Goal: Task Accomplishment & Management: Manage account settings

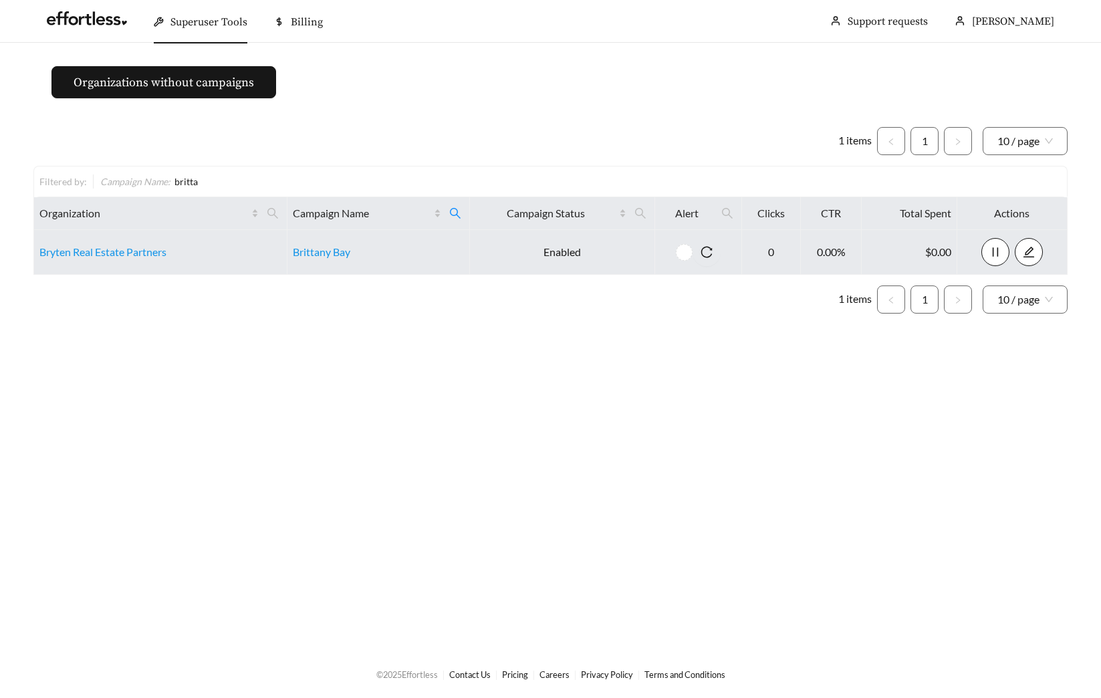
drag, startPoint x: 452, startPoint y: 207, endPoint x: 434, endPoint y: 230, distance: 29.0
click at [452, 207] on icon "search" at bounding box center [455, 213] width 12 height 12
drag, startPoint x: 379, startPoint y: 250, endPoint x: 296, endPoint y: 250, distance: 82.9
click at [296, 250] on body "Superuser Tools Billing [PERSON_NAME] Support requests More Organizations witho…" at bounding box center [550, 349] width 1101 height 698
type input "*****"
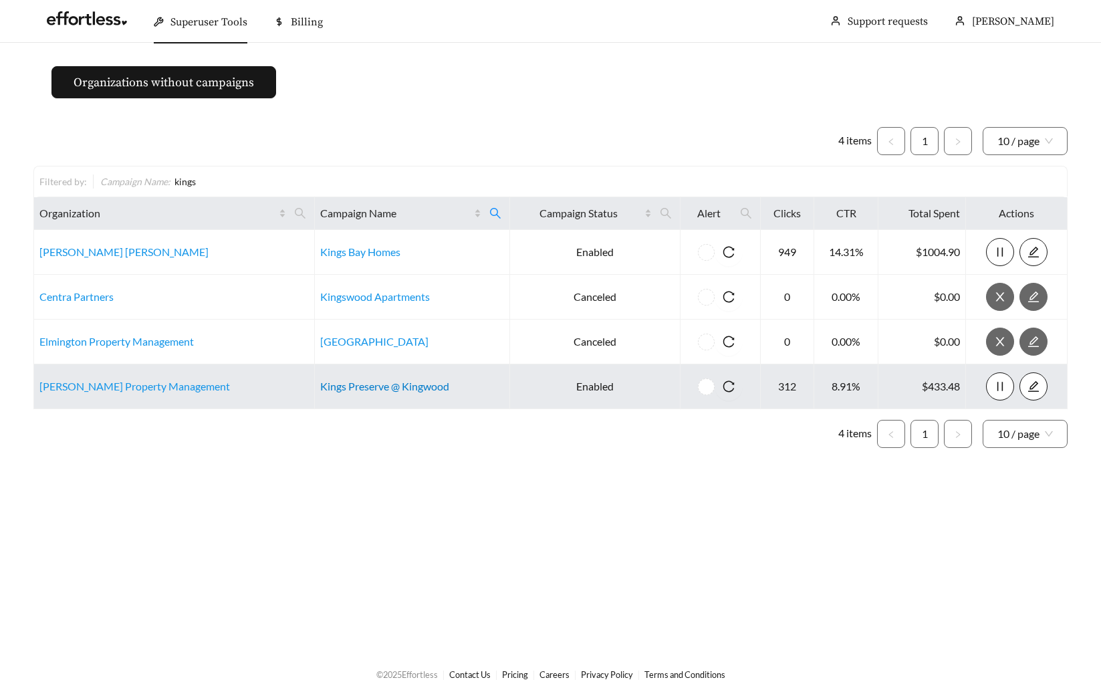
click at [359, 385] on link "Kings Preserve @ Kingwood" at bounding box center [384, 386] width 129 height 13
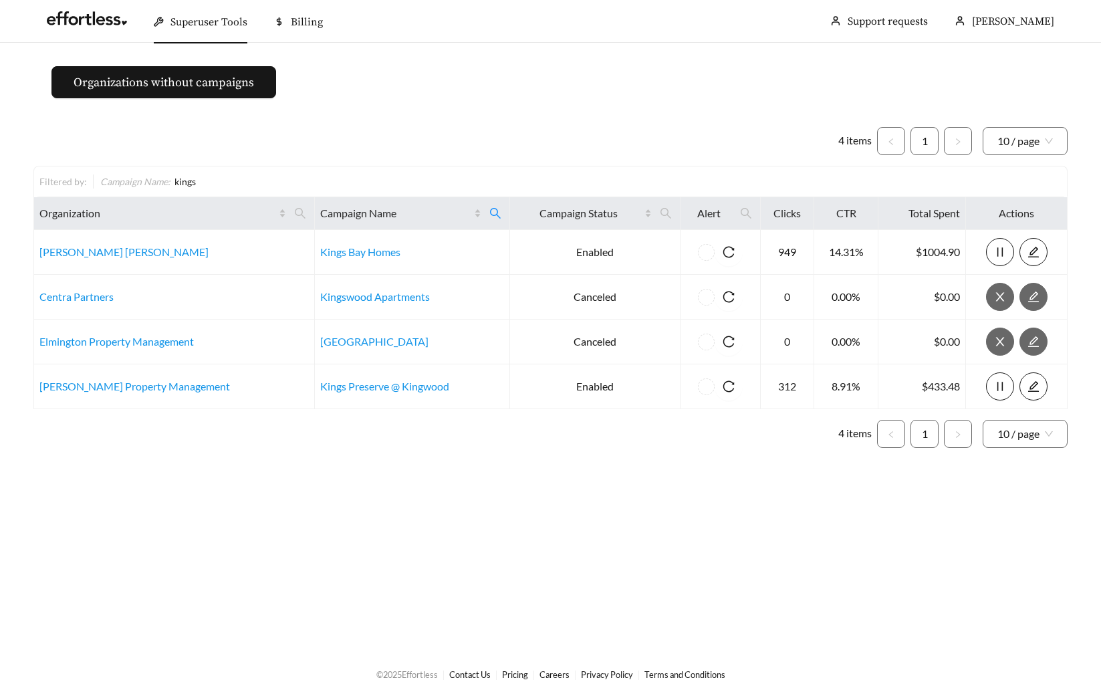
click at [404, 120] on div "4 items 1 10 / page Filtered by: Campaign Name : kings Organization Campaign Na…" at bounding box center [550, 287] width 1034 height 342
click at [484, 206] on span at bounding box center [495, 213] width 23 height 21
click at [402, 246] on input "*****" at bounding box center [398, 246] width 136 height 28
type input "****"
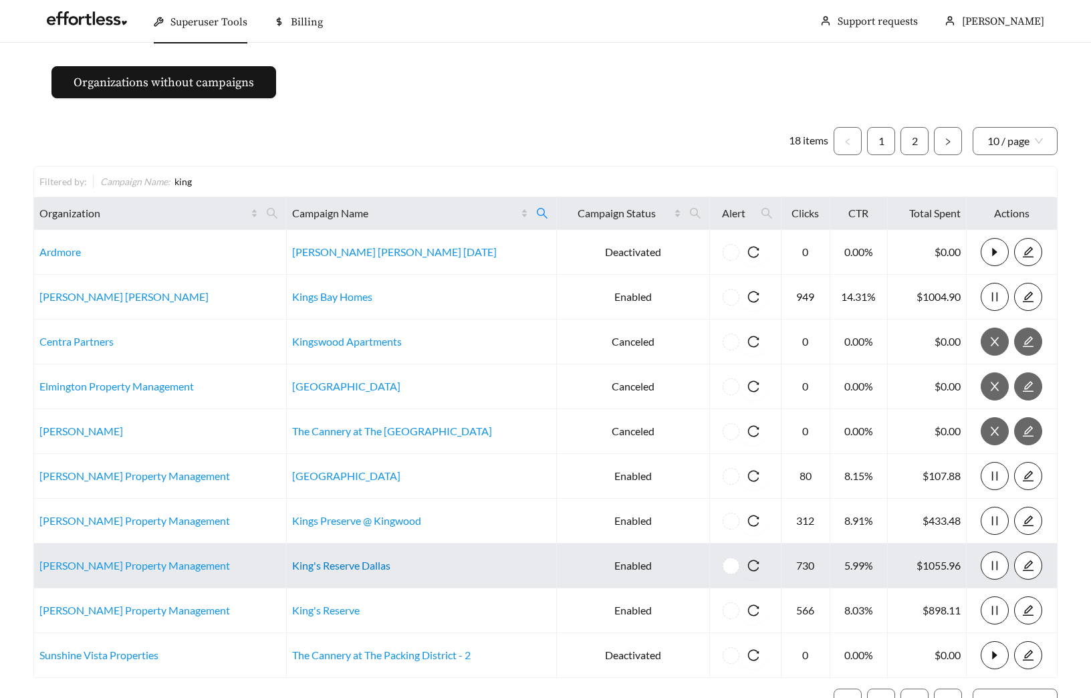
click at [347, 560] on link "King's Reserve Dallas" at bounding box center [341, 565] width 98 height 13
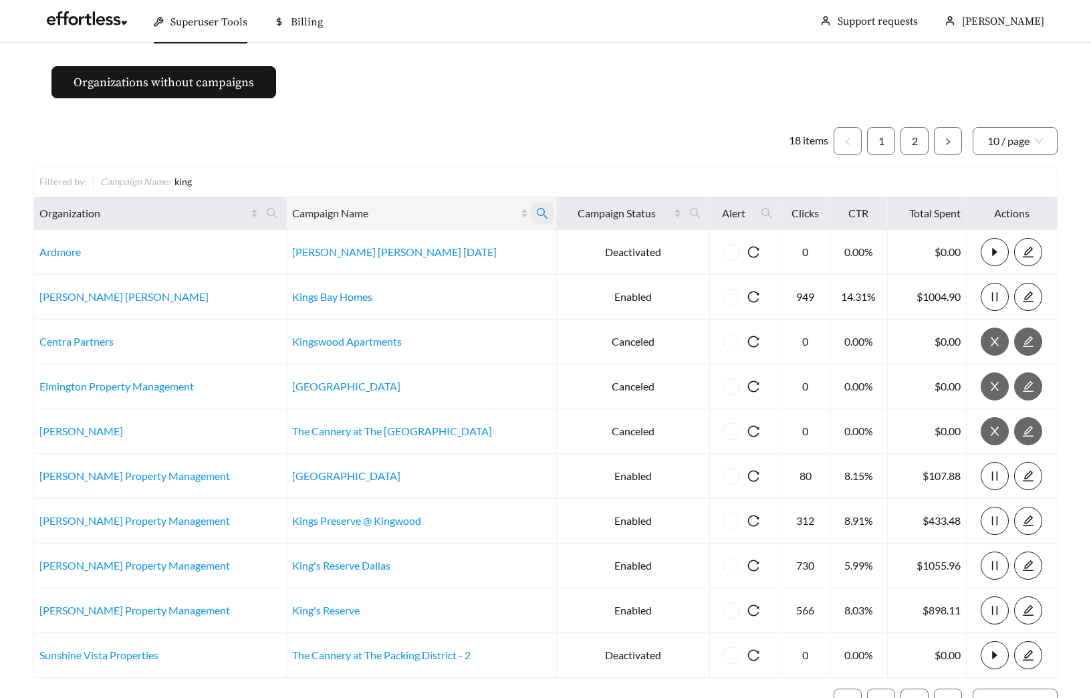
click at [536, 211] on icon "search" at bounding box center [542, 213] width 12 height 12
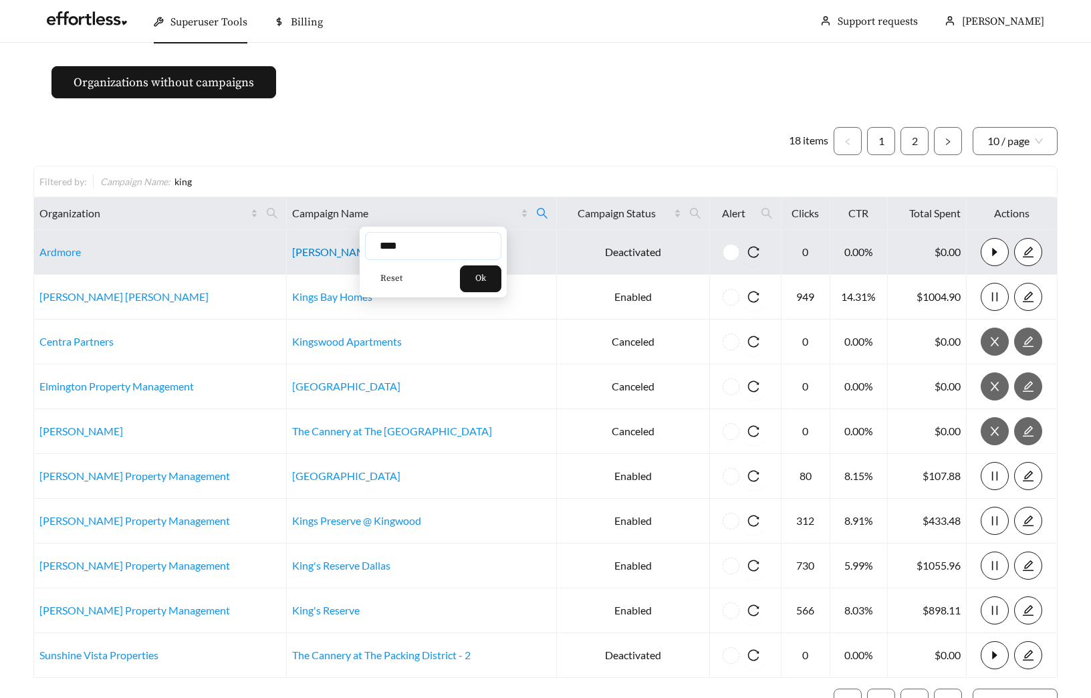
drag, startPoint x: 343, startPoint y: 246, endPoint x: 329, endPoint y: 247, distance: 14.1
click at [329, 247] on body "Superuser Tools Billing Maddi Herrick-Foster Support requests More Organization…" at bounding box center [545, 349] width 1091 height 698
type input "******"
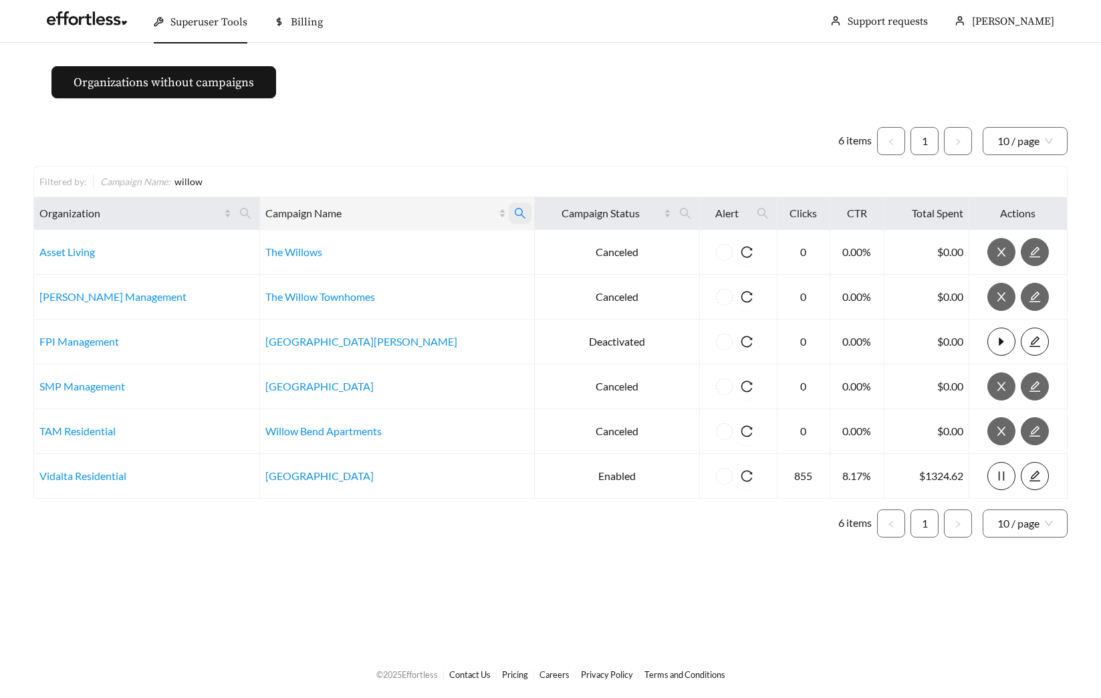
click at [514, 218] on icon "search" at bounding box center [520, 213] width 12 height 12
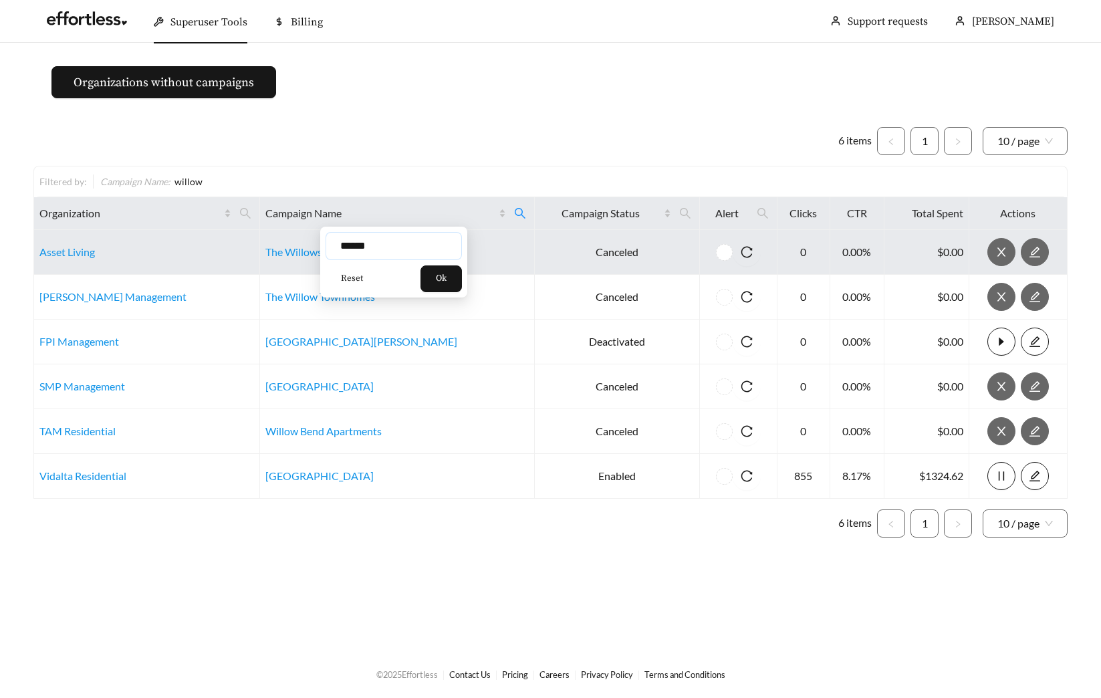
drag, startPoint x: 390, startPoint y: 243, endPoint x: 305, endPoint y: 241, distance: 85.6
click at [305, 241] on body "Superuser Tools Billing Maddi Herrick-Foster Support requests More Organization…" at bounding box center [550, 349] width 1101 height 698
type input "**********"
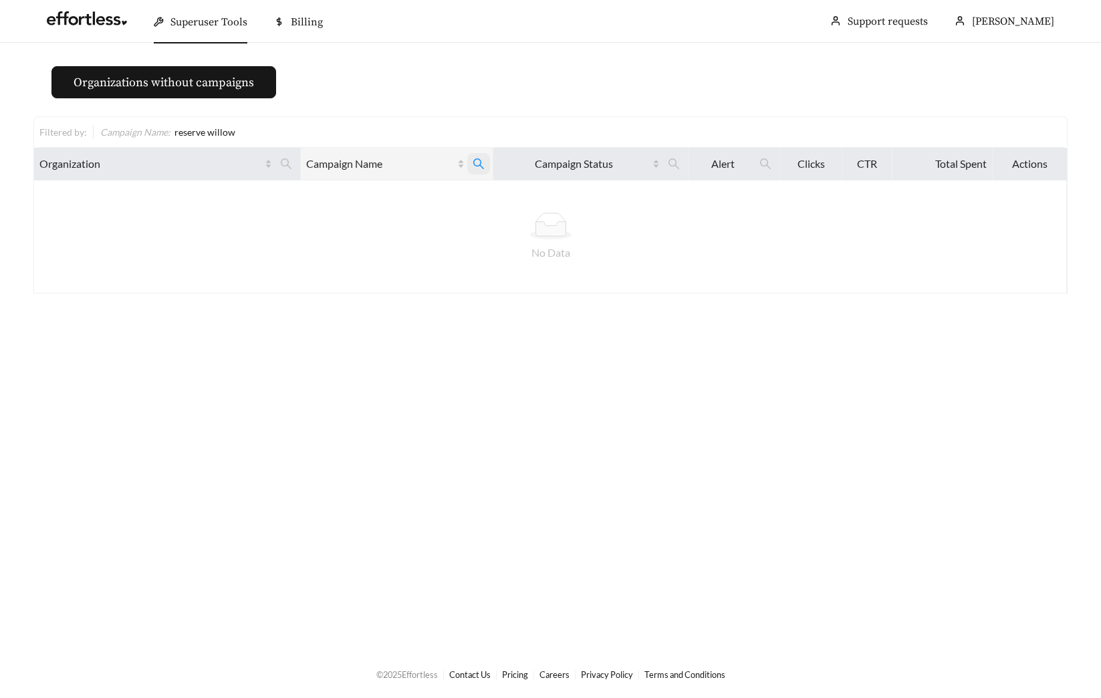
click at [479, 163] on icon "search" at bounding box center [479, 164] width 12 height 12
drag, startPoint x: 432, startPoint y: 198, endPoint x: 262, endPoint y: 195, distance: 169.8
click at [295, 198] on body "**********" at bounding box center [550, 349] width 1101 height 698
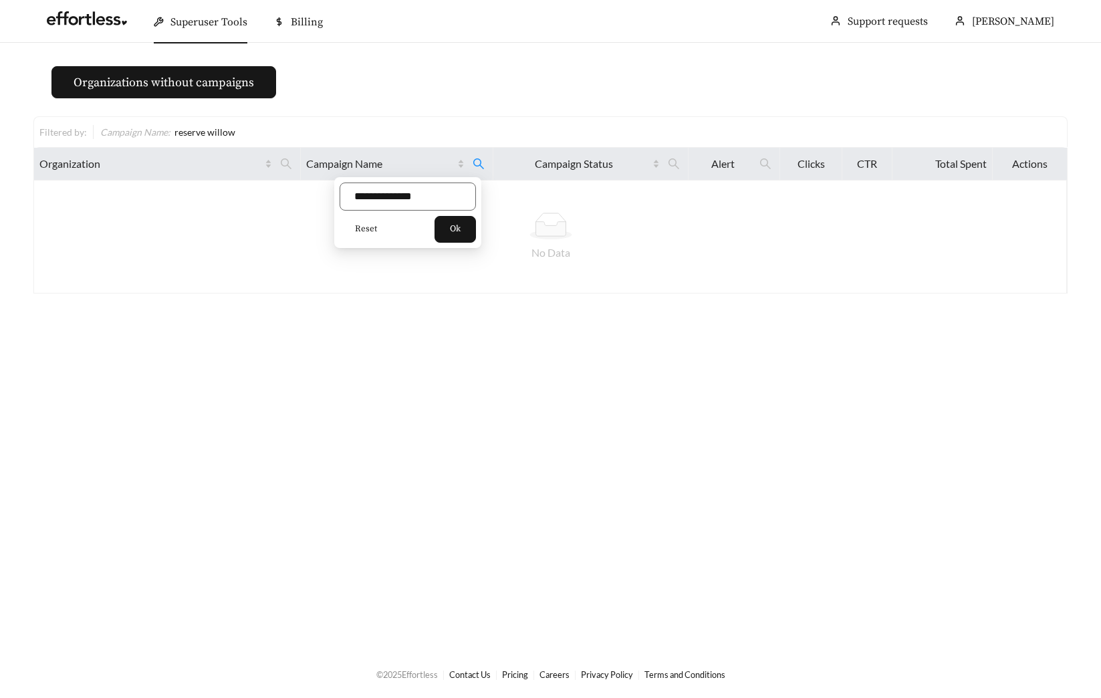
click at [364, 231] on span "Reset" at bounding box center [366, 229] width 22 height 13
click at [281, 167] on icon "search" at bounding box center [286, 164] width 12 height 12
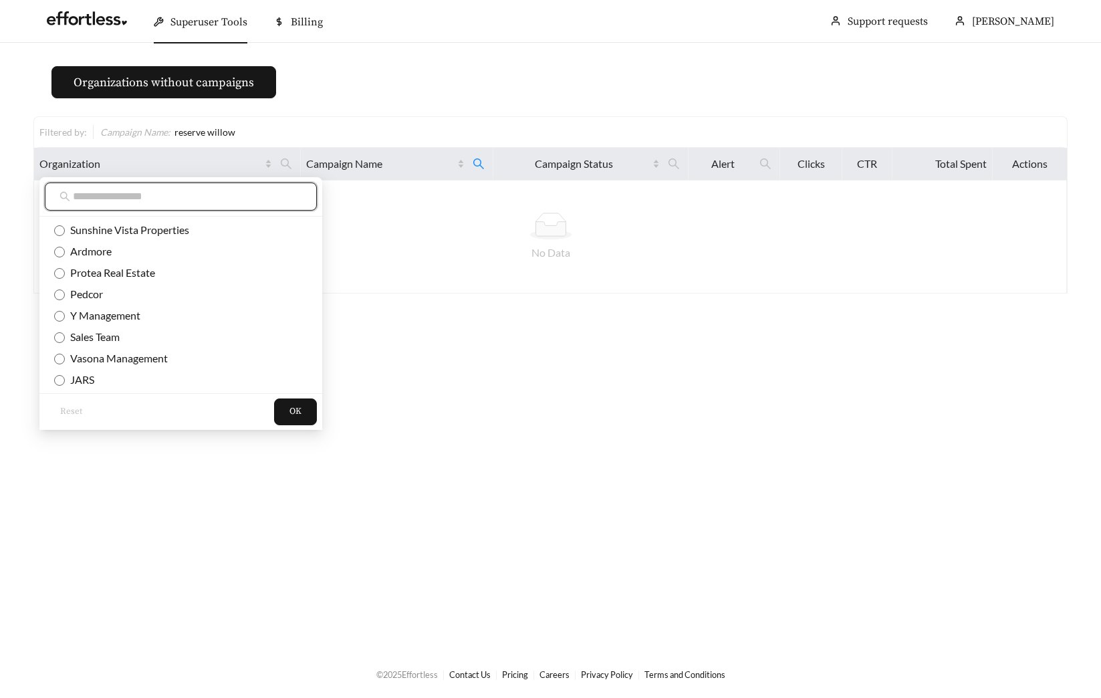
click at [215, 195] on input "text" at bounding box center [187, 197] width 229 height 16
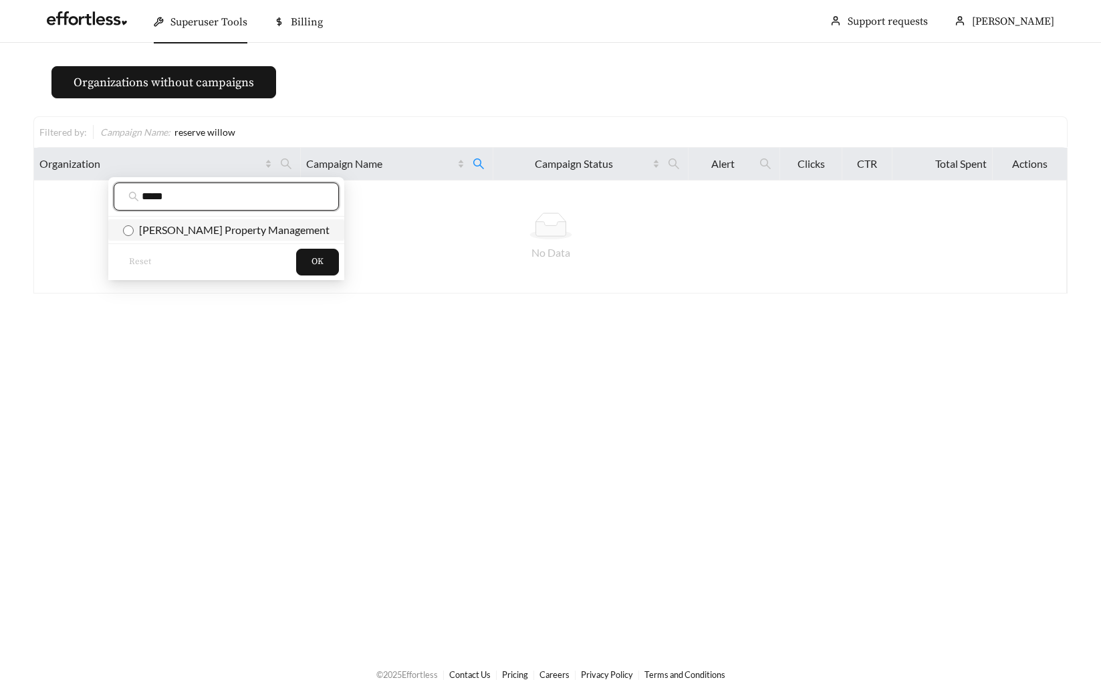
type input "*****"
click at [246, 223] on span "Herron Property Management" at bounding box center [226, 230] width 207 height 15
click at [311, 265] on span "OK" at bounding box center [317, 261] width 12 height 13
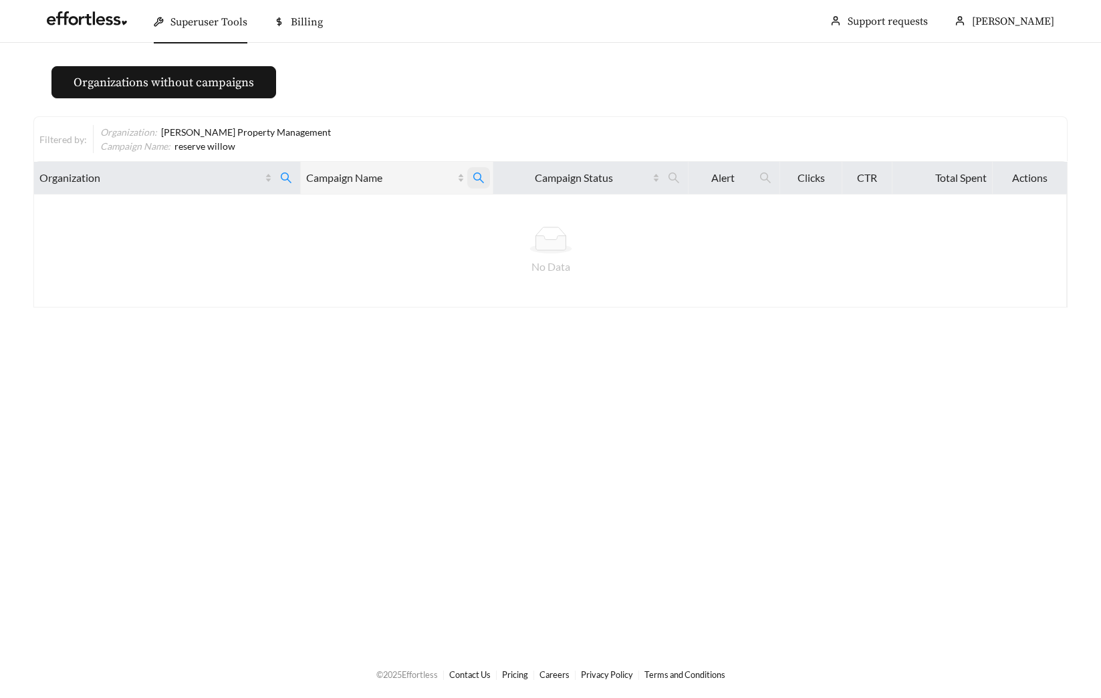
click at [478, 175] on icon "search" at bounding box center [479, 178] width 12 height 12
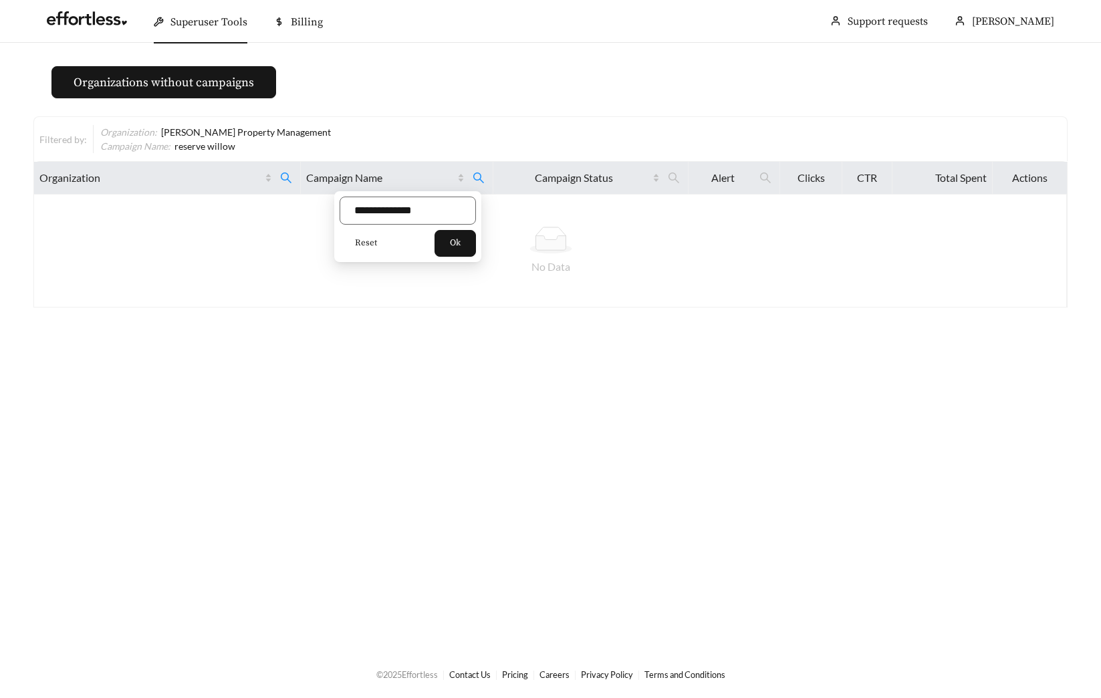
click at [361, 241] on span "Reset" at bounding box center [366, 243] width 22 height 13
click at [455, 243] on button "Ok" at bounding box center [454, 243] width 41 height 27
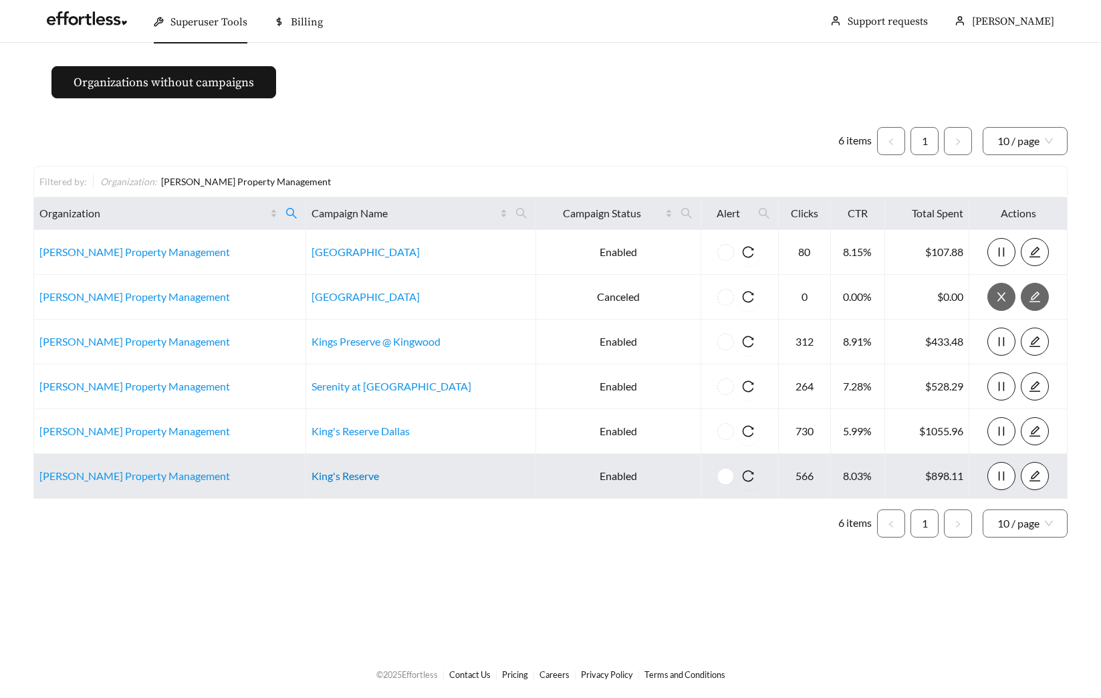
click at [311, 471] on link "King's Reserve" at bounding box center [345, 475] width 68 height 13
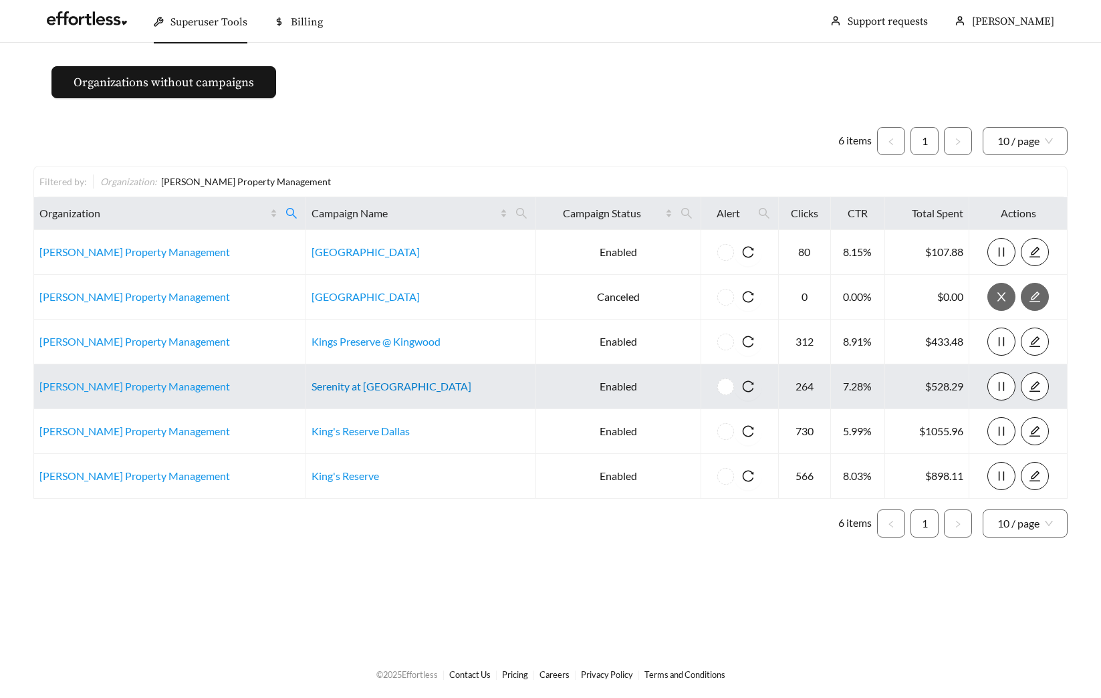
click at [344, 380] on link "Serenity at Briarcrest" at bounding box center [391, 386] width 160 height 13
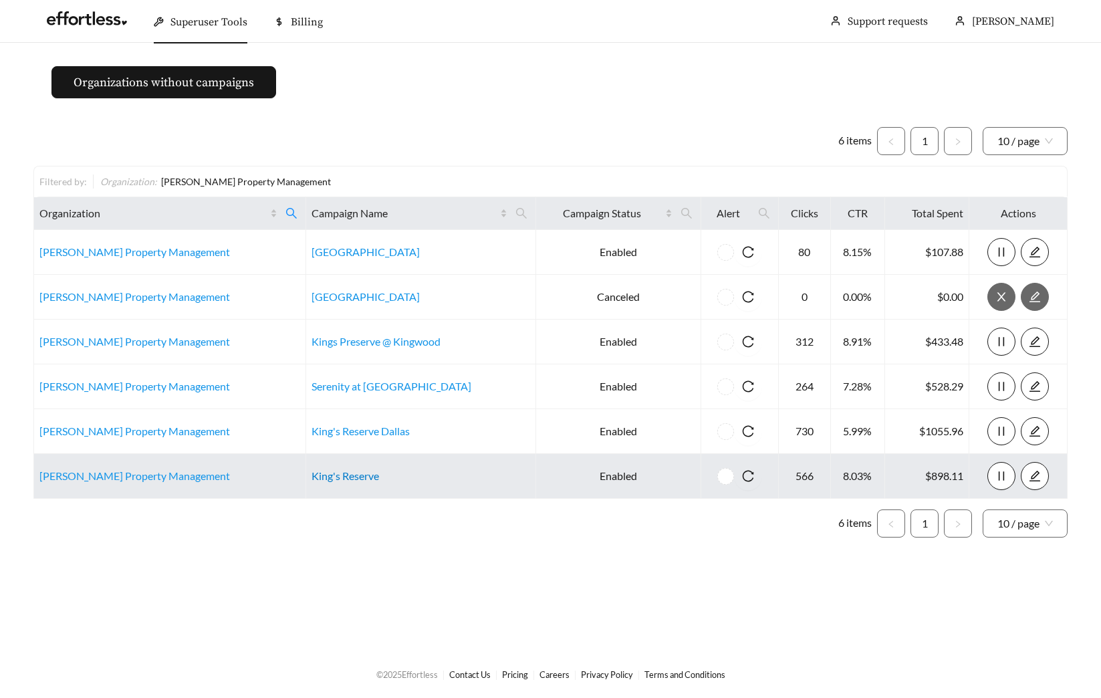
click at [328, 476] on link "King's Reserve" at bounding box center [345, 475] width 68 height 13
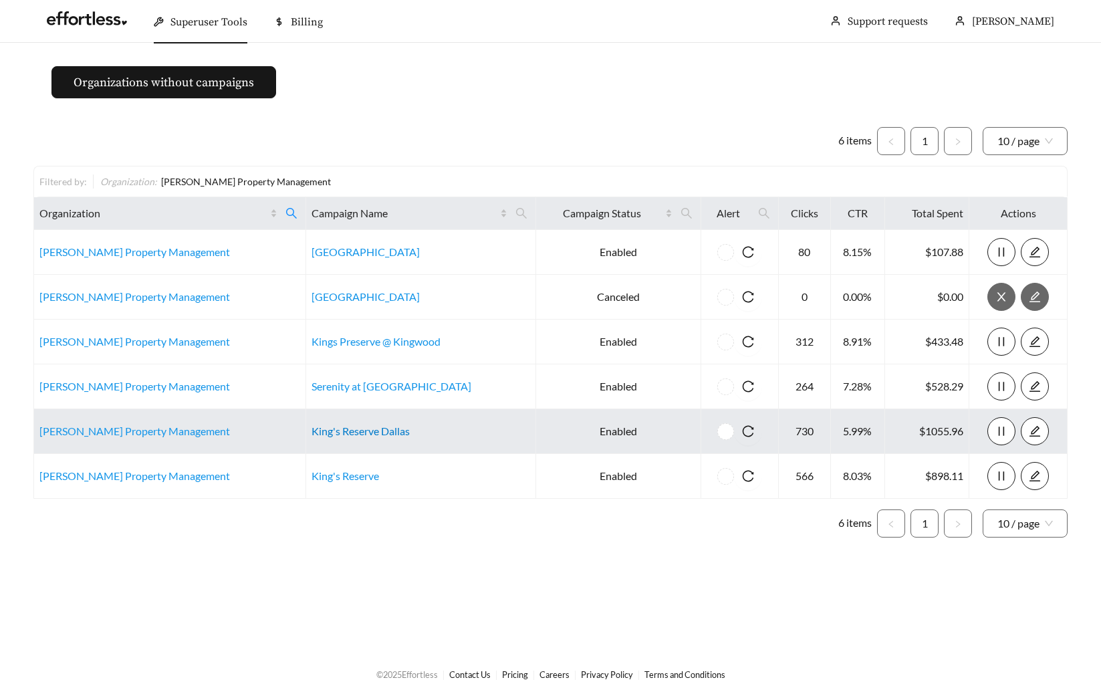
click at [352, 429] on link "King's Reserve Dallas" at bounding box center [360, 430] width 98 height 13
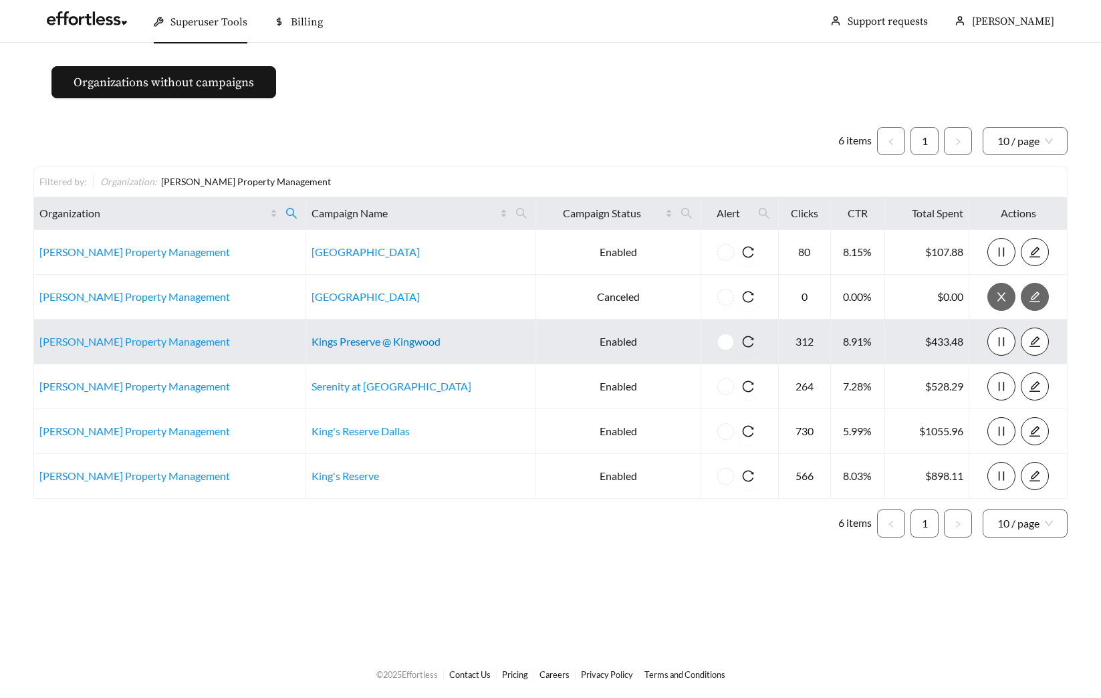
click at [383, 340] on link "Kings Preserve @ Kingwood" at bounding box center [375, 341] width 129 height 13
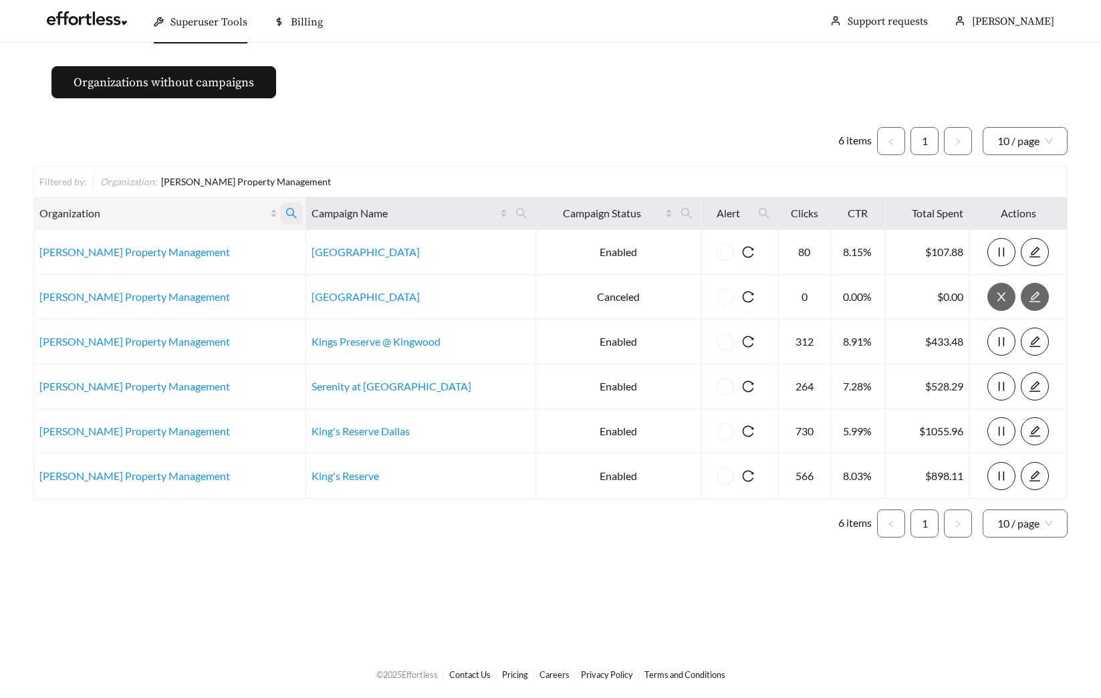
click at [280, 215] on span at bounding box center [291, 213] width 23 height 21
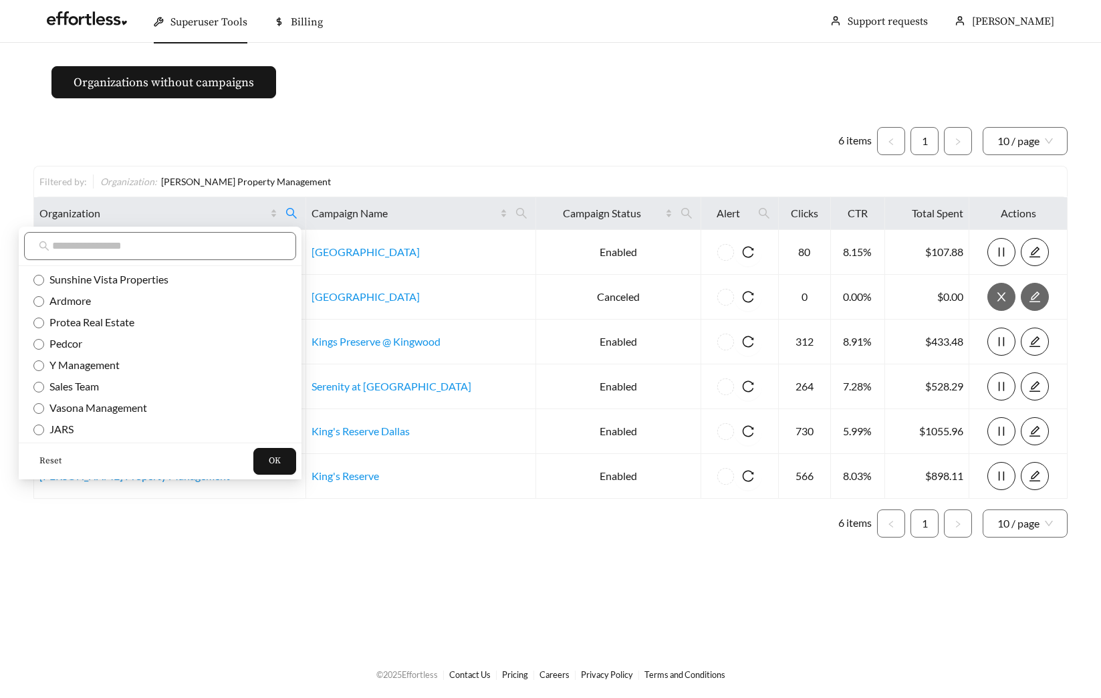
click at [56, 458] on span "Reset" at bounding box center [50, 461] width 22 height 13
click at [113, 246] on input "text" at bounding box center [166, 246] width 229 height 16
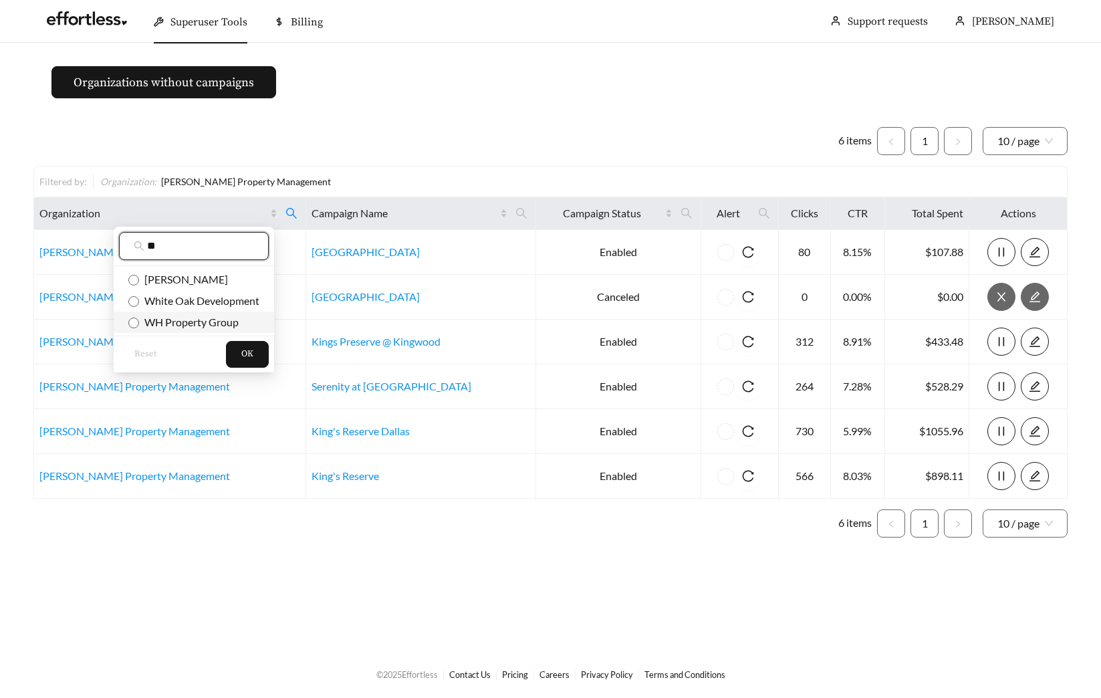
type input "**"
click at [179, 322] on span "WH Property Group" at bounding box center [189, 322] width 100 height 13
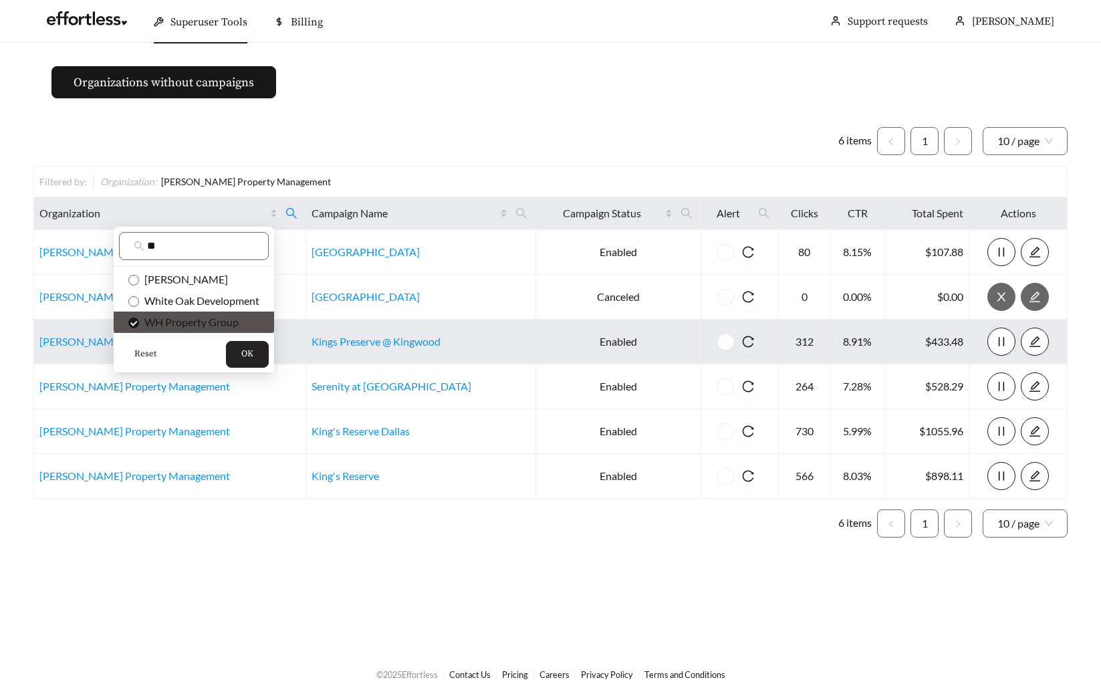
click at [259, 356] on button "OK" at bounding box center [247, 354] width 43 height 27
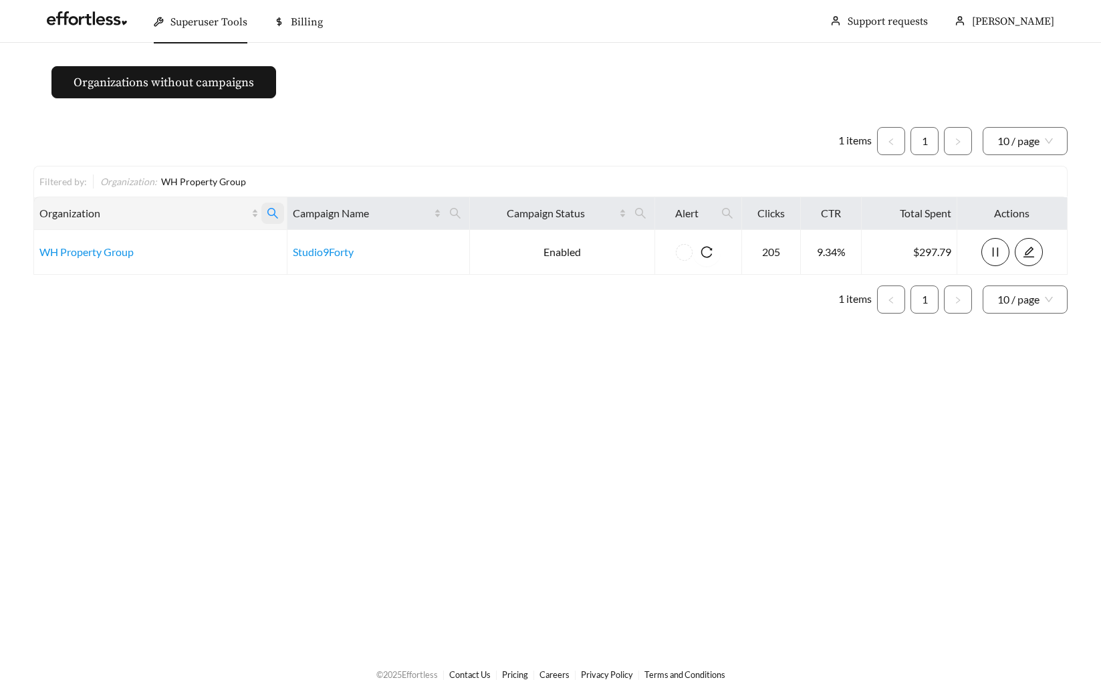
click at [271, 212] on icon "search" at bounding box center [273, 213] width 12 height 12
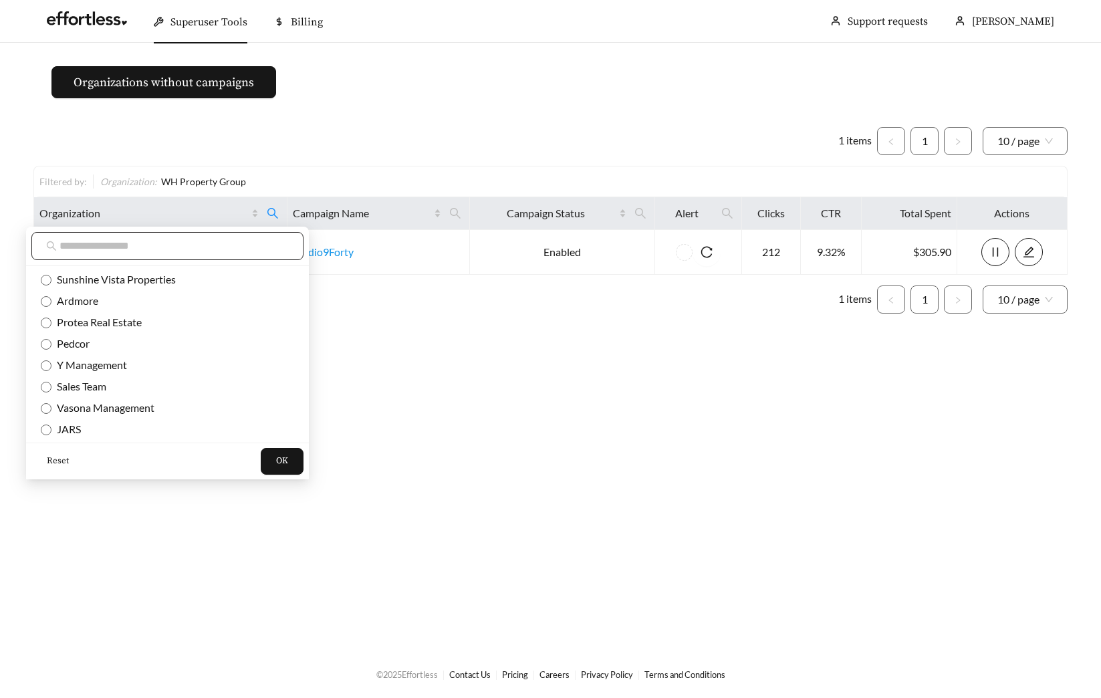
click at [178, 243] on input "text" at bounding box center [173, 246] width 229 height 16
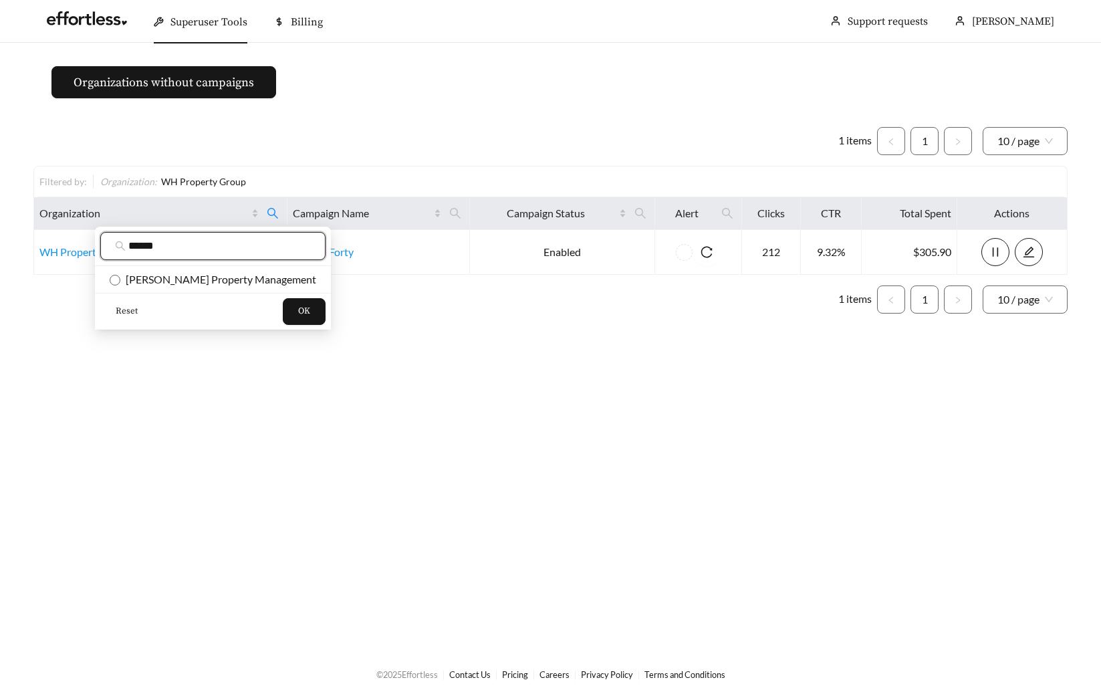
type input "******"
click at [459, 217] on icon "search" at bounding box center [455, 213] width 12 height 12
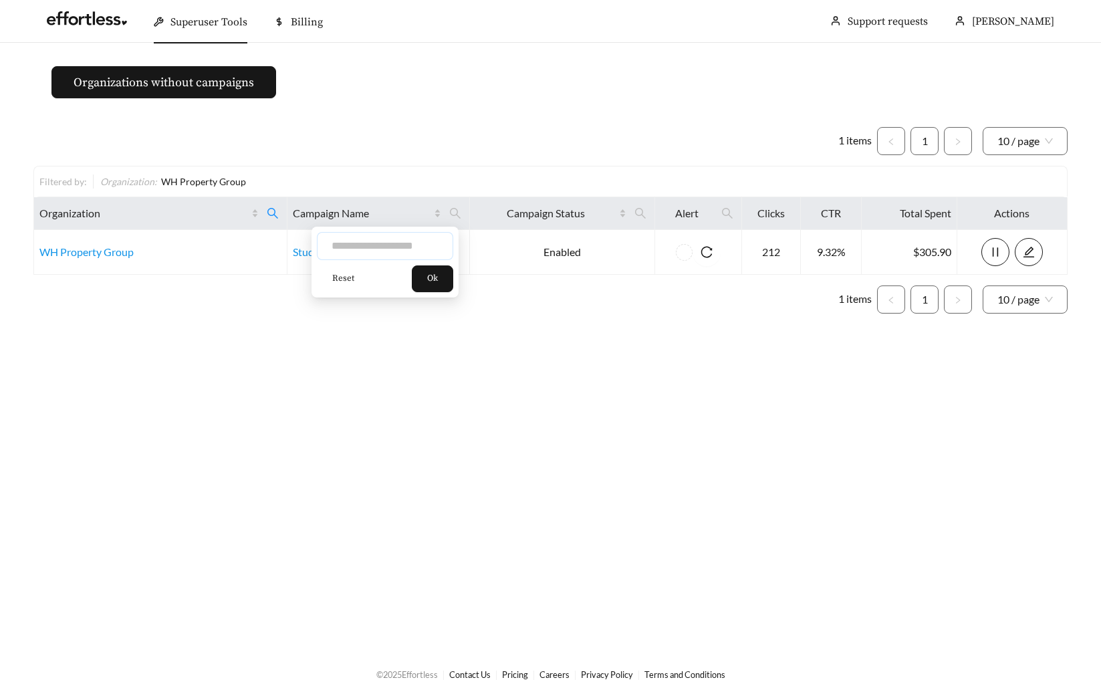
click at [390, 245] on input "text" at bounding box center [385, 246] width 136 height 28
type input "********"
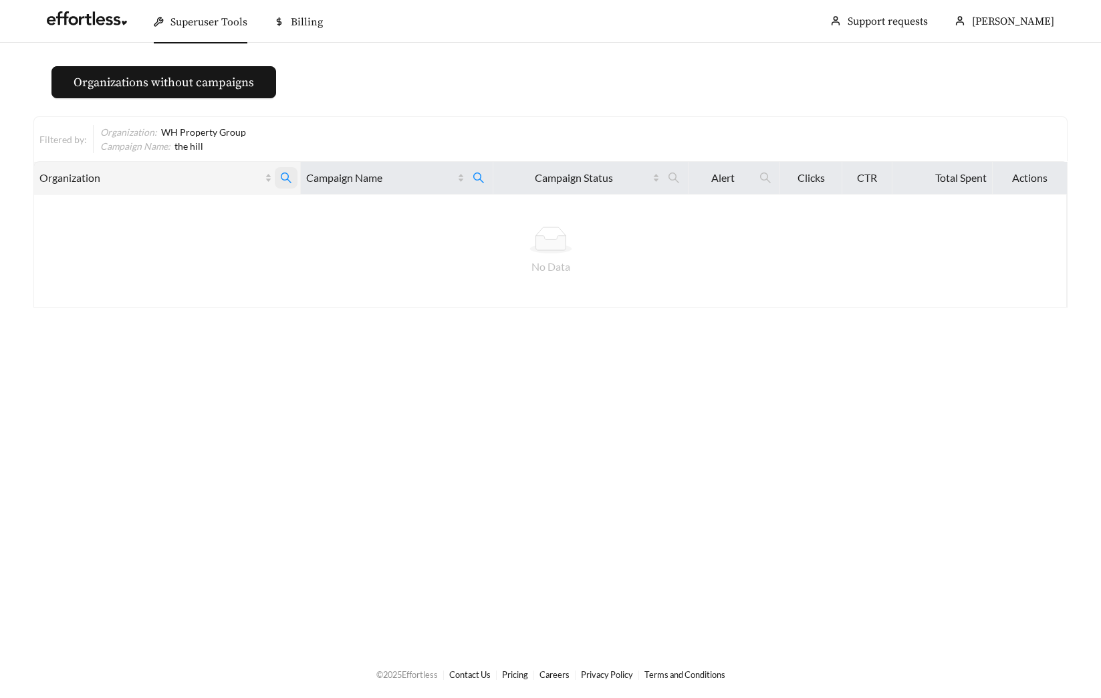
click at [288, 172] on icon "search" at bounding box center [286, 178] width 12 height 12
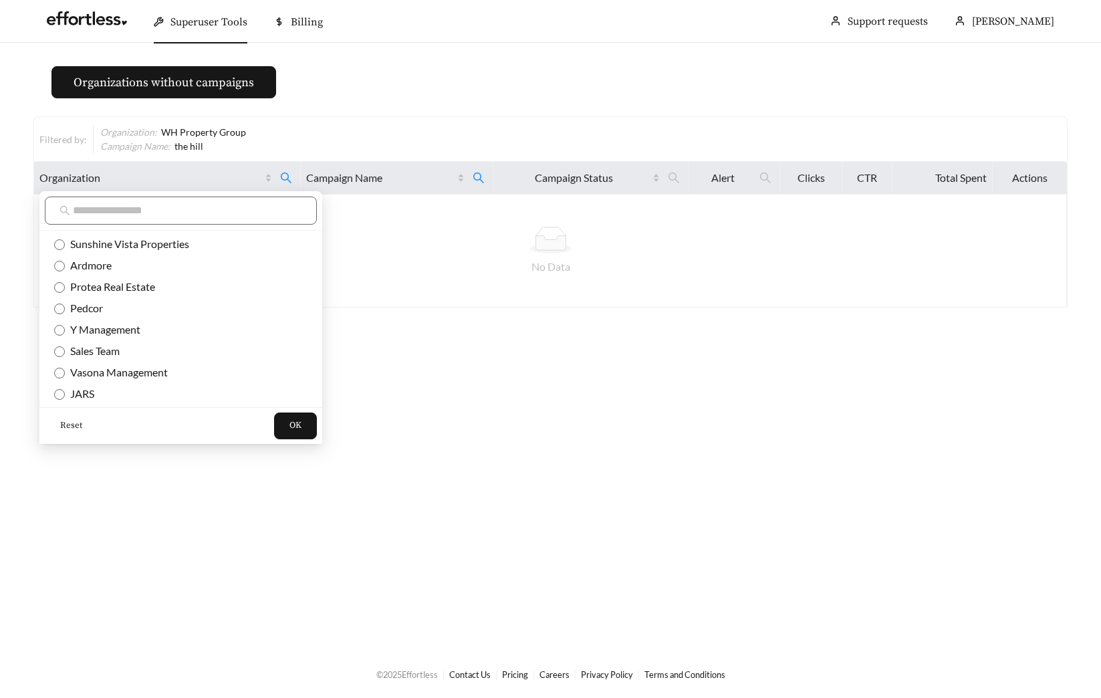
click at [74, 419] on span "Reset" at bounding box center [71, 425] width 22 height 13
click at [289, 428] on span "OK" at bounding box center [295, 425] width 12 height 13
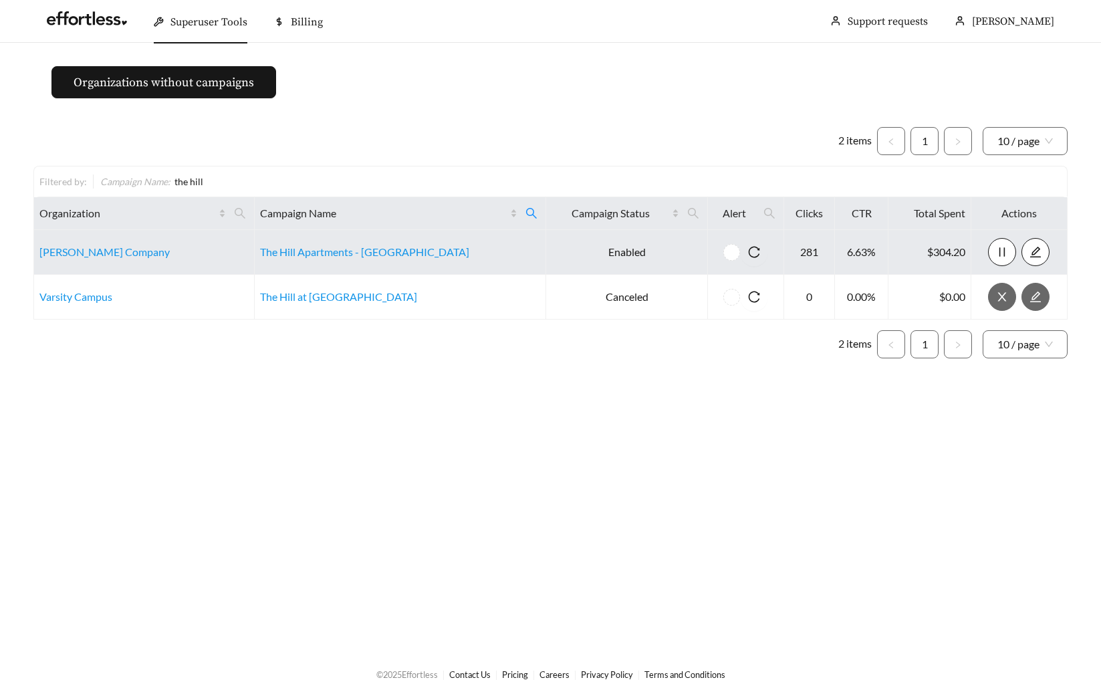
click at [324, 258] on td "The Hill Apartments - South Bend" at bounding box center [400, 252] width 291 height 45
click at [326, 255] on link "The Hill Apartments - South Bend" at bounding box center [364, 251] width 209 height 13
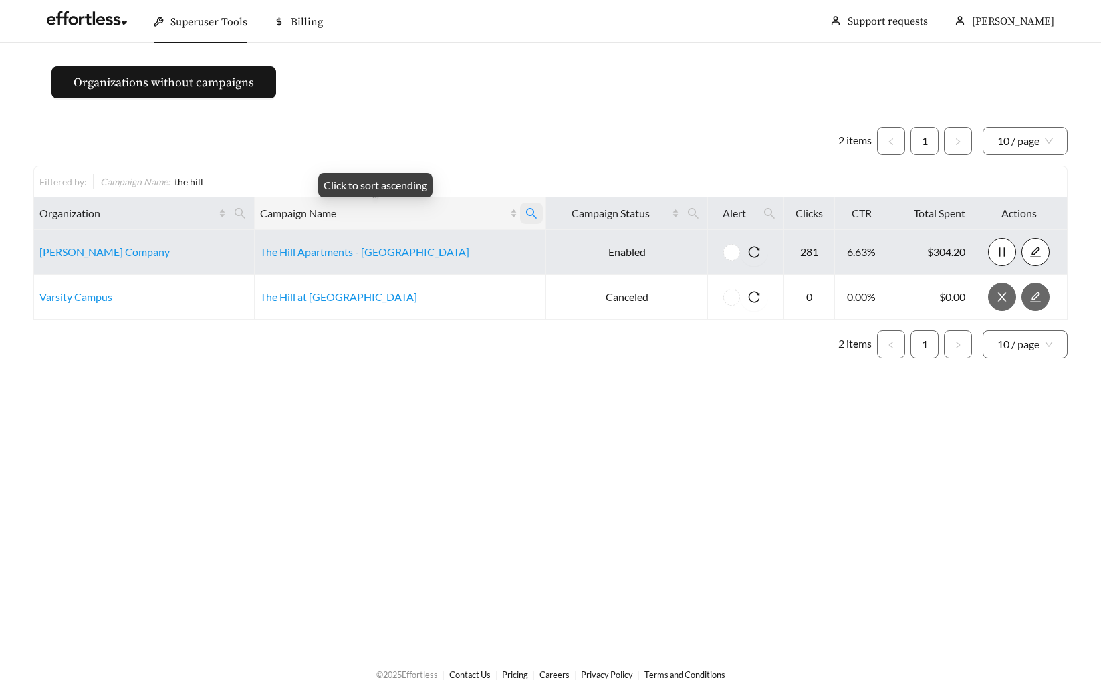
click at [525, 208] on icon "search" at bounding box center [531, 213] width 12 height 12
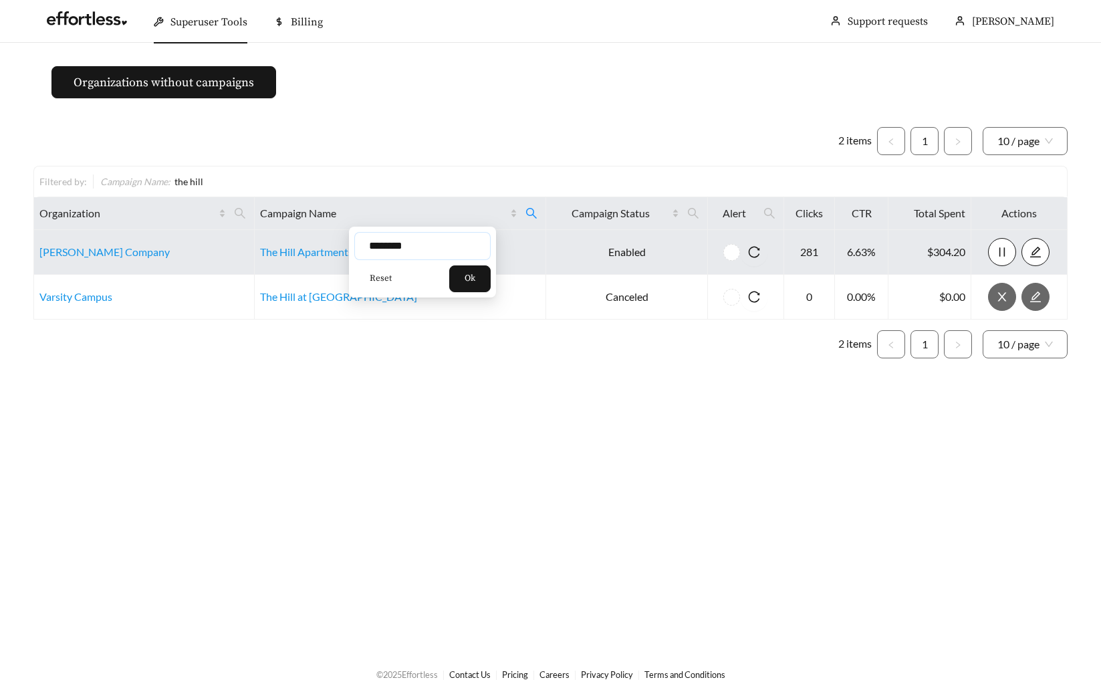
drag, startPoint x: 407, startPoint y: 241, endPoint x: 316, endPoint y: 236, distance: 91.0
click at [337, 240] on body "Superuser Tools Billing Maddi Herrick-Foster Support requests More Organization…" at bounding box center [550, 349] width 1101 height 698
type input "******"
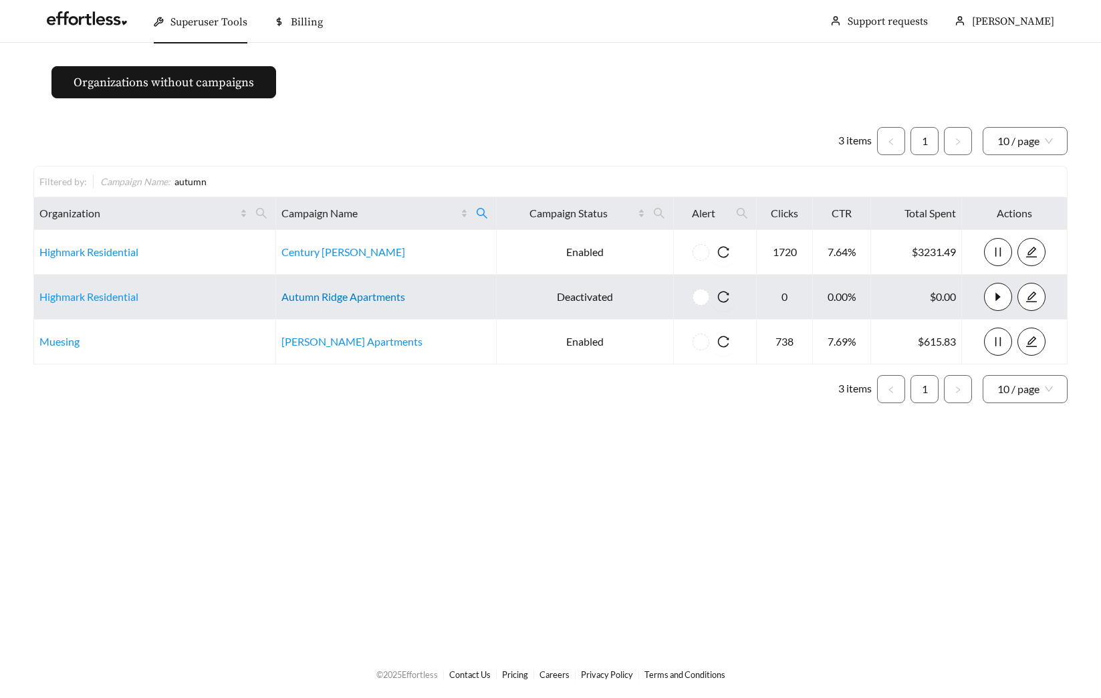
click at [372, 298] on link "Autumn Ridge Apartments" at bounding box center [343, 296] width 124 height 13
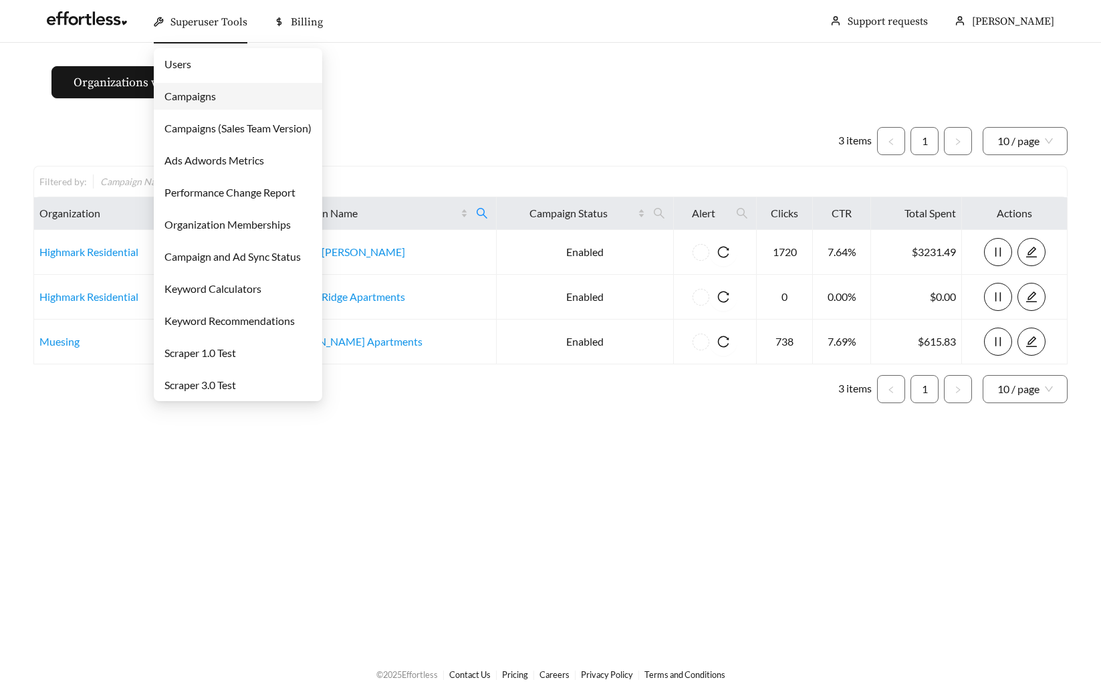
click at [183, 57] on link "Users" at bounding box center [177, 63] width 27 height 13
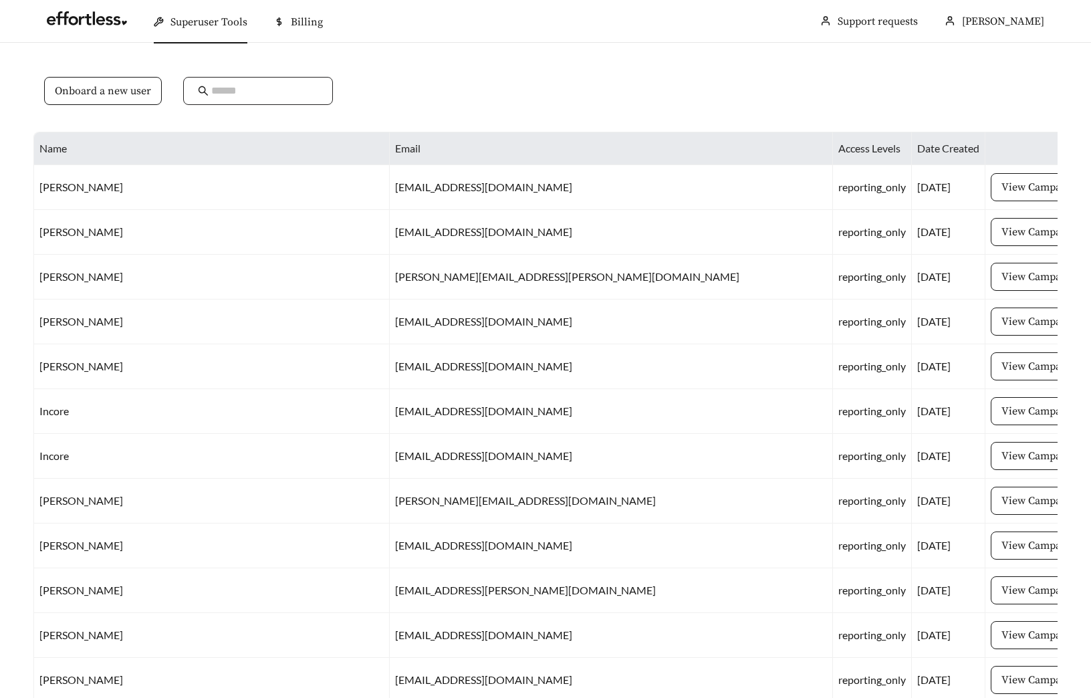
click at [241, 90] on input "text" at bounding box center [264, 91] width 107 height 16
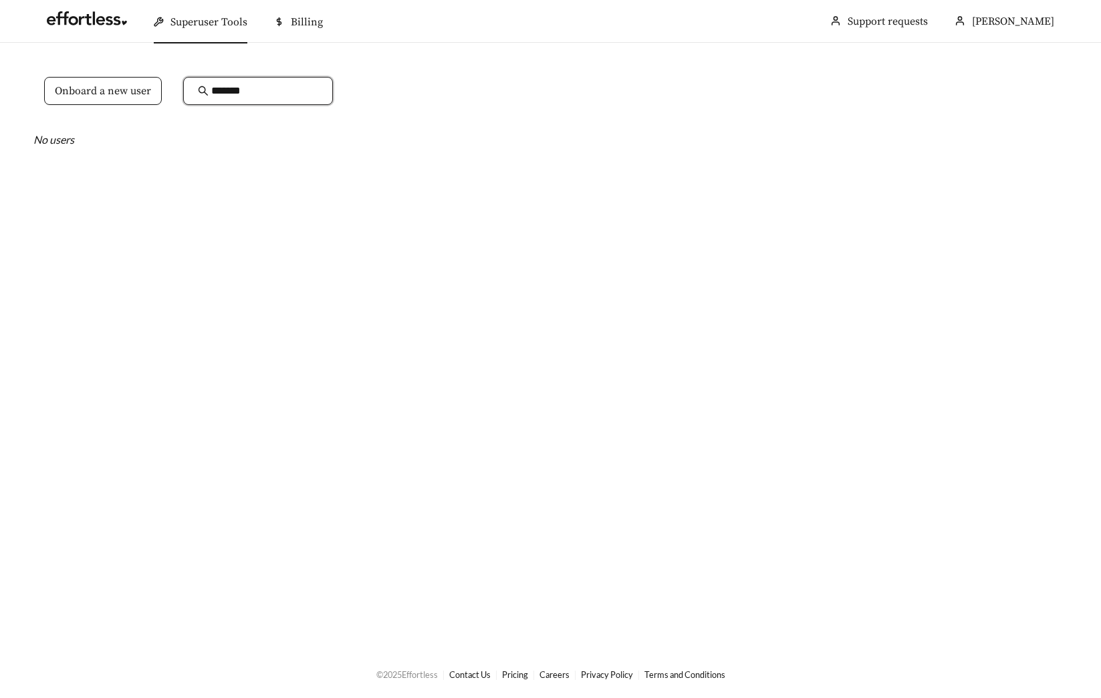
drag, startPoint x: 269, startPoint y: 92, endPoint x: 213, endPoint y: 92, distance: 55.5
click at [213, 92] on input "*******" at bounding box center [264, 91] width 107 height 16
type input "*"
type input "******"
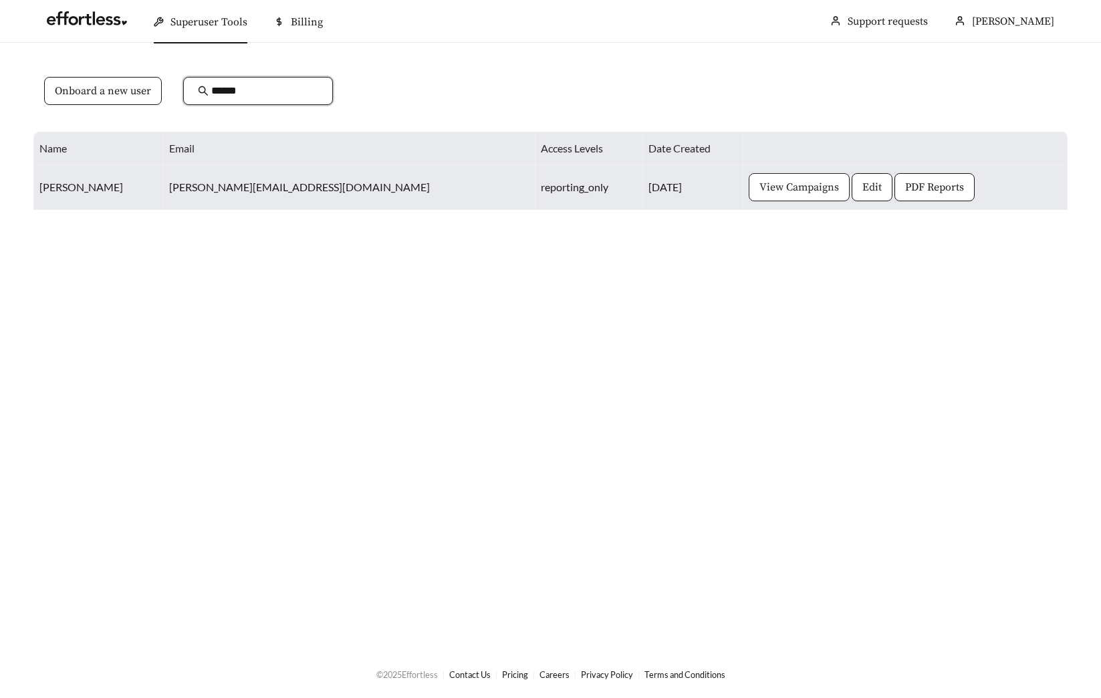
click at [759, 193] on span "View Campaigns" at bounding box center [799, 187] width 80 height 16
click at [894, 196] on button "PDF Reports" at bounding box center [934, 187] width 80 height 28
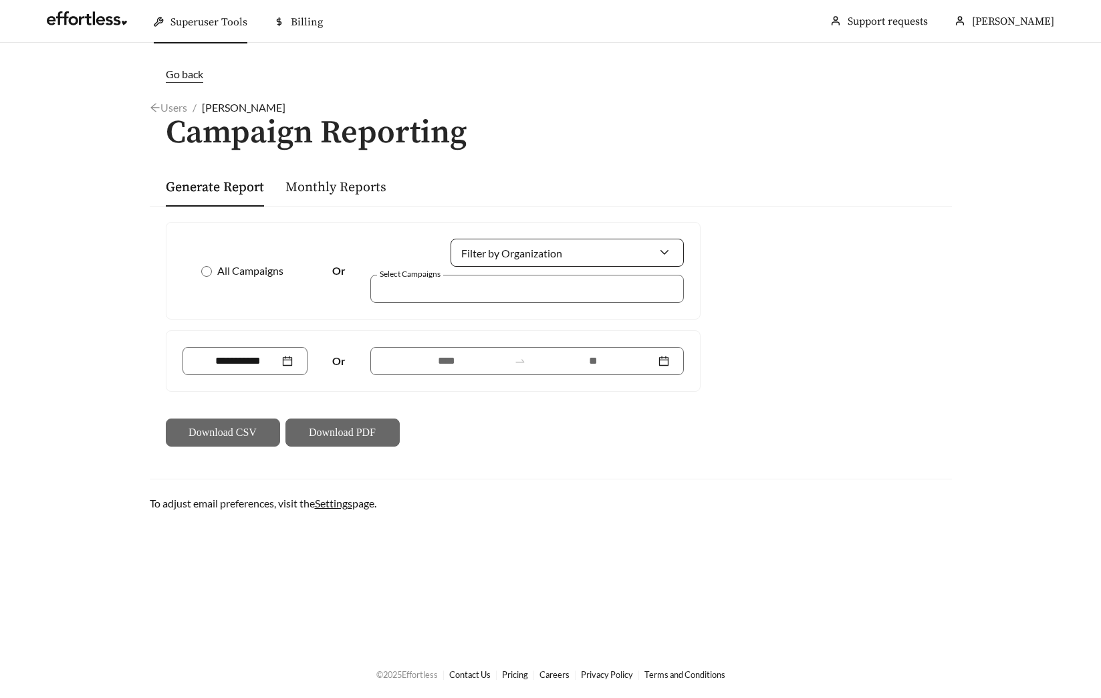
click at [511, 261] on input "Filter by Organization" at bounding box center [561, 252] width 193 height 27
type input "******"
click at [497, 277] on span "Herron Property Management" at bounding box center [560, 282] width 191 height 13
click at [404, 301] on div at bounding box center [527, 289] width 314 height 28
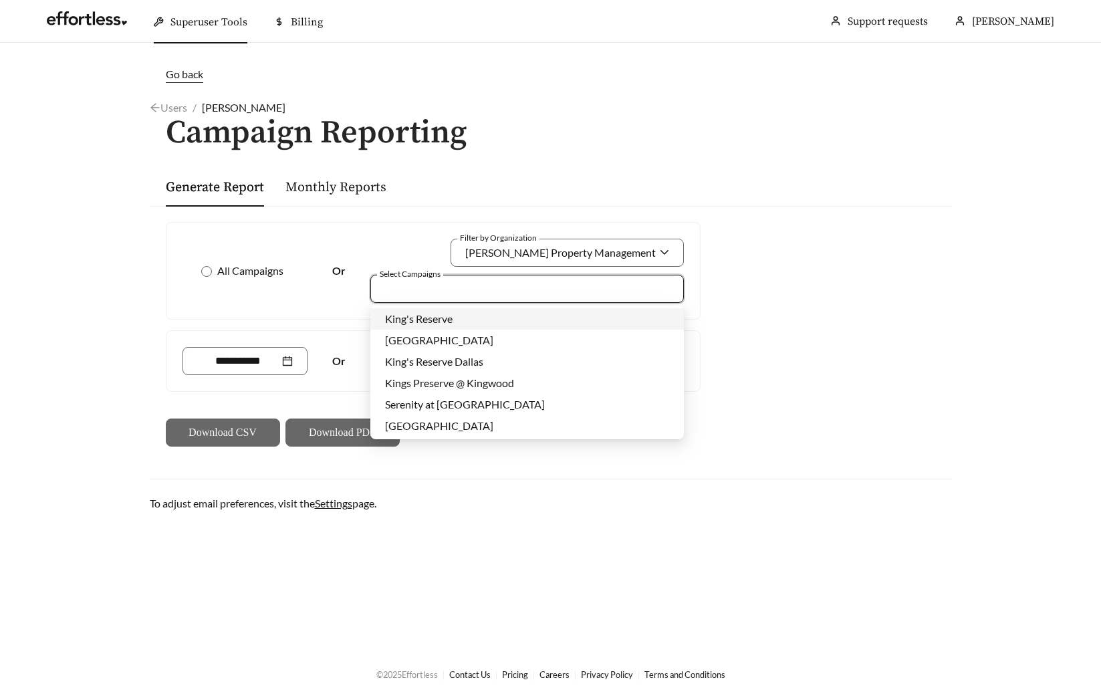
click at [434, 316] on span "King's Reserve" at bounding box center [419, 318] width 68 height 13
click at [491, 361] on div "King's Reserve Dallas" at bounding box center [527, 361] width 284 height 15
click at [497, 388] on span "Kings Preserve @ Kingwood" at bounding box center [449, 382] width 129 height 13
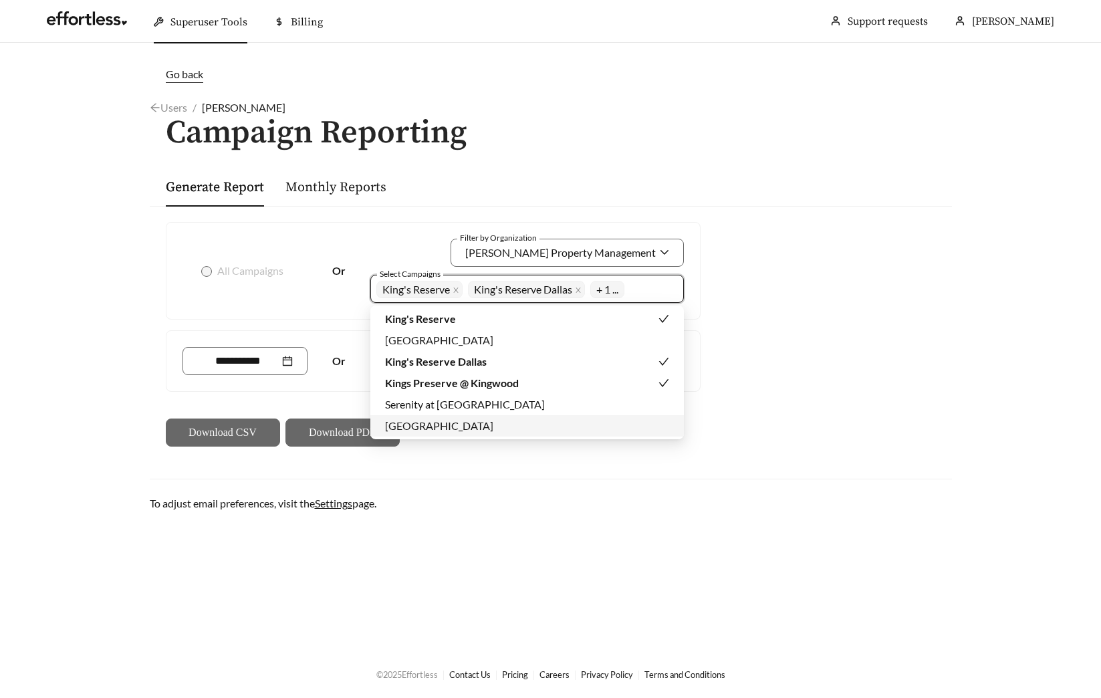
click at [483, 408] on span "Serenity at Briarcrest" at bounding box center [465, 404] width 160 height 13
click at [844, 379] on div "All Campaigns Or Filter by Organization Herron Property Management Select Campa…" at bounding box center [551, 334] width 802 height 257
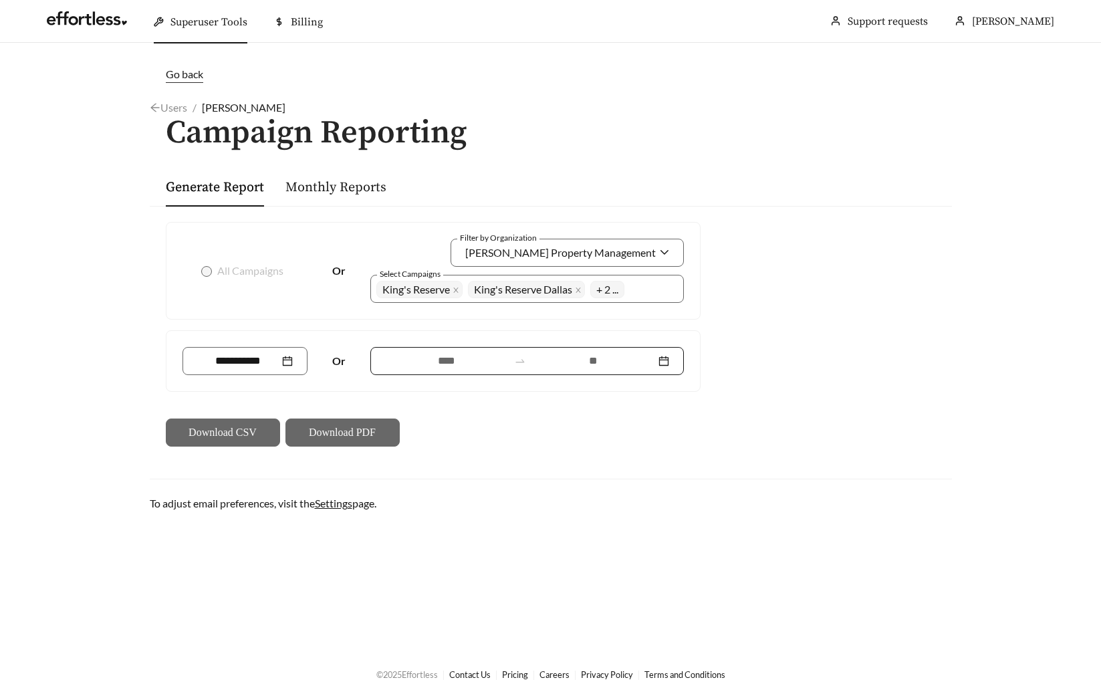
click at [420, 364] on input at bounding box center [447, 361] width 124 height 16
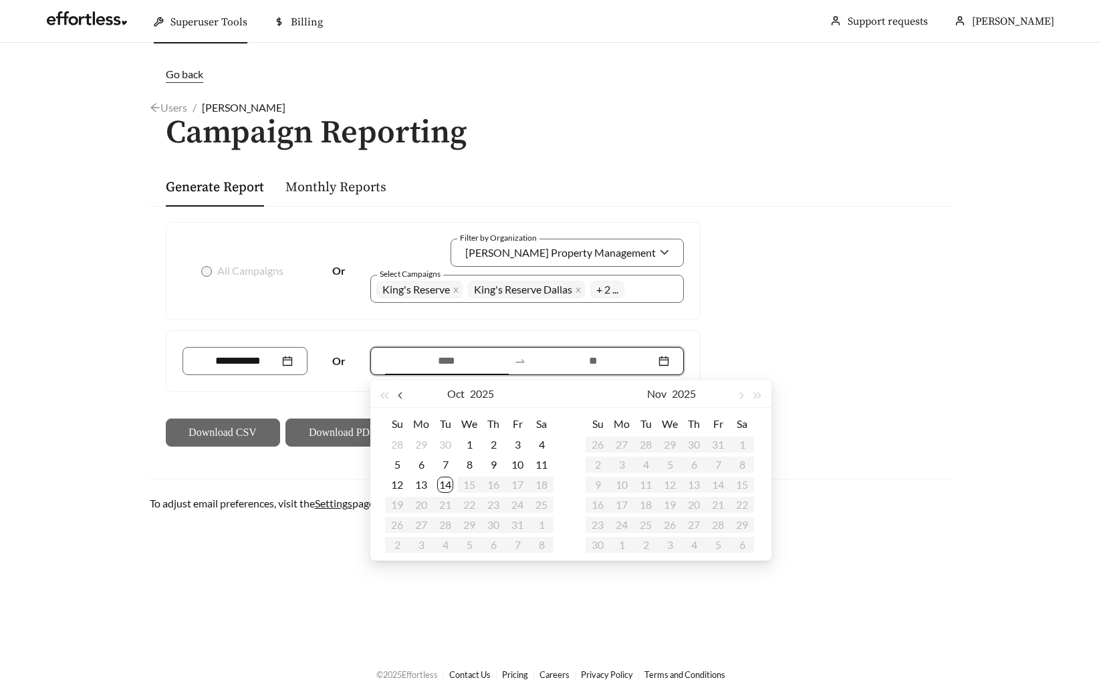
click at [400, 390] on button "button" at bounding box center [401, 393] width 17 height 27
type input "**********"
click at [540, 463] on div "13" at bounding box center [541, 465] width 16 height 16
type input "**********"
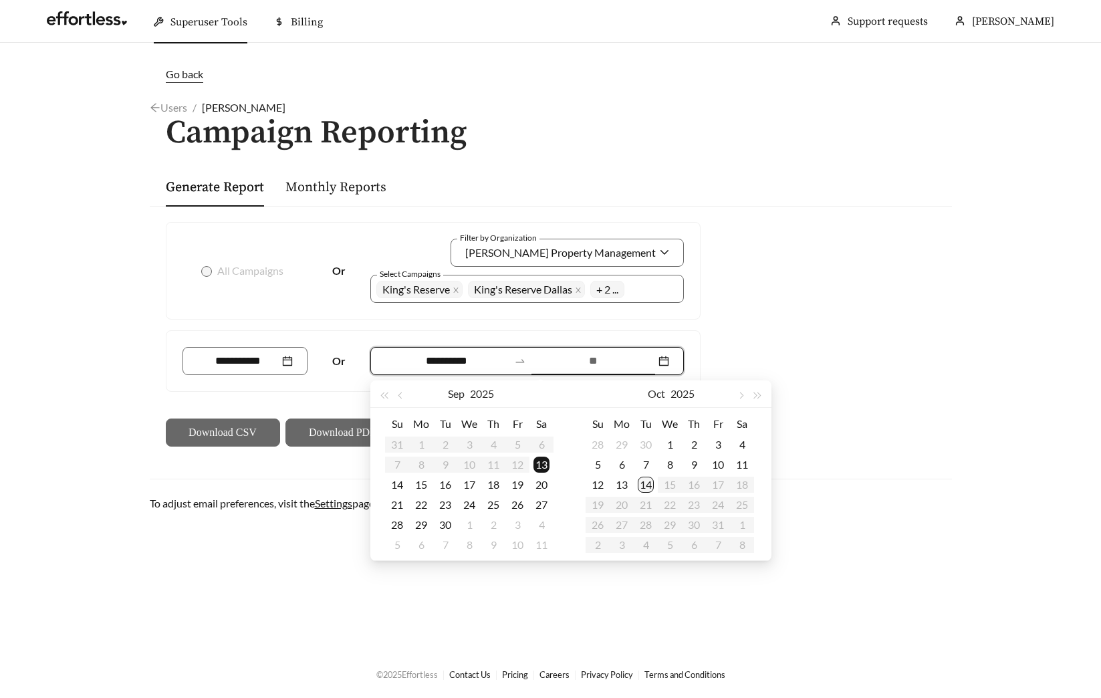
type input "**********"
click at [648, 489] on div "14" at bounding box center [646, 485] width 16 height 16
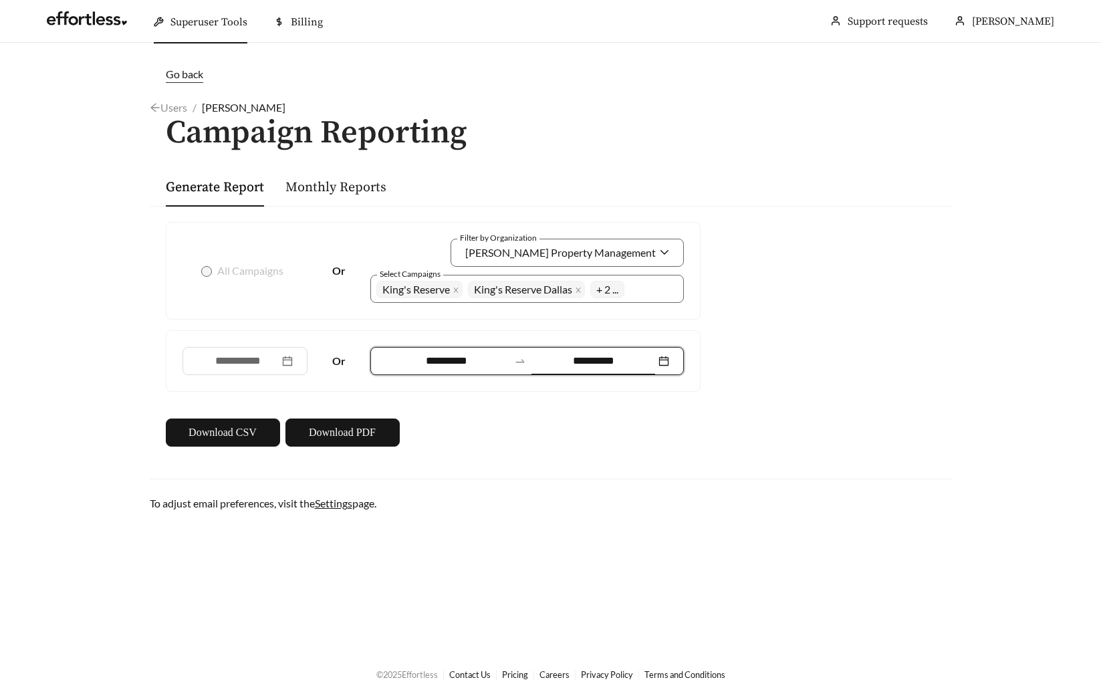
click at [797, 479] on div at bounding box center [551, 479] width 802 height 1
click at [328, 436] on span "Download PDF" at bounding box center [342, 432] width 67 height 16
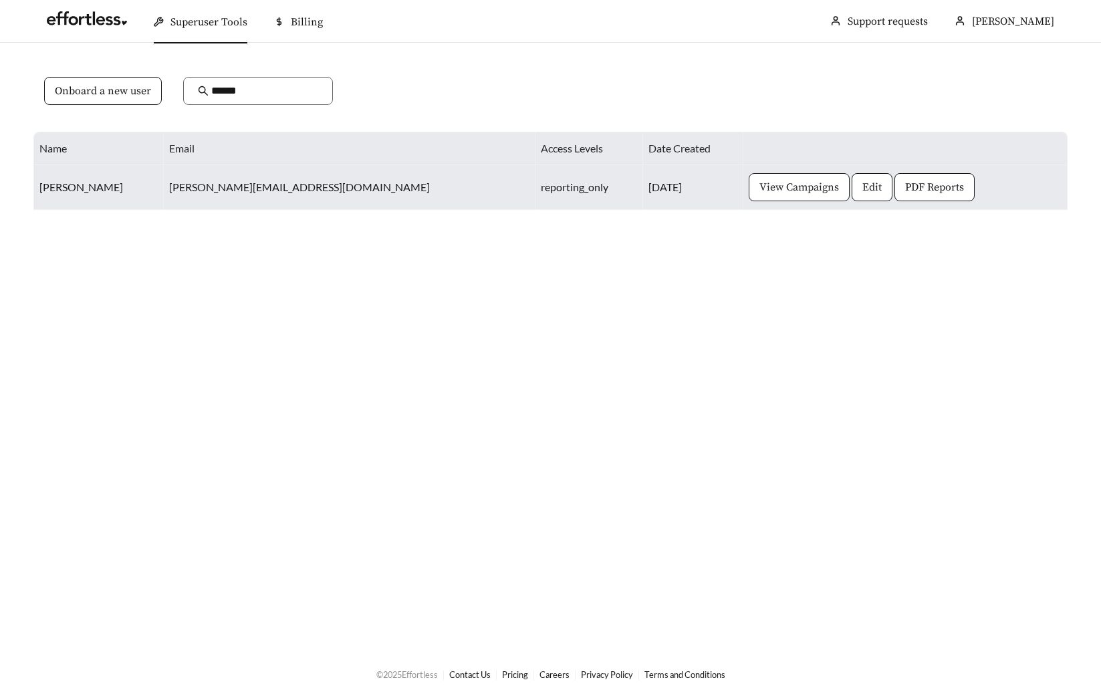
click at [749, 200] on button "View Campaigns" at bounding box center [799, 187] width 101 height 28
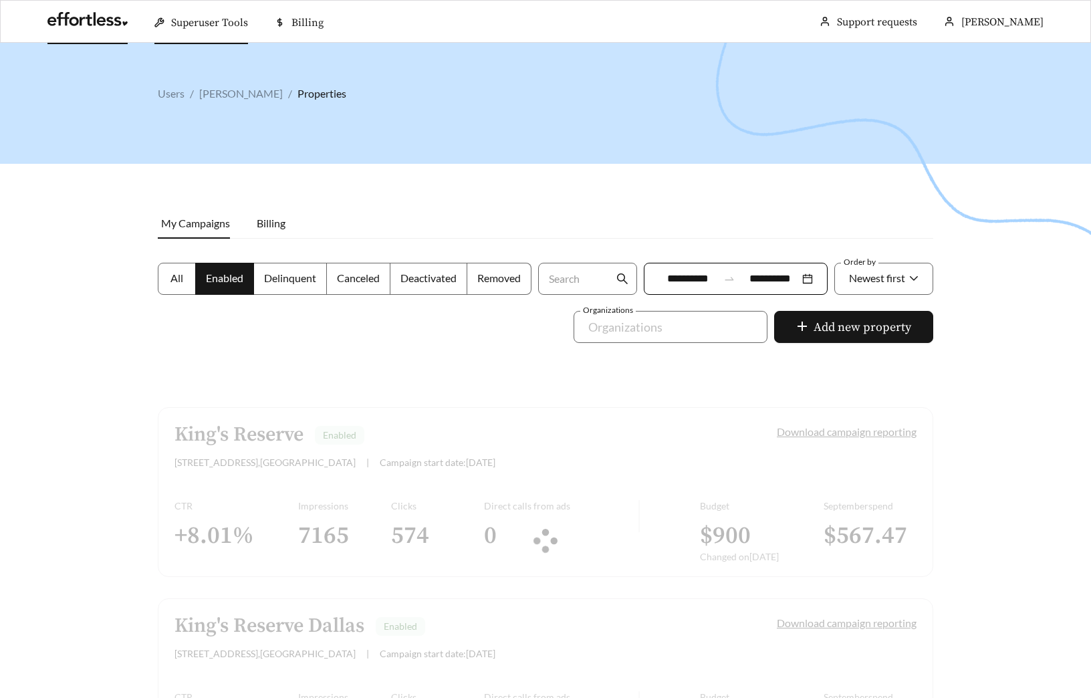
click at [80, 26] on link at bounding box center [87, 22] width 80 height 13
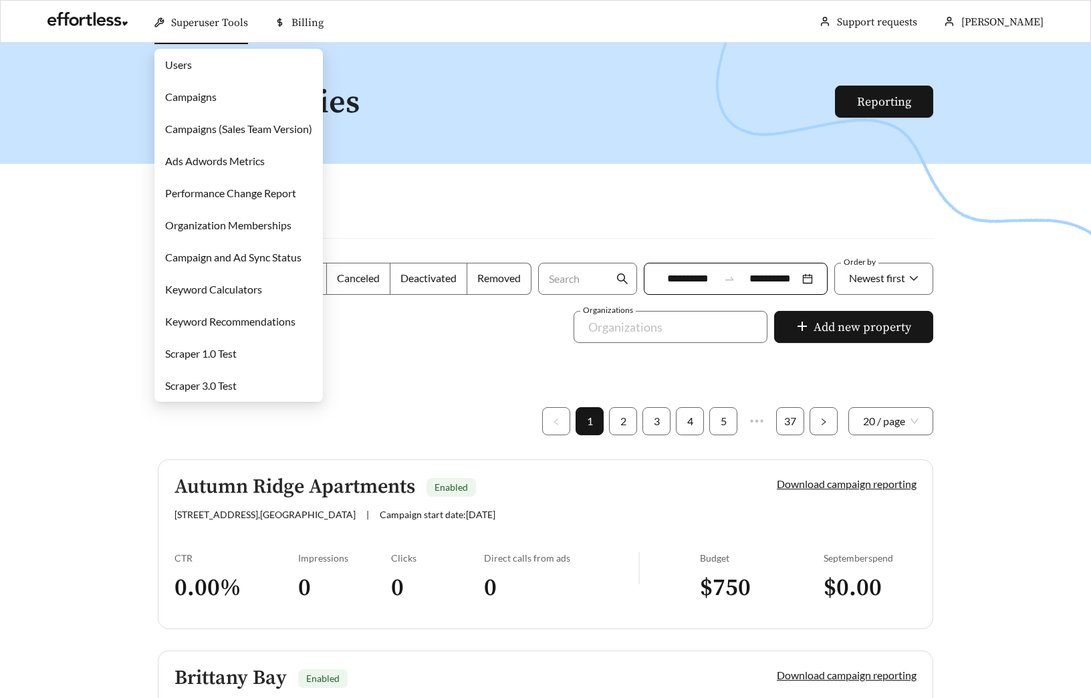
click at [211, 100] on link "Campaigns" at bounding box center [190, 96] width 51 height 13
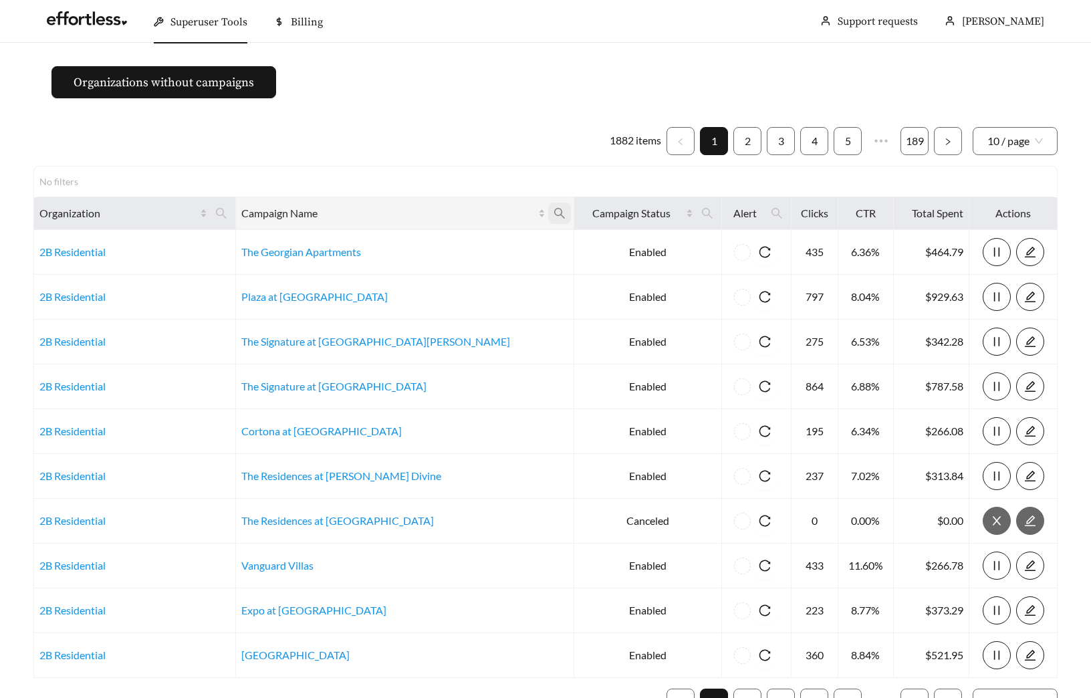
click at [553, 207] on icon "search" at bounding box center [559, 213] width 12 height 12
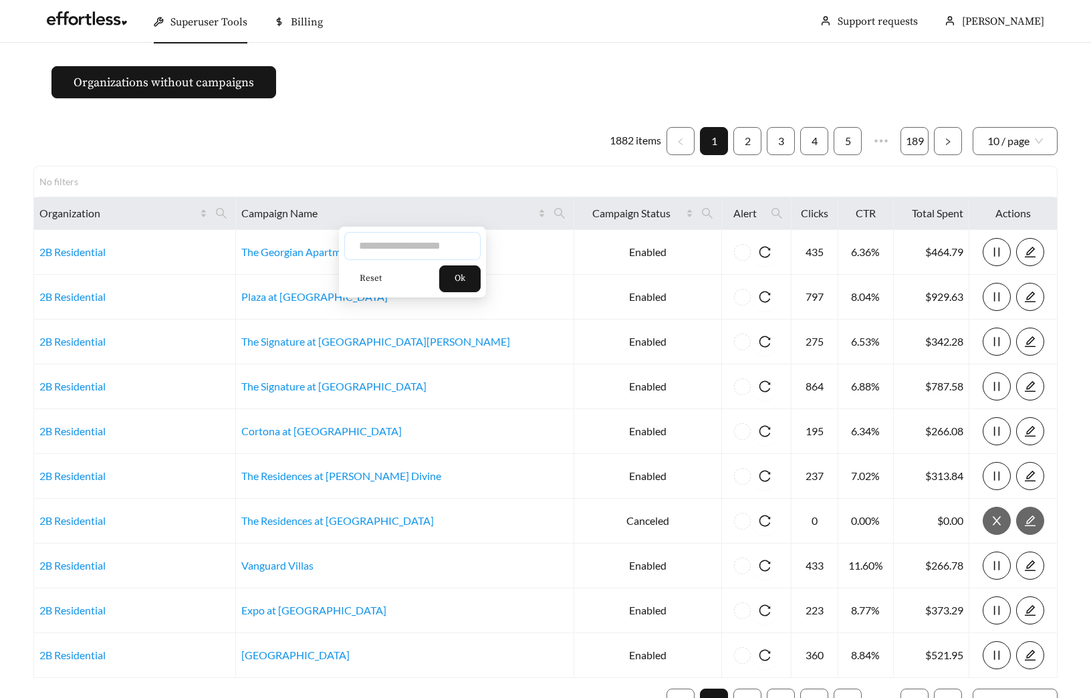
click at [428, 252] on input "text" at bounding box center [412, 246] width 136 height 28
type input "**********"
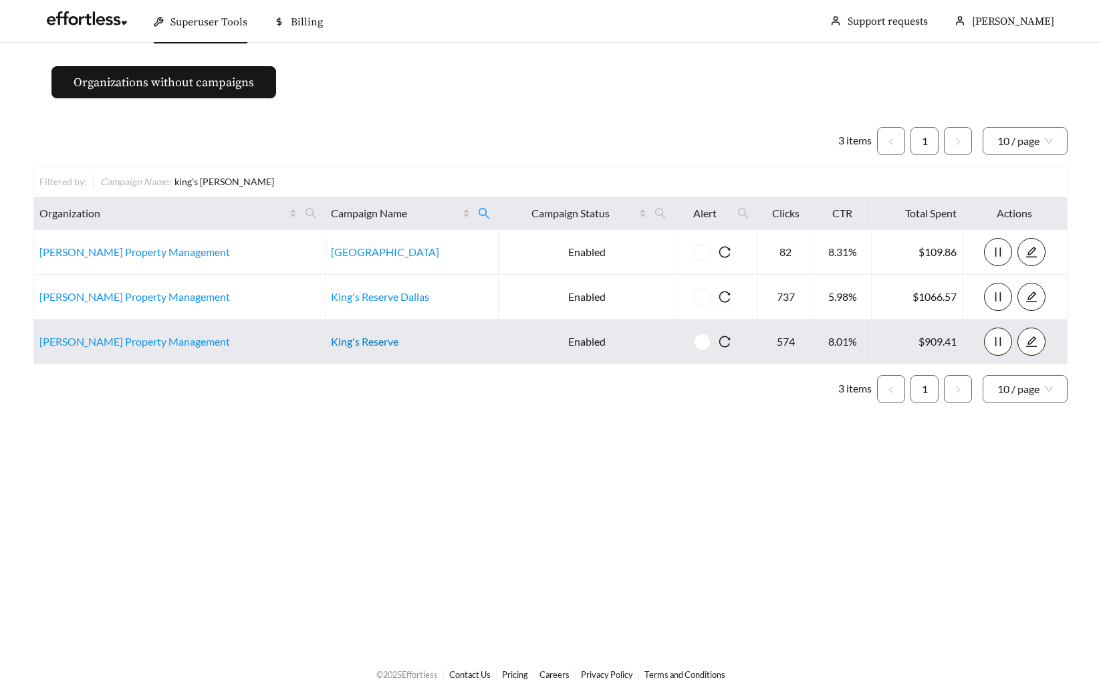
click at [346, 340] on link "King's Reserve" at bounding box center [365, 341] width 68 height 13
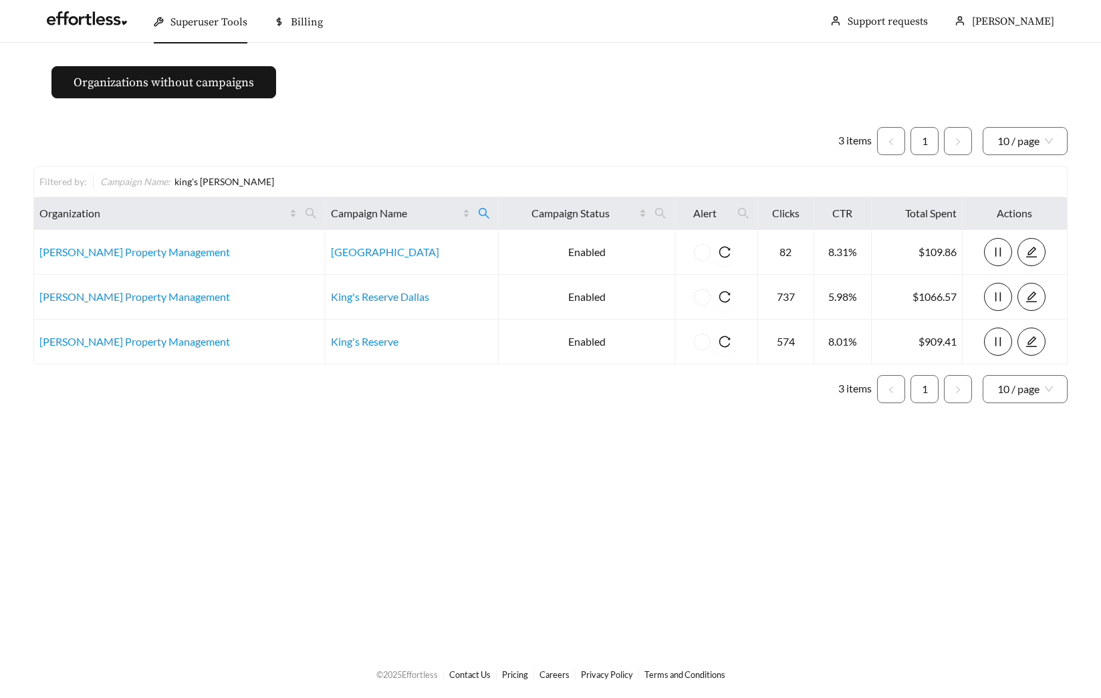
click at [398, 122] on div "3 items 1 10 / page Filtered by: Campaign Name : king's reser Organization Camp…" at bounding box center [550, 264] width 1034 height 297
click at [478, 211] on icon "search" at bounding box center [484, 213] width 12 height 12
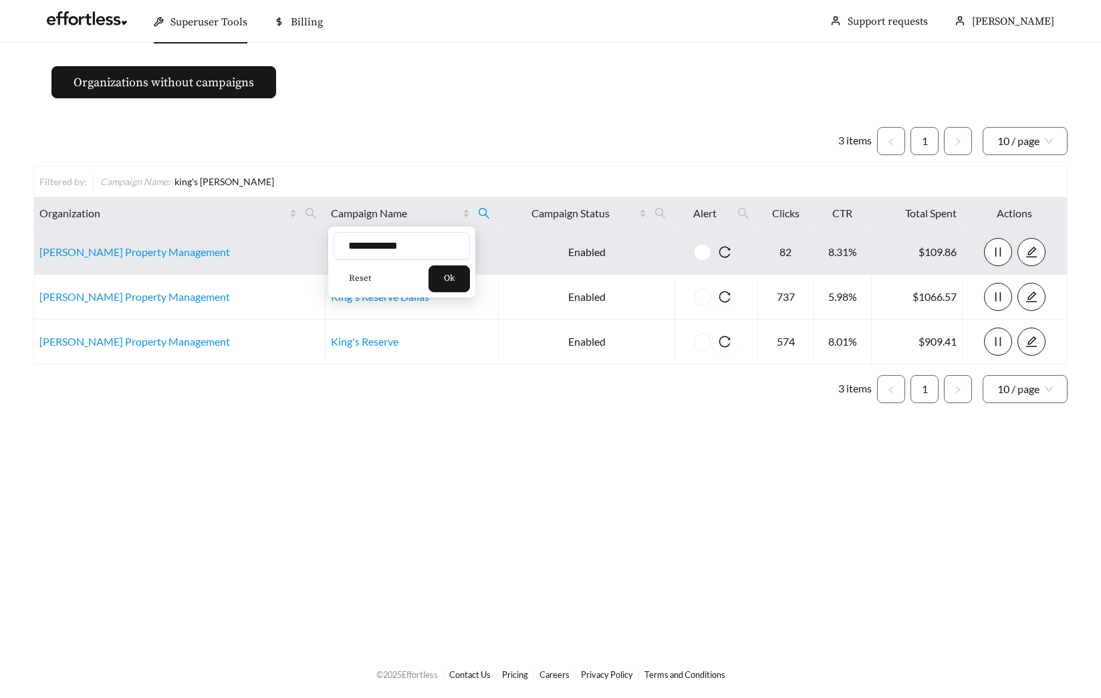
drag, startPoint x: 403, startPoint y: 249, endPoint x: 273, endPoint y: 245, distance: 129.7
click at [297, 245] on body "**********" at bounding box center [550, 349] width 1101 height 698
type input "*******"
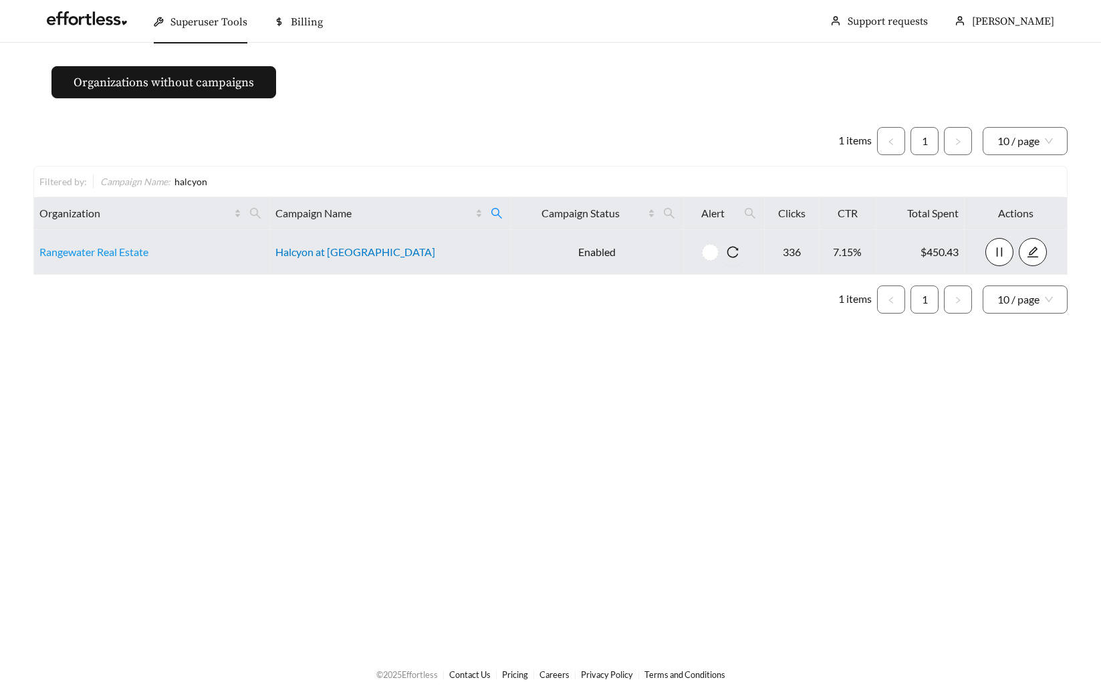
click at [335, 254] on link "Halcyon at Cross Creek" at bounding box center [355, 251] width 160 height 13
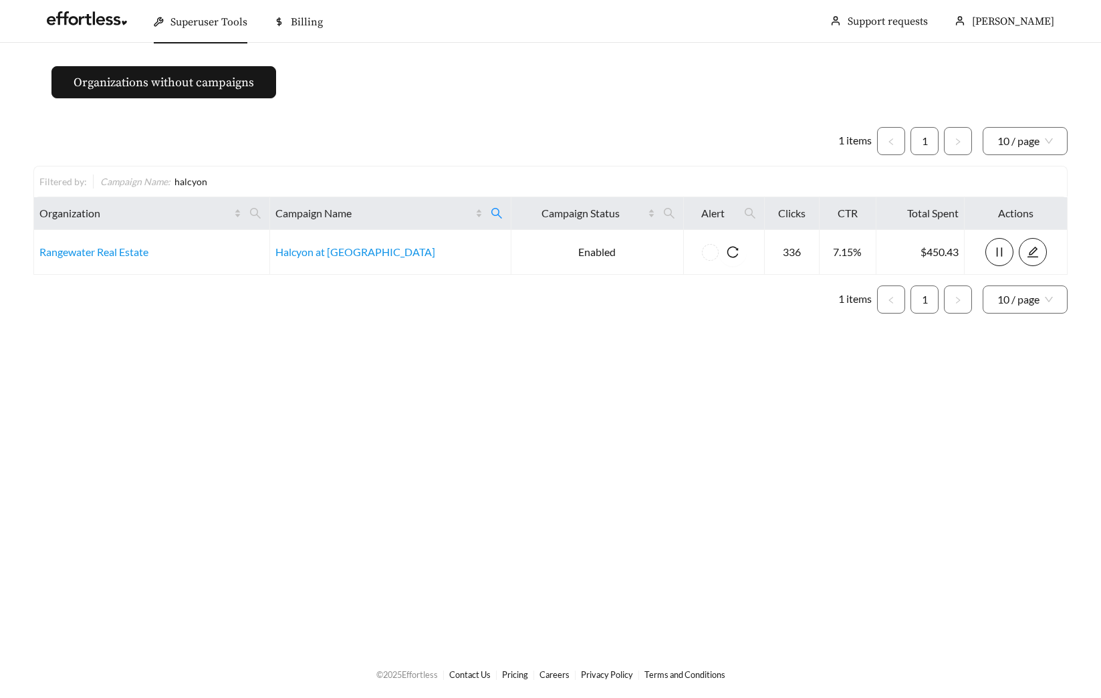
click at [318, 391] on main "Organizations without campaigns 1 items 1 10 / page Filtered by: Campaign Name …" at bounding box center [550, 346] width 1101 height 607
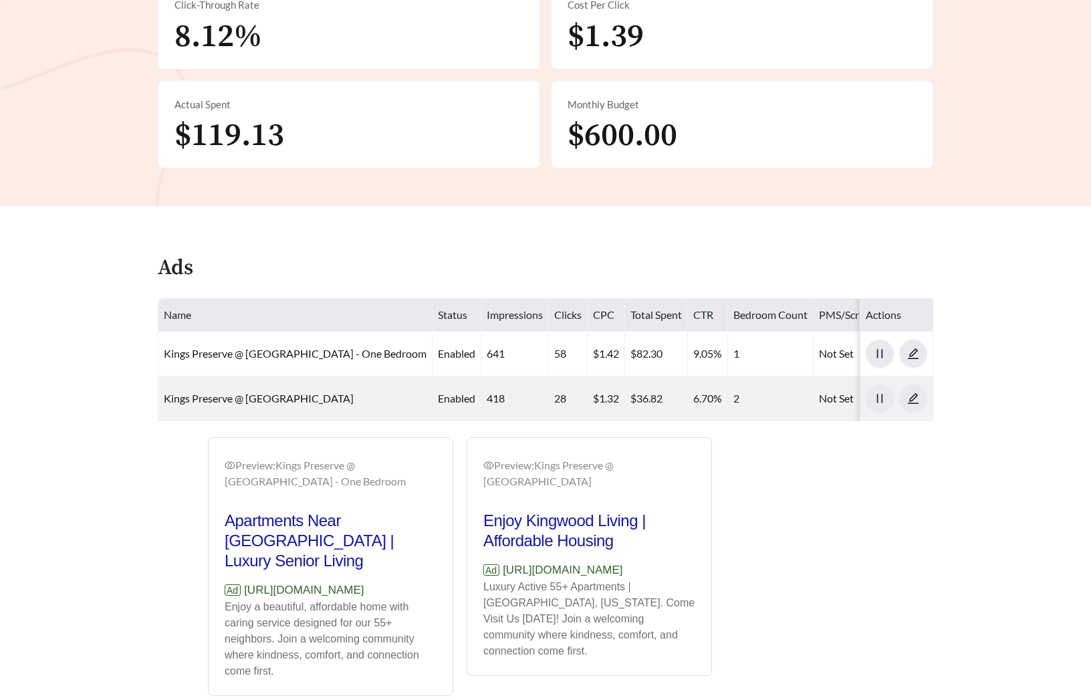
scroll to position [516, 0]
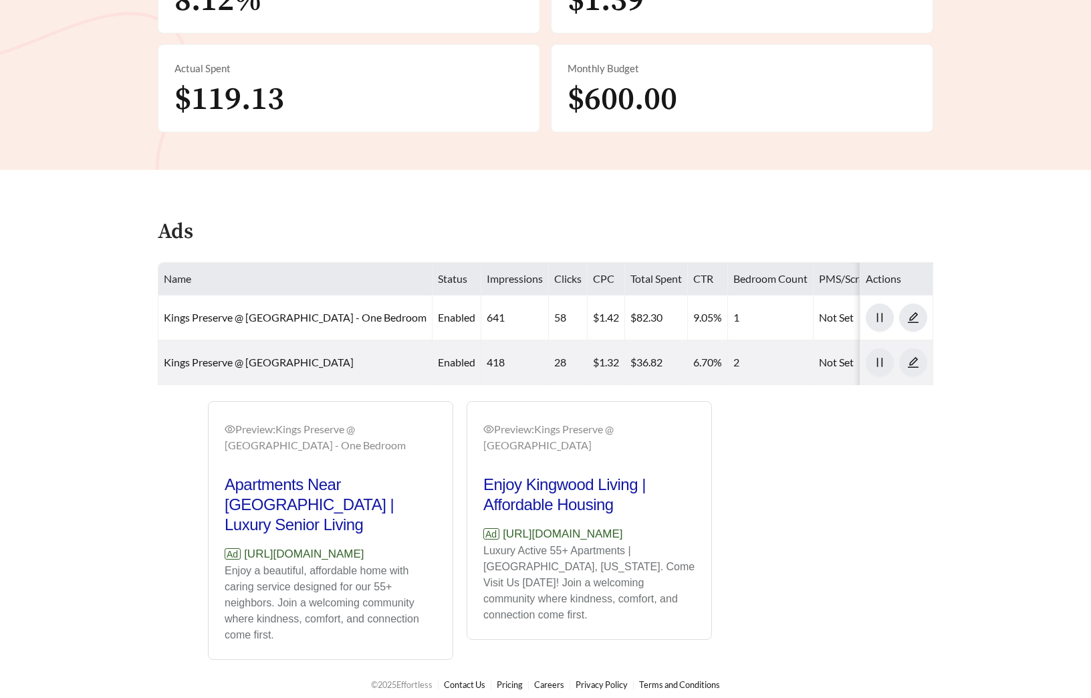
drag, startPoint x: 412, startPoint y: 545, endPoint x: 247, endPoint y: 547, distance: 164.4
click at [247, 547] on div "Preview: Kings Preserve @ [GEOGRAPHIC_DATA] - One Bedroom Apartments Near [GEOG…" at bounding box center [331, 532] width 244 height 254
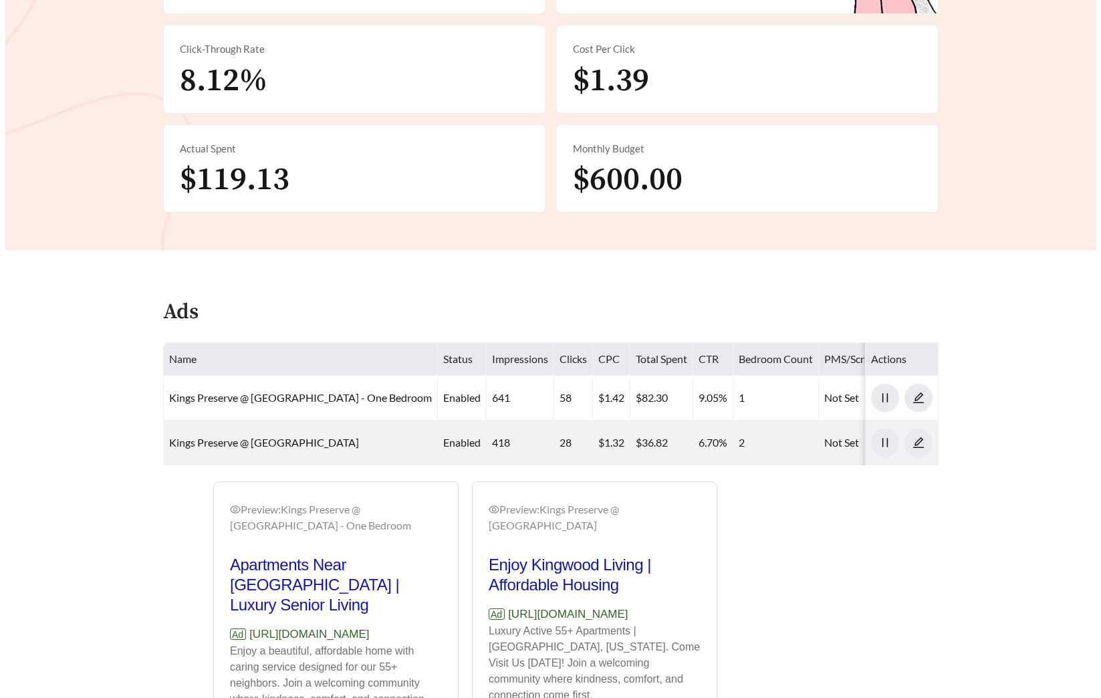
scroll to position [0, 0]
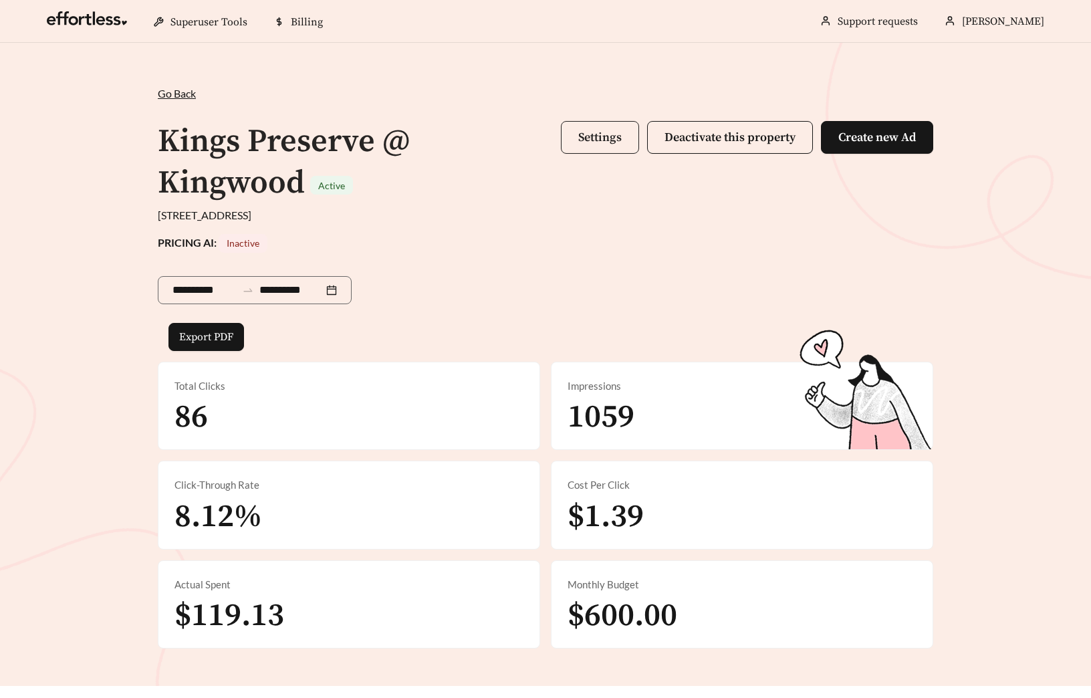
click at [574, 135] on button "Settings" at bounding box center [600, 137] width 78 height 33
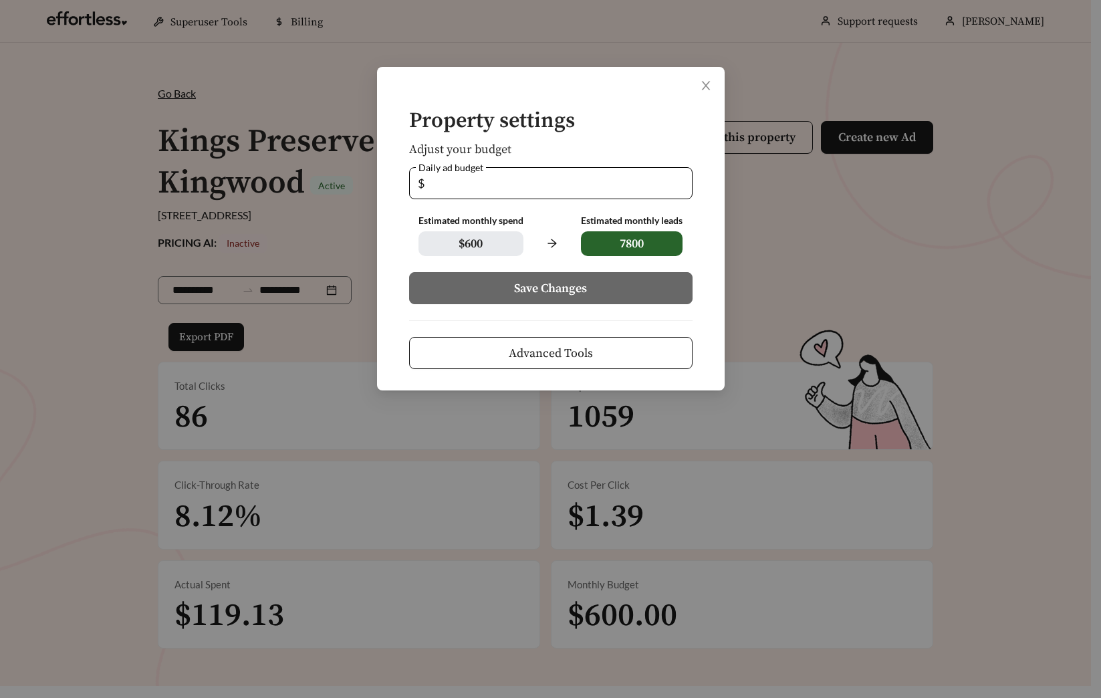
click at [564, 359] on span "Advanced Tools" at bounding box center [551, 353] width 84 height 18
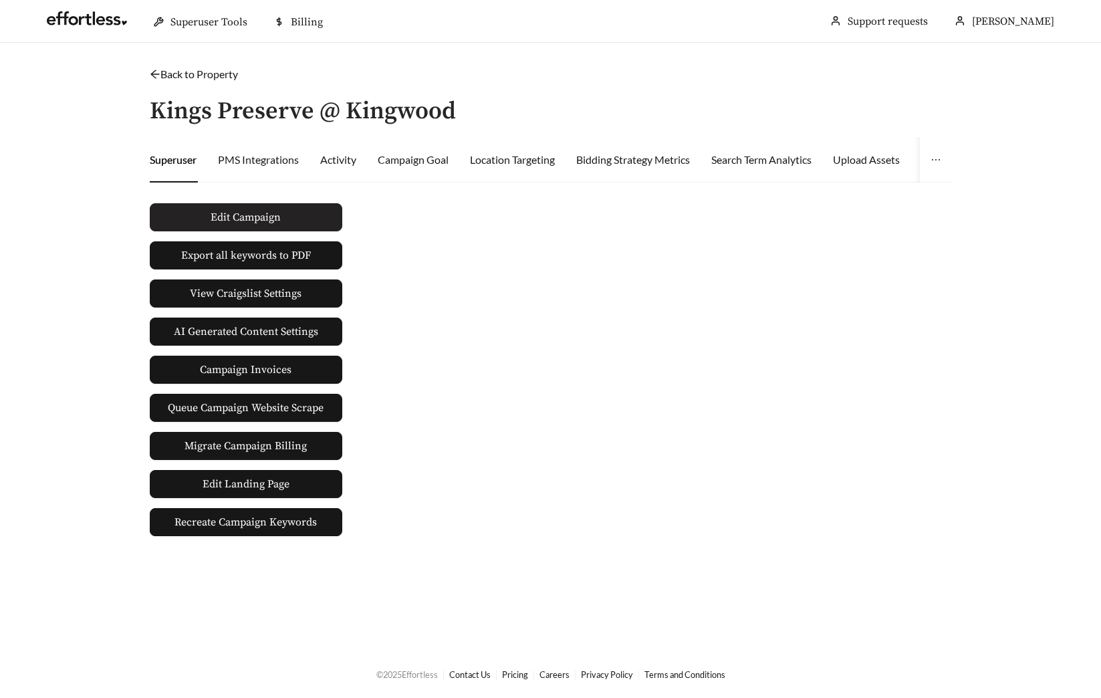
click at [297, 223] on button "Edit Campaign" at bounding box center [246, 217] width 193 height 28
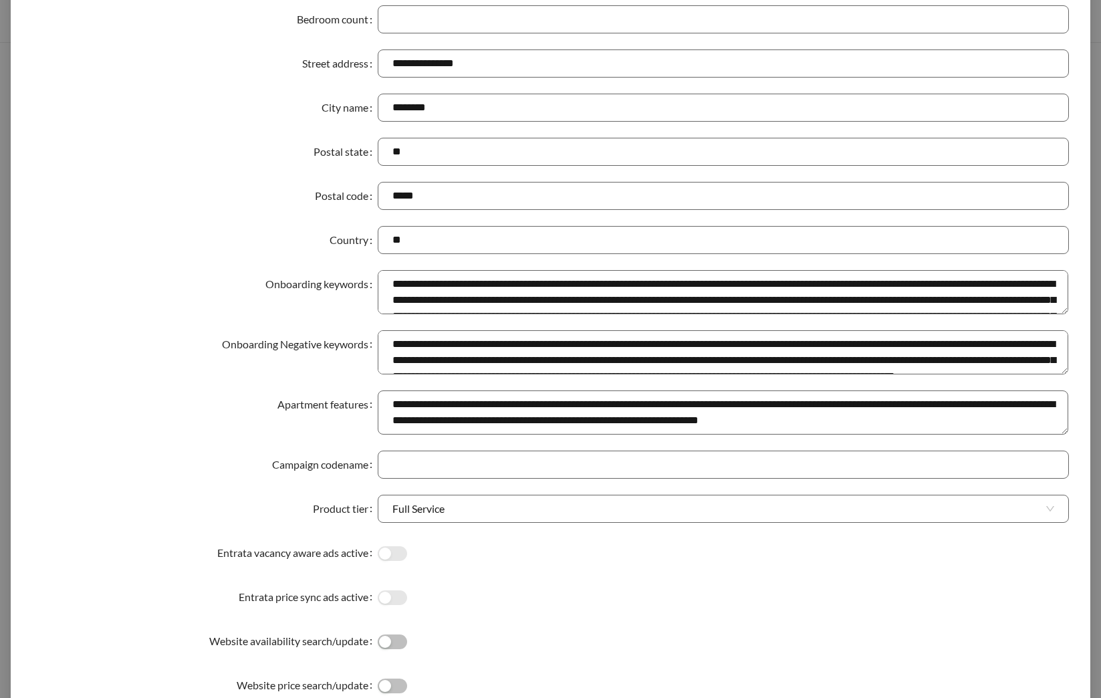
scroll to position [241, 0]
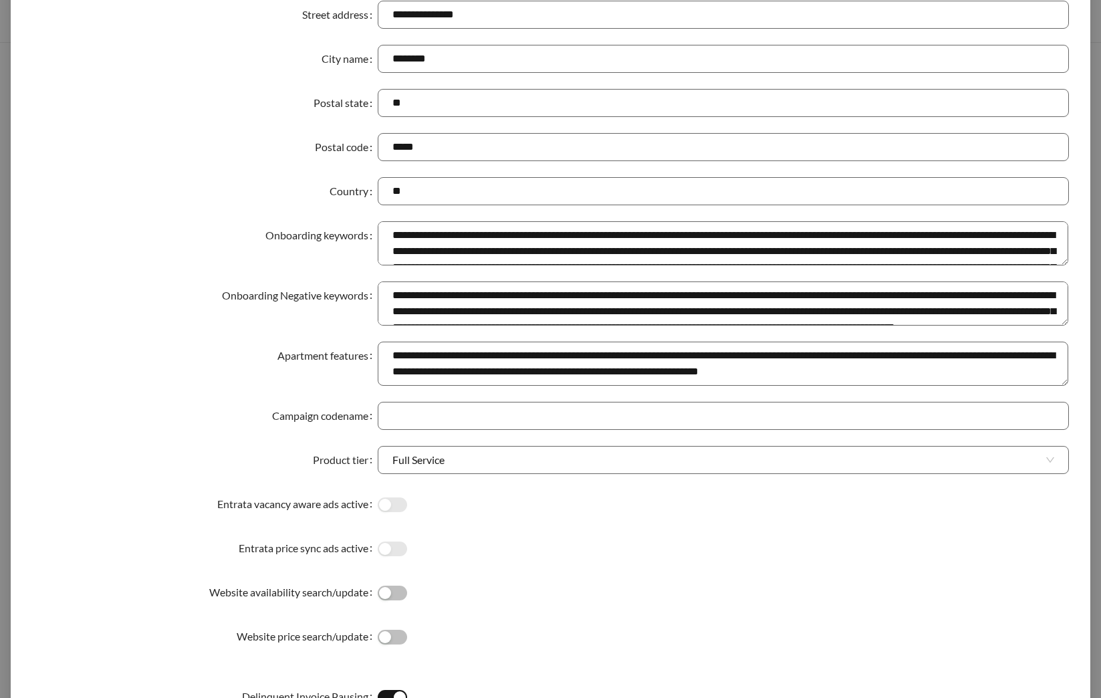
click at [388, 636] on button "Website price search/update" at bounding box center [392, 637] width 29 height 15
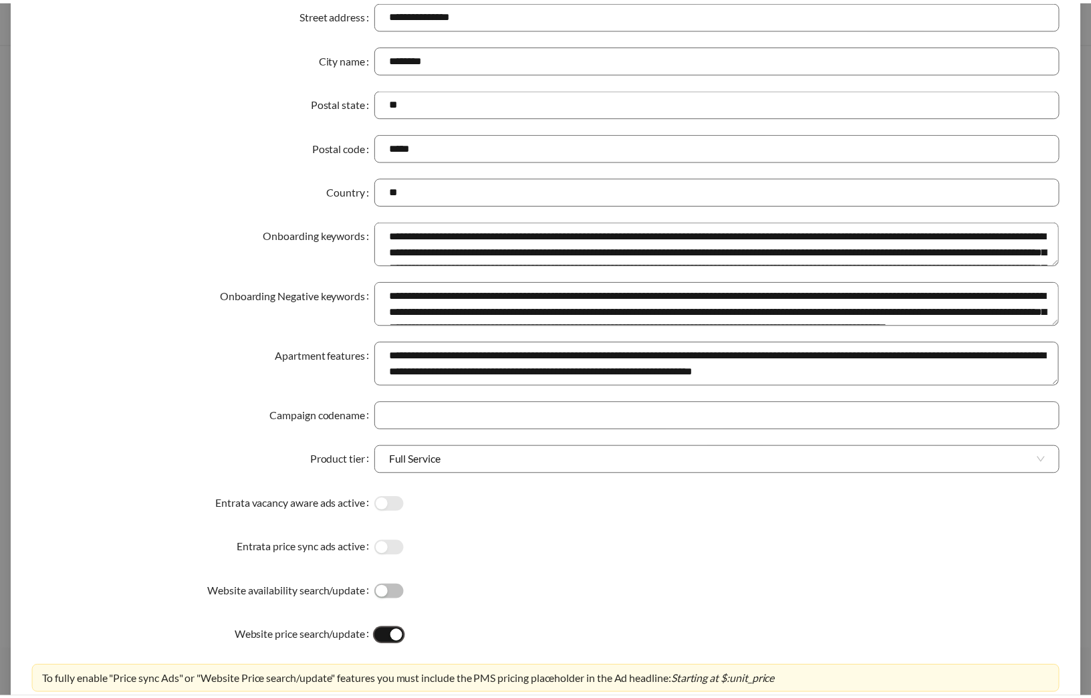
scroll to position [532, 0]
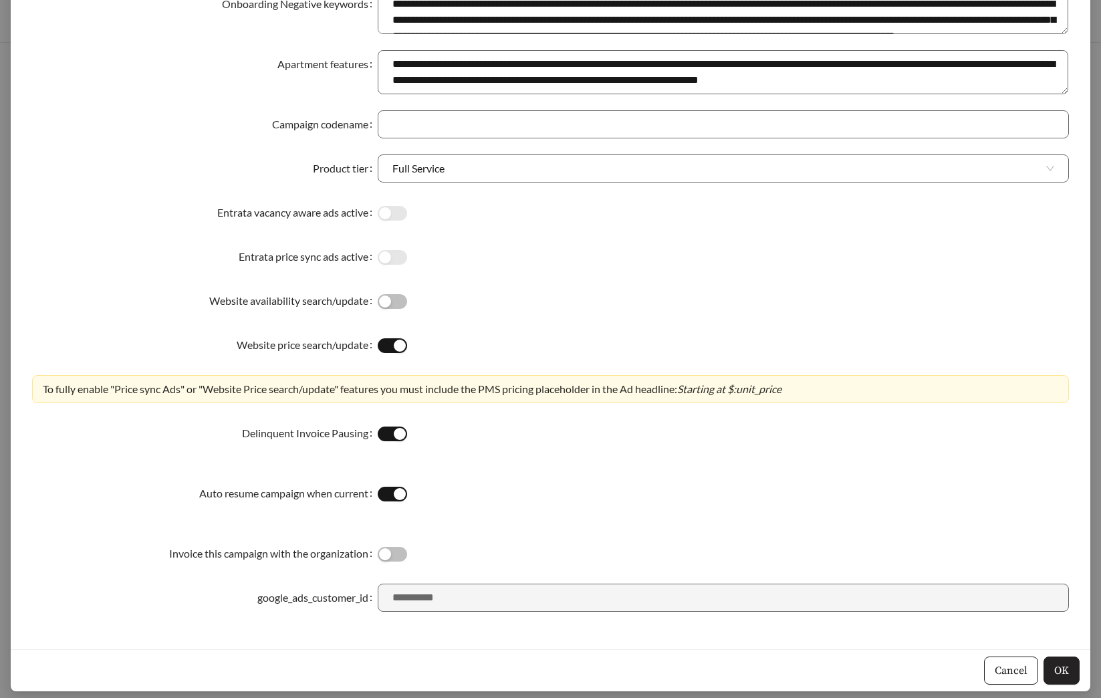
click at [1054, 668] on span "OK" at bounding box center [1061, 670] width 15 height 16
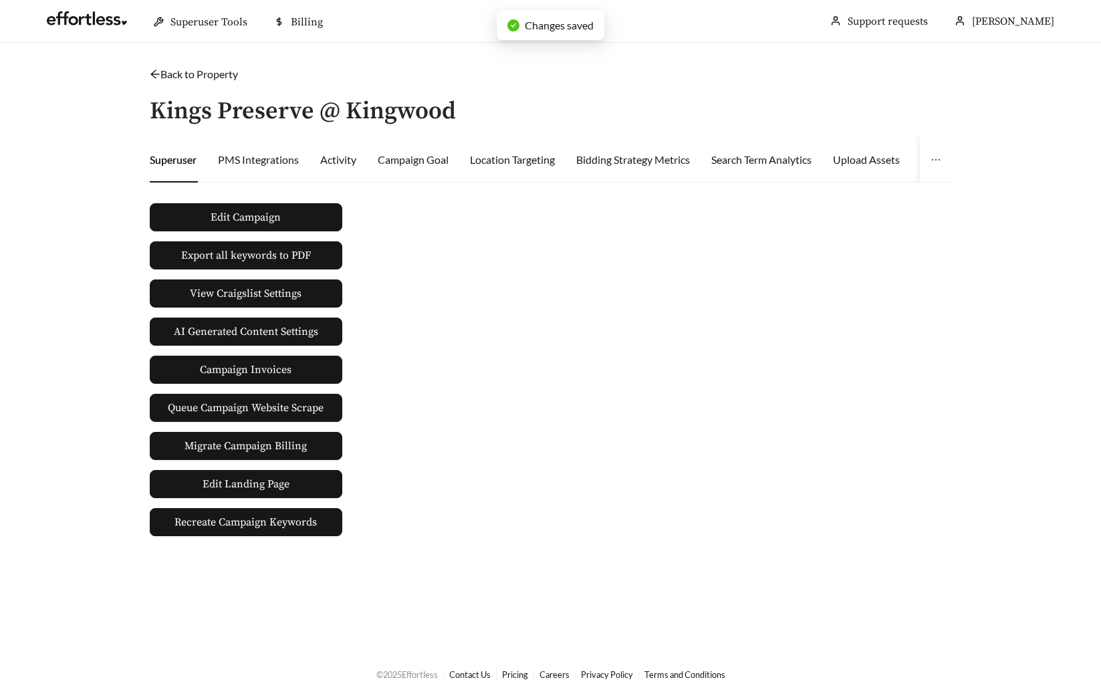
click at [202, 76] on link "Back to Property" at bounding box center [194, 74] width 88 height 13
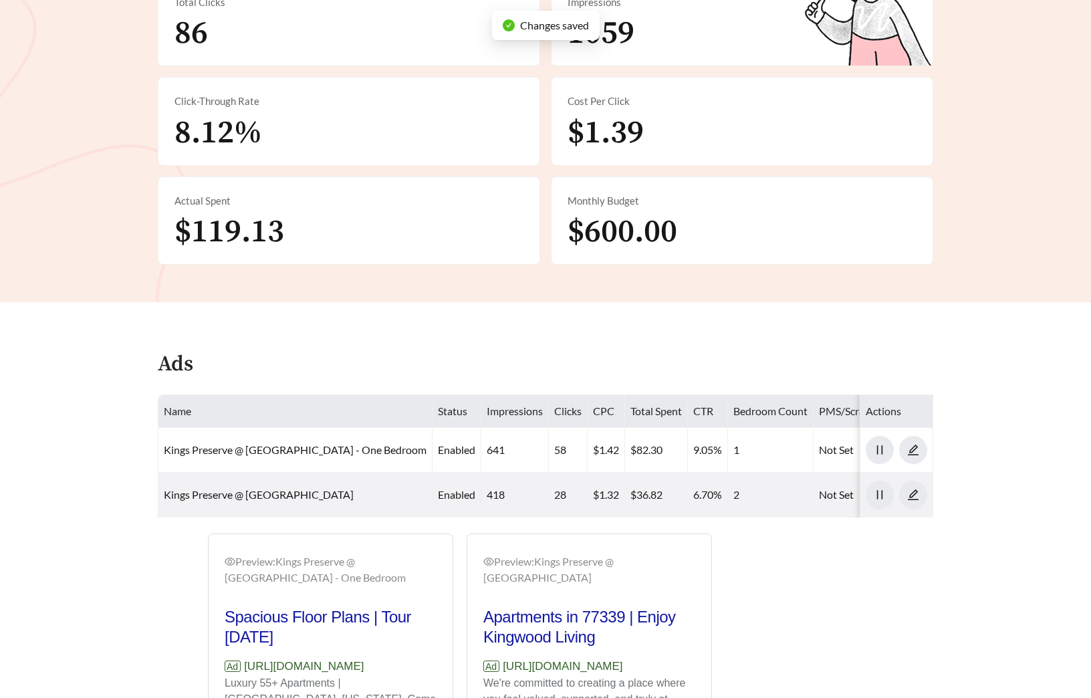
scroll to position [516, 0]
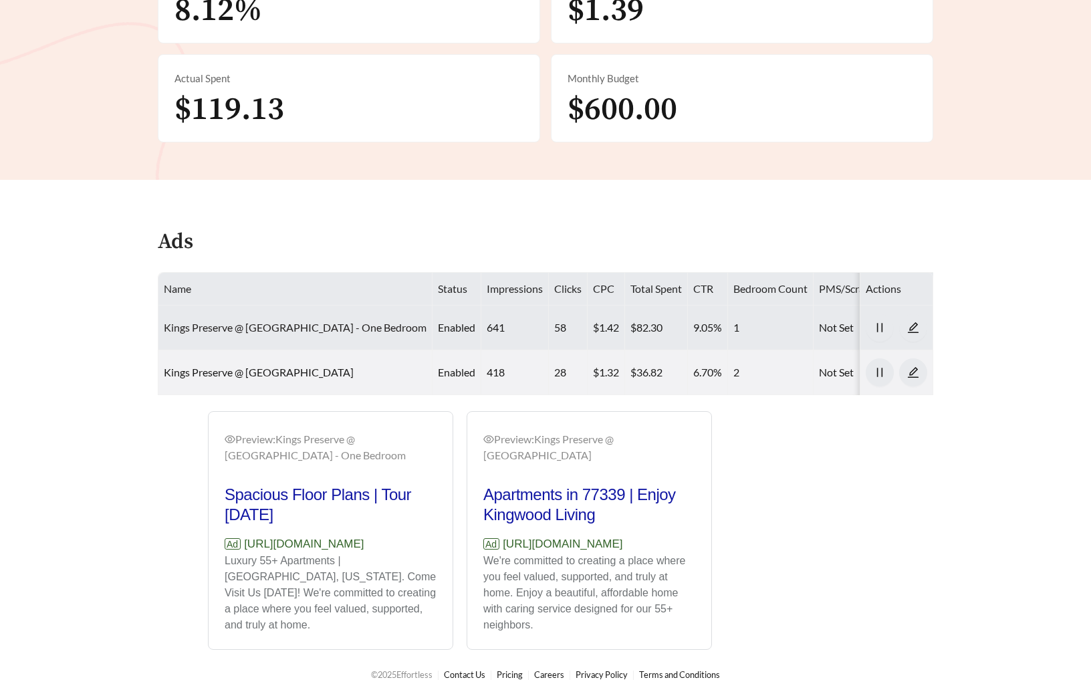
click at [247, 323] on link "Kings Preserve @ Kingwood - One Bedroom" at bounding box center [295, 327] width 263 height 13
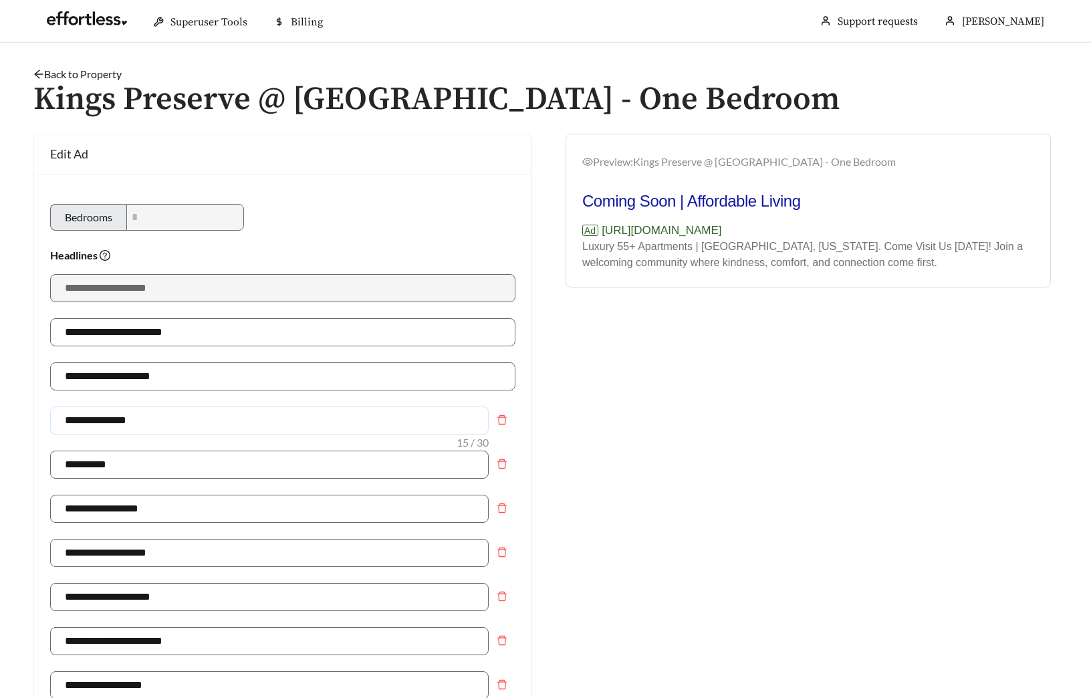
drag, startPoint x: 172, startPoint y: 426, endPoint x: 13, endPoint y: 395, distance: 162.0
type input "**********"
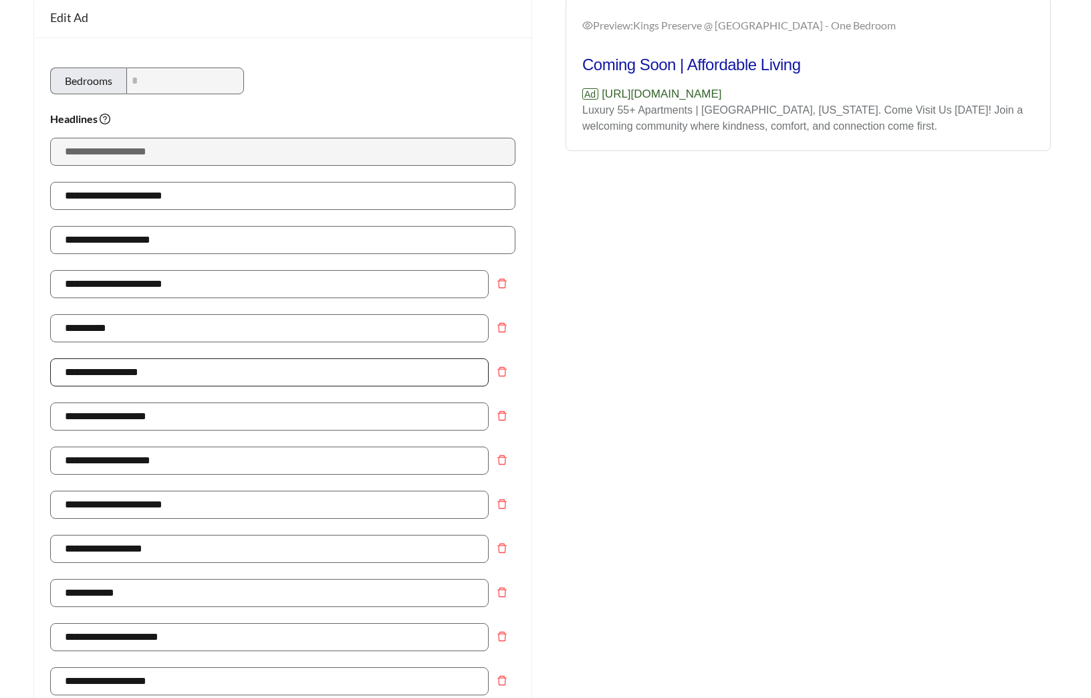
scroll to position [440, 0]
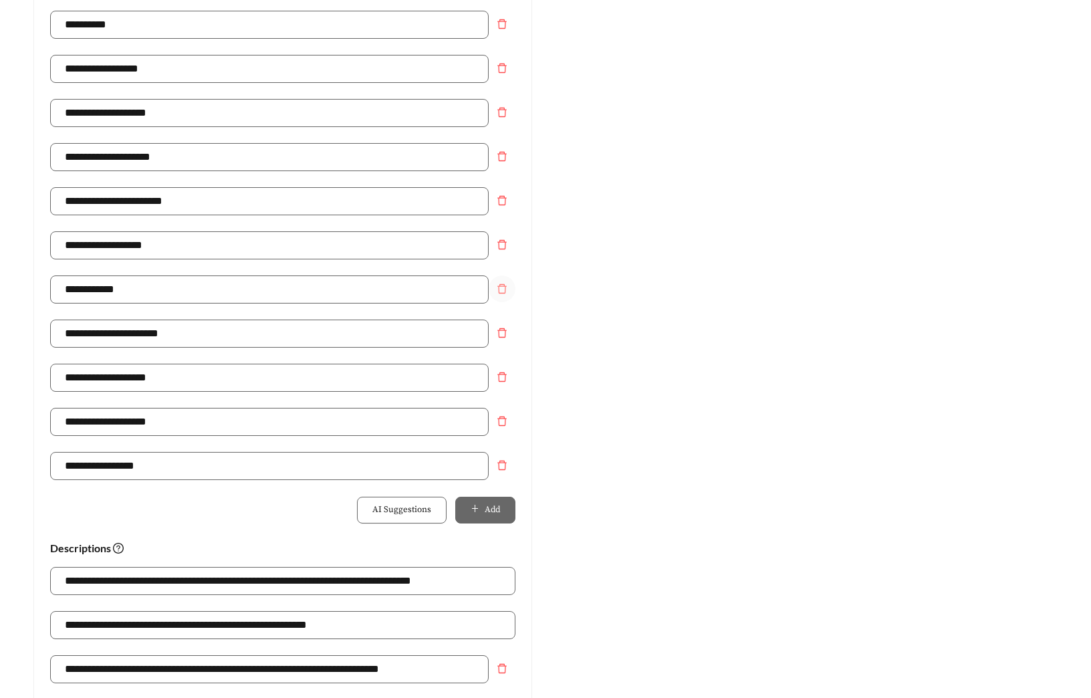
click at [509, 285] on span "delete" at bounding box center [501, 288] width 25 height 11
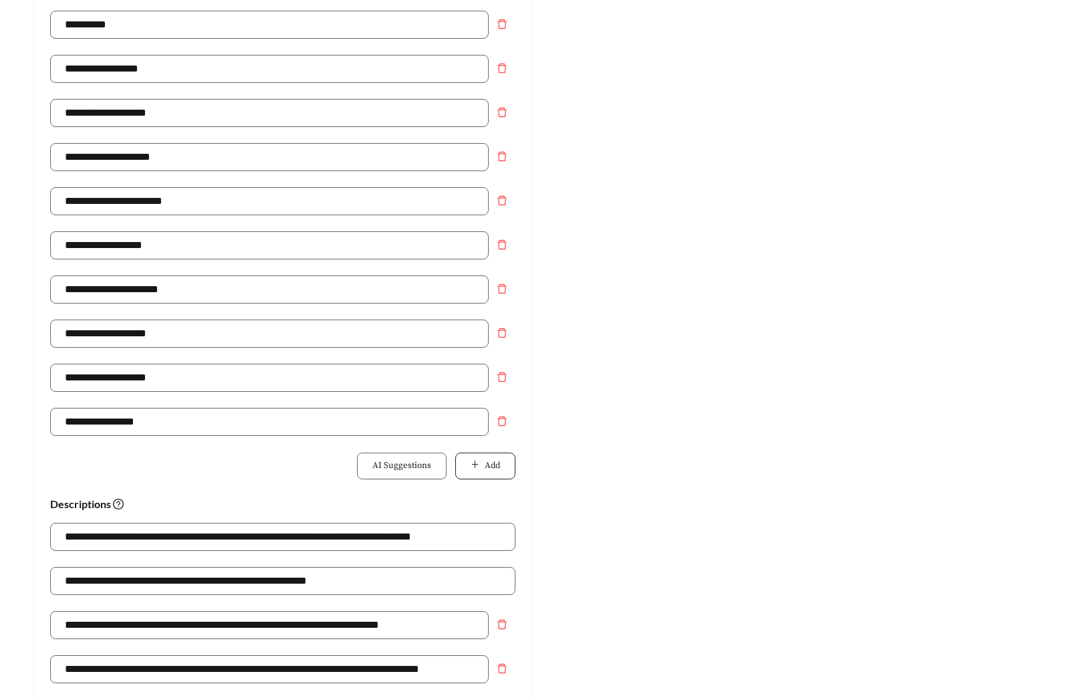
click at [459, 471] on button "Add" at bounding box center [485, 466] width 60 height 27
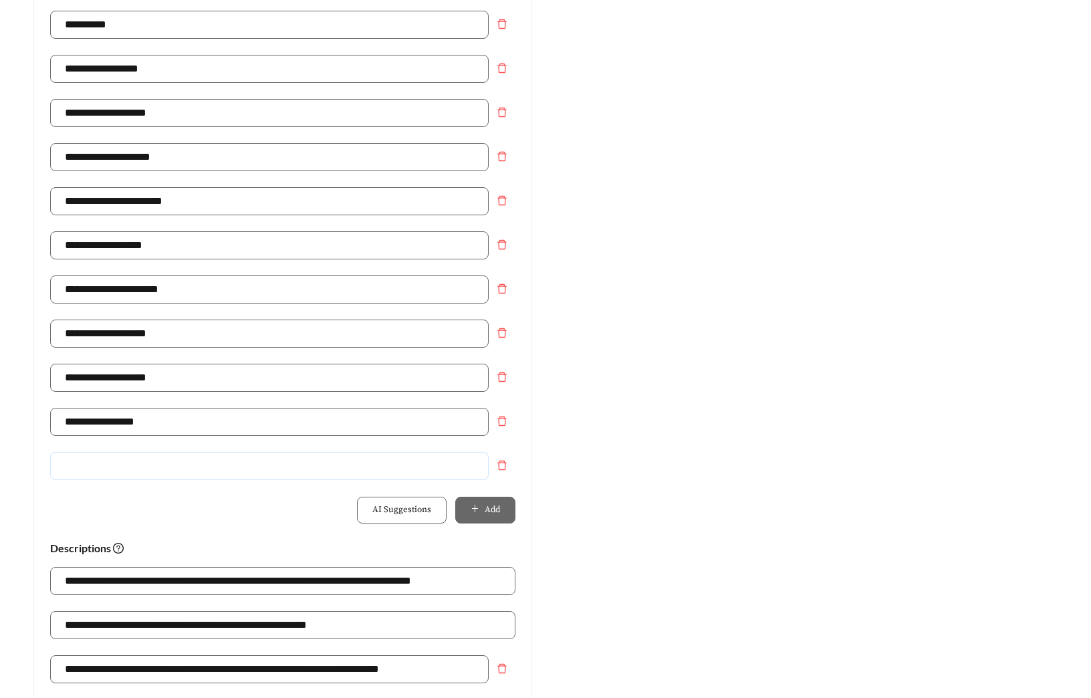
click at [306, 475] on input "text" at bounding box center [269, 466] width 439 height 28
type input "**********"
click at [1043, 436] on div "Preview: Kings Preserve @ Kingwood - One Bedroom Starting at $:unit_price | Spa…" at bounding box center [807, 340] width 525 height 1293
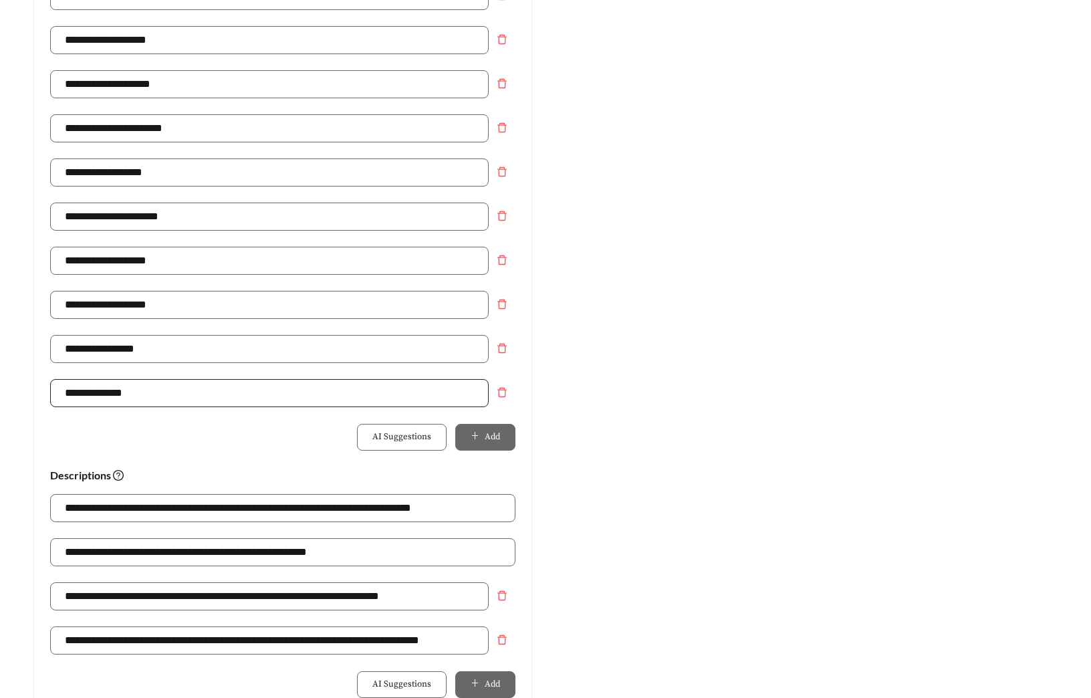
scroll to position [561, 0]
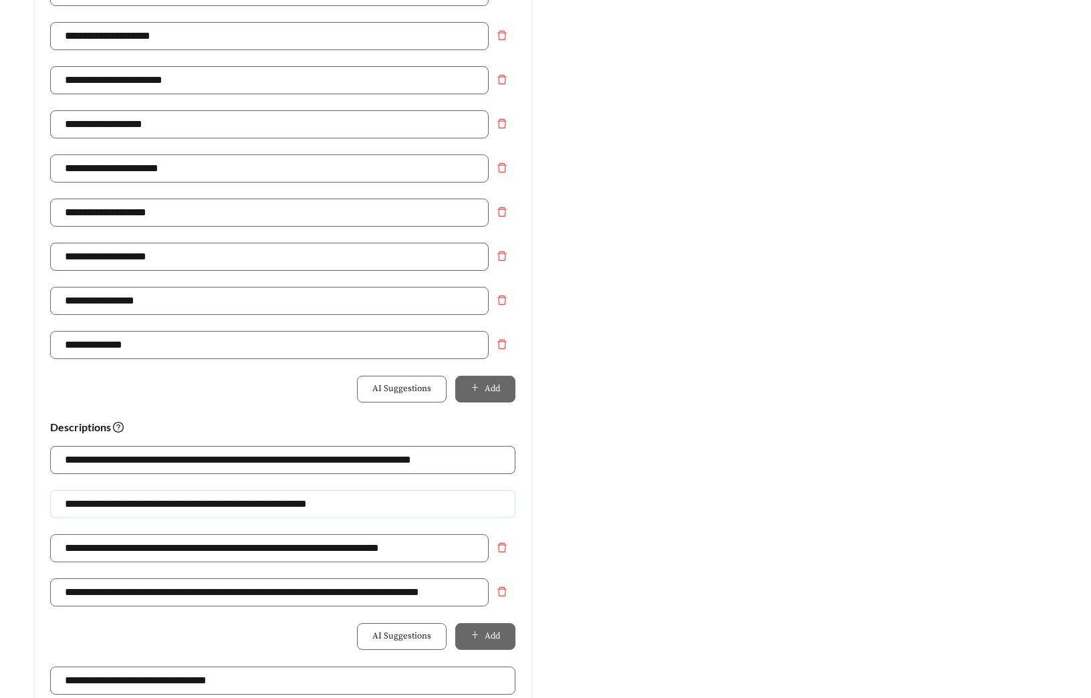
click at [175, 502] on input "**********" at bounding box center [282, 504] width 465 height 28
click at [791, 541] on div "Preview: Kings Preserve @ Kingwood - One Bedroom Starting at $:unit_price | Spa…" at bounding box center [807, 219] width 525 height 1293
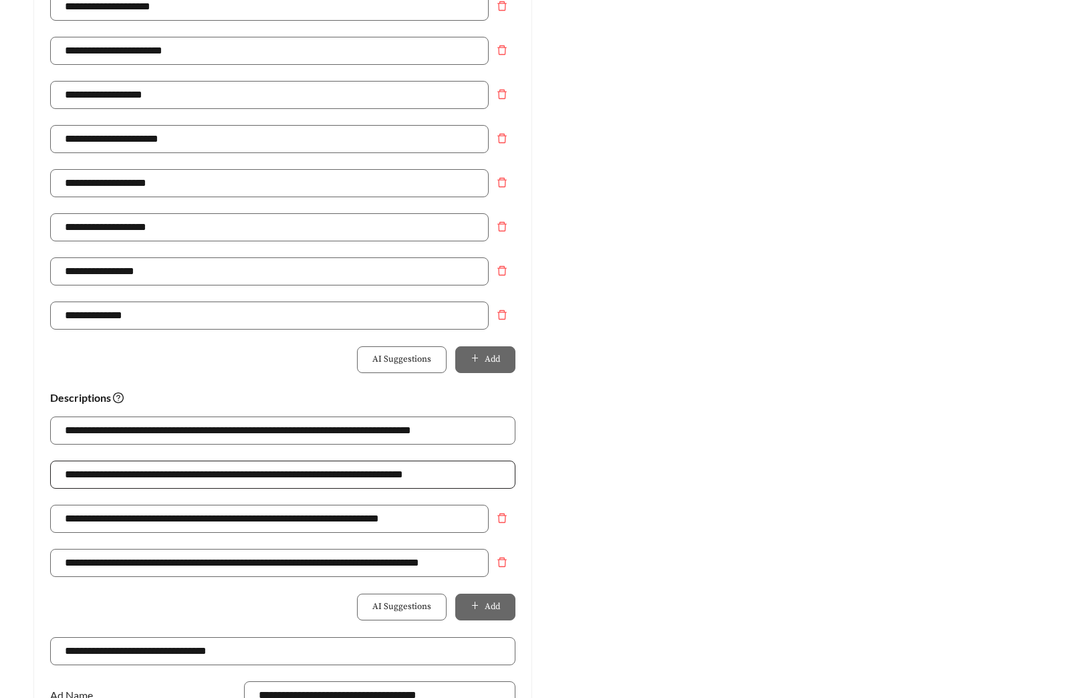
scroll to position [603, 0]
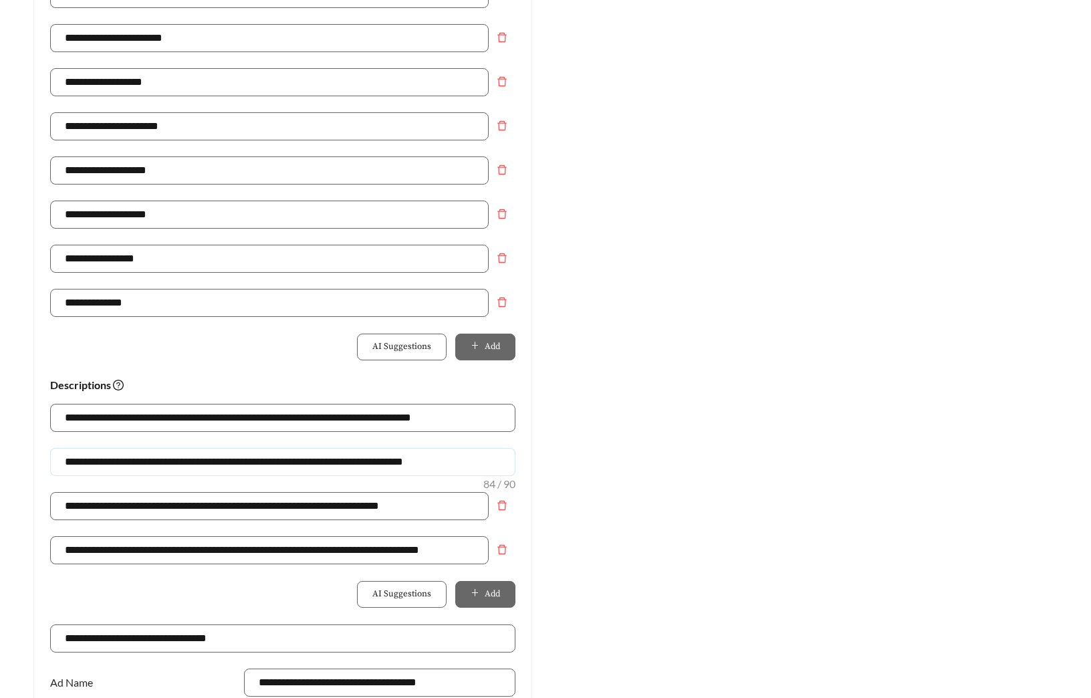
drag, startPoint x: 377, startPoint y: 463, endPoint x: 544, endPoint y: 469, distance: 167.2
click at [533, 469] on div "**********" at bounding box center [282, 177] width 525 height 1293
drag, startPoint x: 474, startPoint y: 457, endPoint x: 19, endPoint y: 465, distance: 455.3
click at [19, 465] on main "**********" at bounding box center [545, 208] width 1091 height 1536
type input "**********"
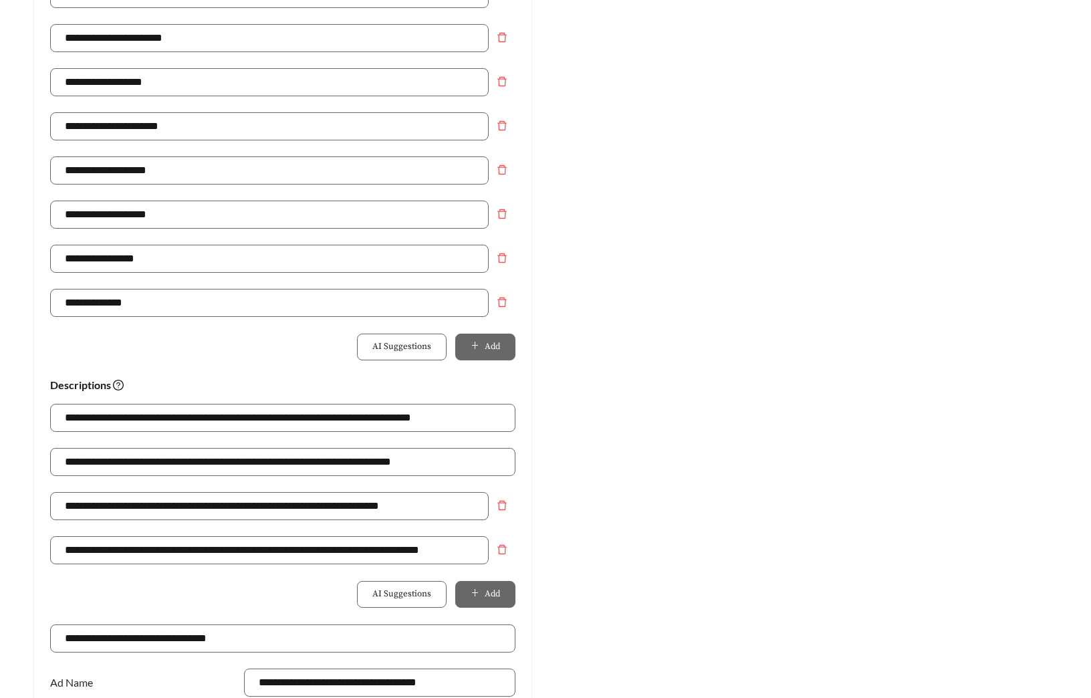
drag, startPoint x: 654, startPoint y: 496, endPoint x: 533, endPoint y: 492, distance: 121.1
click at [654, 495] on div "Preview: Kings Preserve @ Kingwood - One Bedroom Starting at $:unit_price | Spa…" at bounding box center [807, 177] width 525 height 1293
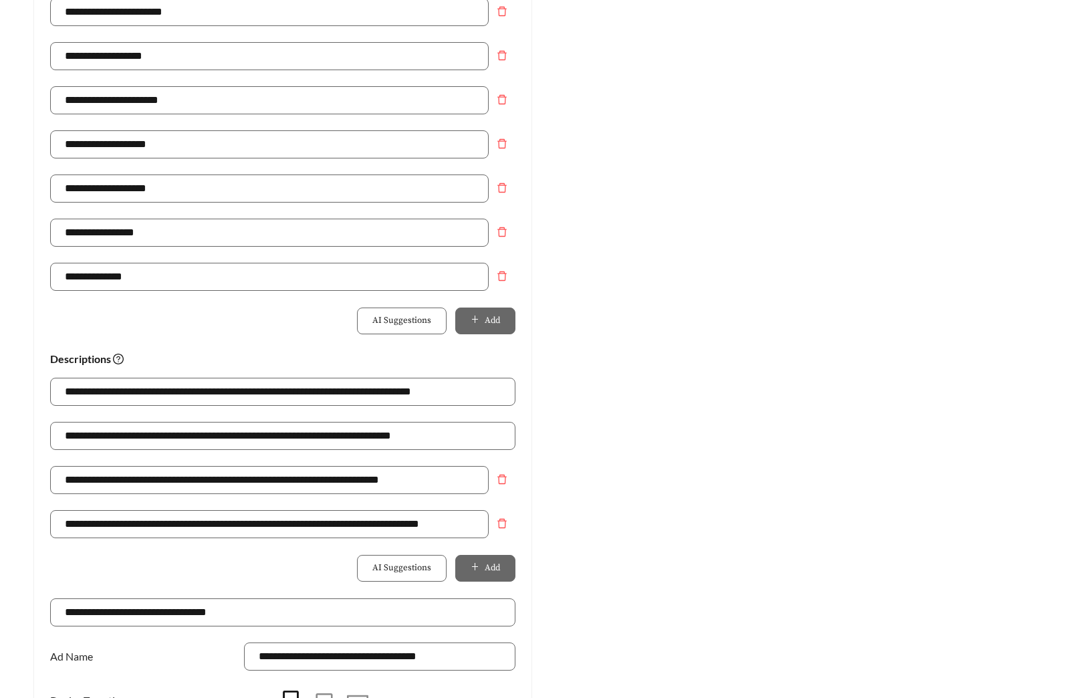
scroll to position [876, 0]
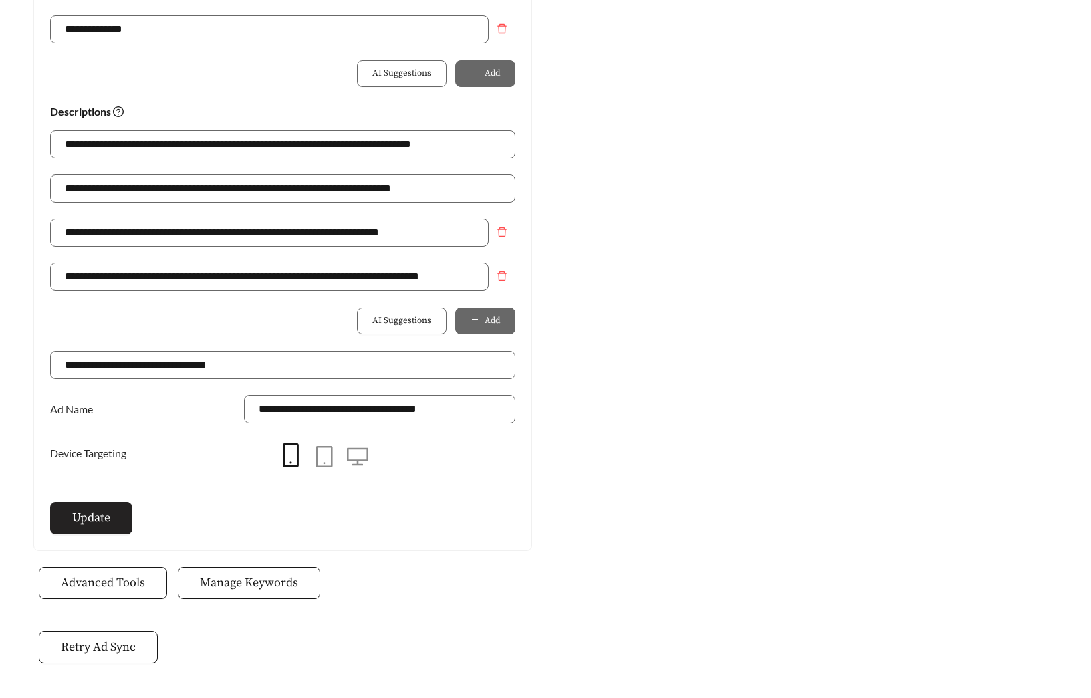
click at [77, 525] on span "Update" at bounding box center [91, 518] width 38 height 18
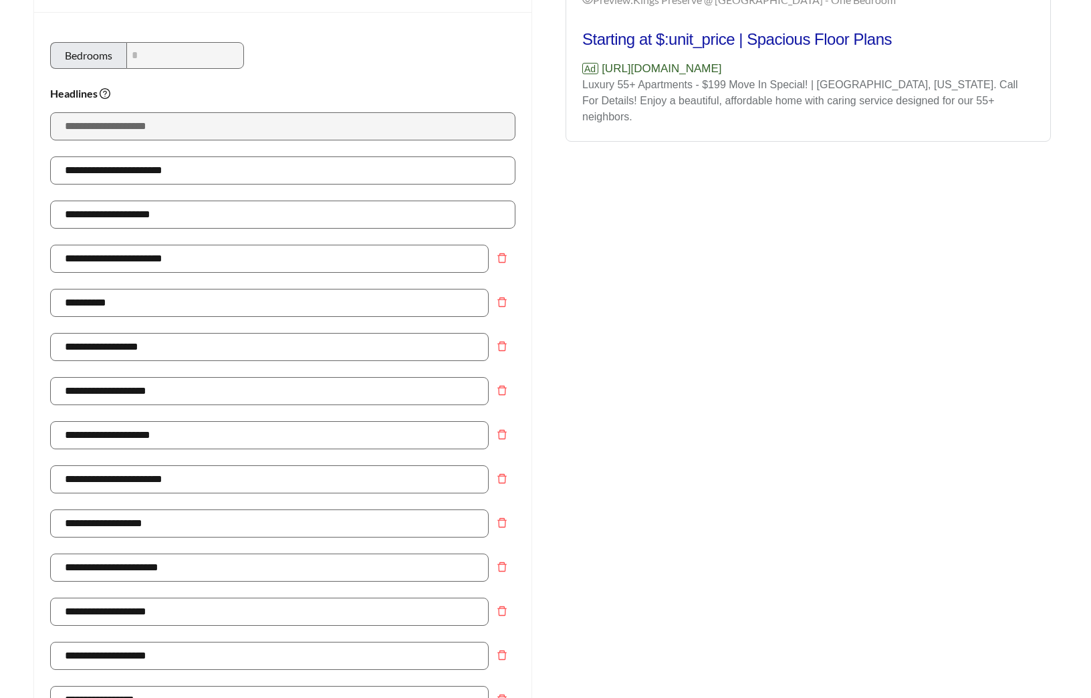
scroll to position [0, 0]
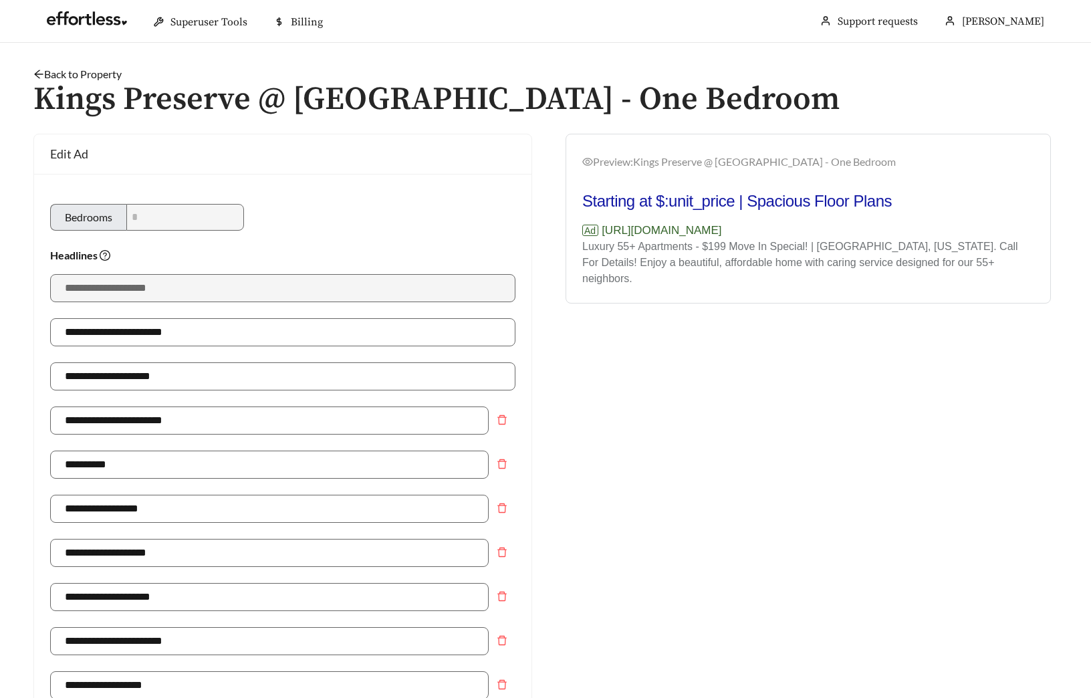
click at [88, 72] on link "Back to Property" at bounding box center [77, 74] width 88 height 13
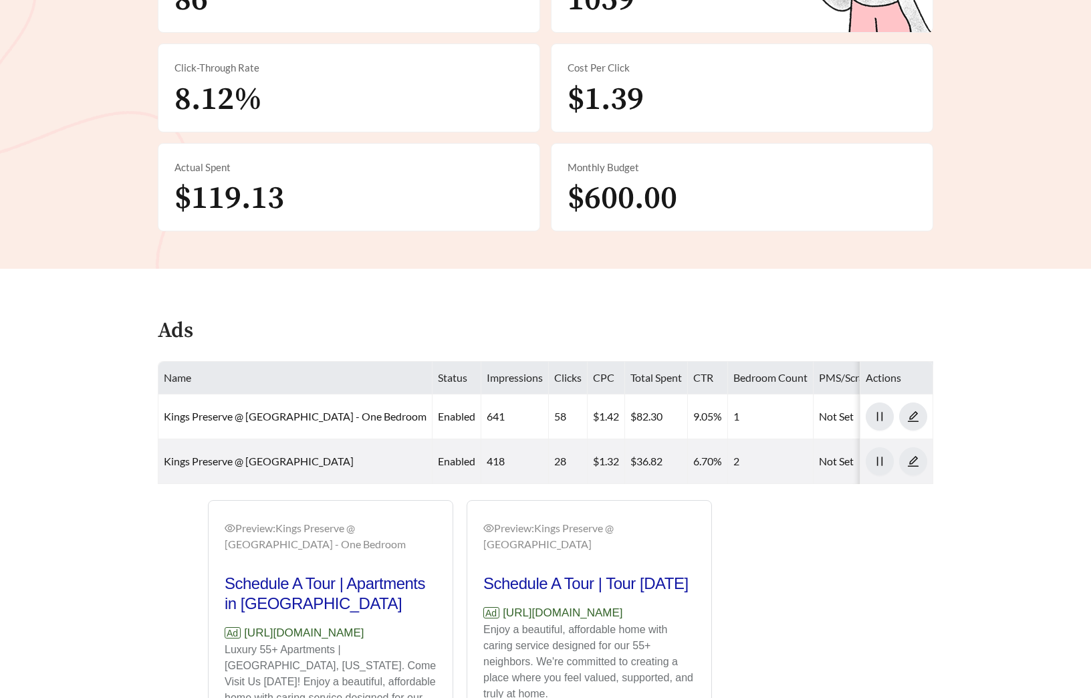
scroll to position [460, 0]
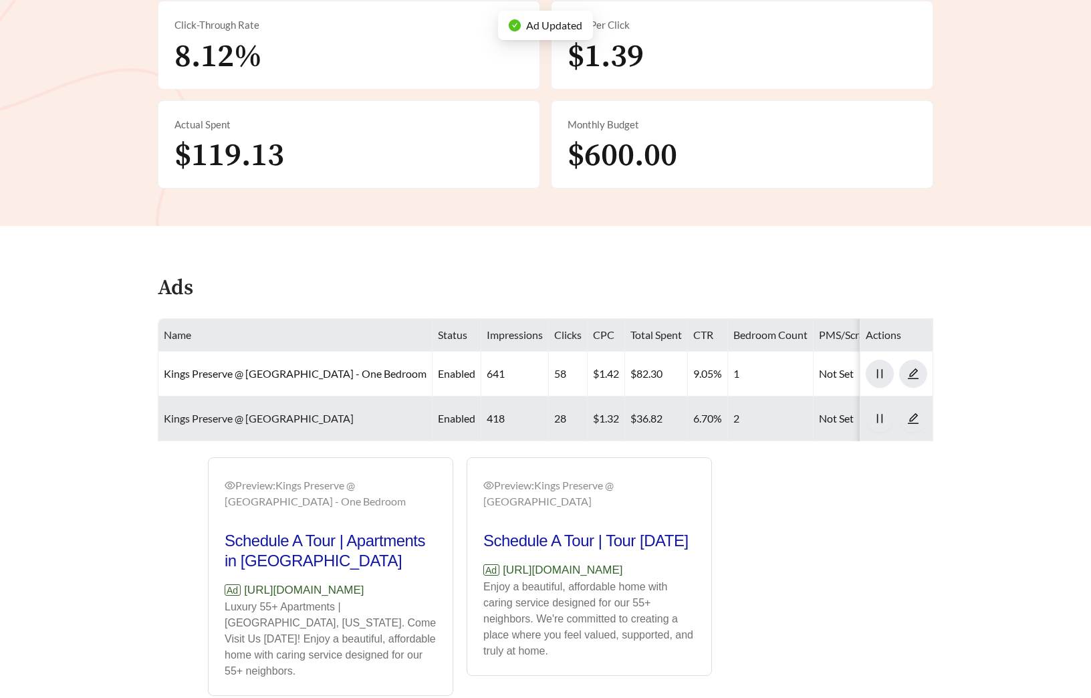
click at [267, 412] on link "Kings Preserve @ Kingwood - Two Bedroom" at bounding box center [259, 418] width 190 height 13
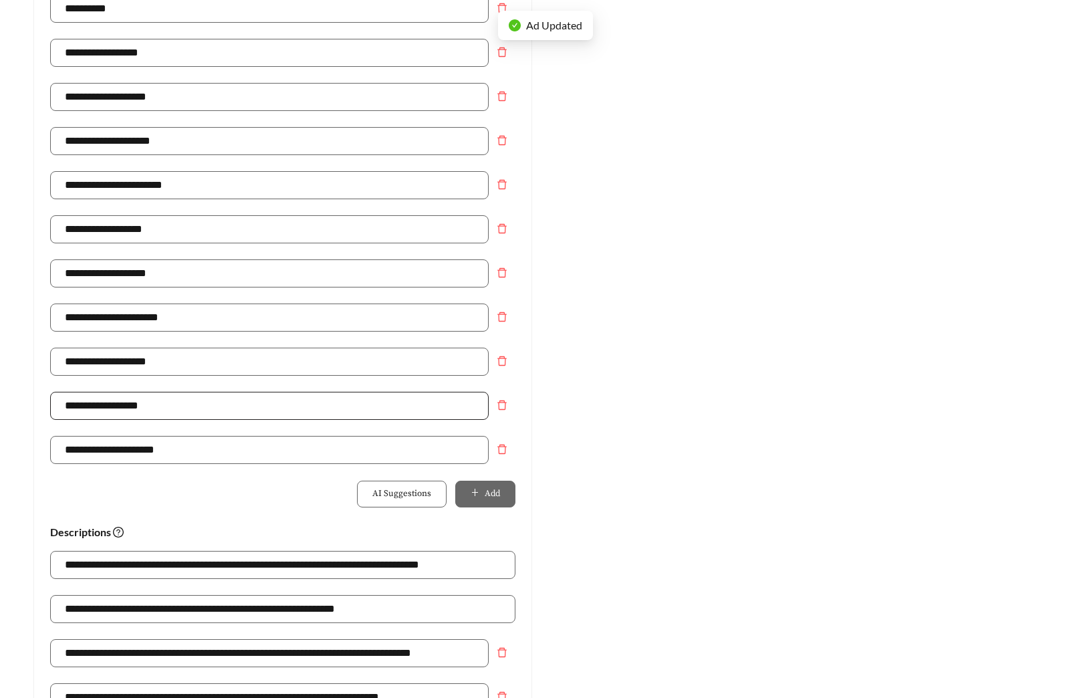
scroll to position [733, 0]
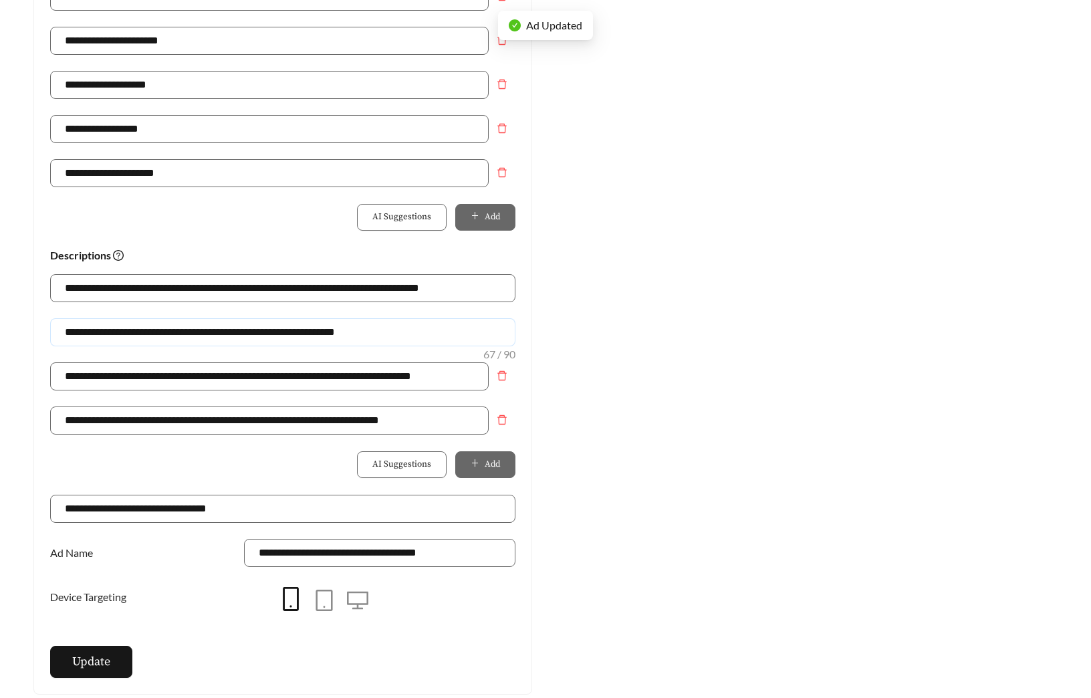
drag, startPoint x: 408, startPoint y: 338, endPoint x: -50, endPoint y: 334, distance: 457.9
paste input "**********"
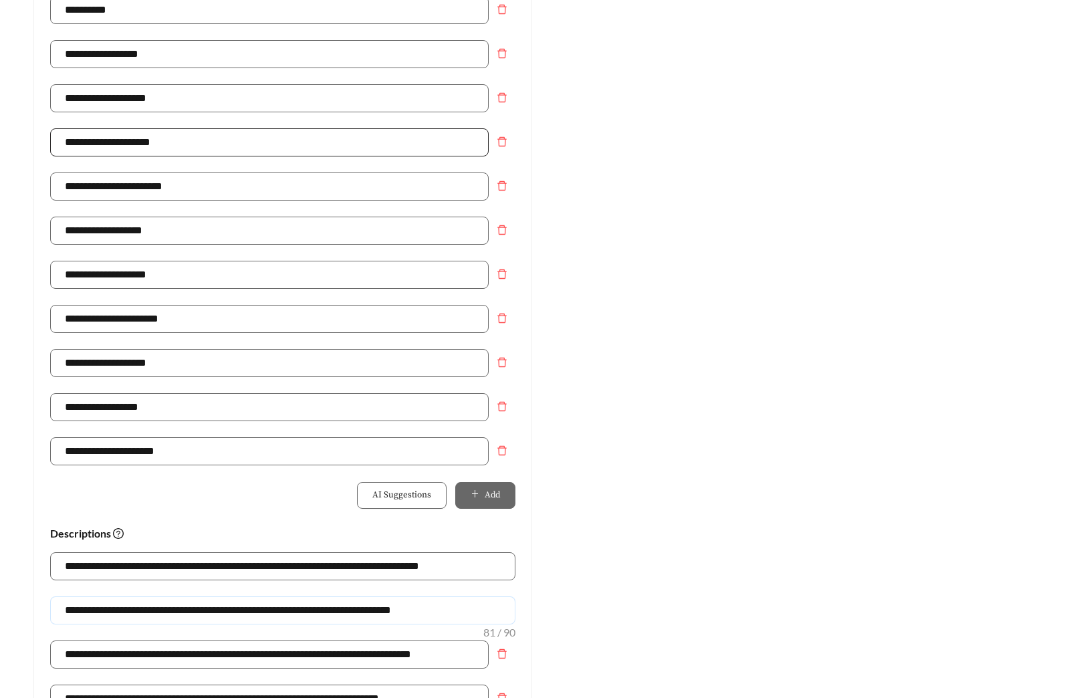
scroll to position [277, 0]
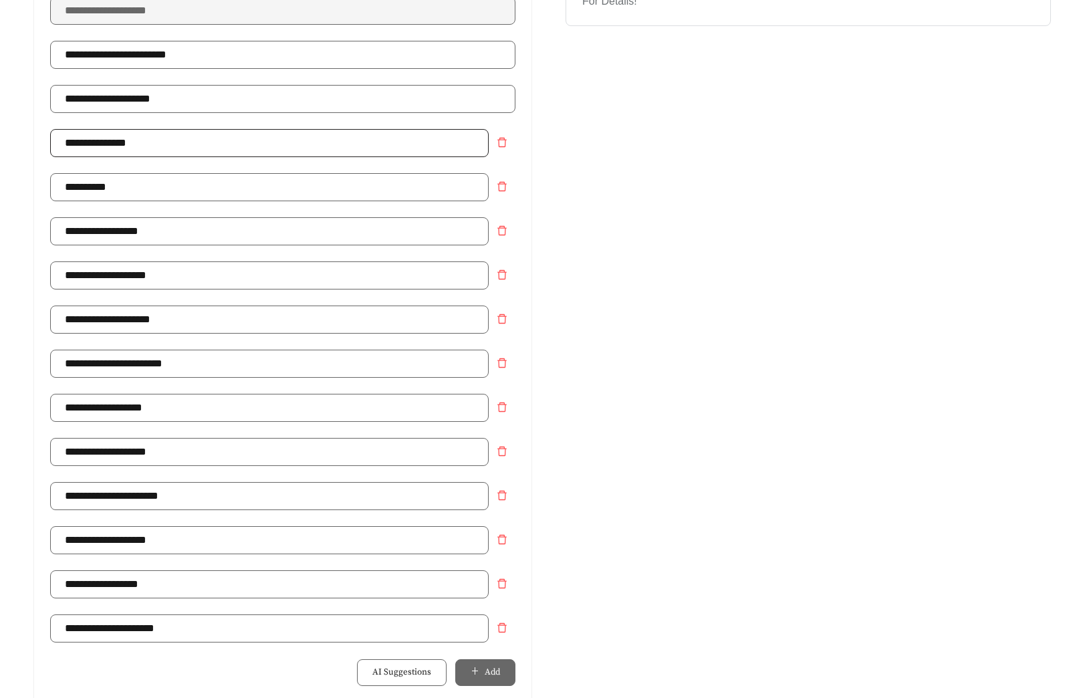
type input "**********"
drag, startPoint x: 154, startPoint y: 149, endPoint x: 20, endPoint y: 138, distance: 134.8
click at [22, 140] on div "**********" at bounding box center [282, 502] width 525 height 1293
type input "**********"
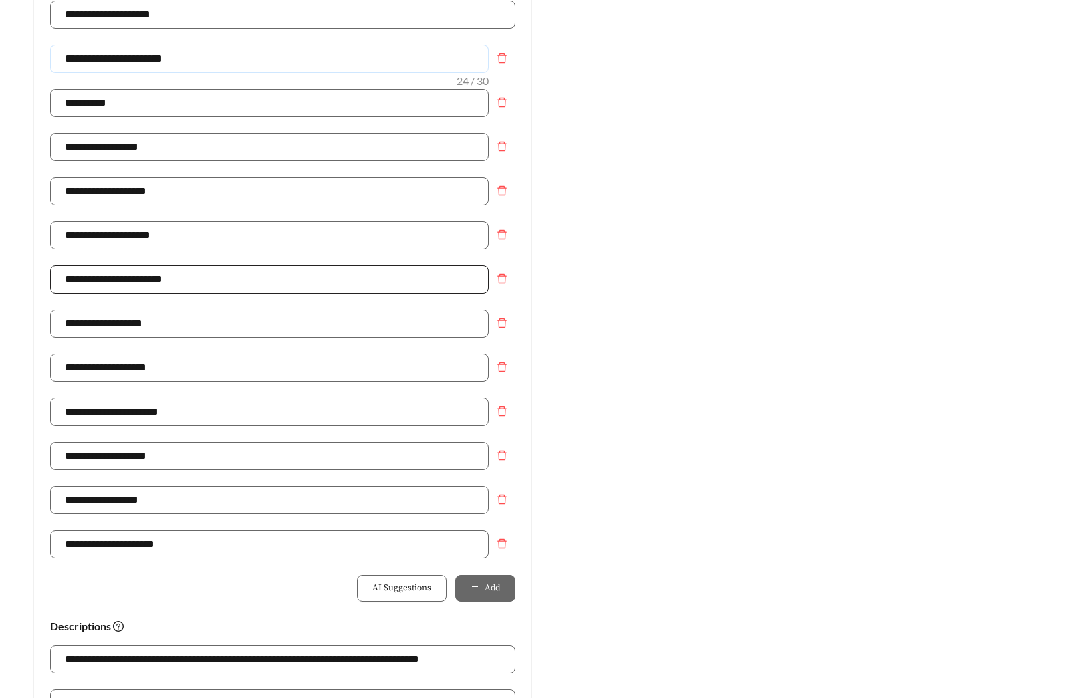
scroll to position [408, 0]
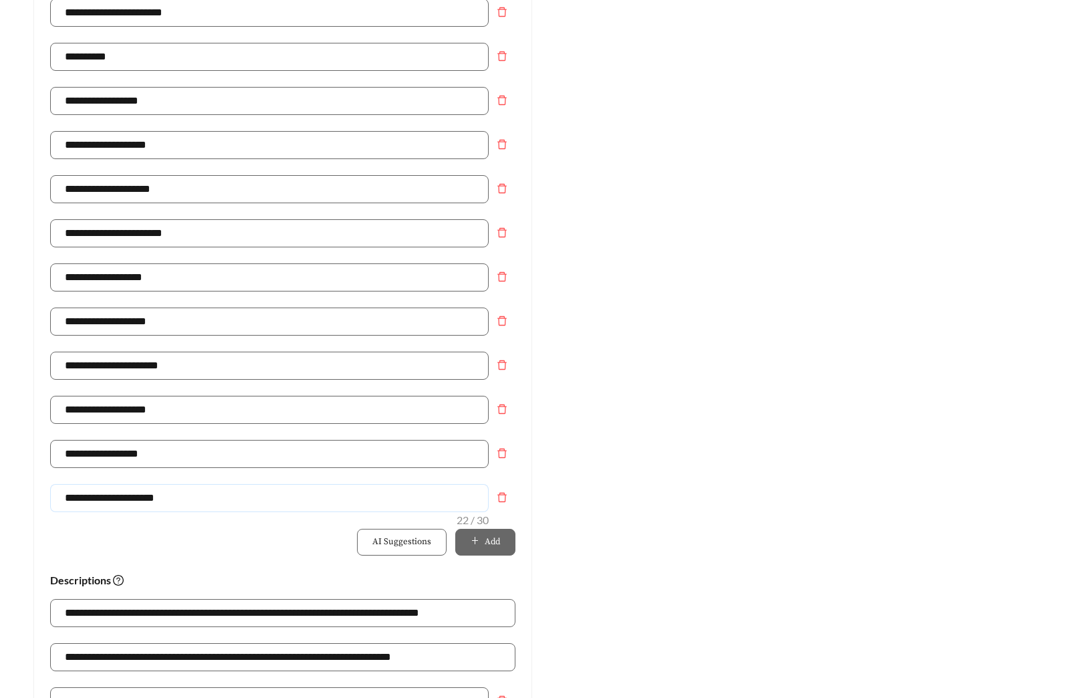
drag, startPoint x: 193, startPoint y: 497, endPoint x: 12, endPoint y: 481, distance: 181.8
click at [12, 481] on main "**********" at bounding box center [545, 403] width 1091 height 1536
type input "**********"
click at [769, 519] on div "Preview: Kings Preserve @ Kingwood - Two Bedroom King's Preserve@ Kingwood | Af…" at bounding box center [807, 372] width 525 height 1293
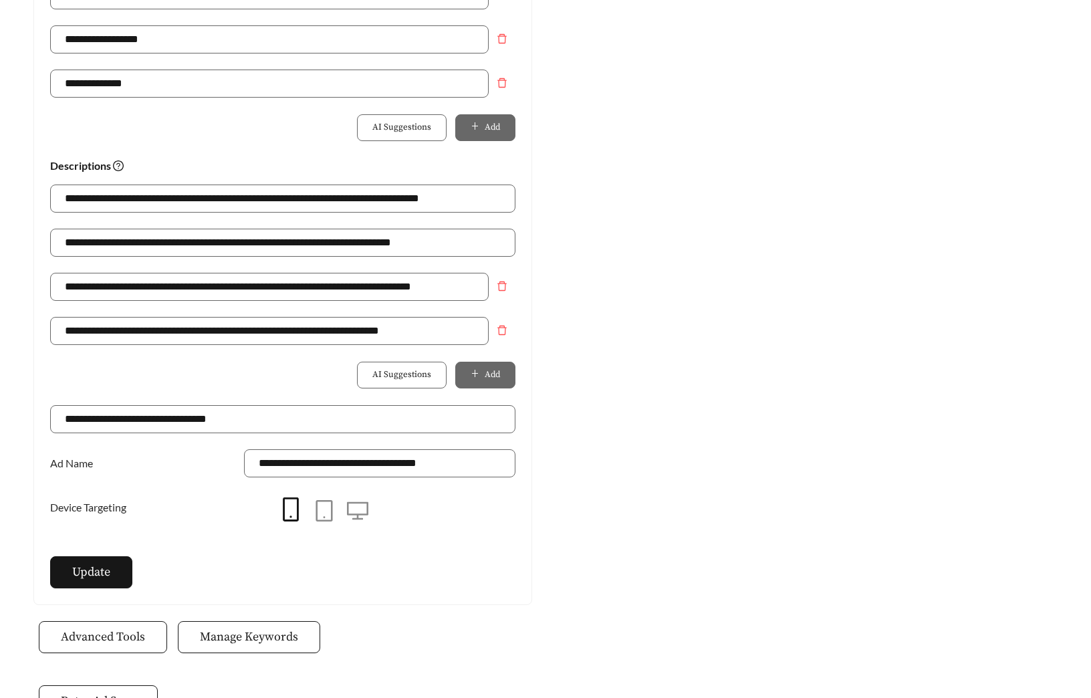
scroll to position [862, 0]
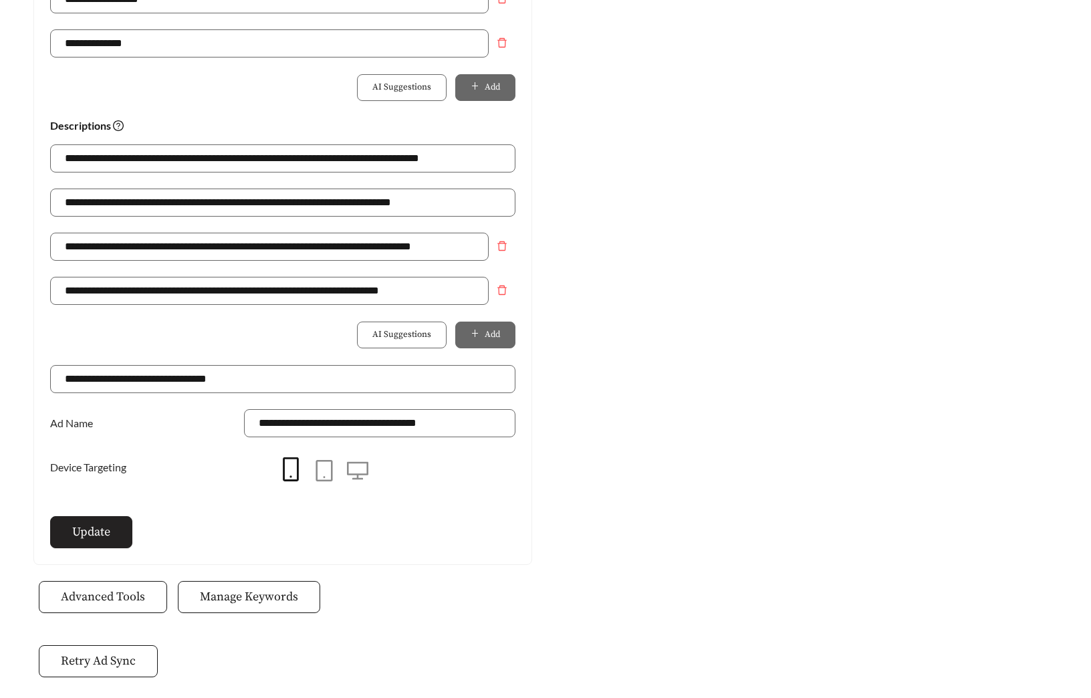
click at [85, 524] on span "Update" at bounding box center [91, 532] width 38 height 18
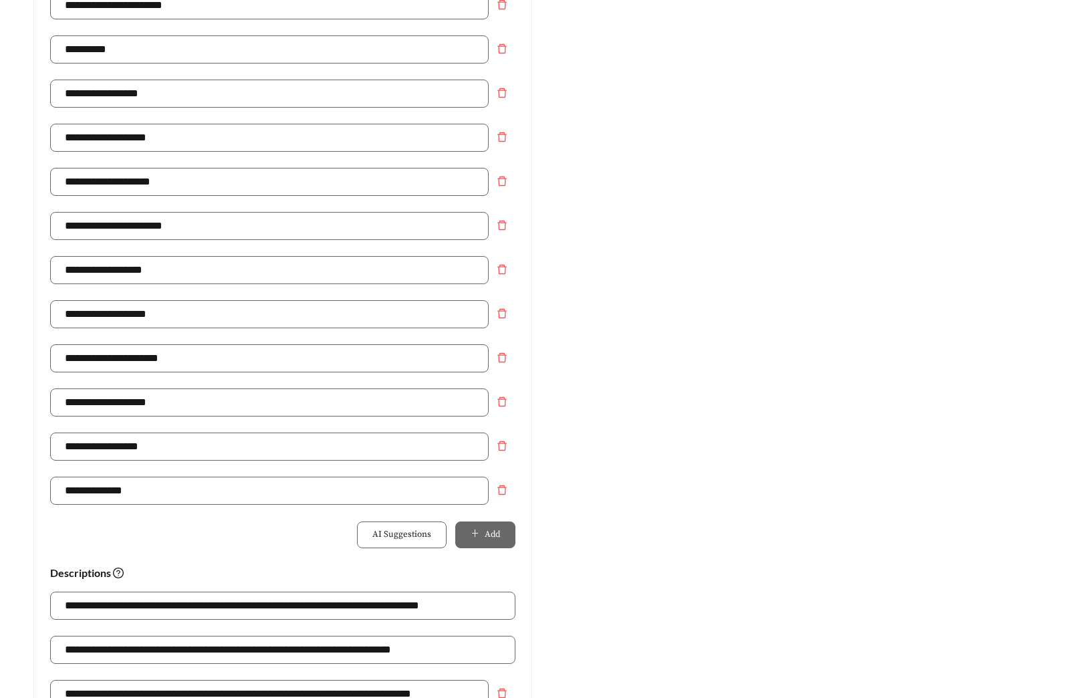
scroll to position [355, 0]
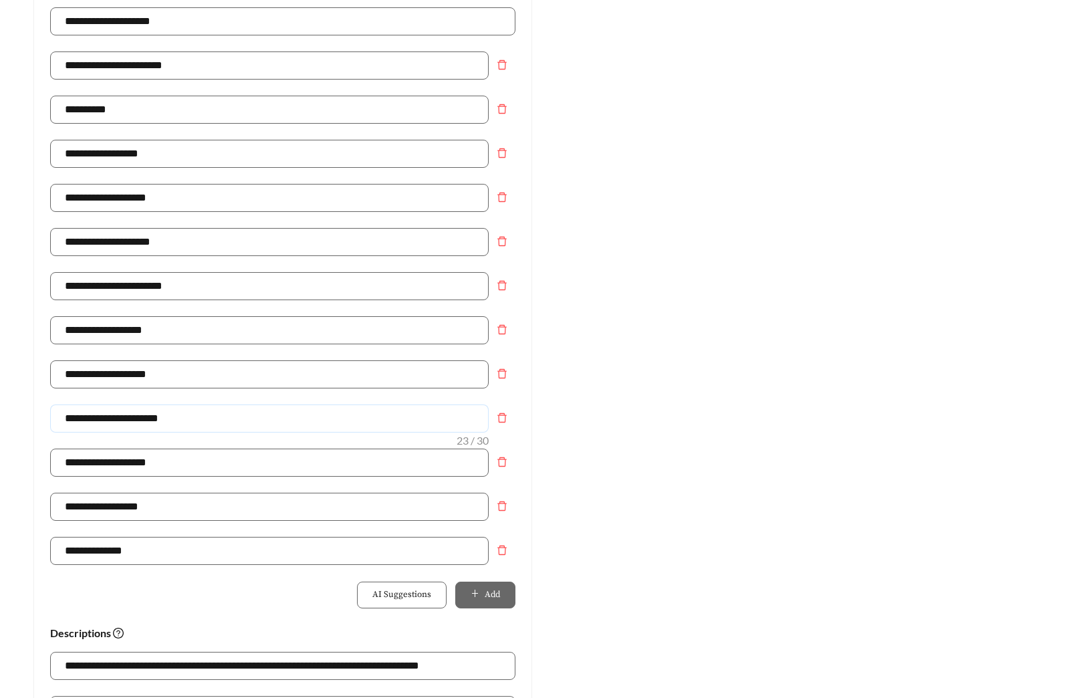
drag, startPoint x: 207, startPoint y: 420, endPoint x: 4, endPoint y: 424, distance: 202.6
click at [8, 424] on main "**********" at bounding box center [545, 462] width 1091 height 1549
type input "**********"
click at [502, 149] on icon "delete" at bounding box center [502, 153] width 11 height 11
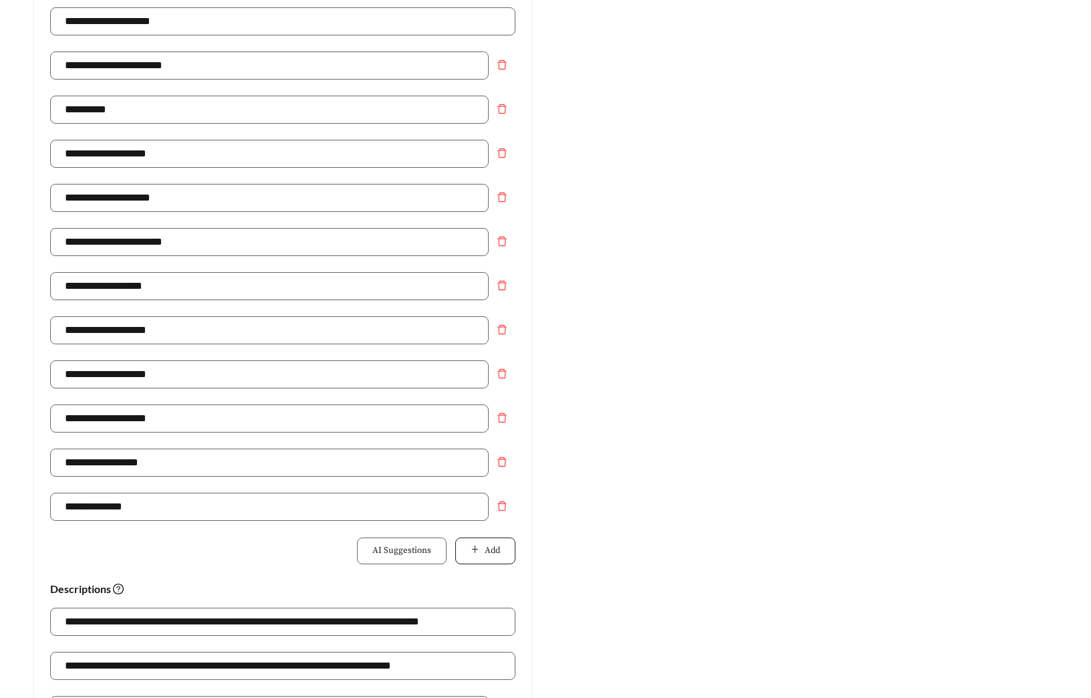
click at [497, 552] on span "Add" at bounding box center [492, 550] width 15 height 13
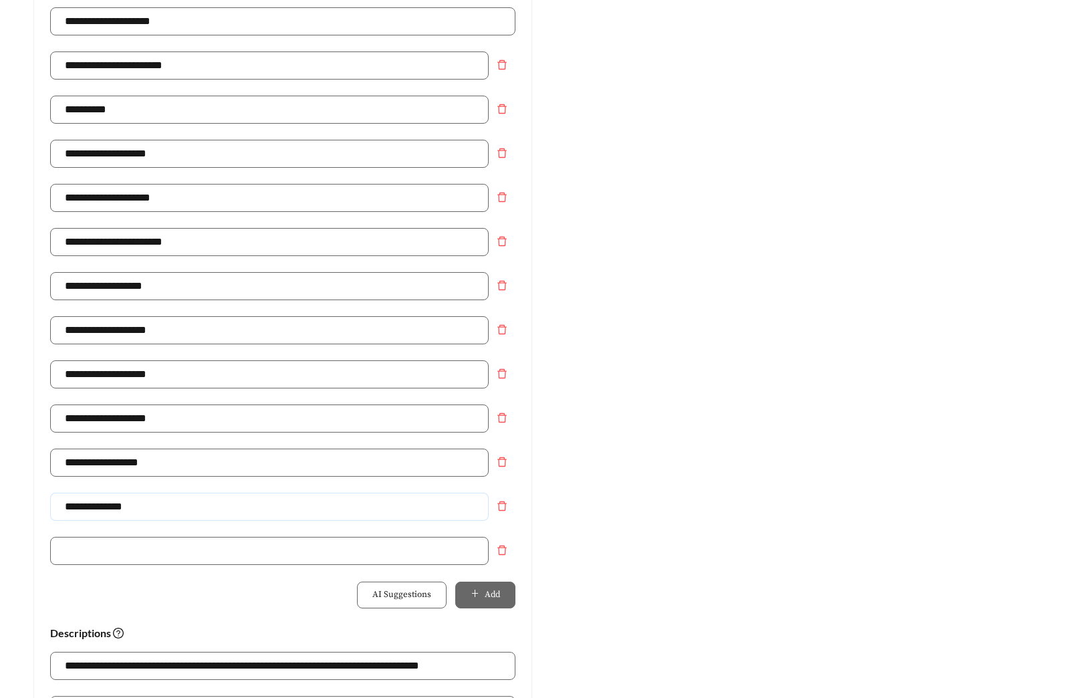
drag, startPoint x: 152, startPoint y: 509, endPoint x: -118, endPoint y: 492, distance: 270.6
type input "**********"
drag, startPoint x: 818, startPoint y: 385, endPoint x: 811, endPoint y: 386, distance: 6.8
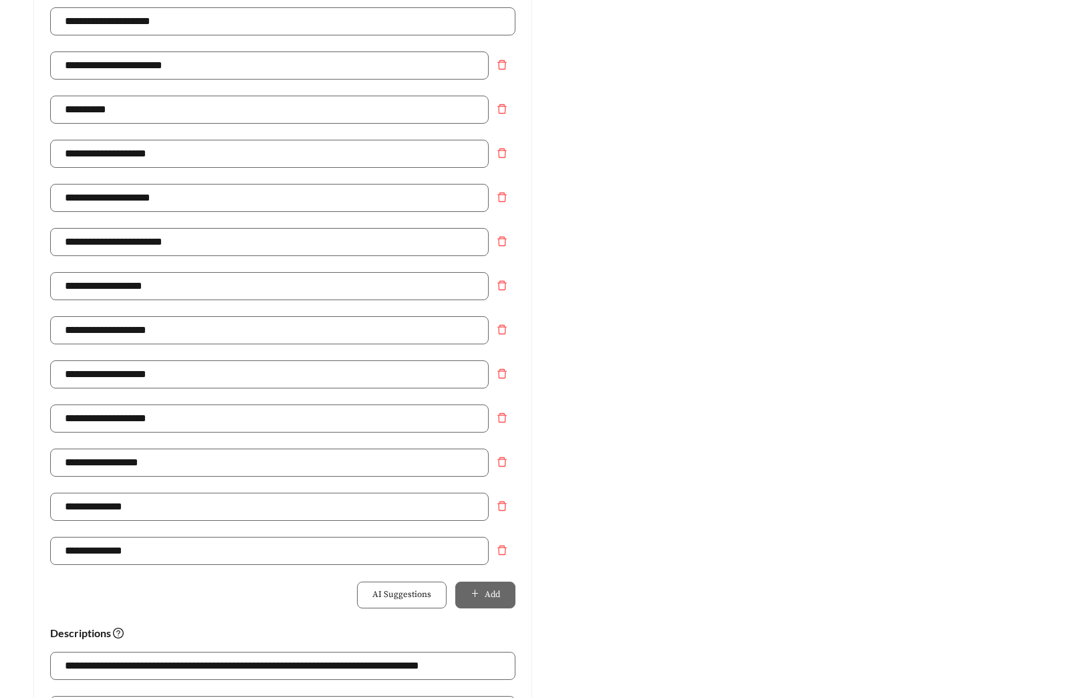
click at [818, 386] on div "Preview: Kings Preserve @ Kingwood - Two Bedroom King's Preserve@ Kingwood | Fi…" at bounding box center [807, 432] width 525 height 1307
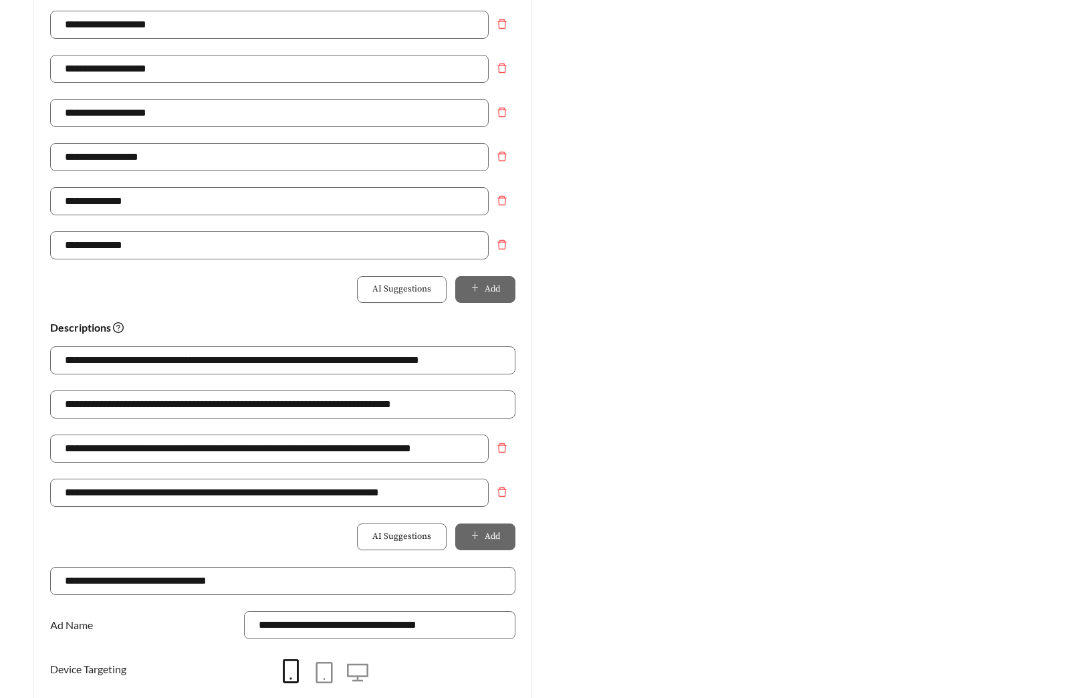
scroll to position [765, 0]
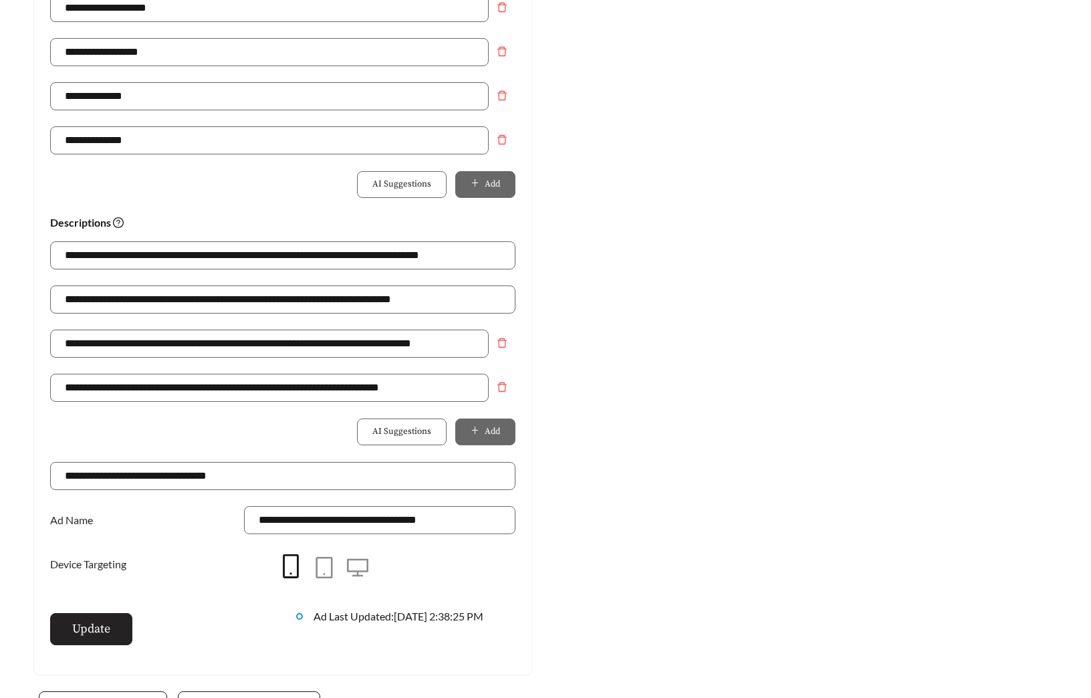
click at [107, 626] on span "Update" at bounding box center [91, 629] width 38 height 18
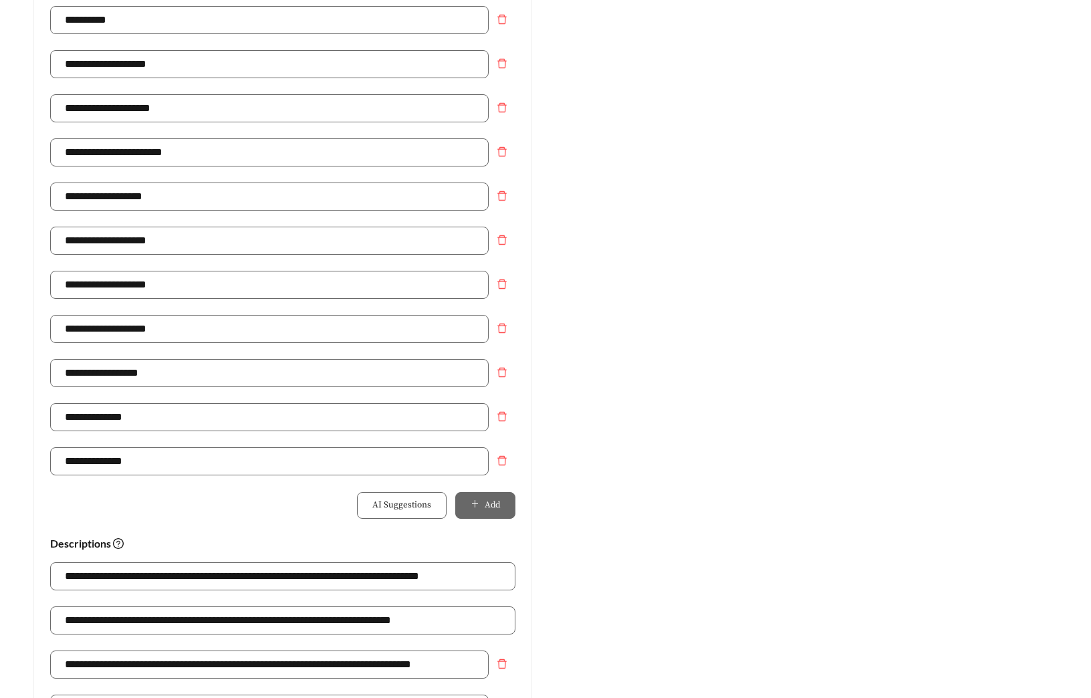
scroll to position [0, 0]
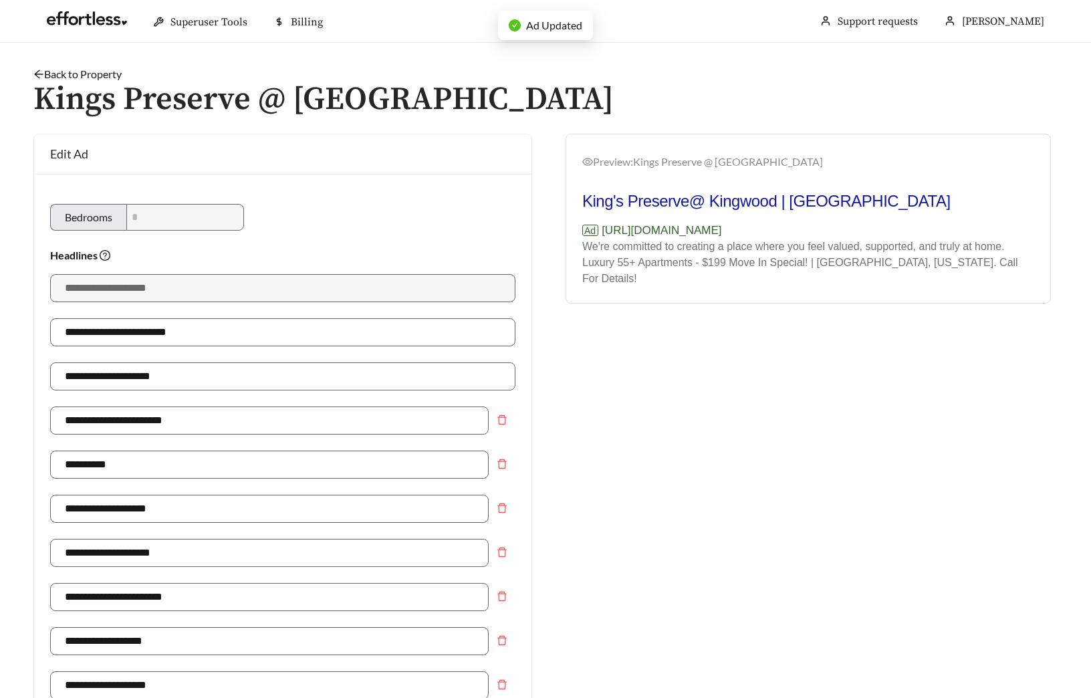
click at [101, 72] on link "Back to Property" at bounding box center [77, 74] width 88 height 13
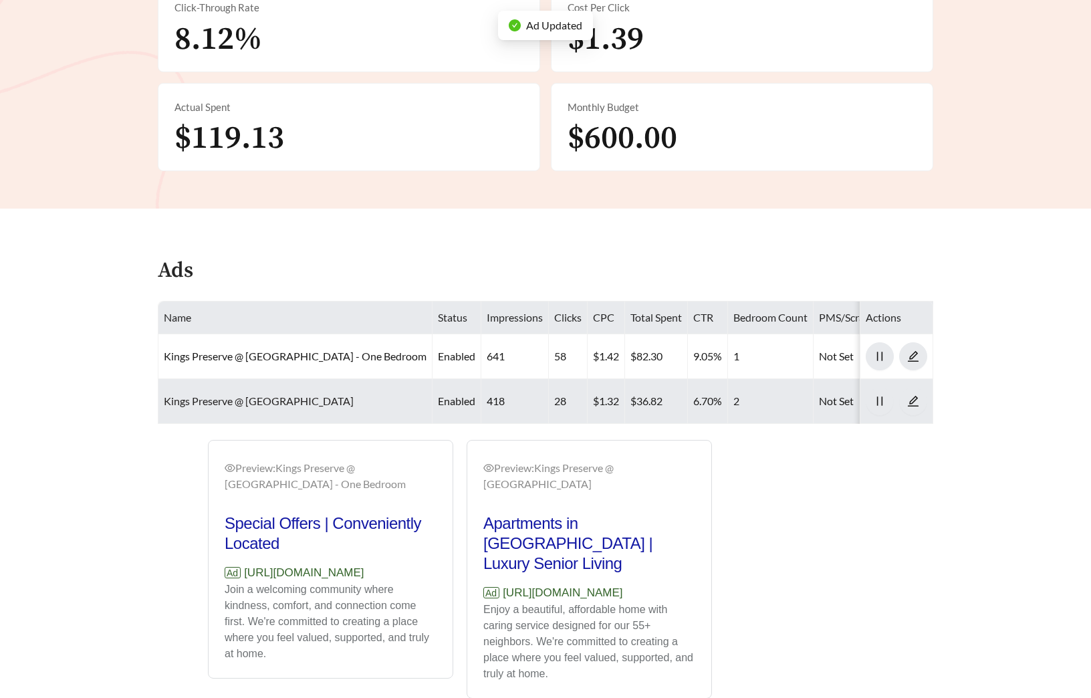
scroll to position [516, 0]
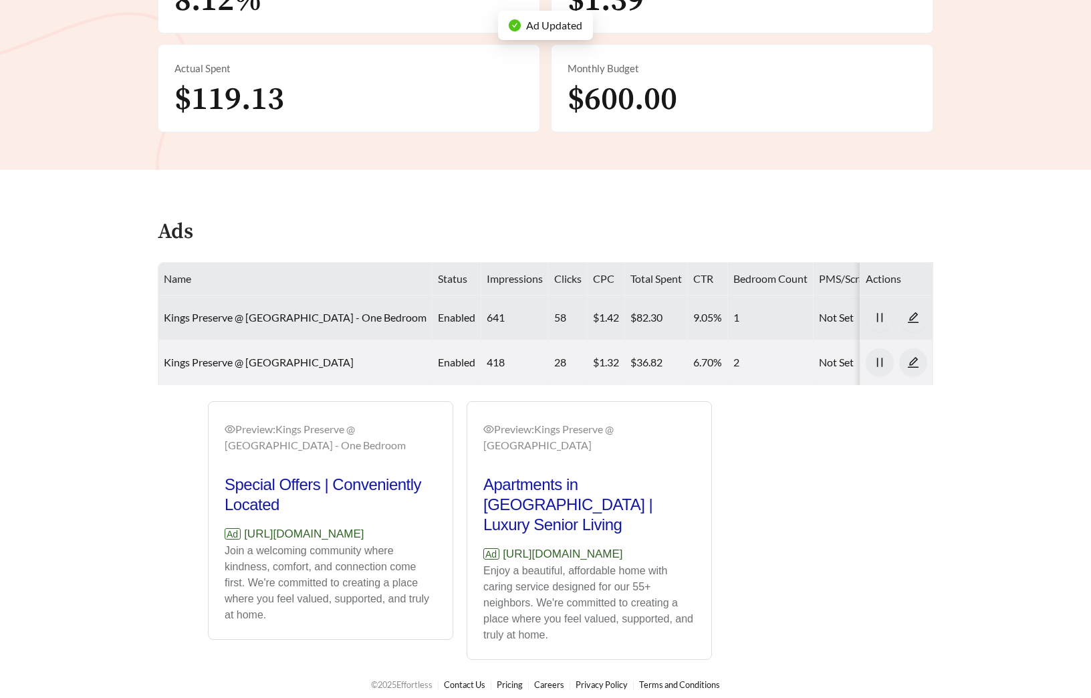
click at [244, 308] on td "Kings Preserve @ Kingwood - One Bedroom" at bounding box center [295, 317] width 274 height 45
click at [241, 311] on link "Kings Preserve @ Kingwood - One Bedroom" at bounding box center [295, 317] width 263 height 13
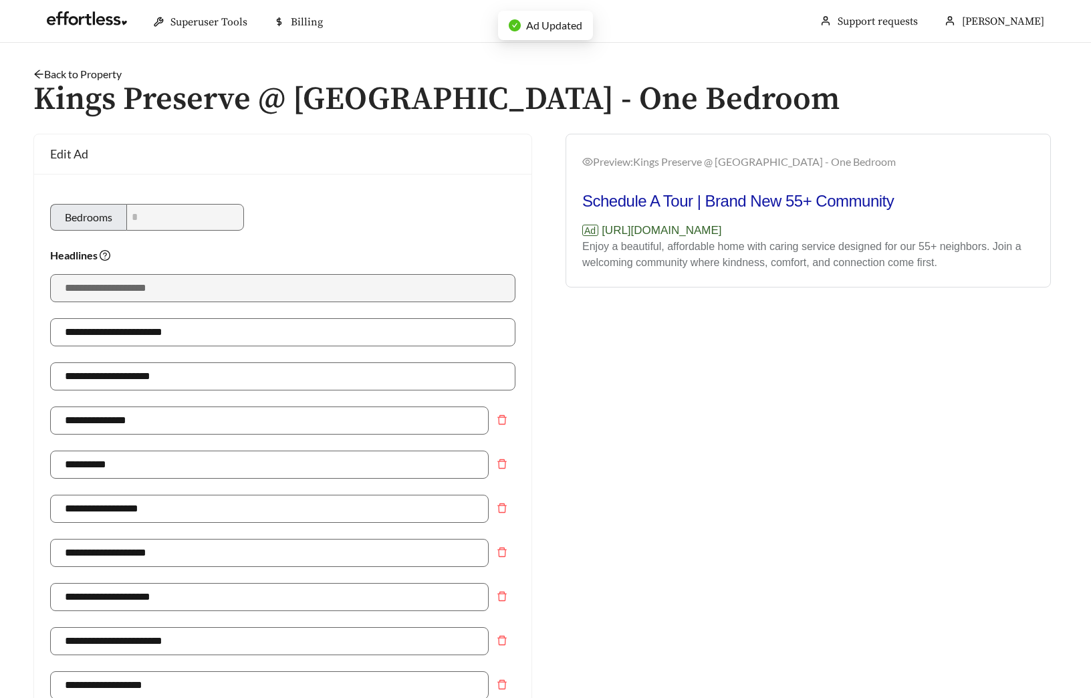
type input "**********"
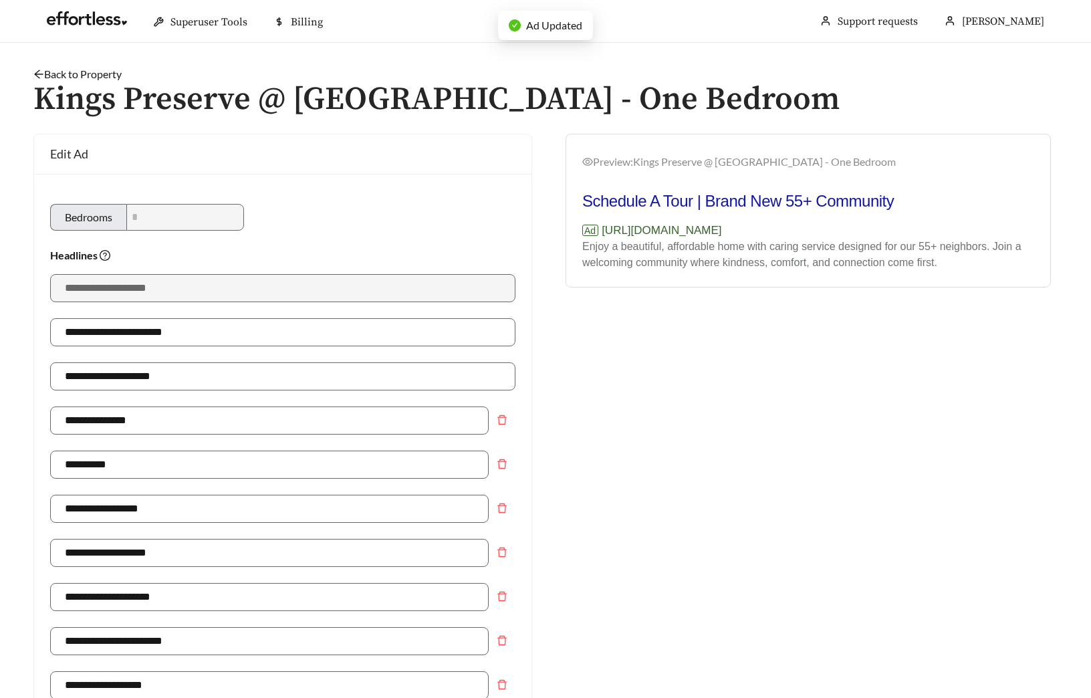
type input "**********"
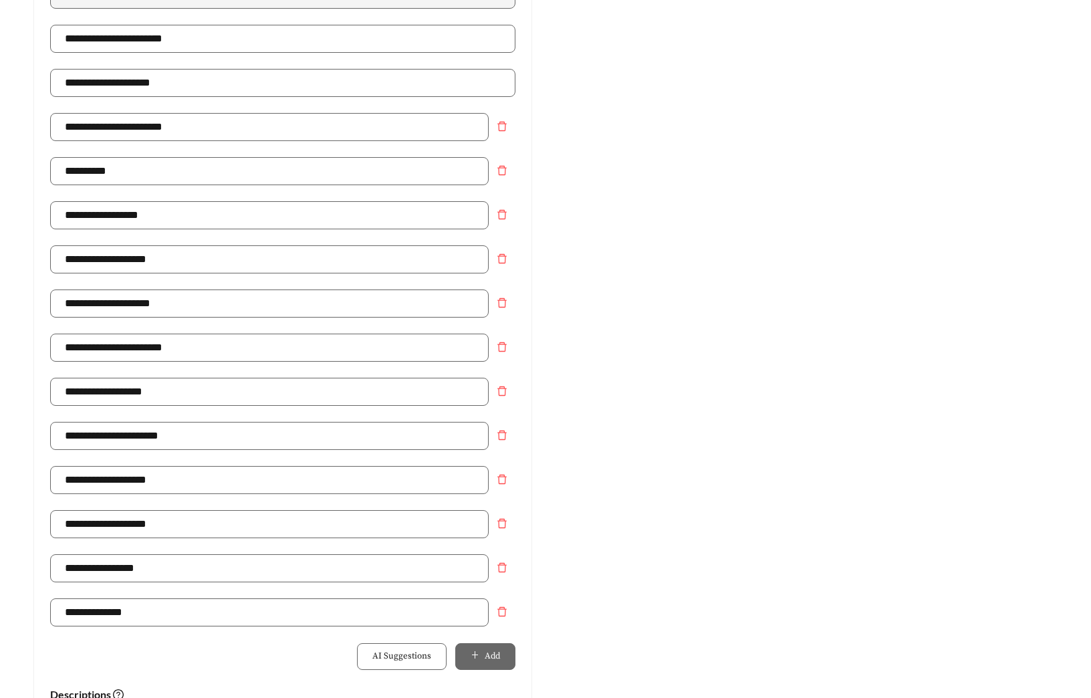
scroll to position [294, 0]
drag, startPoint x: 118, startPoint y: 436, endPoint x: 4, endPoint y: 437, distance: 114.3
click at [4, 437] on main "**********" at bounding box center [545, 523] width 1091 height 1549
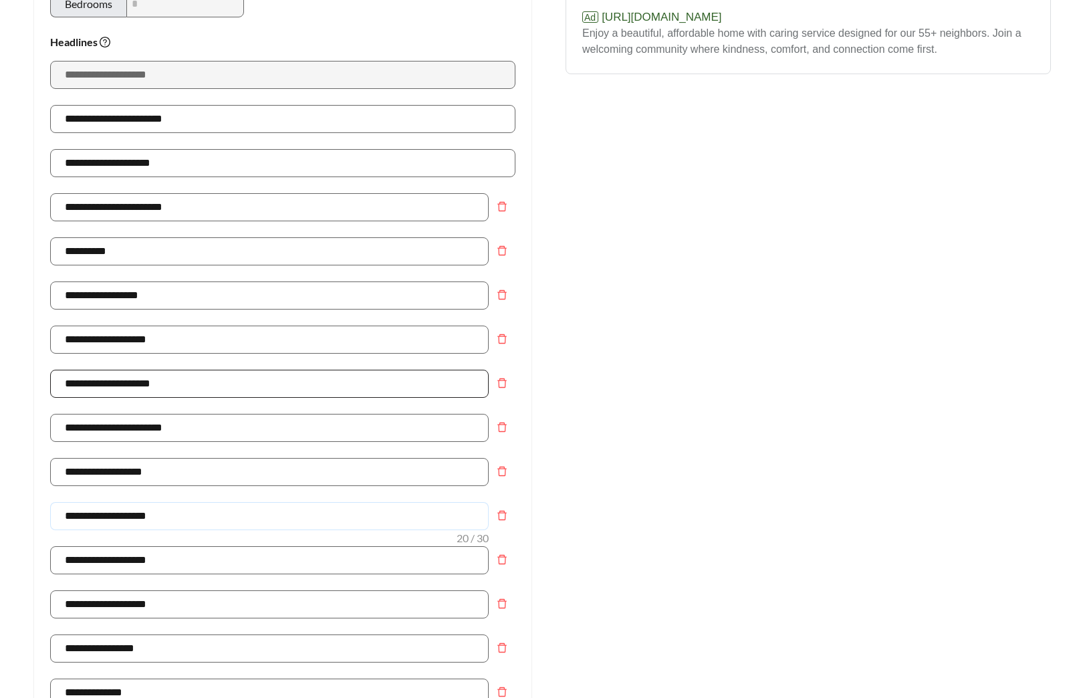
scroll to position [164, 0]
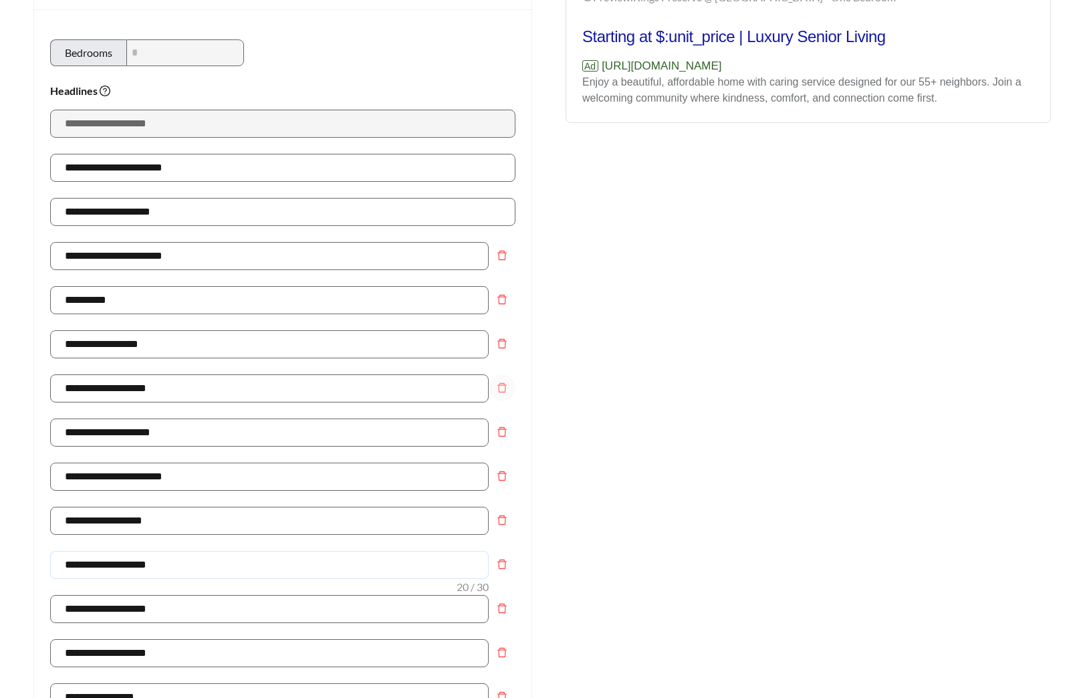
type input "**********"
click at [502, 348] on icon "delete" at bounding box center [501, 343] width 9 height 9
click at [501, 347] on icon "delete" at bounding box center [501, 343] width 9 height 9
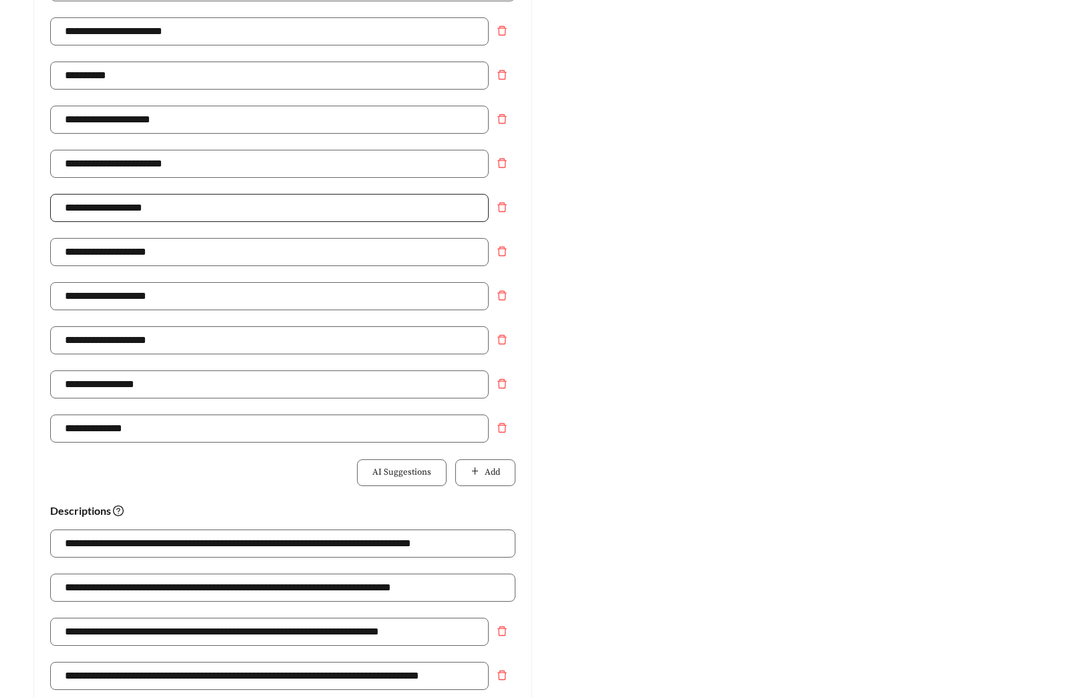
scroll to position [443, 0]
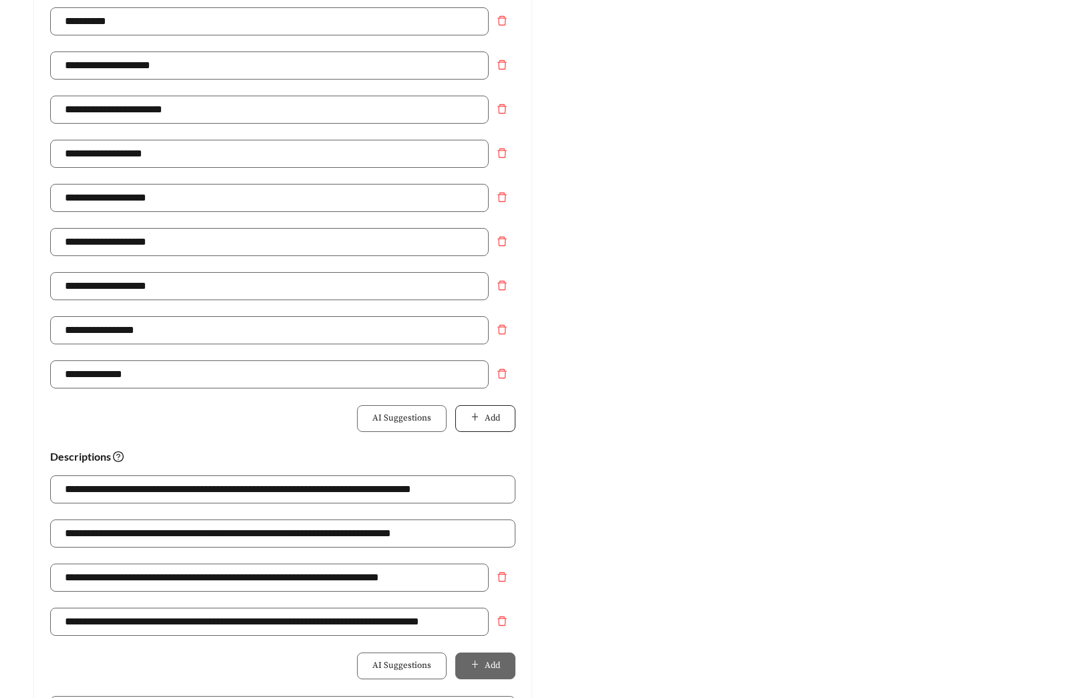
click at [485, 412] on span "Add" at bounding box center [492, 418] width 15 height 13
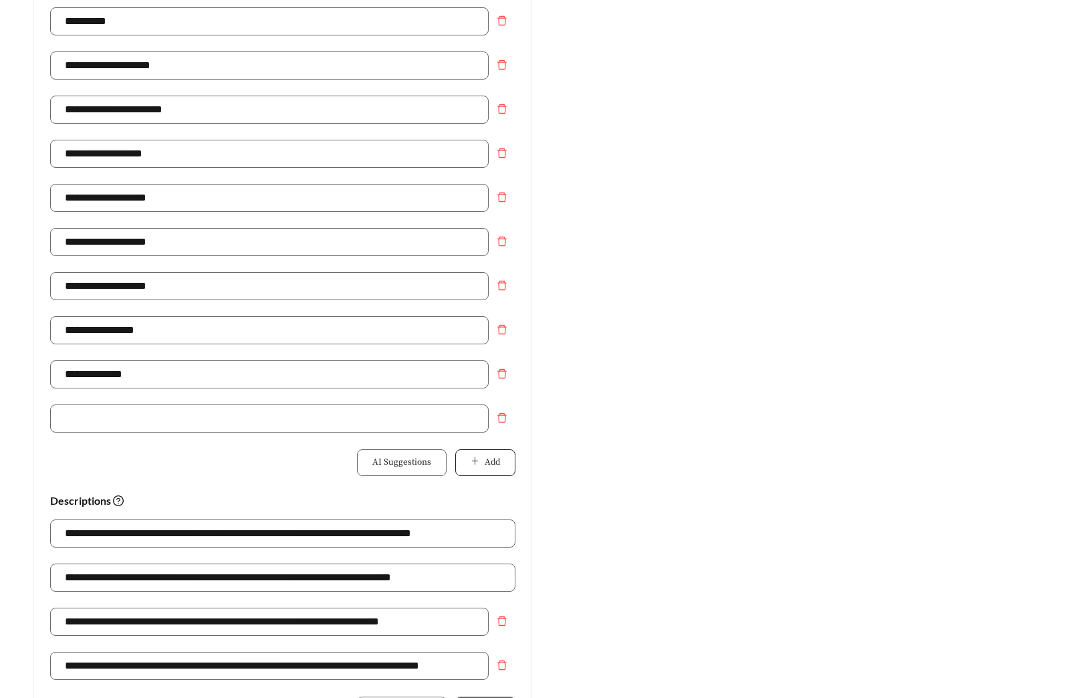
click at [491, 441] on div at bounding box center [282, 426] width 465 height 44
click at [487, 472] on button "Add" at bounding box center [485, 462] width 60 height 27
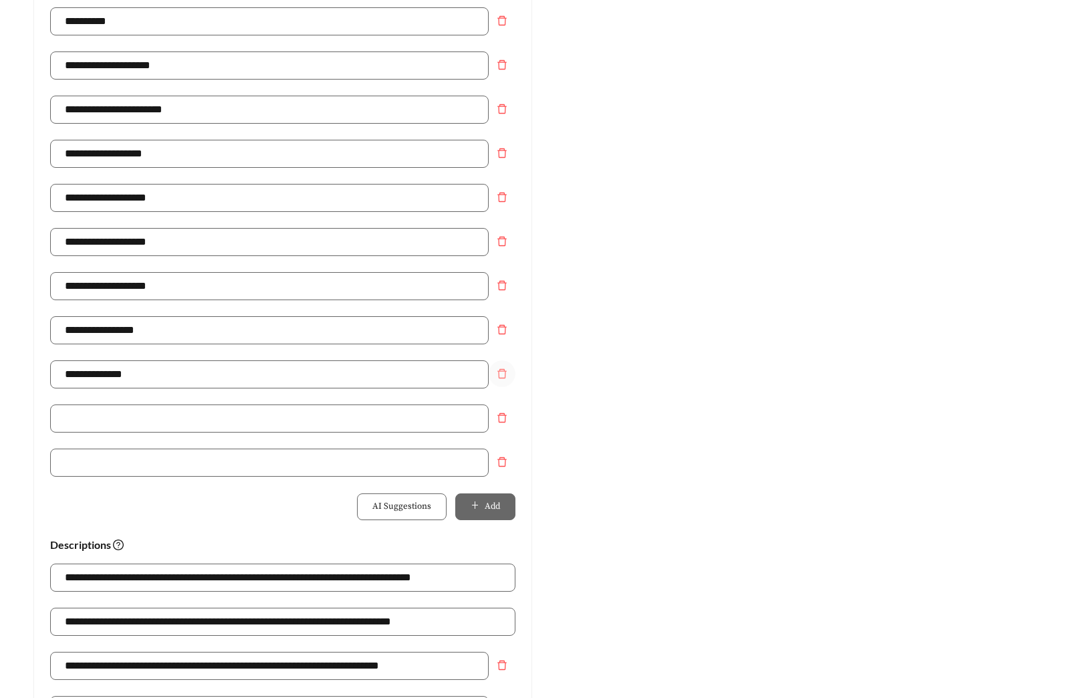
click at [499, 376] on icon "delete" at bounding box center [502, 373] width 11 height 11
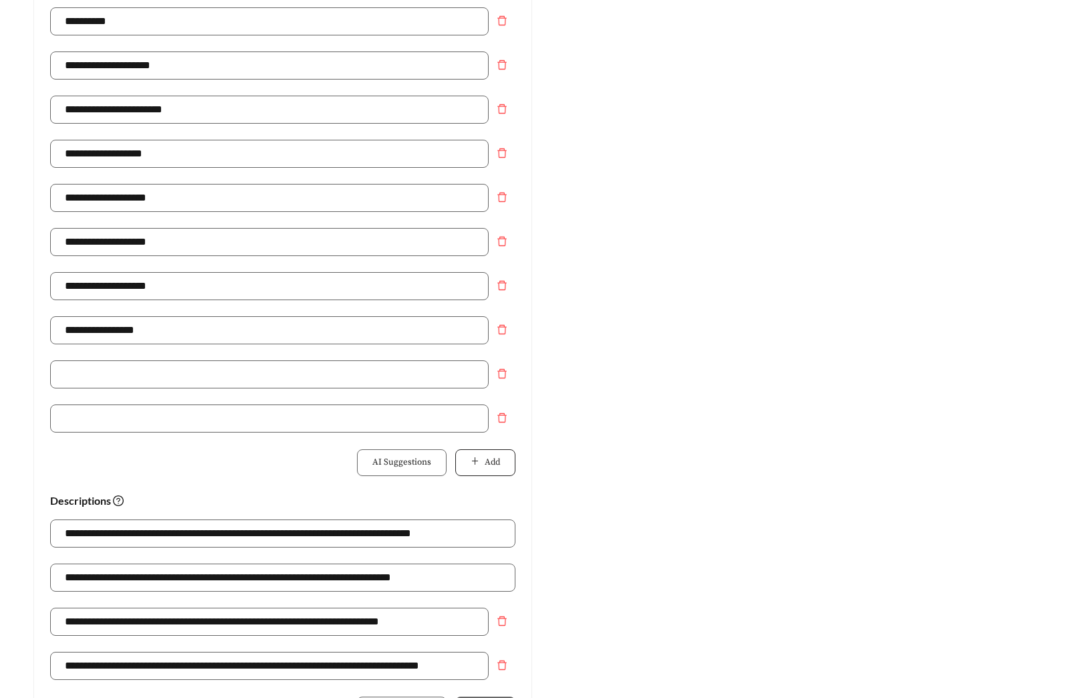
click at [501, 457] on button "Add" at bounding box center [485, 462] width 60 height 27
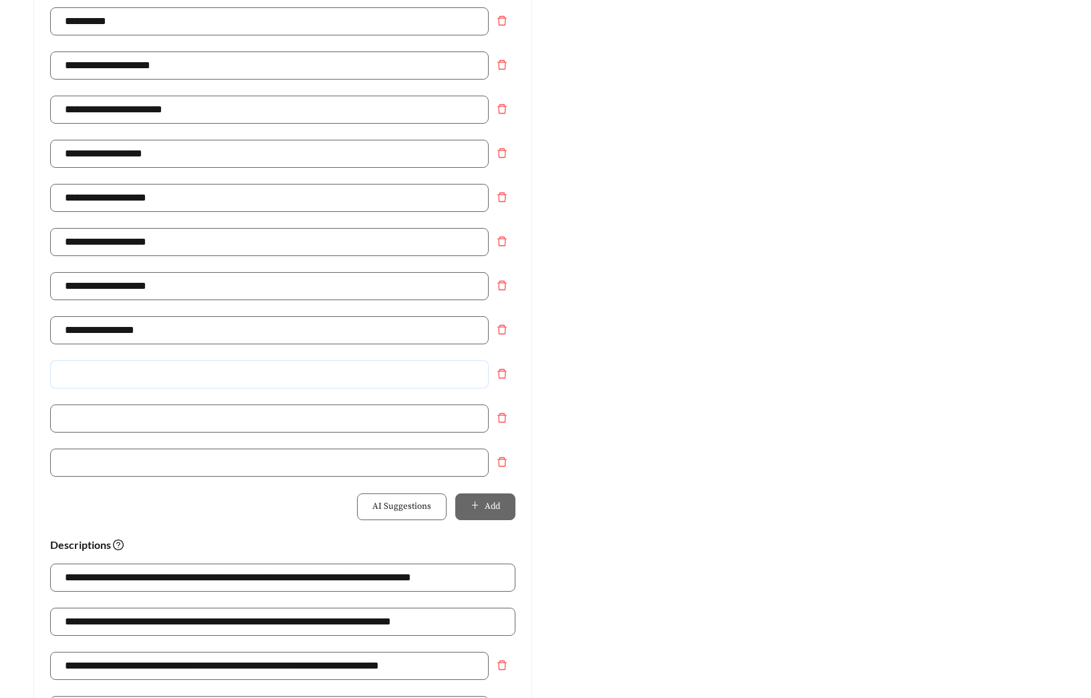
click at [104, 375] on input "text" at bounding box center [269, 374] width 439 height 28
type input "**********"
drag, startPoint x: 116, startPoint y: 416, endPoint x: -13, endPoint y: 417, distance: 129.0
type input "**********"
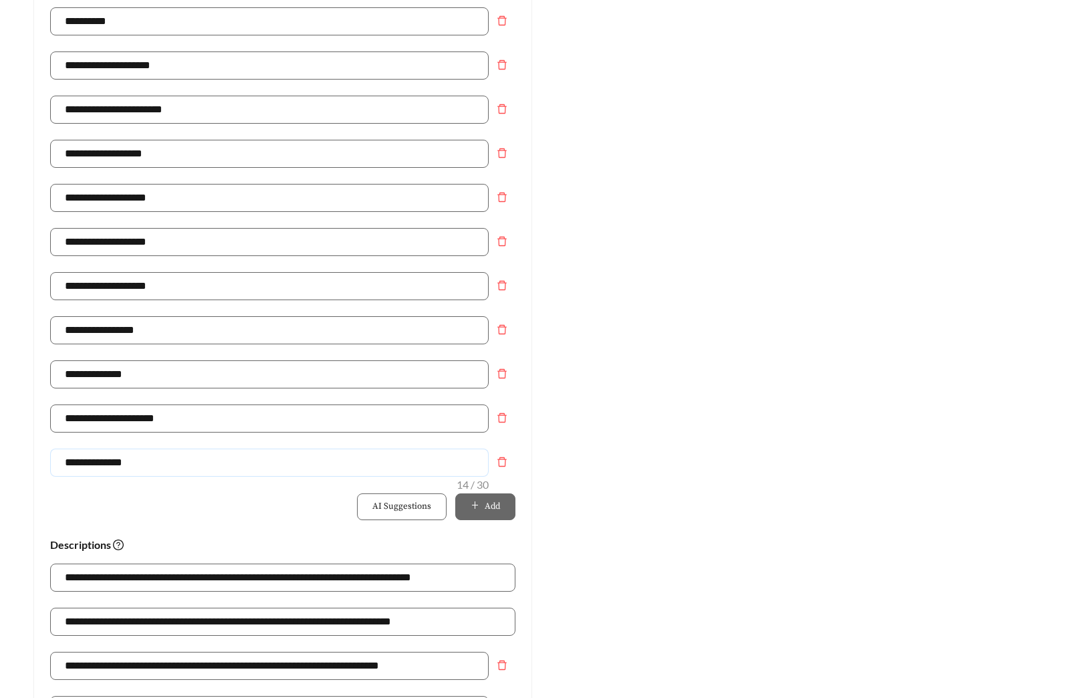
type input "**********"
click at [740, 425] on div "Preview: Kings Preserve @ Kingwood - One Bedroom Starting at $:unit_price | Aff…" at bounding box center [807, 344] width 525 height 1307
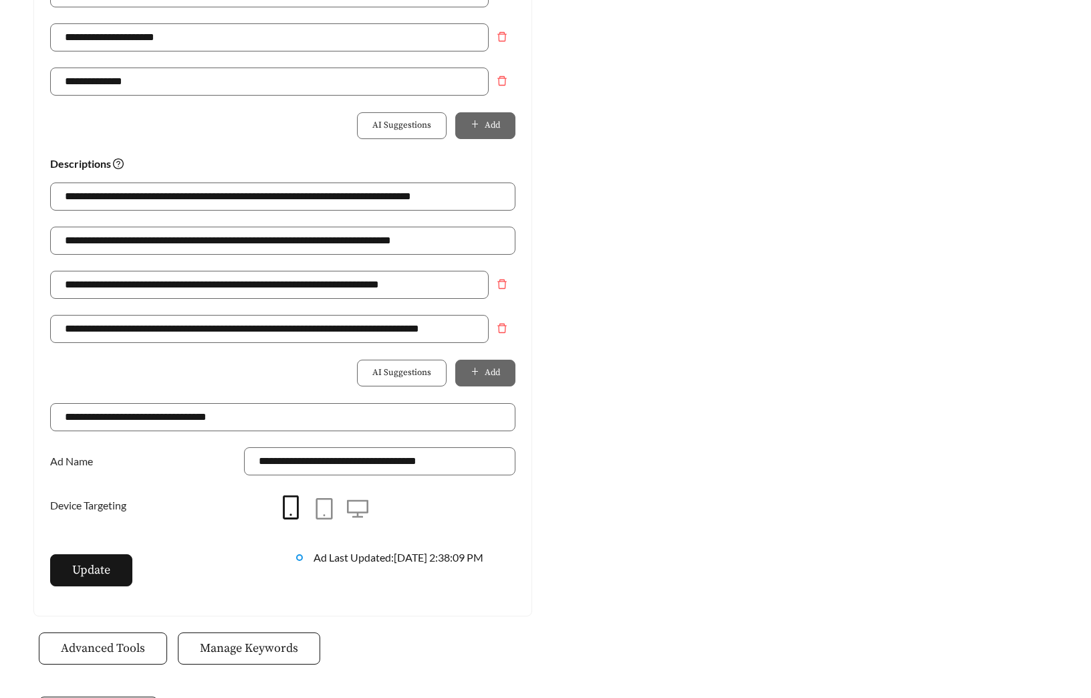
scroll to position [903, 0]
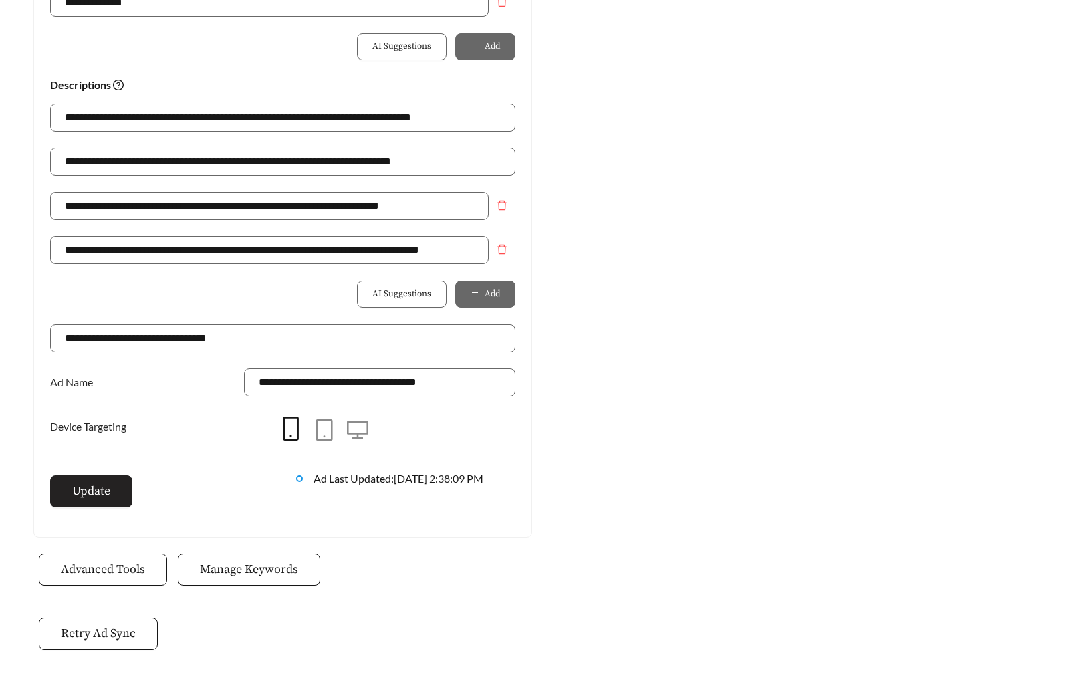
click at [118, 494] on button "Update" at bounding box center [91, 491] width 82 height 32
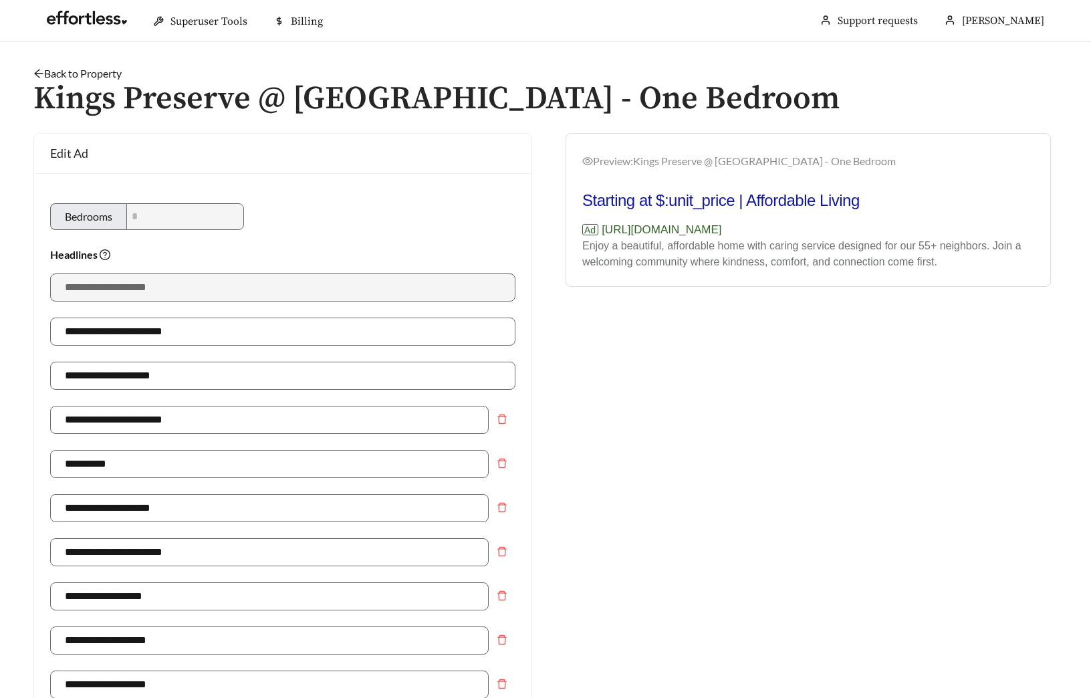
scroll to position [0, 0]
click at [104, 68] on link "Back to Property" at bounding box center [77, 74] width 88 height 13
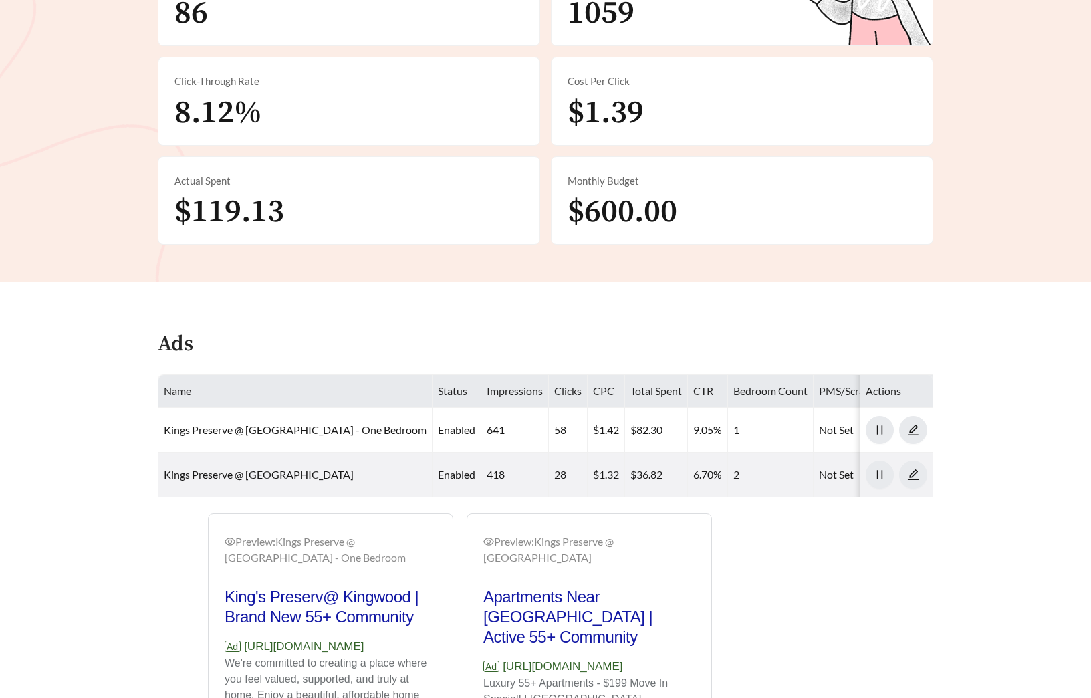
scroll to position [459, 0]
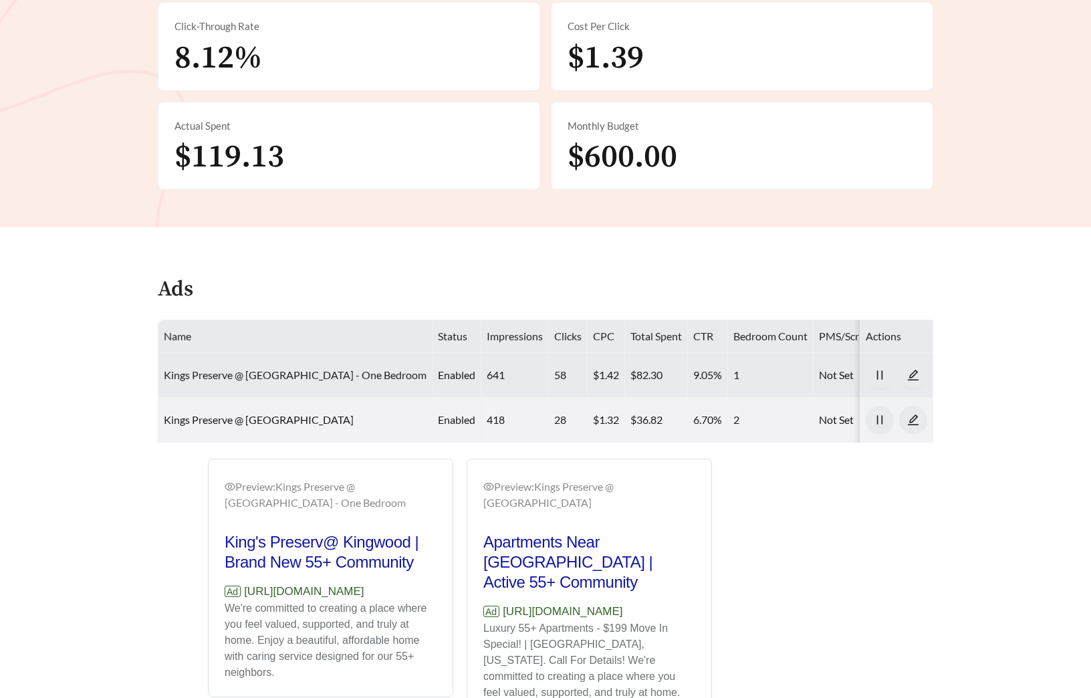
click at [259, 372] on link "Kings Preserve @ Kingwood - One Bedroom" at bounding box center [295, 374] width 263 height 13
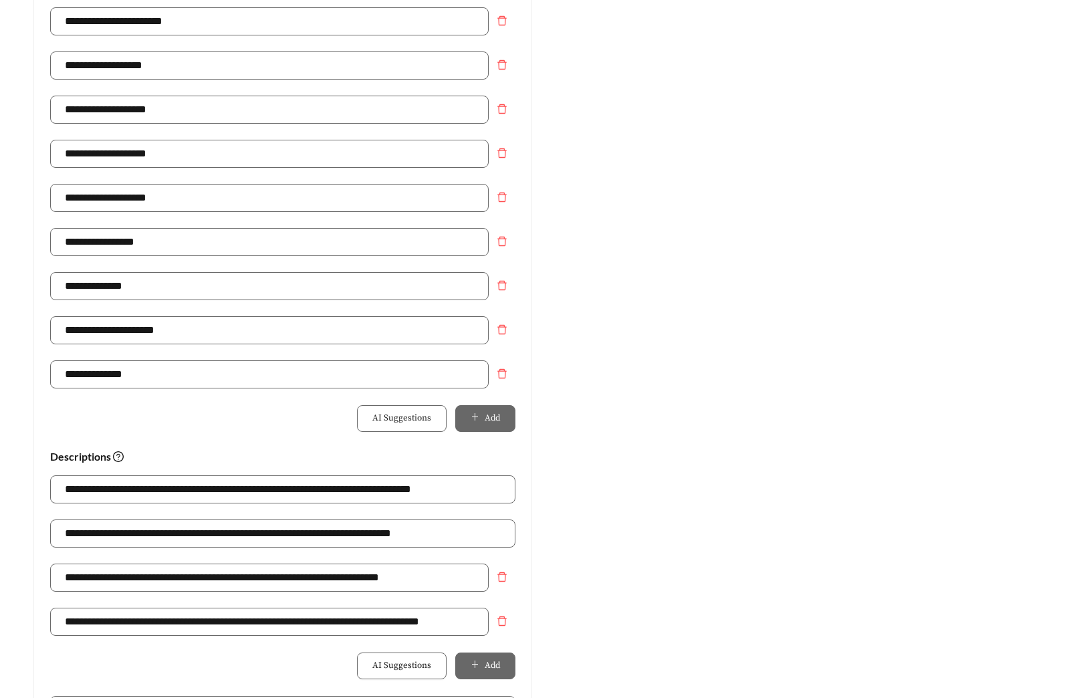
scroll to position [870, 0]
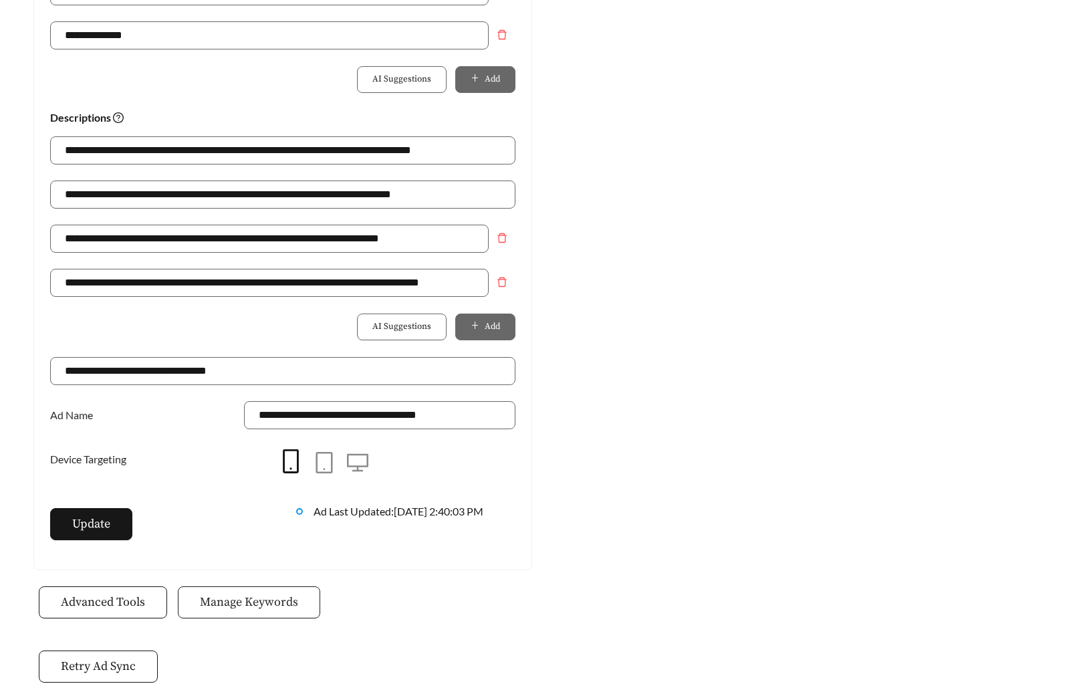
click at [259, 593] on span "Manage Keywords" at bounding box center [249, 602] width 98 height 18
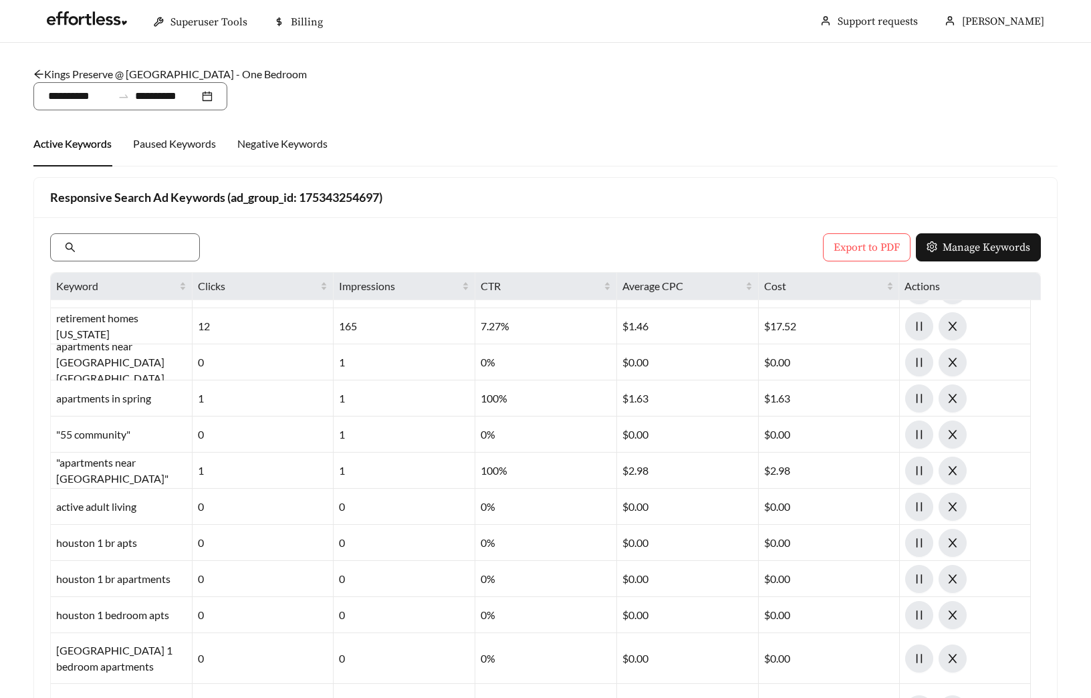
scroll to position [76, 0]
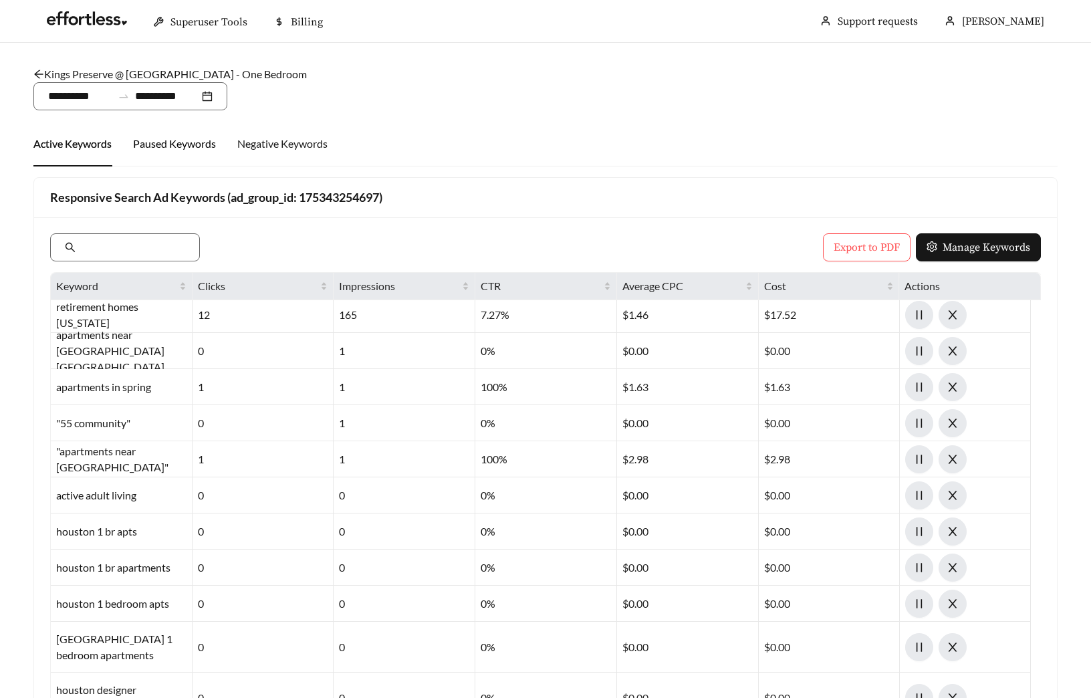
click at [173, 140] on div "Paused Keywords" at bounding box center [174, 144] width 83 height 16
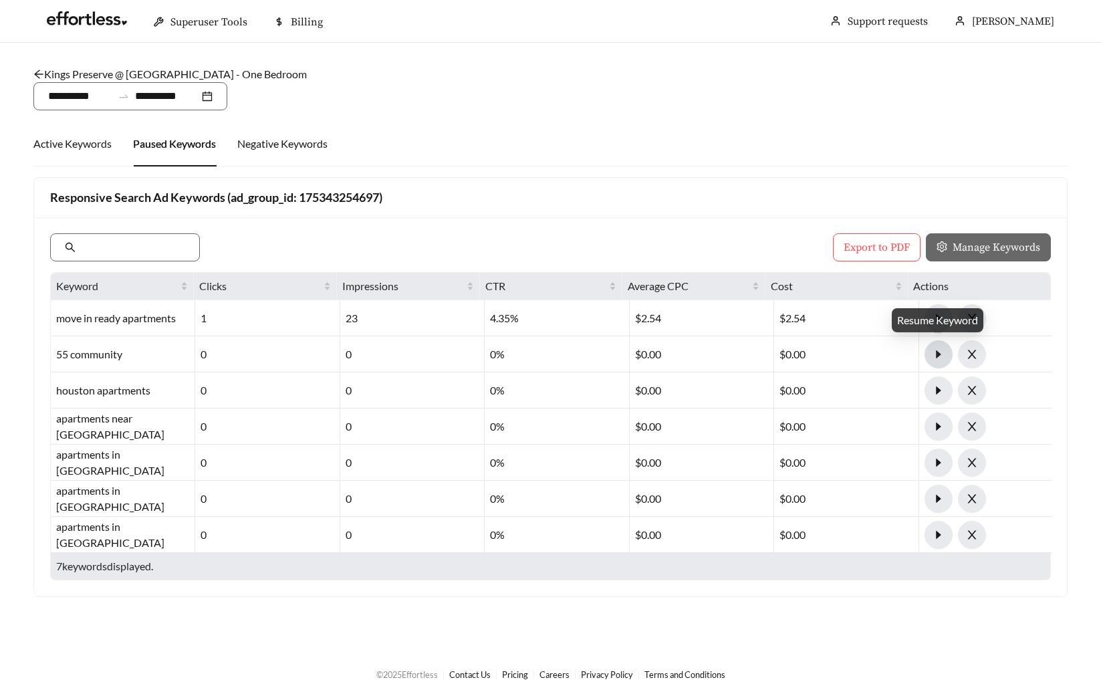
click at [941, 353] on icon "caret-right" at bounding box center [938, 354] width 12 height 12
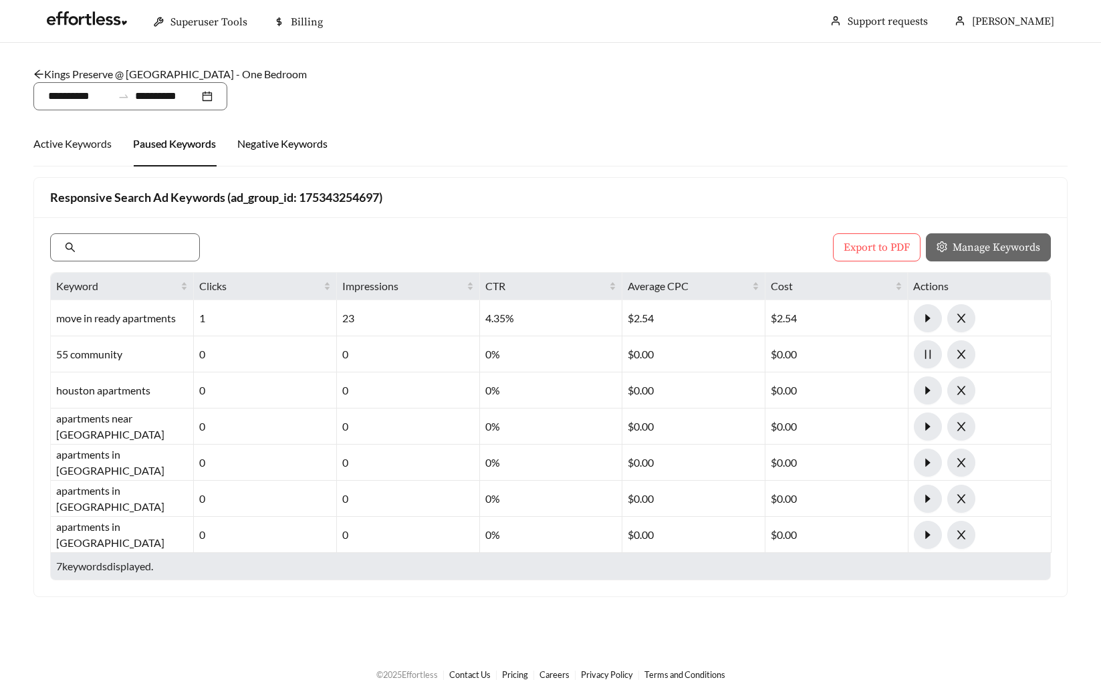
click at [281, 140] on div "Negative Keywords" at bounding box center [282, 144] width 90 height 16
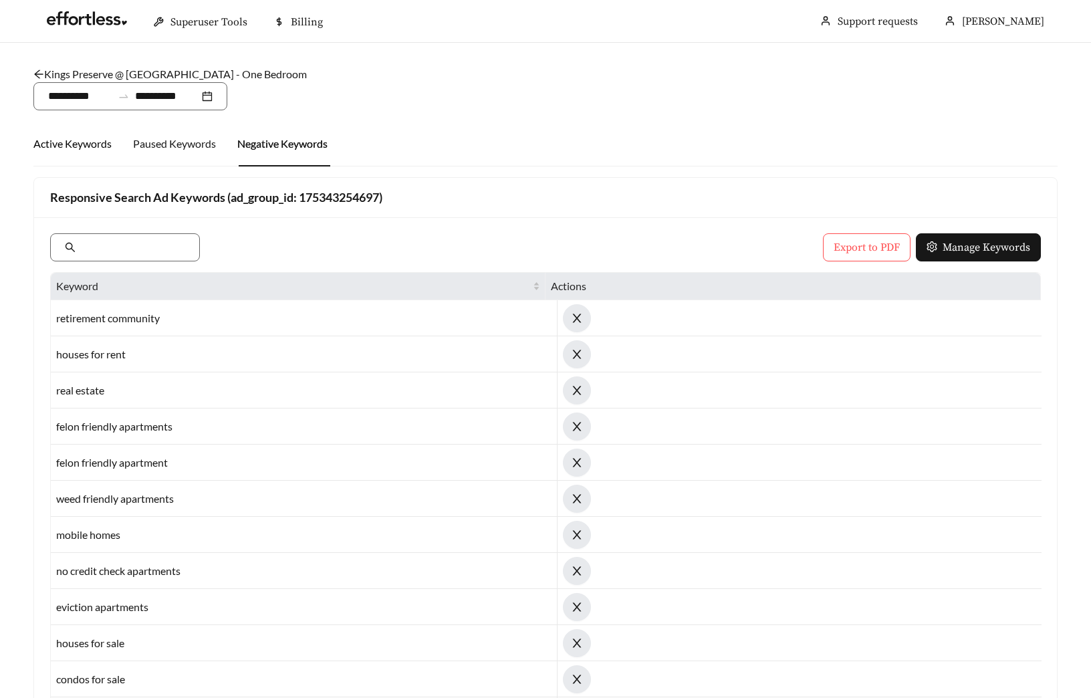
click at [66, 146] on div "Active Keywords" at bounding box center [72, 144] width 78 height 16
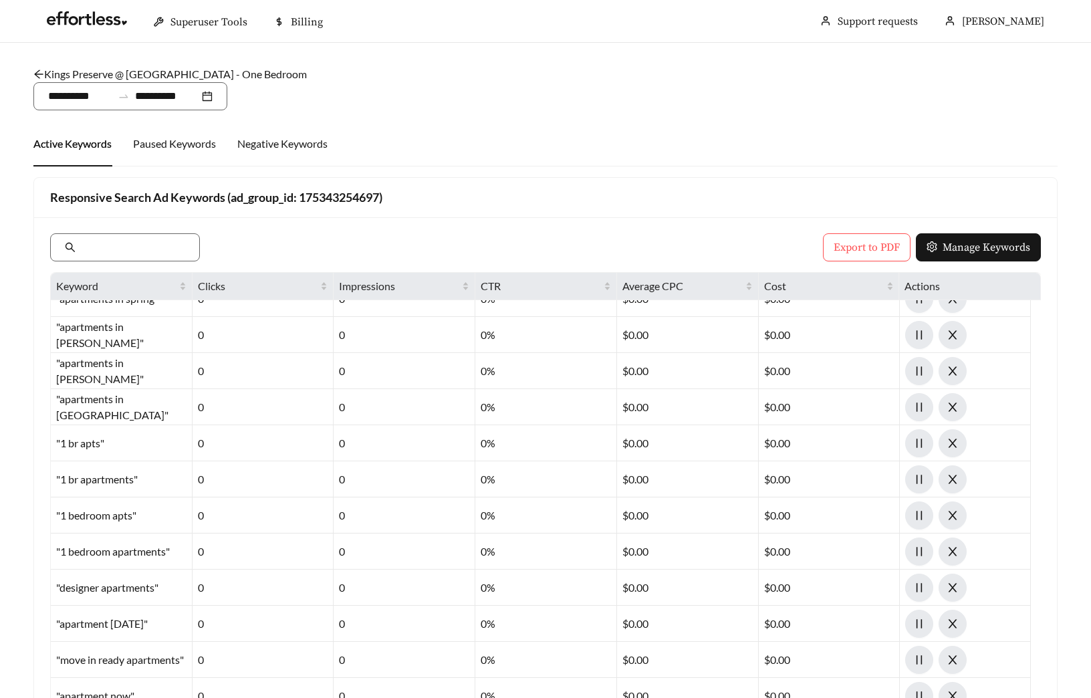
scroll to position [2888, 0]
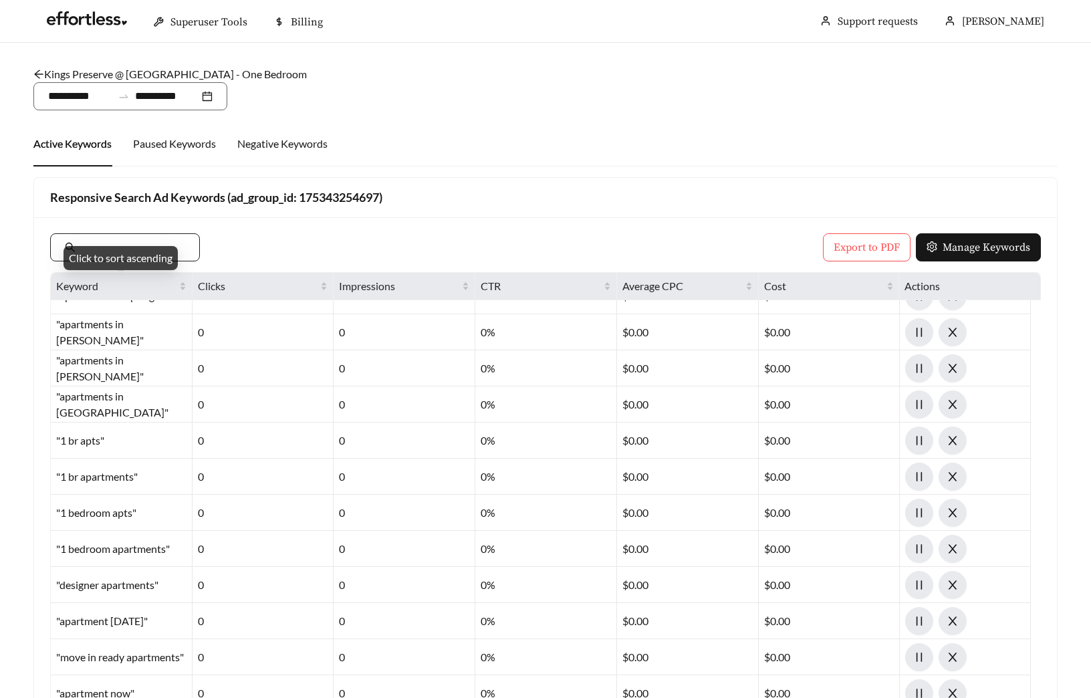
click at [126, 235] on span at bounding box center [125, 247] width 150 height 28
click at [127, 243] on input "text" at bounding box center [131, 247] width 107 height 16
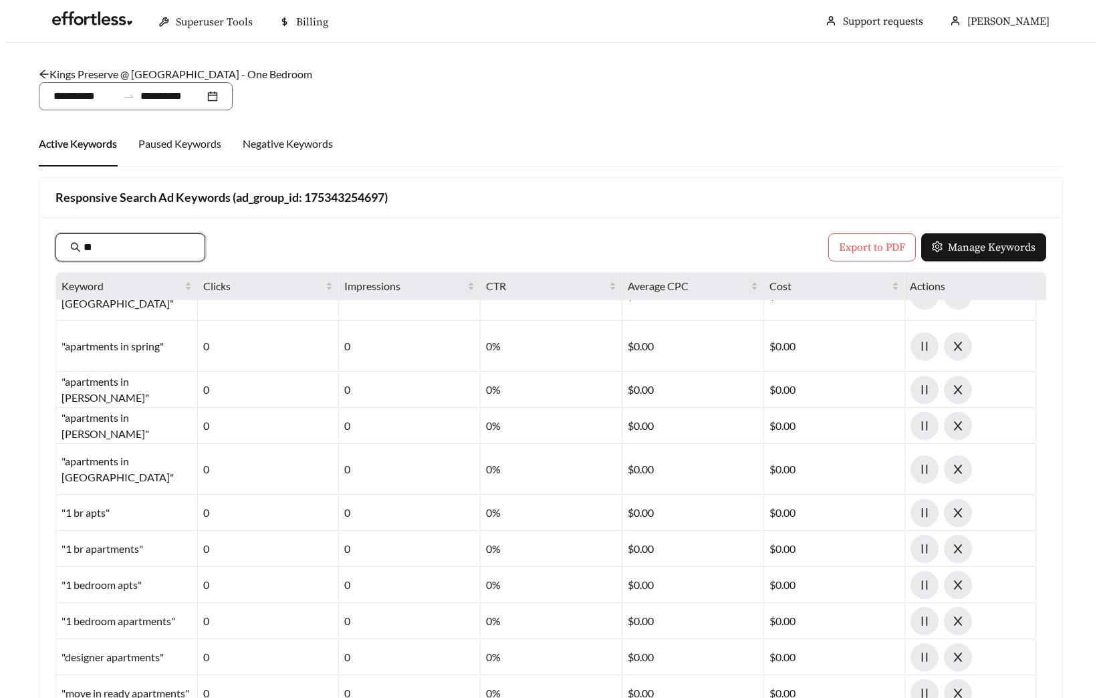
scroll to position [0, 0]
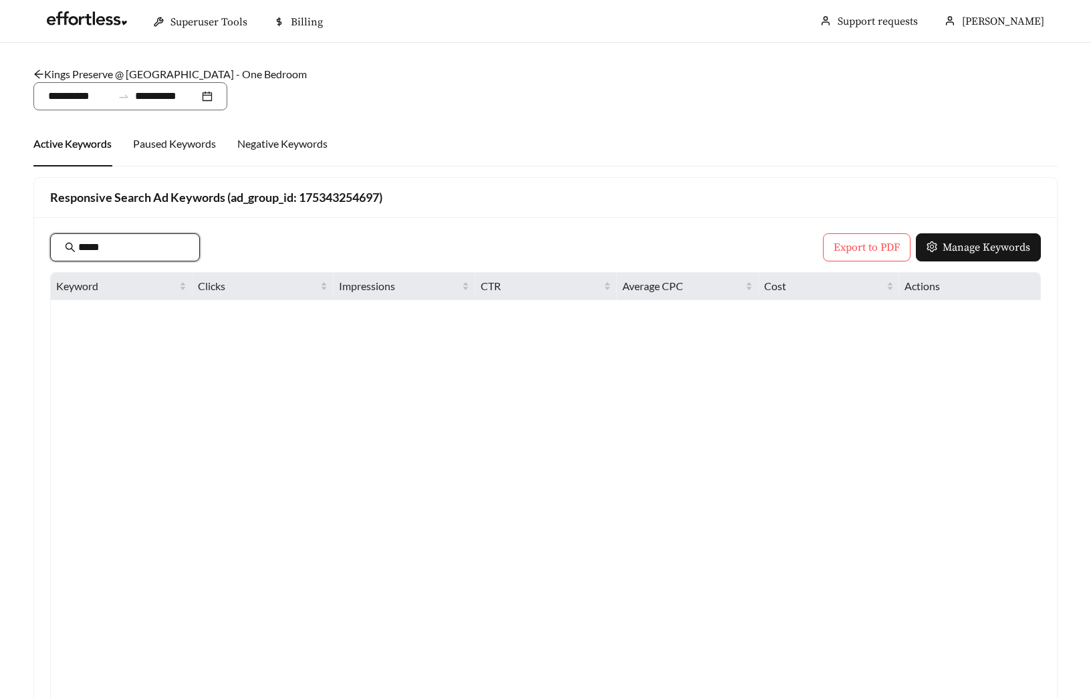
type input "******"
click at [43, 253] on div "****** Export to PDF Manage Keywords Keyword Clicks Impressions CTR Average CPC…" at bounding box center [545, 486] width 1023 height 538
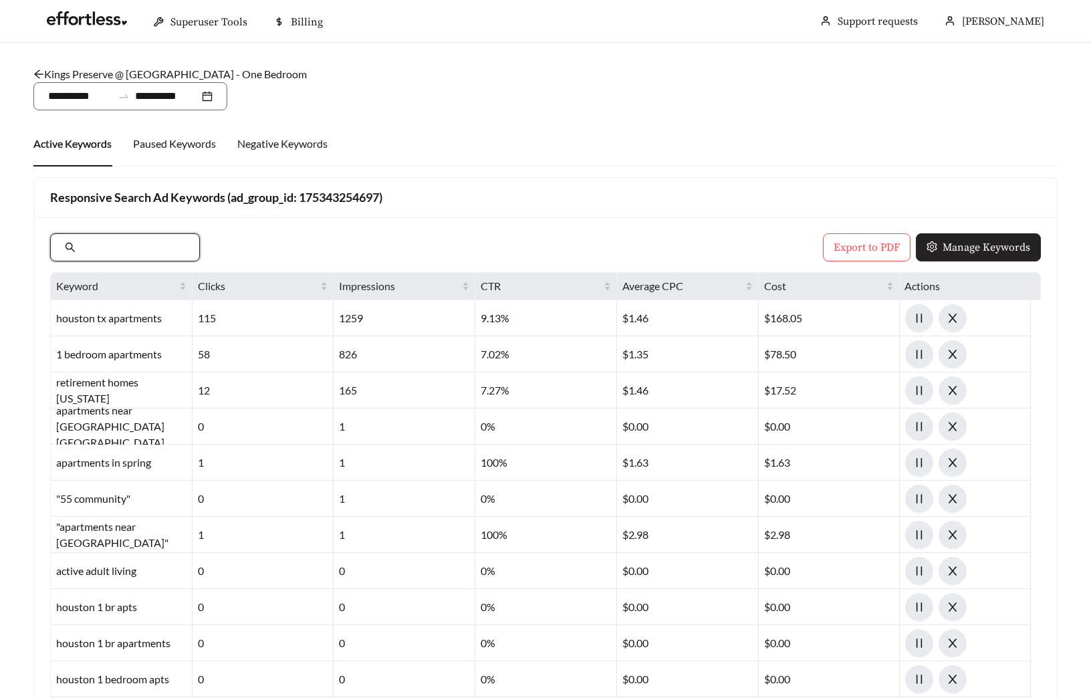
click at [947, 249] on span "Manage Keywords" at bounding box center [987, 247] width 88 height 16
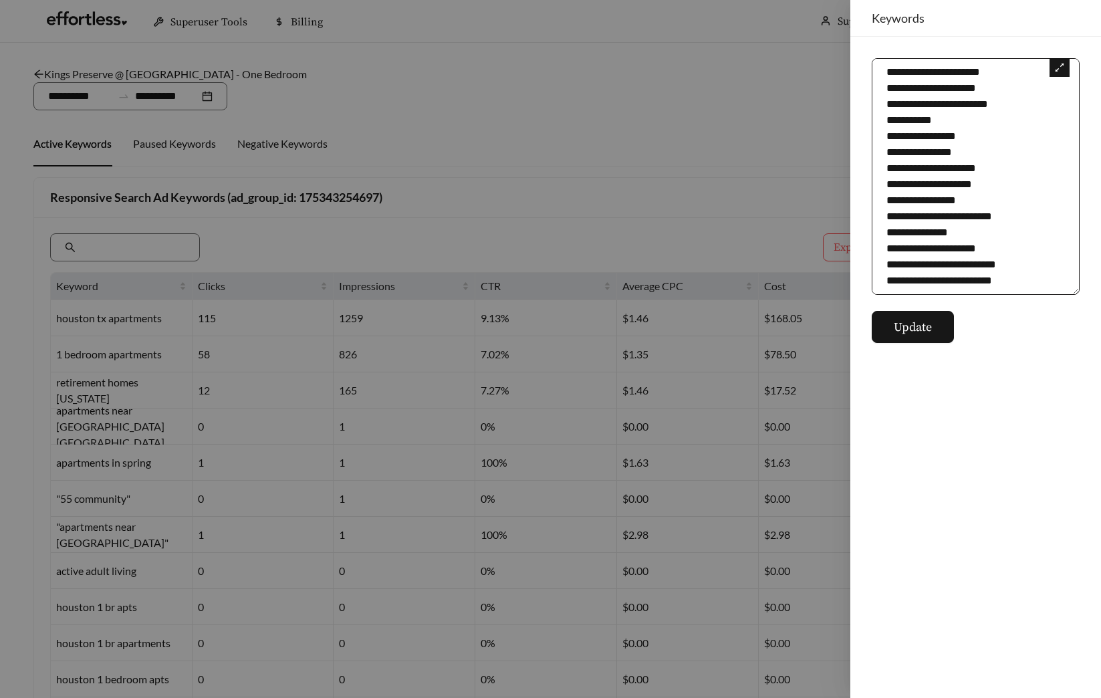
scroll to position [1283, 0]
click at [1007, 282] on textarea at bounding box center [976, 176] width 208 height 237
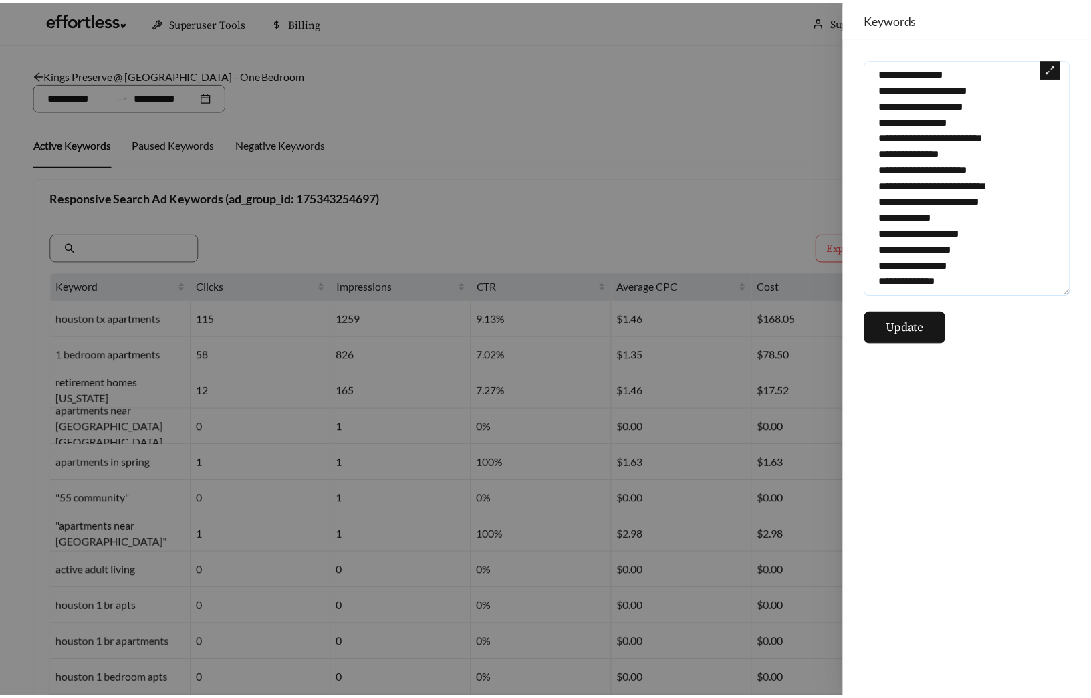
scroll to position [1360, 0]
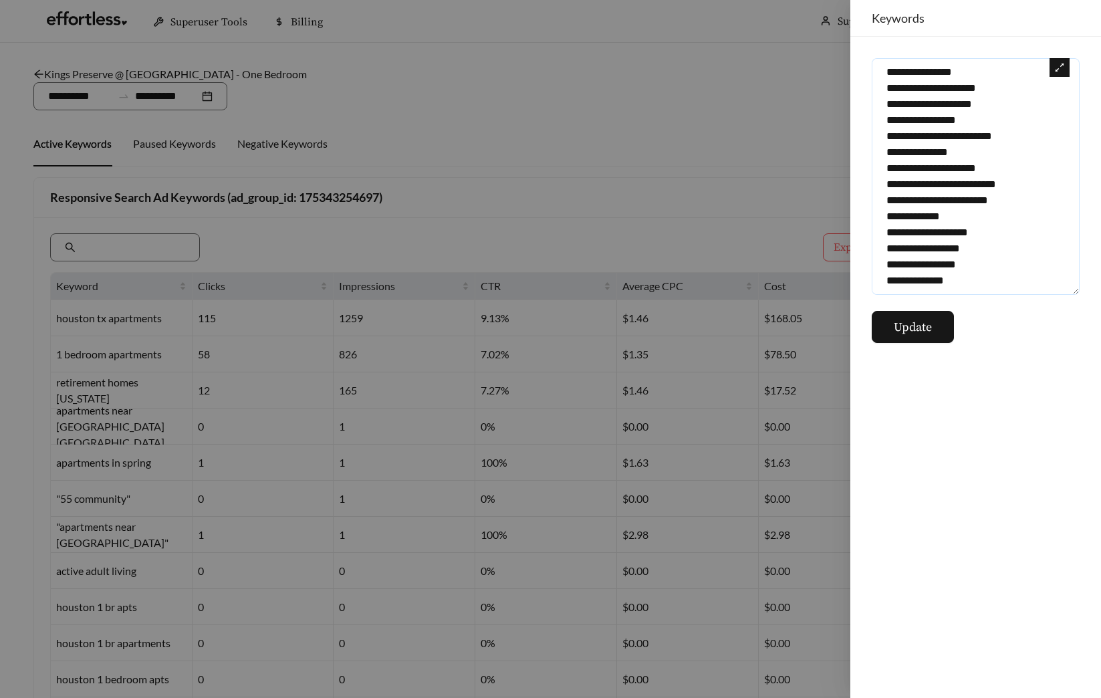
drag, startPoint x: 971, startPoint y: 292, endPoint x: 882, endPoint y: 224, distance: 111.5
click at [882, 224] on textarea at bounding box center [976, 176] width 208 height 237
type textarea "**********"
click at [921, 328] on span "Update" at bounding box center [913, 327] width 38 height 18
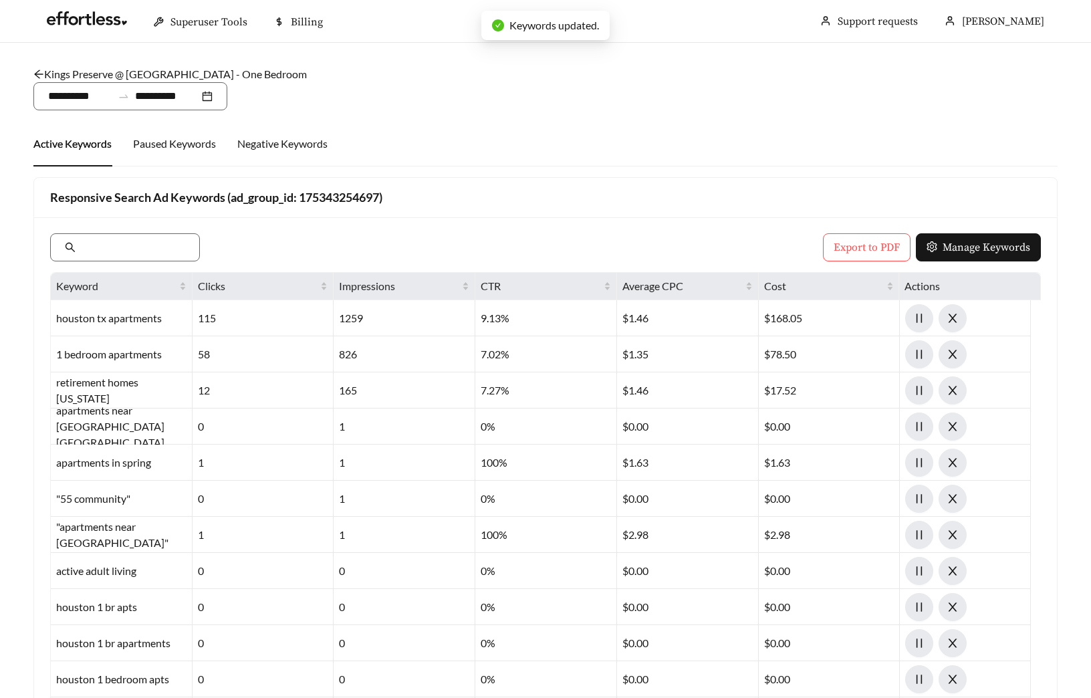
click at [182, 78] on link "Kings Preserve @ Kingwood - One Bedroom" at bounding box center [169, 74] width 273 height 13
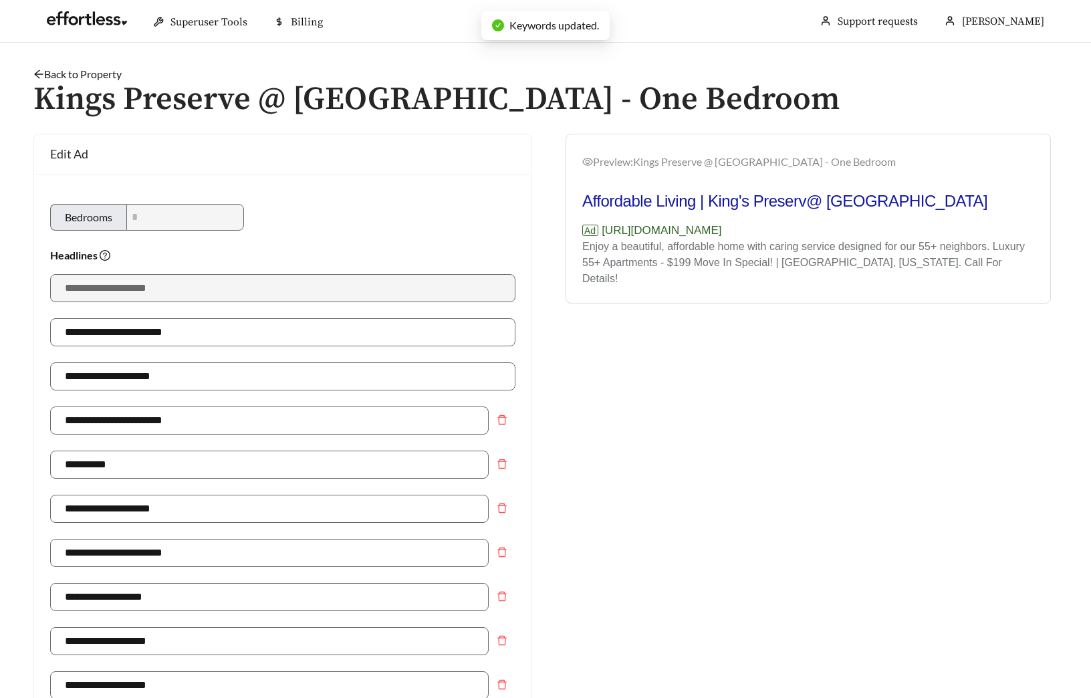
click at [118, 69] on link "Back to Property" at bounding box center [77, 74] width 88 height 13
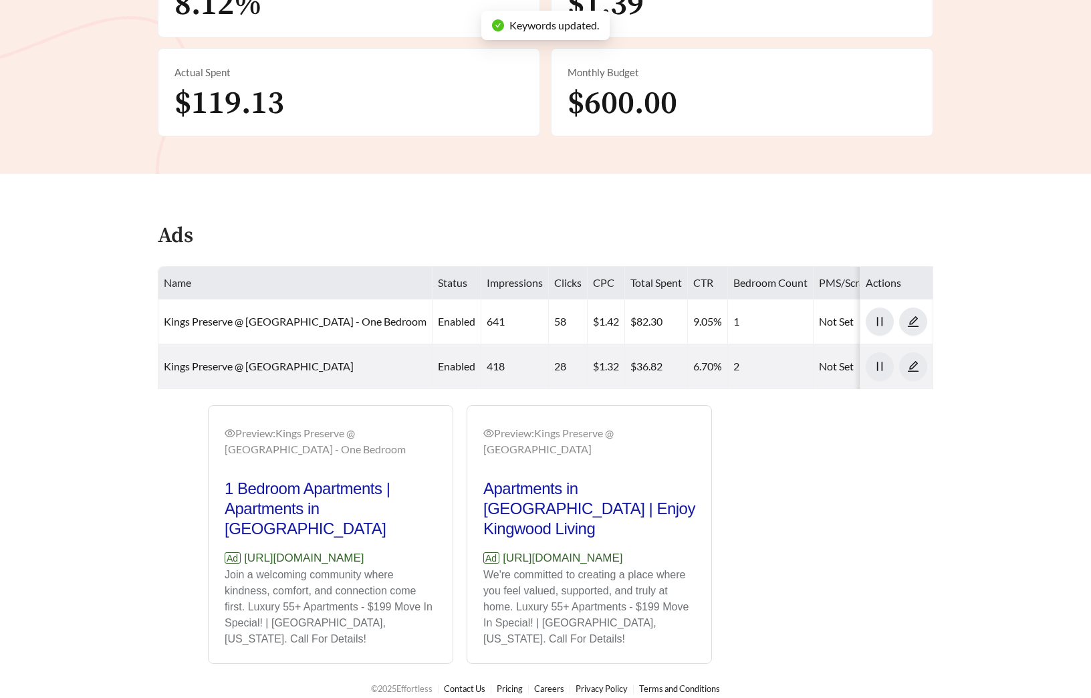
scroll to position [516, 0]
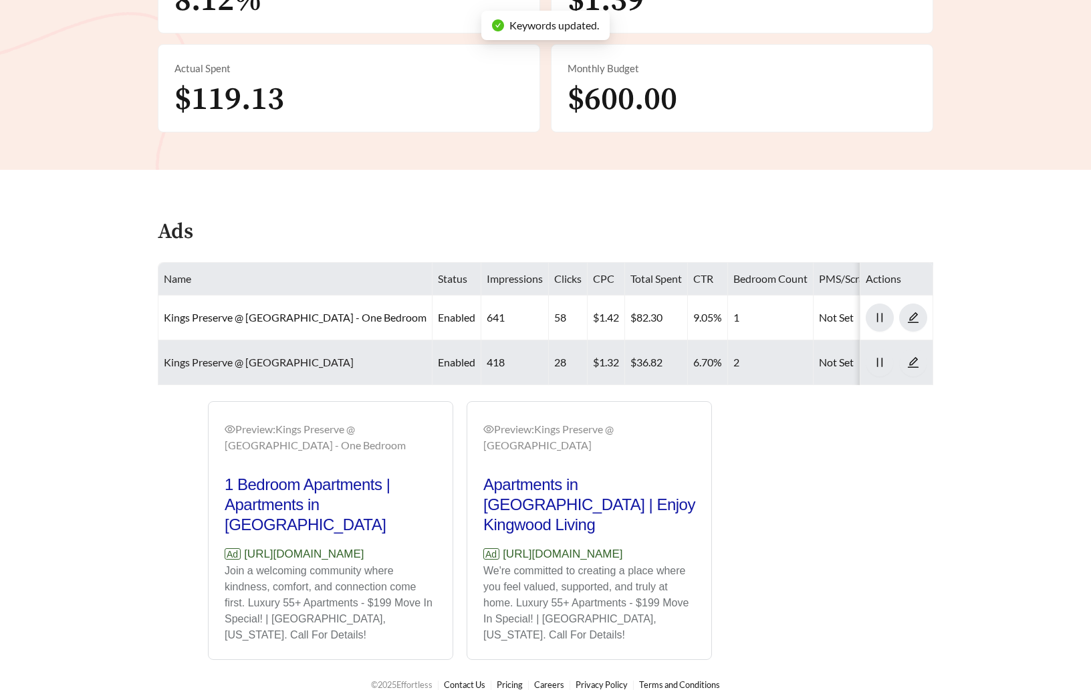
click at [263, 365] on link "Kings Preserve @ Kingwood - Two Bedroom" at bounding box center [259, 362] width 190 height 13
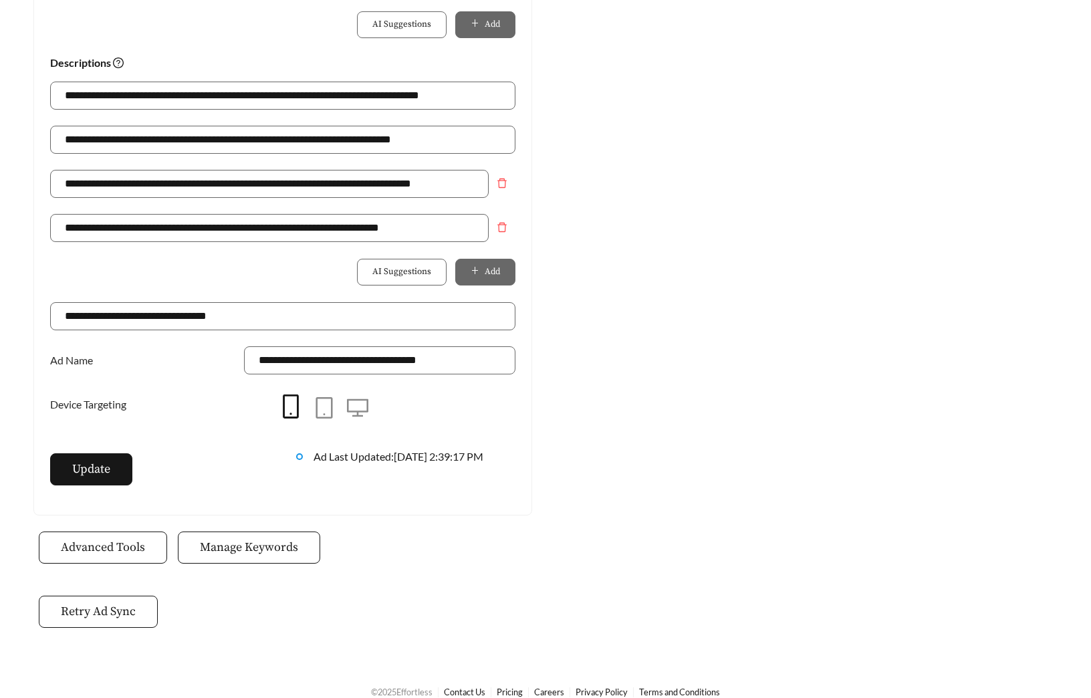
scroll to position [943, 0]
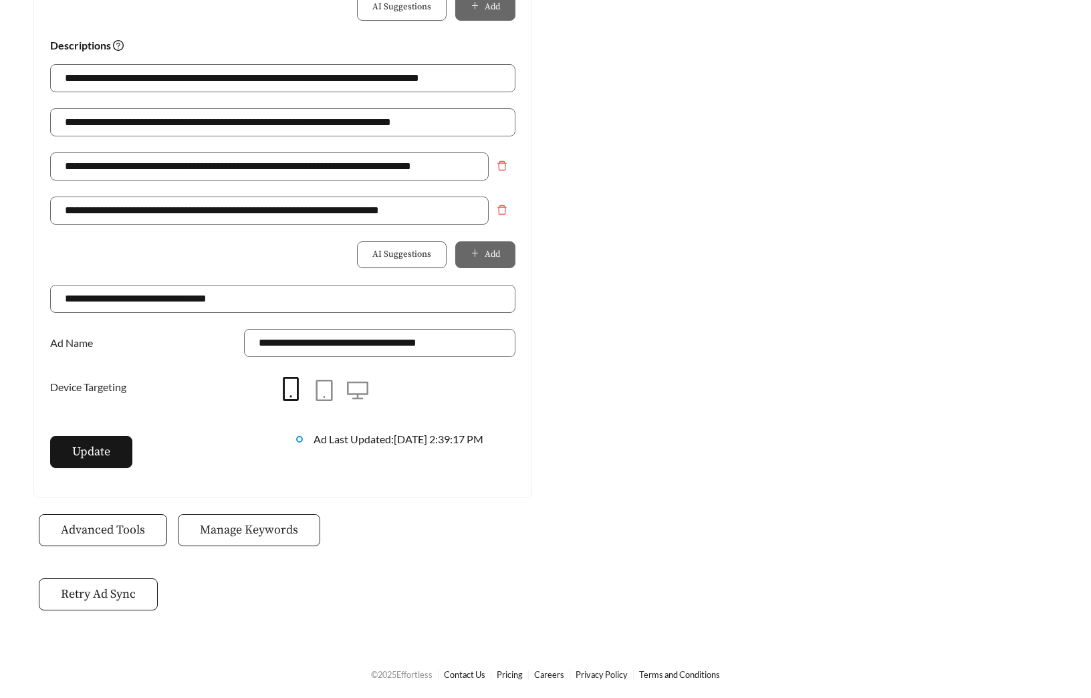
click at [263, 539] on button "Manage Keywords" at bounding box center [249, 530] width 142 height 32
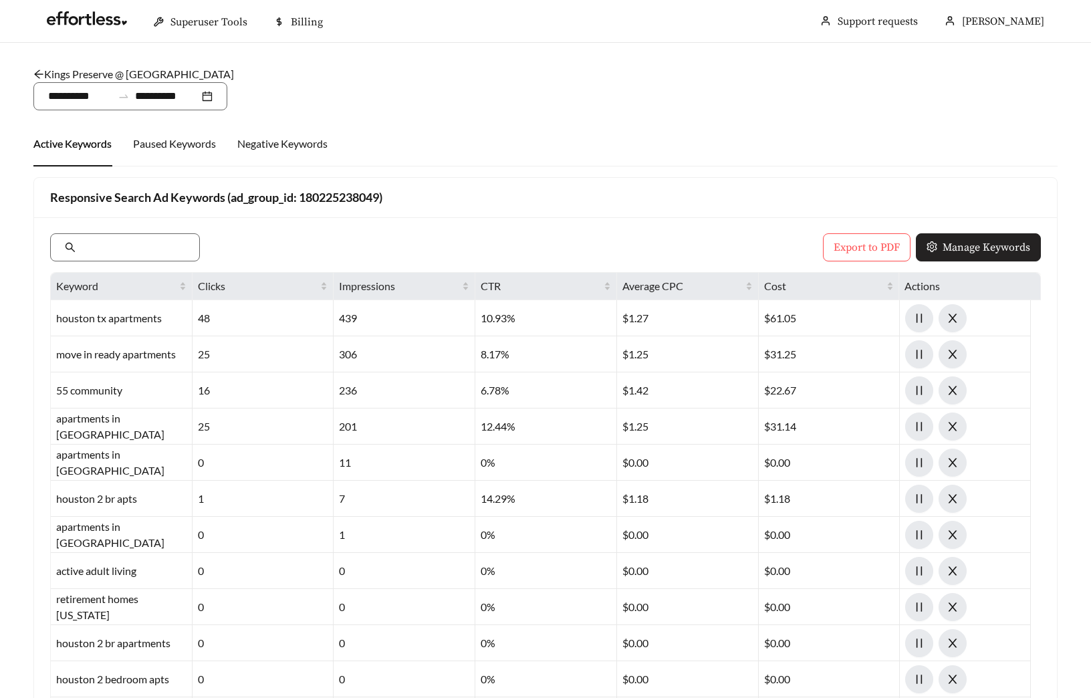
click at [1005, 243] on span "Manage Keywords" at bounding box center [987, 247] width 88 height 16
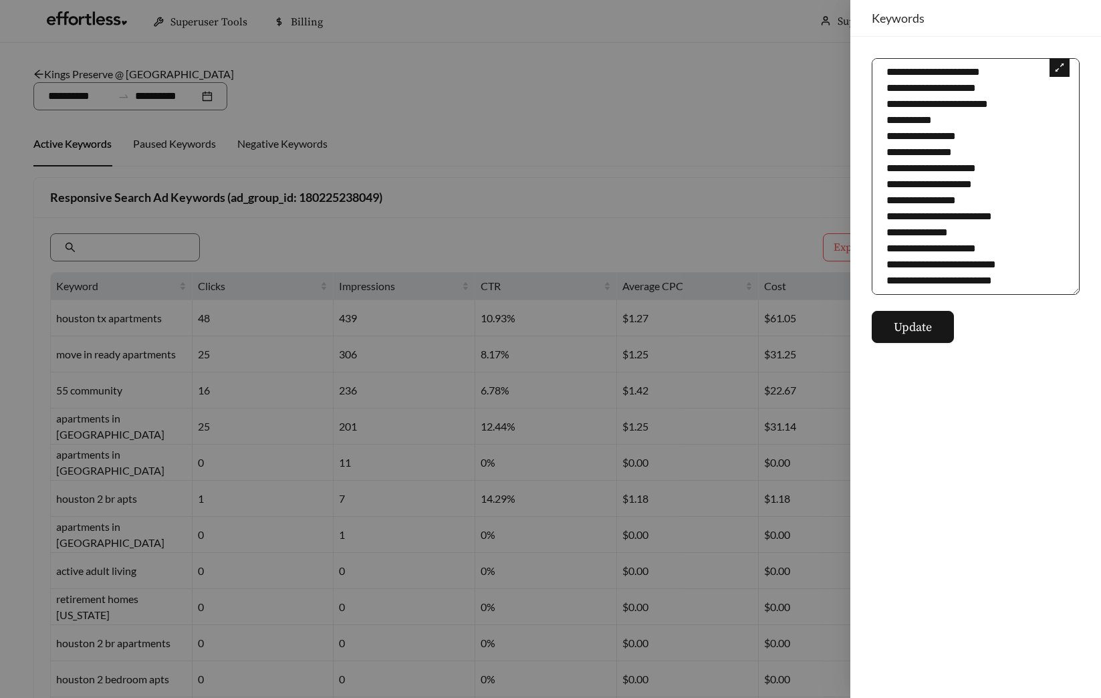
scroll to position [1348, 0]
click at [1029, 276] on textarea at bounding box center [976, 176] width 208 height 237
paste textarea "**********"
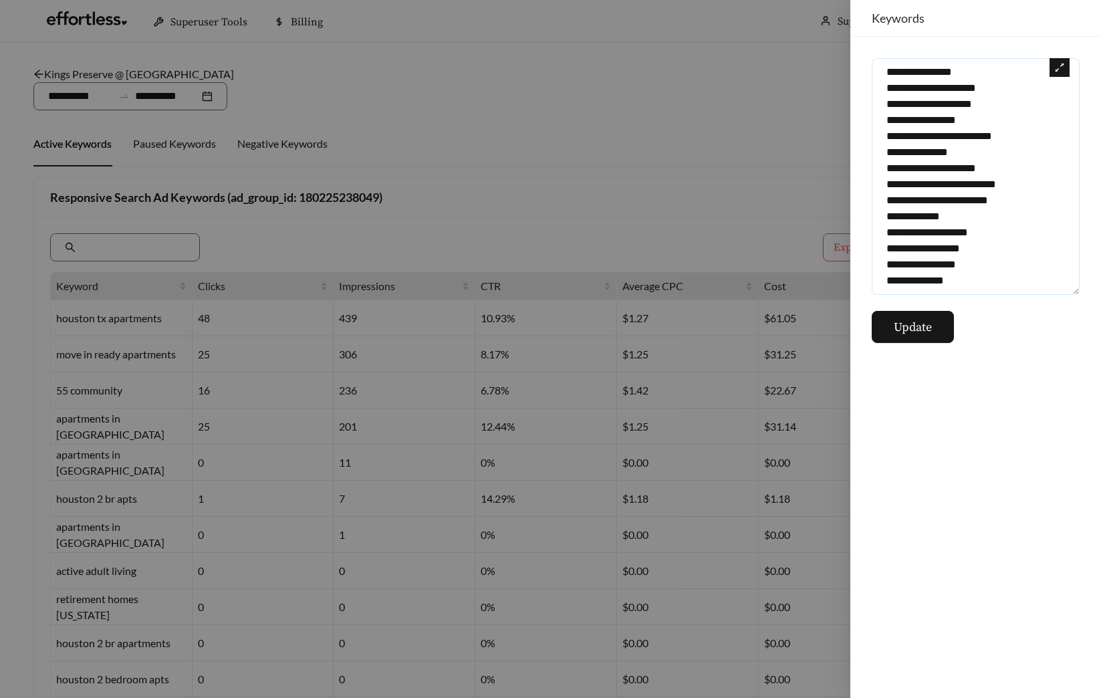
scroll to position [1420, 0]
type textarea "**********"
click at [926, 329] on span "Update" at bounding box center [913, 327] width 38 height 18
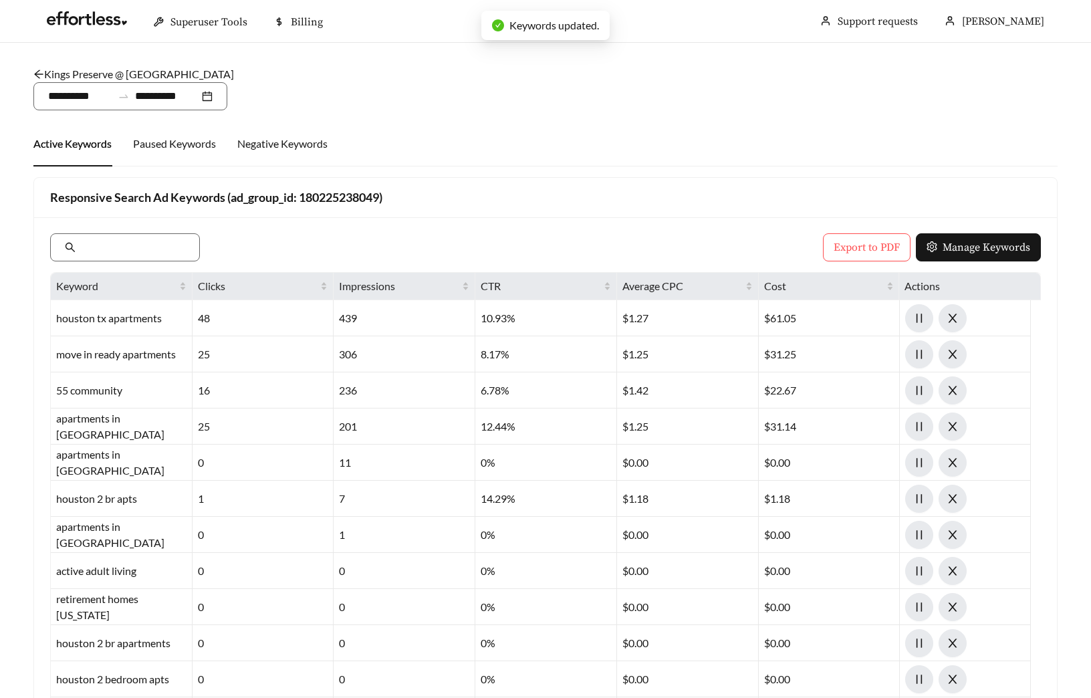
click at [180, 73] on link "Kings Preserve @ Kingwood - Two Bedroom" at bounding box center [133, 74] width 201 height 13
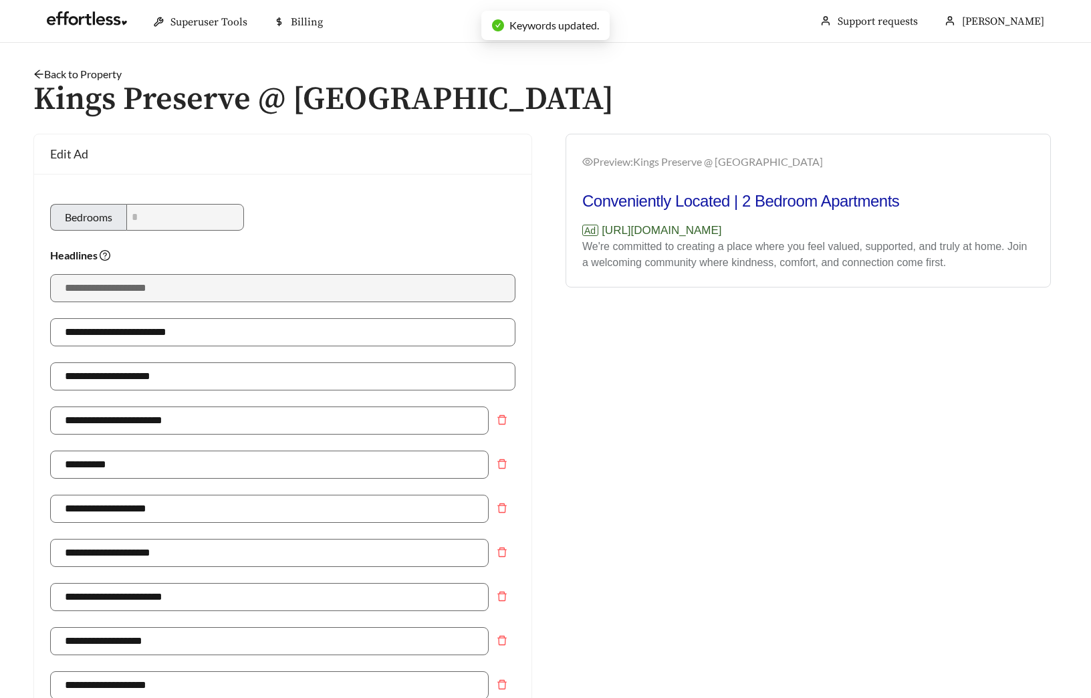
click at [105, 74] on link "Back to Property" at bounding box center [77, 74] width 88 height 13
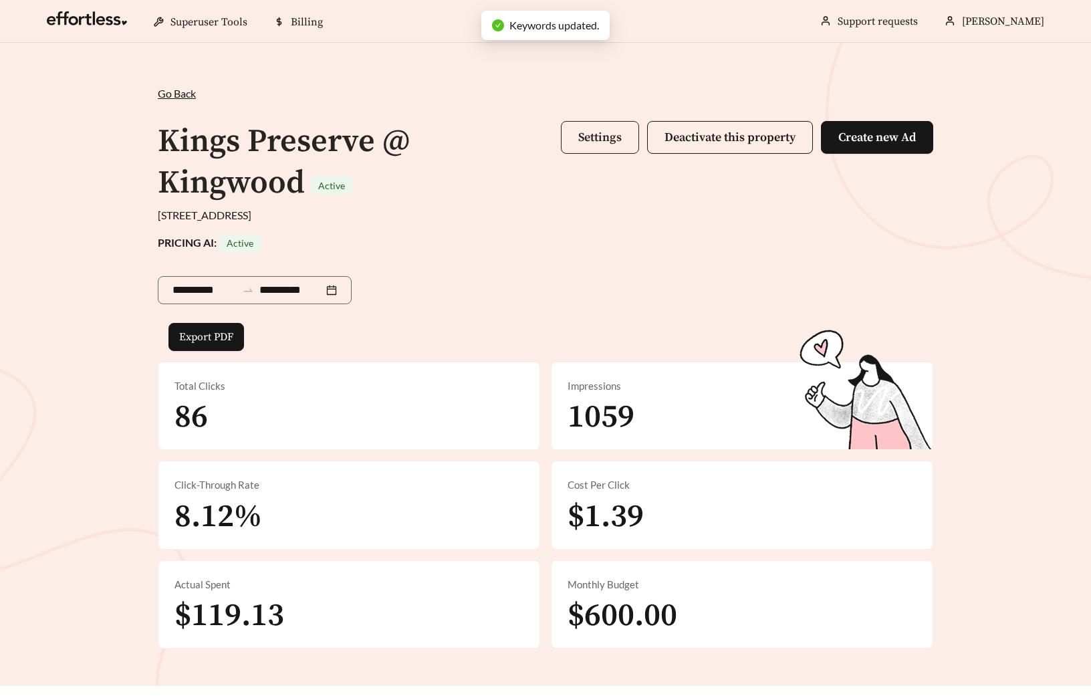
click at [568, 136] on button "Settings" at bounding box center [600, 137] width 78 height 33
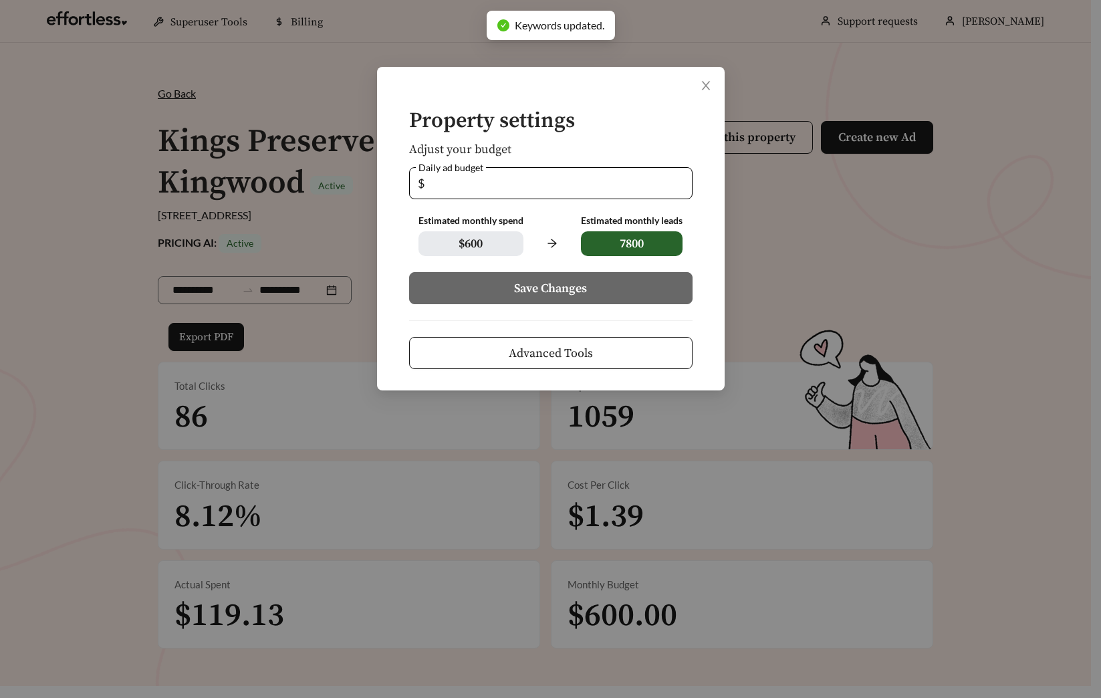
click at [594, 352] on button "Advanced Tools" at bounding box center [550, 353] width 283 height 32
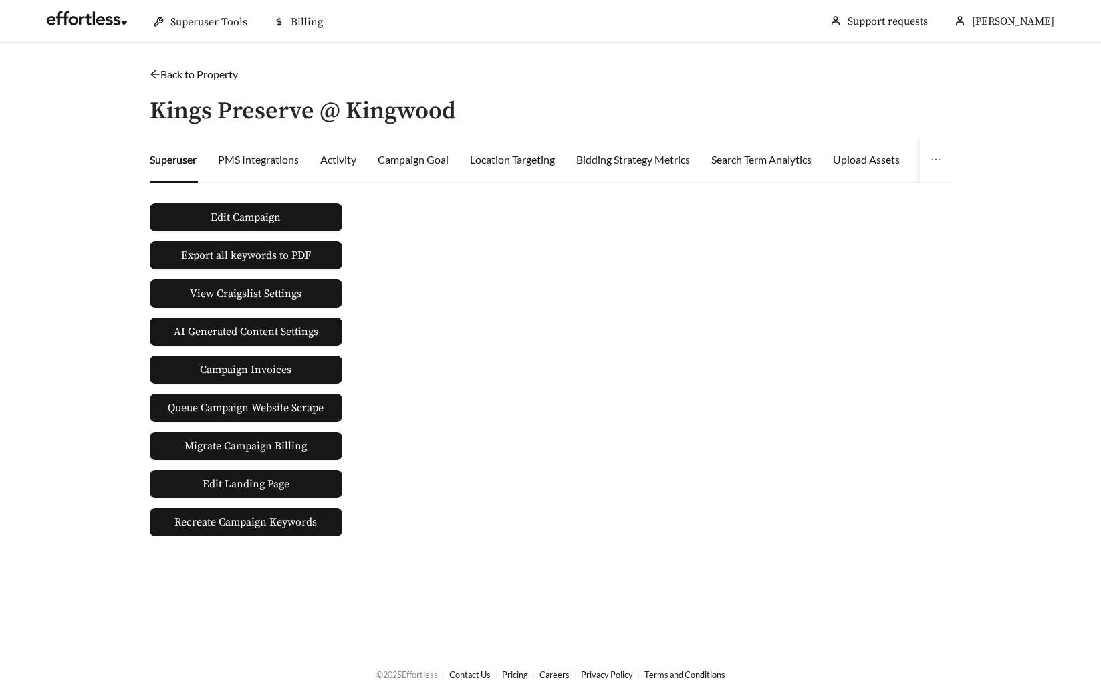
click at [207, 199] on div "Edit Campaign Export all keywords to PDF View Craigslist Settings AI Generated …" at bounding box center [245, 364] width 203 height 343
click at [205, 203] on button "Edit Campaign" at bounding box center [246, 217] width 193 height 28
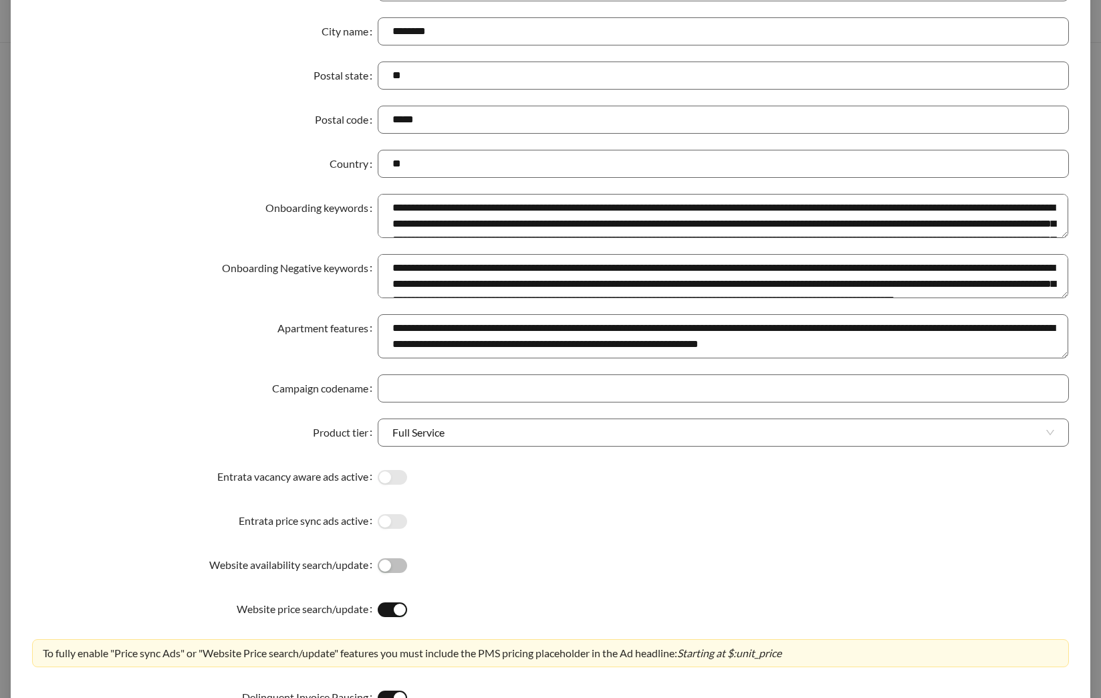
scroll to position [277, 0]
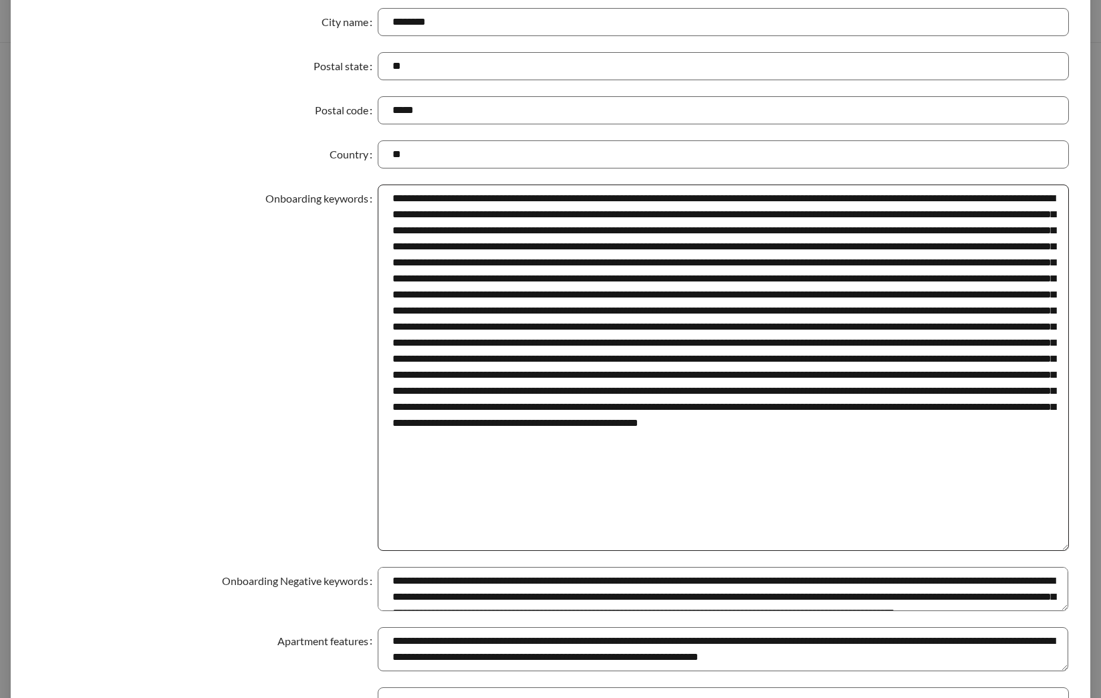
drag, startPoint x: 1053, startPoint y: 222, endPoint x: 1031, endPoint y: 574, distance: 352.3
click at [1032, 551] on textarea "Onboarding keywords" at bounding box center [723, 367] width 691 height 366
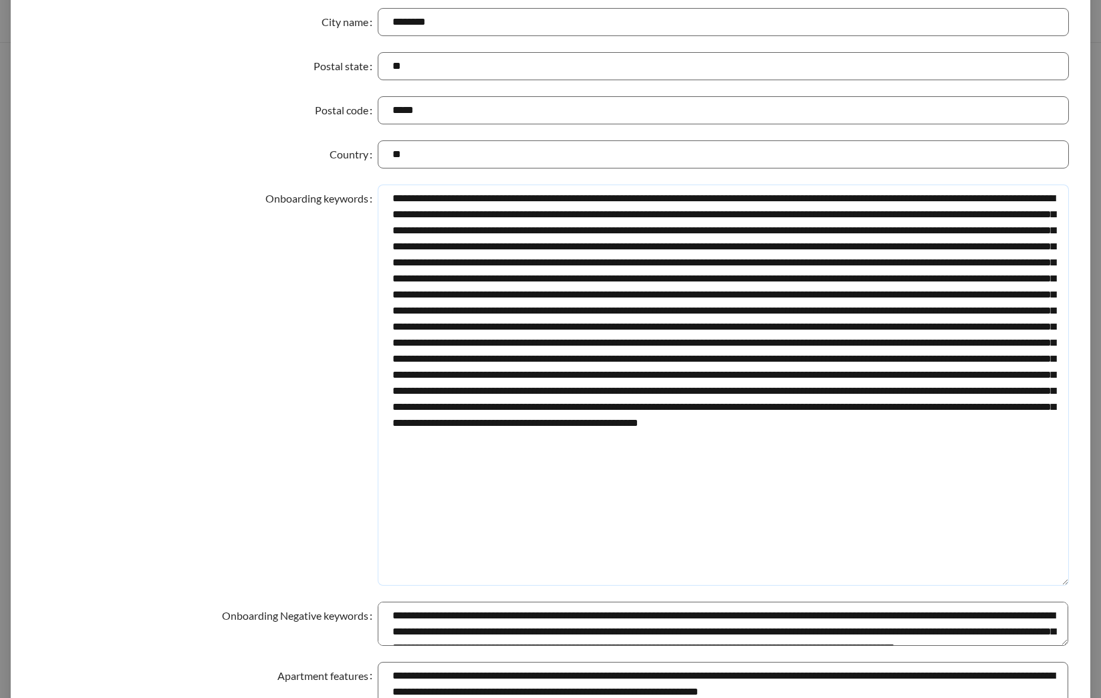
click at [660, 491] on textarea "Onboarding keywords" at bounding box center [723, 384] width 691 height 401
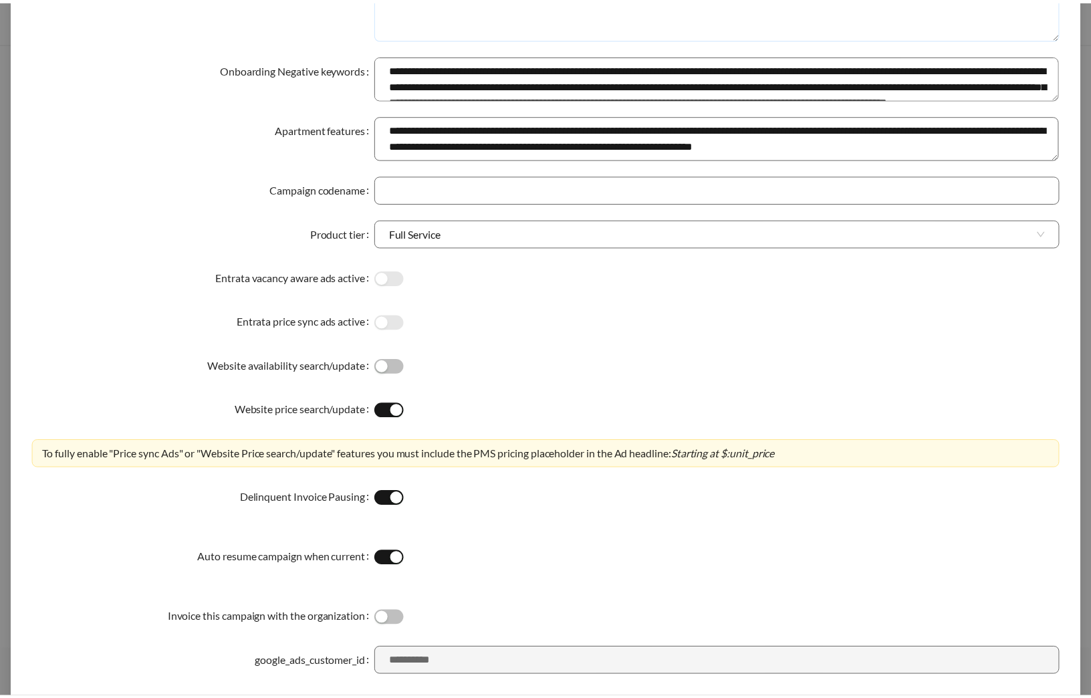
scroll to position [889, 0]
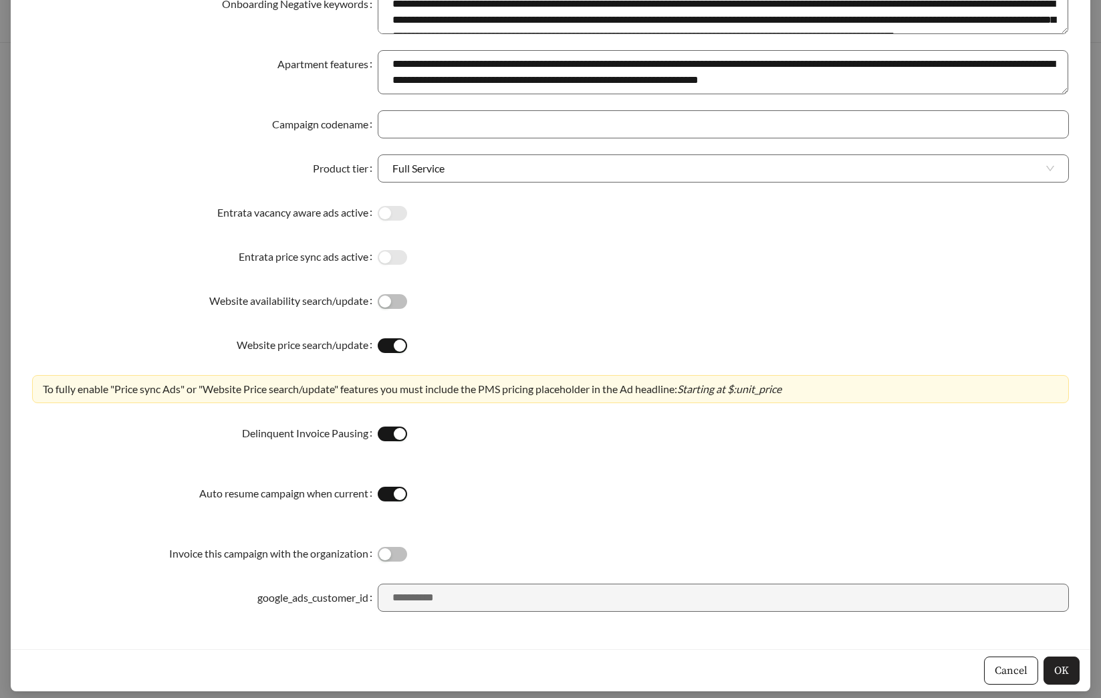
type textarea "**********"
click at [1055, 666] on span "OK" at bounding box center [1061, 670] width 15 height 16
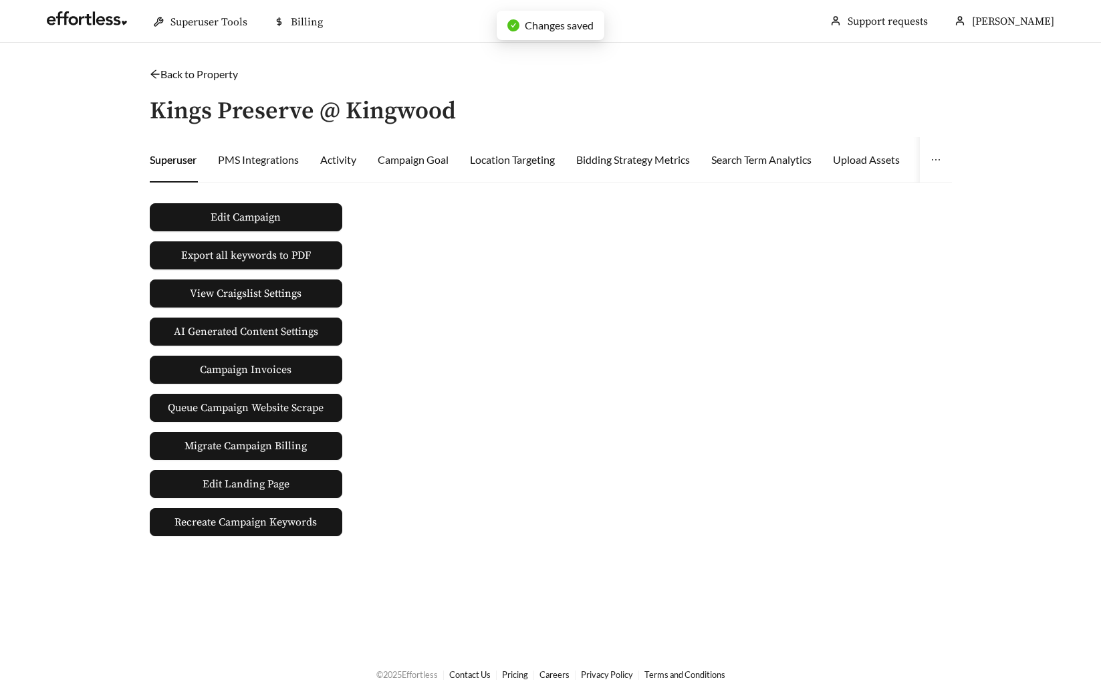
click at [213, 74] on link "Back to Property" at bounding box center [194, 74] width 88 height 13
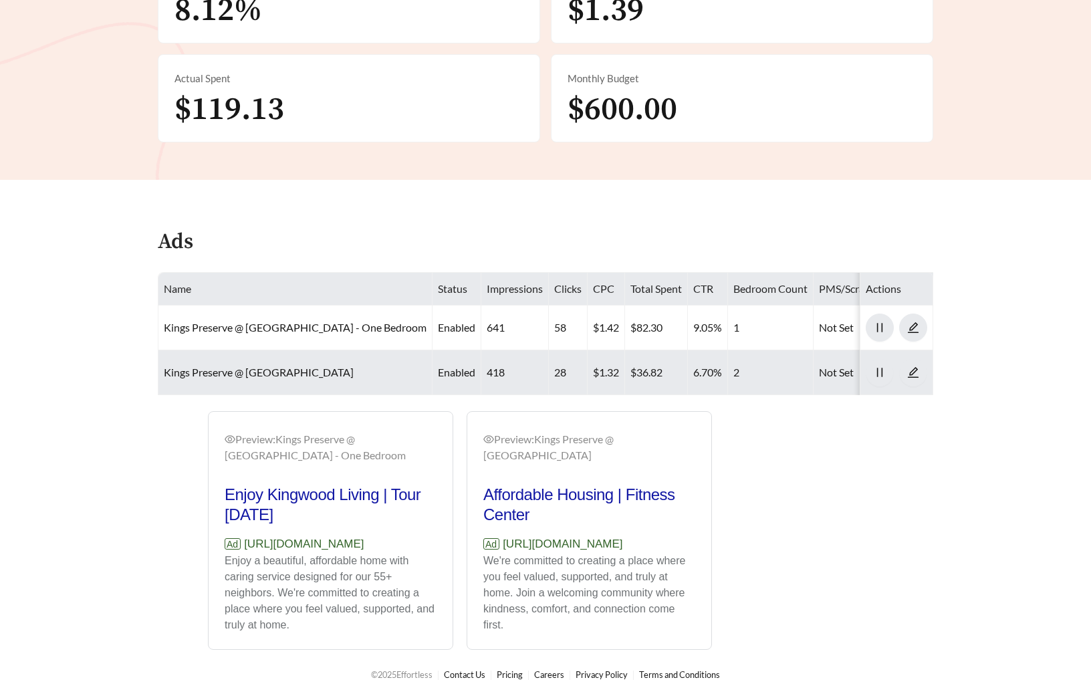
scroll to position [516, 0]
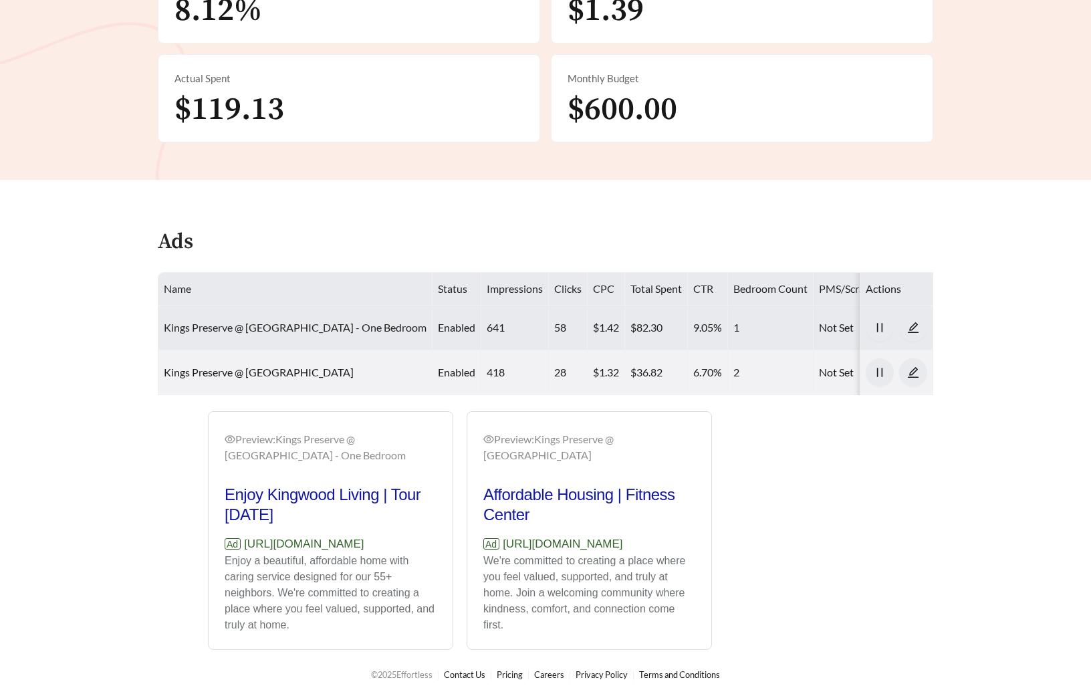
click at [284, 321] on link "Kings Preserve @ [GEOGRAPHIC_DATA] - One Bedroom" at bounding box center [295, 327] width 263 height 13
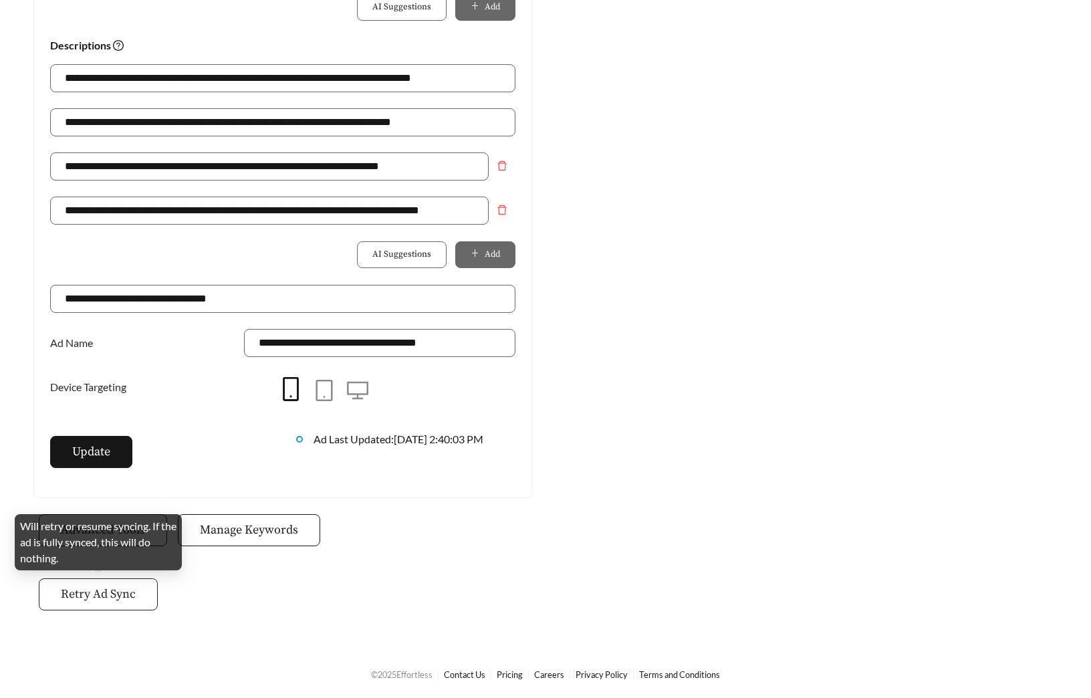
click at [113, 593] on span "Retry Ad Sync" at bounding box center [98, 594] width 75 height 18
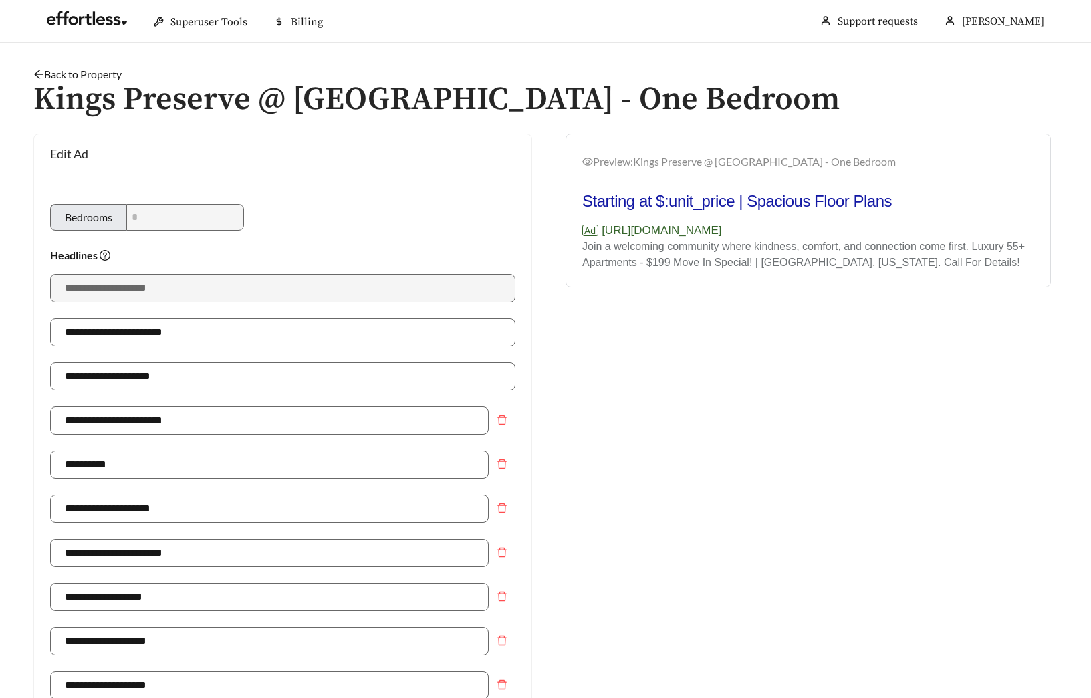
click at [102, 75] on link "Back to Property" at bounding box center [77, 74] width 88 height 13
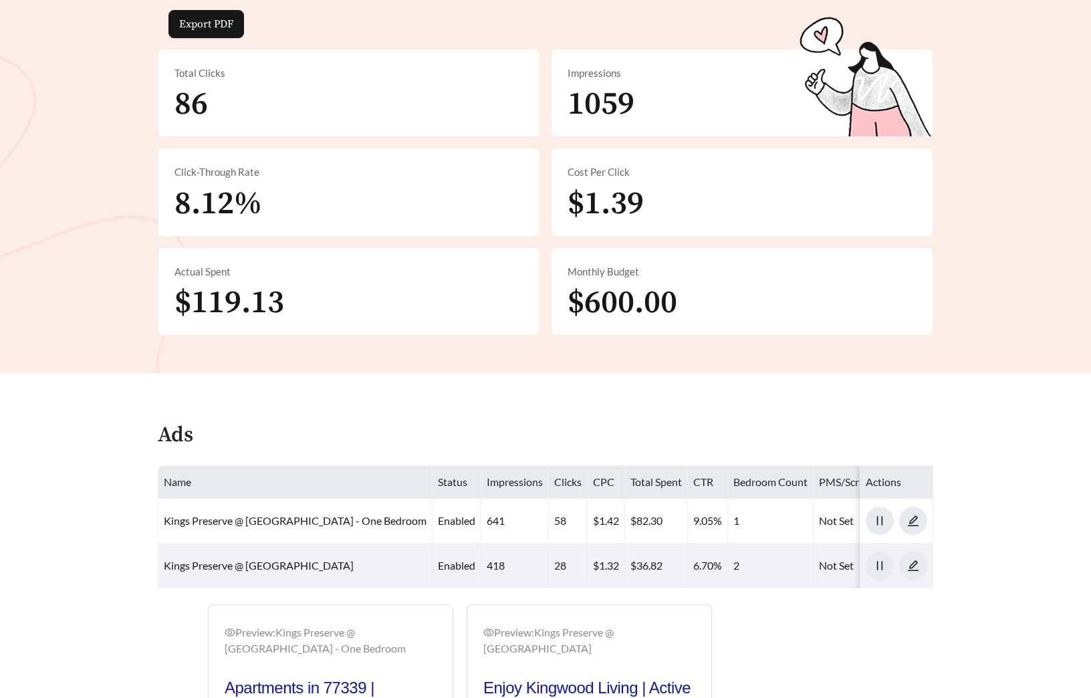
scroll to position [516, 0]
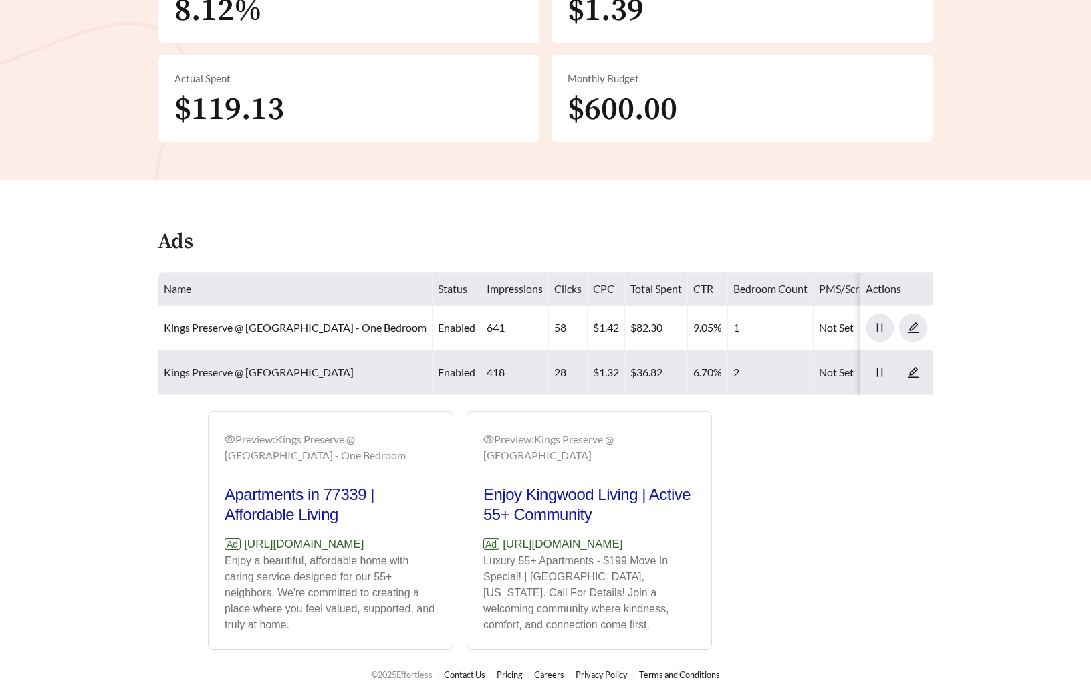
click at [251, 368] on link "Kings Preserve @ Kingwood - Two Bedroom" at bounding box center [259, 372] width 190 height 13
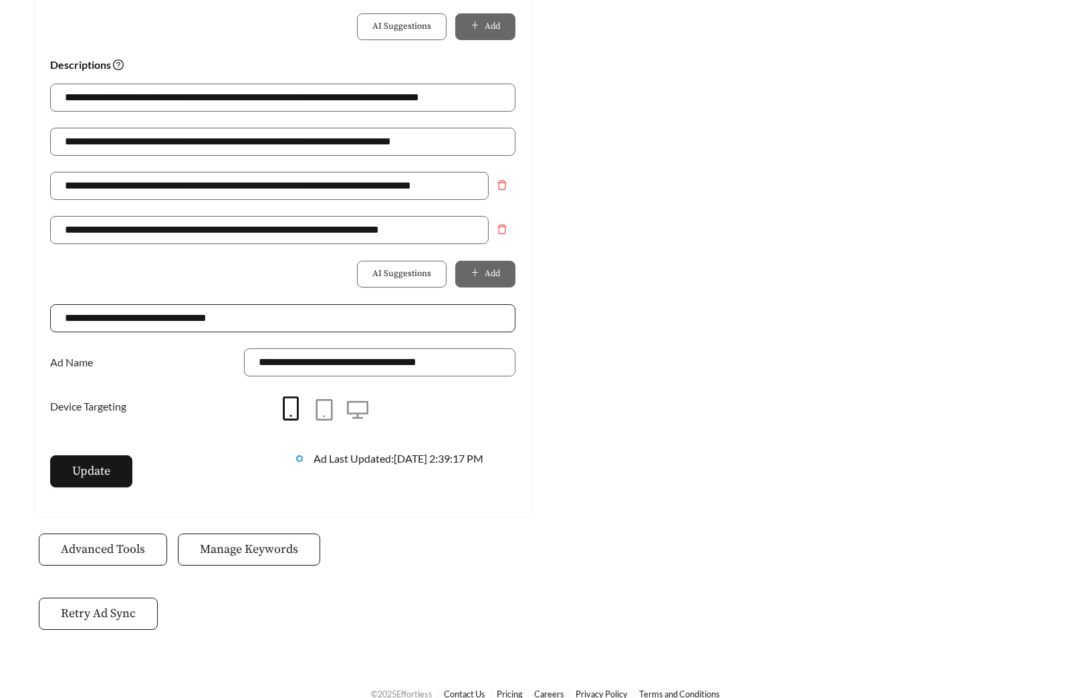
scroll to position [943, 0]
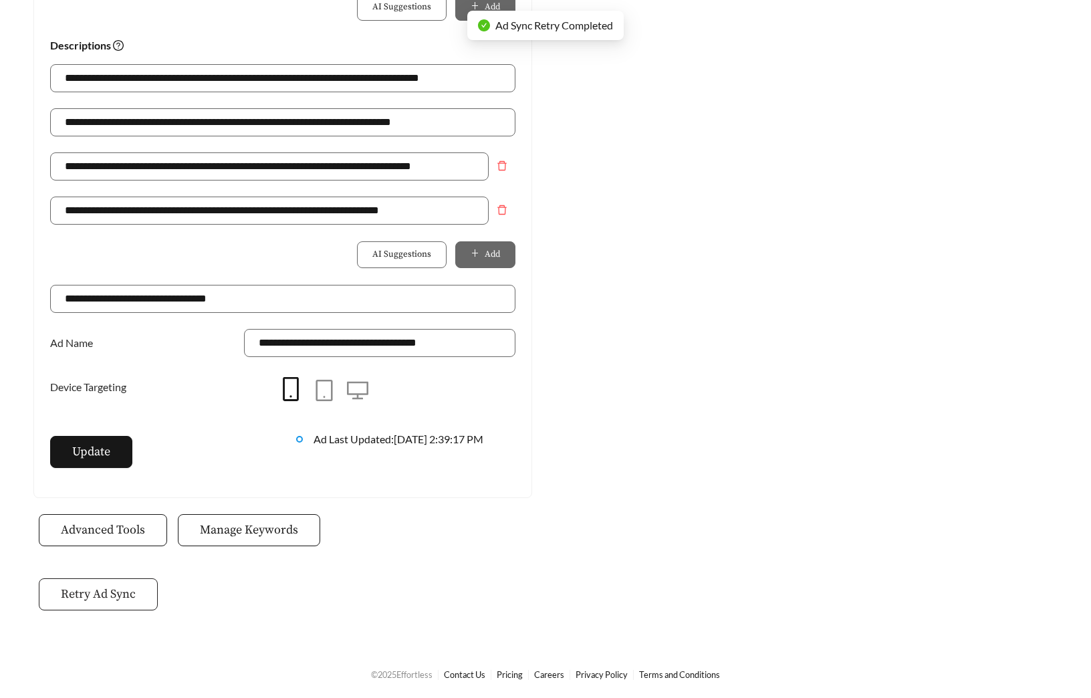
click at [120, 598] on span "Retry Ad Sync" at bounding box center [98, 594] width 75 height 18
click at [262, 526] on span "Manage Keywords" at bounding box center [249, 530] width 98 height 18
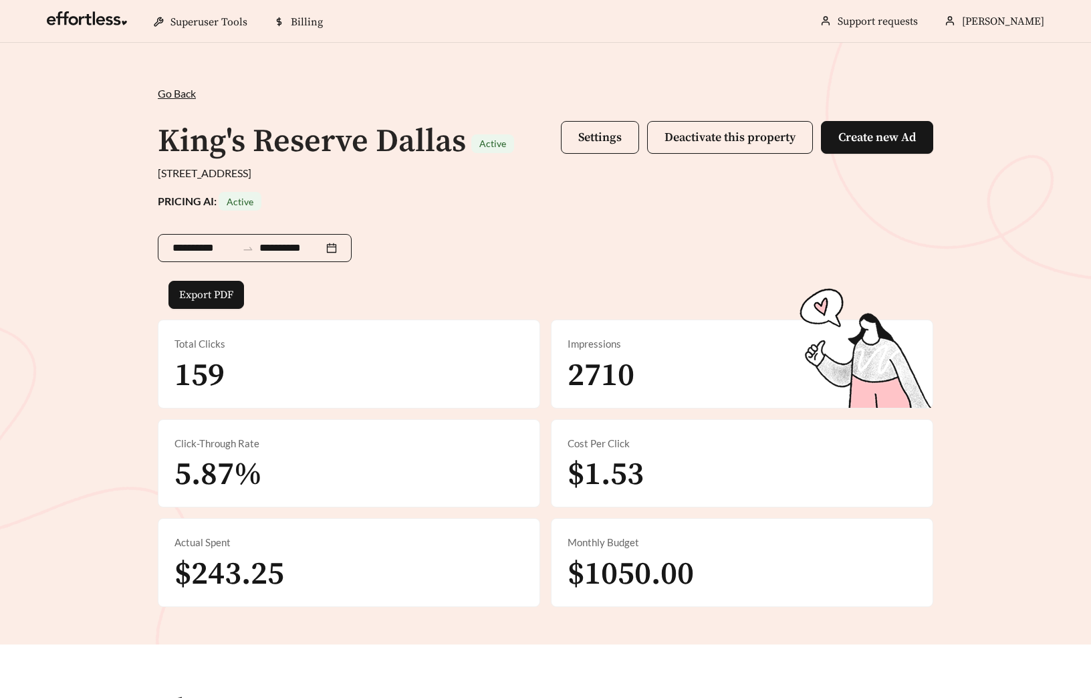
click at [195, 240] on input "**********" at bounding box center [204, 248] width 64 height 16
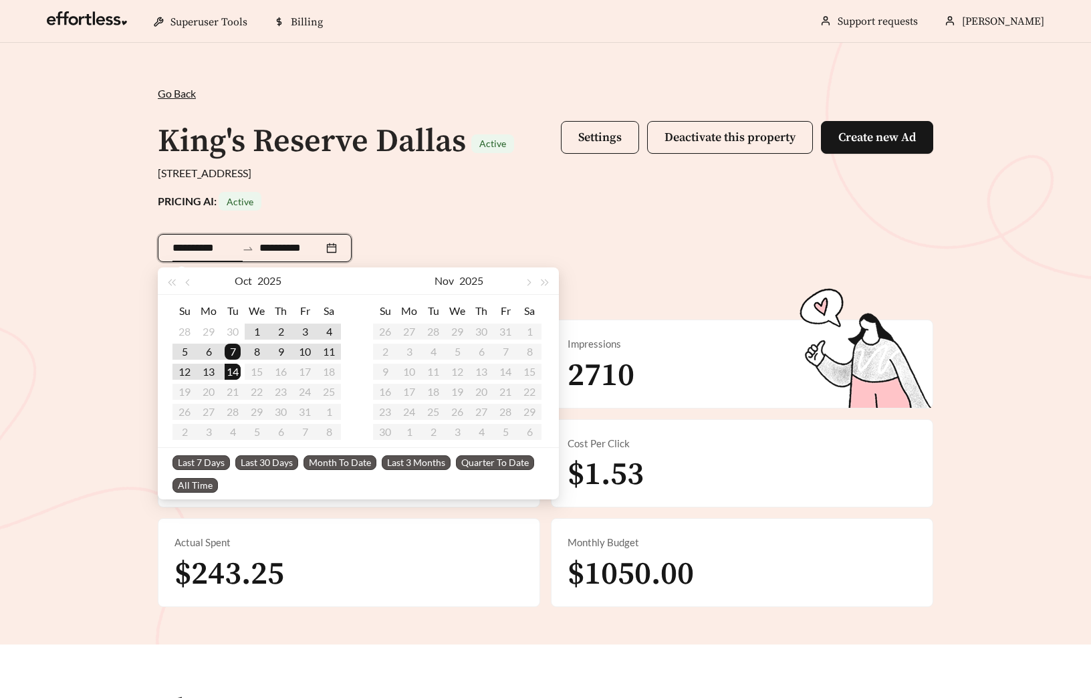
click at [269, 461] on span "Last 30 Days" at bounding box center [266, 462] width 63 height 15
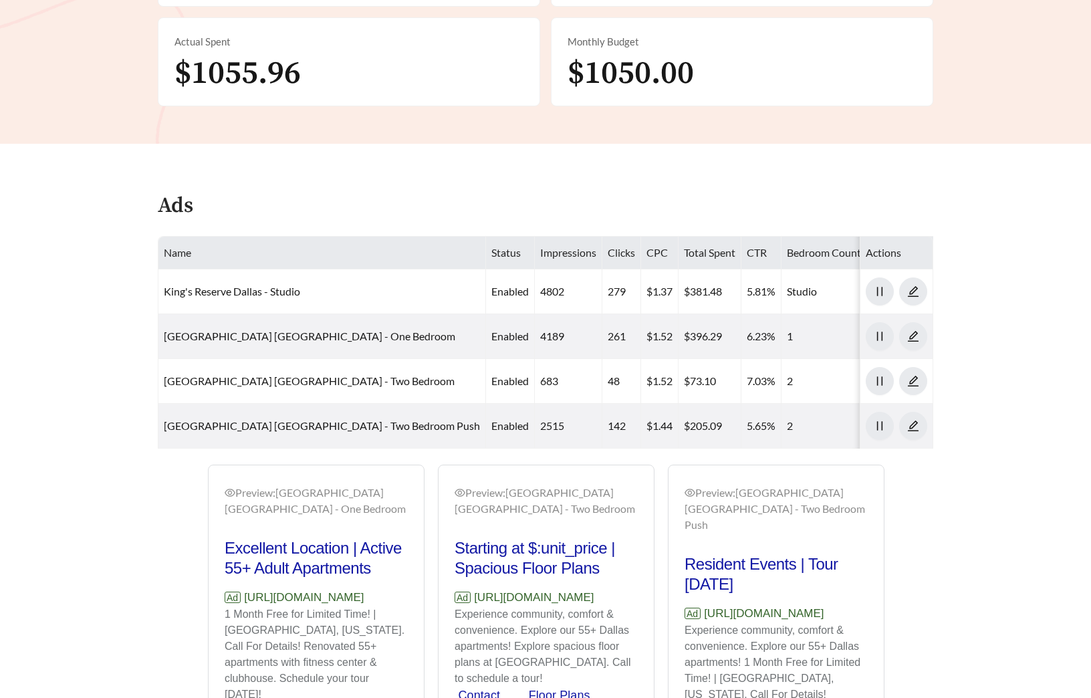
scroll to position [653, 0]
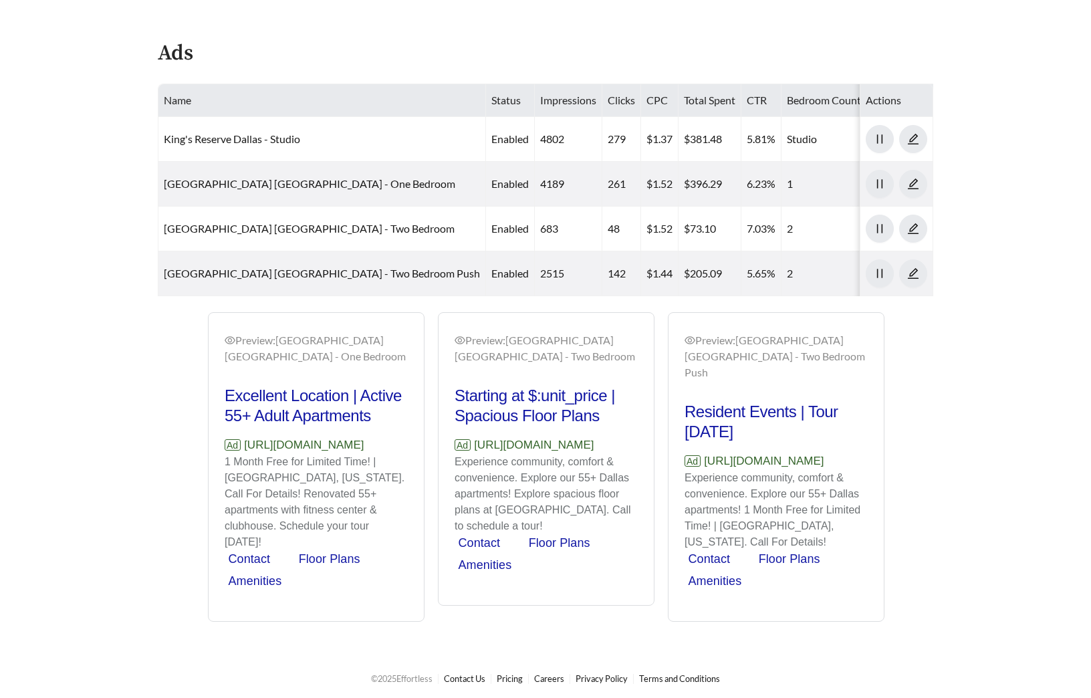
drag, startPoint x: 249, startPoint y: 485, endPoint x: 224, endPoint y: 475, distance: 26.9
click at [225, 454] on p "Ad https://www.kingsreservedallas.com" at bounding box center [316, 444] width 183 height 17
copy p "https://www.kingsreservedallas.com"
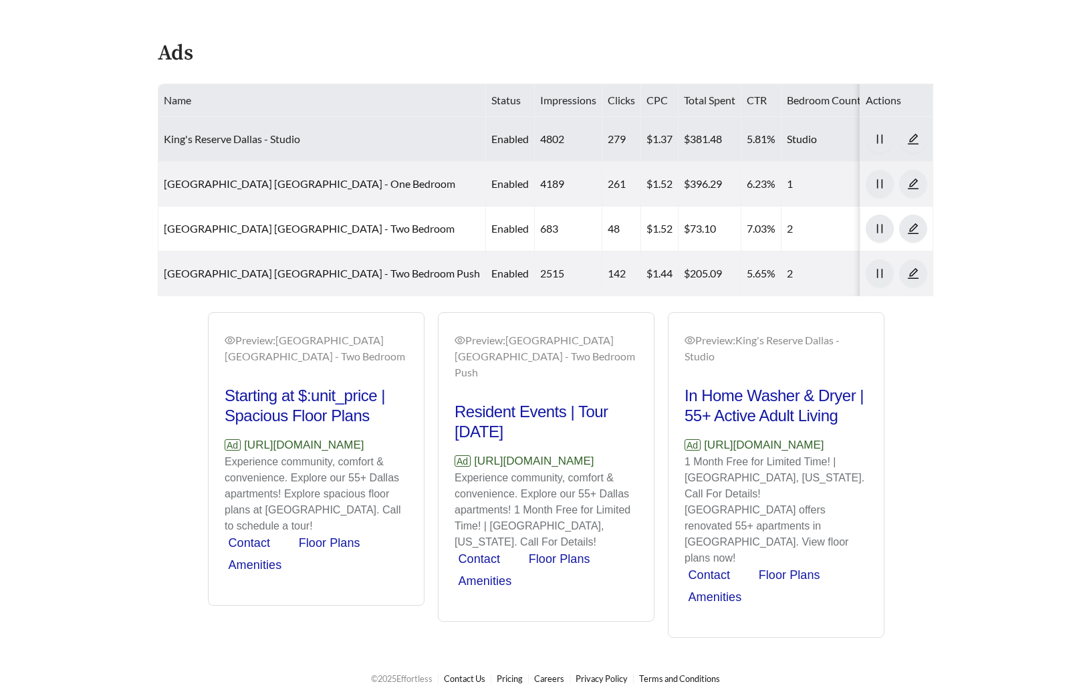
click at [221, 135] on link "King's Reserve Dallas - Studio" at bounding box center [232, 138] width 136 height 13
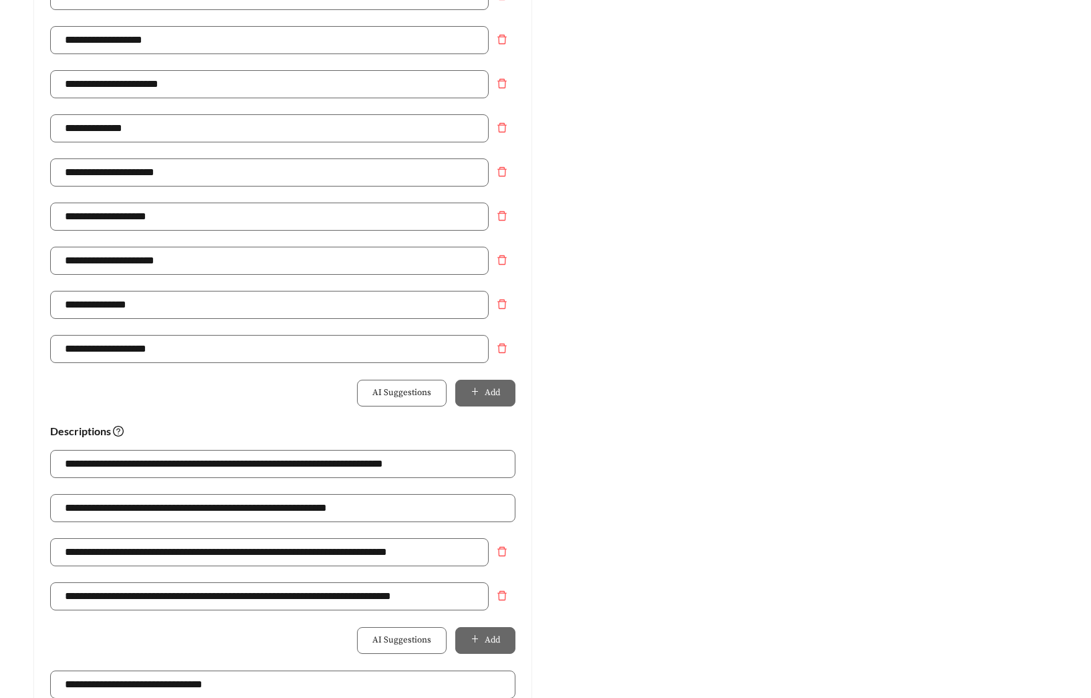
scroll to position [631, 0]
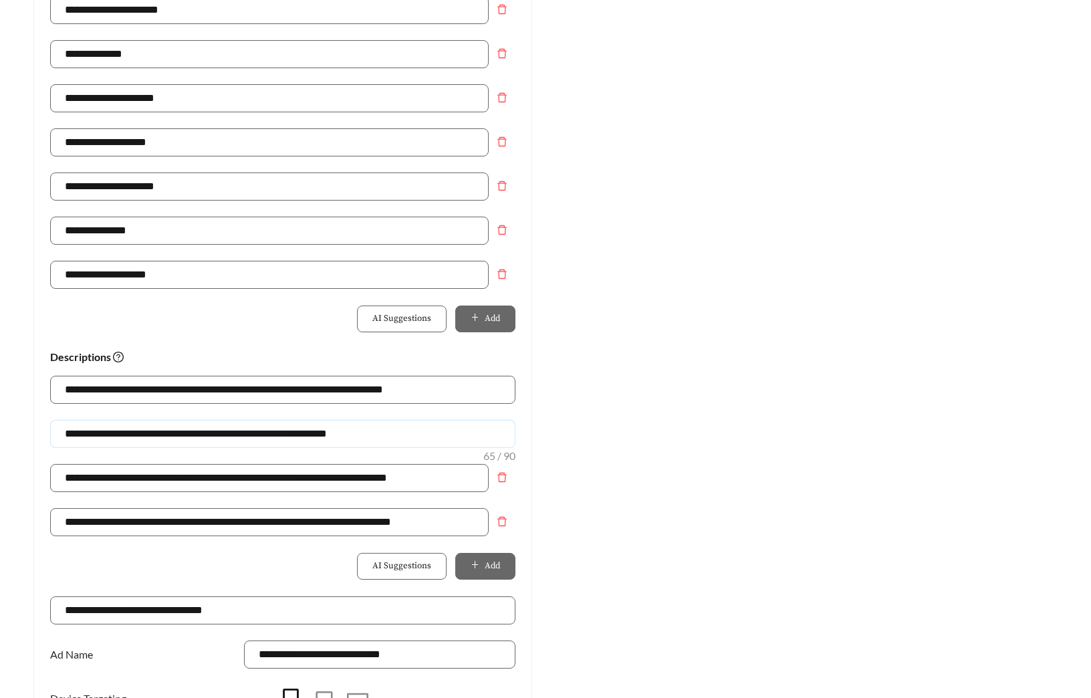
drag, startPoint x: 211, startPoint y: 433, endPoint x: -60, endPoint y: 433, distance: 271.4
type input "**********"
click at [624, 448] on div "Preview: King's Reserve Dallas - Studio Spacious Floor Plans | Excellent Locati…" at bounding box center [807, 156] width 525 height 1307
drag, startPoint x: 400, startPoint y: 440, endPoint x: -100, endPoint y: 402, distance: 501.5
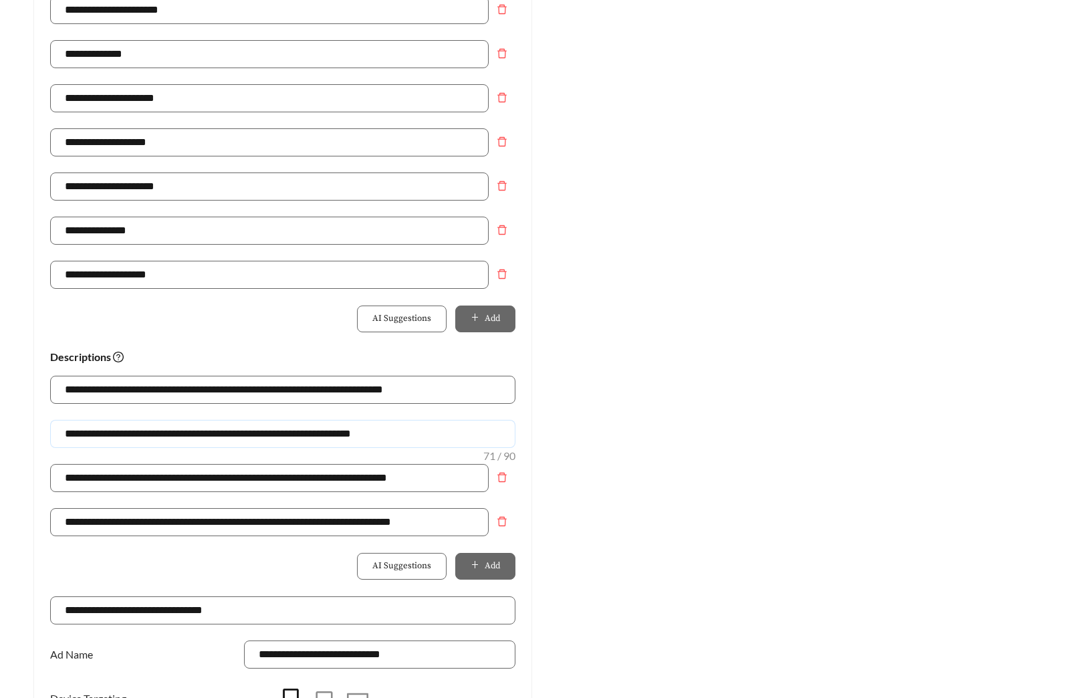
drag, startPoint x: 787, startPoint y: 447, endPoint x: 741, endPoint y: 453, distance: 46.6
click at [787, 448] on div "Preview: King's Reserve Dallas - Studio Spacious Floor Plans | Excellent Locati…" at bounding box center [807, 156] width 525 height 1307
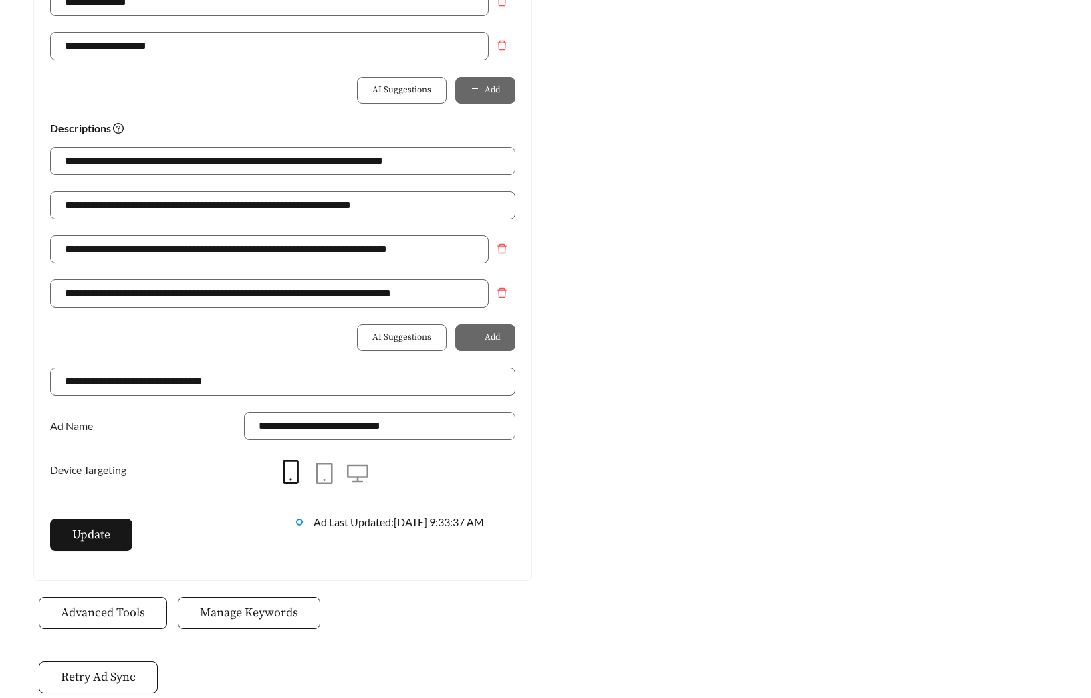
scroll to position [943, 0]
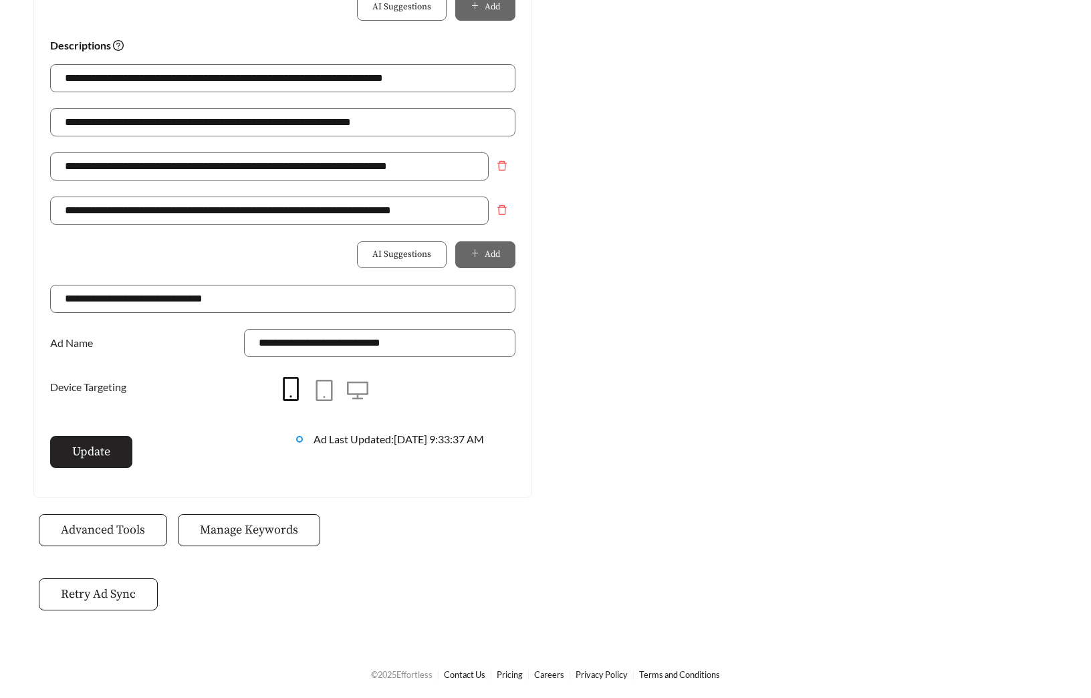
click at [112, 458] on button "Update" at bounding box center [91, 452] width 82 height 32
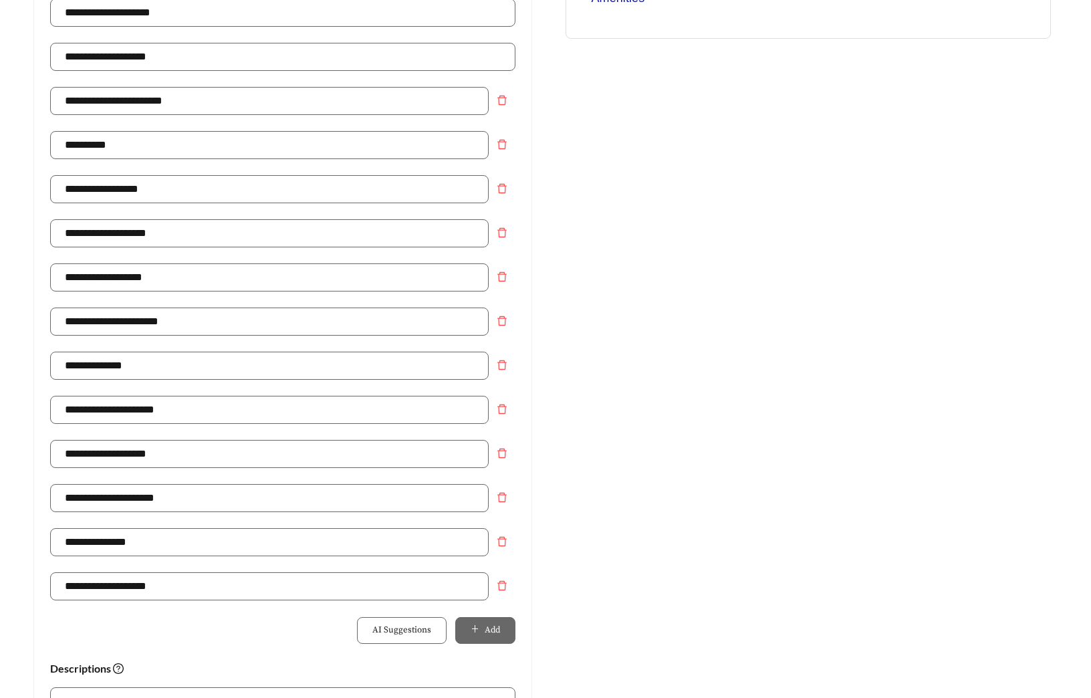
scroll to position [0, 0]
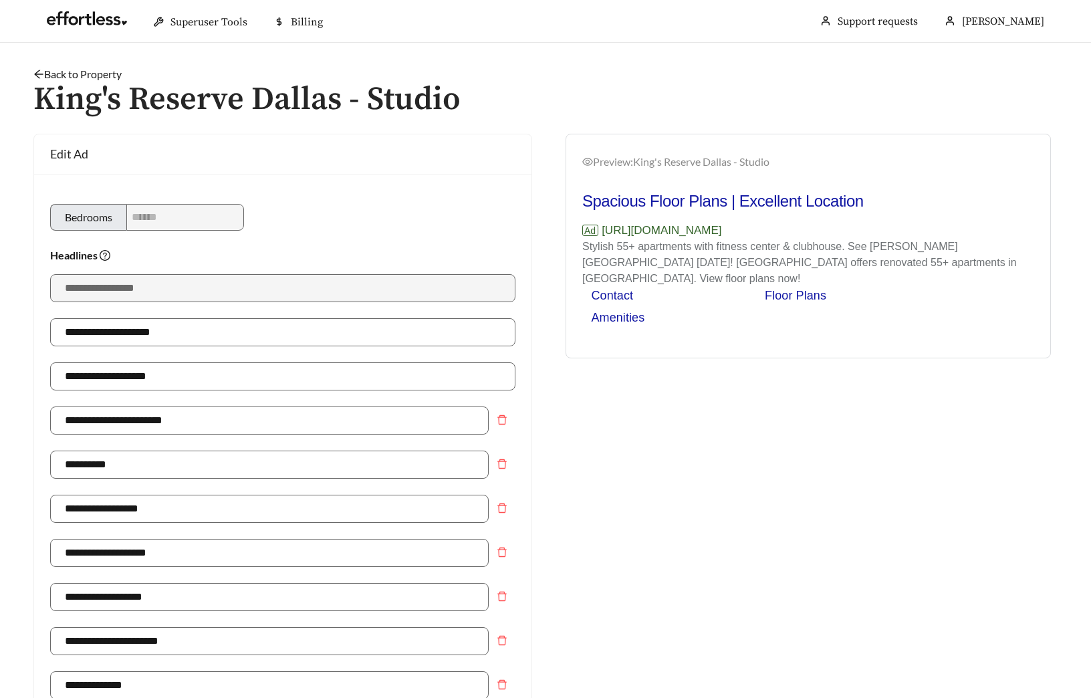
click at [66, 78] on link "Back to Property" at bounding box center [77, 74] width 88 height 13
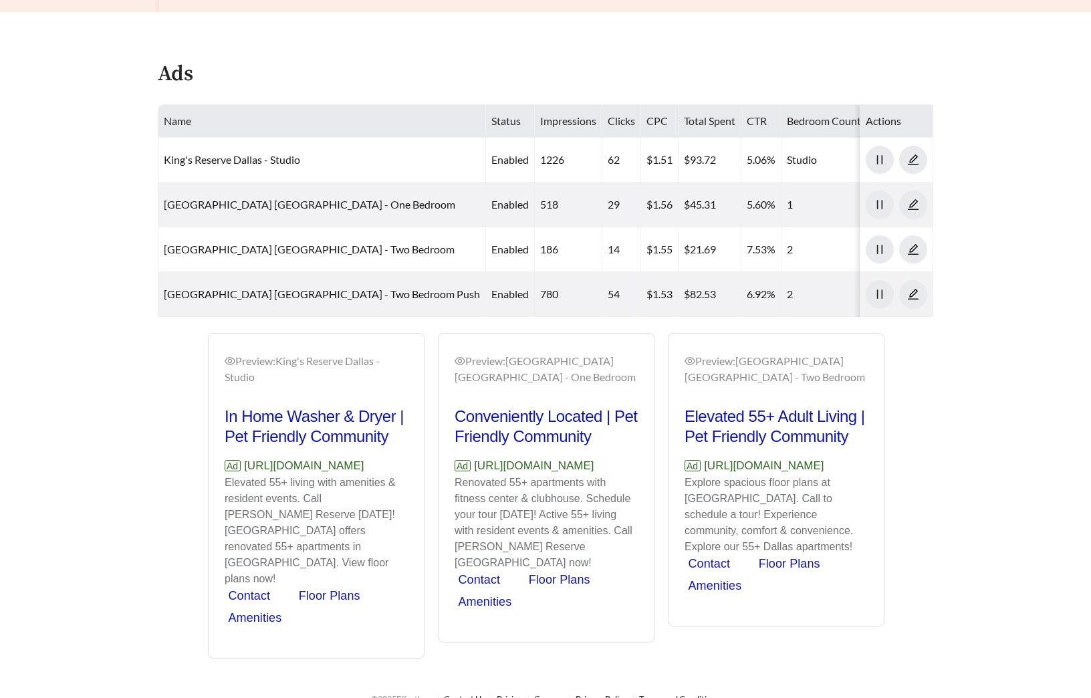
scroll to position [653, 0]
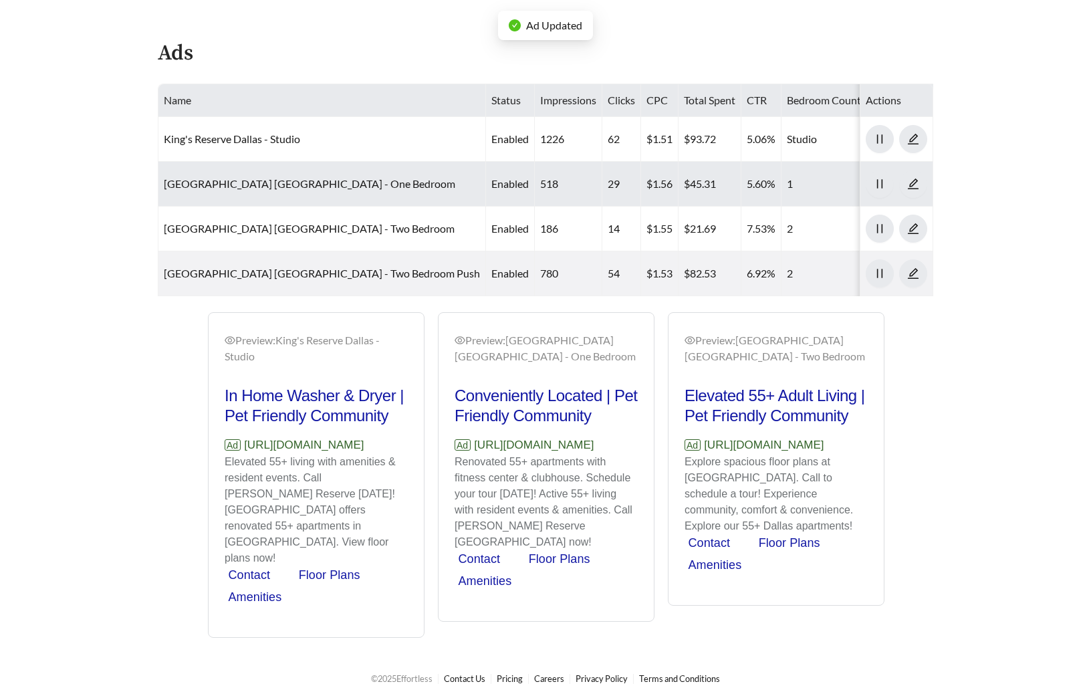
click at [240, 192] on td "King's Reserve Dallas - One Bedroom" at bounding box center [322, 184] width 328 height 45
click at [239, 187] on link "King's Reserve Dallas - One Bedroom" at bounding box center [309, 183] width 291 height 13
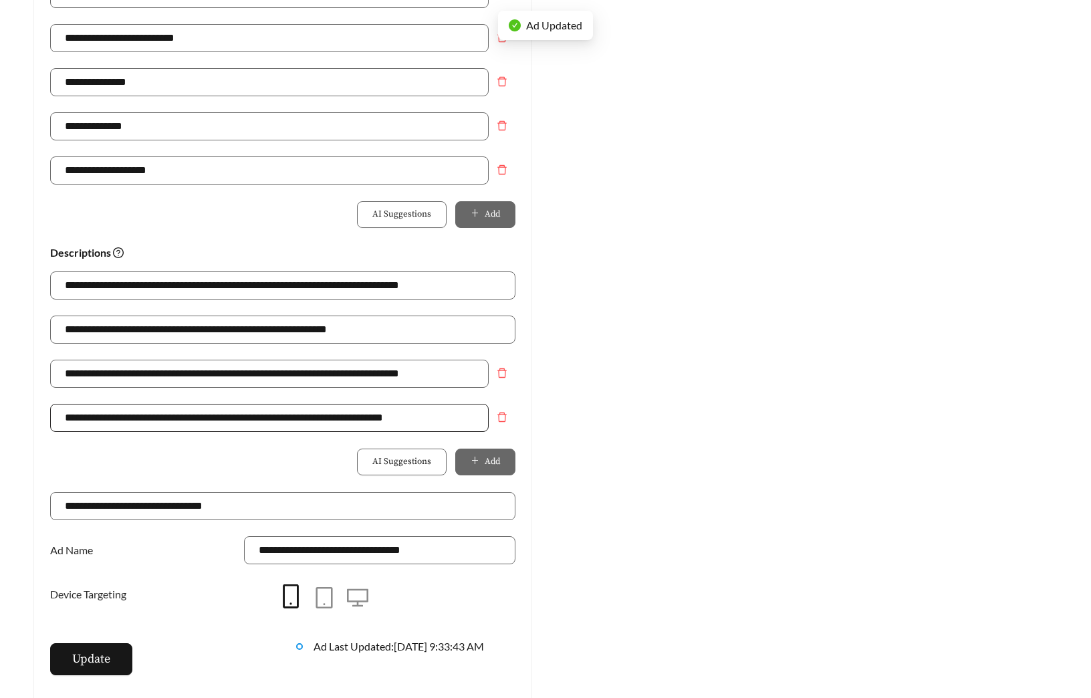
scroll to position [743, 0]
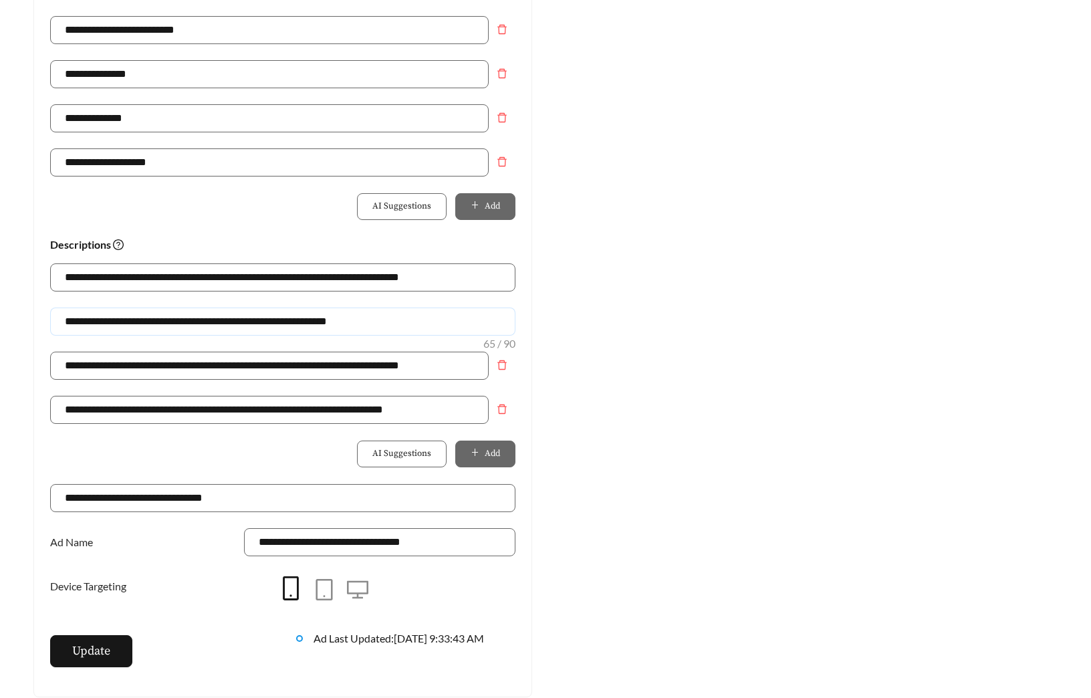
drag, startPoint x: 388, startPoint y: 325, endPoint x: -51, endPoint y: 325, distance: 438.5
paste input "******"
type input "**********"
click at [90, 650] on span "Update" at bounding box center [91, 651] width 38 height 18
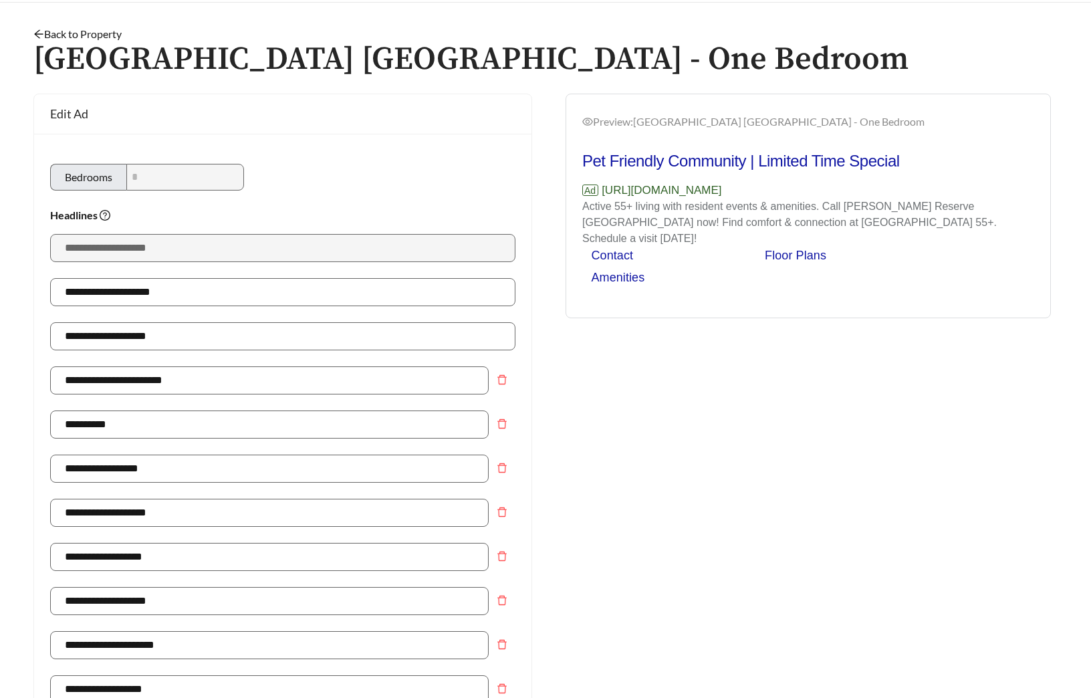
scroll to position [0, 0]
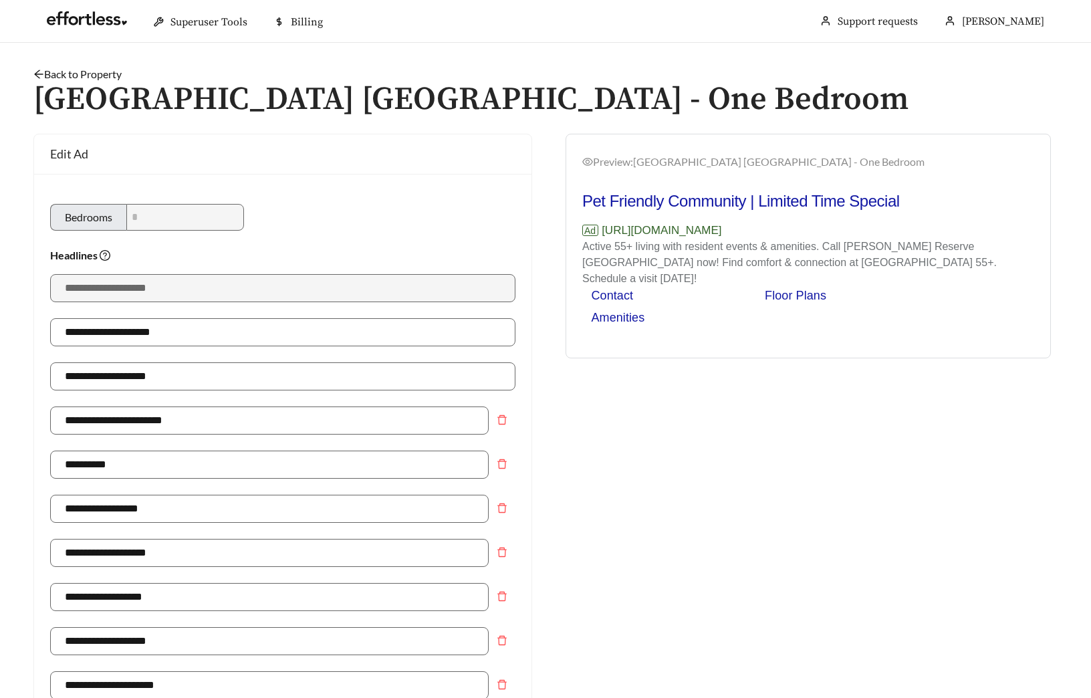
click at [105, 76] on link "Back to Property" at bounding box center [77, 74] width 88 height 13
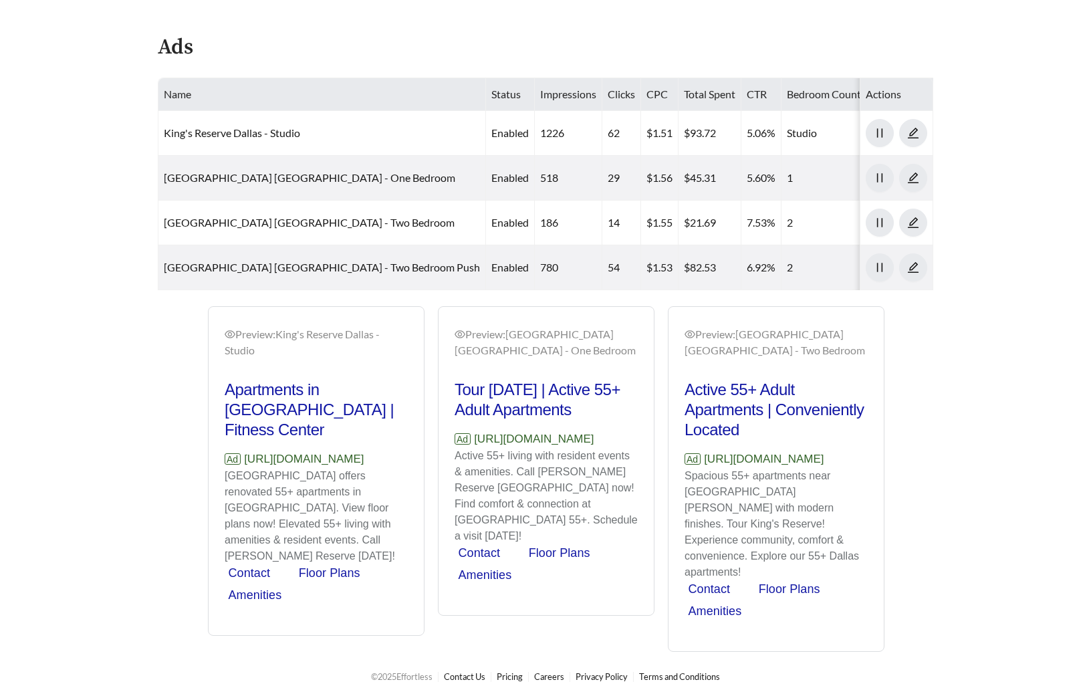
scroll to position [663, 0]
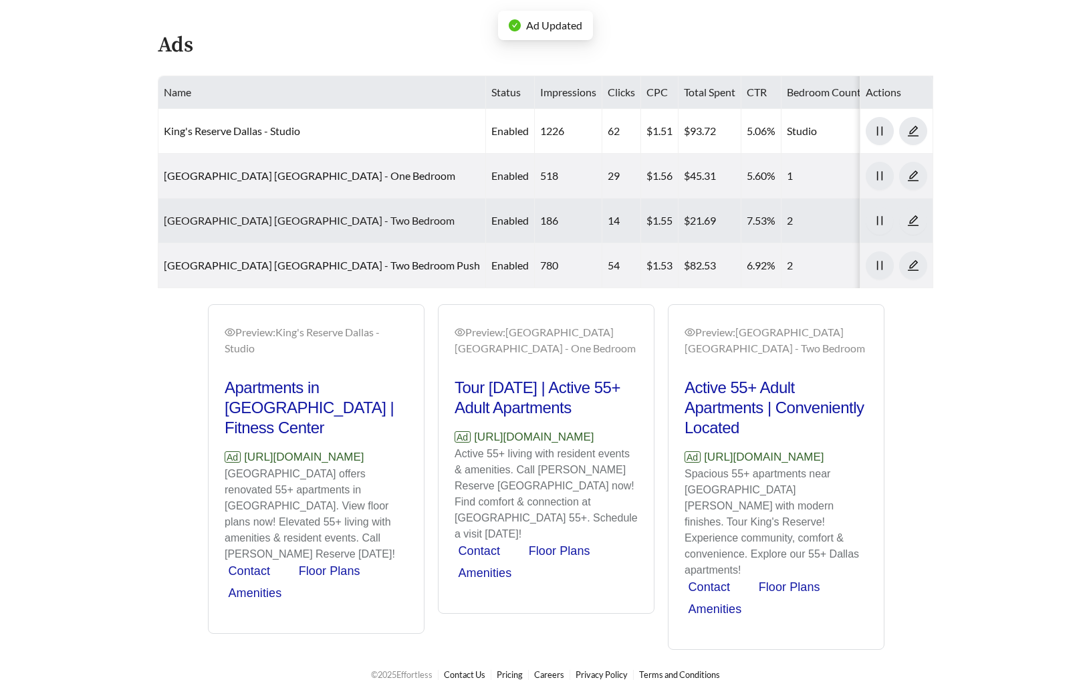
click at [259, 219] on link "King's Reserve Dallas - Two Bedroom" at bounding box center [309, 220] width 291 height 13
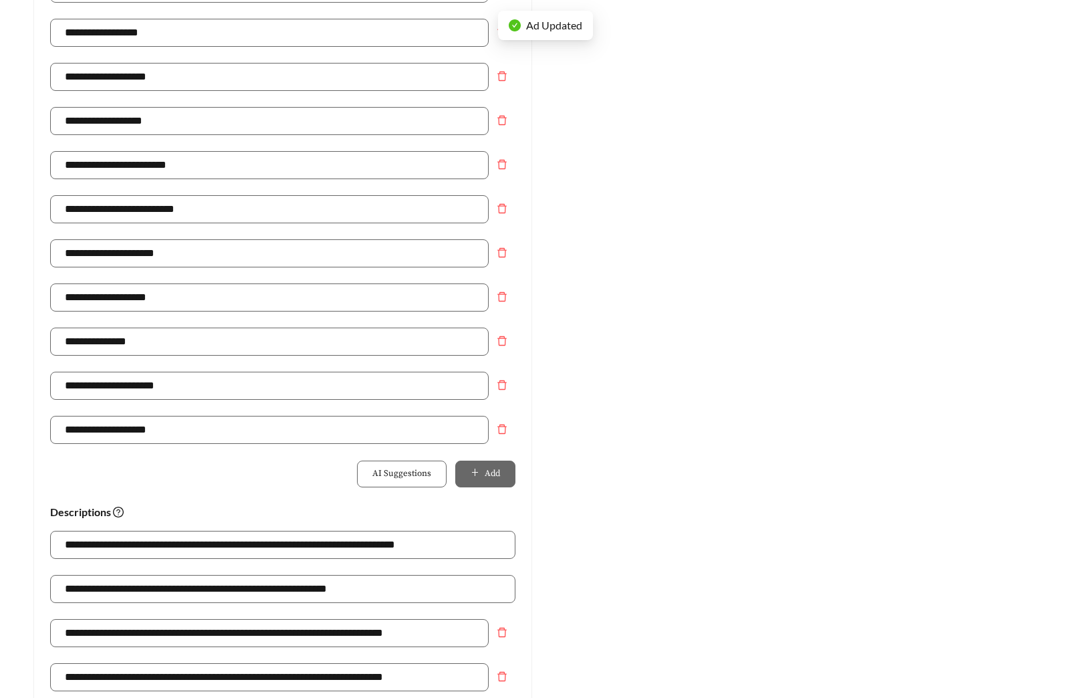
scroll to position [943, 0]
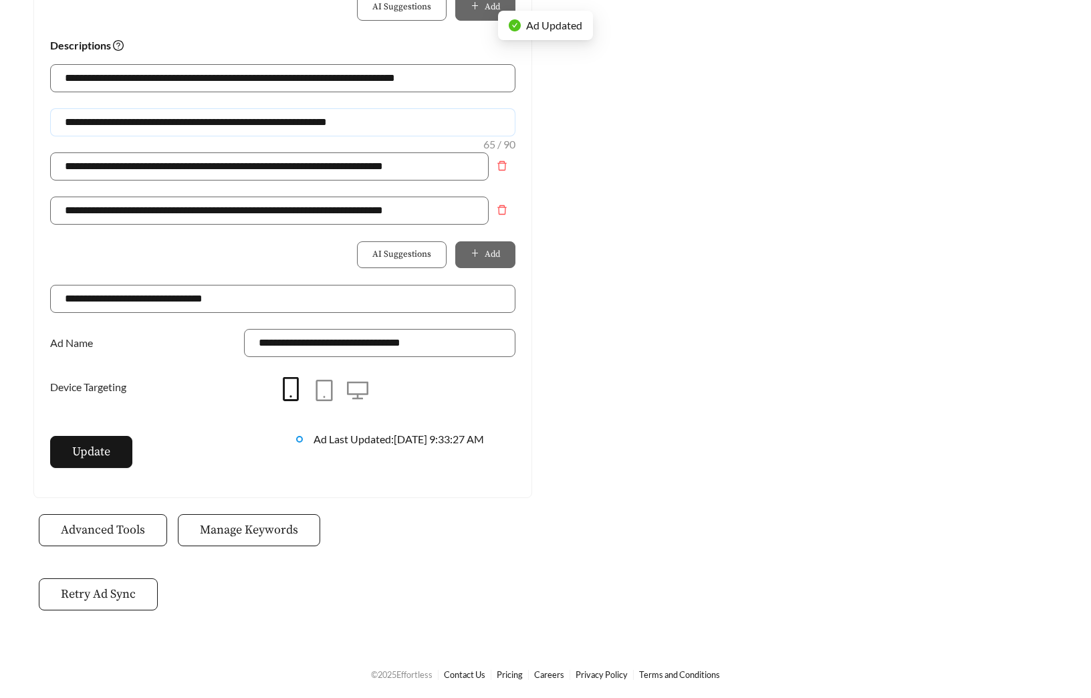
drag, startPoint x: 383, startPoint y: 121, endPoint x: -126, endPoint y: 117, distance: 509.4
paste input "******"
type input "**********"
click at [106, 469] on div "Update" at bounding box center [160, 458] width 246 height 45
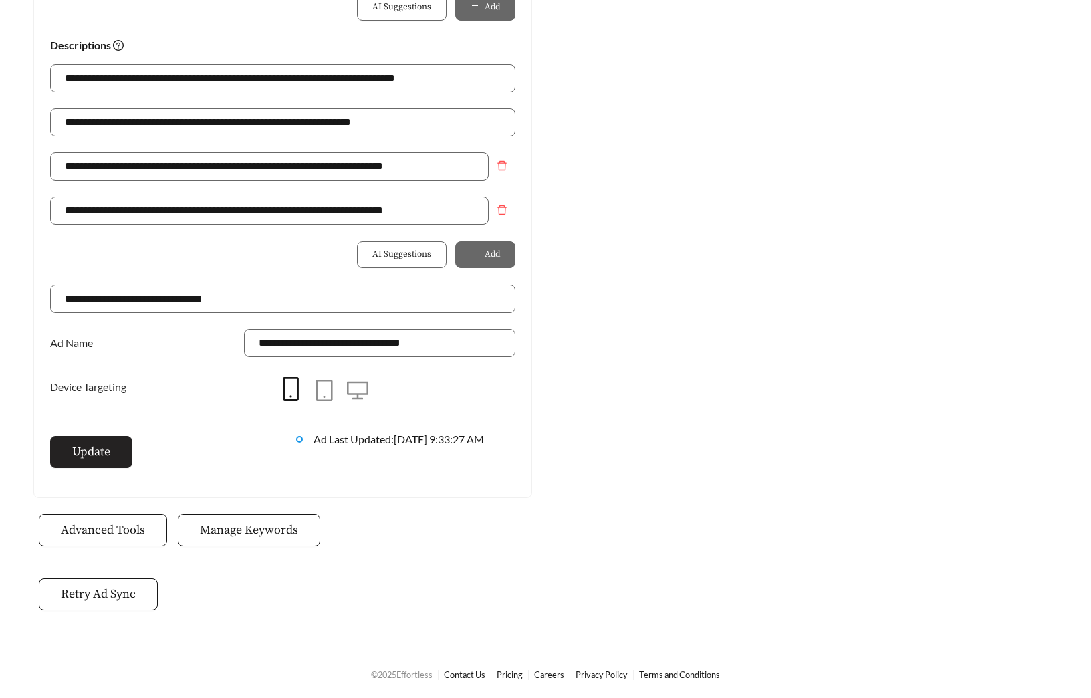
click at [102, 462] on button "Update" at bounding box center [91, 452] width 82 height 32
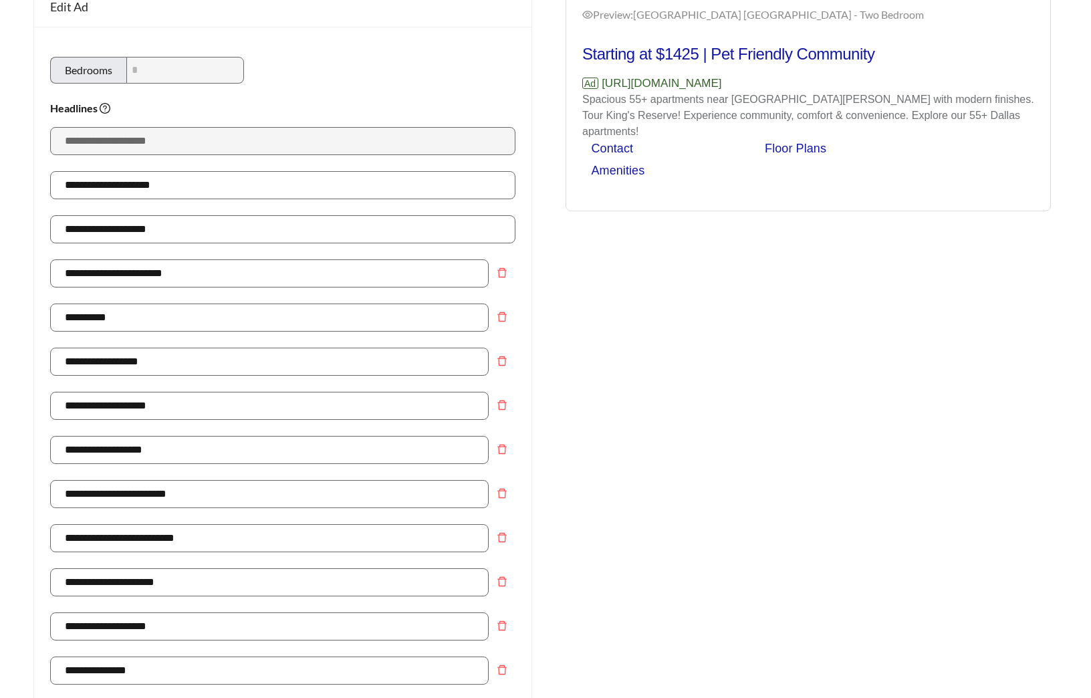
scroll to position [0, 0]
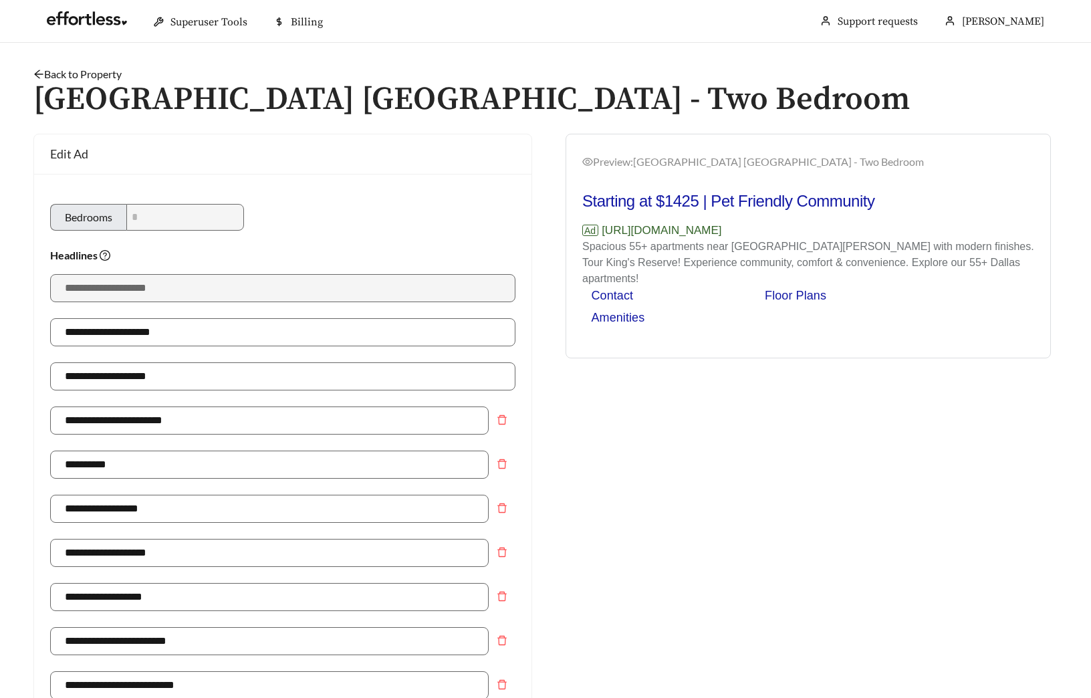
click at [102, 72] on link "Back to Property" at bounding box center [77, 74] width 88 height 13
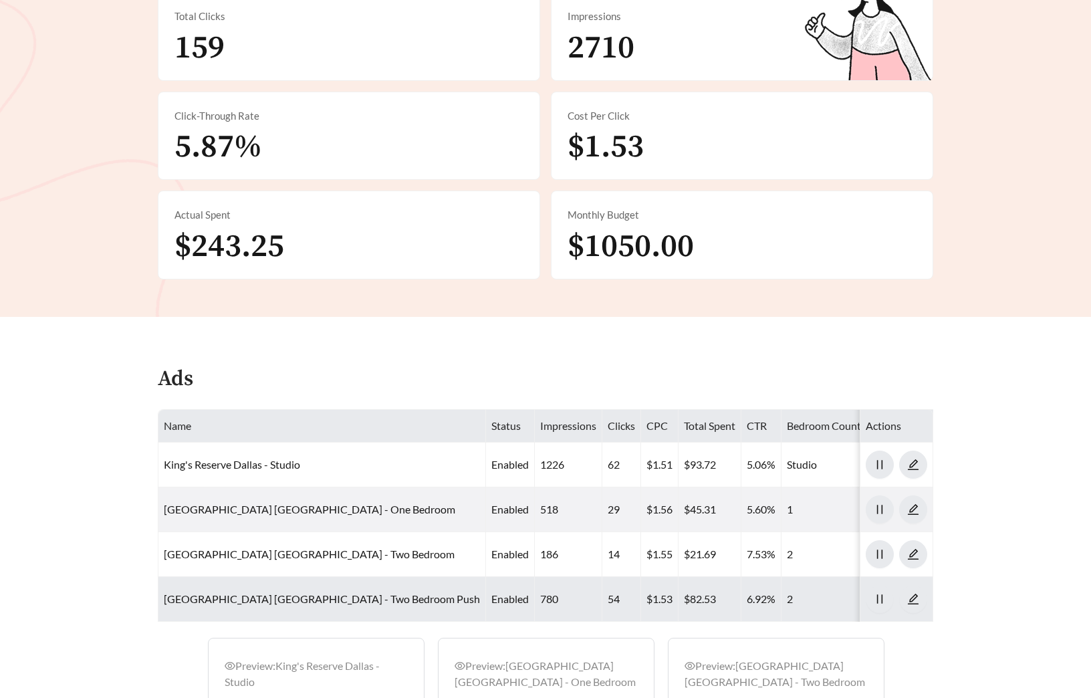
scroll to position [653, 0]
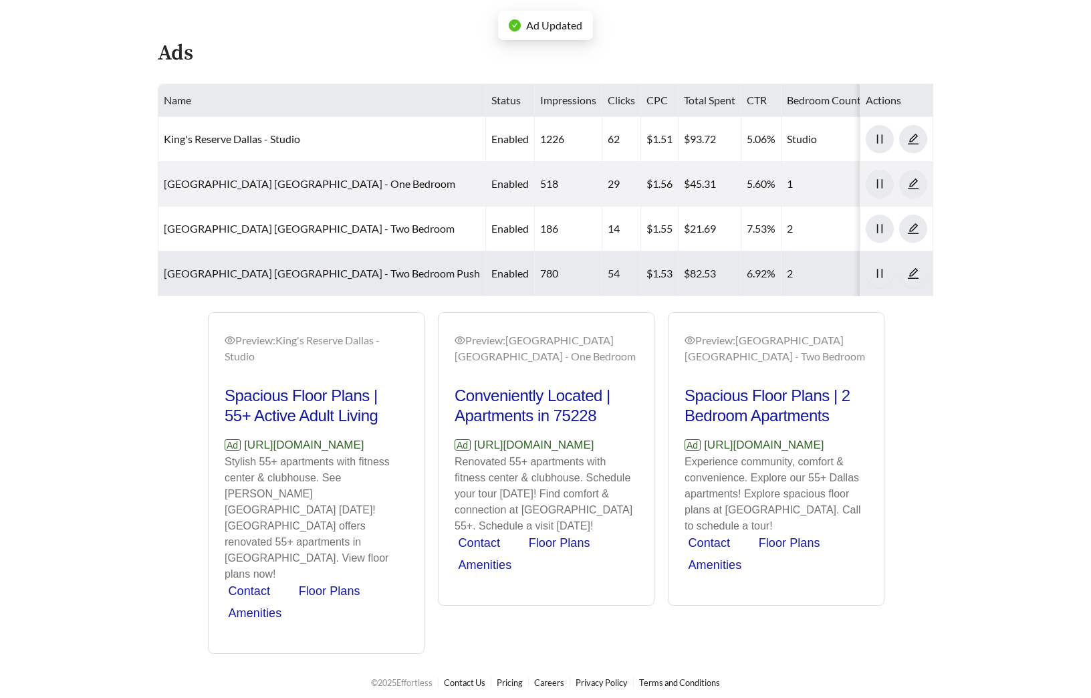
click at [234, 280] on td "King's Reserve Dallas - Two Bedroom Push" at bounding box center [322, 273] width 328 height 45
click at [233, 273] on link "King's Reserve Dallas - Two Bedroom Push" at bounding box center [322, 273] width 316 height 13
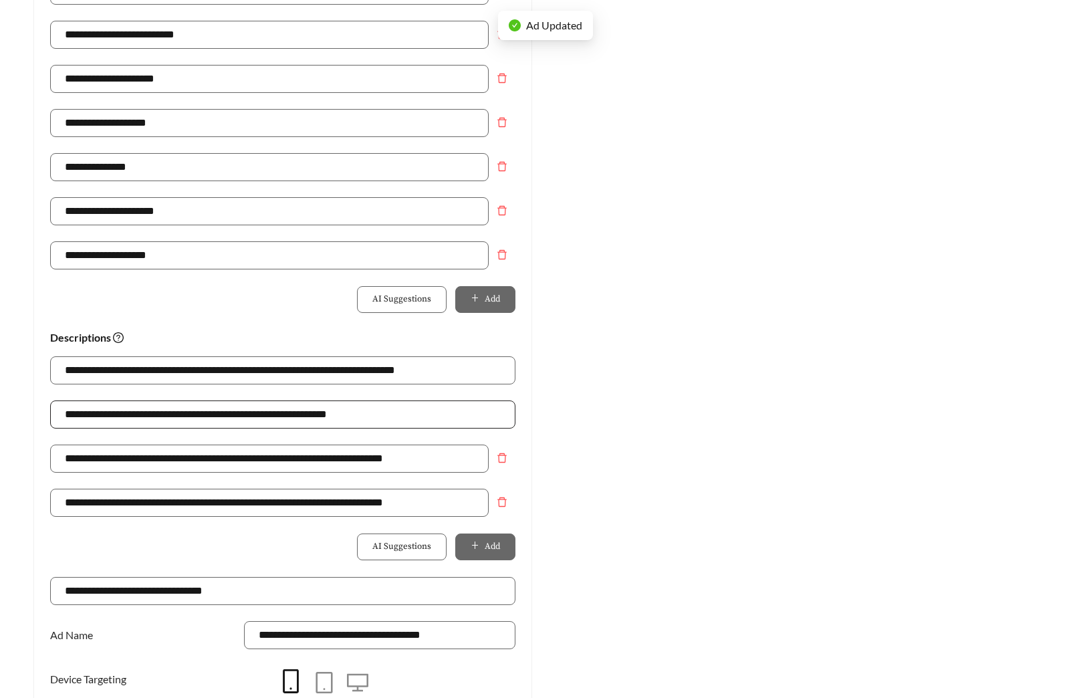
scroll to position [671, 0]
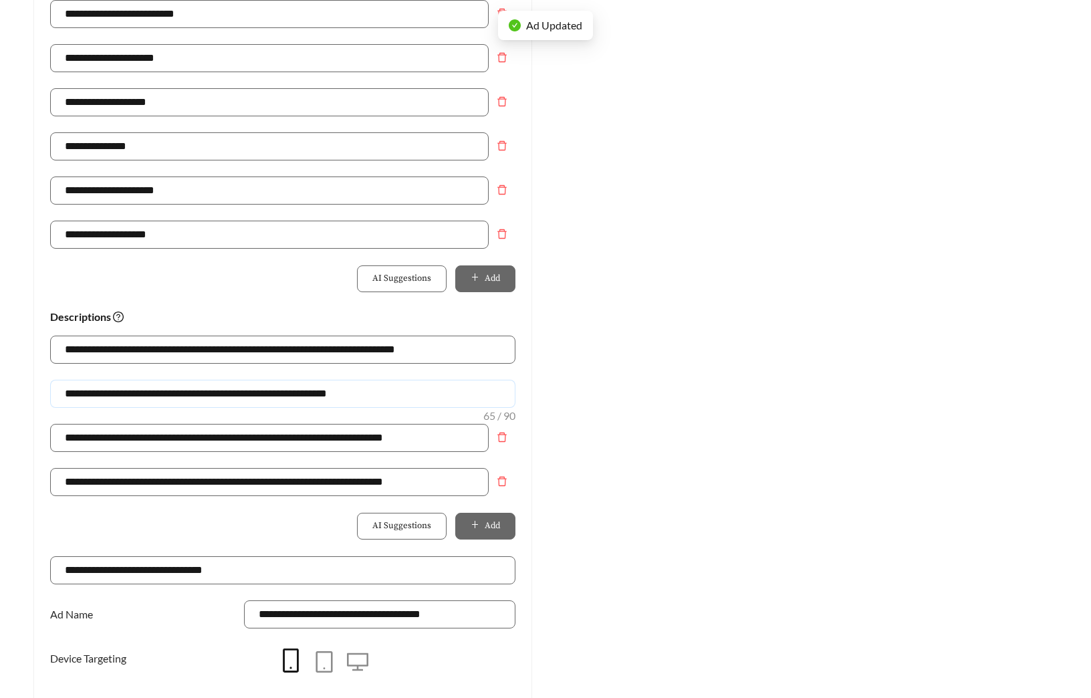
drag, startPoint x: 422, startPoint y: 392, endPoint x: -107, endPoint y: 388, distance: 528.8
paste input "******"
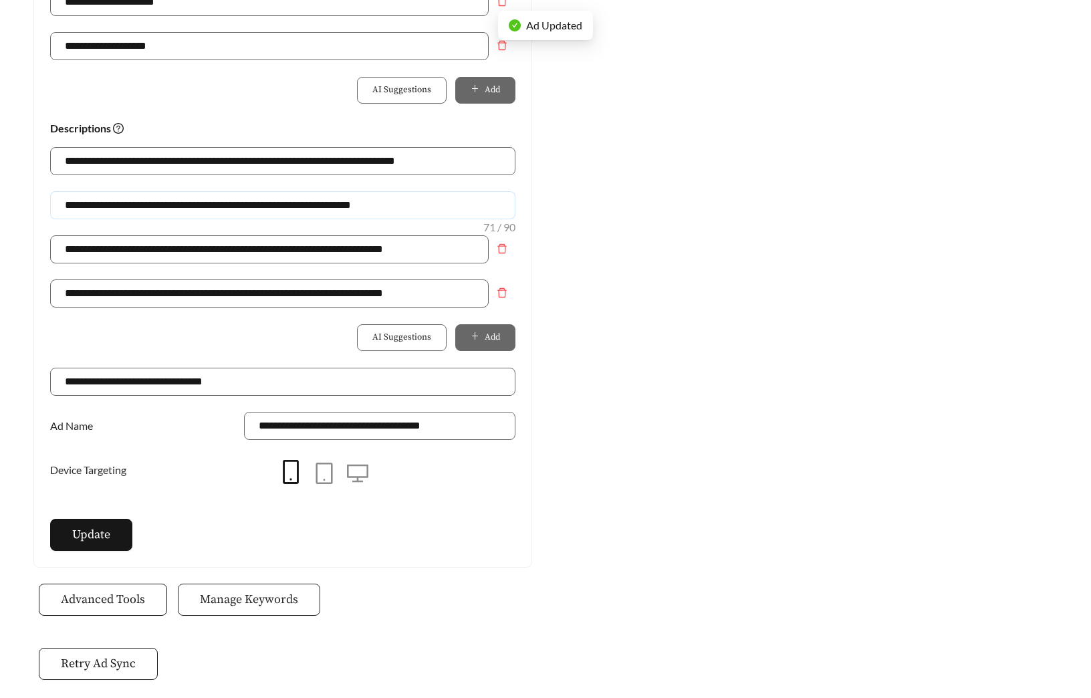
scroll to position [929, 0]
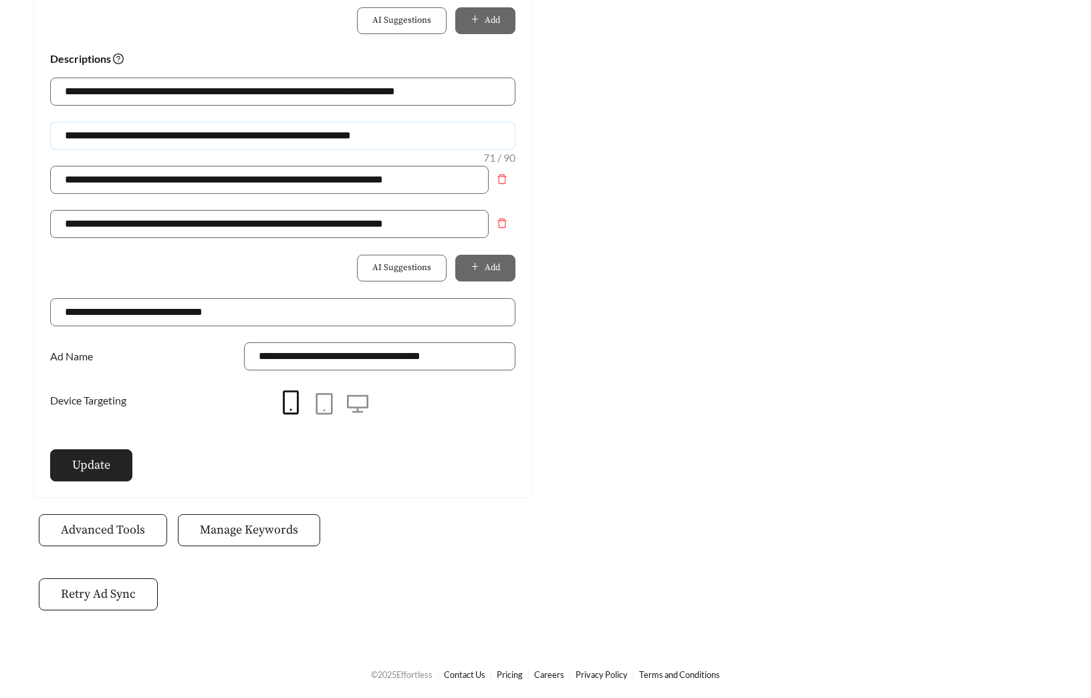
type input "**********"
click at [87, 460] on span "Update" at bounding box center [91, 465] width 38 height 18
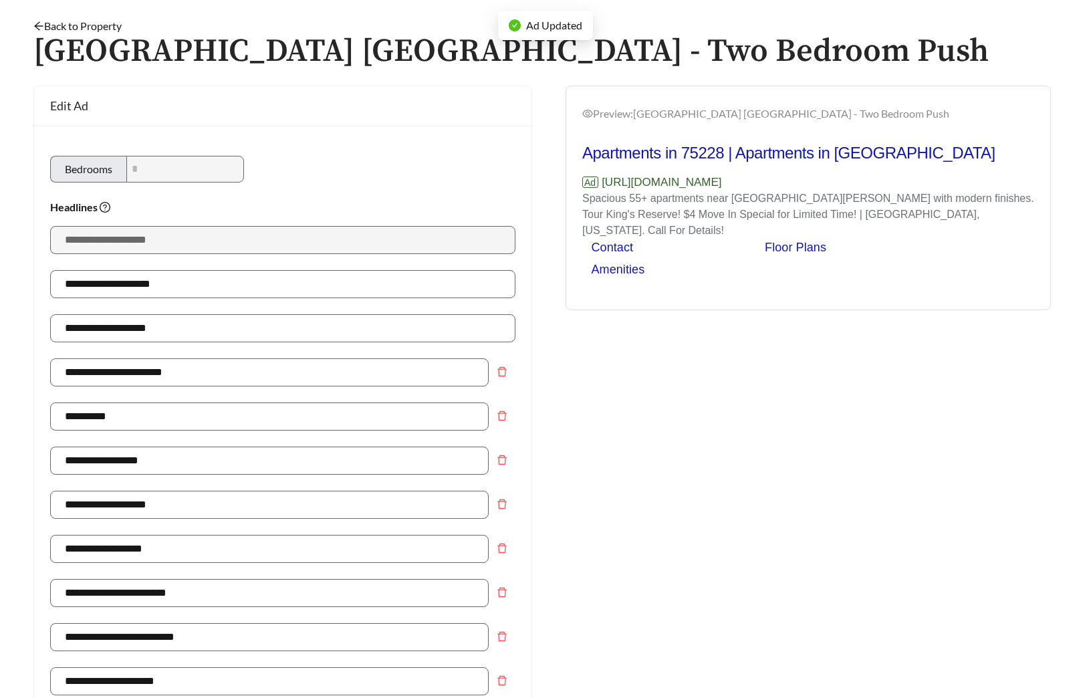
scroll to position [0, 0]
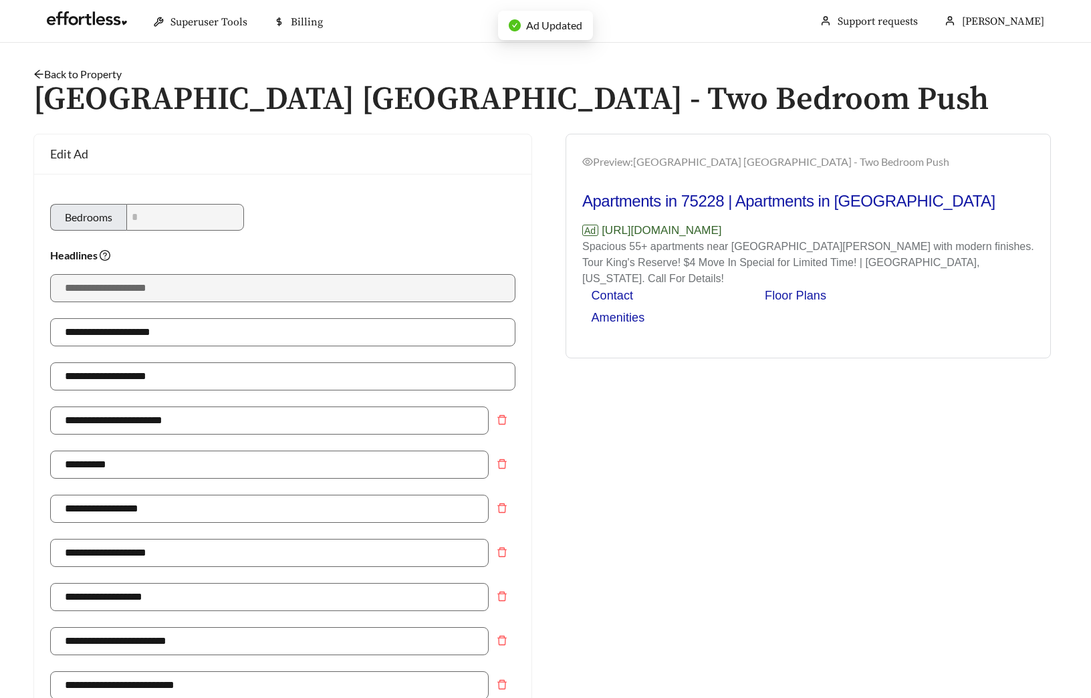
click at [102, 82] on h1 "King's Reserve Dallas - Two Bedroom Push" at bounding box center [545, 99] width 1024 height 35
click at [106, 75] on link "Back to Property" at bounding box center [77, 74] width 88 height 13
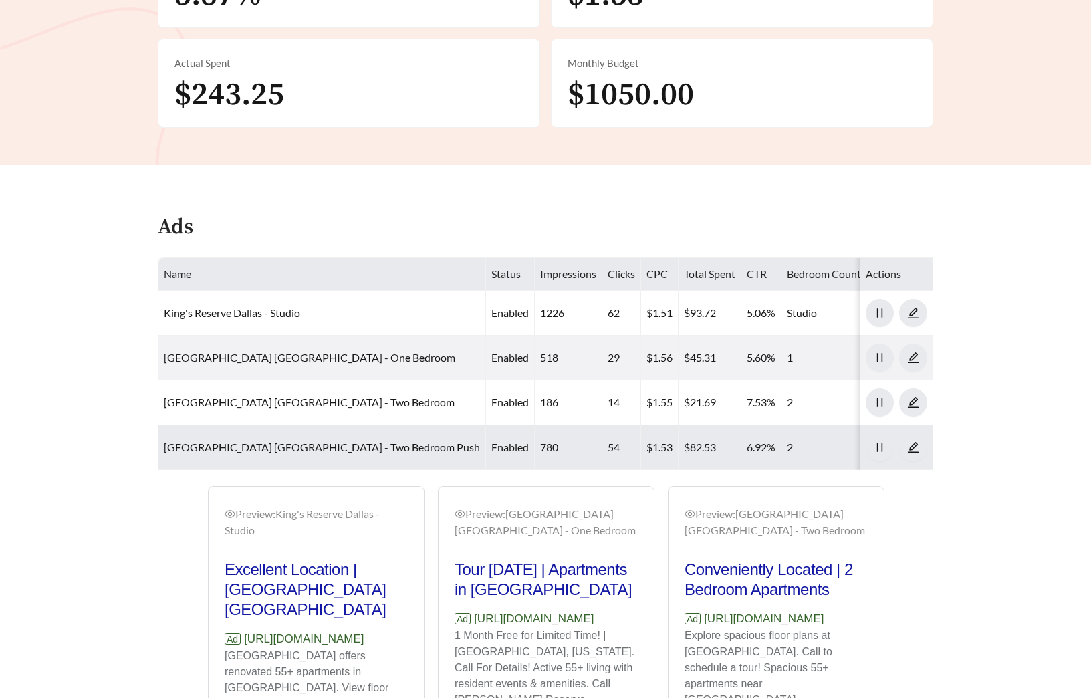
scroll to position [646, 0]
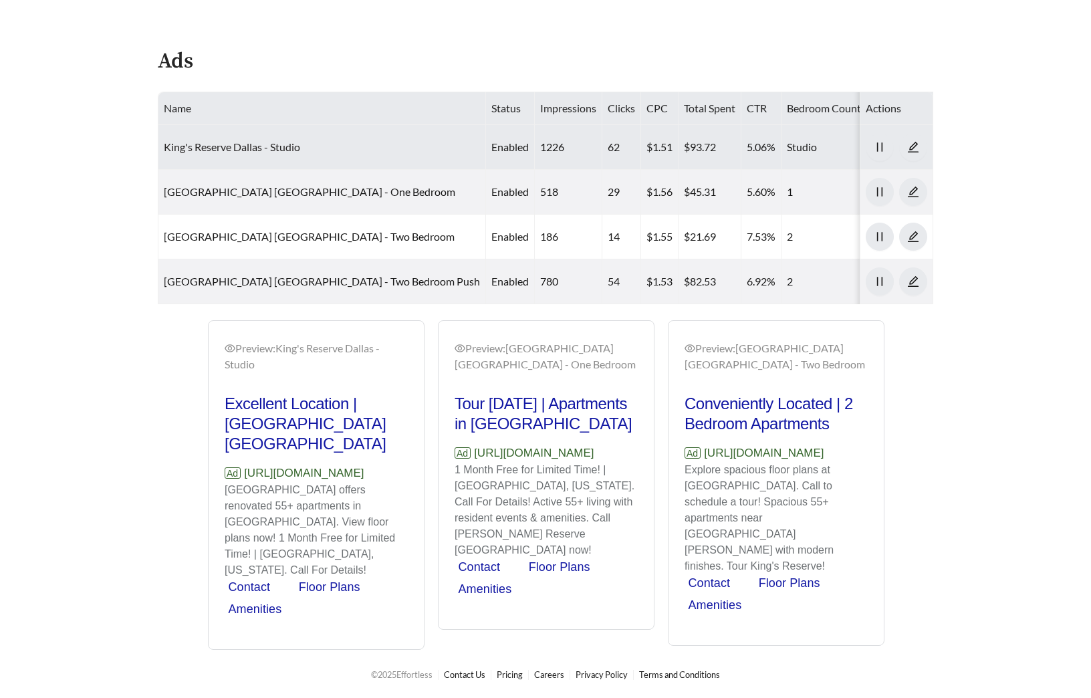
click at [262, 140] on link "King's Reserve Dallas - Studio" at bounding box center [232, 146] width 136 height 13
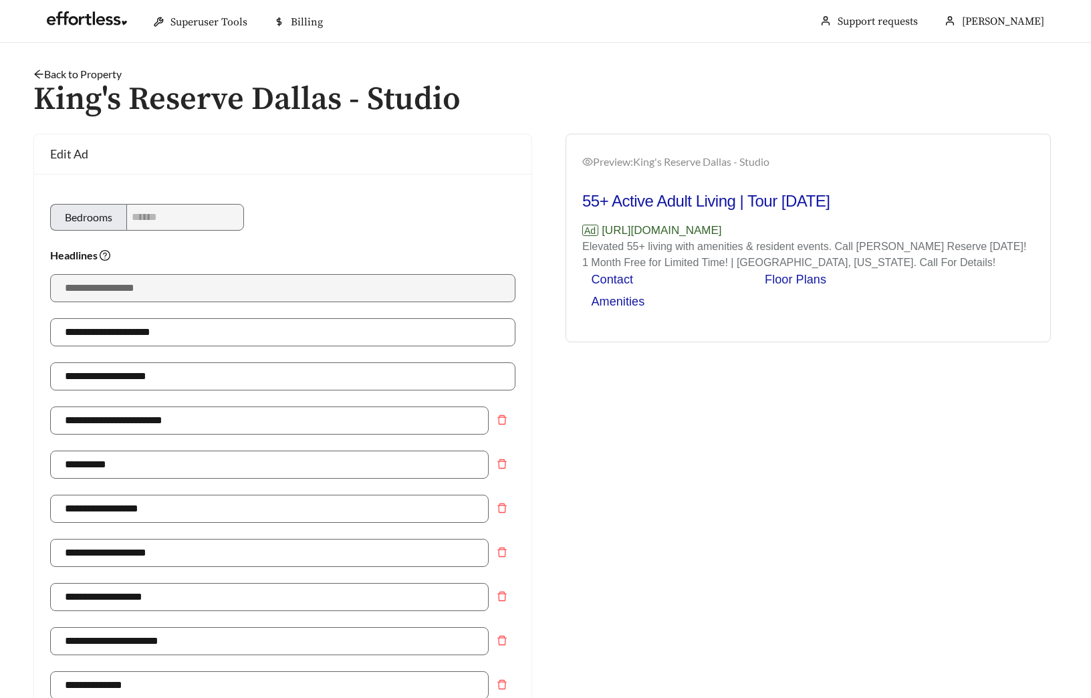
type input "**********"
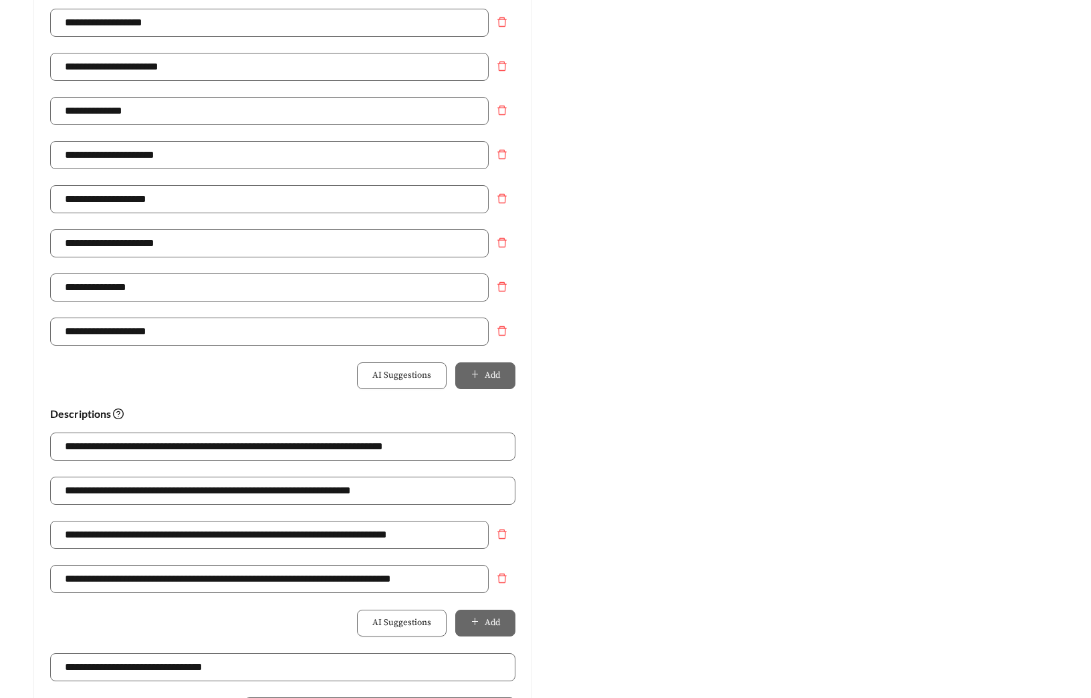
scroll to position [868, 0]
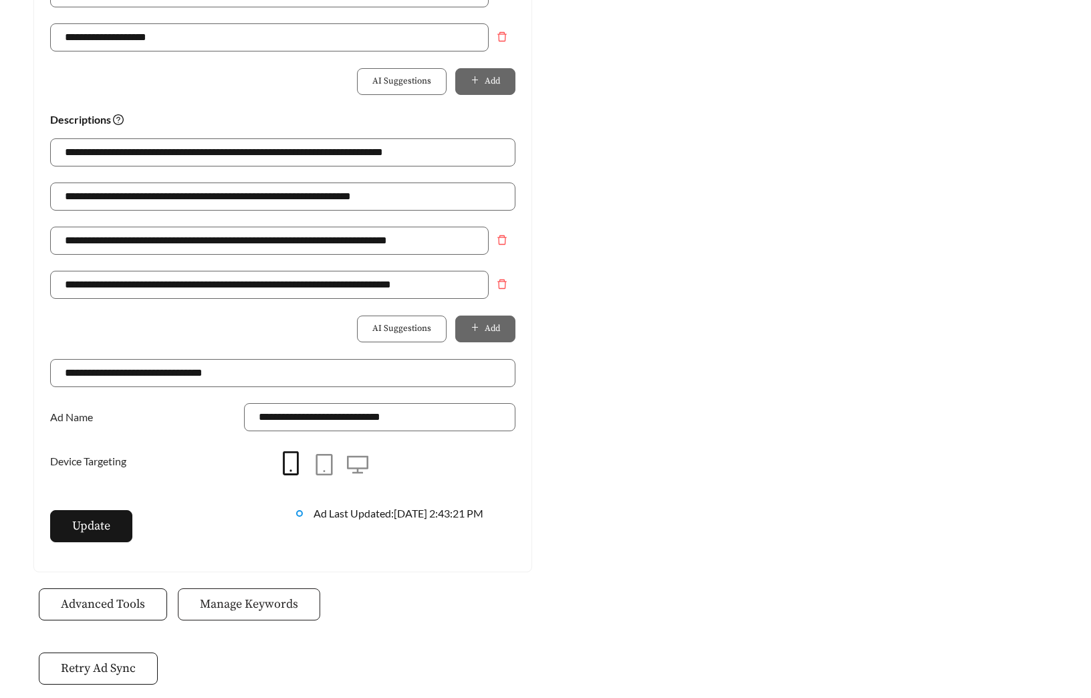
click at [223, 614] on button "Manage Keywords" at bounding box center [249, 604] width 142 height 32
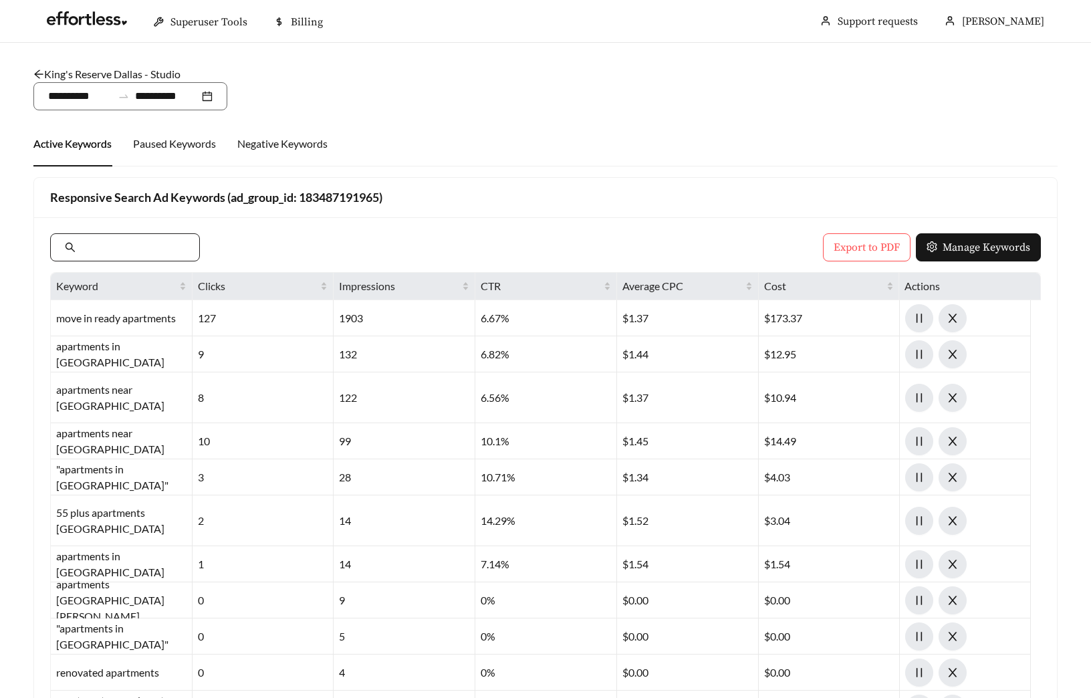
click at [144, 254] on input "text" at bounding box center [131, 247] width 107 height 16
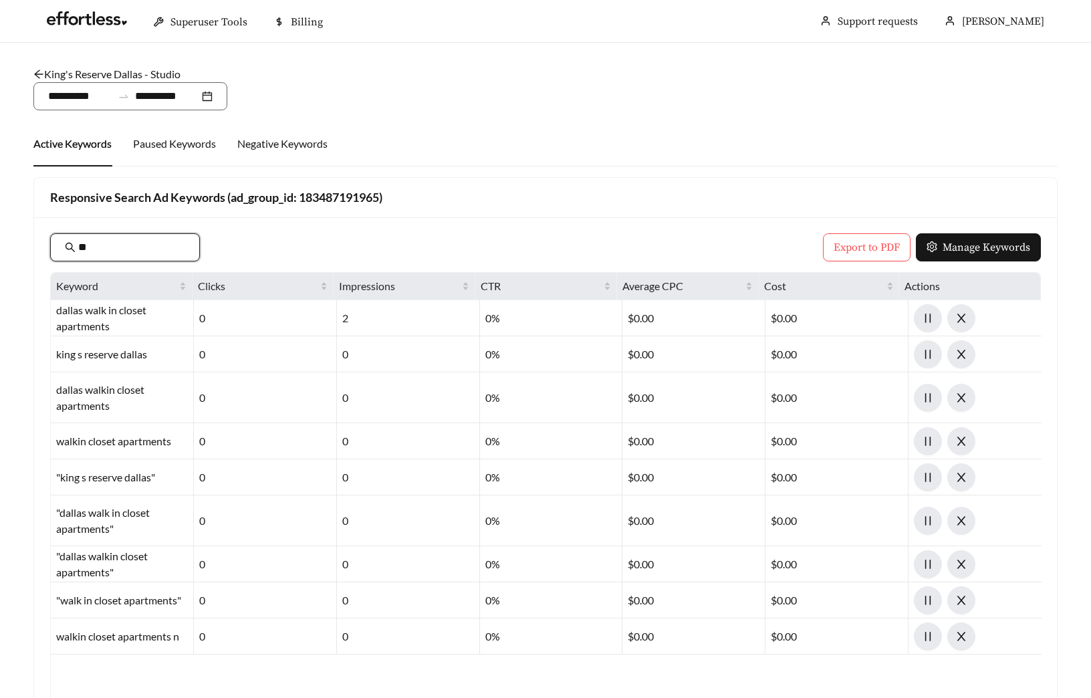
type input "*"
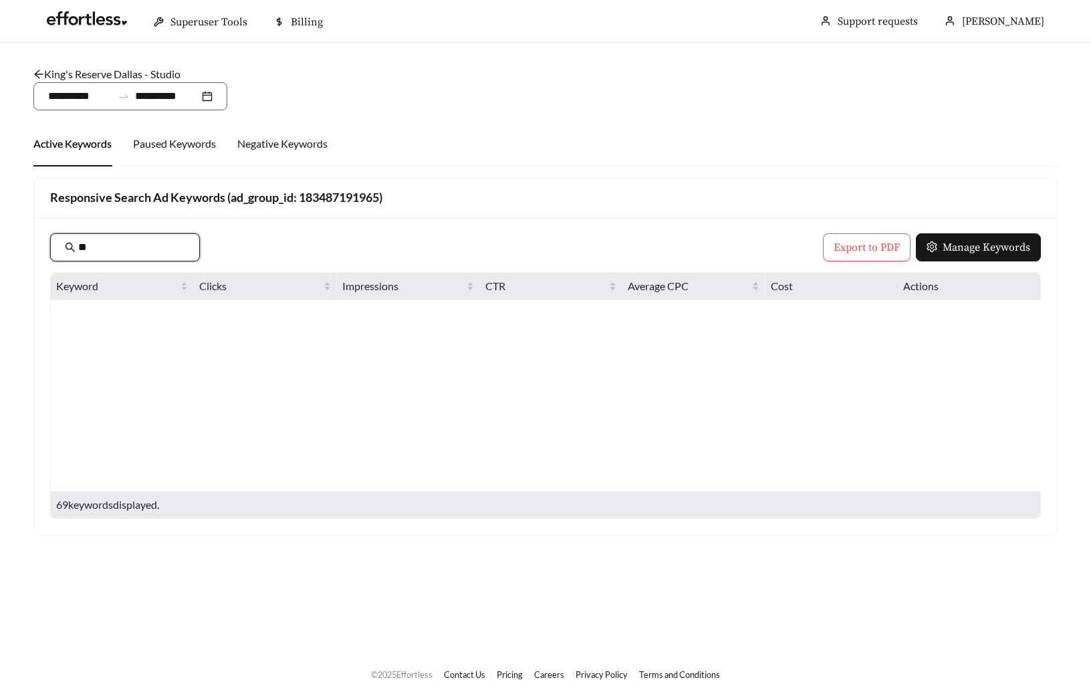
type input "*"
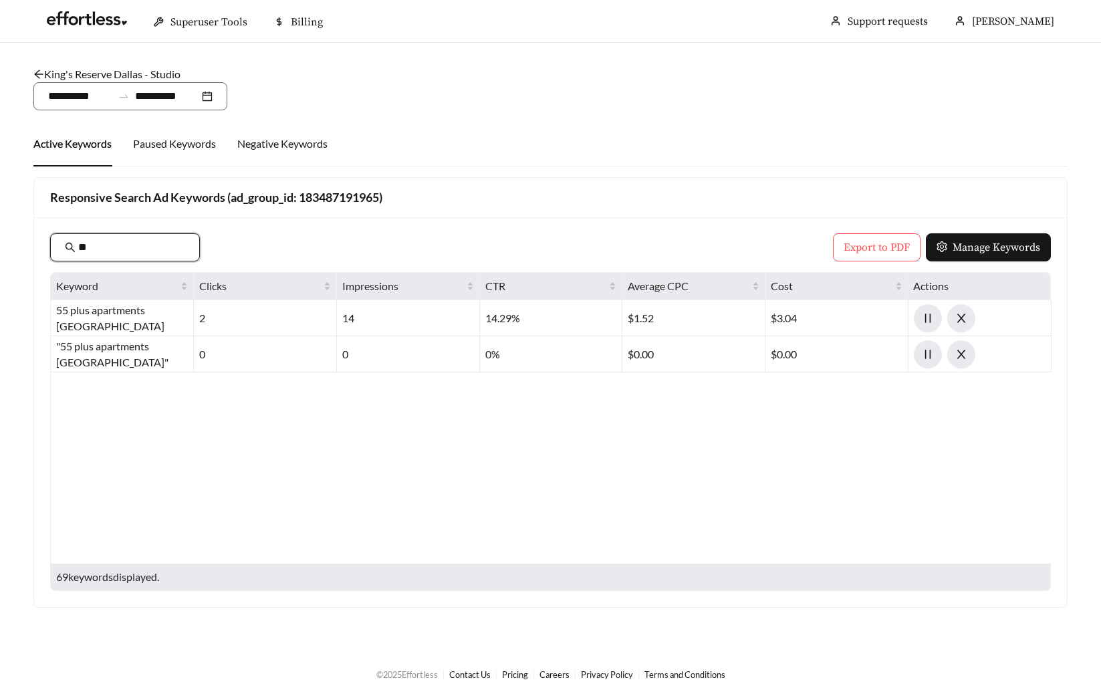
type input "*"
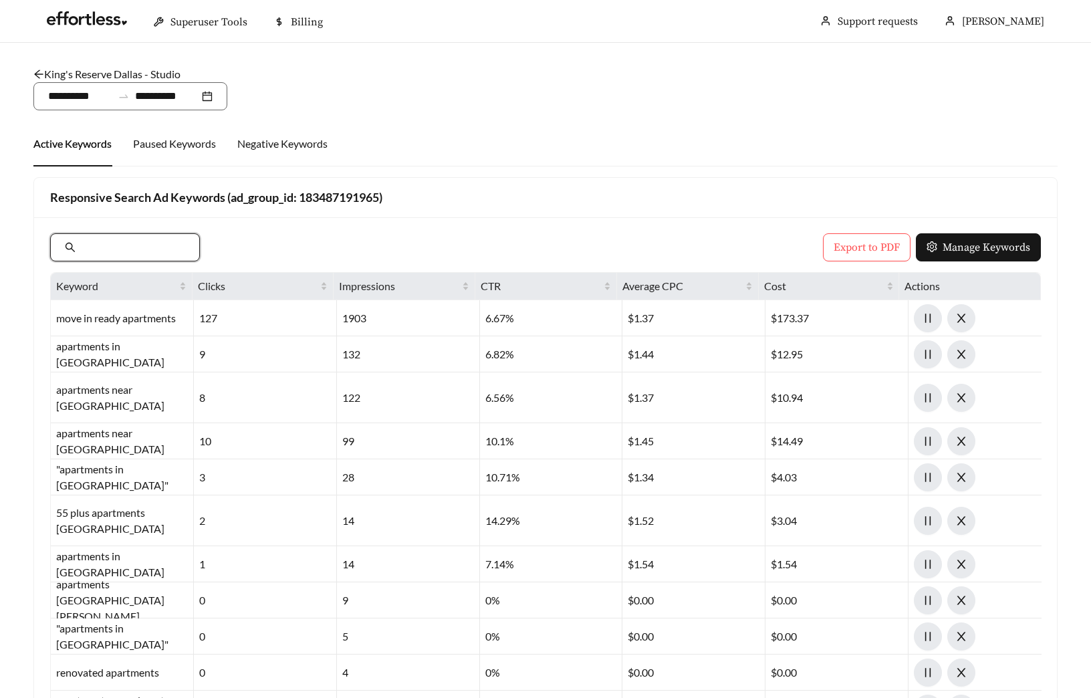
click at [147, 69] on link "King's Reserve Dallas - Studio" at bounding box center [106, 74] width 147 height 13
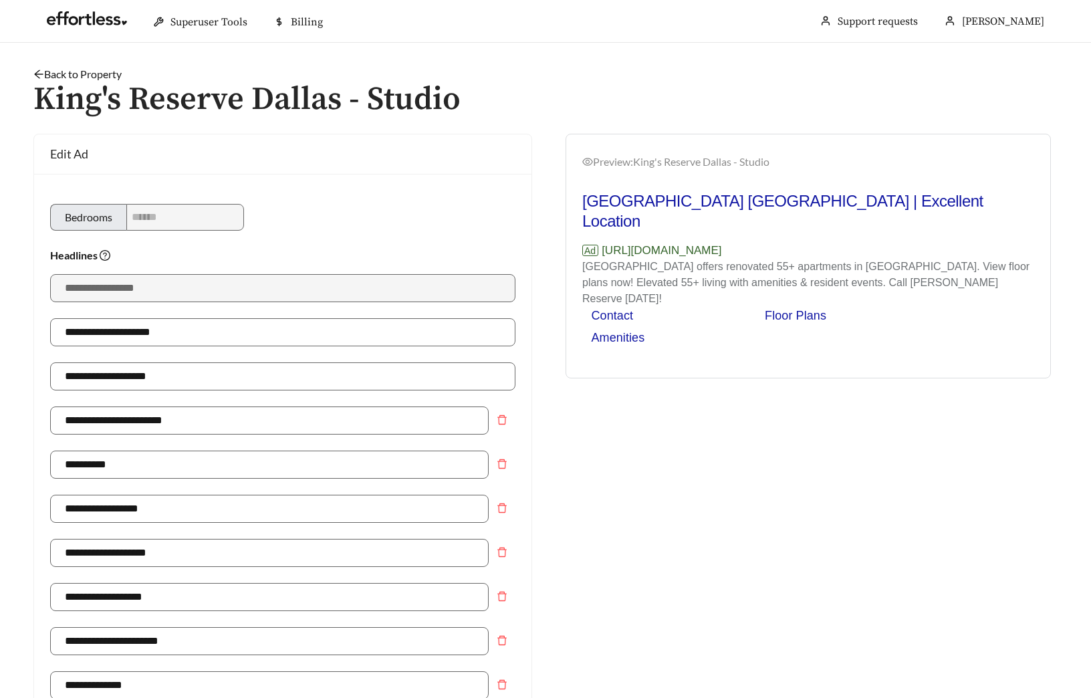
click at [83, 68] on link "Back to Property" at bounding box center [77, 74] width 88 height 13
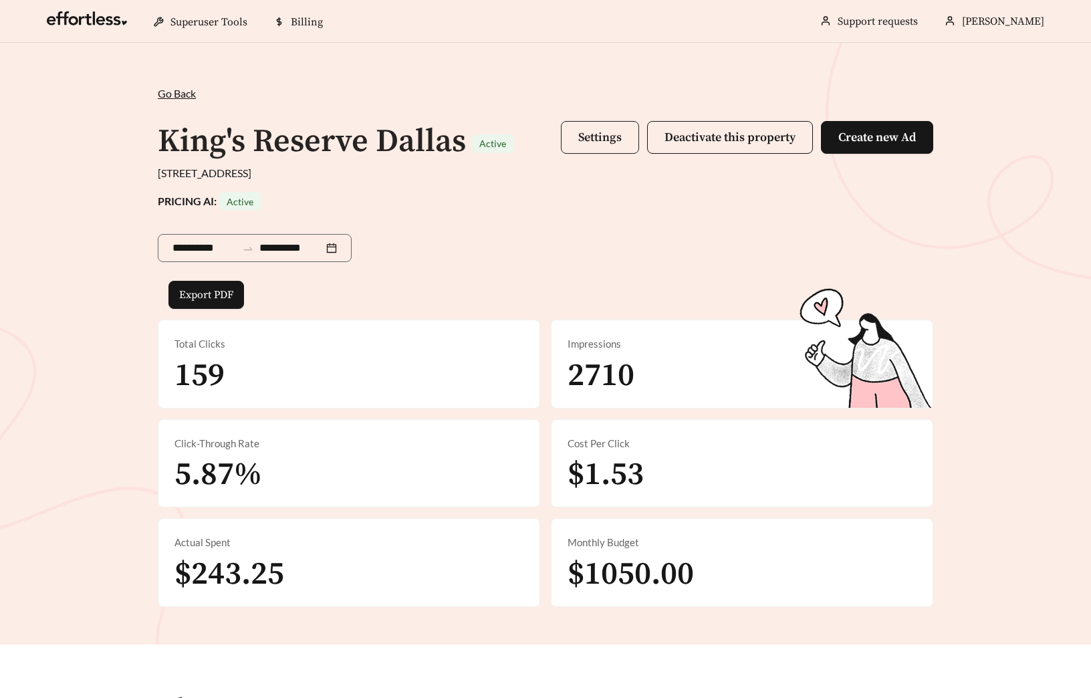
click at [584, 140] on span "Settings" at bounding box center [599, 137] width 43 height 15
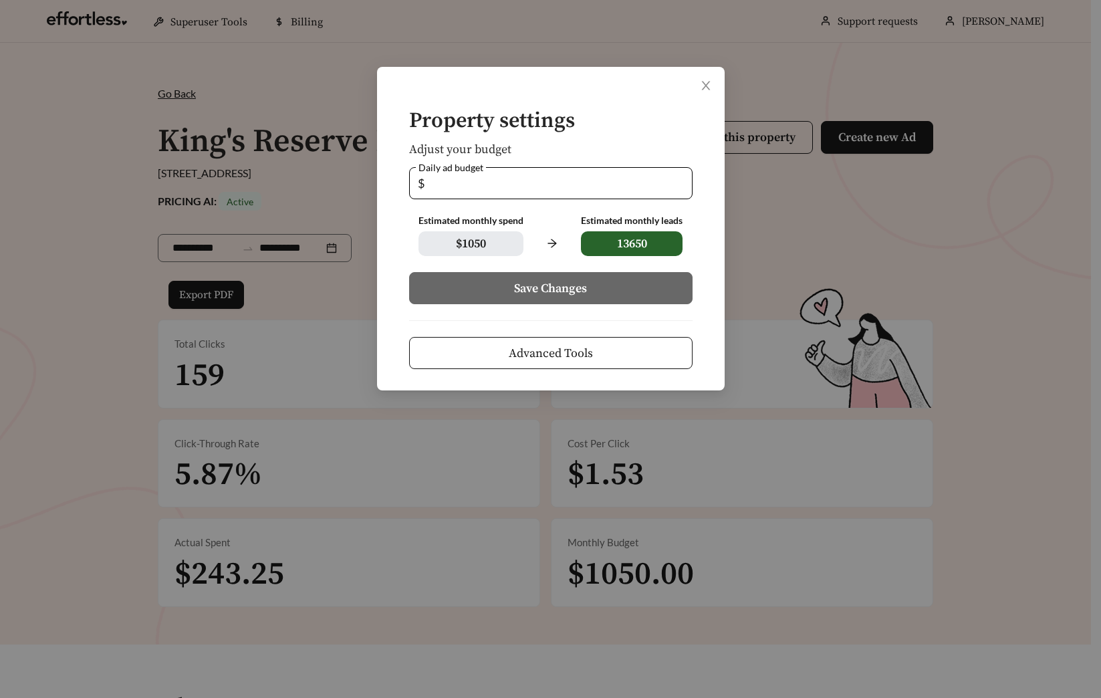
click at [529, 342] on button "Advanced Tools" at bounding box center [550, 353] width 283 height 32
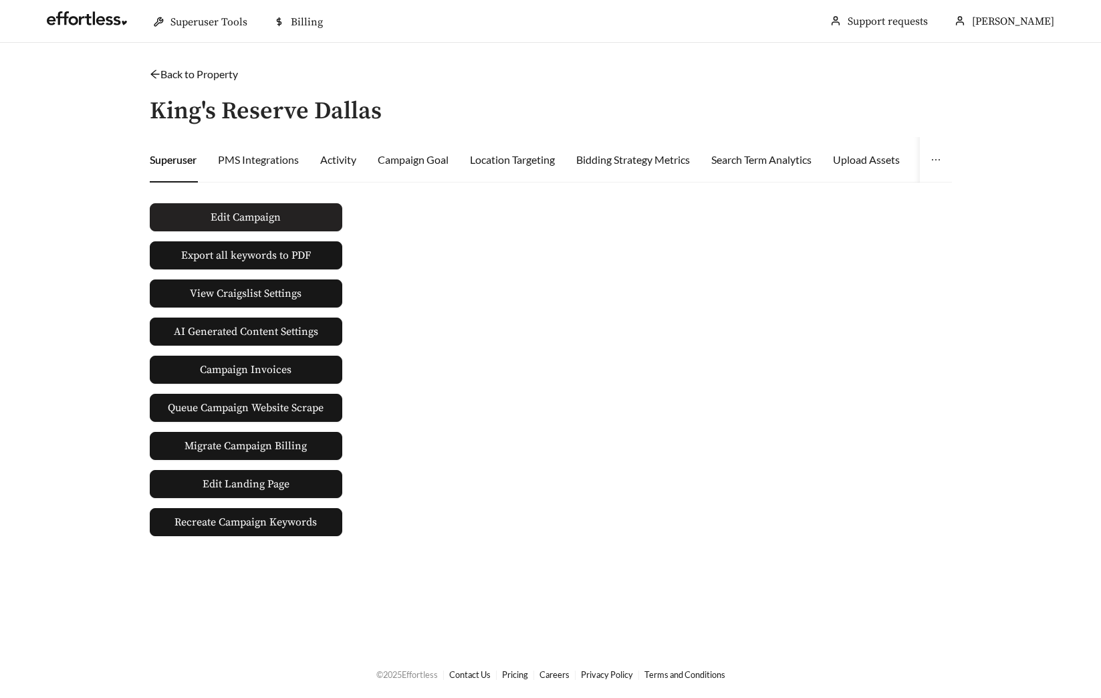
click at [280, 217] on span "Edit Campaign" at bounding box center [246, 217] width 70 height 16
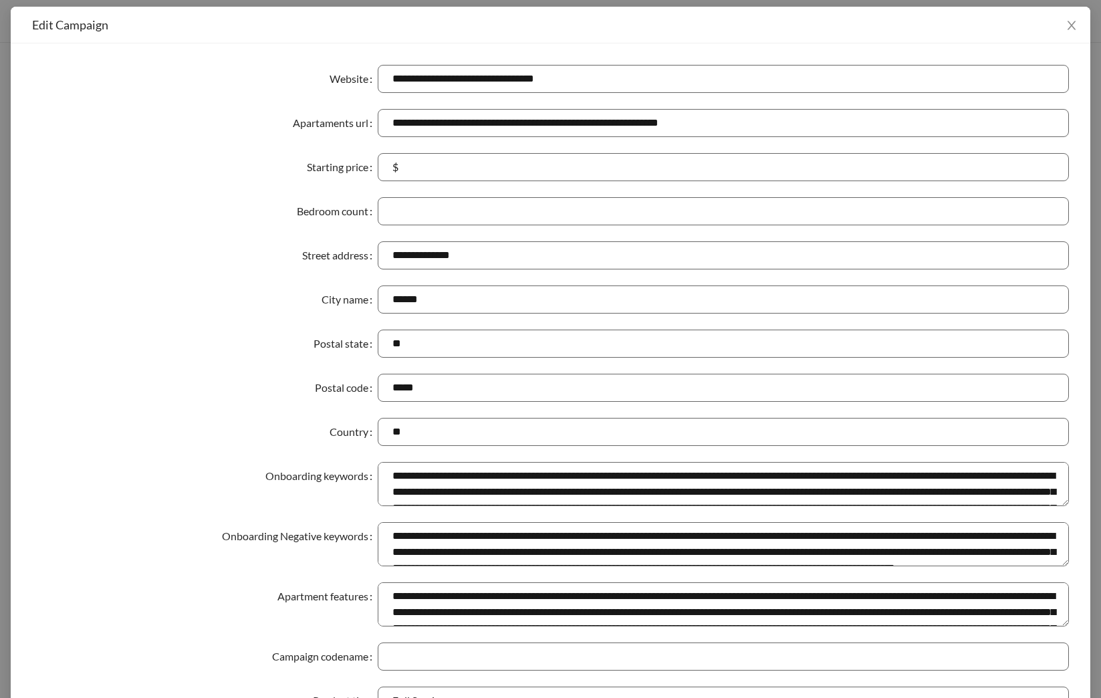
scroll to position [287, 0]
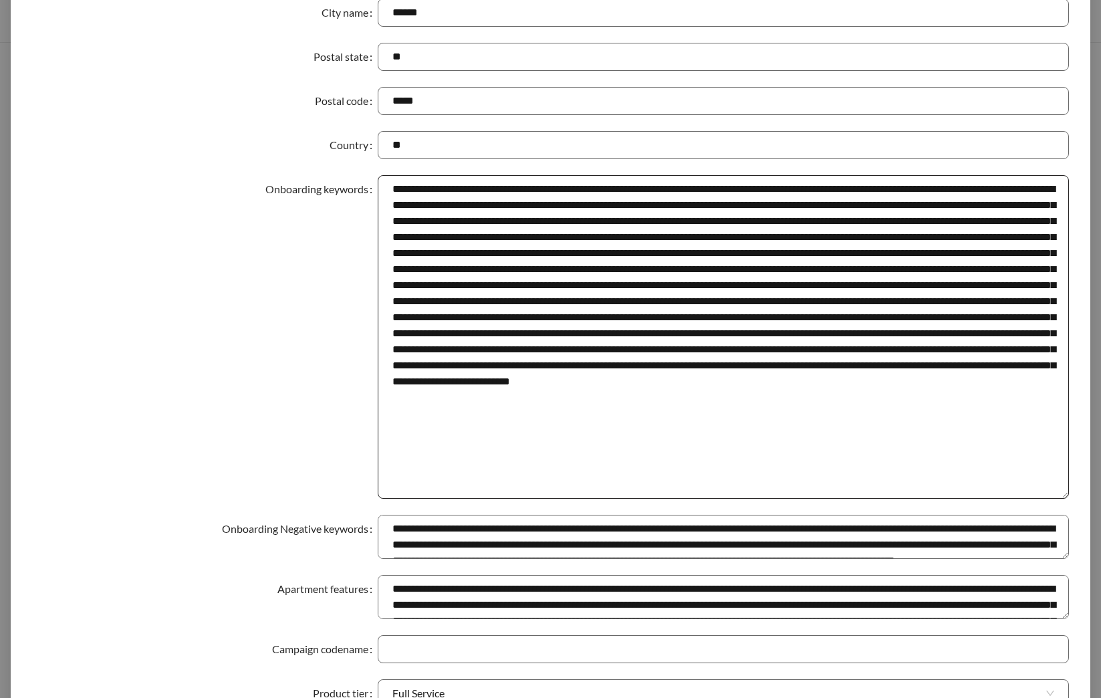
drag, startPoint x: 1059, startPoint y: 213, endPoint x: 1027, endPoint y: 492, distance: 281.2
click at [1027, 492] on textarea "Onboarding keywords" at bounding box center [723, 337] width 691 height 324
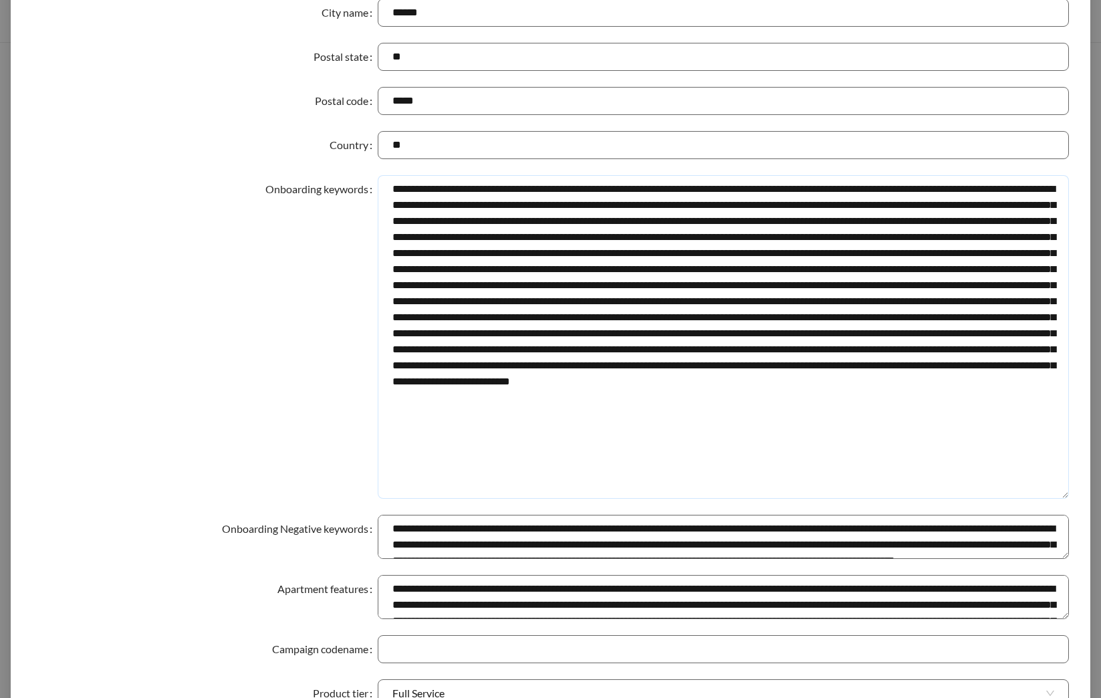
click at [1013, 412] on textarea "Onboarding keywords" at bounding box center [723, 337] width 691 height 324
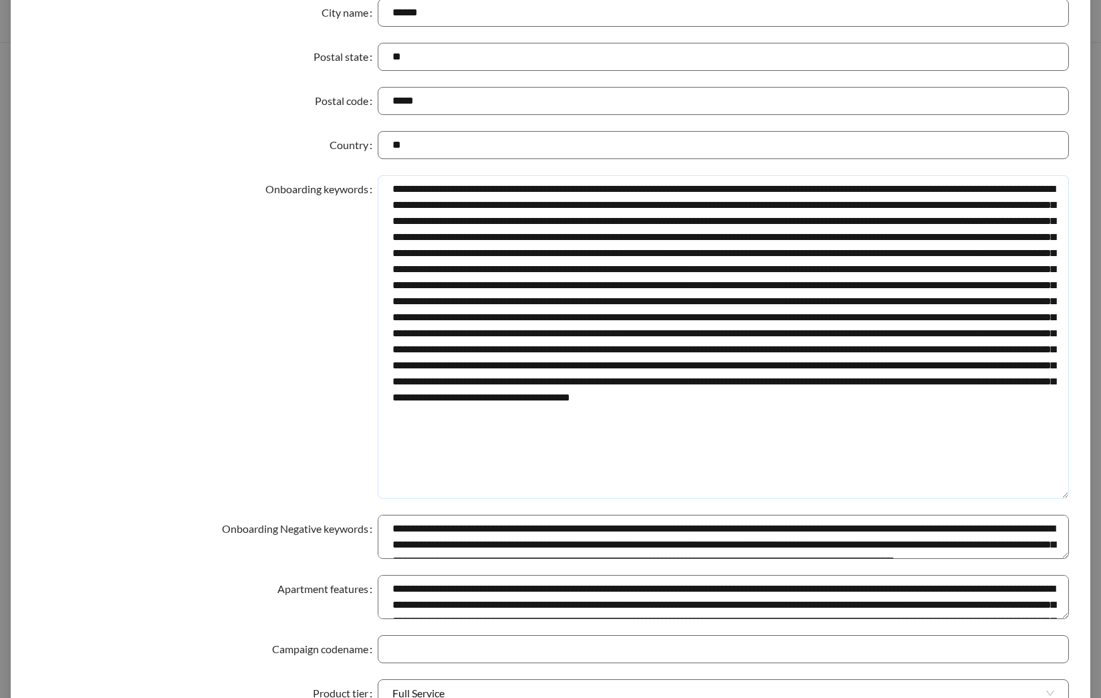
type textarea "**********"
click at [197, 393] on div "Onboarding keywords" at bounding box center [205, 337] width 346 height 324
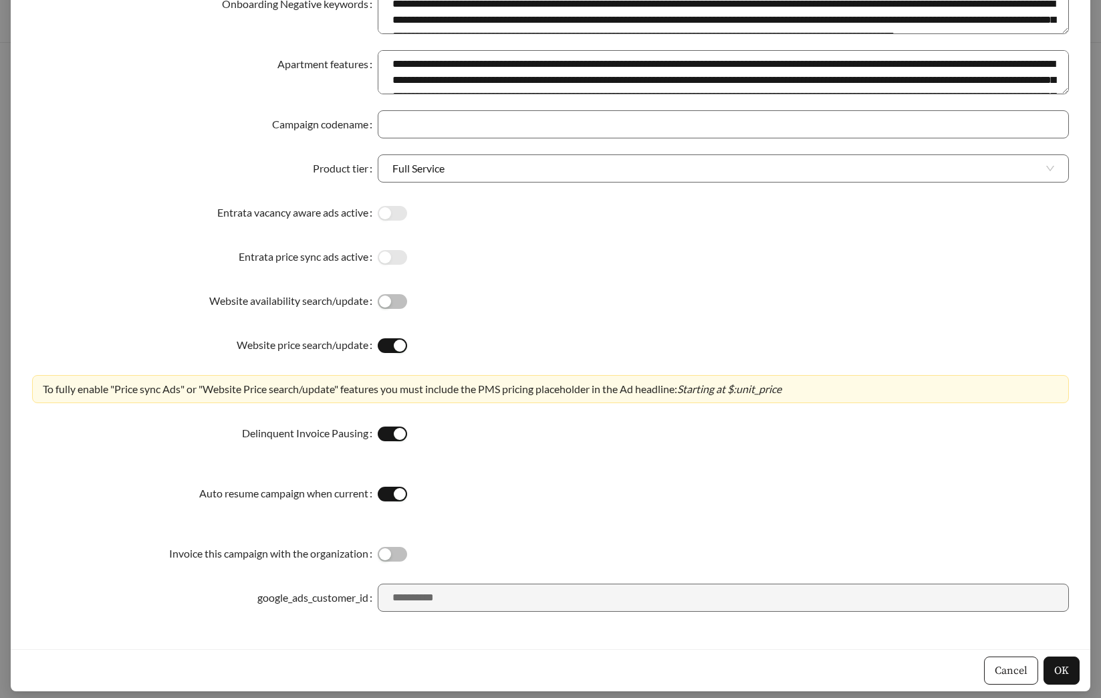
click at [1029, 666] on button "Cancel" at bounding box center [1011, 670] width 54 height 28
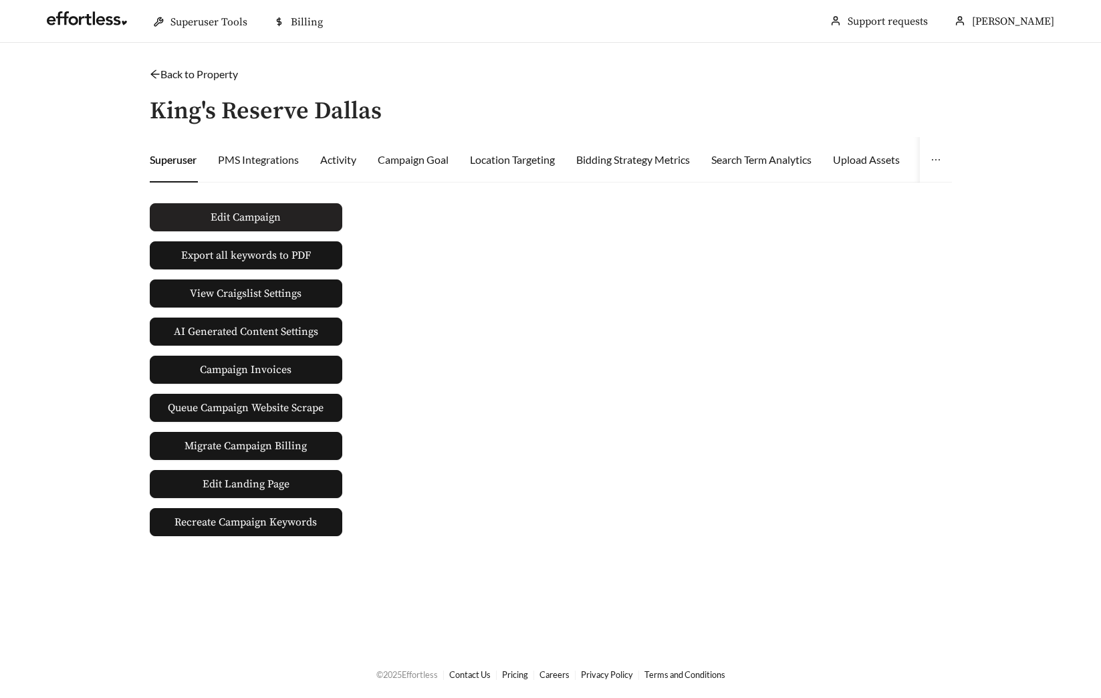
click at [303, 220] on button "Edit Campaign" at bounding box center [246, 217] width 193 height 28
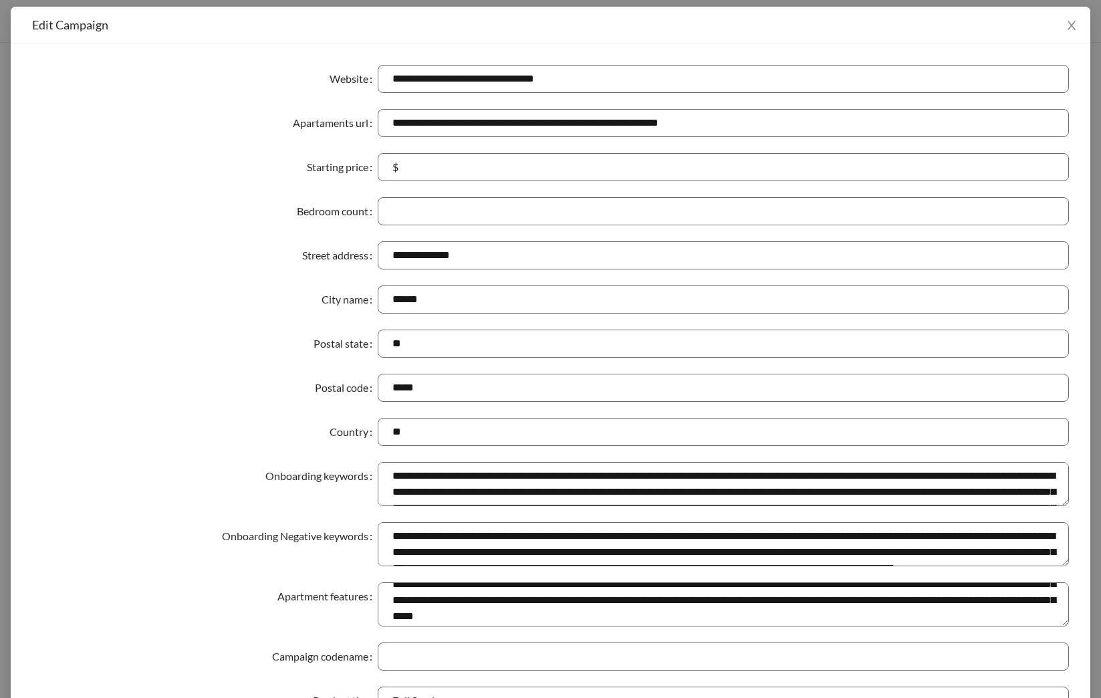
scroll to position [32, 0]
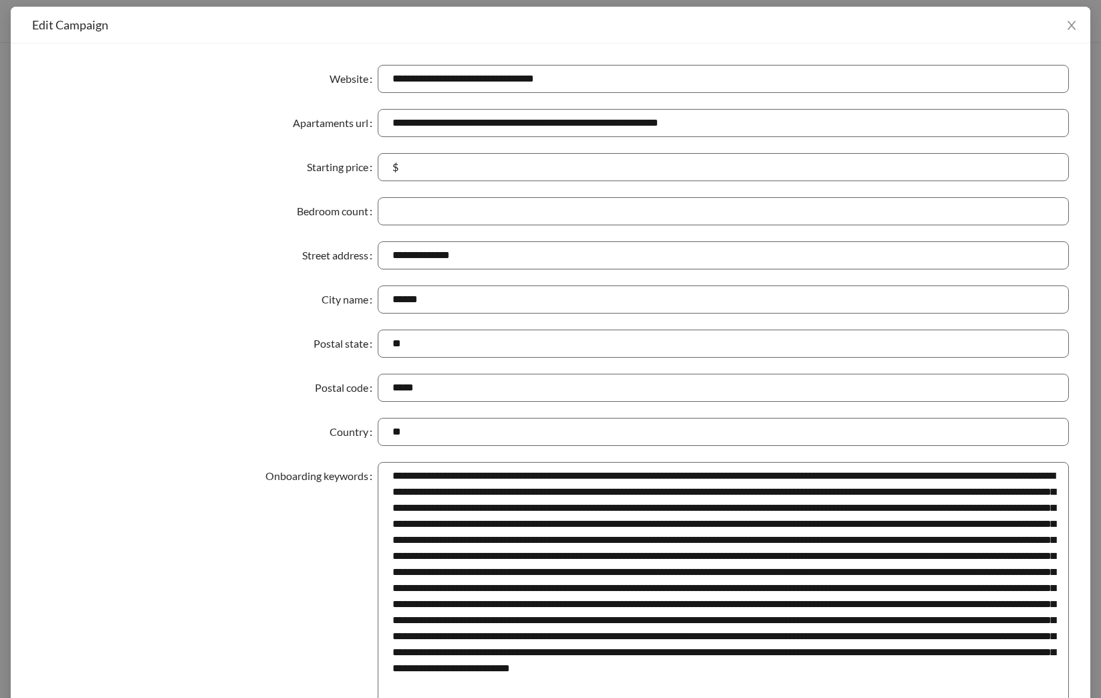
drag, startPoint x: 1061, startPoint y: 500, endPoint x: 1033, endPoint y: 724, distance: 225.8
click at [1033, 697] on html "**********" at bounding box center [550, 349] width 1101 height 698
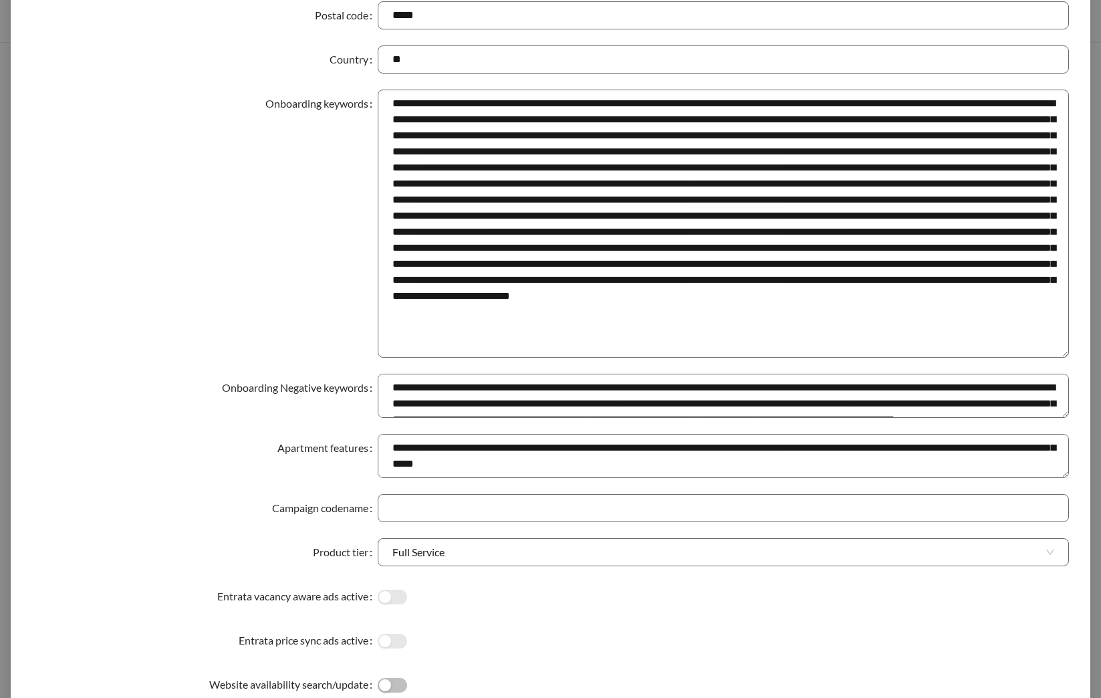
scroll to position [459, 0]
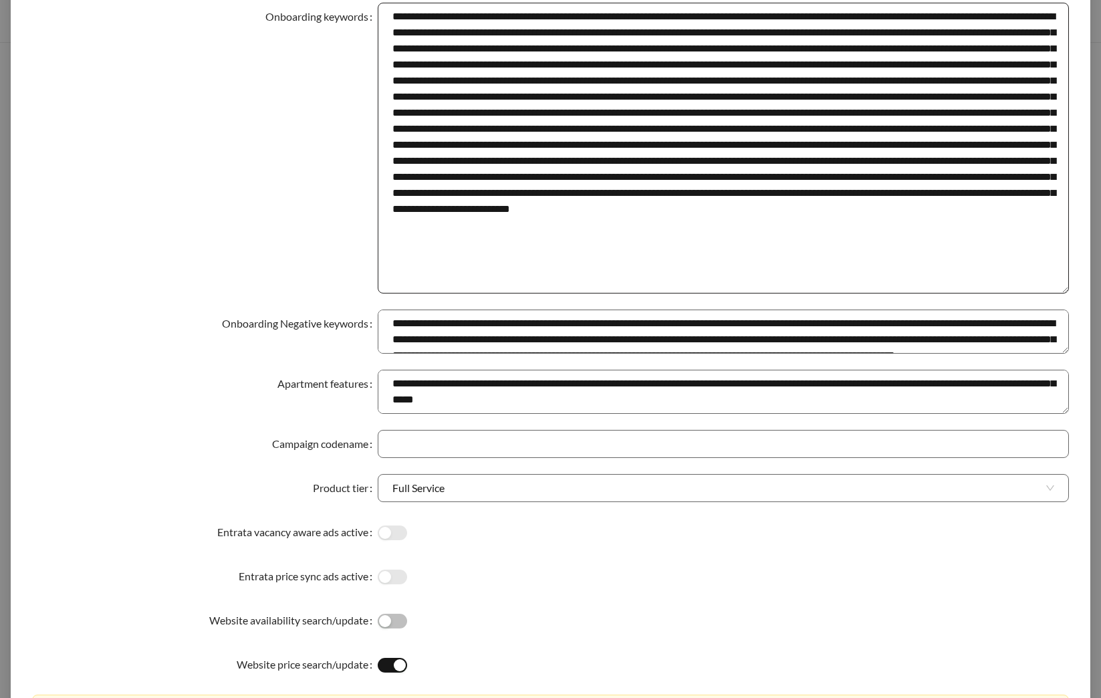
drag, startPoint x: 1057, startPoint y: 265, endPoint x: 1056, endPoint y: 319, distance: 54.2
click at [1056, 293] on textarea "Onboarding keywords" at bounding box center [723, 148] width 691 height 291
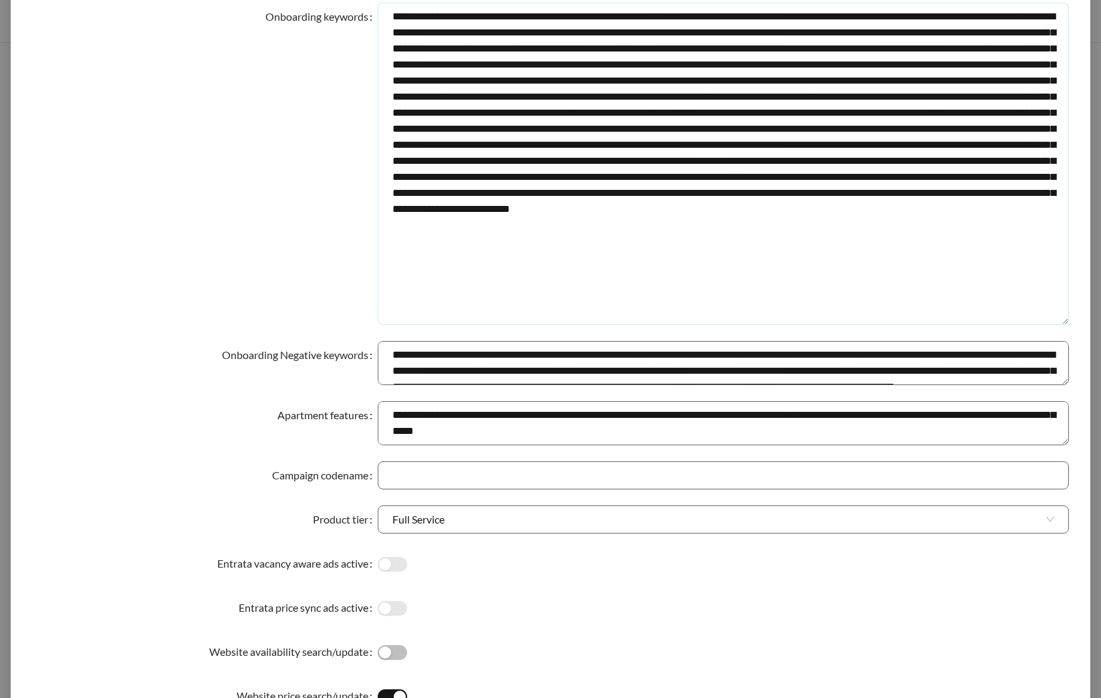
drag, startPoint x: 992, startPoint y: 240, endPoint x: 1016, endPoint y: 241, distance: 24.1
click at [1016, 241] on textarea "Onboarding keywords" at bounding box center [723, 164] width 691 height 322
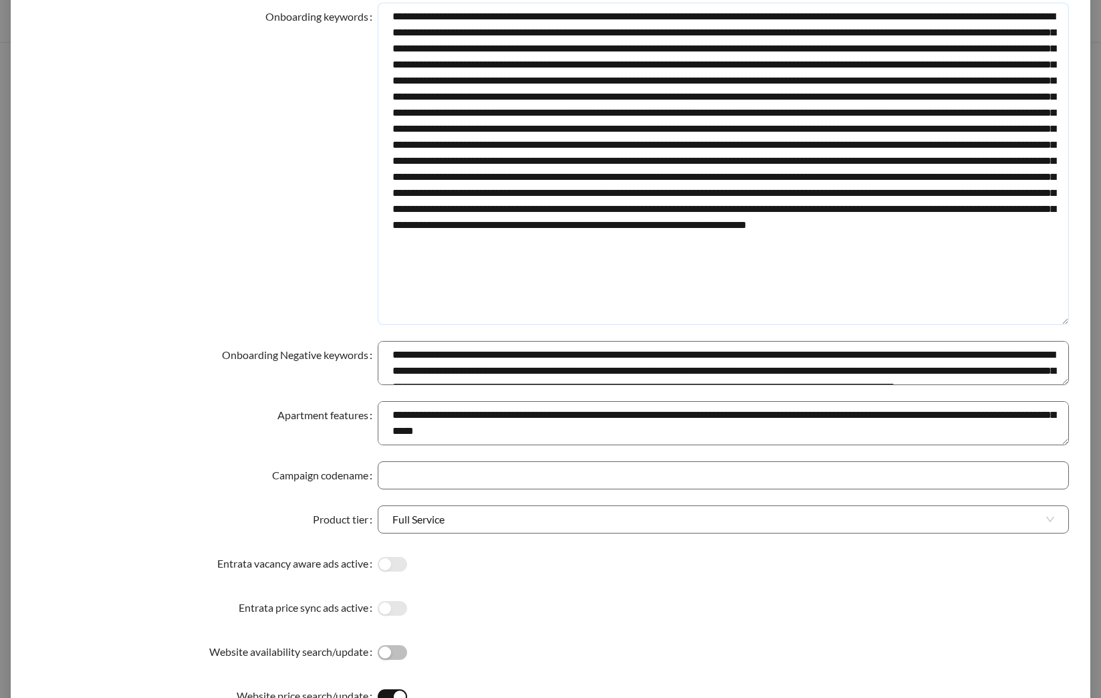
type textarea "**********"
click at [265, 294] on div "Onboarding keywords" at bounding box center [205, 164] width 346 height 322
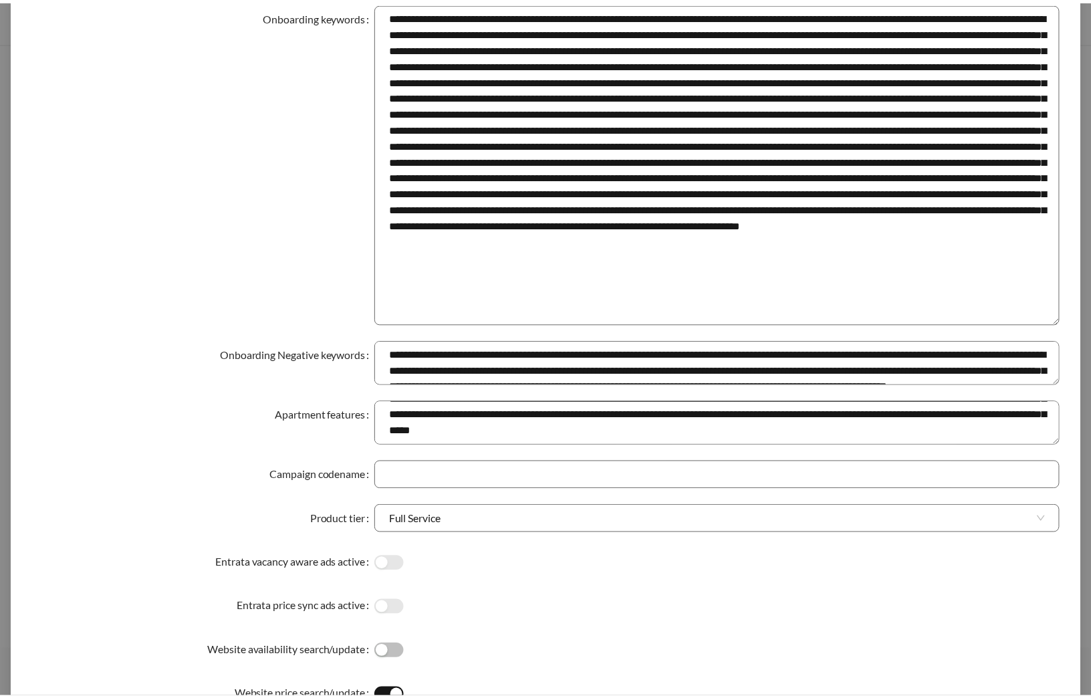
scroll to position [810, 0]
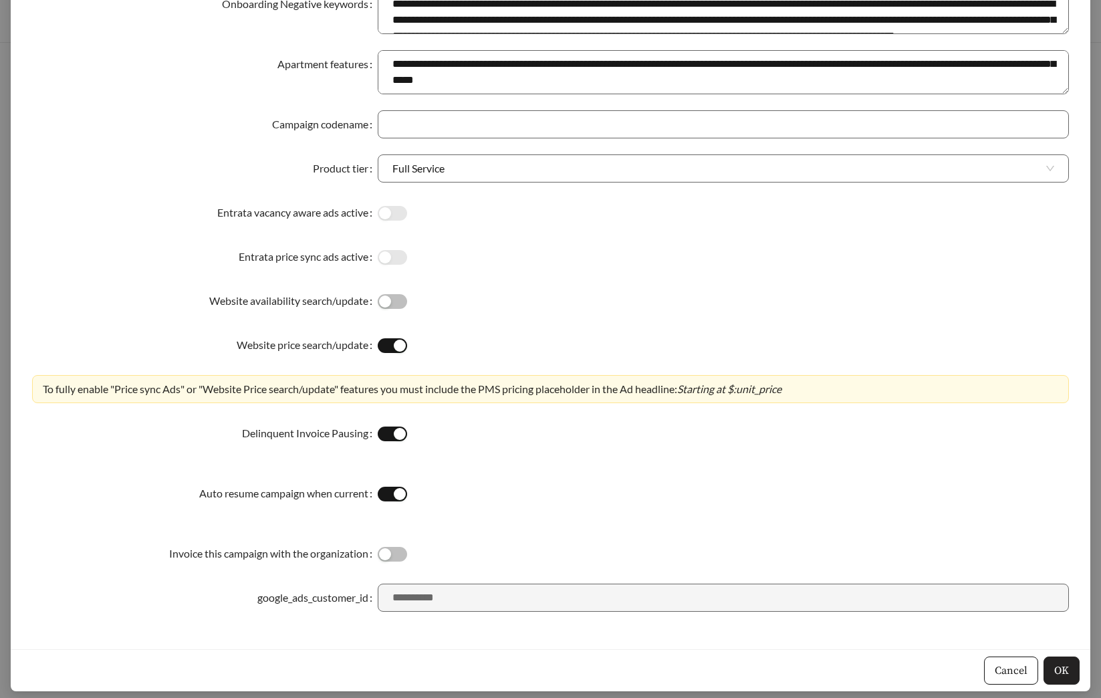
click at [1054, 666] on span "OK" at bounding box center [1061, 670] width 15 height 16
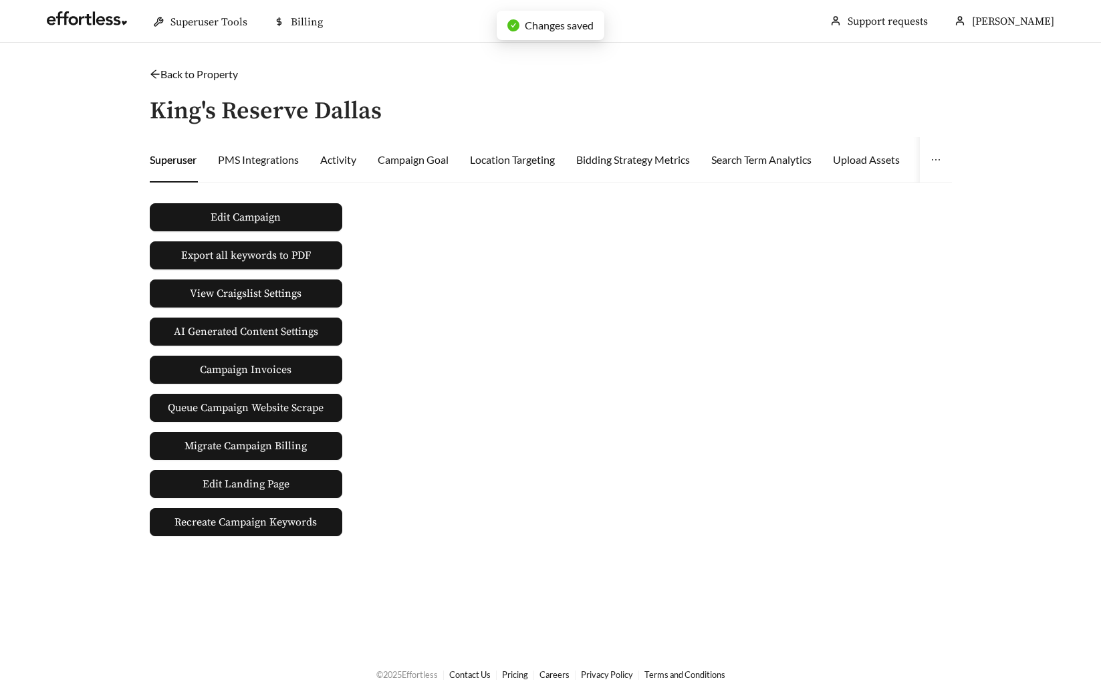
click at [218, 74] on link "Back to Property" at bounding box center [194, 74] width 88 height 13
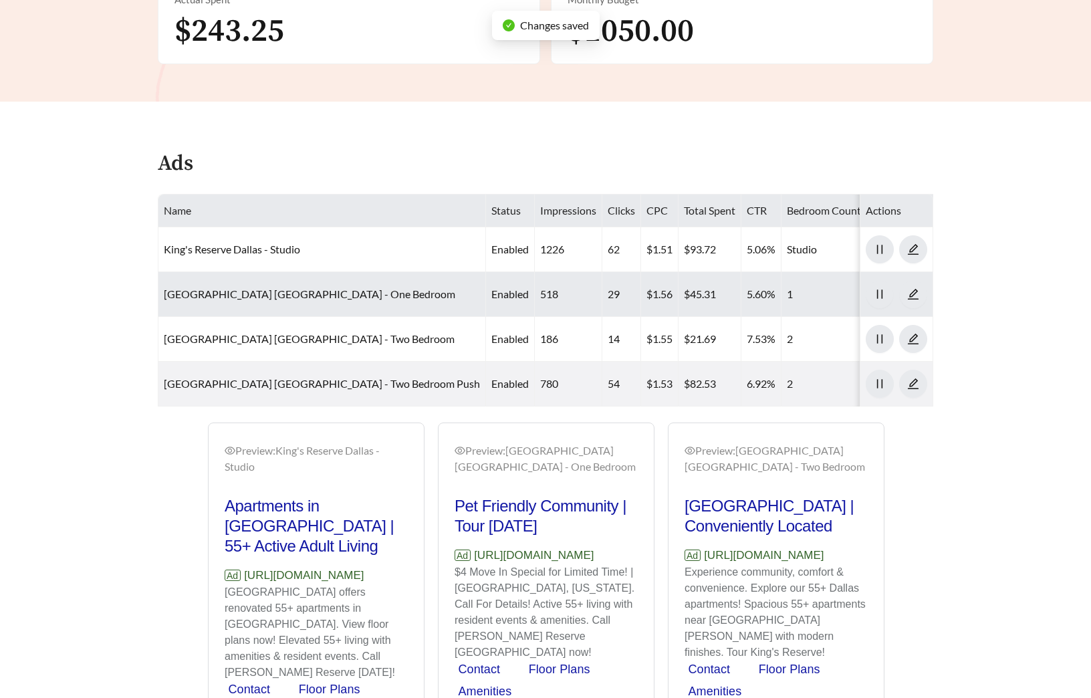
scroll to position [644, 0]
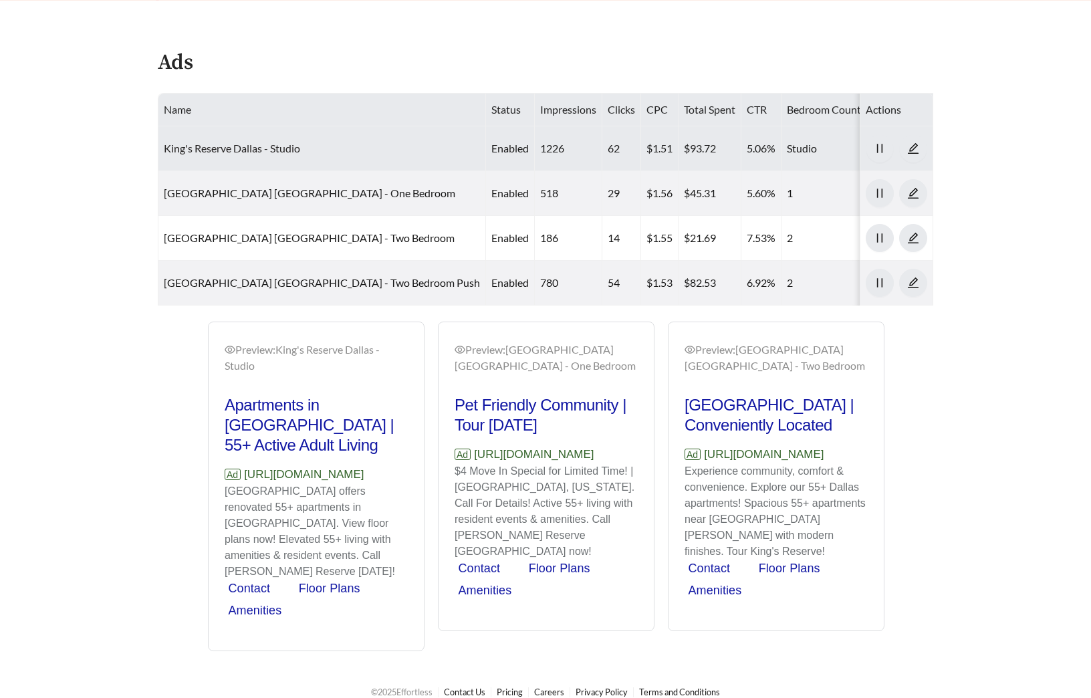
click at [243, 147] on link "King's Reserve Dallas - Studio" at bounding box center [232, 148] width 136 height 13
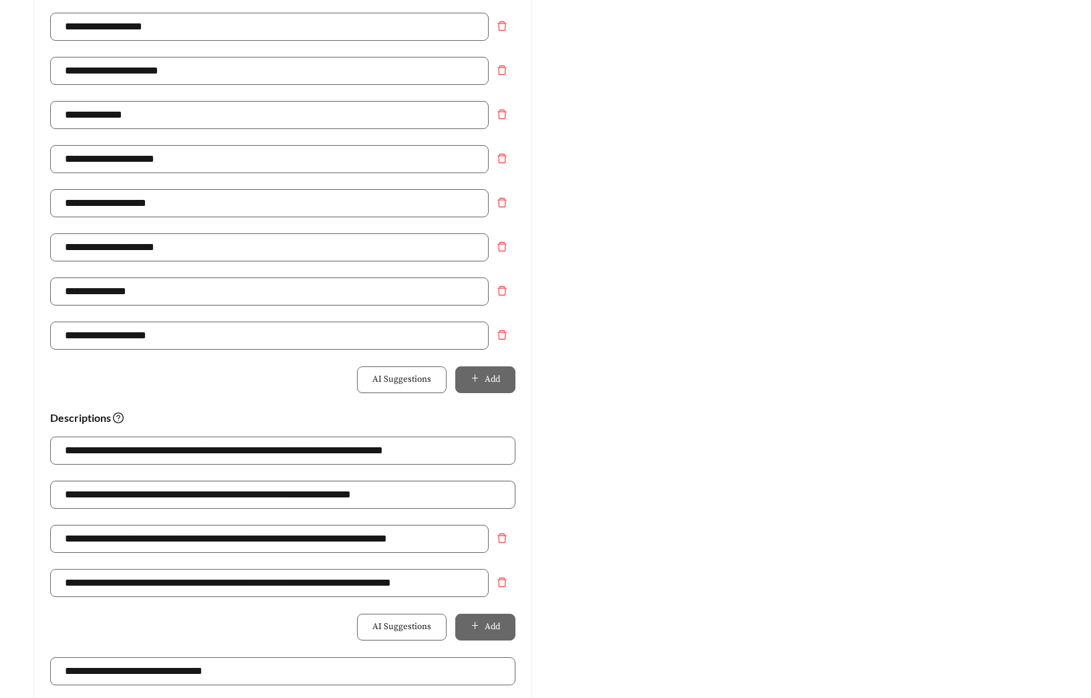
scroll to position [877, 0]
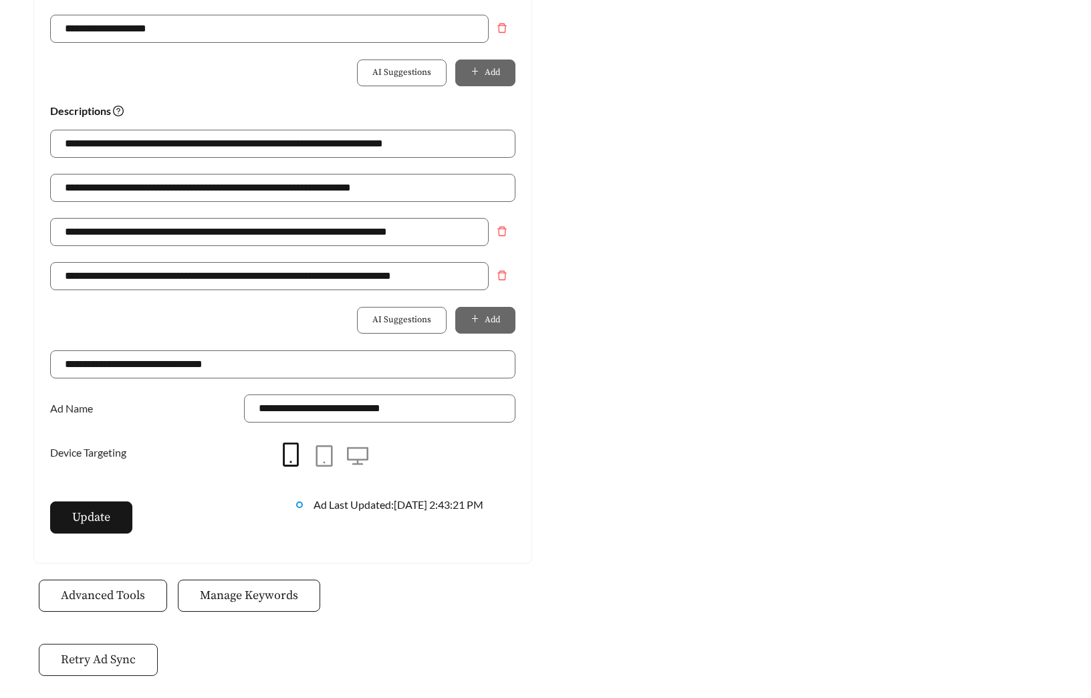
click at [103, 656] on span "Retry Ad Sync" at bounding box center [98, 659] width 75 height 18
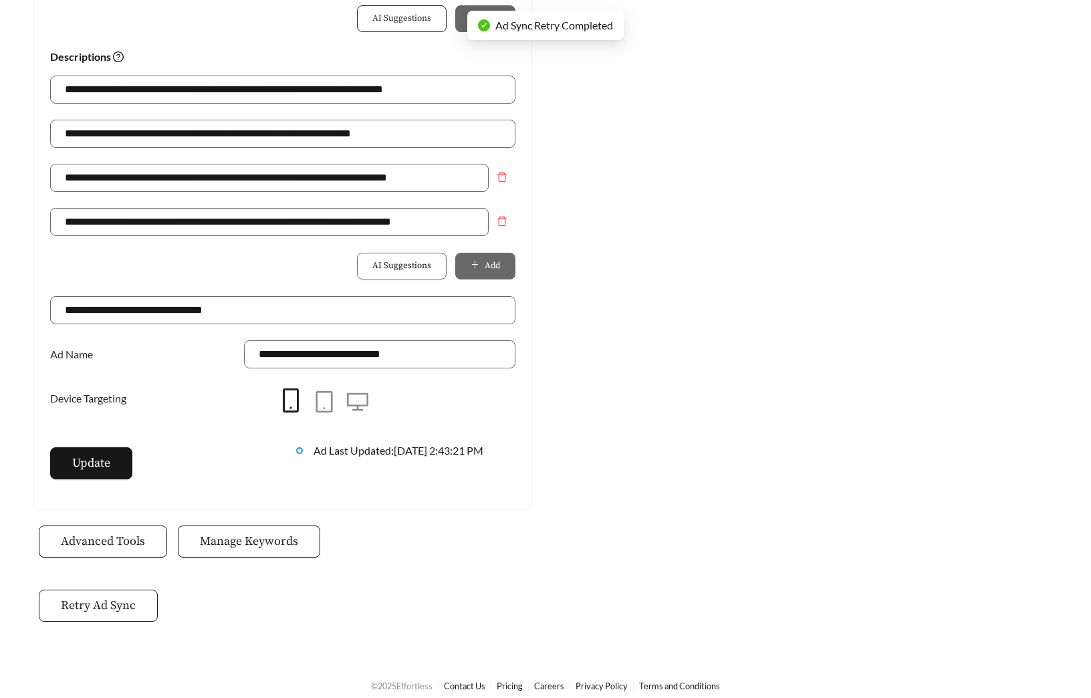
scroll to position [943, 0]
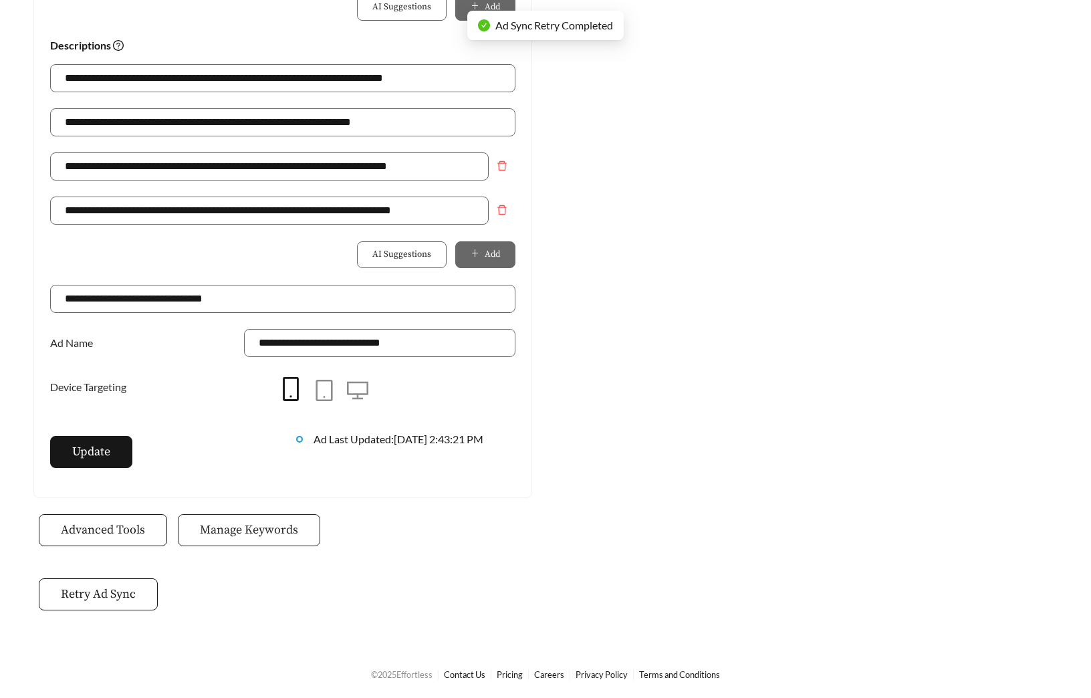
click at [275, 534] on span "Manage Keywords" at bounding box center [249, 530] width 98 height 18
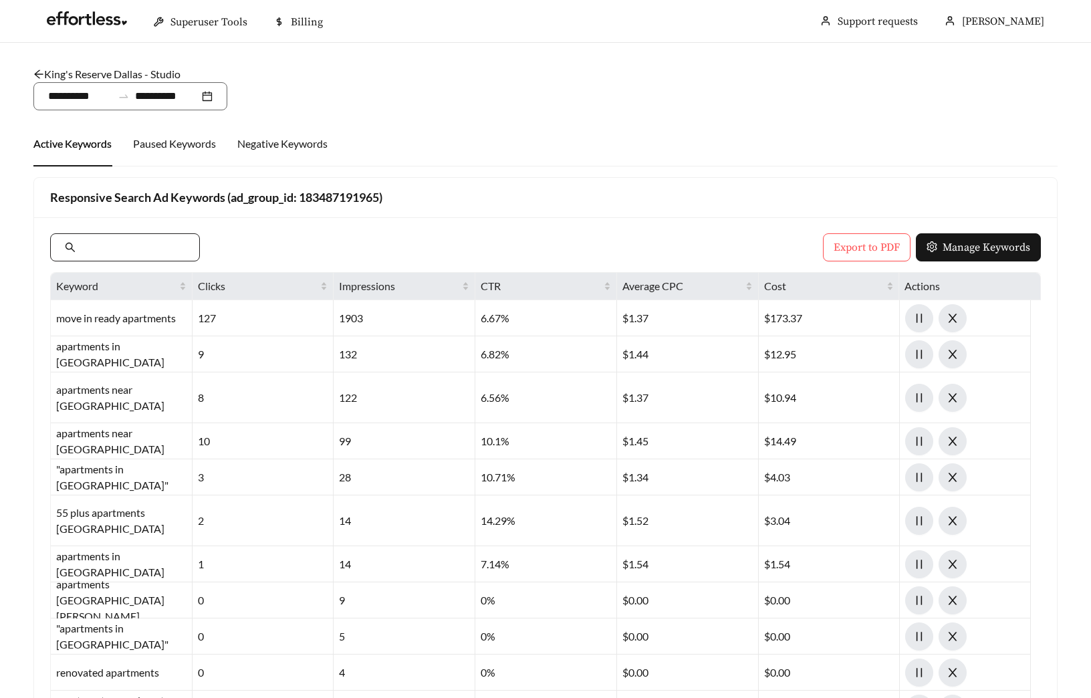
click at [104, 241] on input "text" at bounding box center [131, 247] width 107 height 16
type input "*"
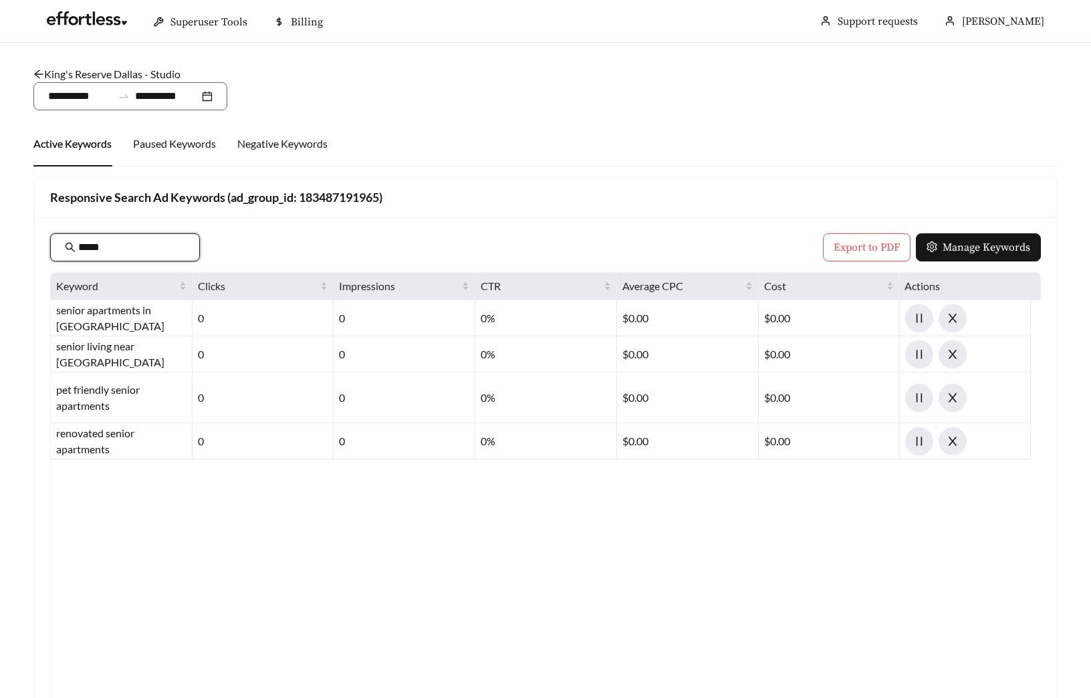
type input "******"
click at [126, 77] on link "King's Reserve Dallas - Studio" at bounding box center [106, 74] width 147 height 13
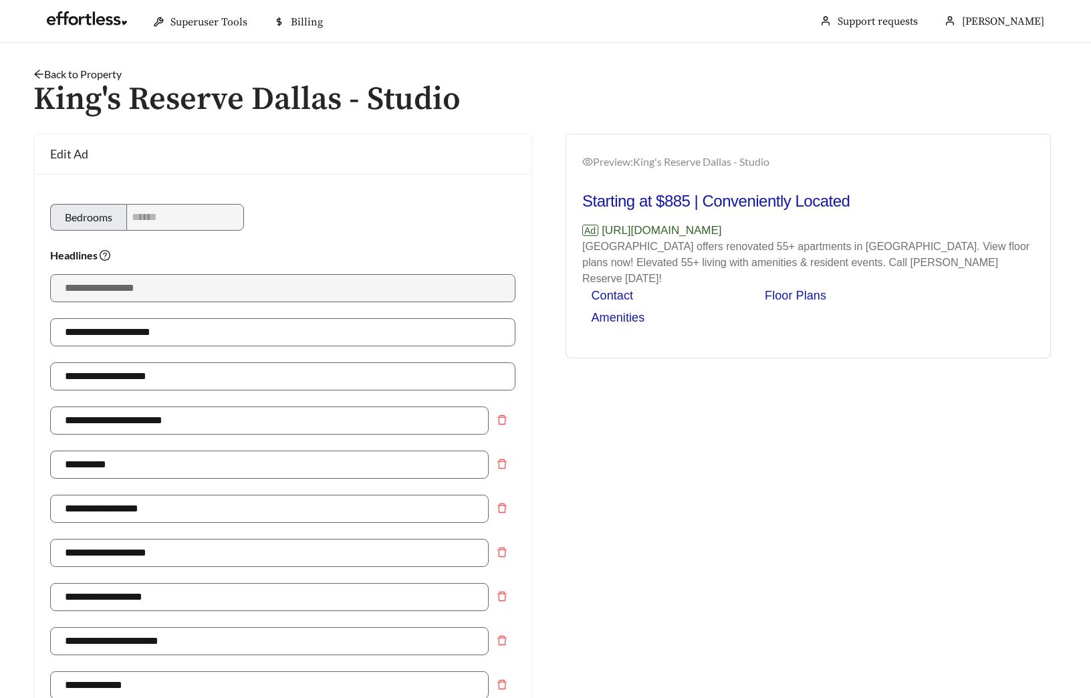
click at [77, 77] on link "Back to Property" at bounding box center [77, 74] width 88 height 13
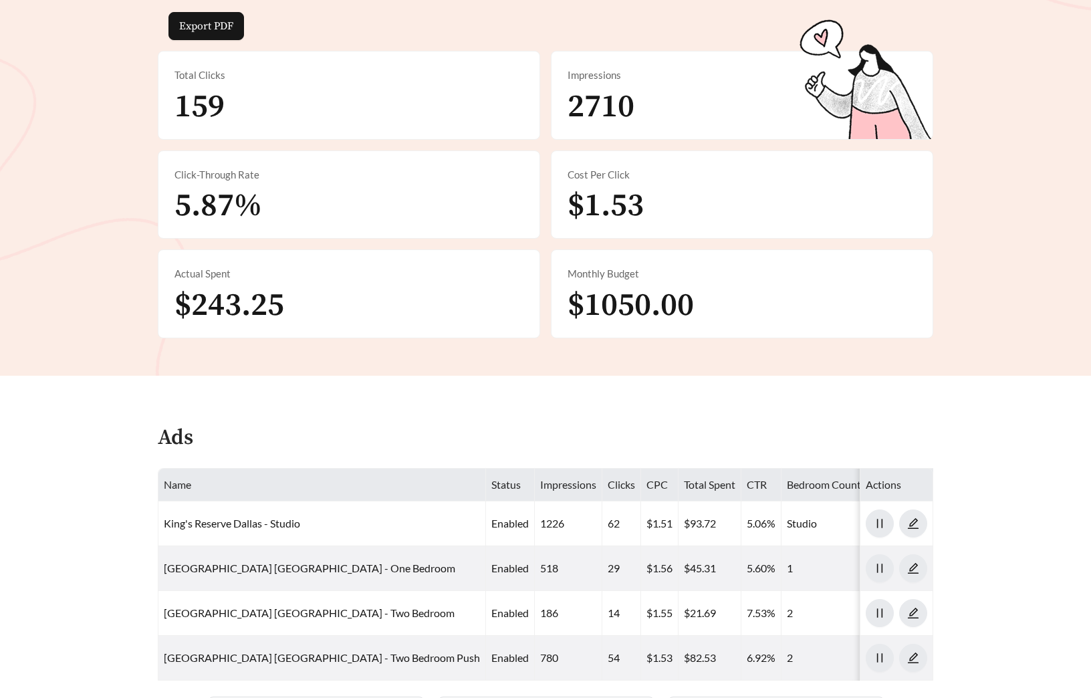
scroll to position [293, 0]
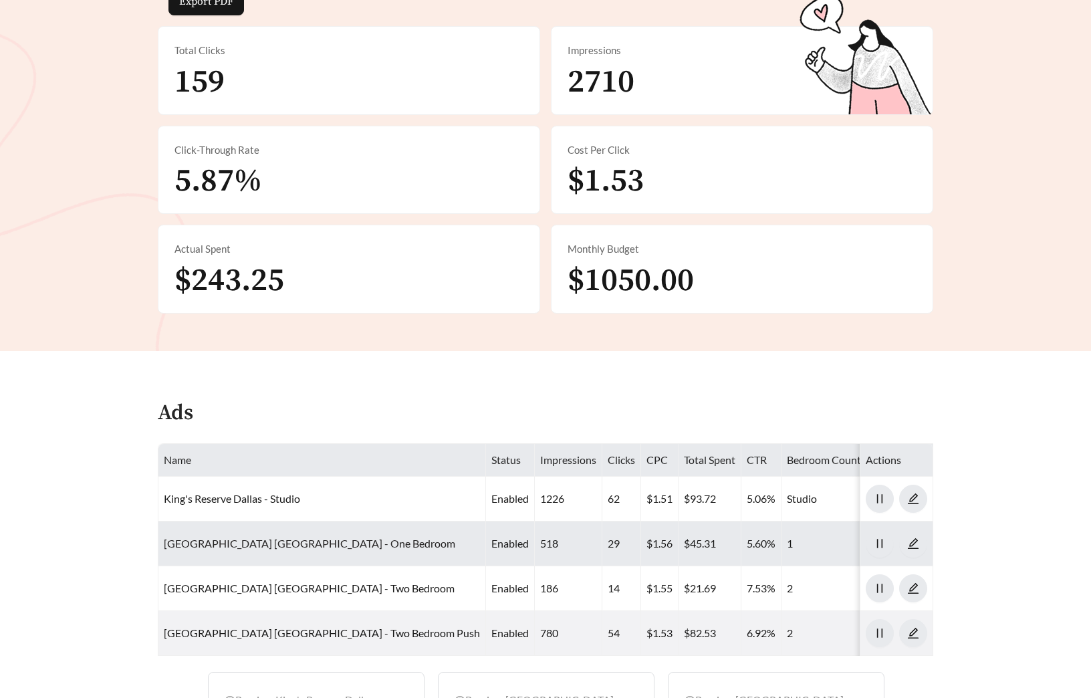
click at [239, 547] on link "King's Reserve Dallas - One Bedroom" at bounding box center [309, 543] width 291 height 13
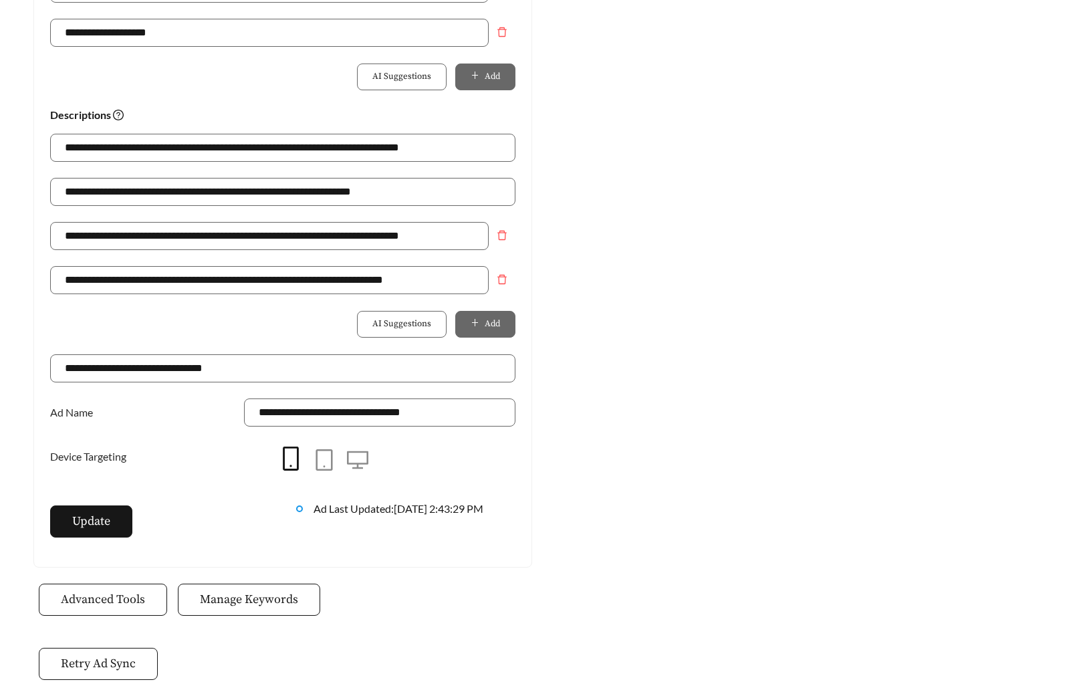
scroll to position [880, 0]
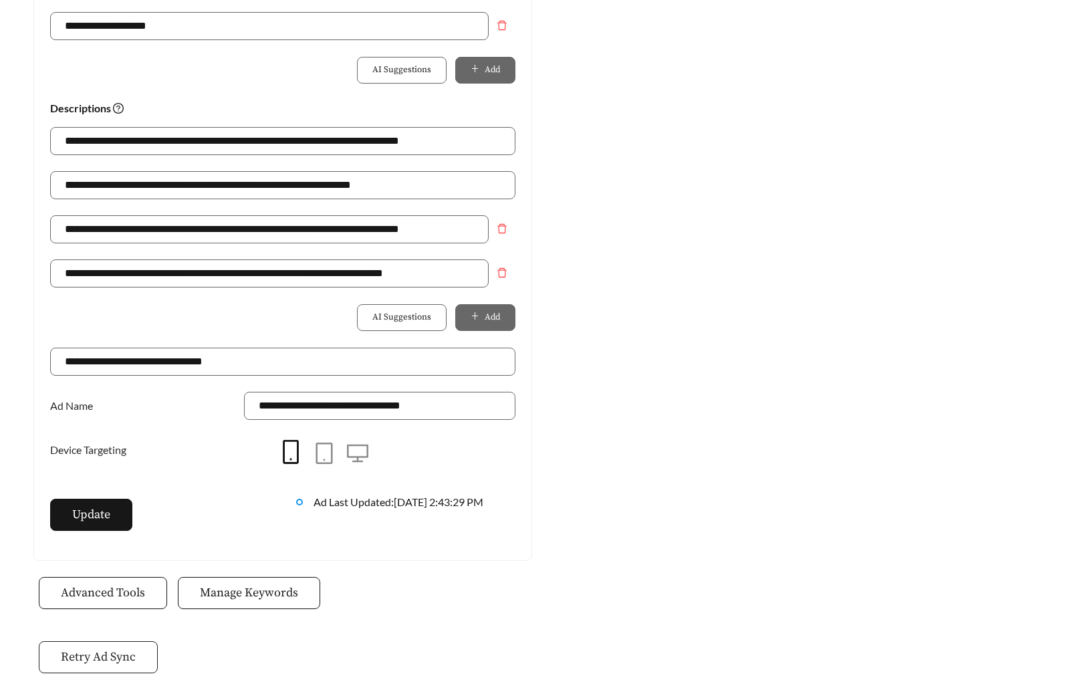
click at [108, 662] on span "Retry Ad Sync" at bounding box center [98, 657] width 75 height 18
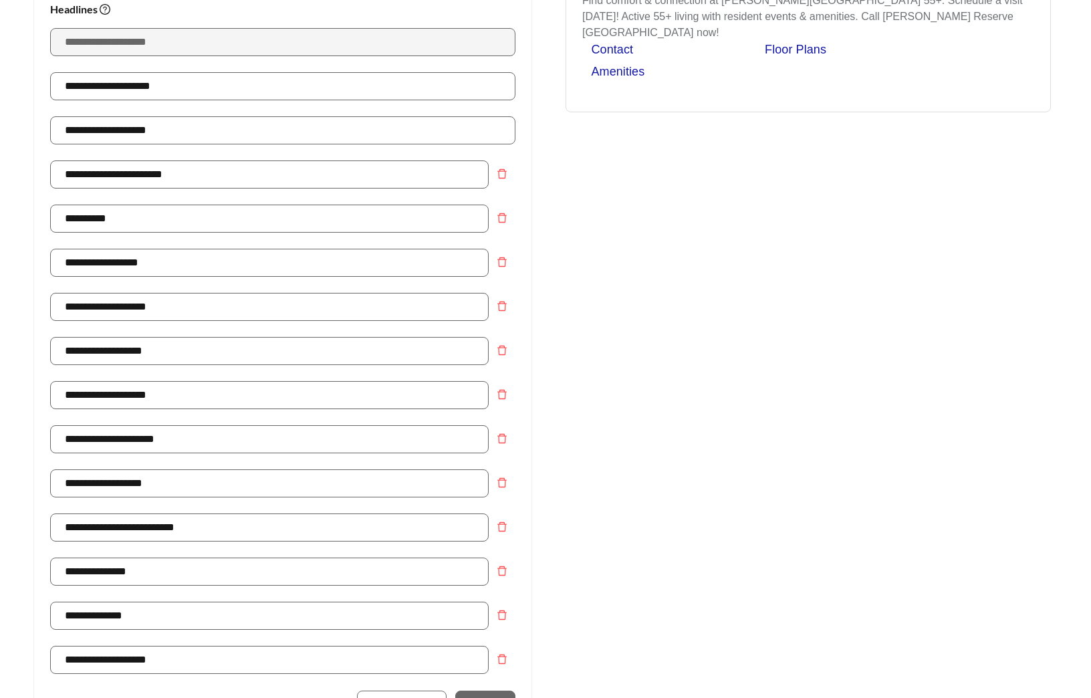
scroll to position [0, 0]
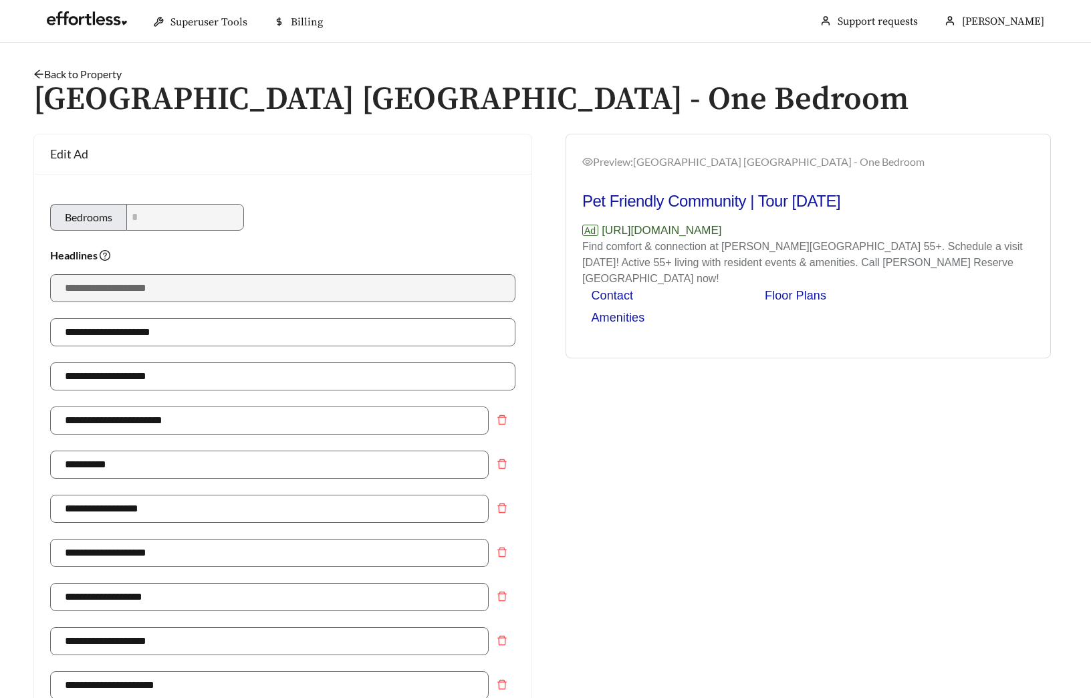
click at [91, 73] on link "Back to Property" at bounding box center [77, 74] width 88 height 13
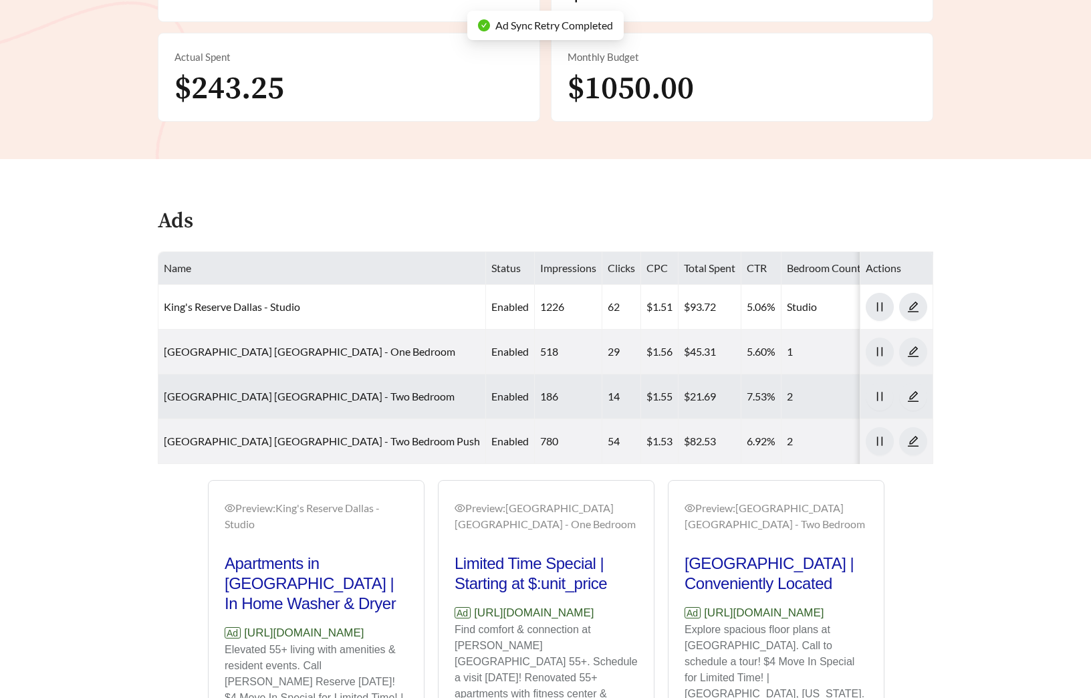
scroll to position [654, 0]
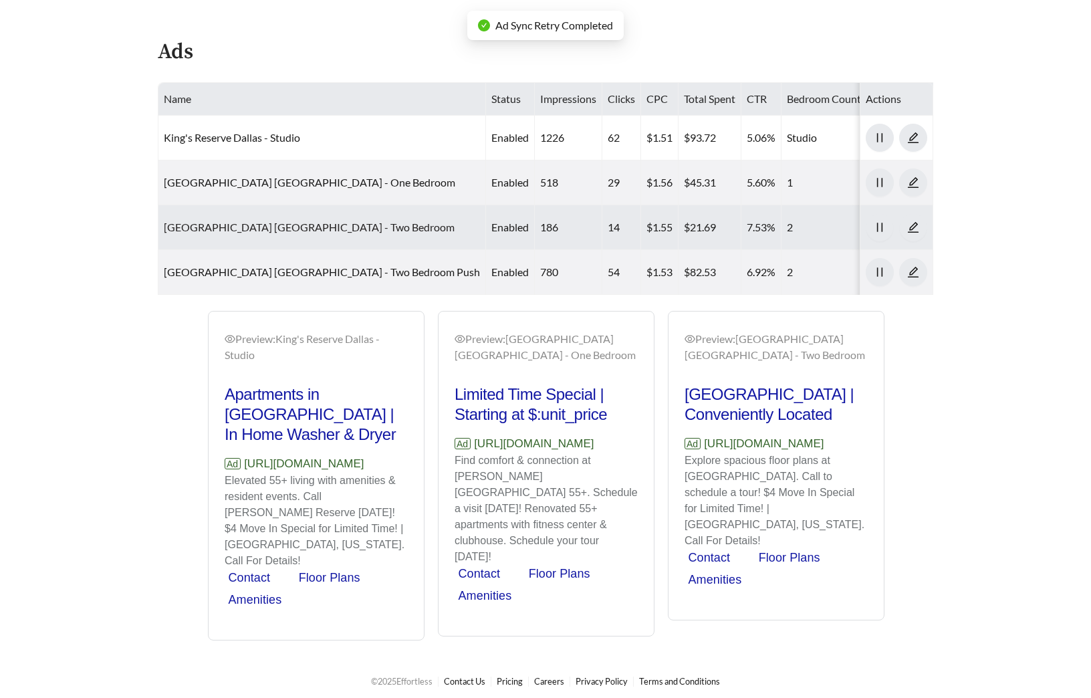
click at [284, 227] on link "King's Reserve Dallas - Two Bedroom" at bounding box center [309, 227] width 291 height 13
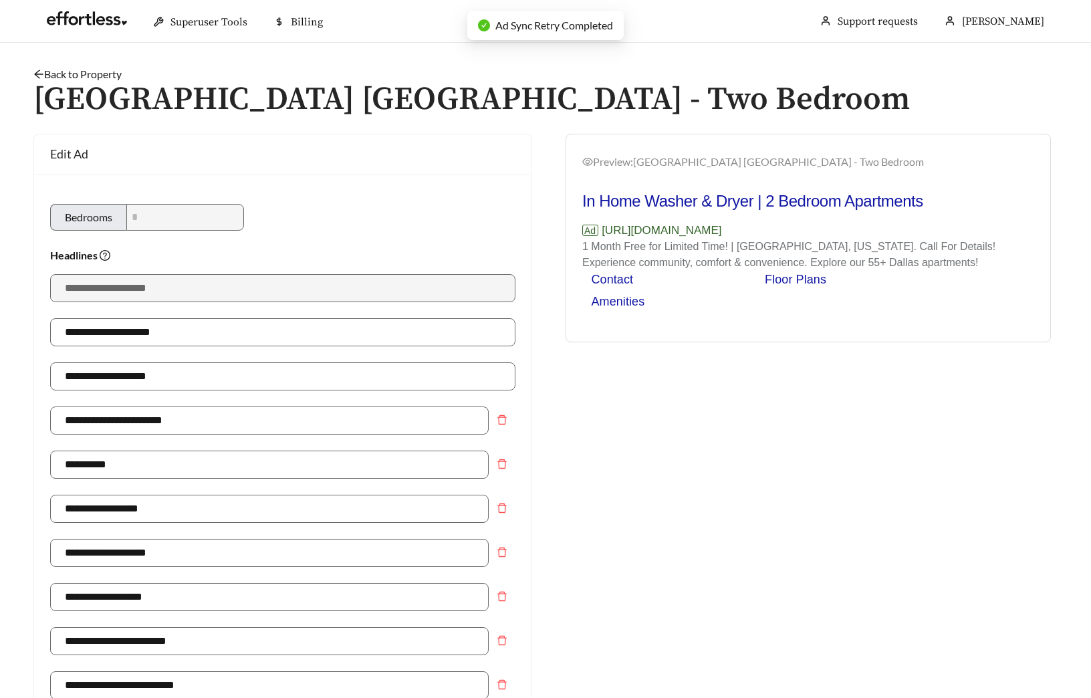
type input "**********"
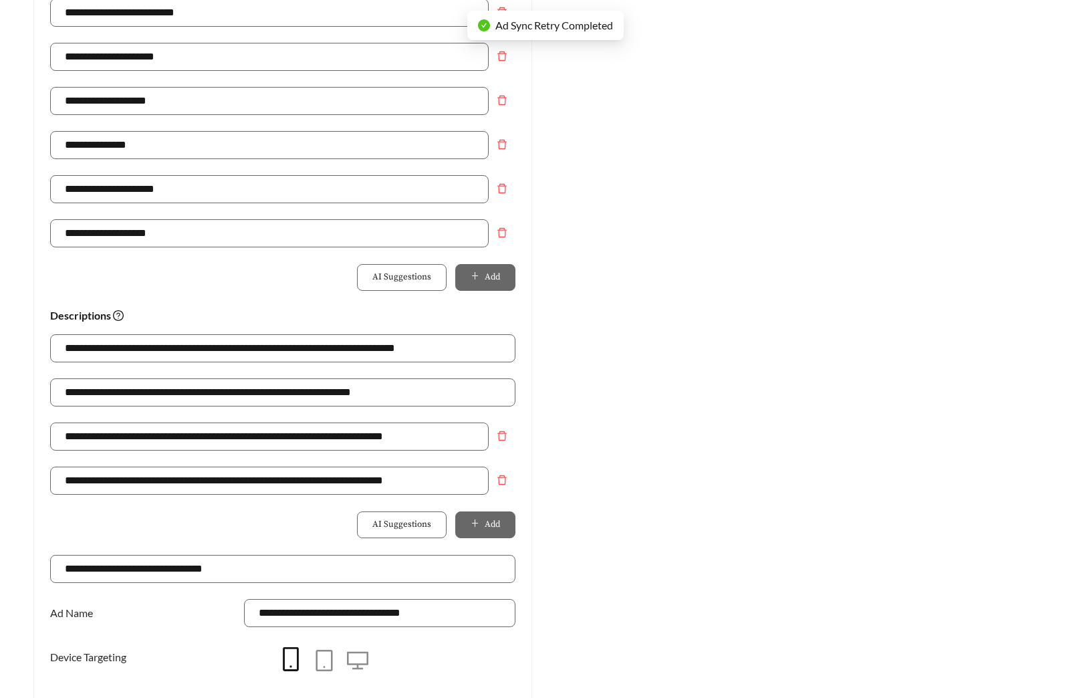
scroll to position [943, 0]
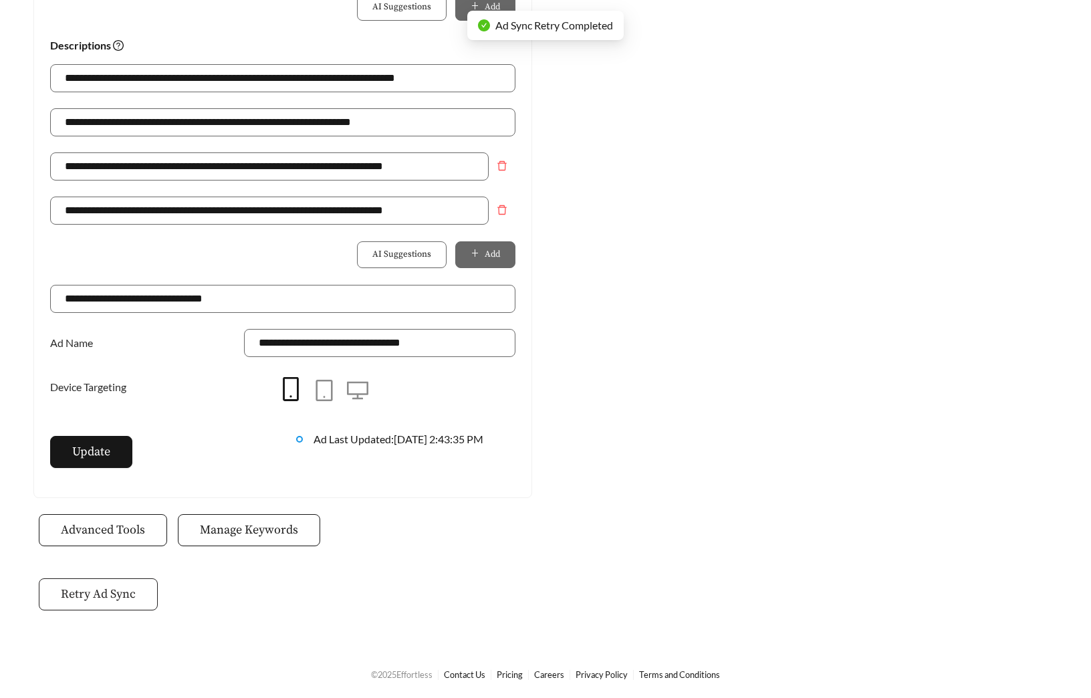
click at [111, 589] on span "Retry Ad Sync" at bounding box center [98, 594] width 75 height 18
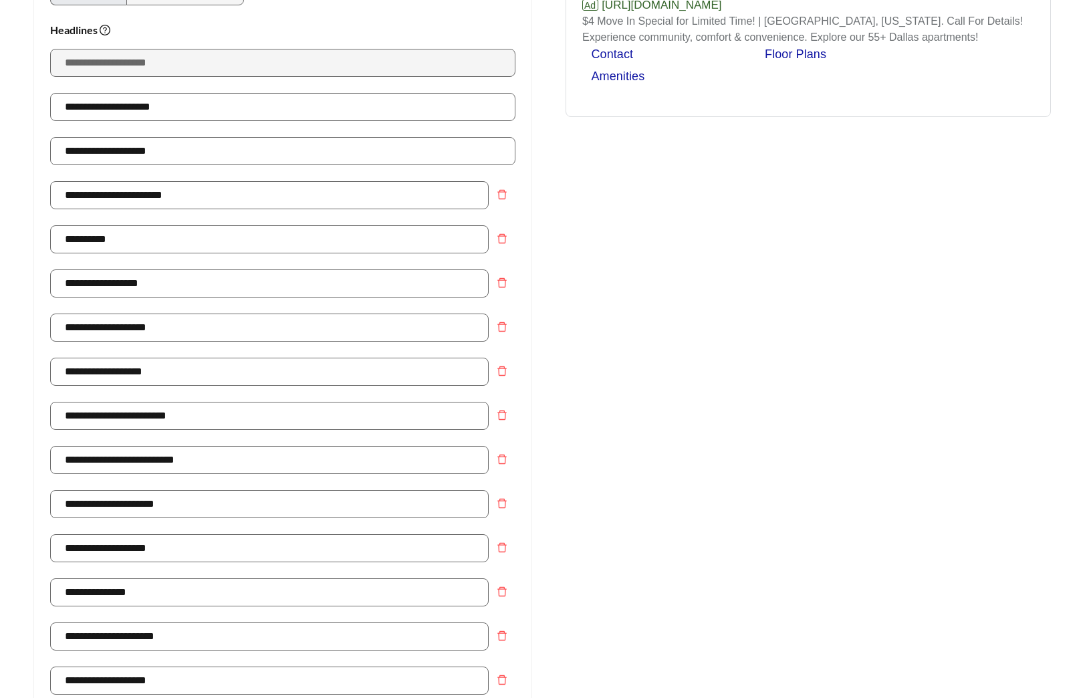
scroll to position [0, 0]
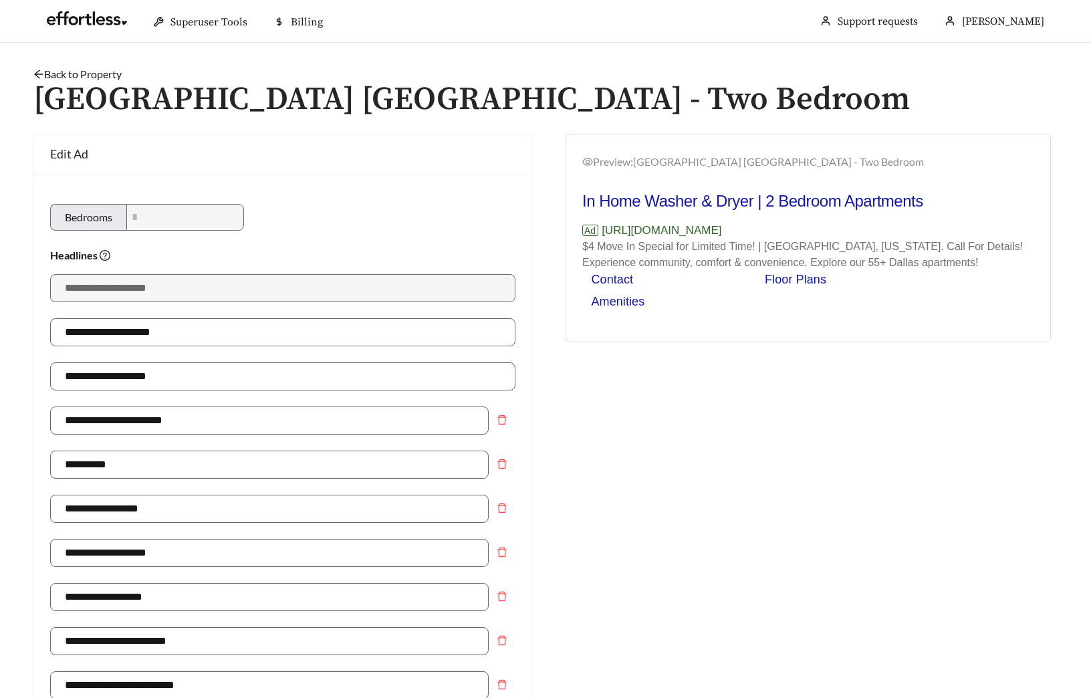
click at [75, 72] on link "Back to Property" at bounding box center [77, 74] width 88 height 13
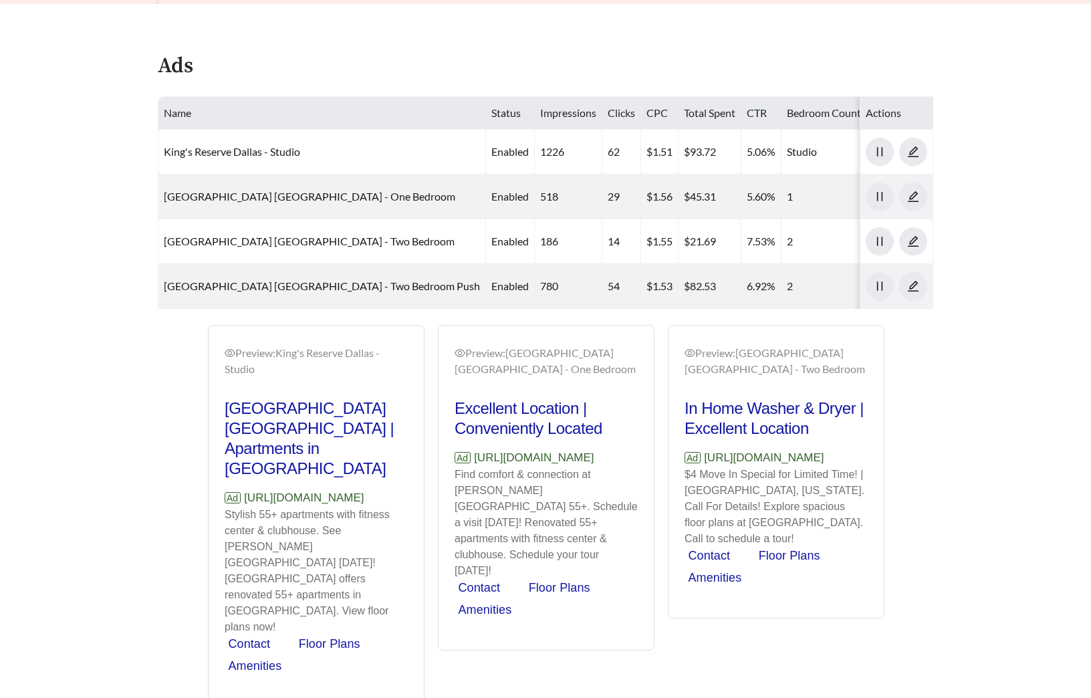
scroll to position [673, 0]
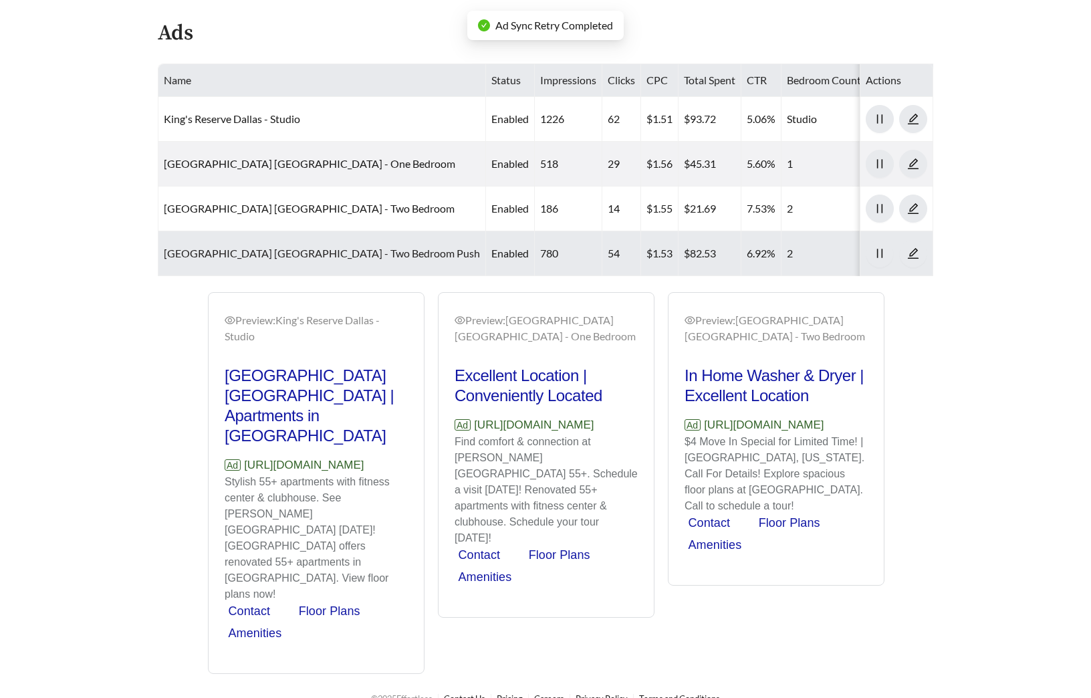
click at [268, 255] on link "King's Reserve Dallas - Two Bedroom Push" at bounding box center [322, 253] width 316 height 13
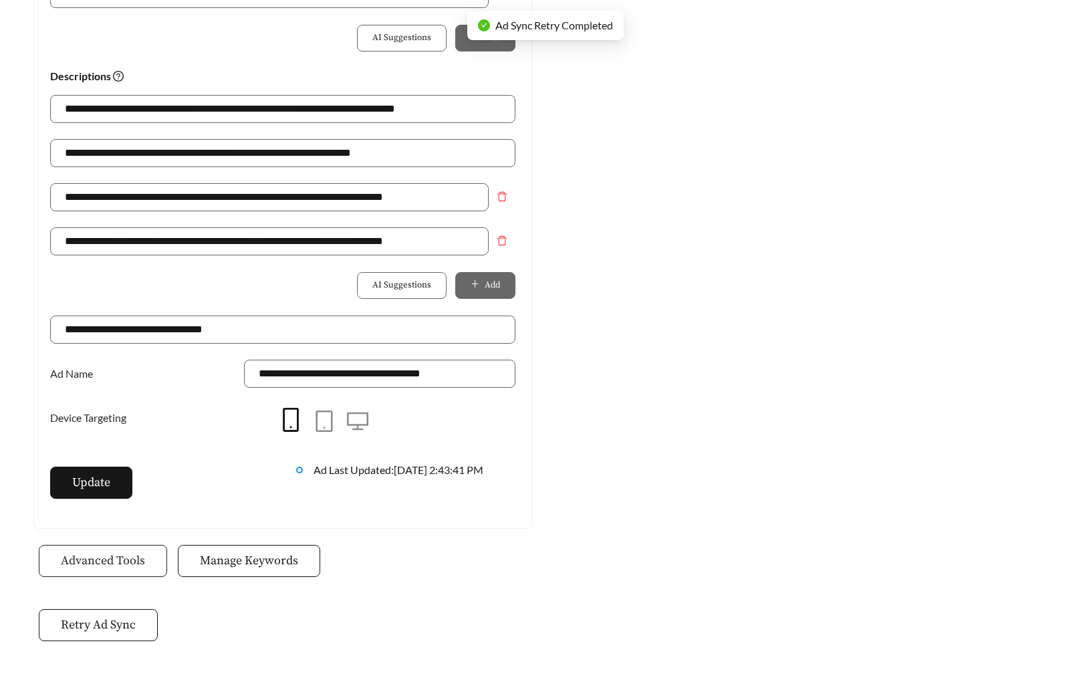
scroll to position [943, 0]
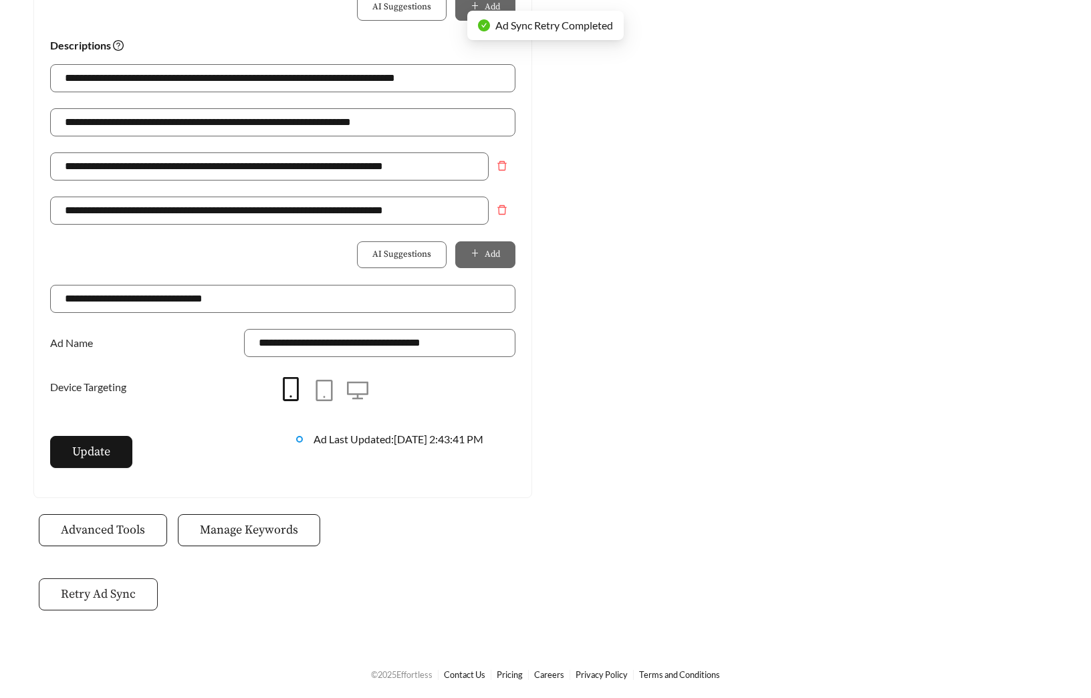
click at [118, 605] on button "Retry Ad Sync" at bounding box center [98, 594] width 119 height 32
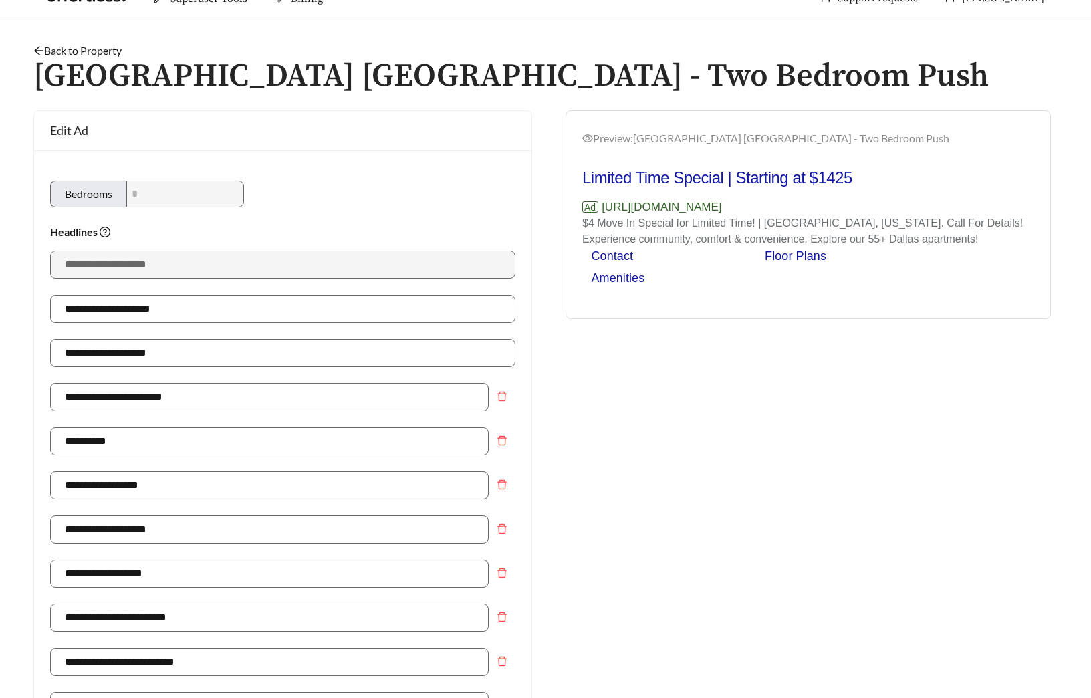
scroll to position [0, 0]
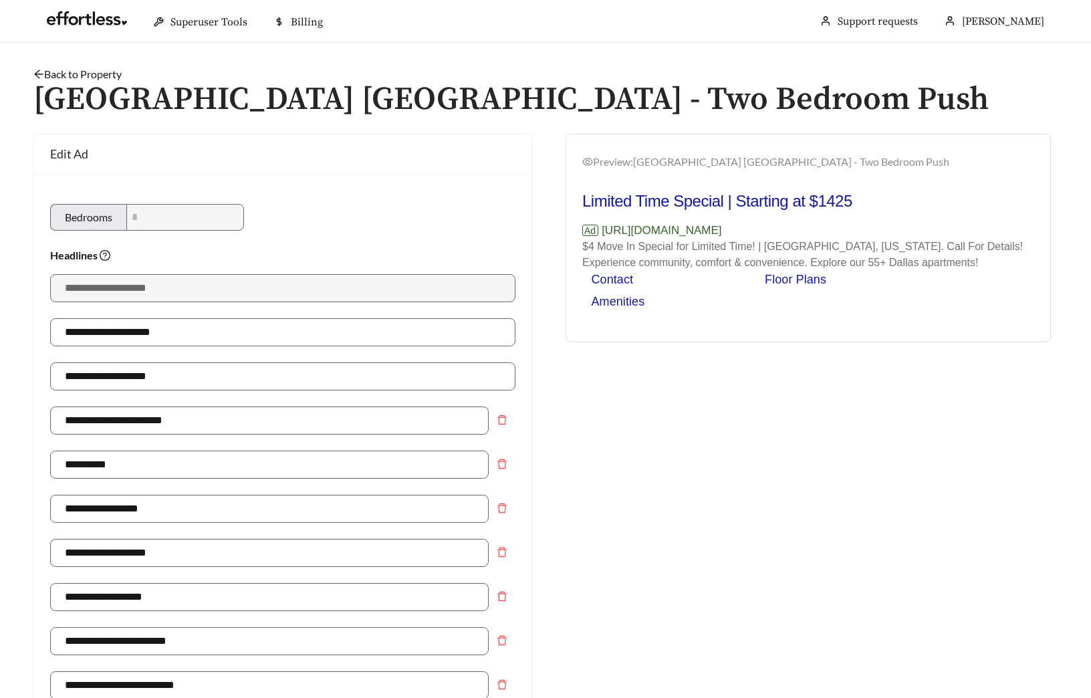
click at [78, 74] on link "Back to Property" at bounding box center [77, 74] width 88 height 13
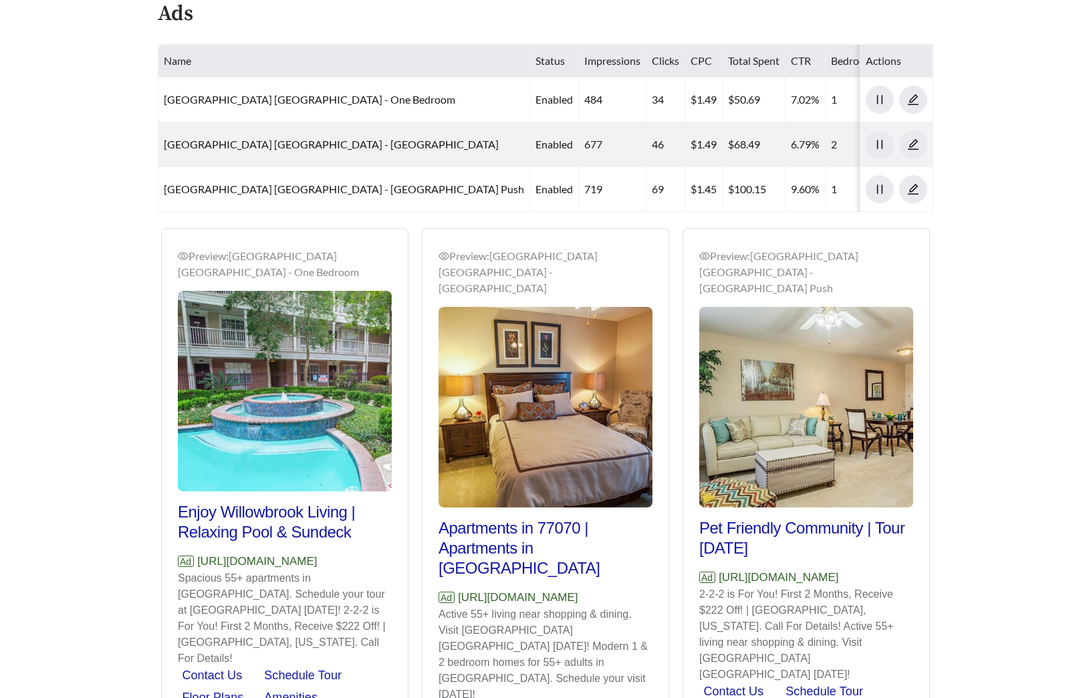
scroll to position [793, 0]
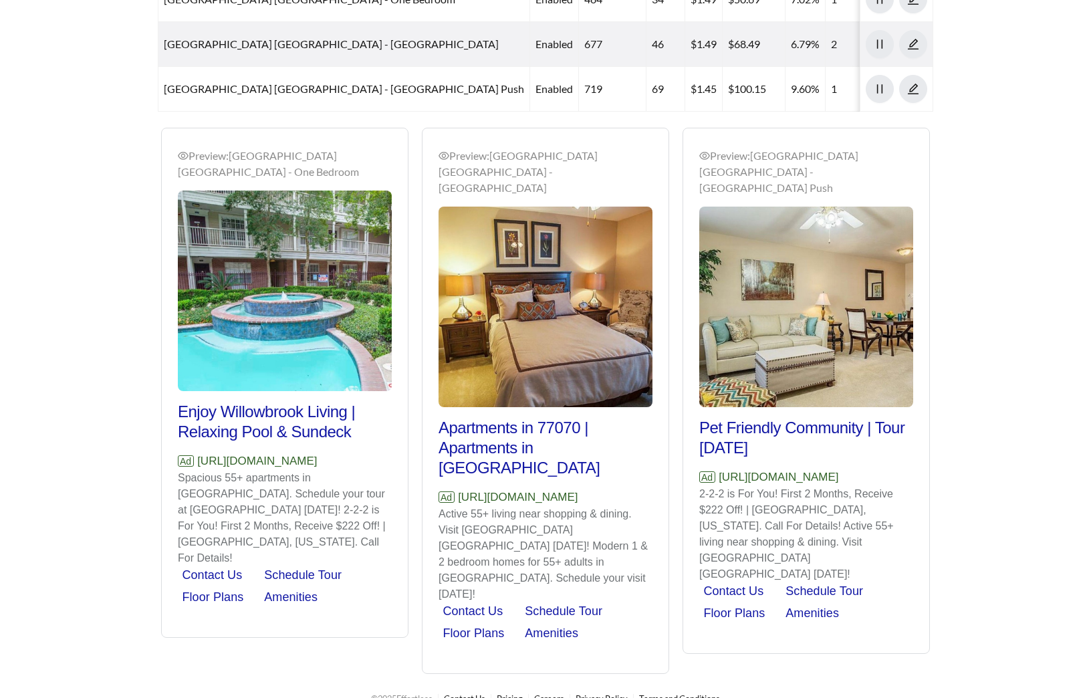
drag, startPoint x: 213, startPoint y: 502, endPoint x: 154, endPoint y: 481, distance: 63.0
click at [154, 481] on div "Preview: [GEOGRAPHIC_DATA] [GEOGRAPHIC_DATA] - One Bedroom Enjoy Willowbrook Li…" at bounding box center [284, 383] width 261 height 510
copy p "[URL][DOMAIN_NAME]"
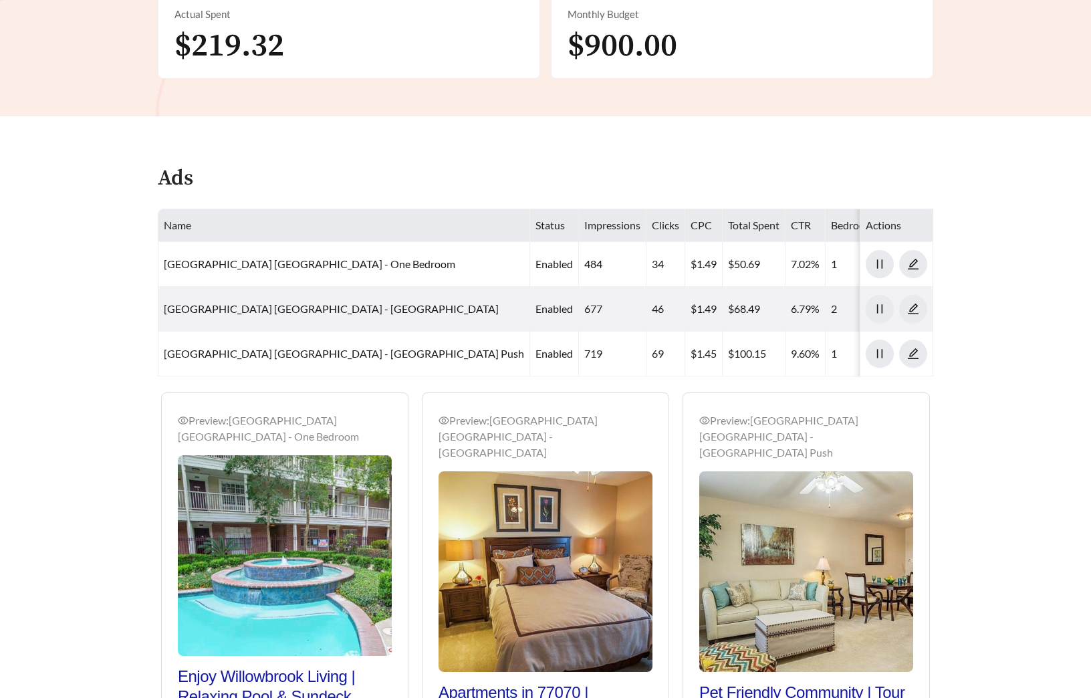
scroll to position [515, 0]
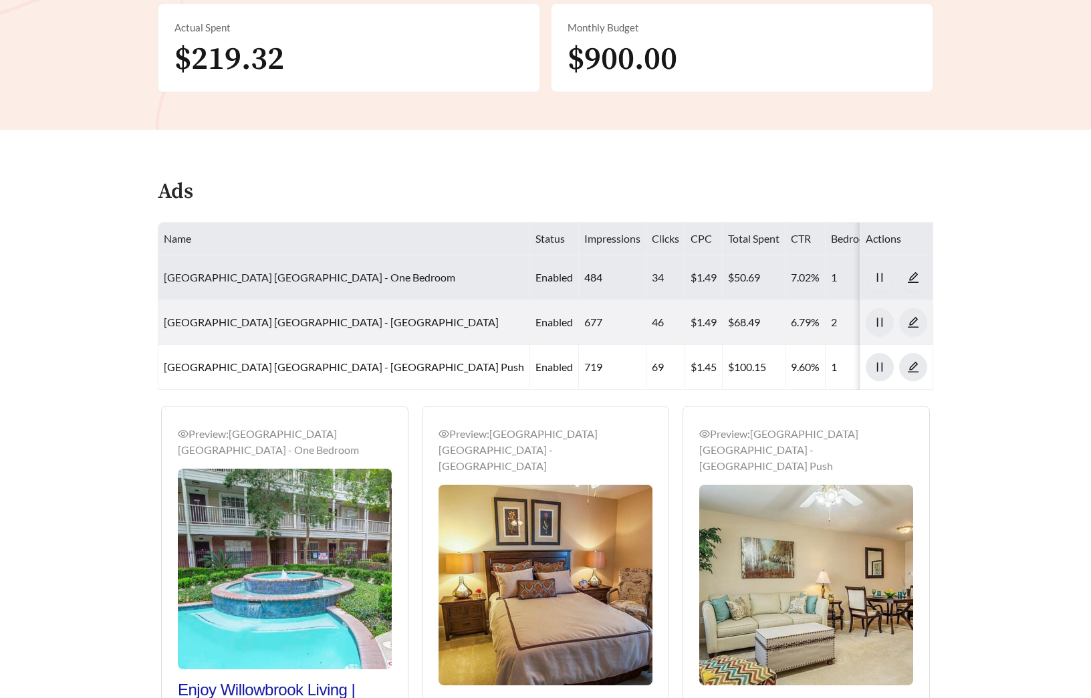
click at [266, 280] on link "[GEOGRAPHIC_DATA] [GEOGRAPHIC_DATA] - One Bedroom" at bounding box center [309, 277] width 291 height 13
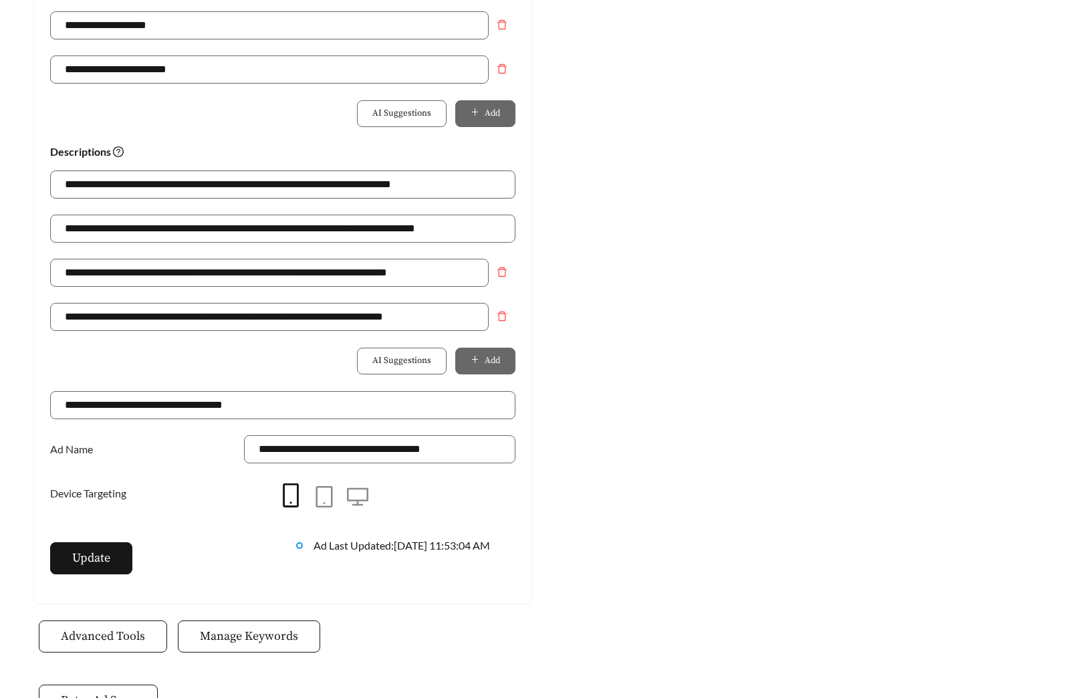
scroll to position [836, 0]
drag, startPoint x: 305, startPoint y: 228, endPoint x: 51, endPoint y: 229, distance: 253.3
click at [52, 229] on input "**********" at bounding box center [282, 229] width 465 height 28
drag, startPoint x: 438, startPoint y: 228, endPoint x: -78, endPoint y: 230, distance: 516.0
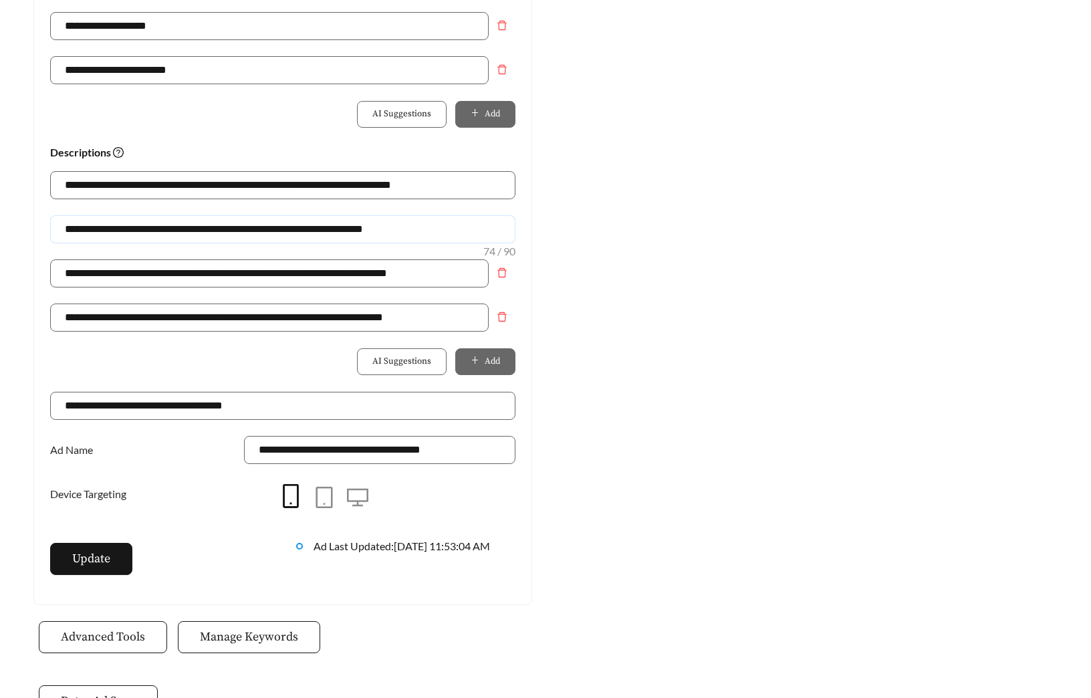
type input "**********"
click at [97, 561] on span "Update" at bounding box center [91, 558] width 38 height 18
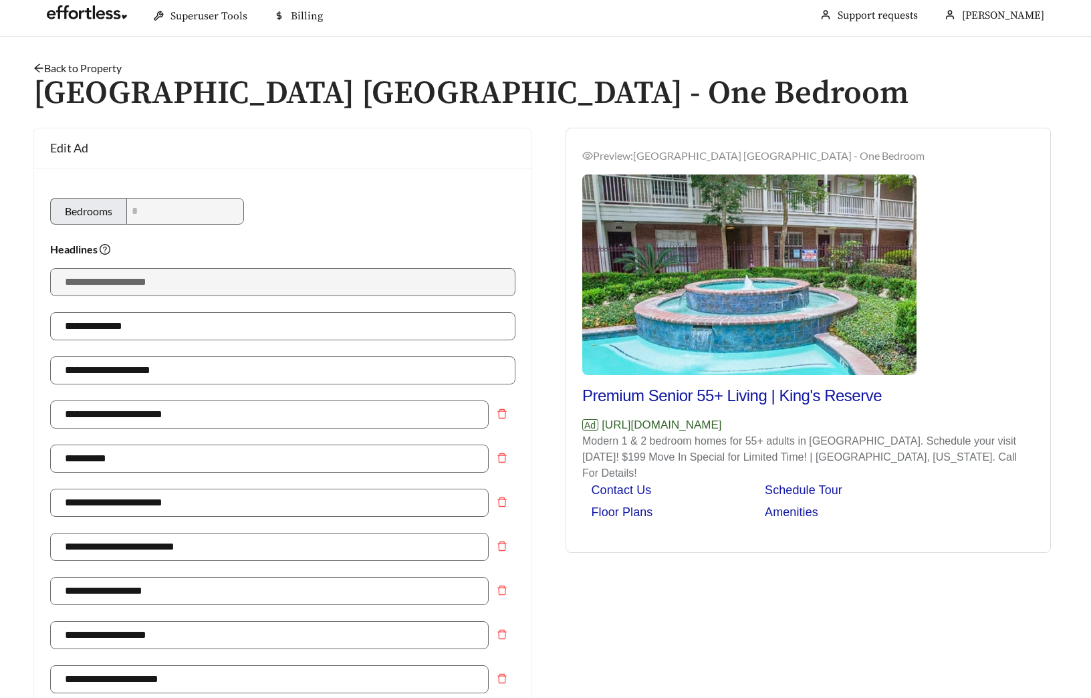
scroll to position [0, 0]
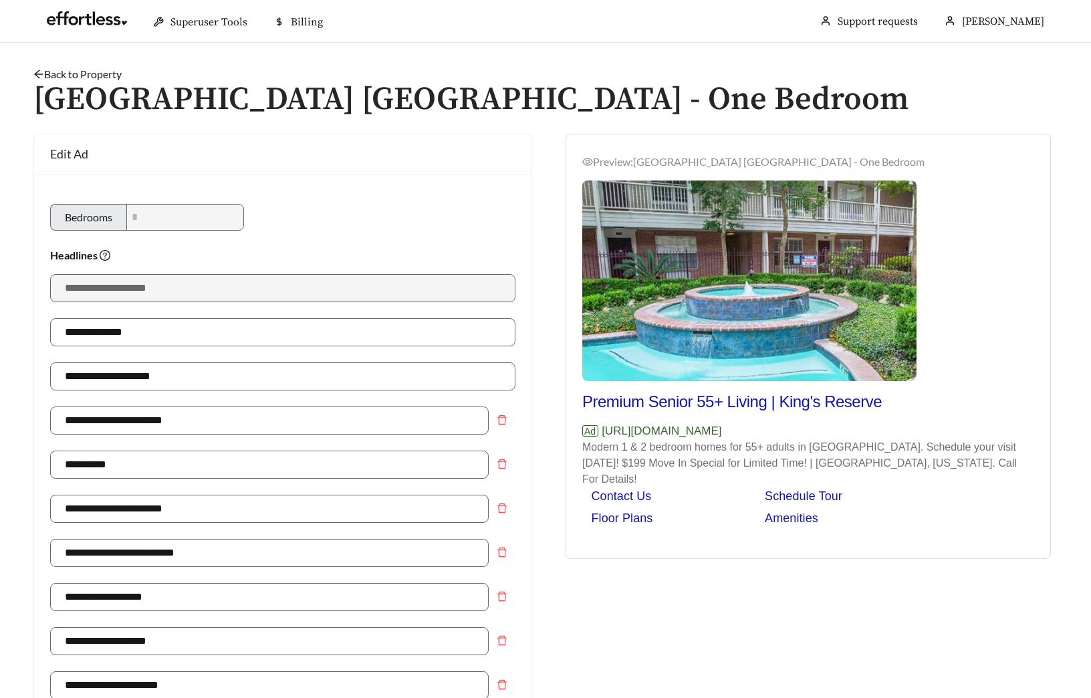
click at [105, 78] on link "Back to Property" at bounding box center [77, 74] width 88 height 13
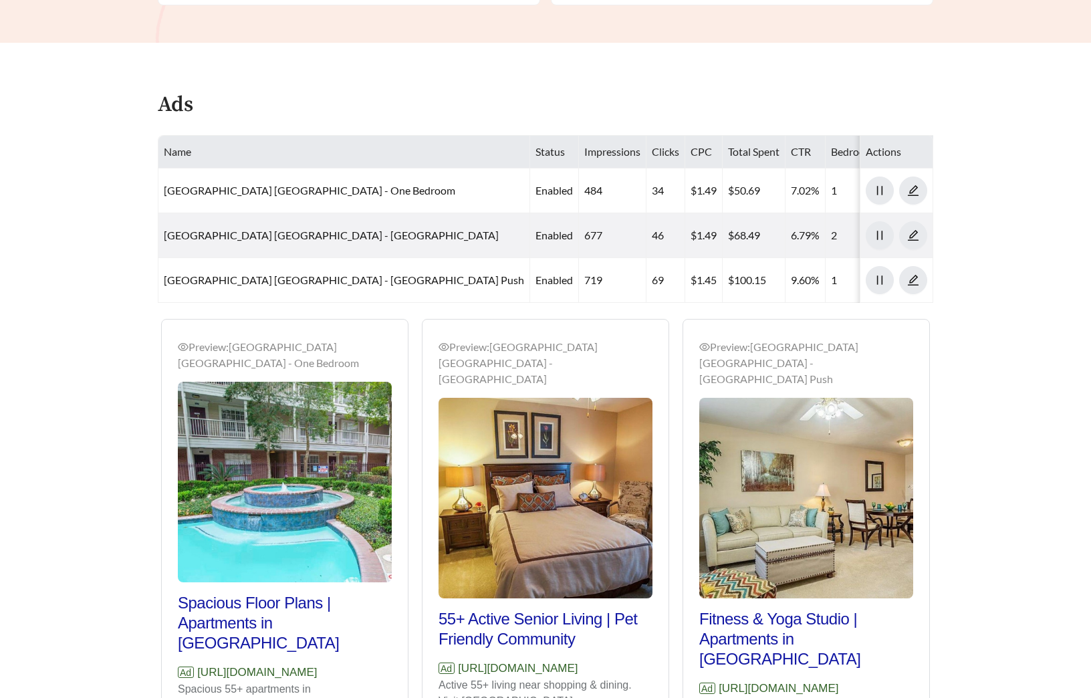
scroll to position [657, 0]
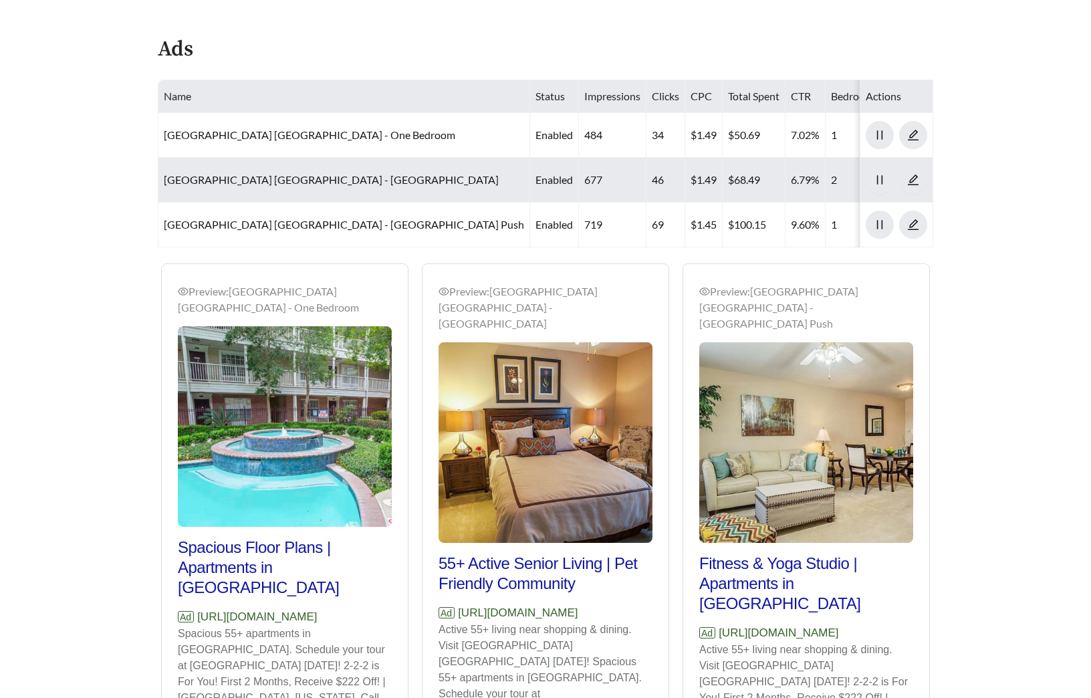
click at [267, 187] on td "[GEOGRAPHIC_DATA] [GEOGRAPHIC_DATA] - [GEOGRAPHIC_DATA]" at bounding box center [344, 180] width 372 height 45
click at [272, 182] on link "[GEOGRAPHIC_DATA] [GEOGRAPHIC_DATA] - [GEOGRAPHIC_DATA]" at bounding box center [331, 179] width 335 height 13
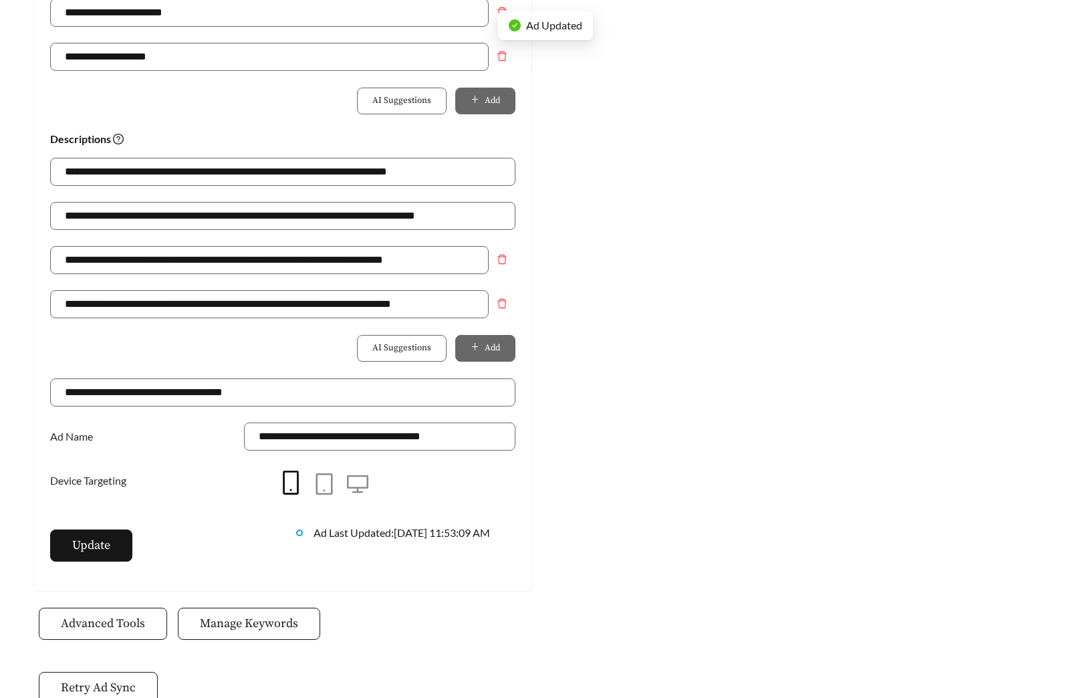
scroll to position [867, 0]
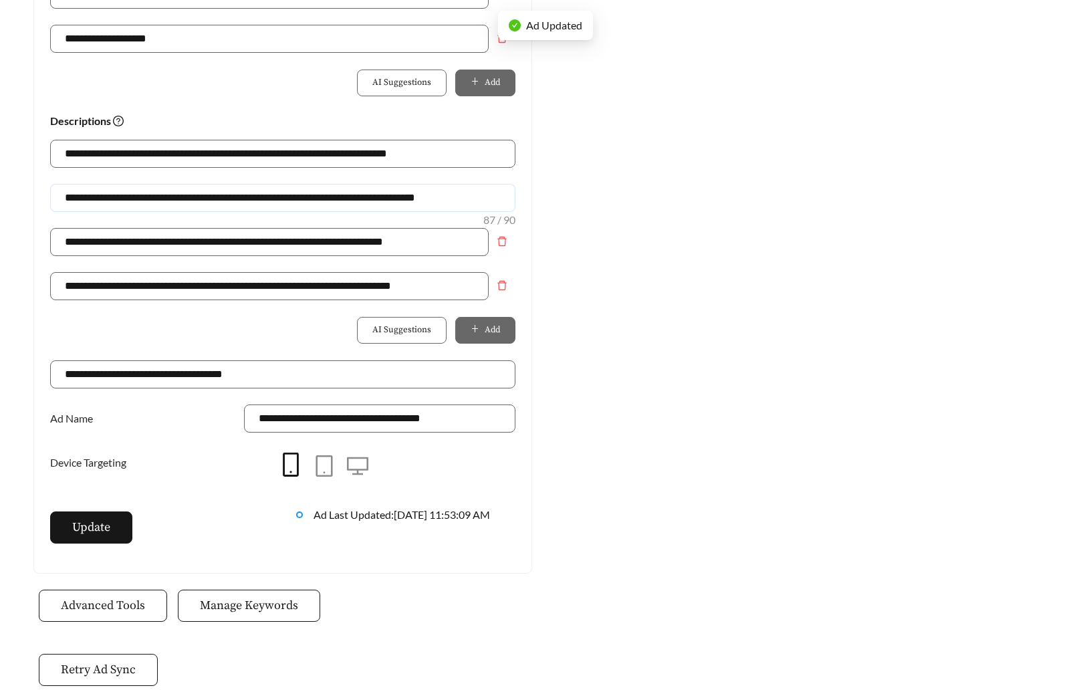
drag, startPoint x: 436, startPoint y: 202, endPoint x: -83, endPoint y: 193, distance: 518.8
paste input "text"
type input "**********"
click at [105, 530] on span "Update" at bounding box center [91, 527] width 38 height 18
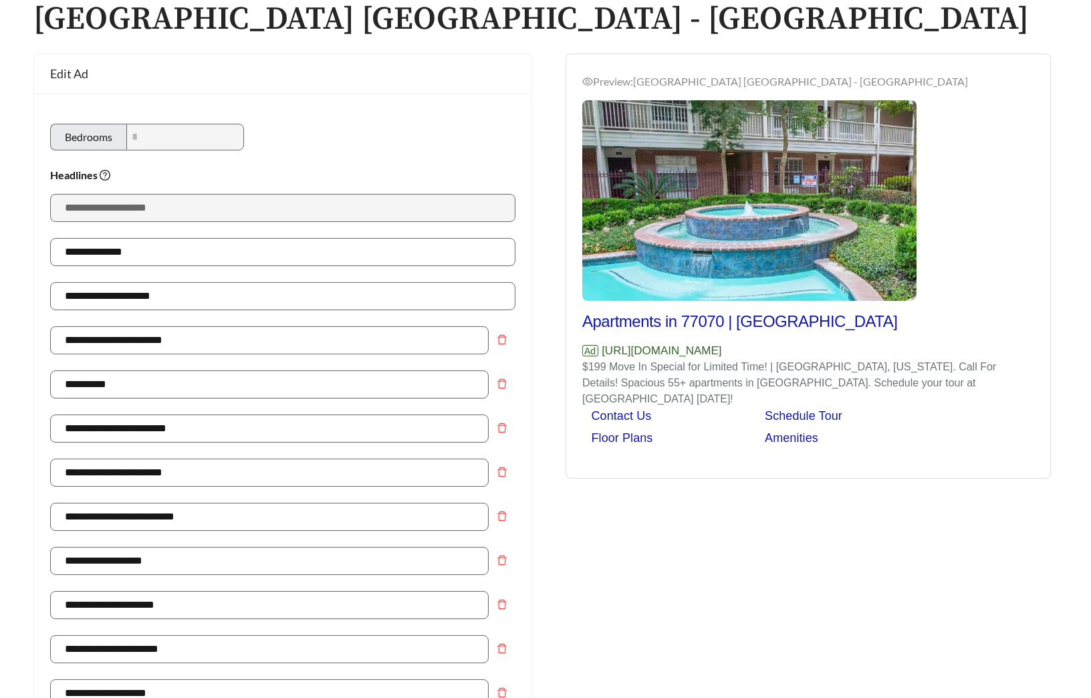
scroll to position [0, 0]
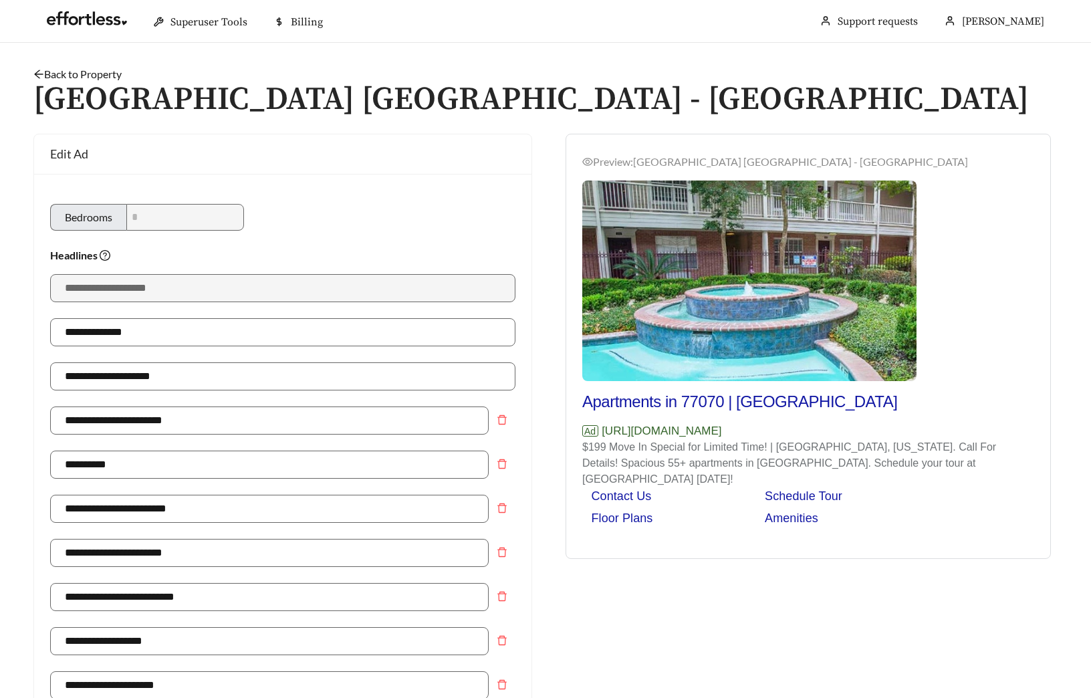
click at [84, 71] on link "Back to Property" at bounding box center [77, 74] width 88 height 13
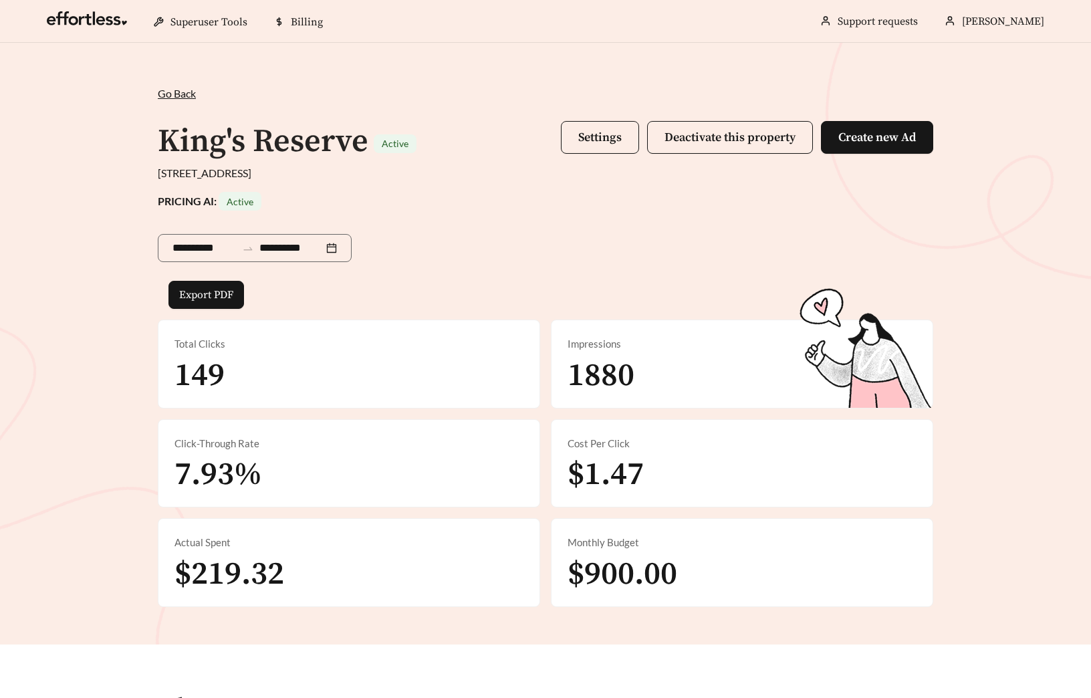
scroll to position [473, 0]
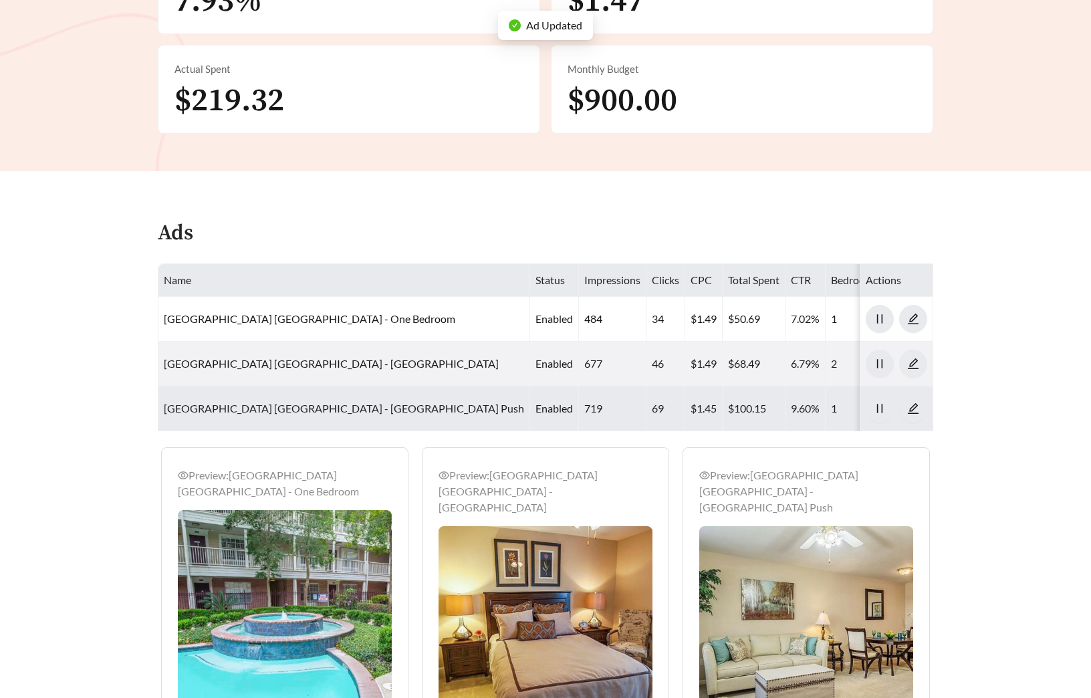
click at [261, 408] on link "[GEOGRAPHIC_DATA] [GEOGRAPHIC_DATA] - [GEOGRAPHIC_DATA] Push" at bounding box center [344, 408] width 360 height 13
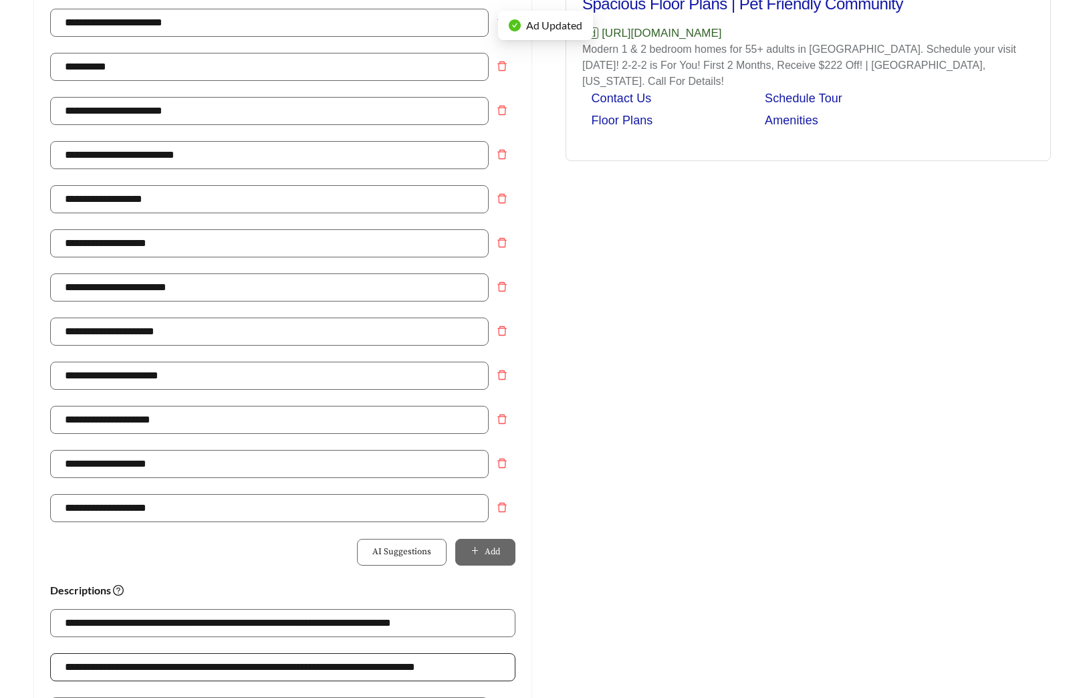
scroll to position [665, 0]
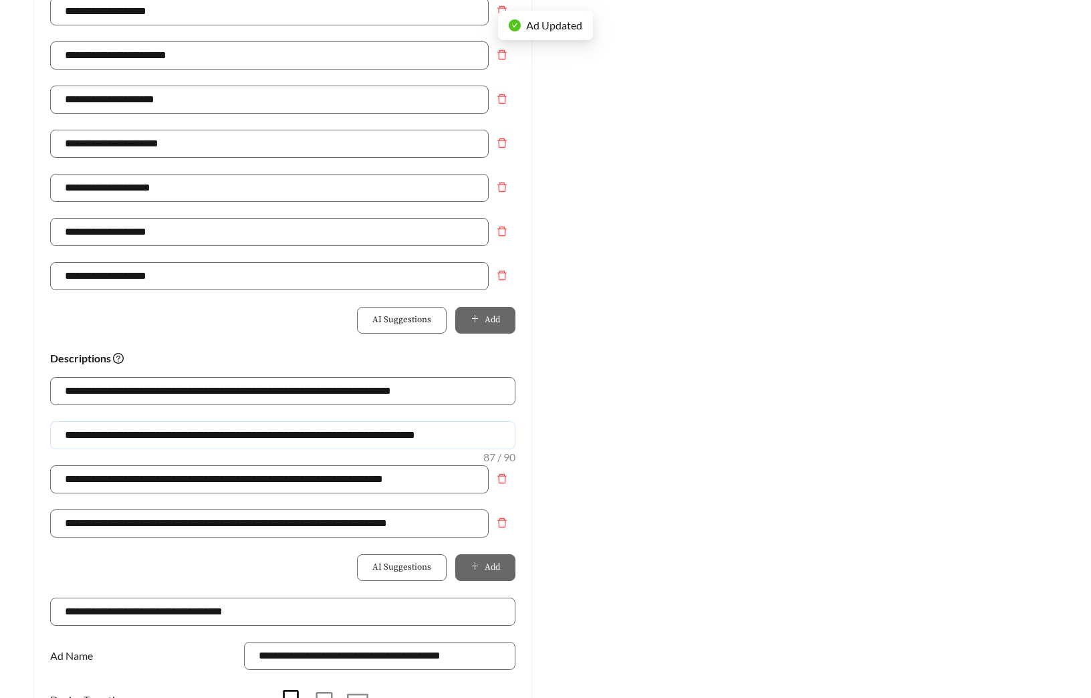
drag, startPoint x: 483, startPoint y: 402, endPoint x: -120, endPoint y: 402, distance: 602.9
paste input "text"
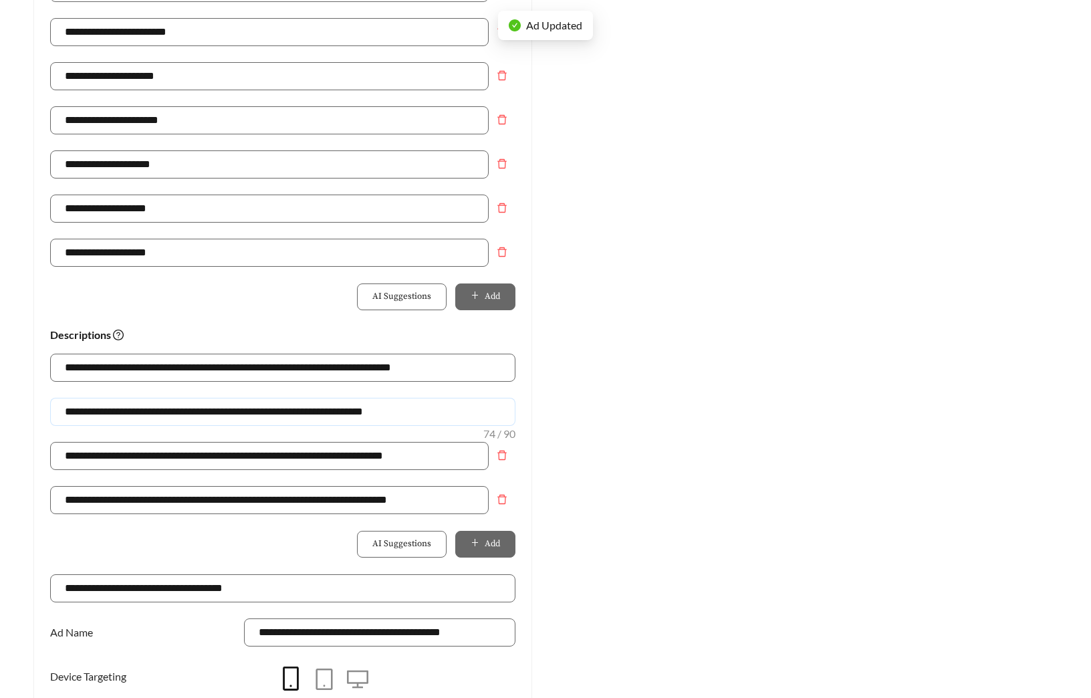
scroll to position [936, 0]
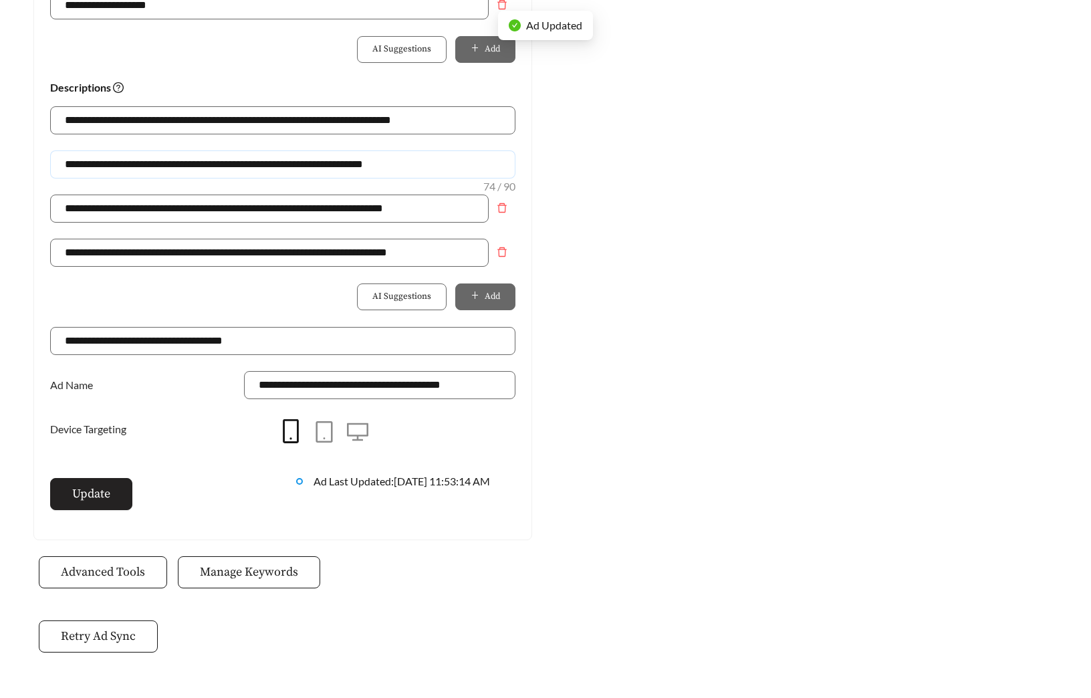
type input "**********"
click at [107, 478] on button "Update" at bounding box center [91, 494] width 82 height 32
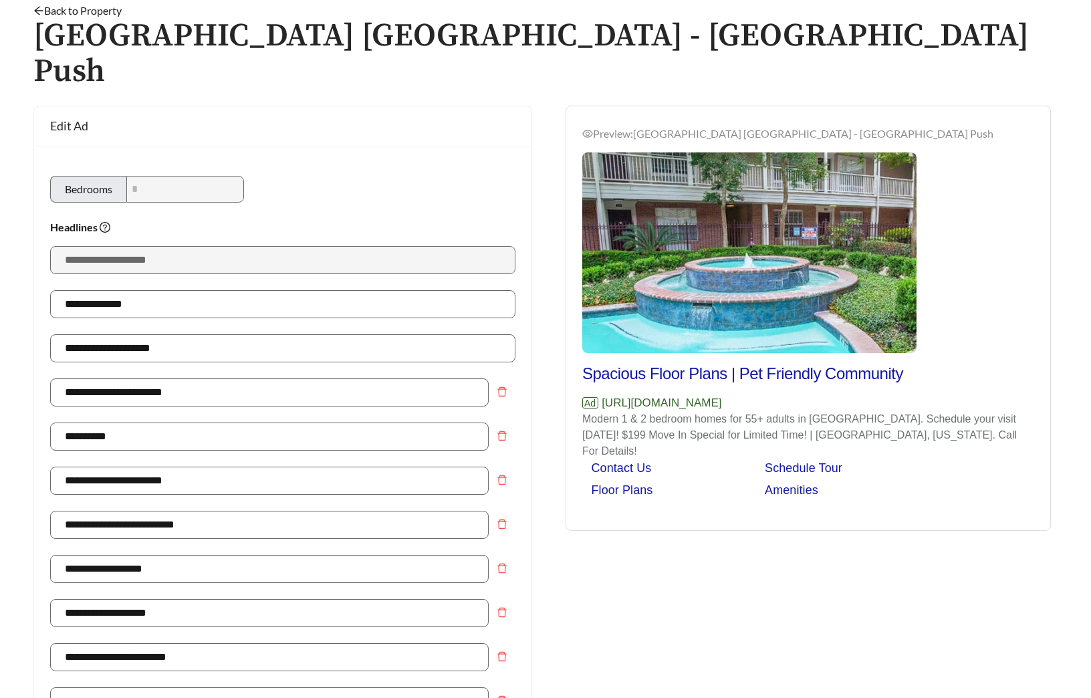
scroll to position [0, 0]
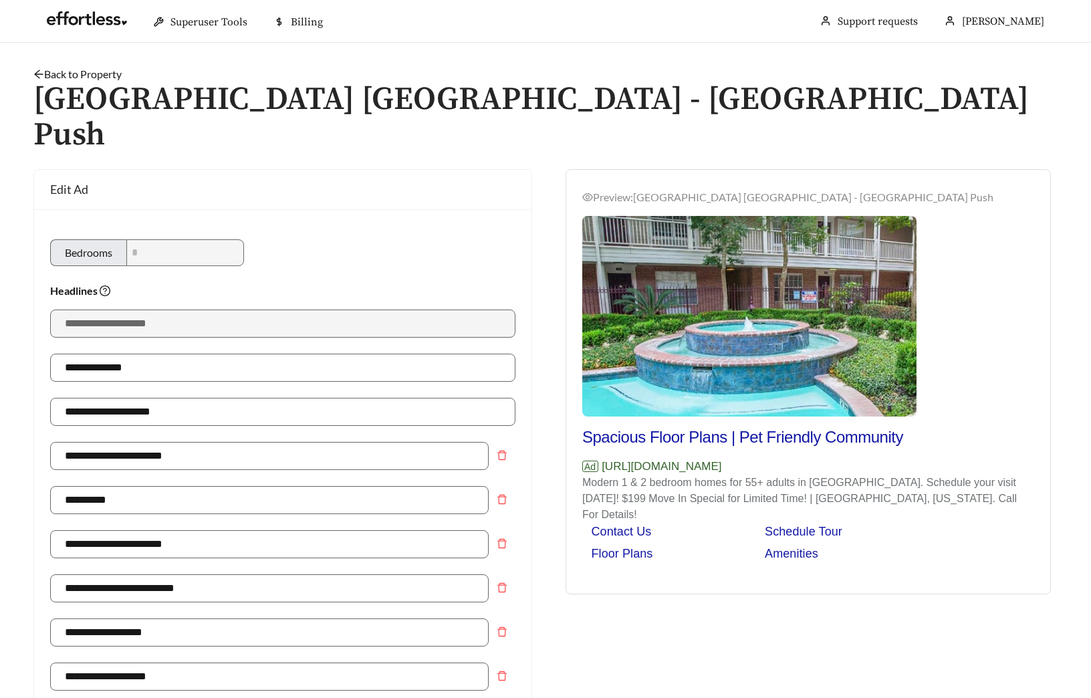
click at [98, 78] on link "Back to Property" at bounding box center [77, 74] width 88 height 13
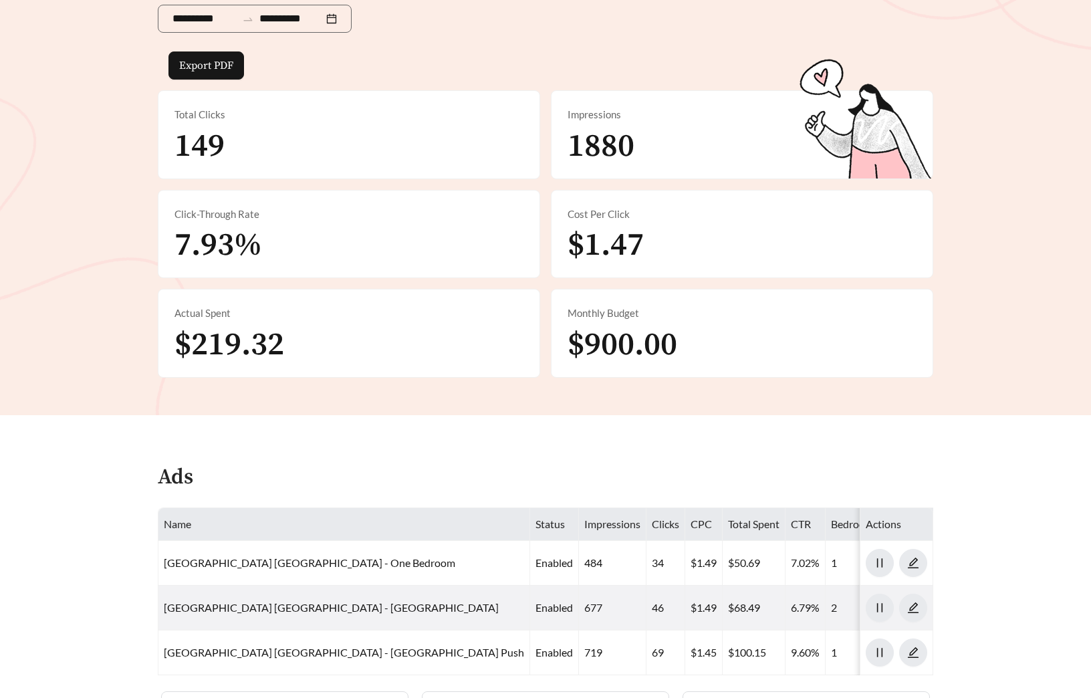
scroll to position [274, 0]
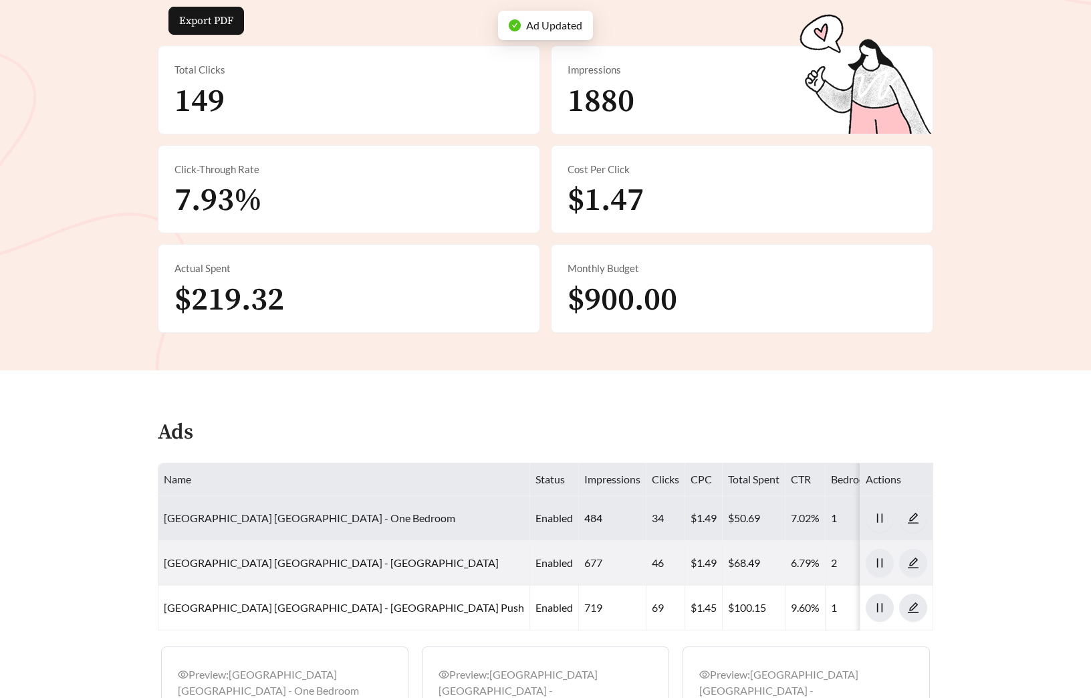
click at [310, 523] on link "[GEOGRAPHIC_DATA] [GEOGRAPHIC_DATA] - One Bedroom" at bounding box center [309, 517] width 291 height 13
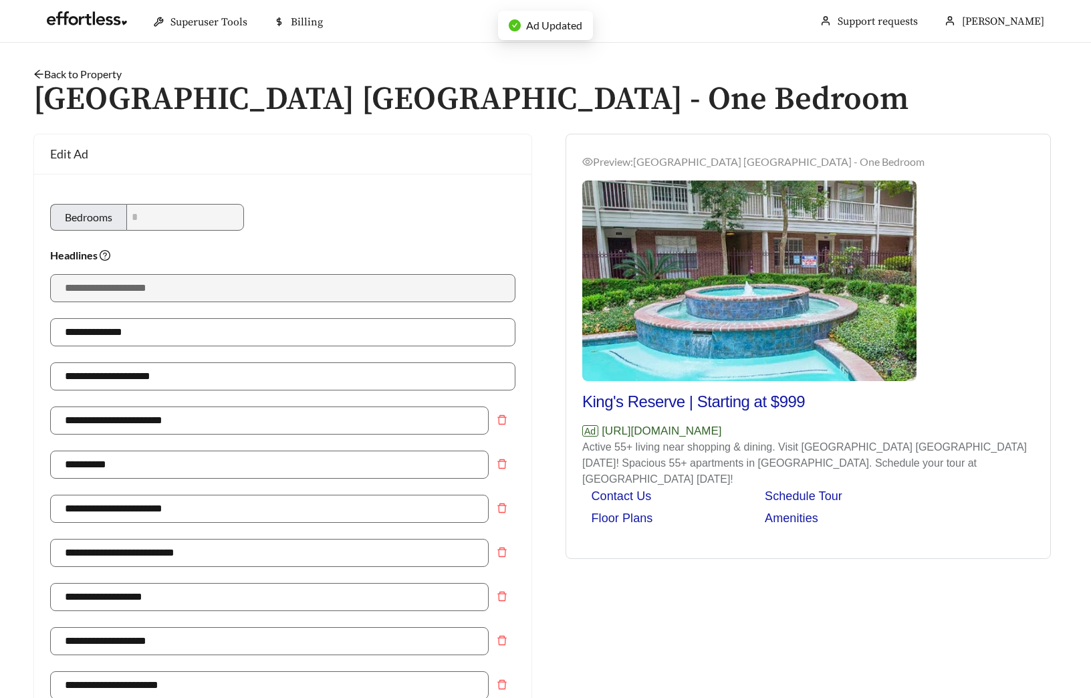
type input "**********"
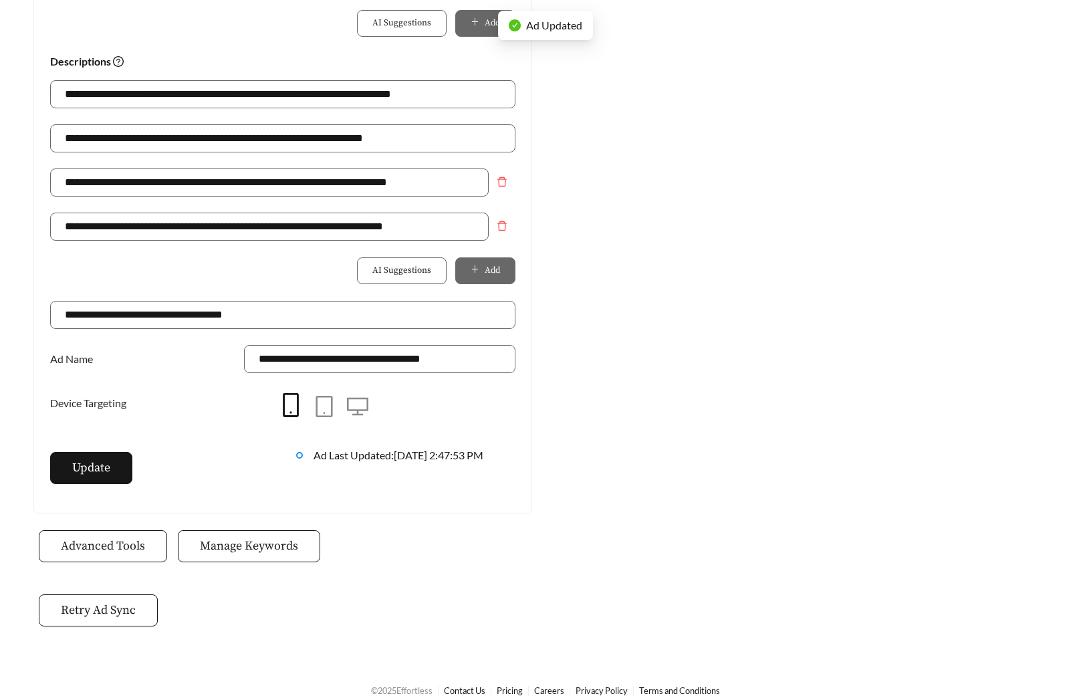
scroll to position [943, 0]
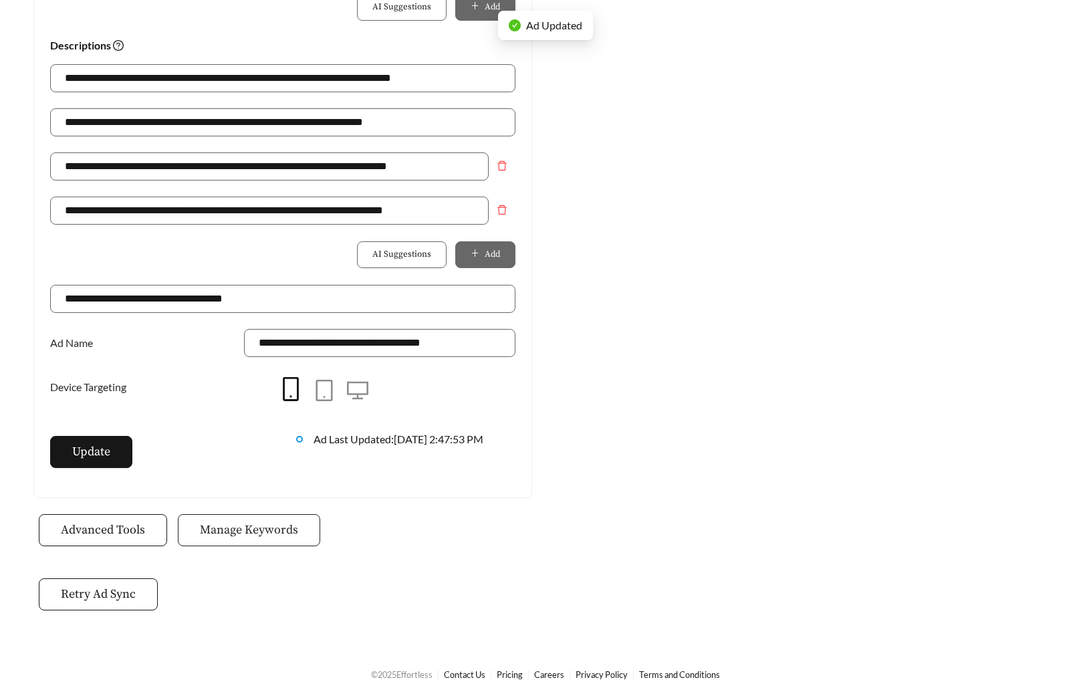
click at [259, 527] on span "Manage Keywords" at bounding box center [249, 530] width 98 height 18
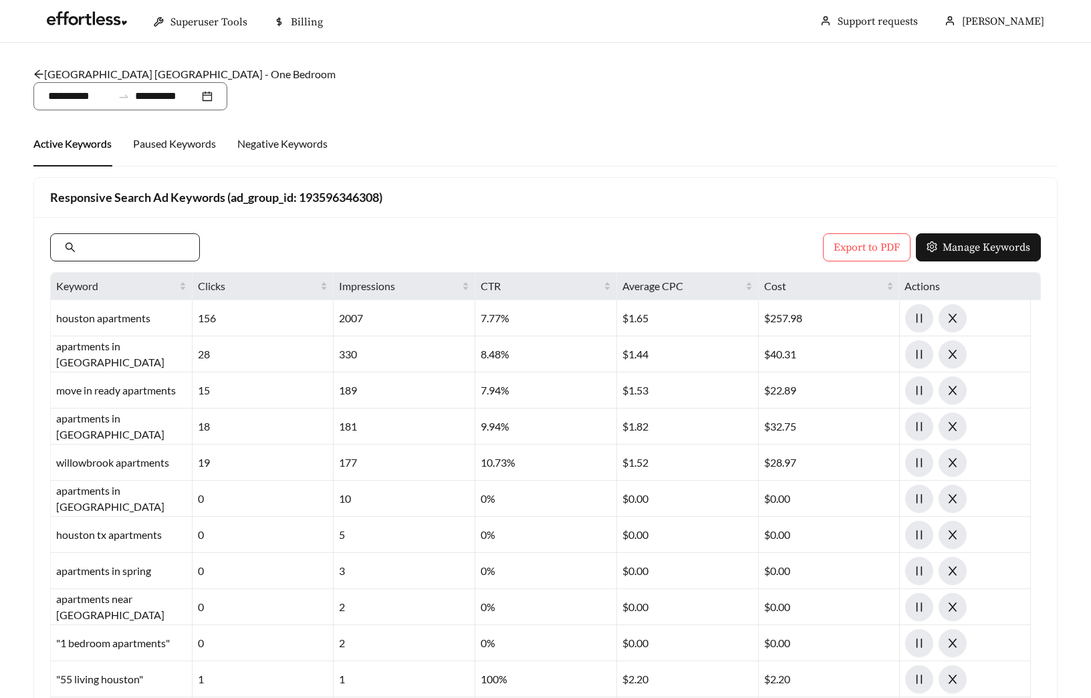
click at [178, 249] on input "text" at bounding box center [131, 247] width 107 height 16
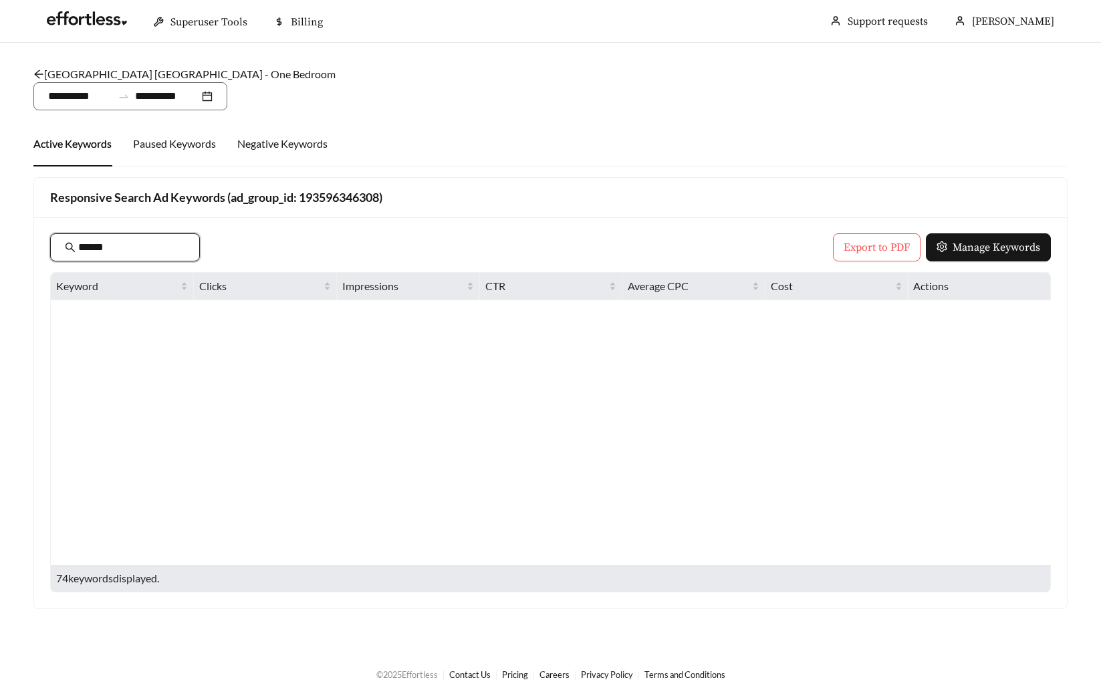
type input "******"
click at [104, 68] on link "[GEOGRAPHIC_DATA] [GEOGRAPHIC_DATA] - One Bedroom" at bounding box center [184, 74] width 302 height 13
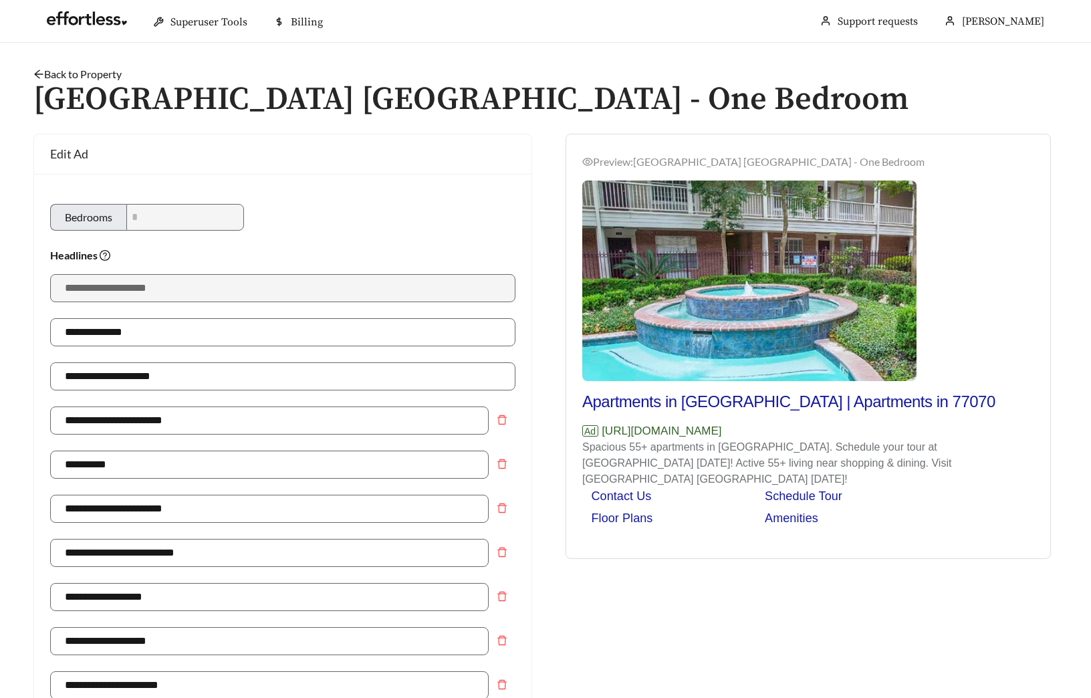
click at [57, 75] on link "Back to Property" at bounding box center [77, 74] width 88 height 13
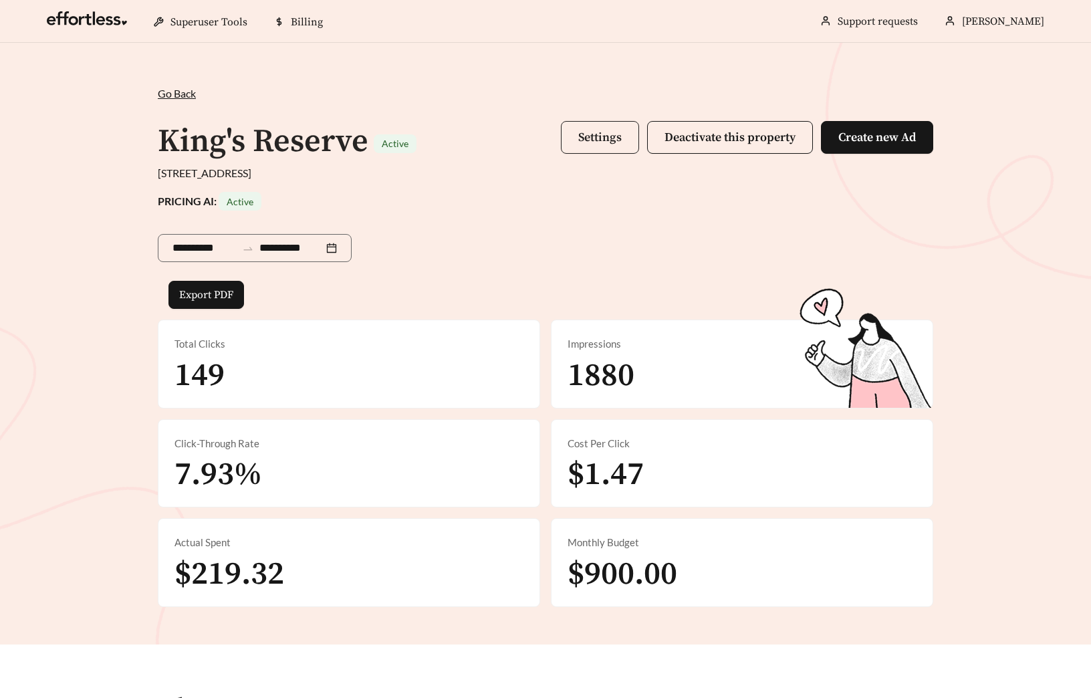
click at [578, 128] on button "Settings" at bounding box center [600, 137] width 78 height 33
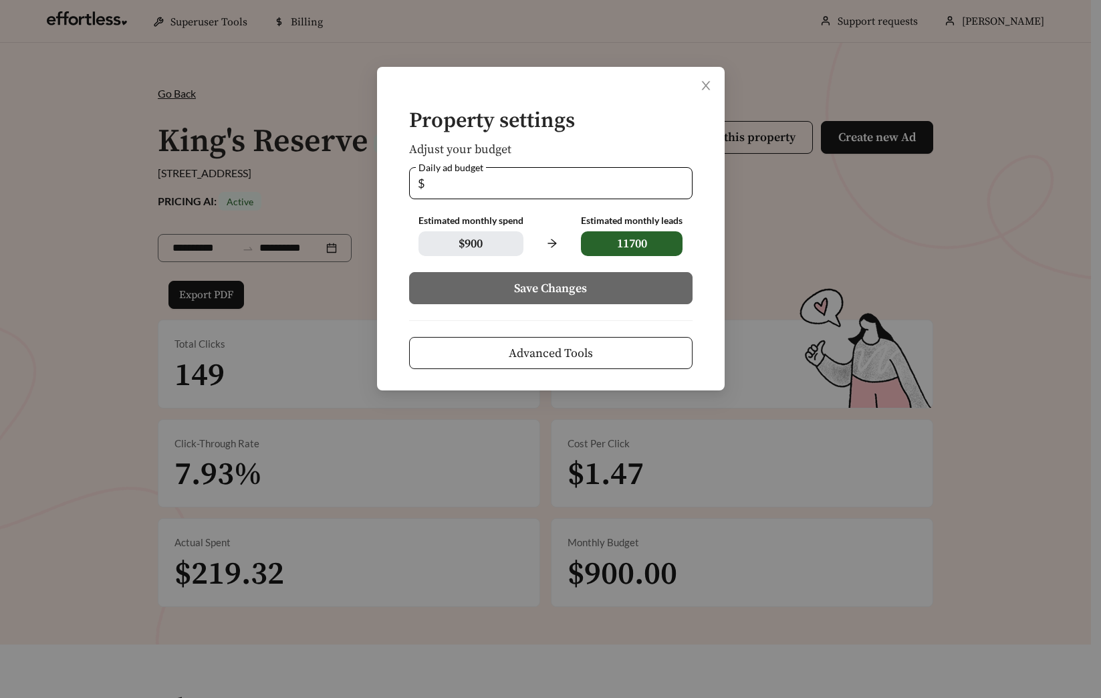
click at [610, 339] on button "Advanced Tools" at bounding box center [550, 353] width 283 height 32
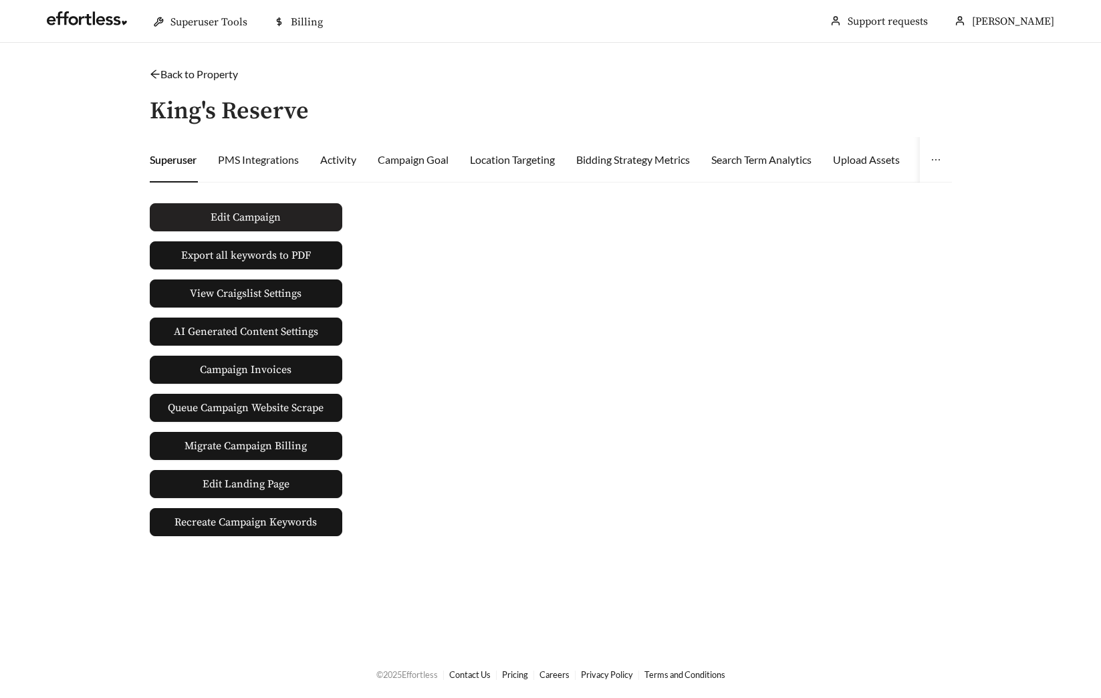
click at [280, 212] on span "Edit Campaign" at bounding box center [246, 217] width 70 height 16
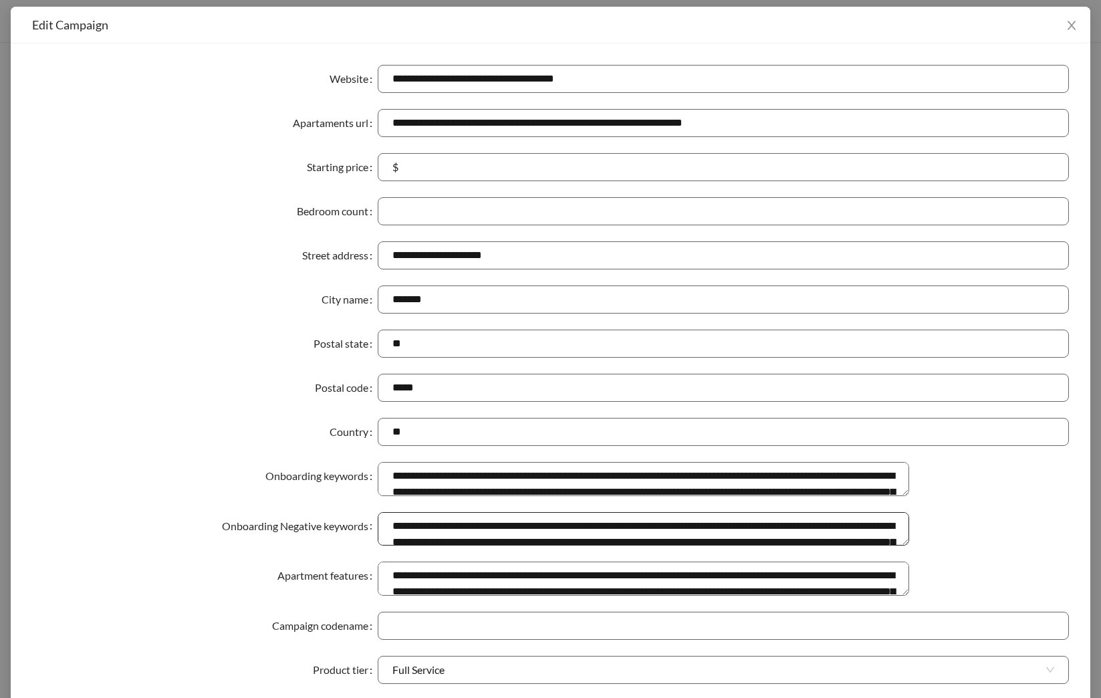
scroll to position [285, 0]
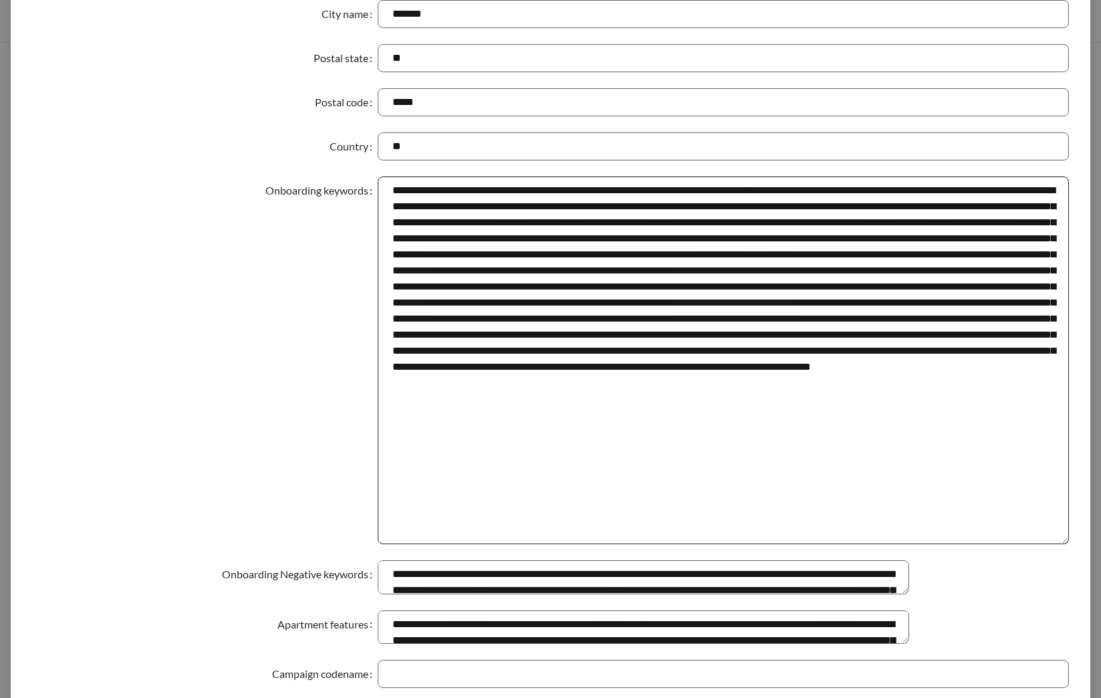
drag, startPoint x: 1057, startPoint y: 215, endPoint x: 1007, endPoint y: 538, distance: 326.8
click at [1007, 539] on textarea "Onboarding keywords" at bounding box center [723, 360] width 691 height 368
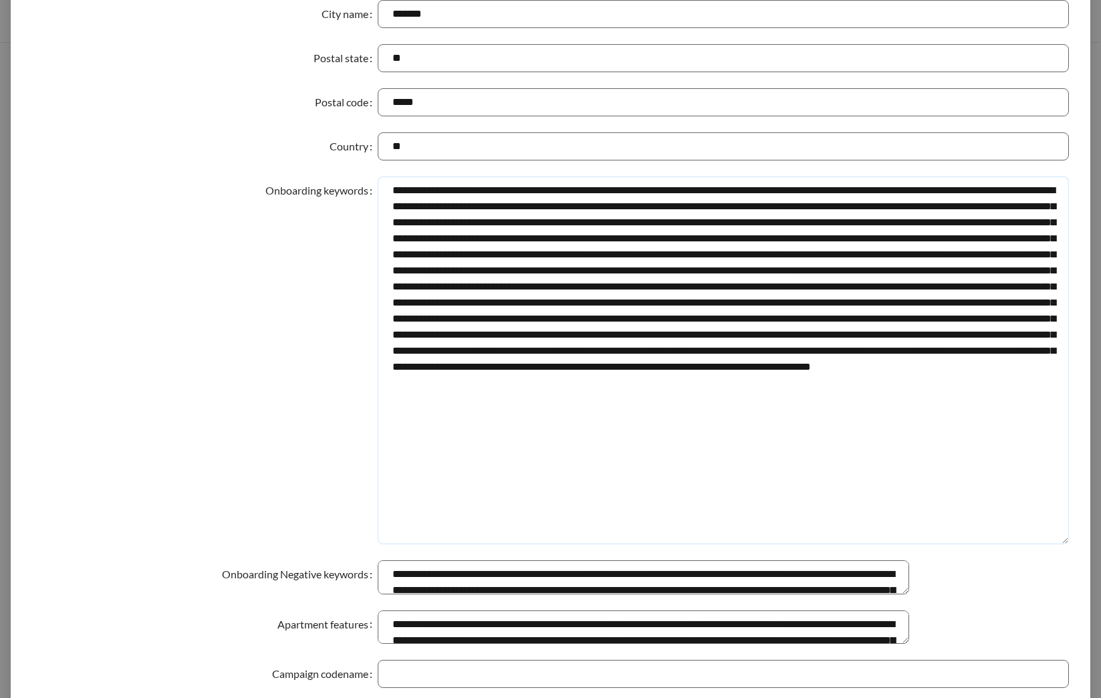
click at [914, 411] on textarea "Onboarding keywords" at bounding box center [723, 360] width 691 height 368
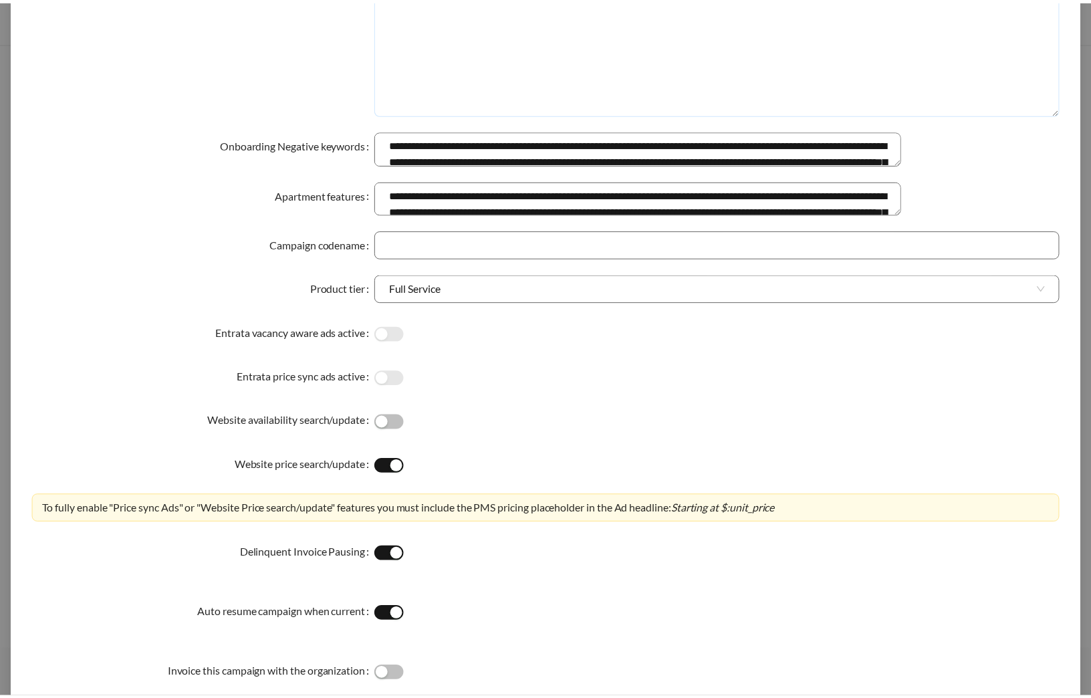
scroll to position [856, 0]
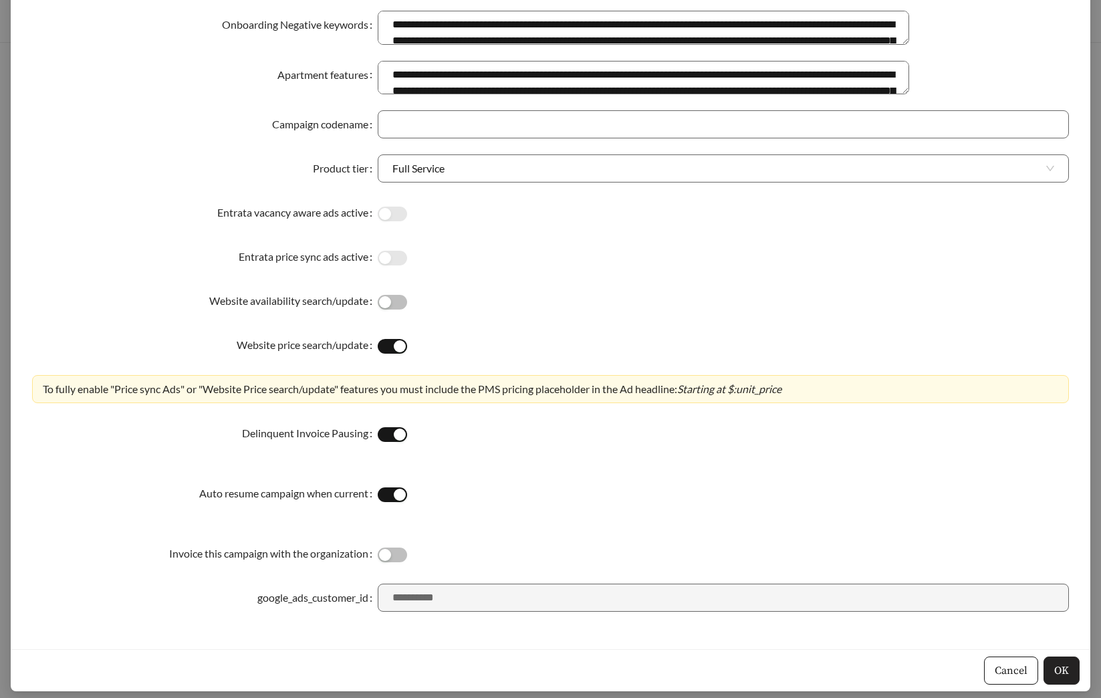
type textarea "**********"
click at [1059, 670] on span "OK" at bounding box center [1061, 670] width 15 height 16
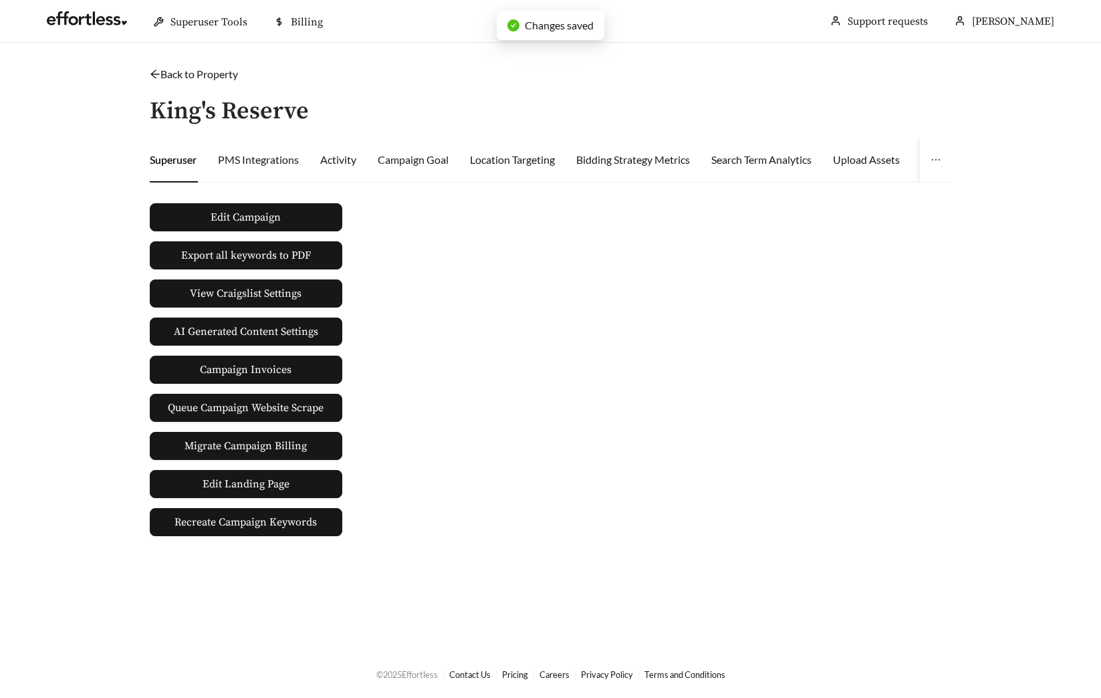
click at [209, 76] on link "Back to Property" at bounding box center [194, 74] width 88 height 13
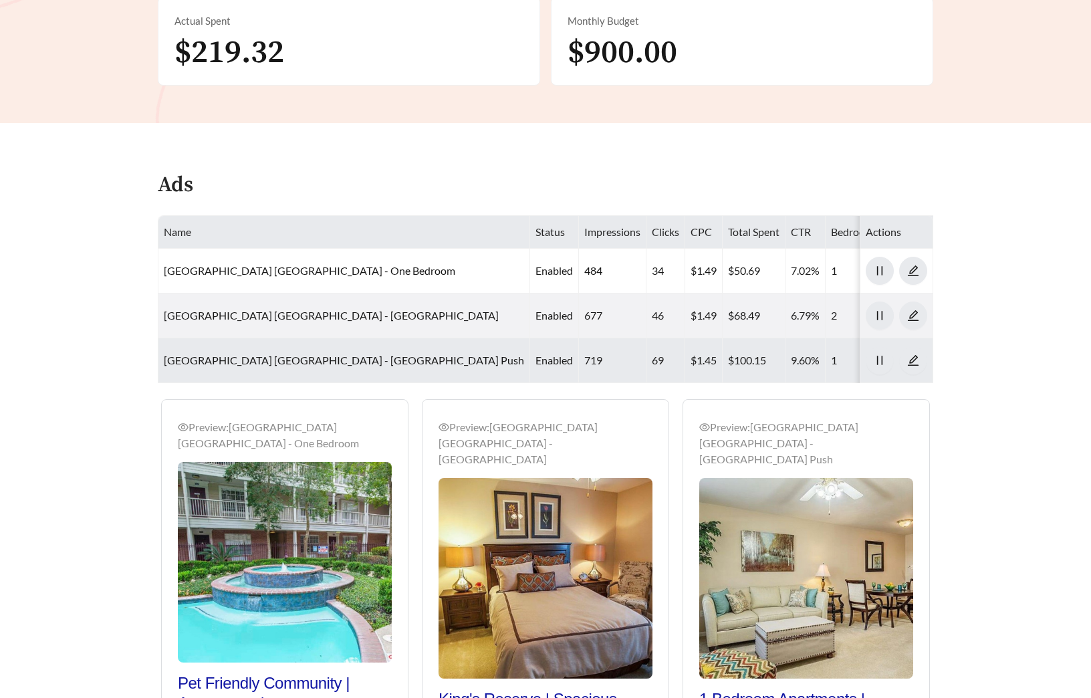
scroll to position [576, 0]
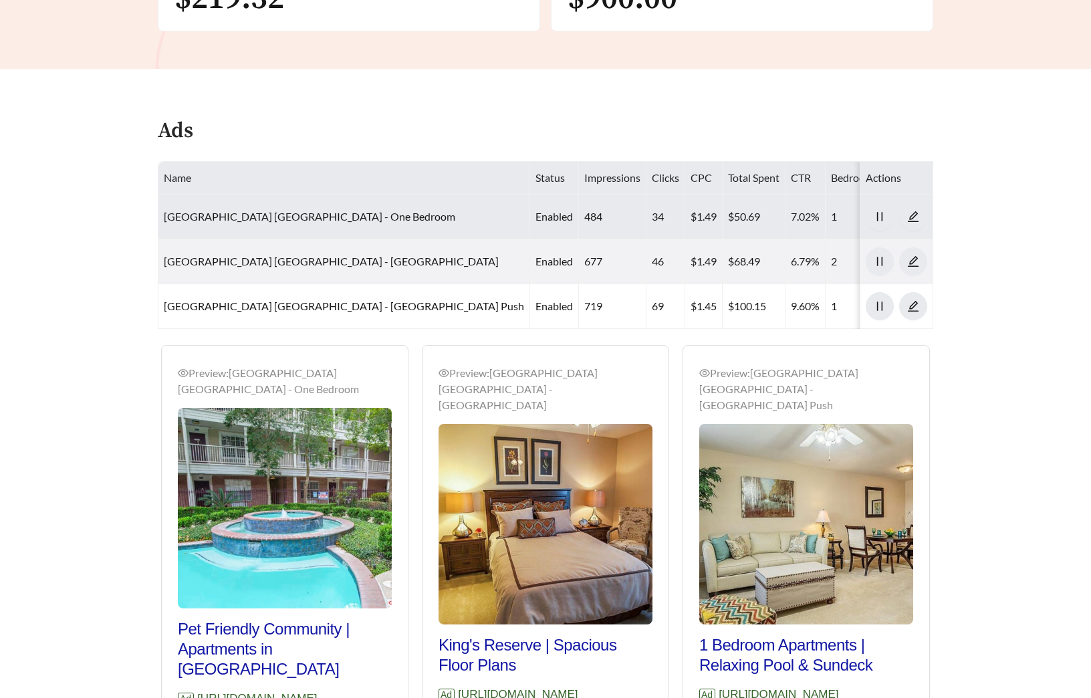
click at [243, 208] on td "[GEOGRAPHIC_DATA] [GEOGRAPHIC_DATA] - One Bedroom" at bounding box center [344, 217] width 372 height 45
click at [244, 216] on link "[GEOGRAPHIC_DATA] [GEOGRAPHIC_DATA] - One Bedroom" at bounding box center [309, 216] width 291 height 13
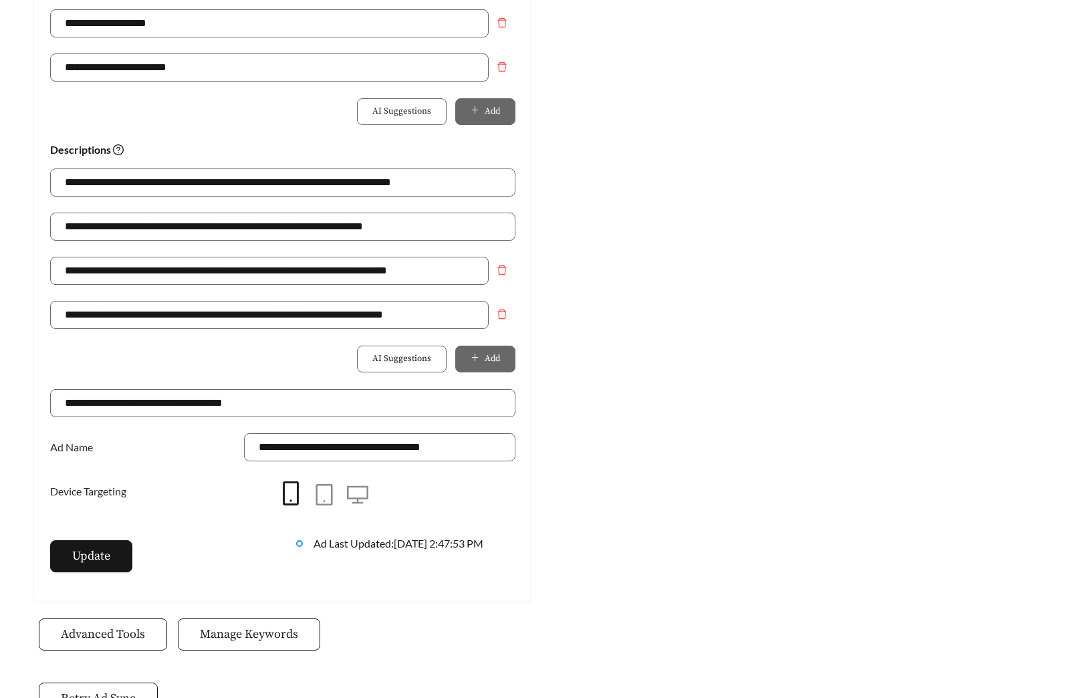
scroll to position [943, 0]
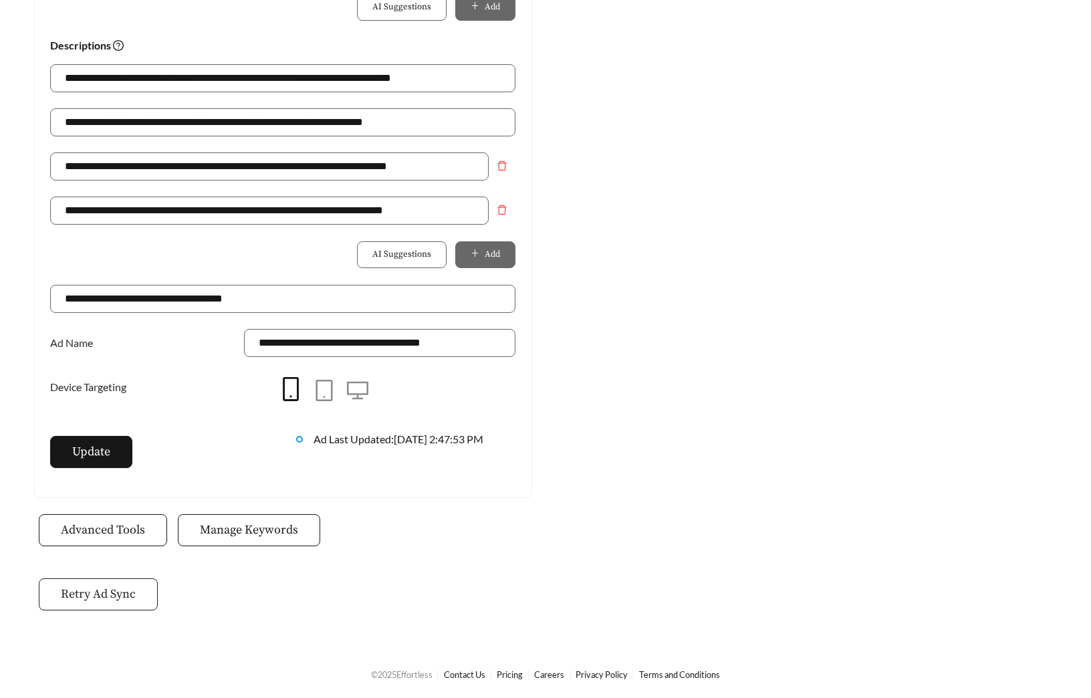
click at [91, 592] on span "Retry Ad Sync" at bounding box center [98, 594] width 75 height 18
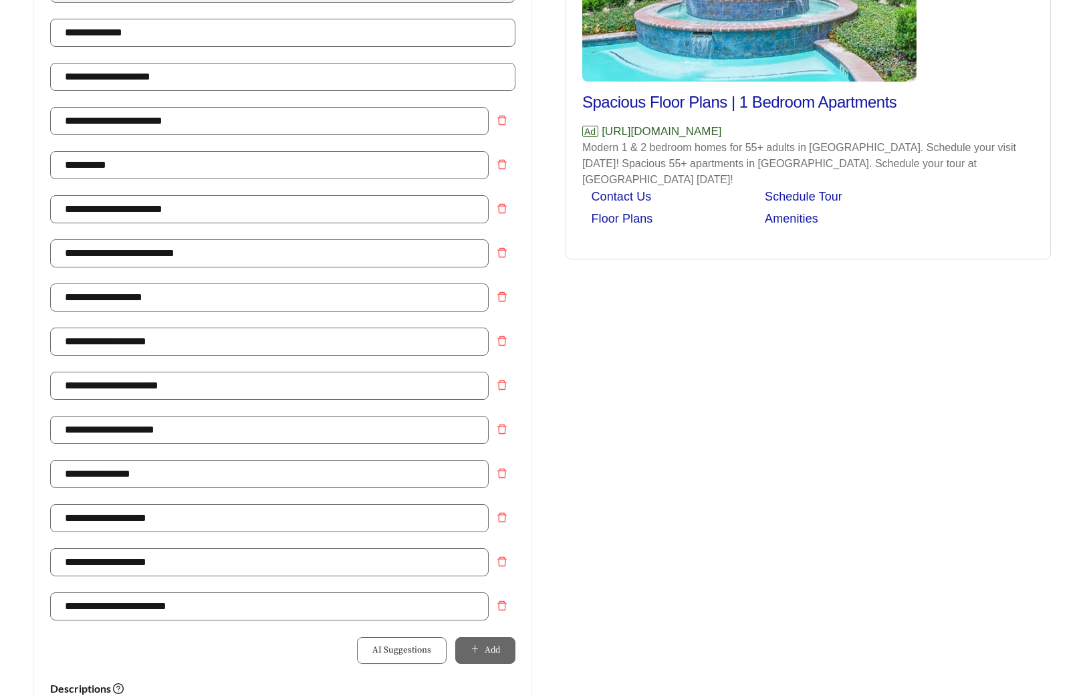
scroll to position [0, 0]
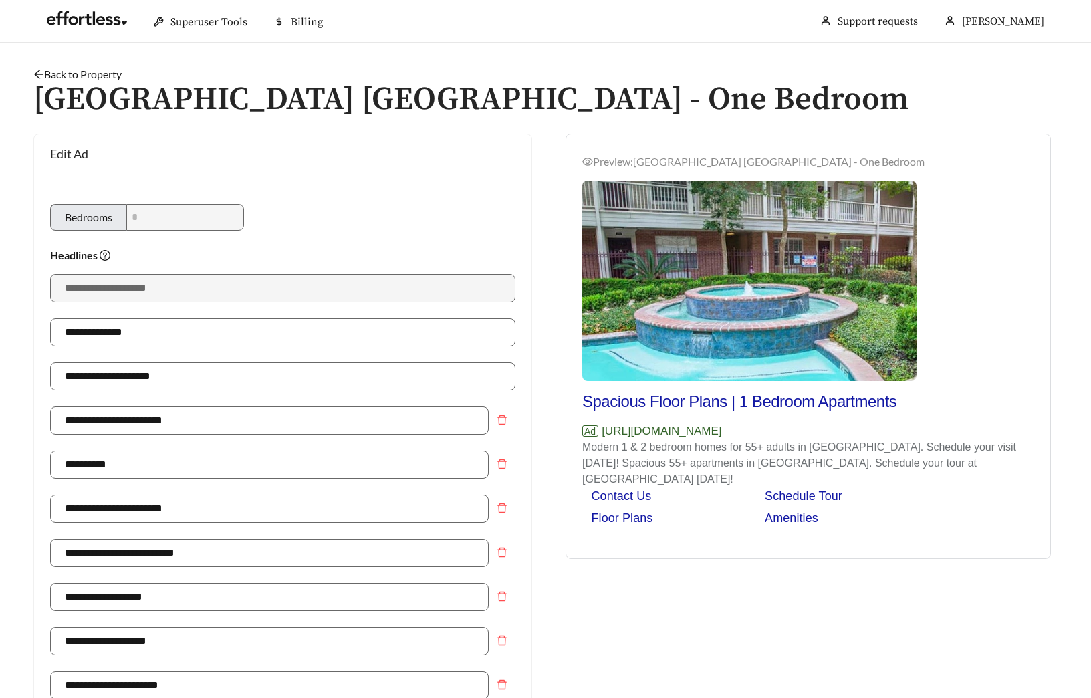
click at [104, 70] on link "Back to Property" at bounding box center [77, 74] width 88 height 13
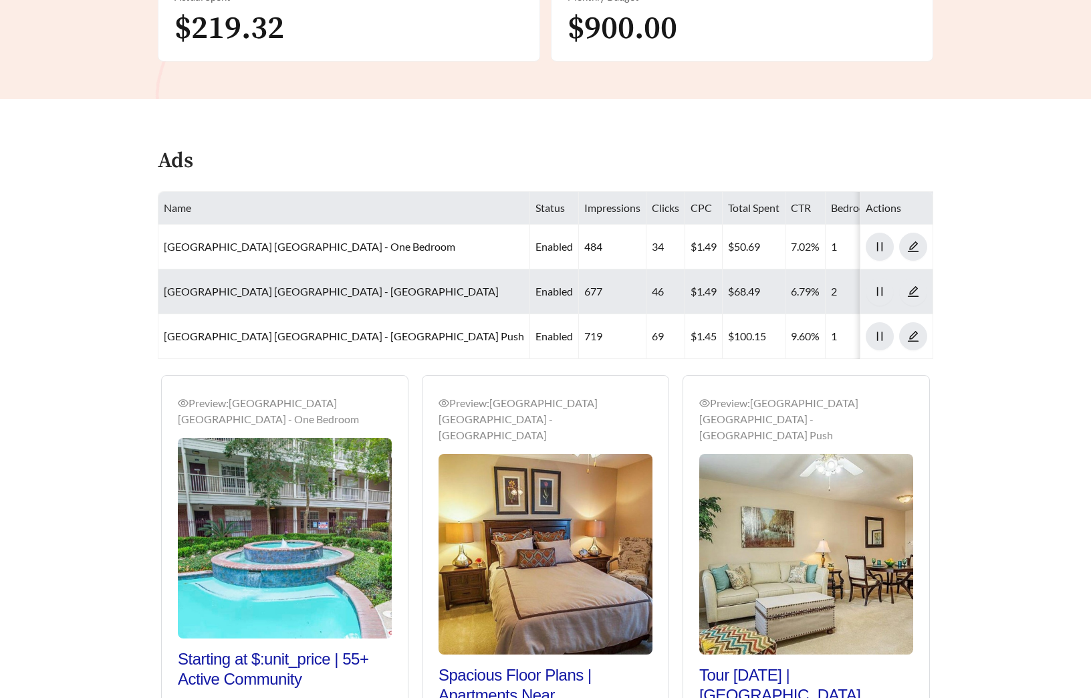
scroll to position [648, 0]
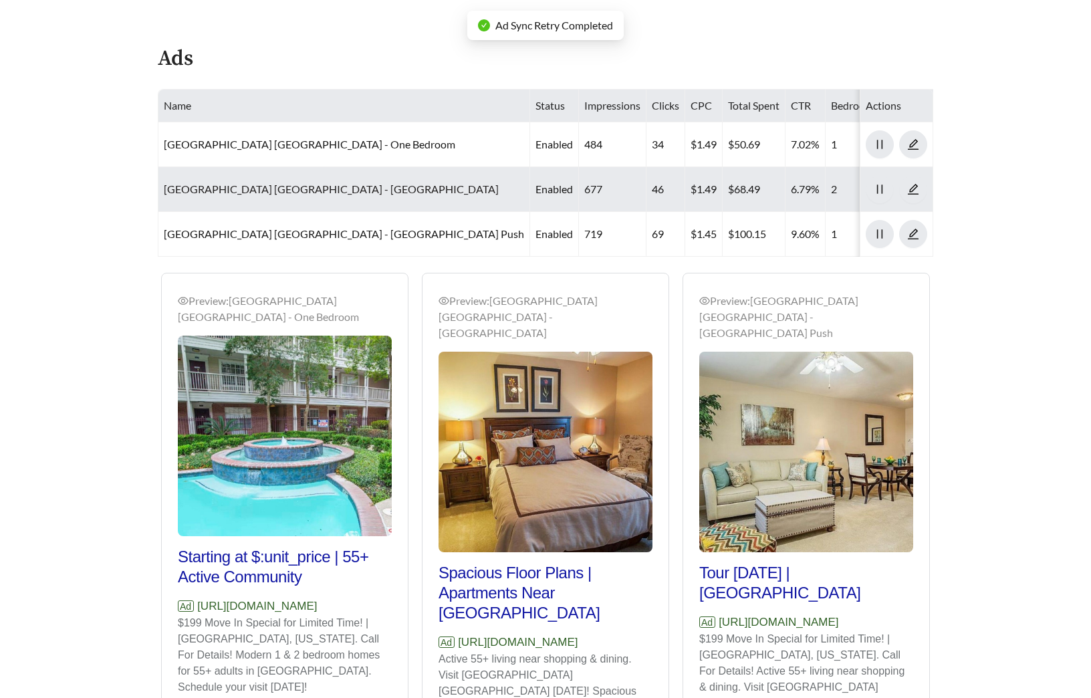
click at [273, 182] on link "[GEOGRAPHIC_DATA] [GEOGRAPHIC_DATA] - [GEOGRAPHIC_DATA]" at bounding box center [331, 188] width 335 height 13
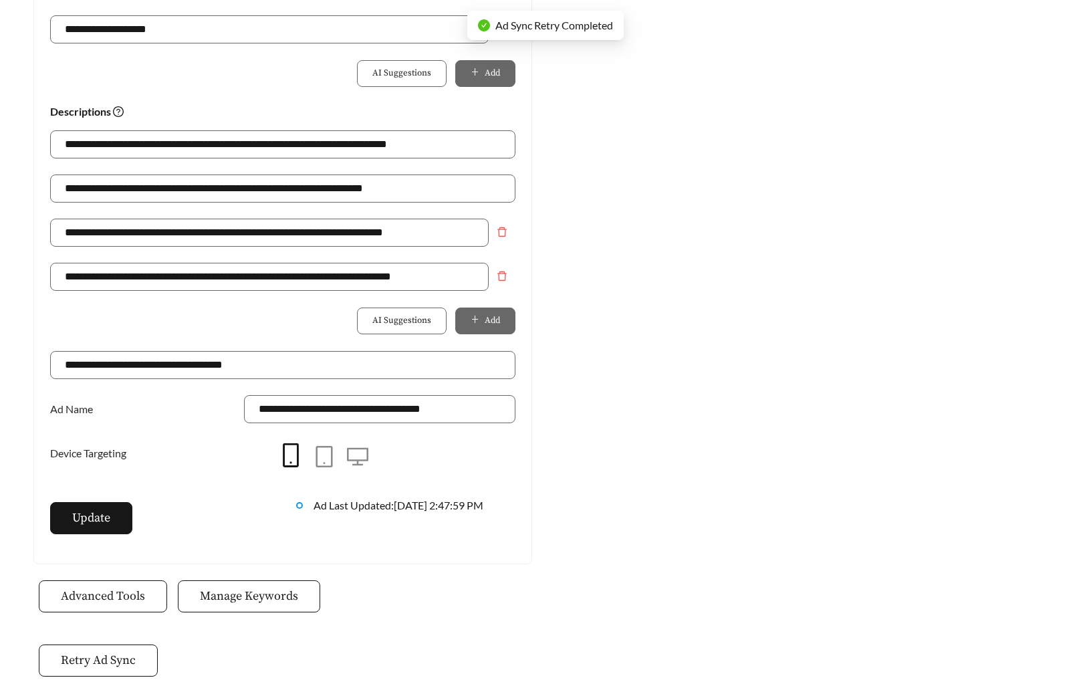
scroll to position [943, 0]
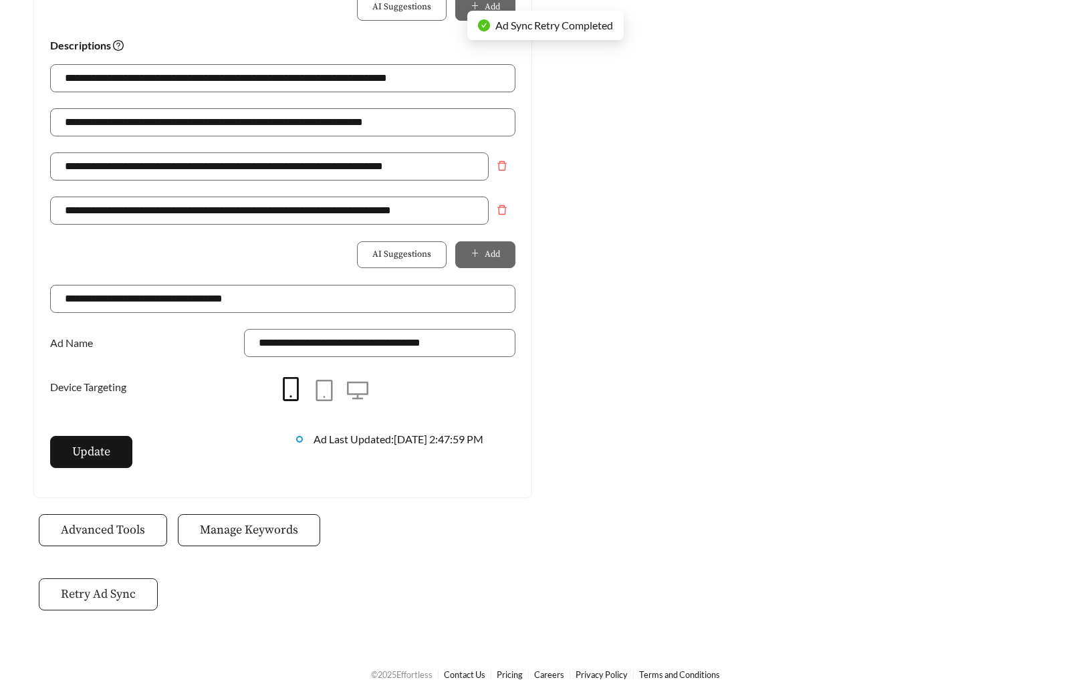
click at [118, 580] on button "Retry Ad Sync" at bounding box center [98, 594] width 119 height 32
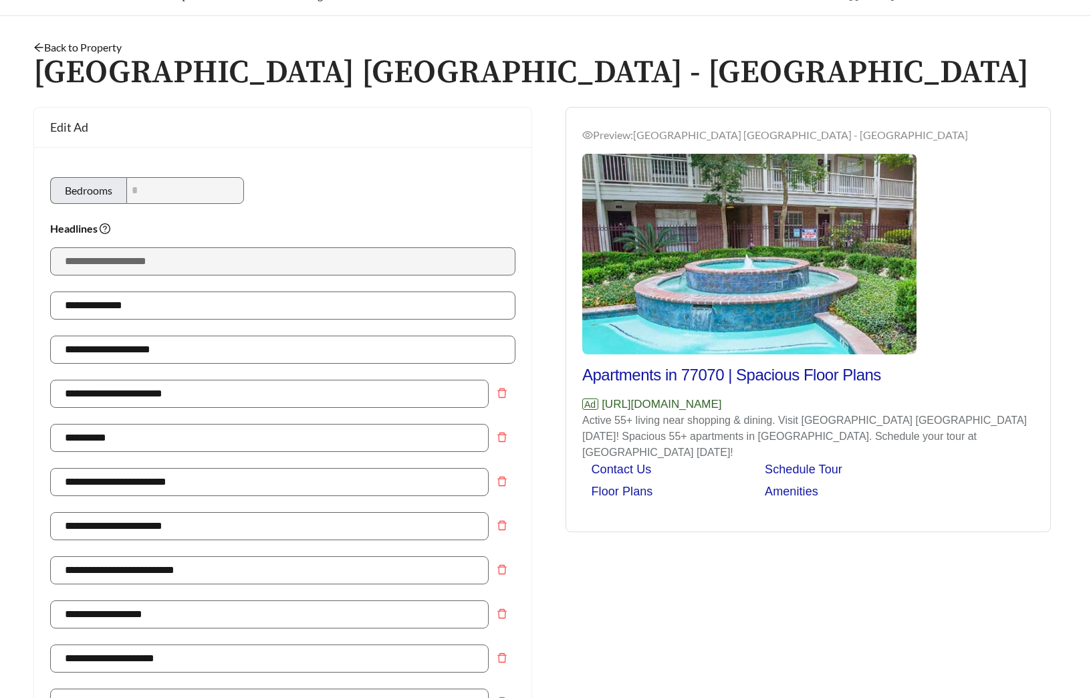
scroll to position [0, 0]
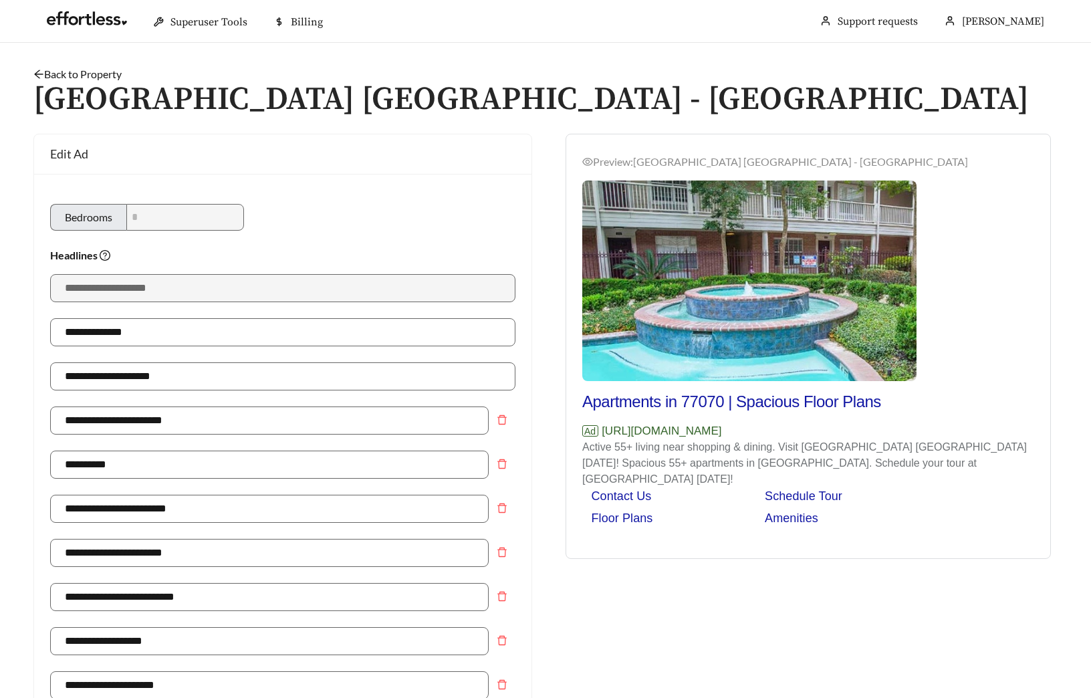
click at [88, 68] on link "Back to Property" at bounding box center [77, 74] width 88 height 13
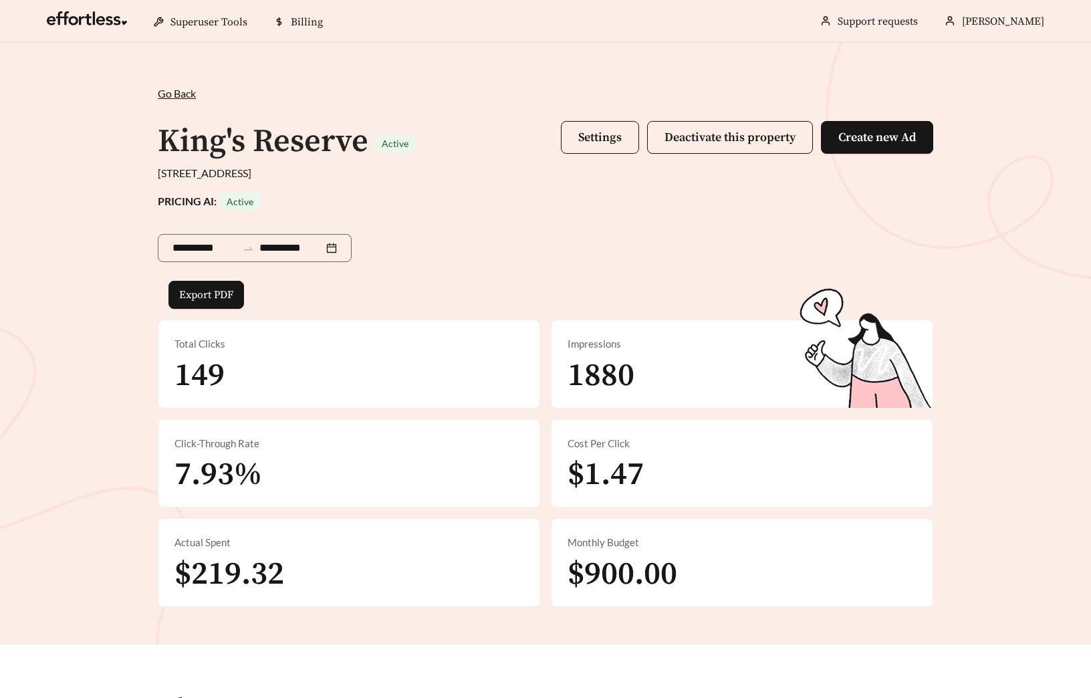
scroll to position [661, 0]
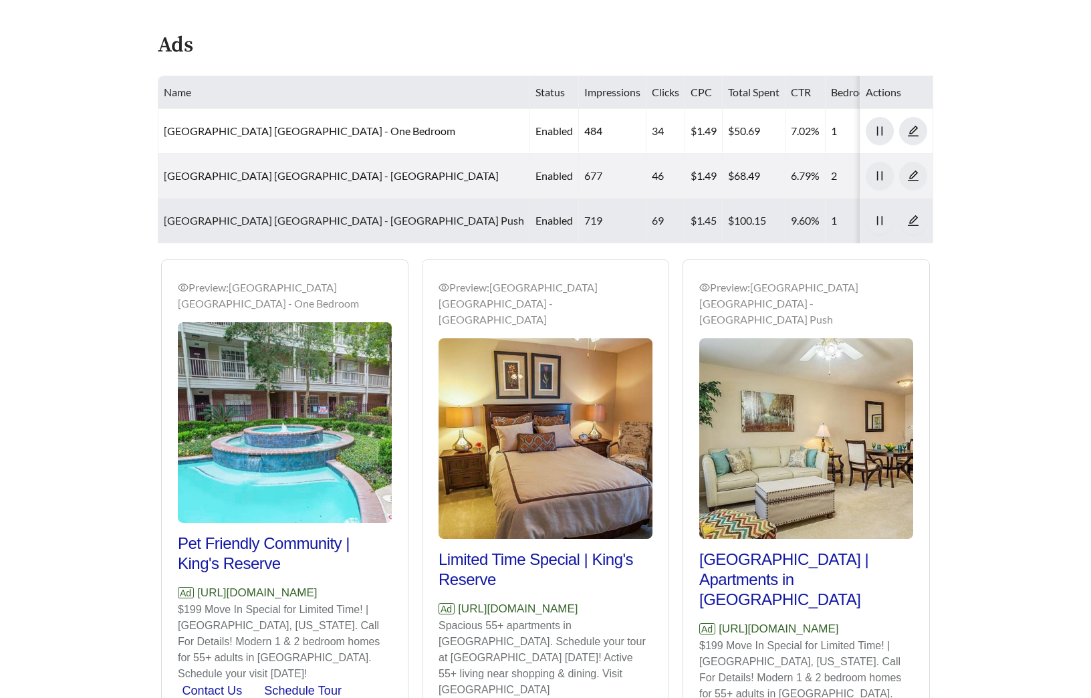
click at [260, 214] on link "[GEOGRAPHIC_DATA] [GEOGRAPHIC_DATA] - [GEOGRAPHIC_DATA] Push" at bounding box center [344, 220] width 360 height 13
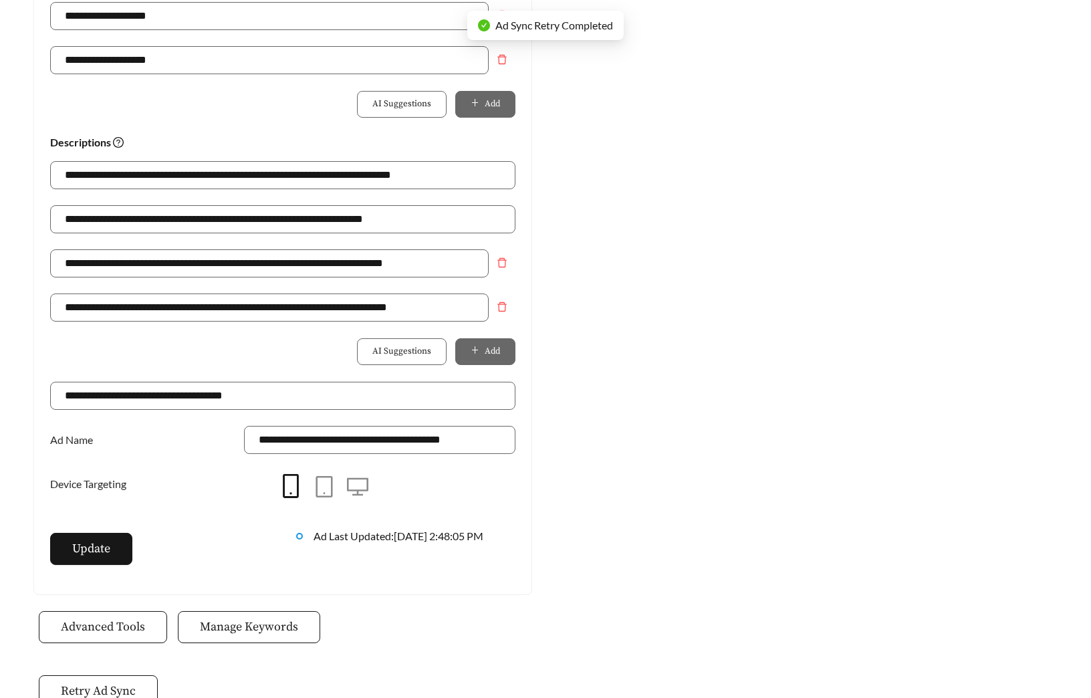
scroll to position [943, 0]
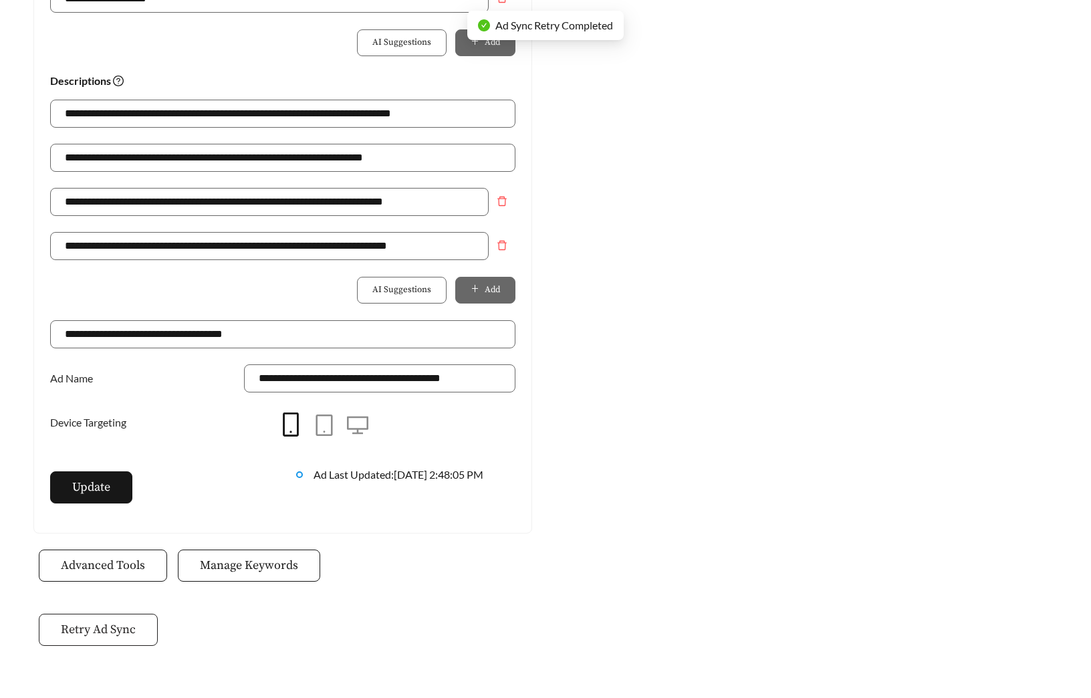
click at [108, 620] on span "Retry Ad Sync" at bounding box center [98, 629] width 75 height 18
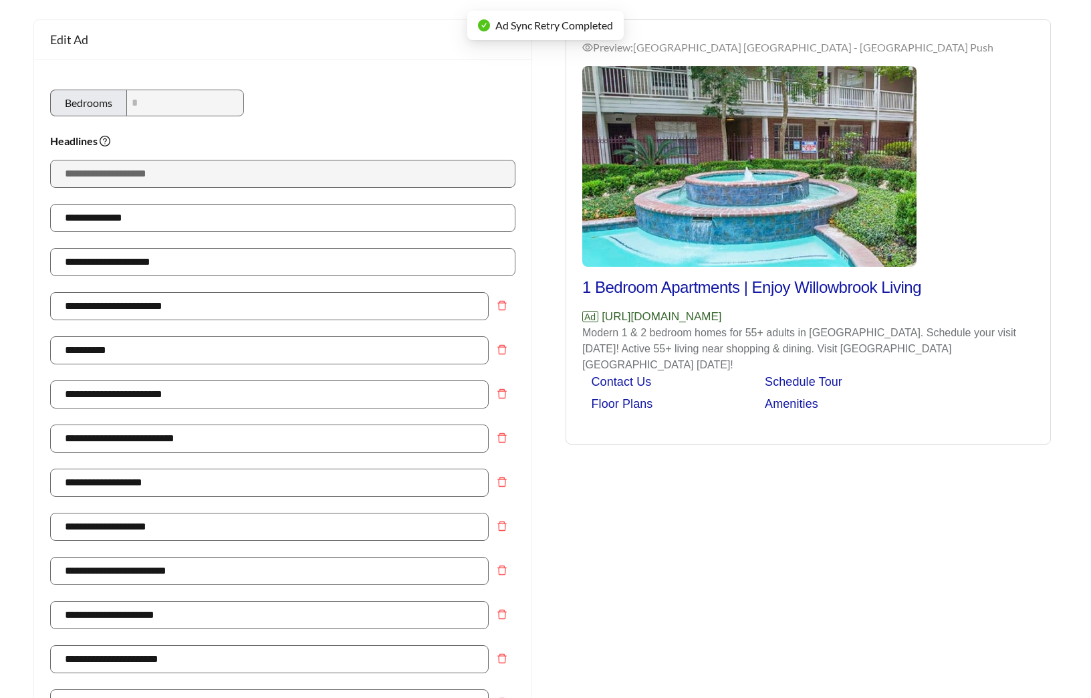
scroll to position [0, 0]
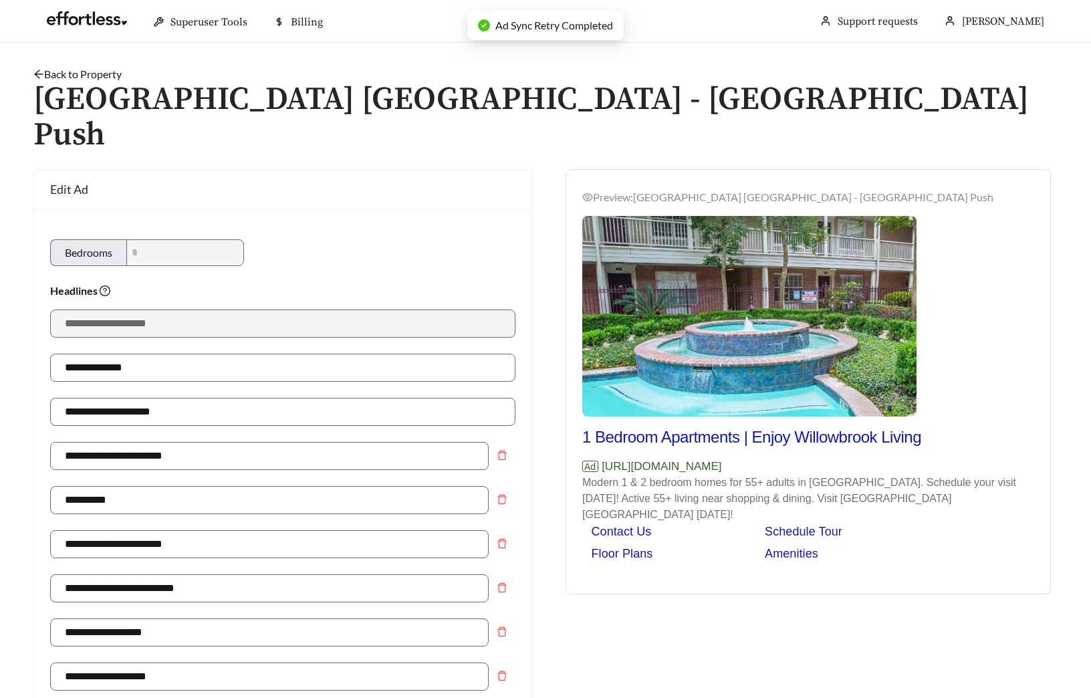
click at [95, 75] on link "Back to Property" at bounding box center [77, 74] width 88 height 13
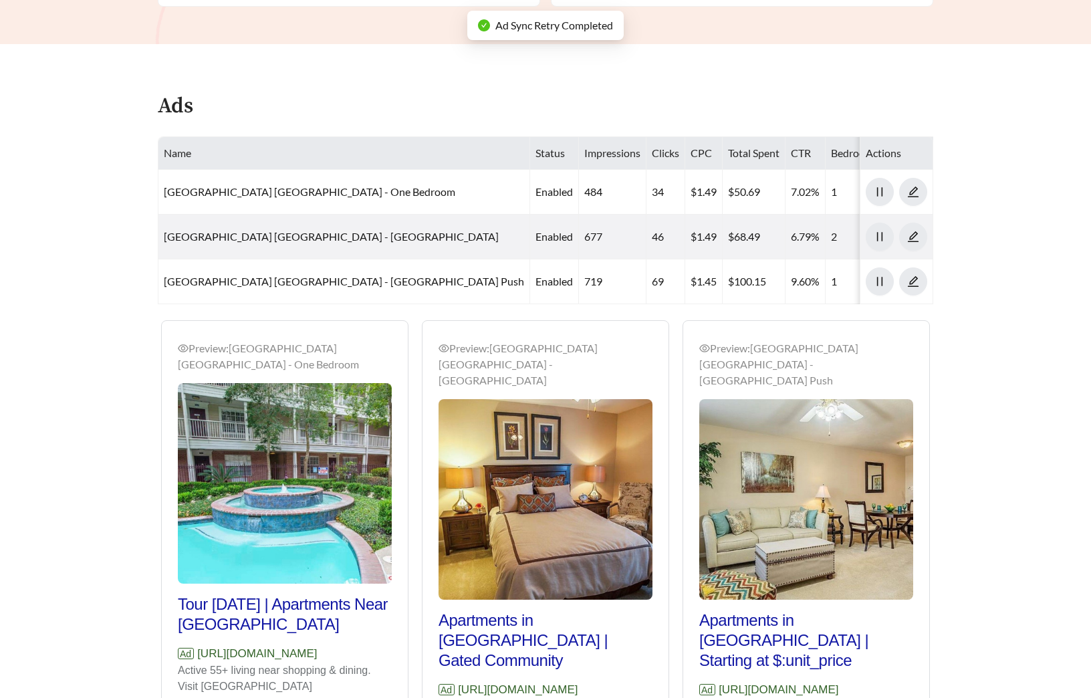
scroll to position [652, 0]
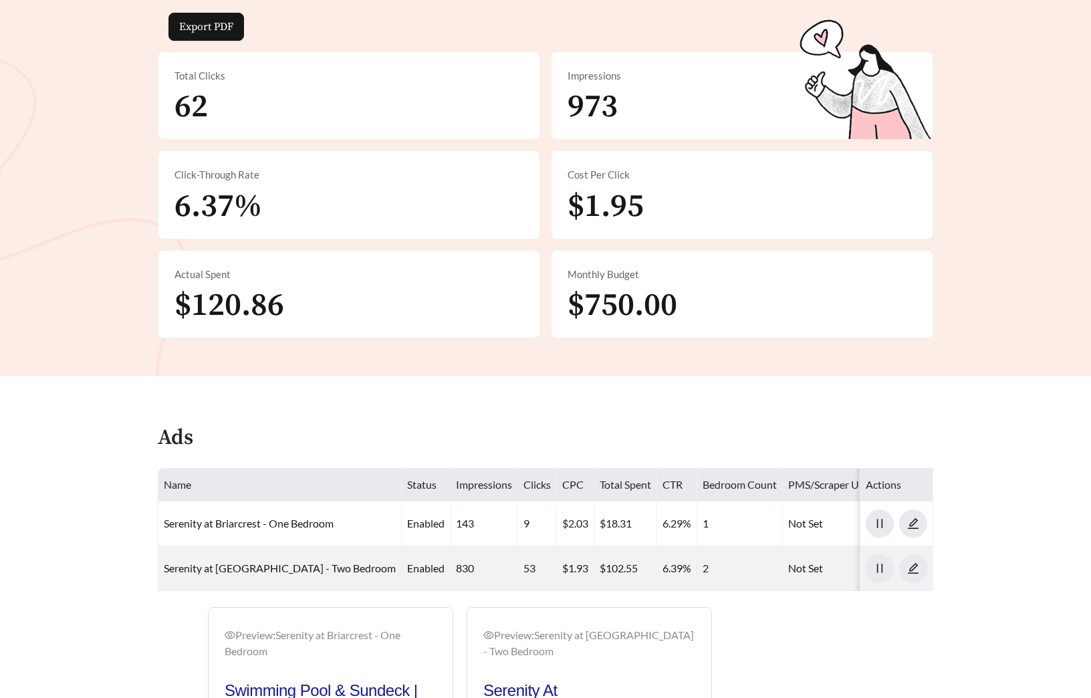
scroll to position [459, 0]
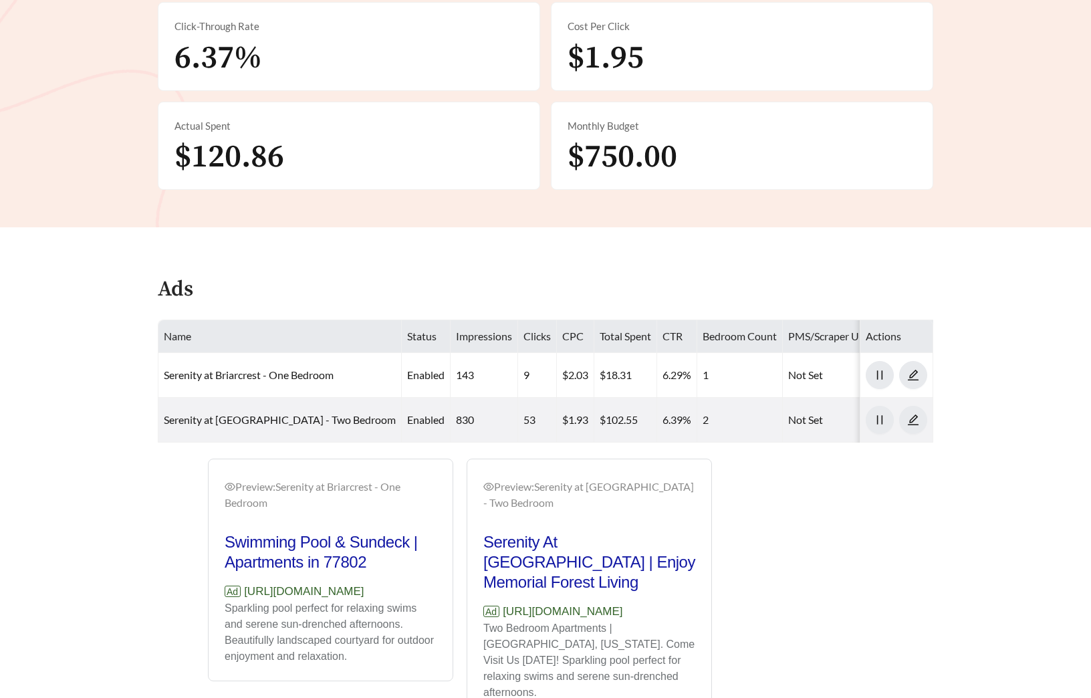
drag, startPoint x: 435, startPoint y: 560, endPoint x: 247, endPoint y: 563, distance: 188.5
click at [247, 583] on p "Ad [URL][DOMAIN_NAME]" at bounding box center [331, 591] width 212 height 17
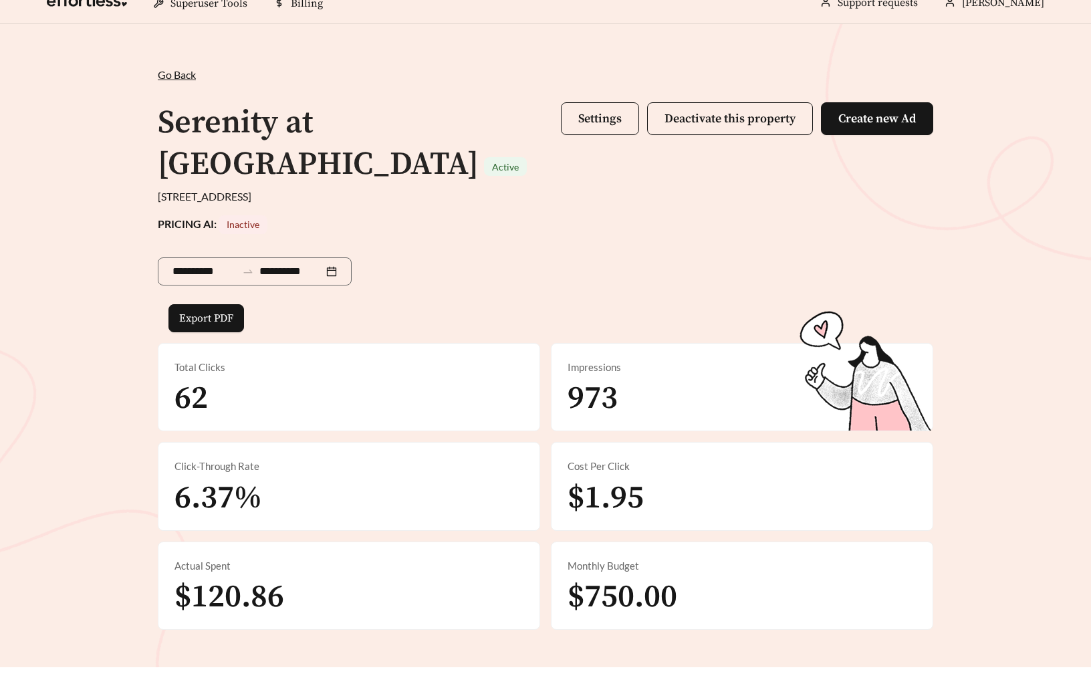
scroll to position [13, 0]
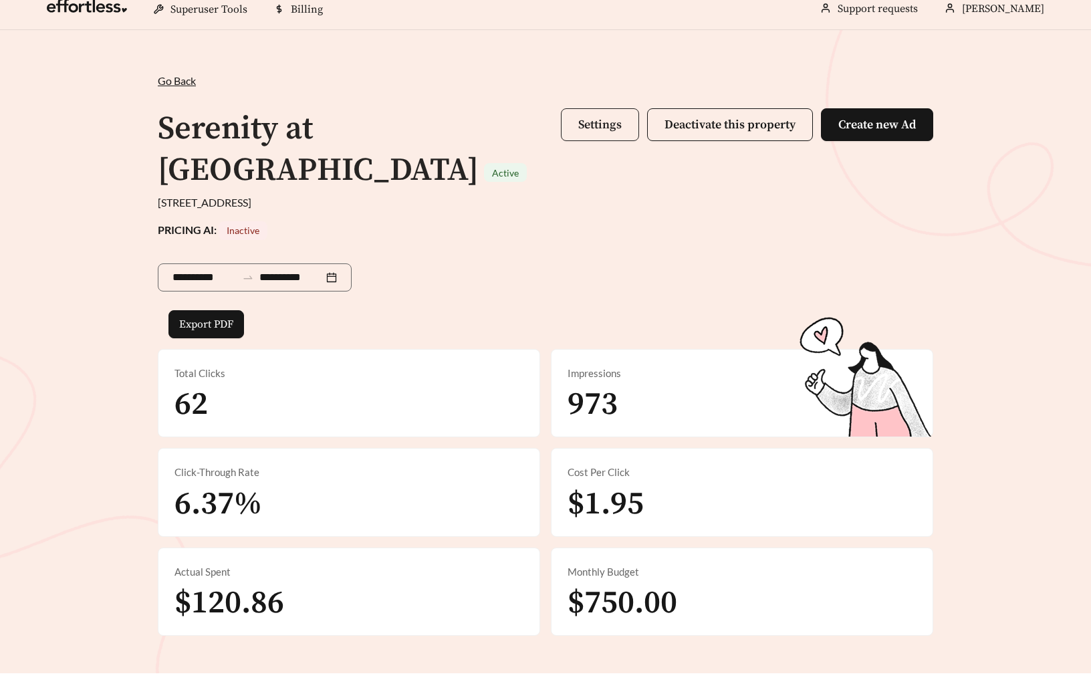
click at [587, 124] on span "Settings" at bounding box center [599, 124] width 43 height 15
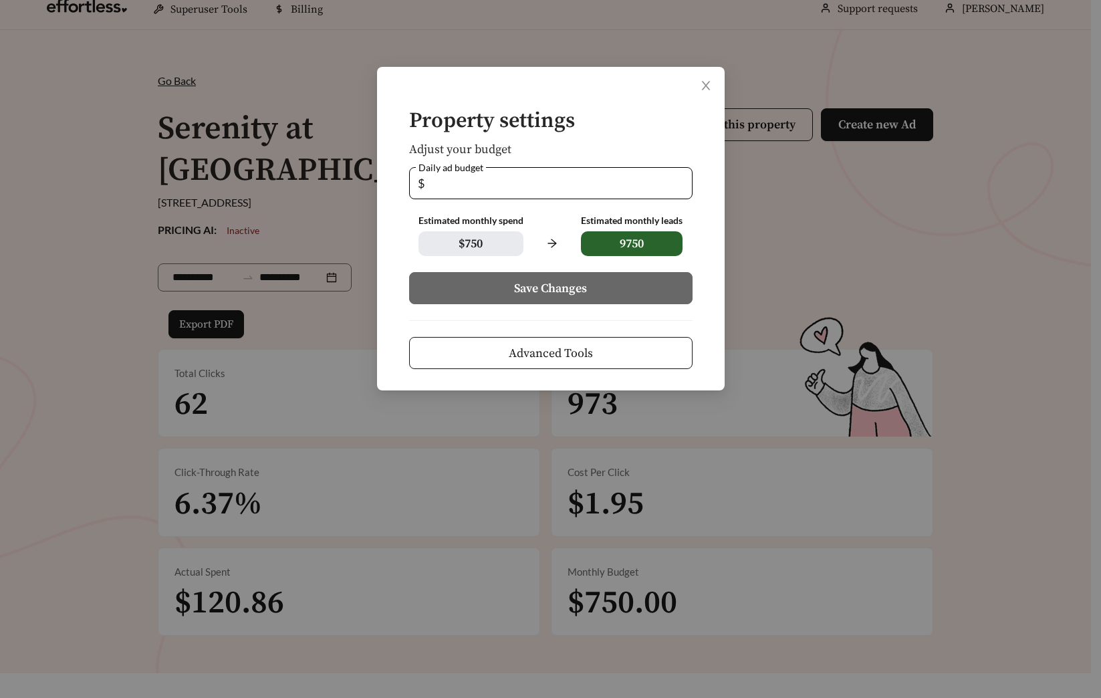
click at [713, 442] on div "Property settings Adjust your budget Daily ad budget $ ** Estimated monthly spe…" at bounding box center [550, 349] width 1101 height 698
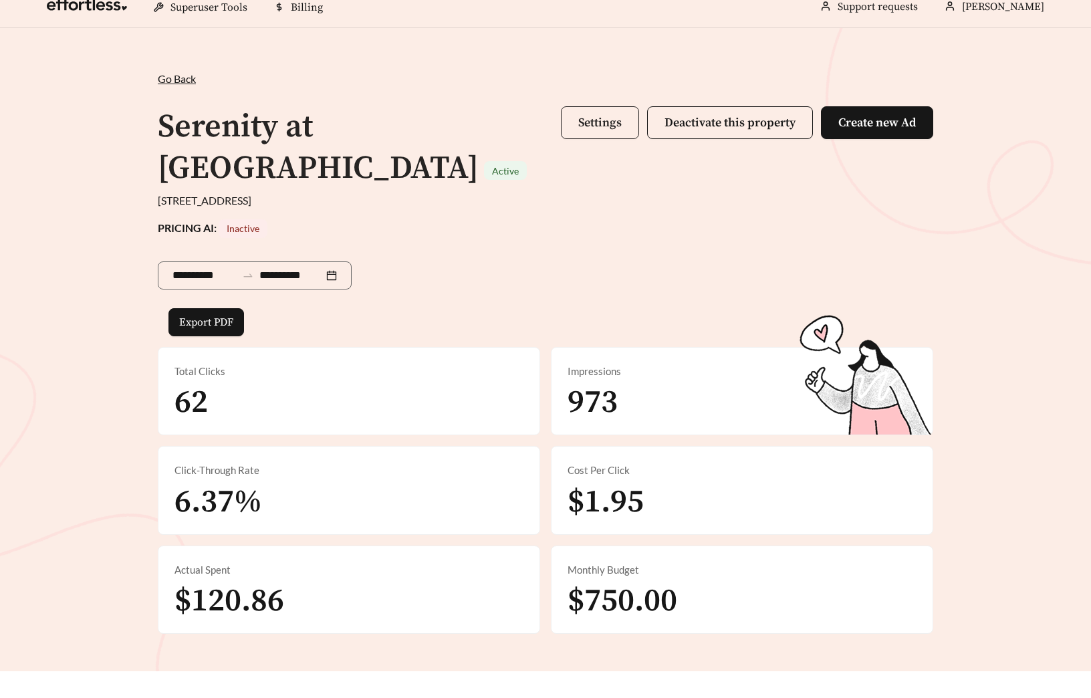
scroll to position [459, 0]
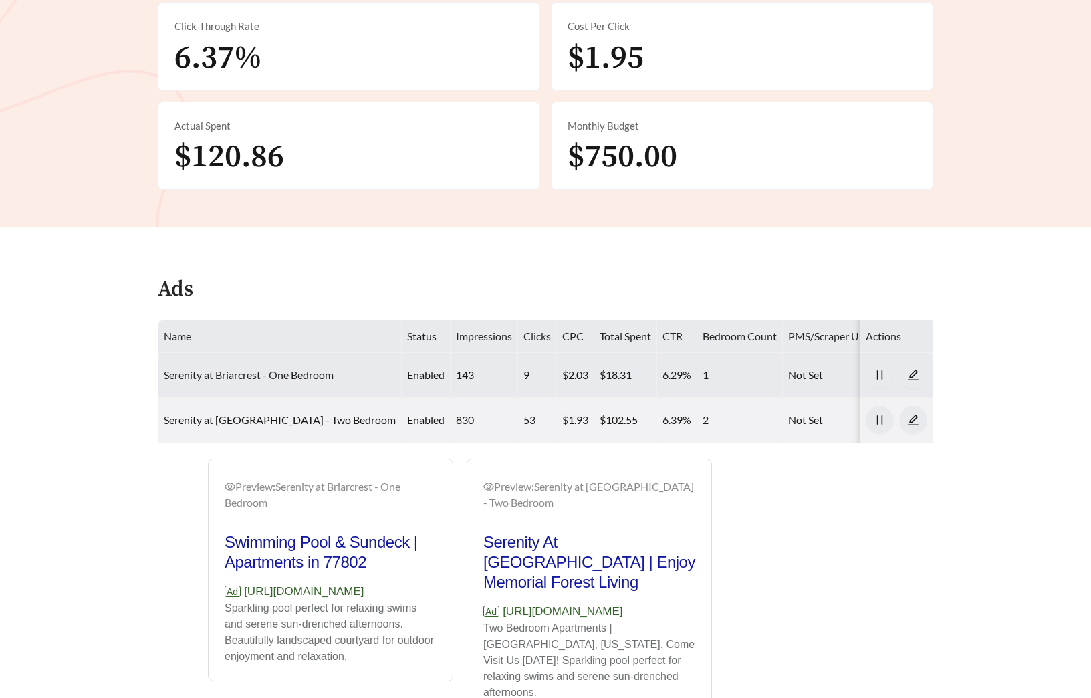
click at [281, 368] on link "Serenity at Briarcrest - One Bedroom" at bounding box center [249, 374] width 170 height 13
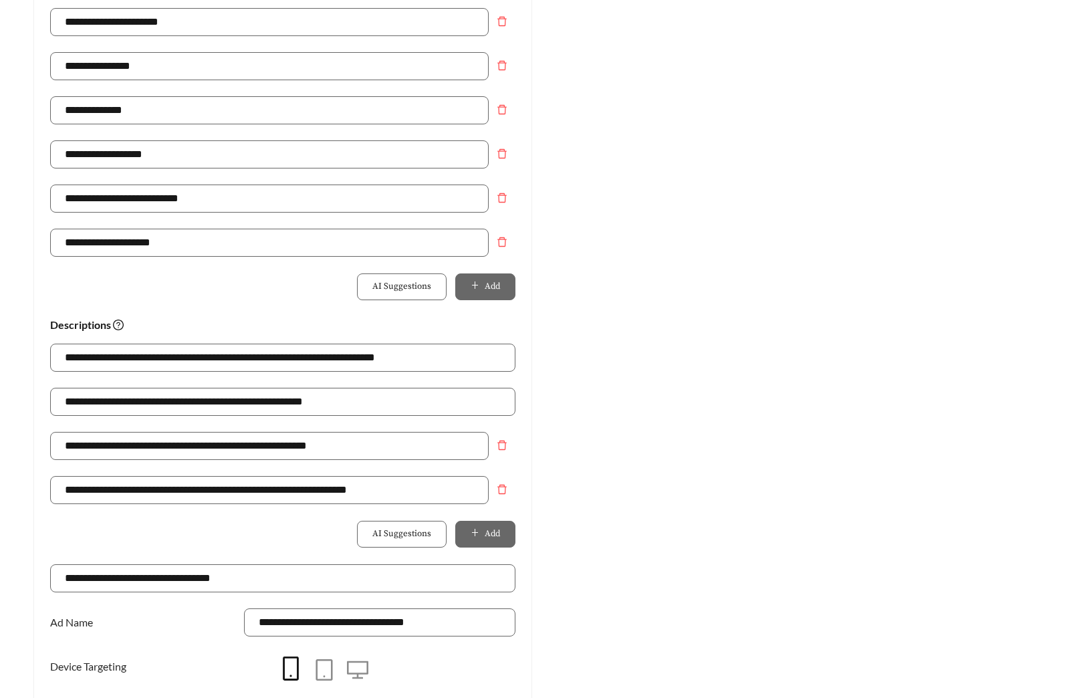
scroll to position [667, 0]
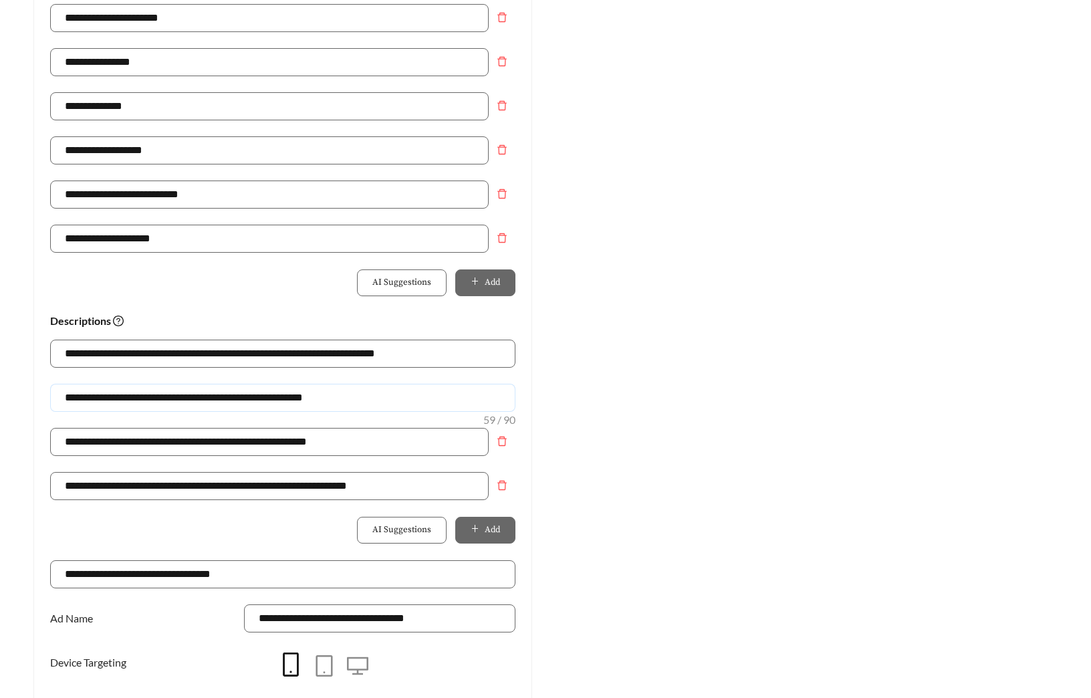
drag, startPoint x: 175, startPoint y: 397, endPoint x: 1, endPoint y: 397, distance: 174.5
click at [1, 397] on main "**********" at bounding box center [545, 150] width 1091 height 1549
drag, startPoint x: 314, startPoint y: 399, endPoint x: 475, endPoint y: 402, distance: 160.5
click at [475, 402] on input "**********" at bounding box center [282, 398] width 465 height 28
drag, startPoint x: 386, startPoint y: 399, endPoint x: -48, endPoint y: 399, distance: 434.5
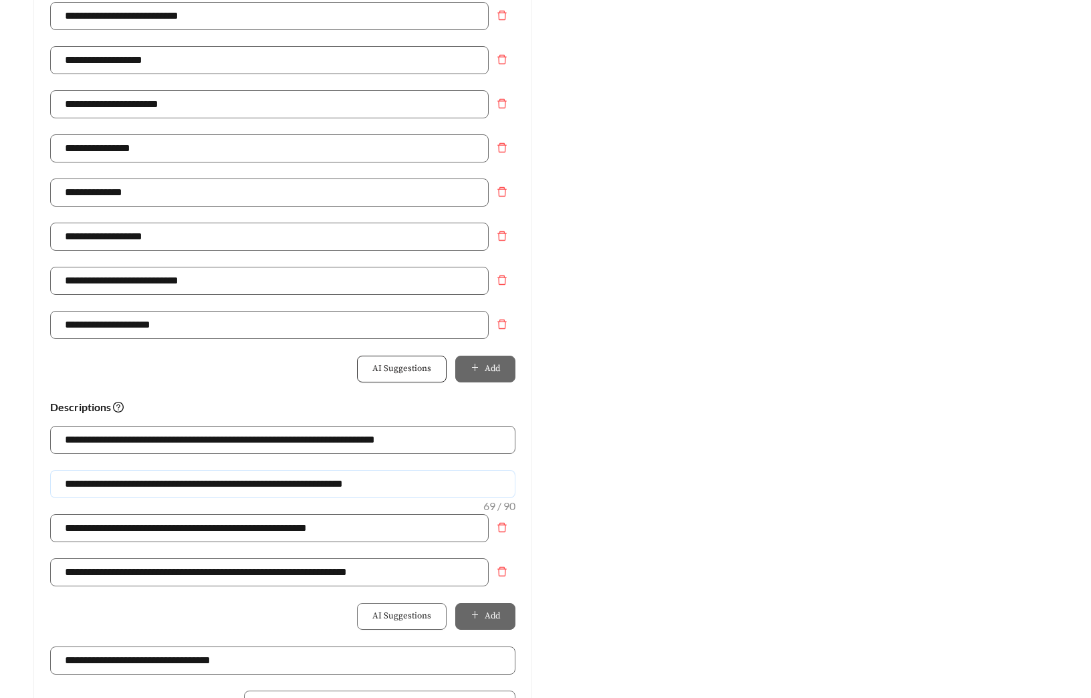
scroll to position [541, 0]
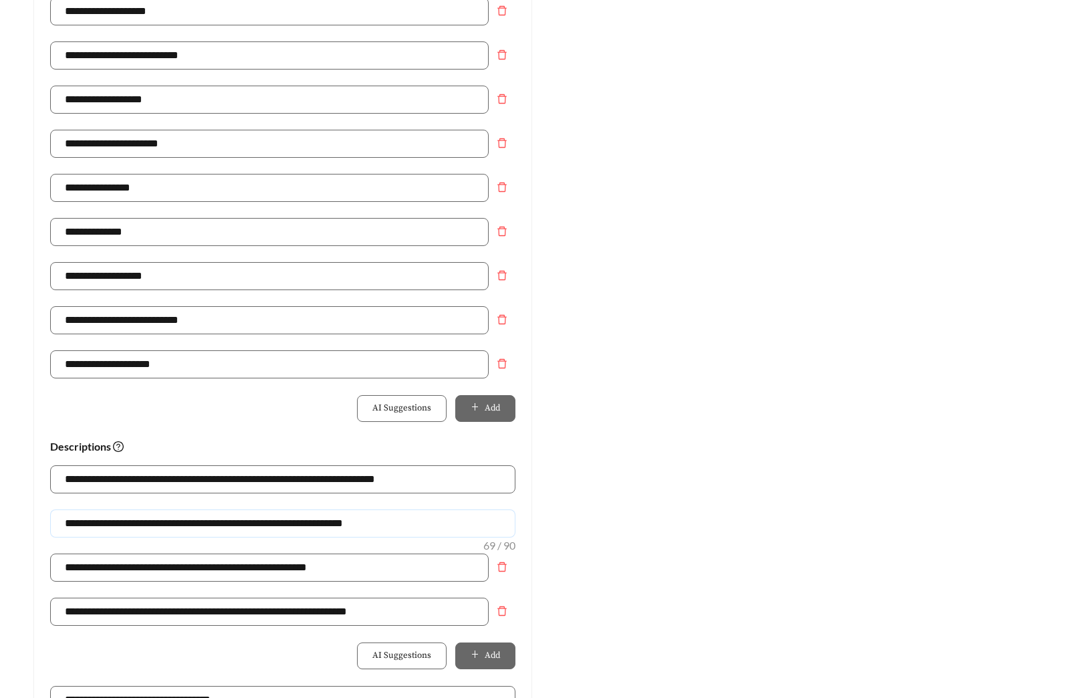
type input "**********"
click at [724, 309] on div "Preview: Serenity at Briarcrest - One Bedroom Enjoy Memorial Forest Living | Cl…" at bounding box center [807, 245] width 525 height 1307
click at [500, 179] on button "Remove field" at bounding box center [502, 187] width 27 height 27
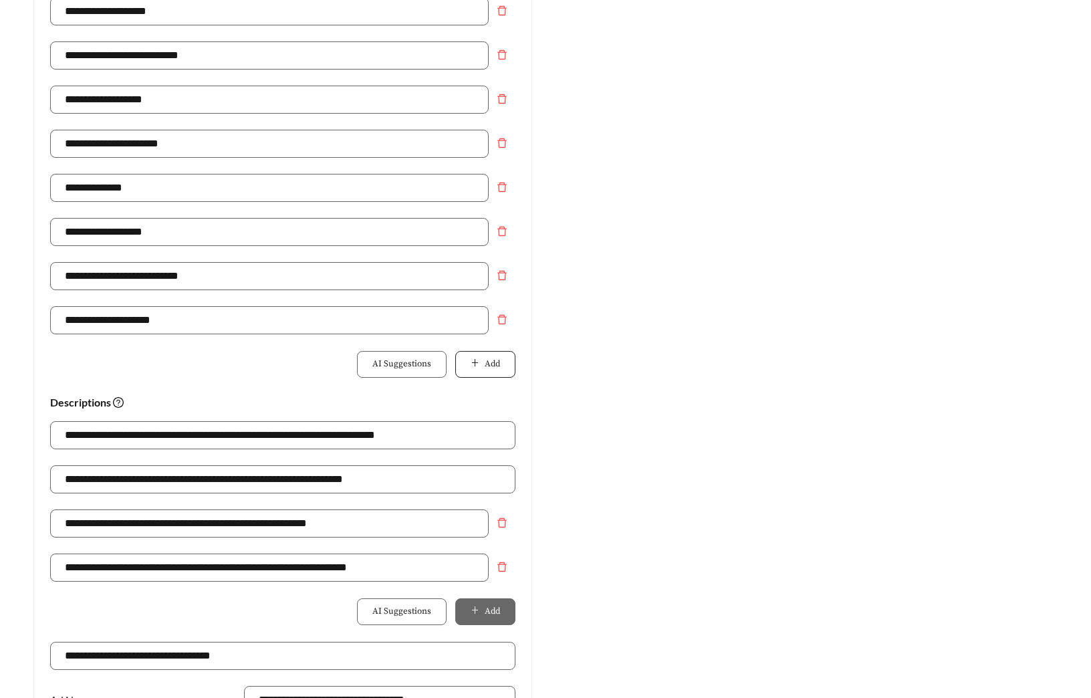
click at [508, 364] on button "Add" at bounding box center [485, 364] width 60 height 27
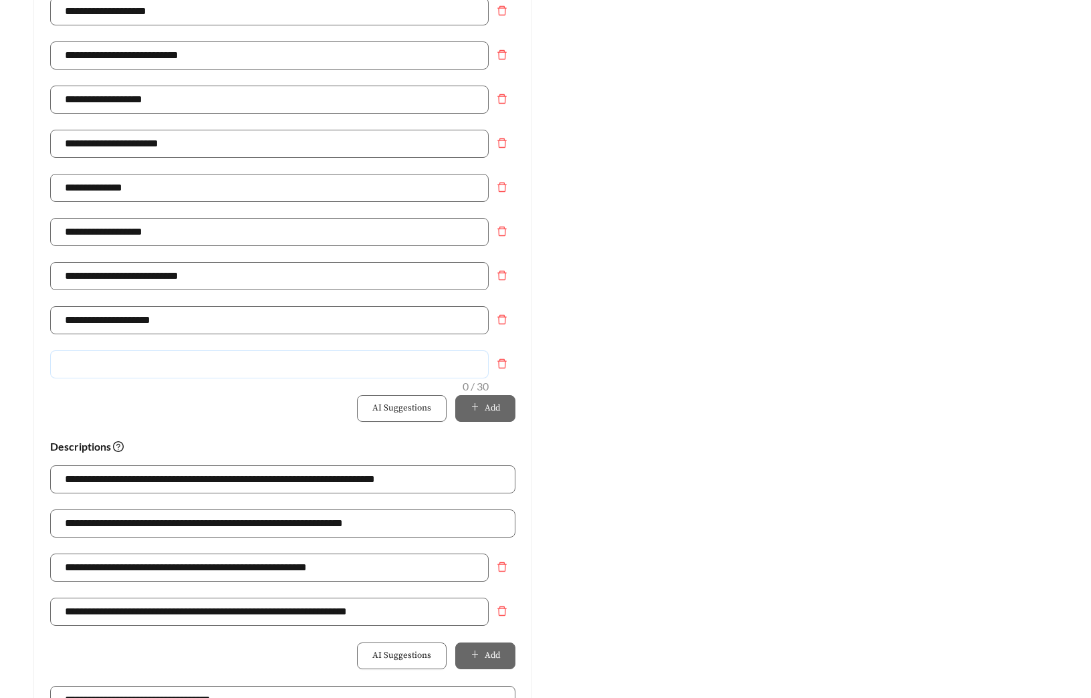
click at [302, 375] on input "text" at bounding box center [269, 364] width 439 height 28
type input "**********"
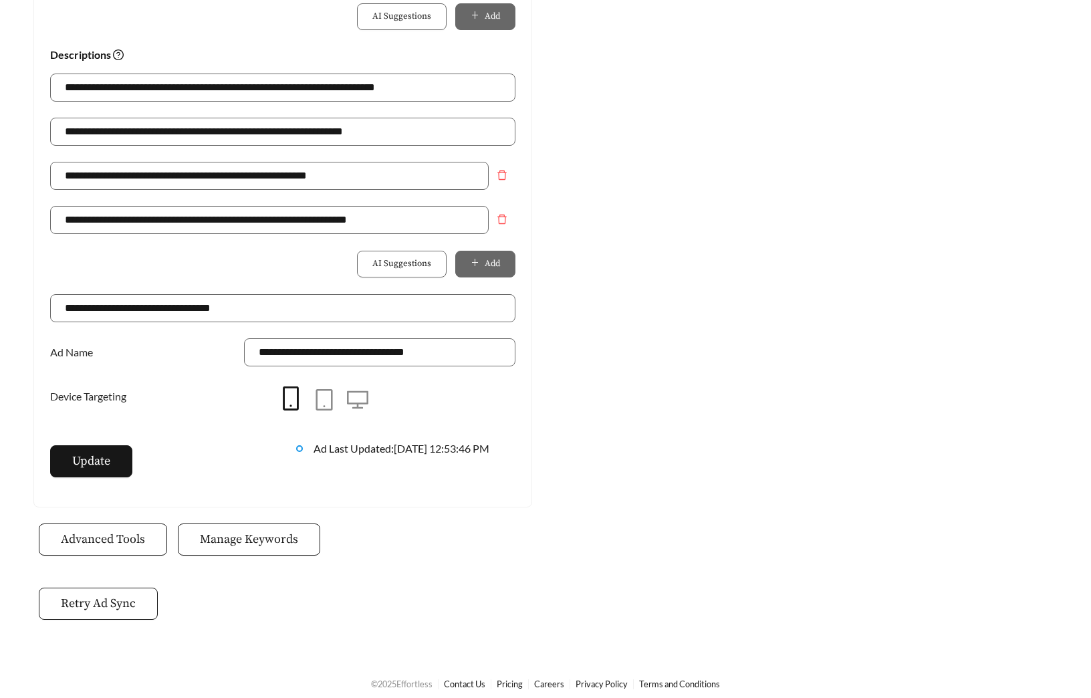
scroll to position [943, 0]
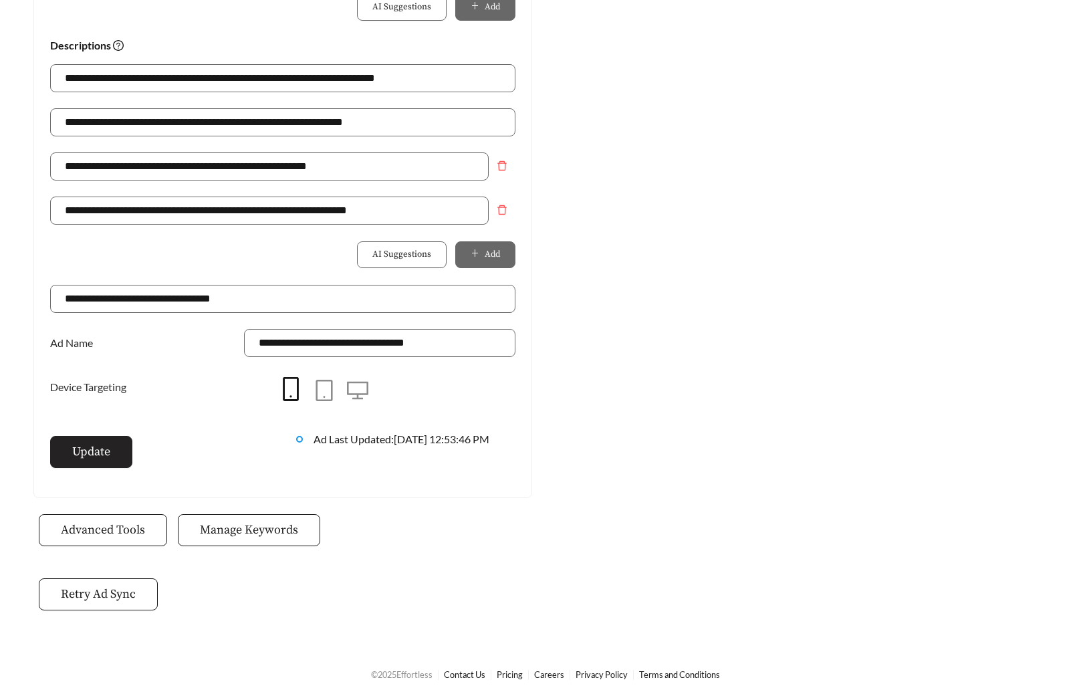
click at [103, 448] on span "Update" at bounding box center [91, 452] width 38 height 18
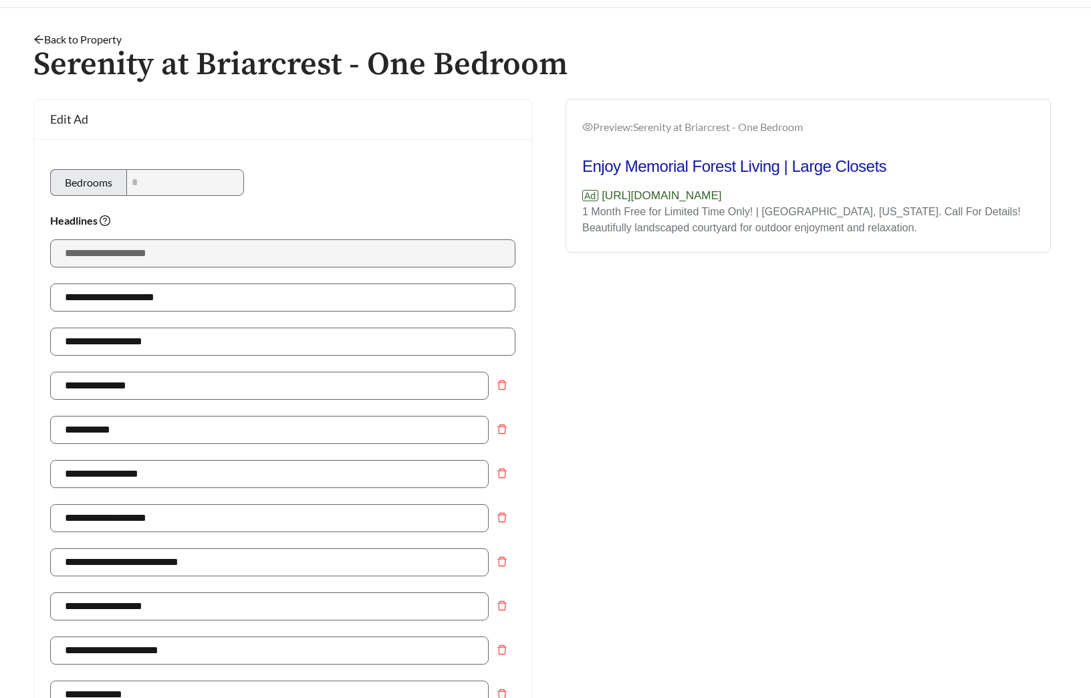
scroll to position [0, 0]
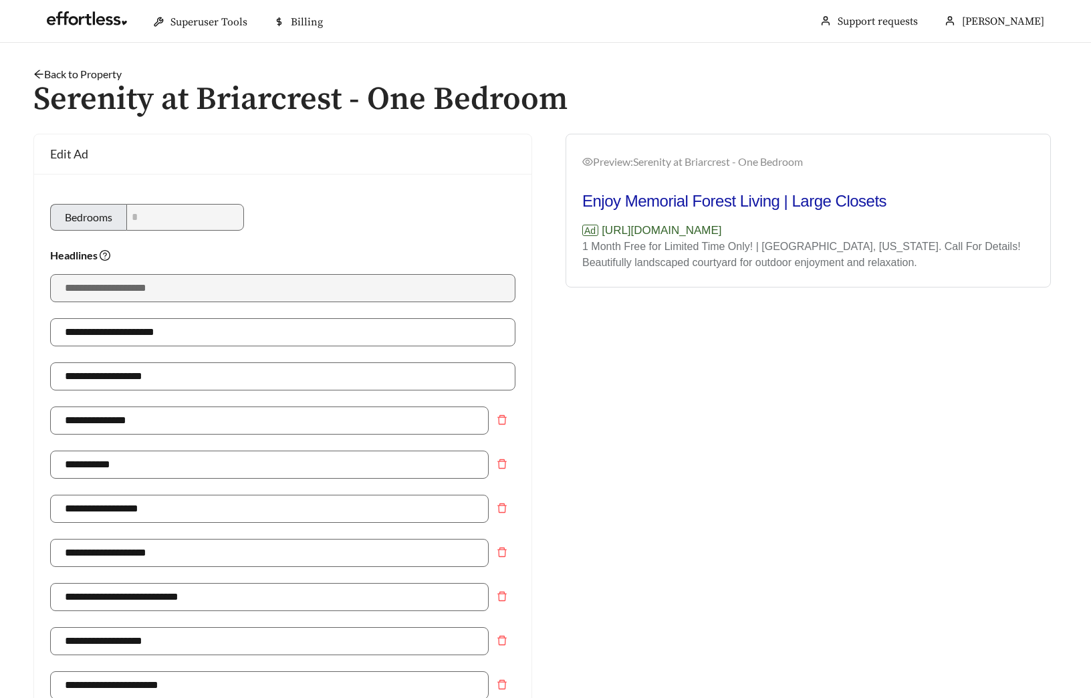
click at [117, 72] on link "Back to Property" at bounding box center [77, 74] width 88 height 13
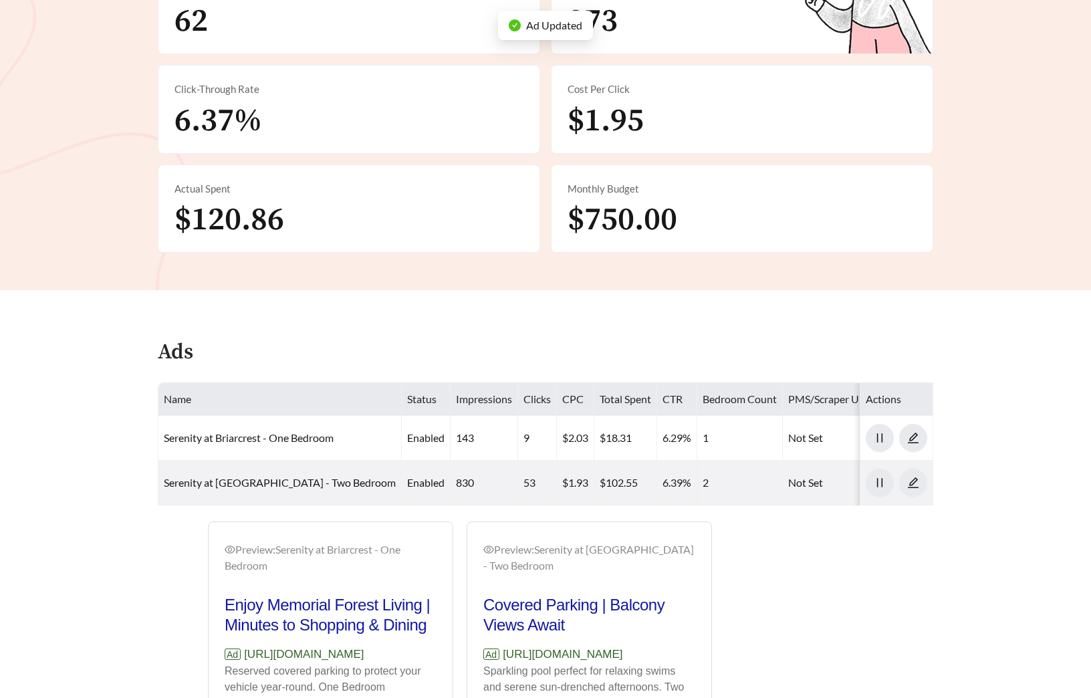
scroll to position [459, 0]
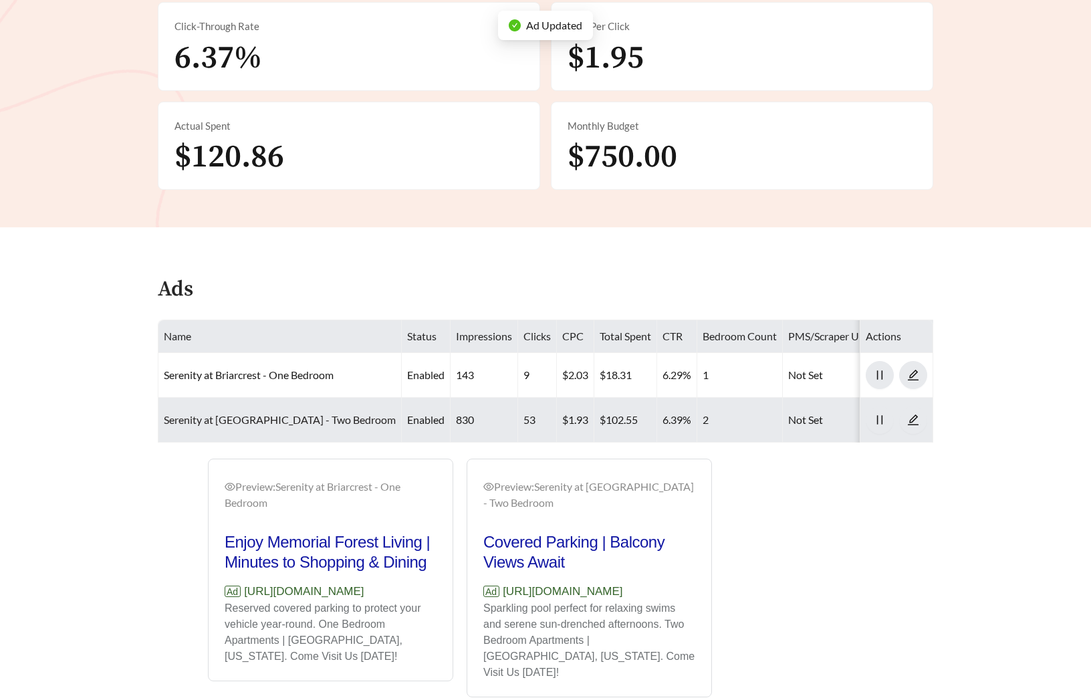
click at [263, 413] on link "Serenity at Briarcrest - Two Bedroom" at bounding box center [280, 419] width 232 height 13
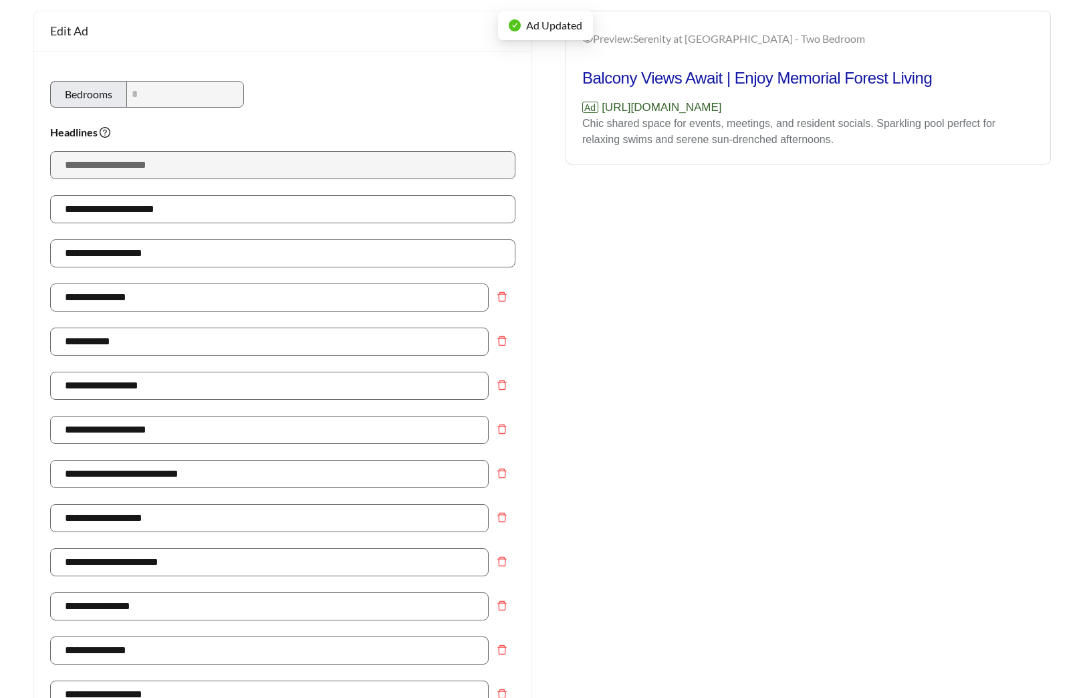
scroll to position [662, 0]
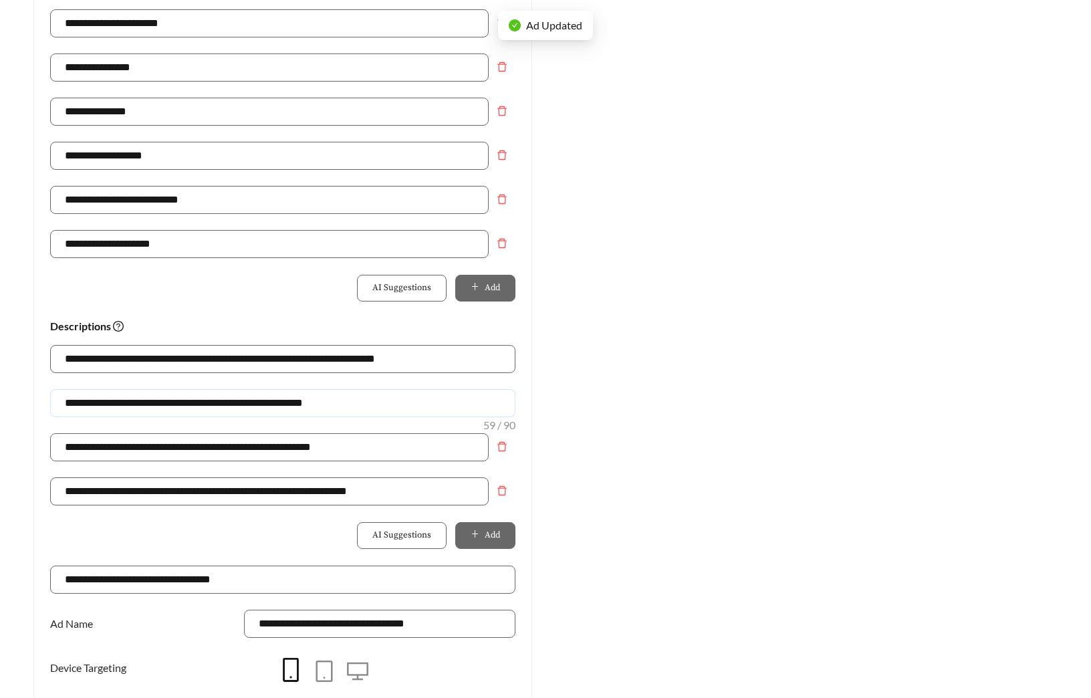
drag, startPoint x: 320, startPoint y: 405, endPoint x: -38, endPoint y: 404, distance: 357.6
paste input "**********"
type input "**********"
click at [197, 296] on div "AI Suggestions Add" at bounding box center [282, 288] width 465 height 27
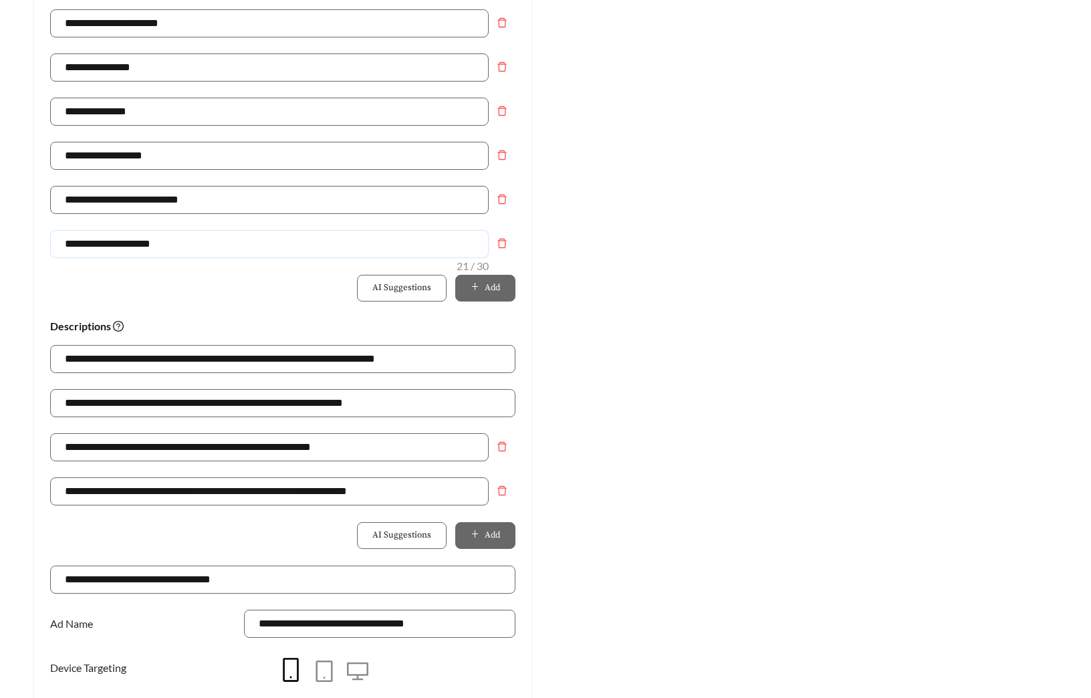
drag, startPoint x: 178, startPoint y: 250, endPoint x: 11, endPoint y: 250, distance: 167.8
click at [11, 250] on main "**********" at bounding box center [545, 155] width 1091 height 1549
type input "**********"
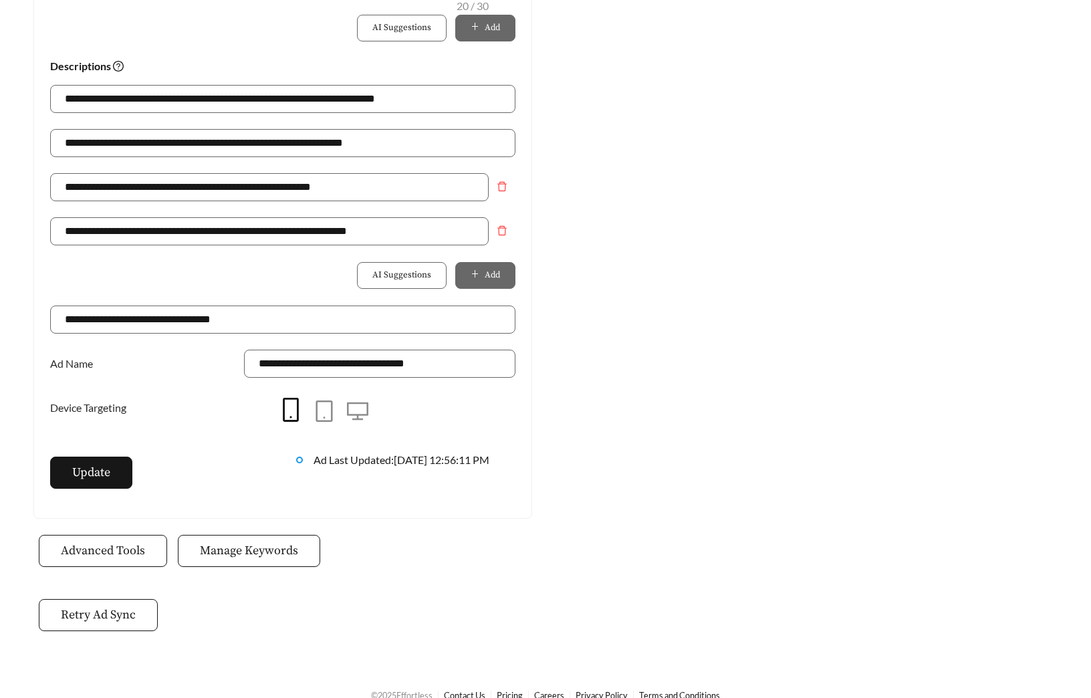
scroll to position [943, 0]
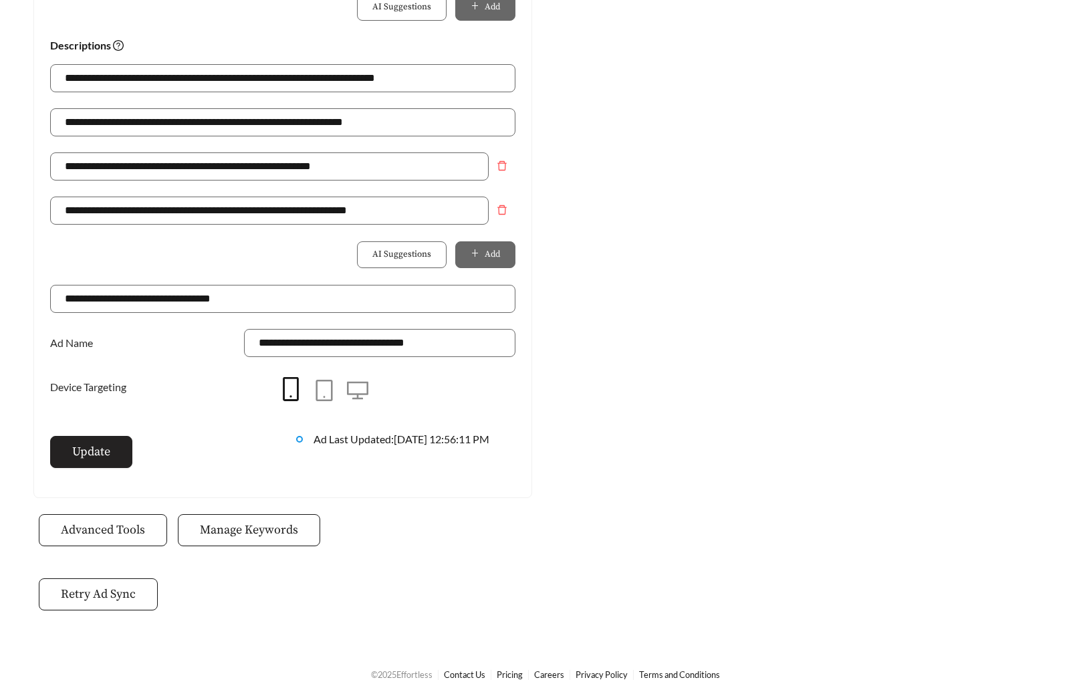
click at [103, 450] on span "Update" at bounding box center [91, 452] width 38 height 18
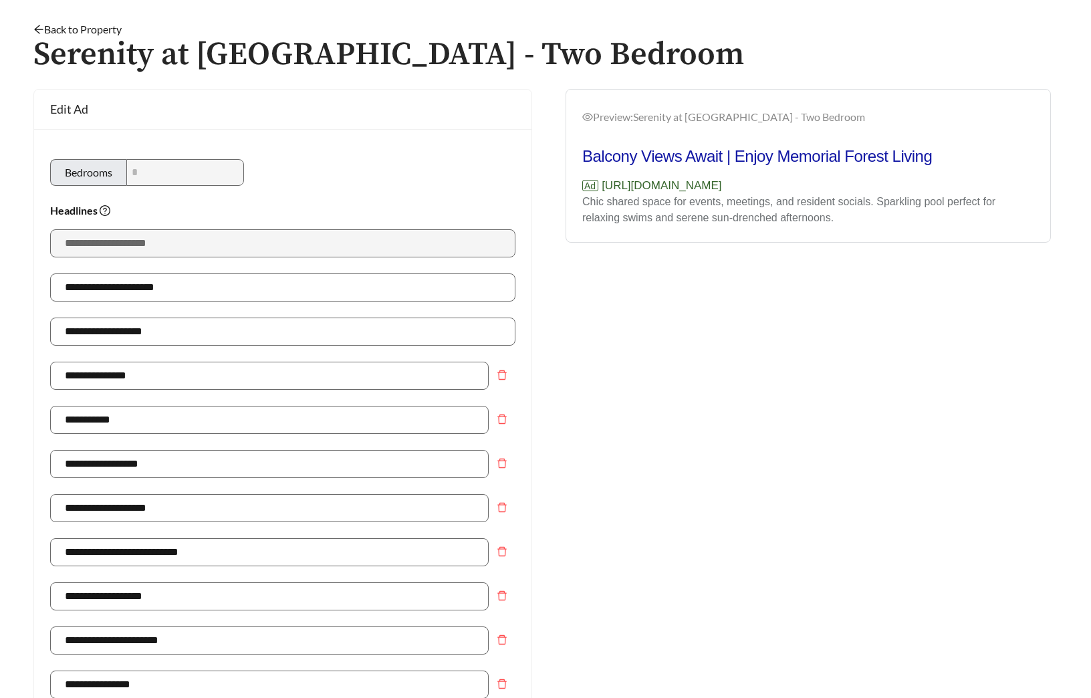
scroll to position [0, 0]
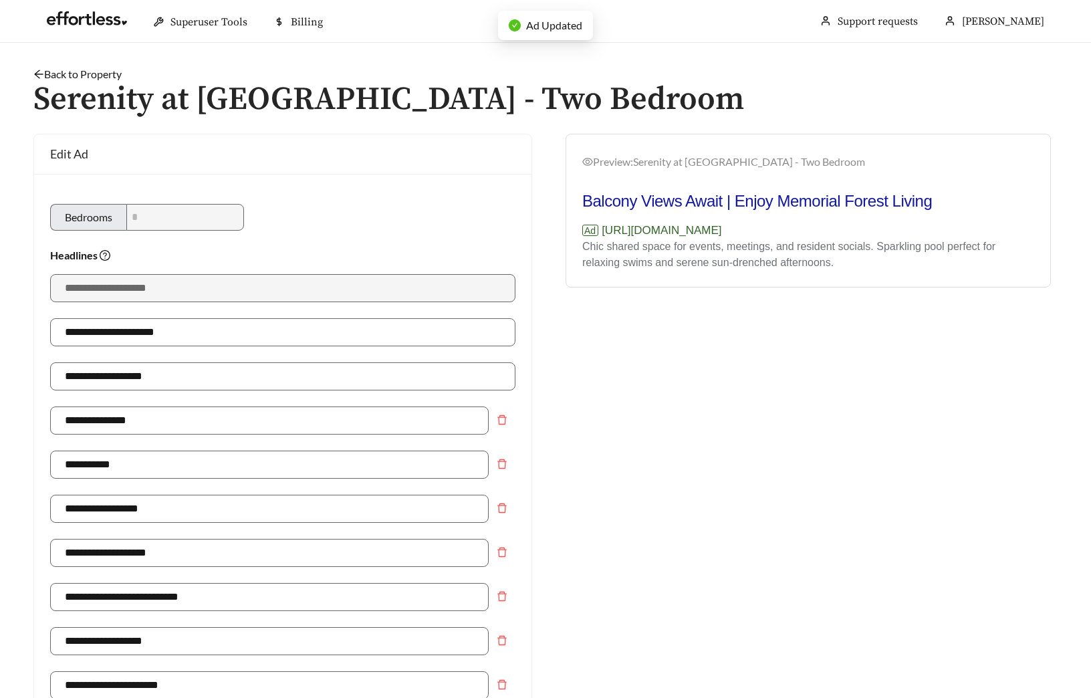
click at [314, 258] on div "Headlines" at bounding box center [282, 255] width 465 height 16
drag, startPoint x: 71, startPoint y: 422, endPoint x: -68, endPoint y: 422, distance: 138.4
click at [0, 422] on html "**********" at bounding box center [545, 349] width 1091 height 698
type input "**********"
click at [142, 467] on input "**********" at bounding box center [269, 465] width 439 height 28
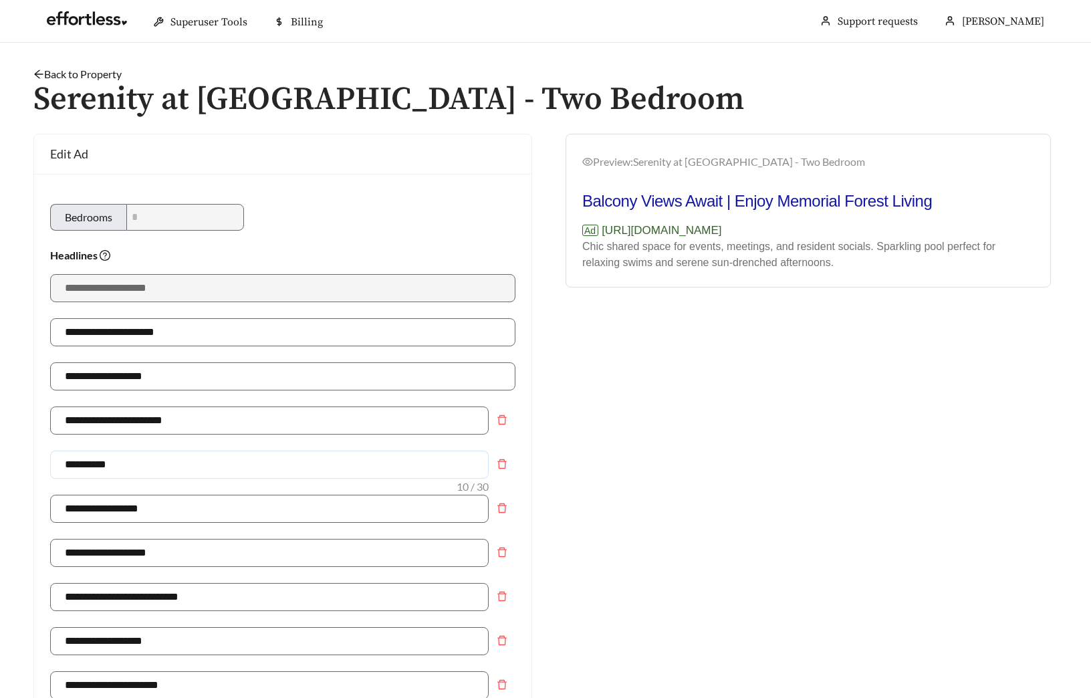
type input "**********"
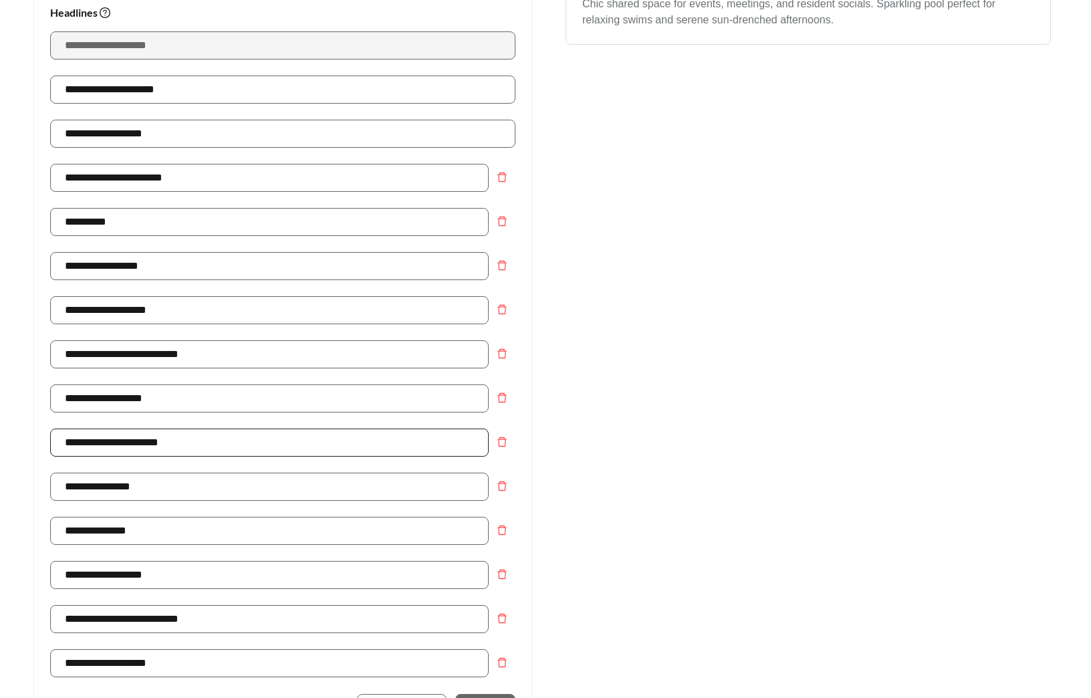
scroll to position [295, 0]
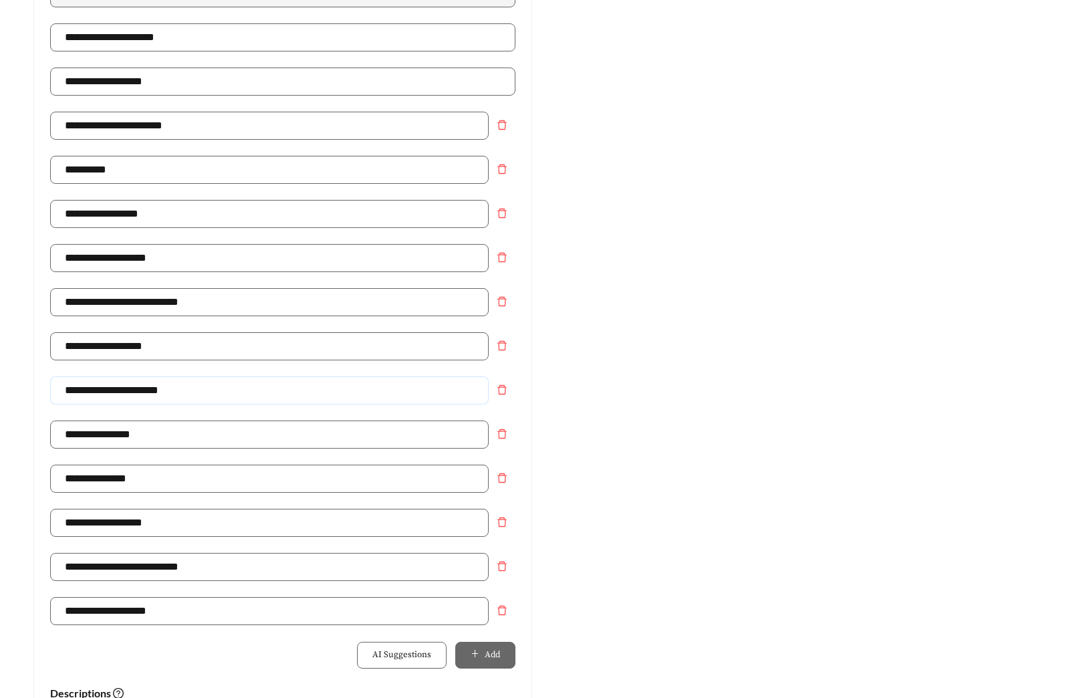
drag, startPoint x: 190, startPoint y: 393, endPoint x: -190, endPoint y: 382, distance: 379.8
click at [0, 382] on html "**********" at bounding box center [545, 54] width 1091 height 698
type input "**********"
drag, startPoint x: 158, startPoint y: 434, endPoint x: -135, endPoint y: 432, distance: 293.5
click at [0, 403] on html "**********" at bounding box center [545, 54] width 1091 height 698
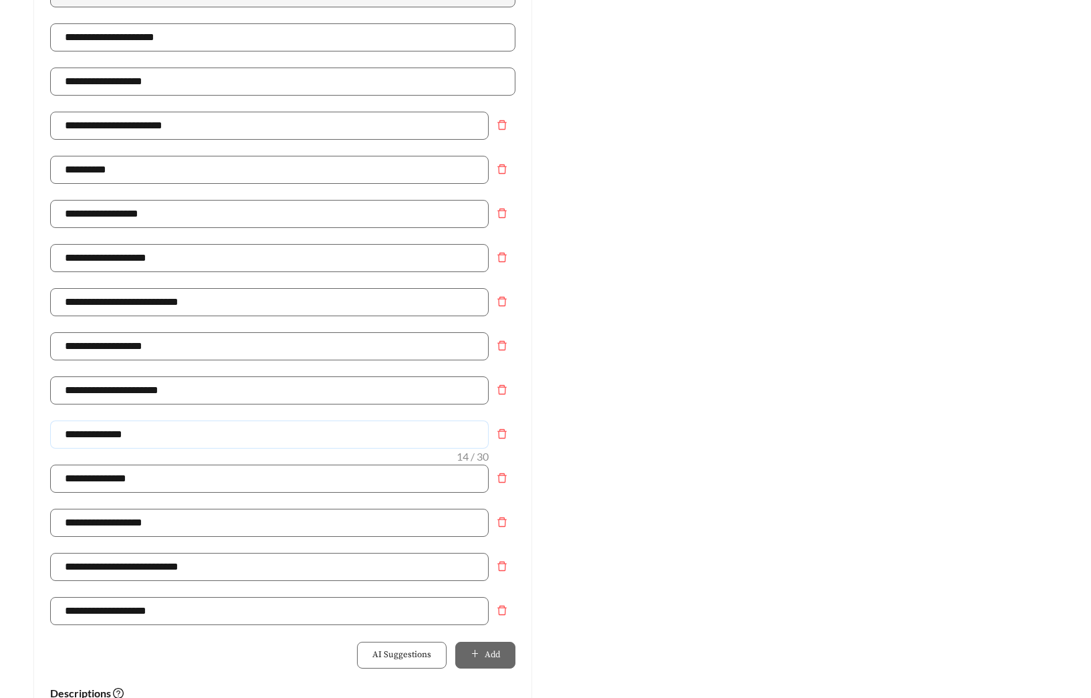
type input "**********"
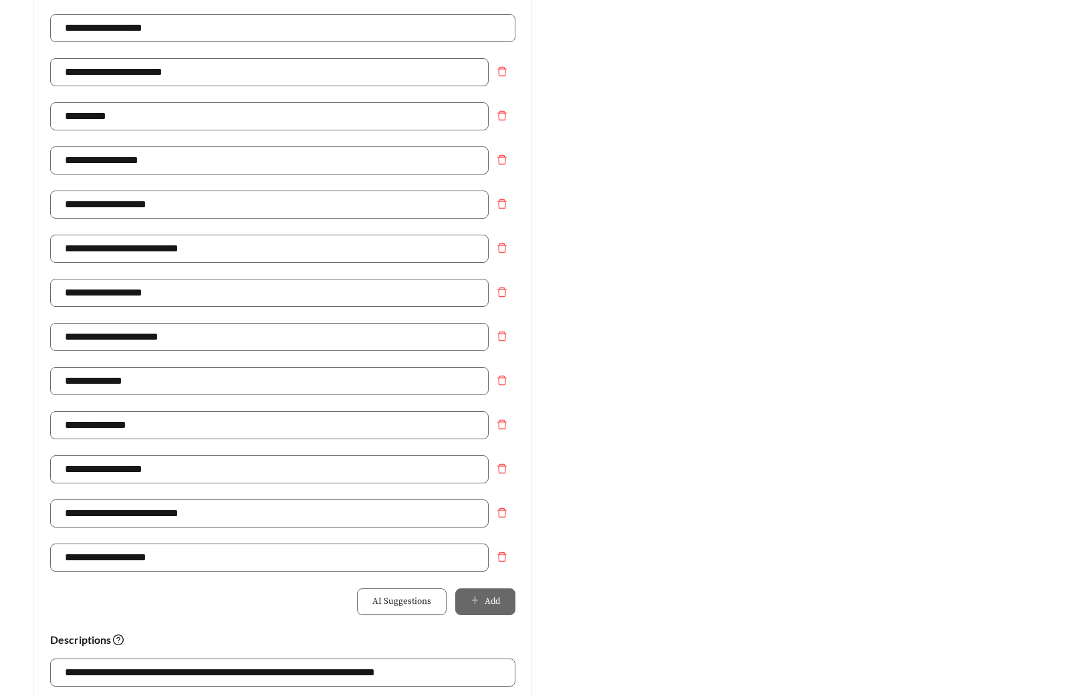
scroll to position [735, 0]
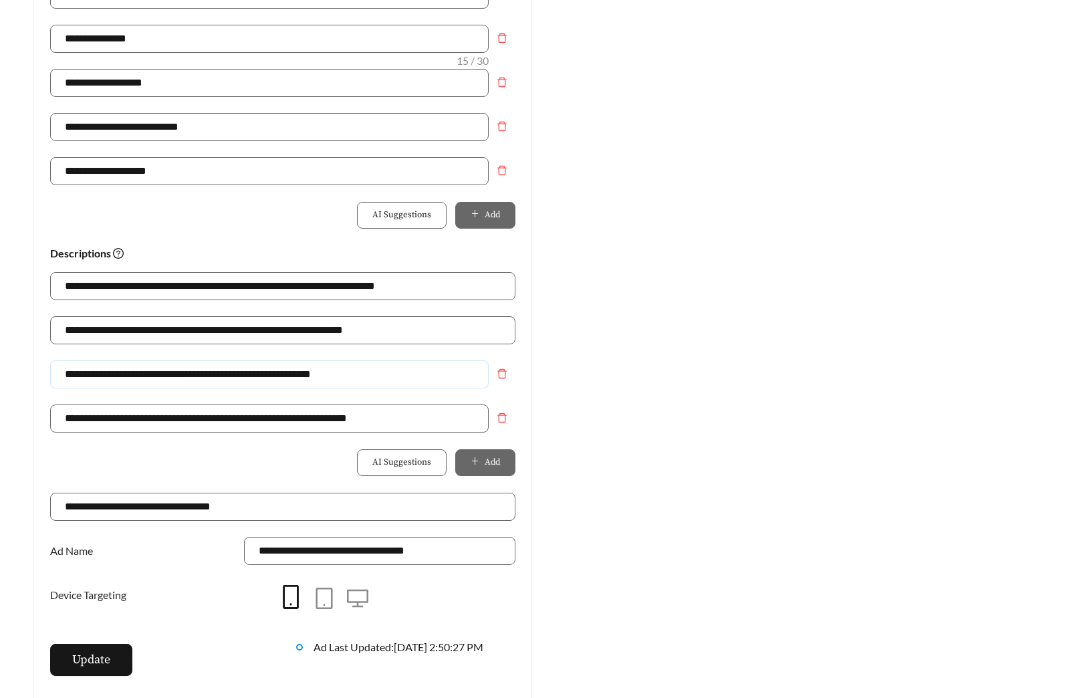
click at [396, 379] on input "**********" at bounding box center [269, 374] width 439 height 28
type input "**********"
click at [679, 372] on div "Preview: Serenity at Briarcrest - Two Bedroom Balcony Views Await | Enjoy Memor…" at bounding box center [807, 52] width 525 height 1307
click at [68, 663] on button "Update" at bounding box center [91, 660] width 82 height 32
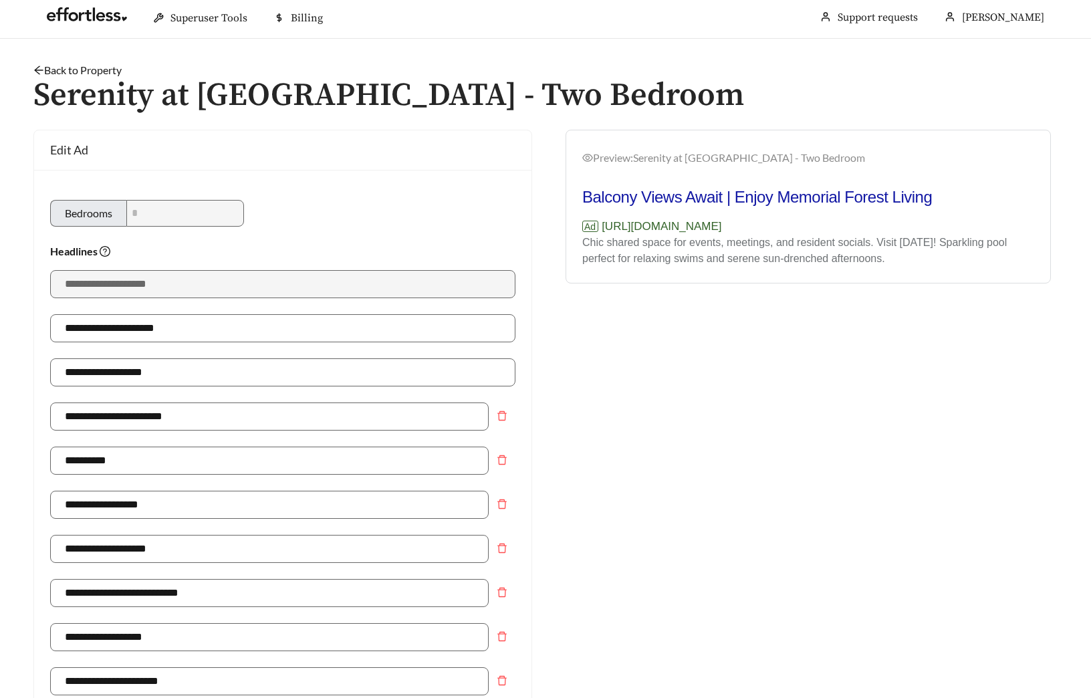
scroll to position [0, 0]
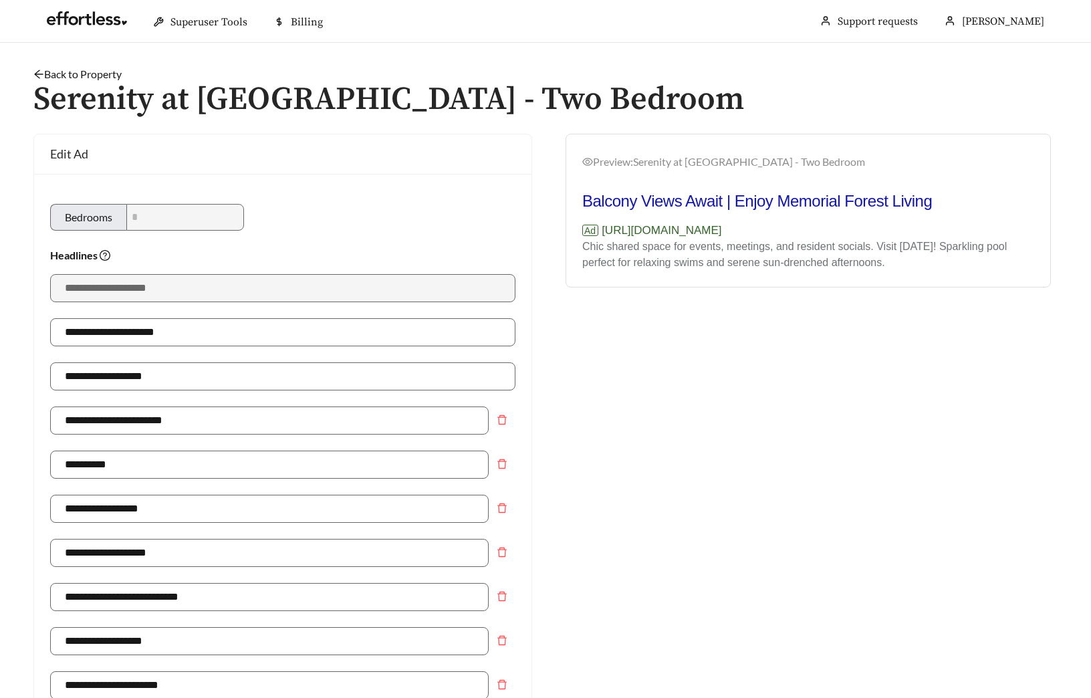
click at [117, 73] on link "Back to Property" at bounding box center [77, 74] width 88 height 13
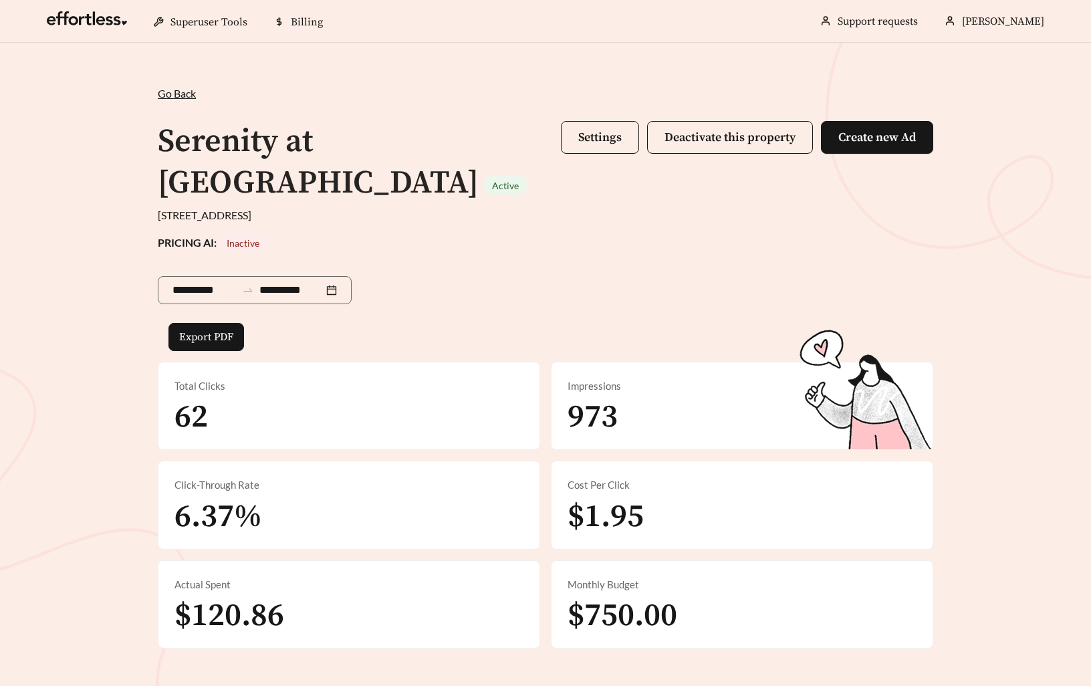
scroll to position [459, 0]
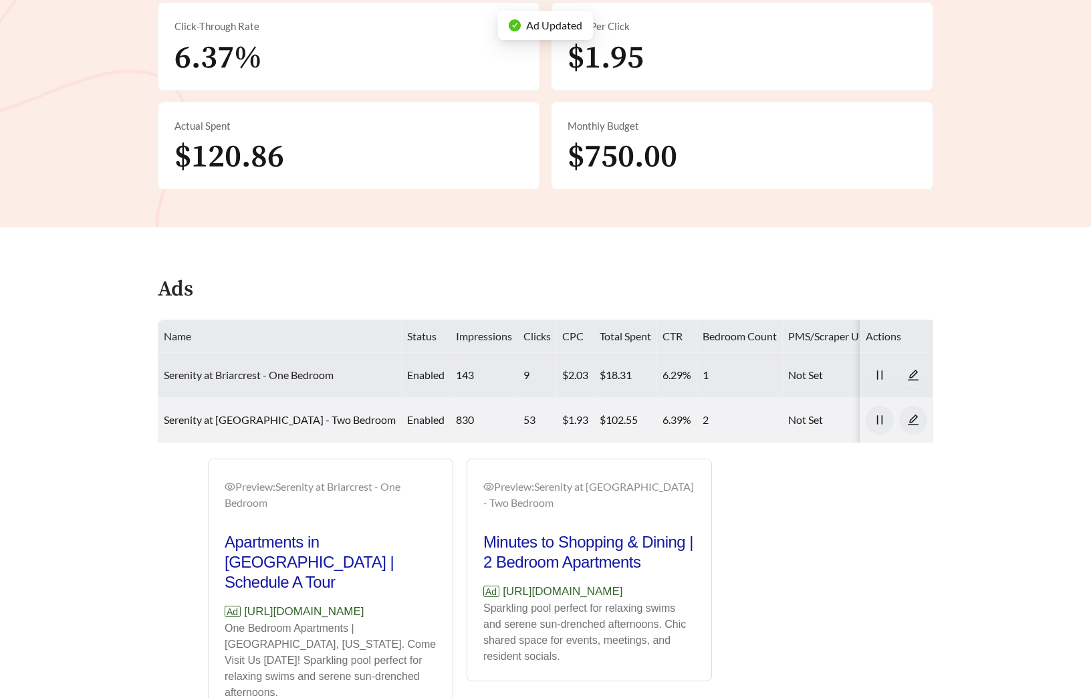
click at [271, 368] on link "Serenity at Briarcrest - One Bedroom" at bounding box center [249, 374] width 170 height 13
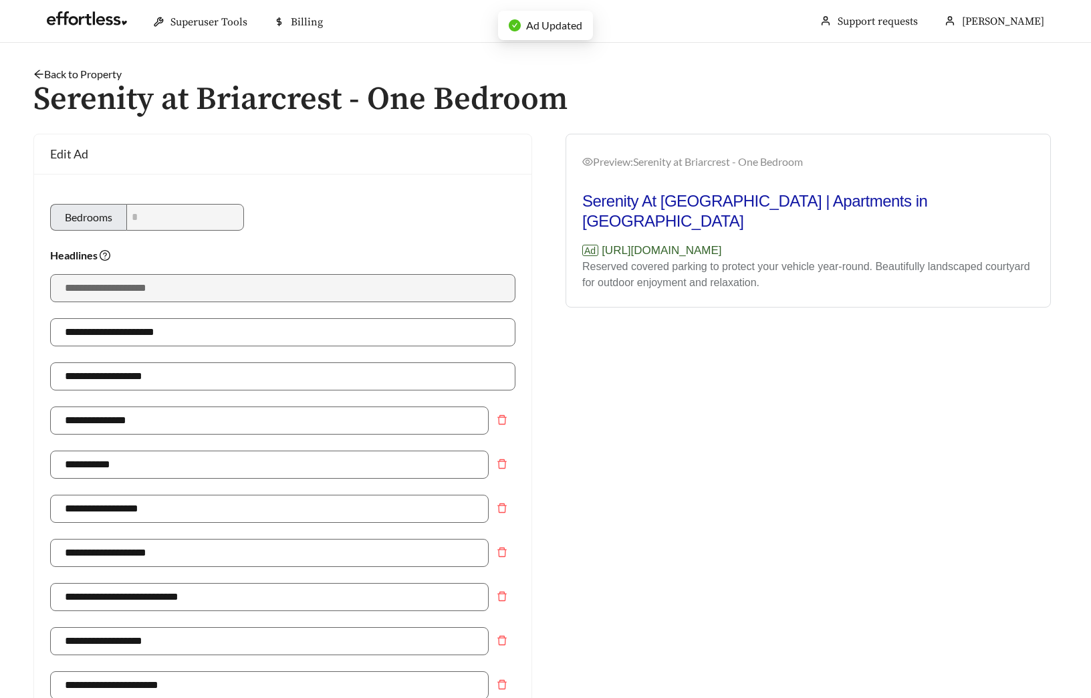
type input "**********"
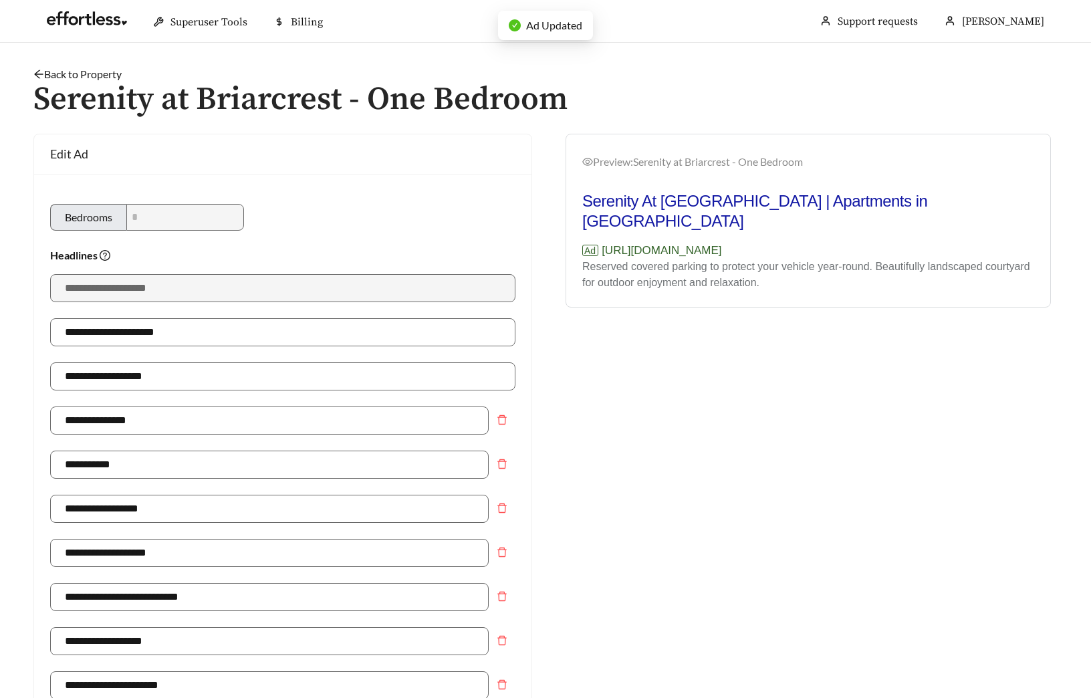
type input "**********"
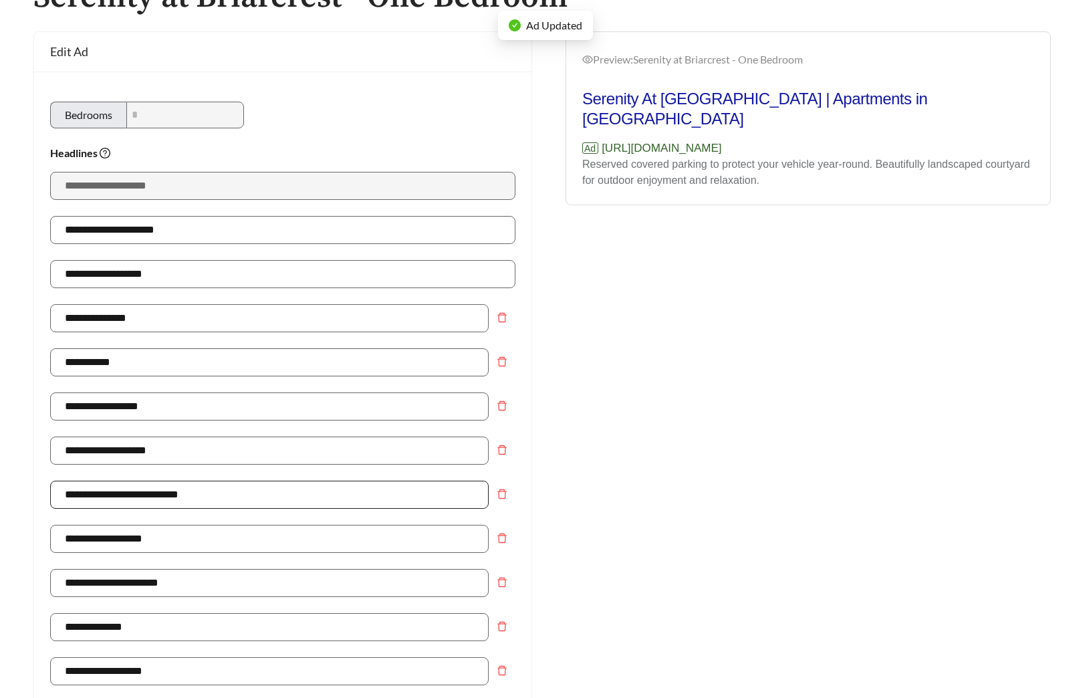
scroll to position [253, 0]
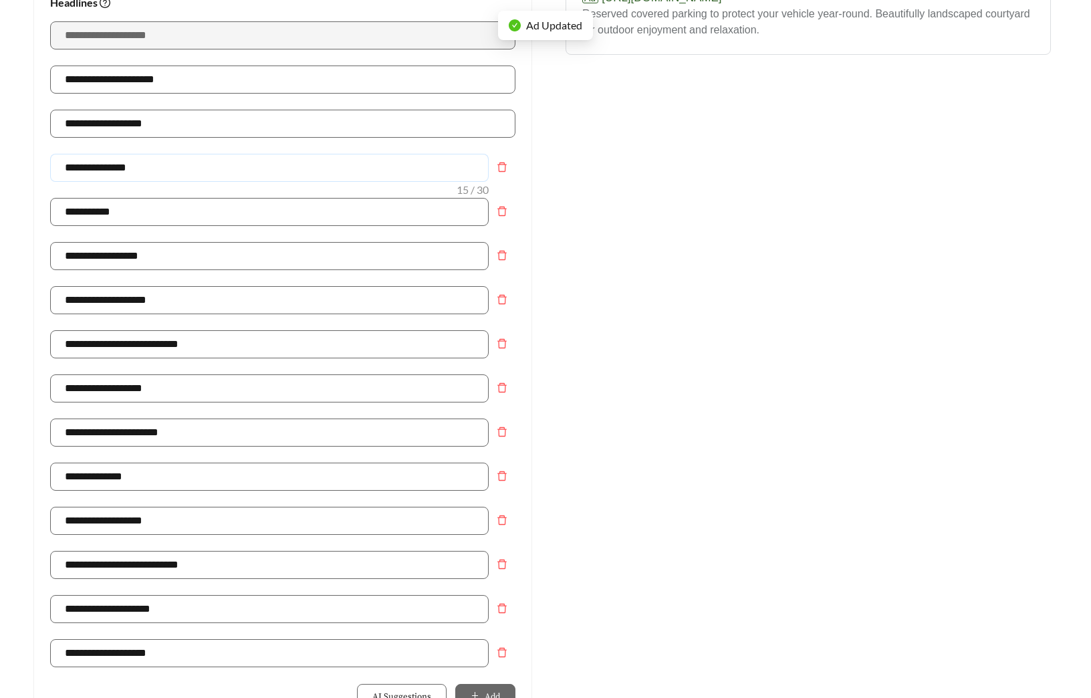
drag, startPoint x: 152, startPoint y: 168, endPoint x: -34, endPoint y: 168, distance: 186.5
click at [0, 168] on html "**********" at bounding box center [545, 96] width 1091 height 698
type input "**********"
click at [149, 220] on input "**********" at bounding box center [269, 212] width 439 height 28
type input "**********"
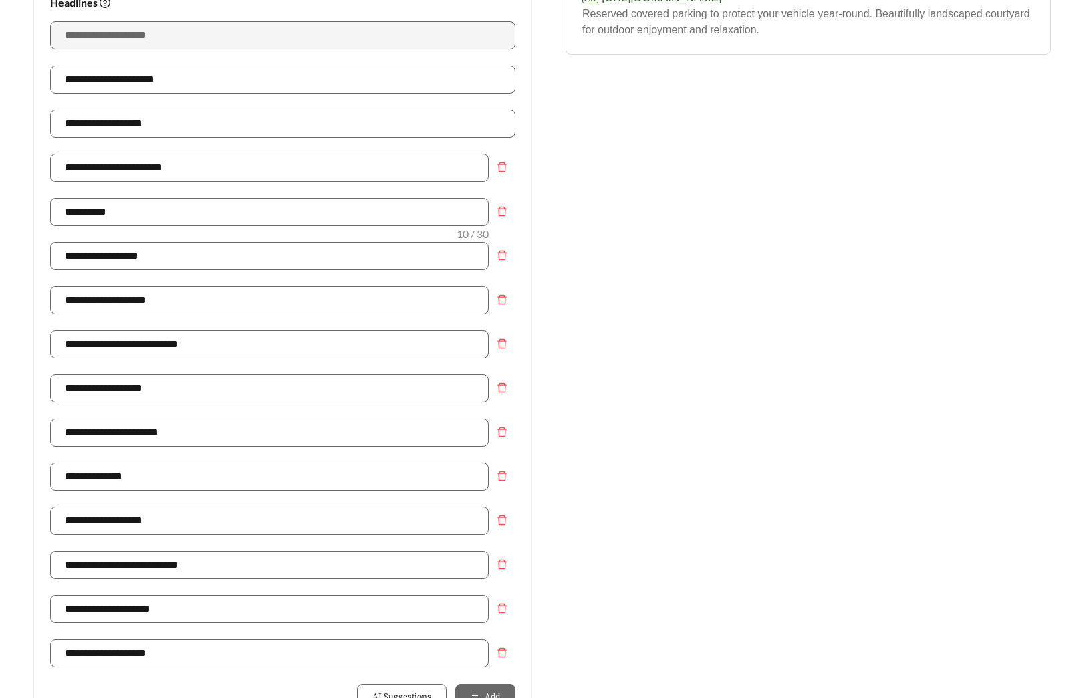
click at [681, 392] on div "Preview: Serenity at Briarcrest - One Bedroom Serenity At Briarcrest | Apartmen…" at bounding box center [807, 534] width 525 height 1307
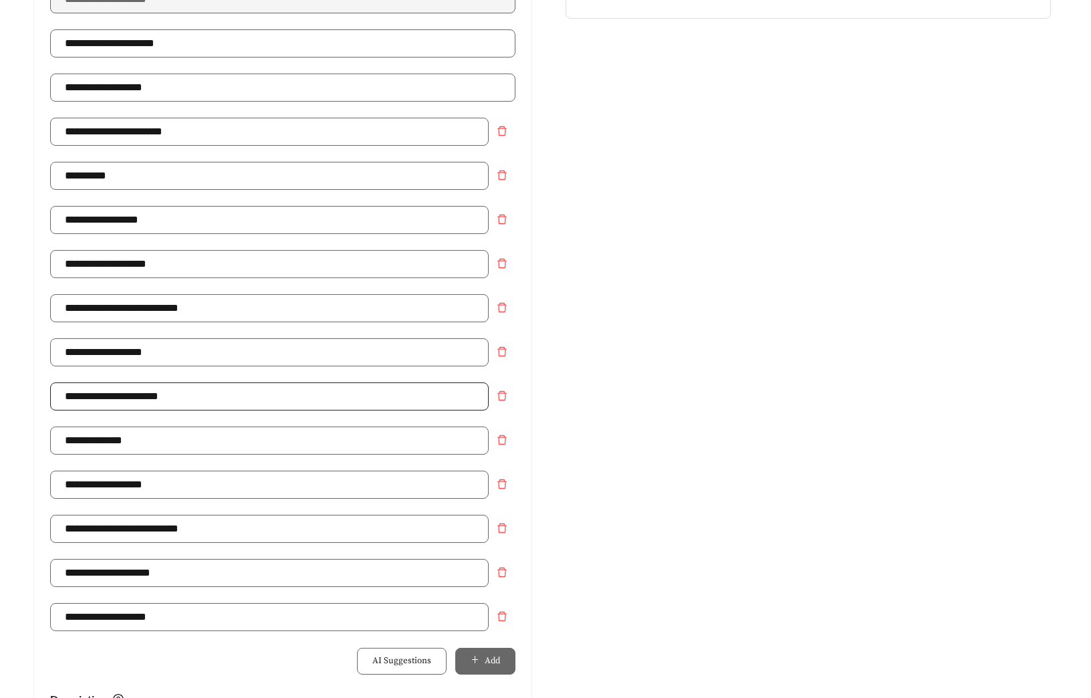
scroll to position [291, 0]
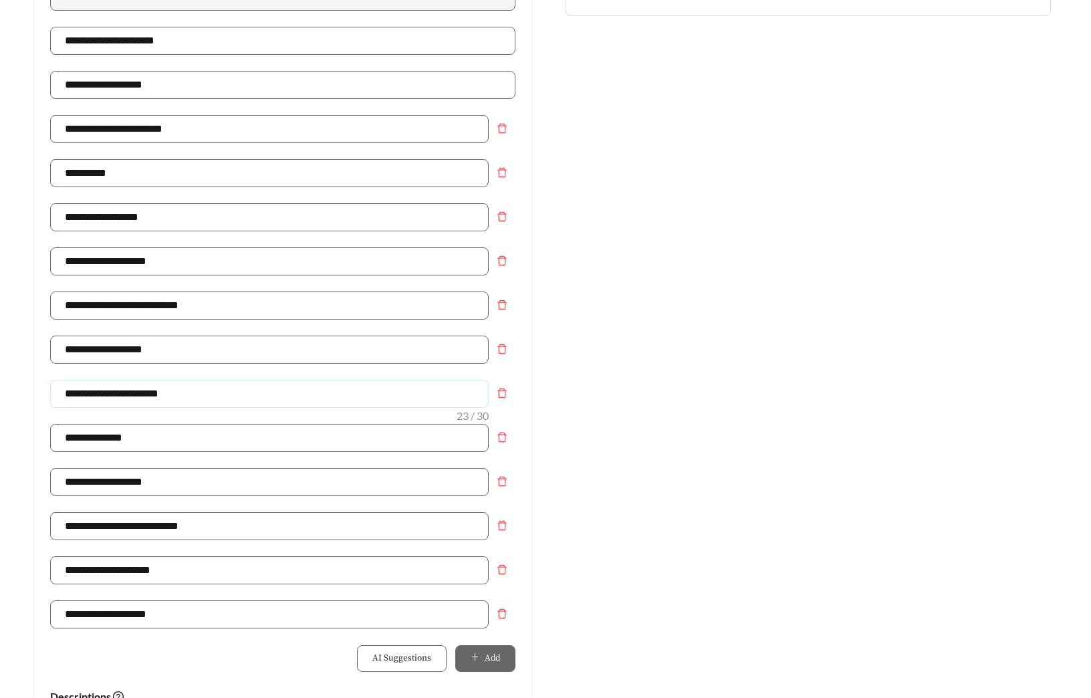
drag, startPoint x: 192, startPoint y: 393, endPoint x: 18, endPoint y: 391, distance: 173.8
click at [18, 391] on main "**********" at bounding box center [545, 525] width 1091 height 1549
type input "**********"
type input "*"
type input "**********"
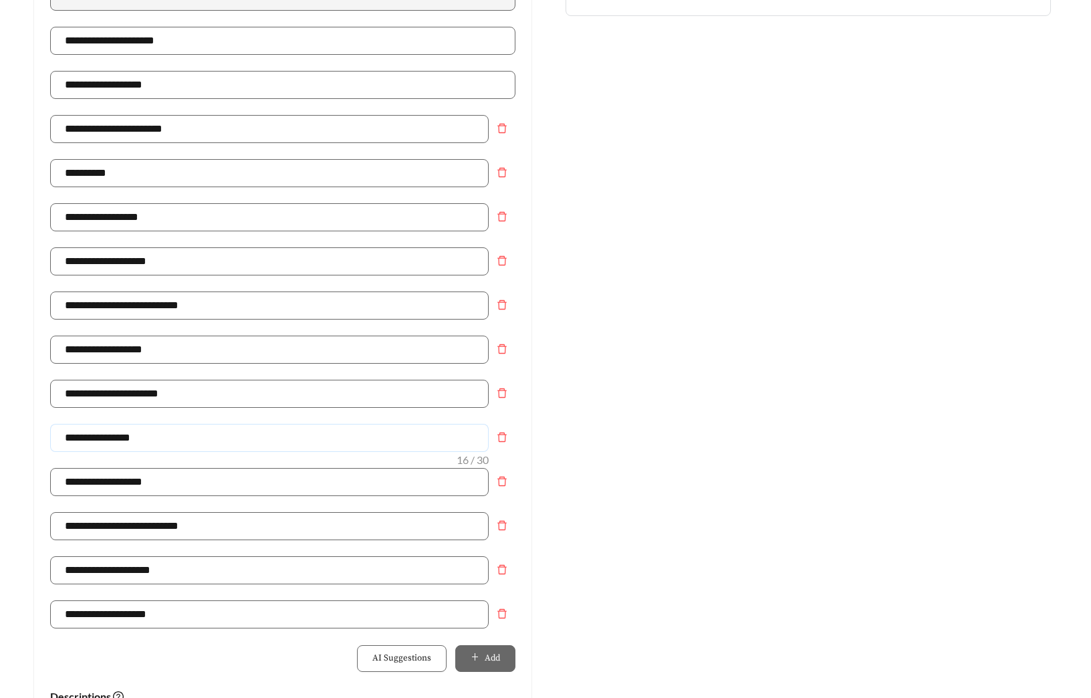
click at [161, 432] on input "**********" at bounding box center [269, 438] width 439 height 28
drag, startPoint x: 162, startPoint y: 439, endPoint x: -21, endPoint y: 439, distance: 183.2
click at [0, 406] on html "**********" at bounding box center [545, 58] width 1091 height 698
type input "**********"
click at [676, 477] on div "Preview: Serenity at Briarcrest - One Bedroom Serenity At Briarcrest | Apartmen…" at bounding box center [807, 495] width 525 height 1307
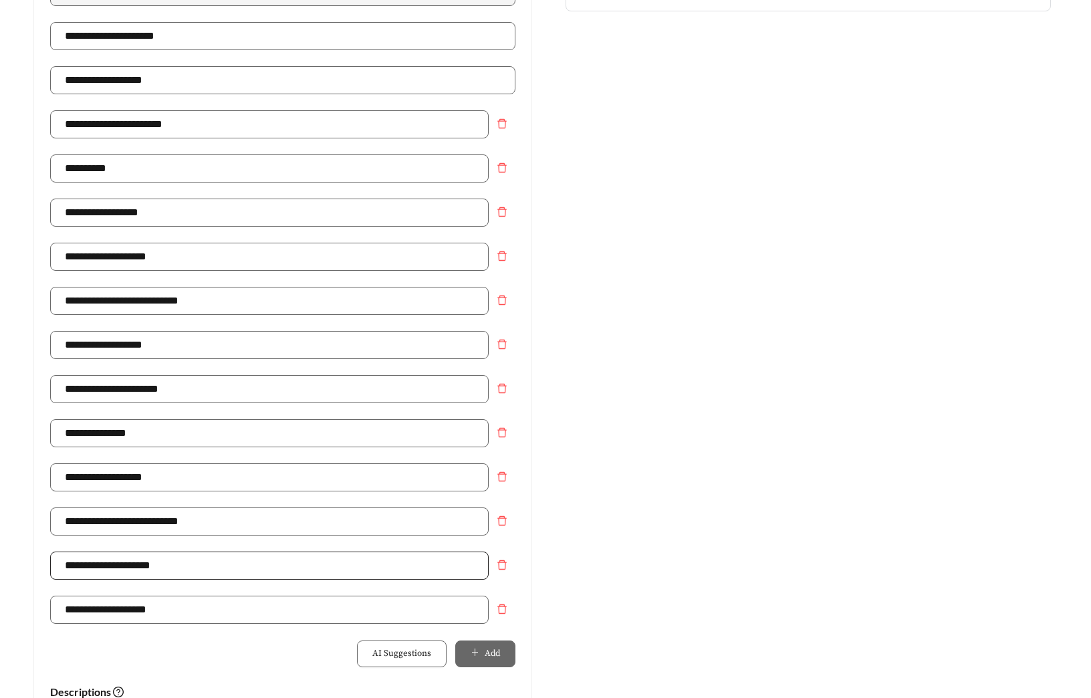
scroll to position [305, 0]
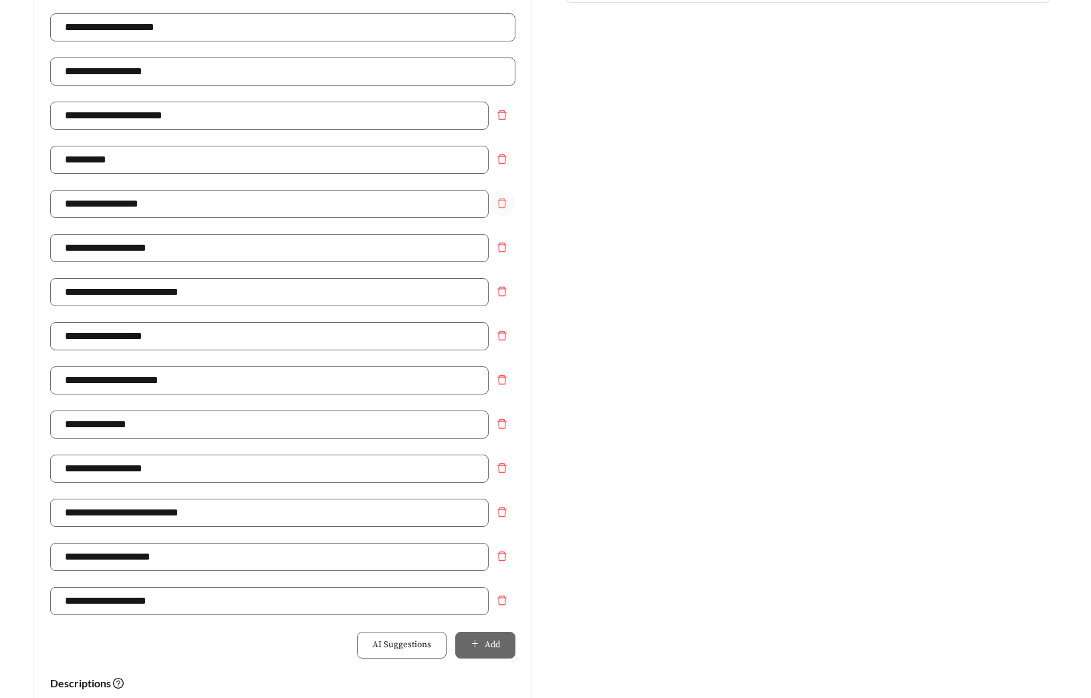
click at [497, 203] on icon "delete" at bounding box center [502, 203] width 11 height 11
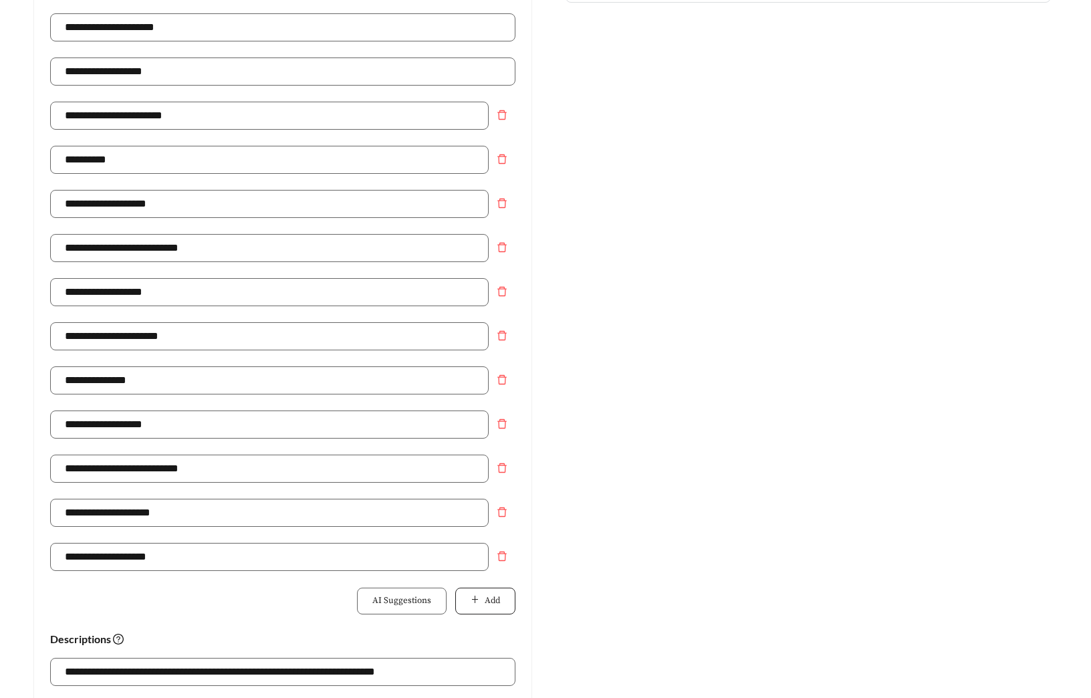
click at [495, 605] on span "Add" at bounding box center [492, 600] width 15 height 13
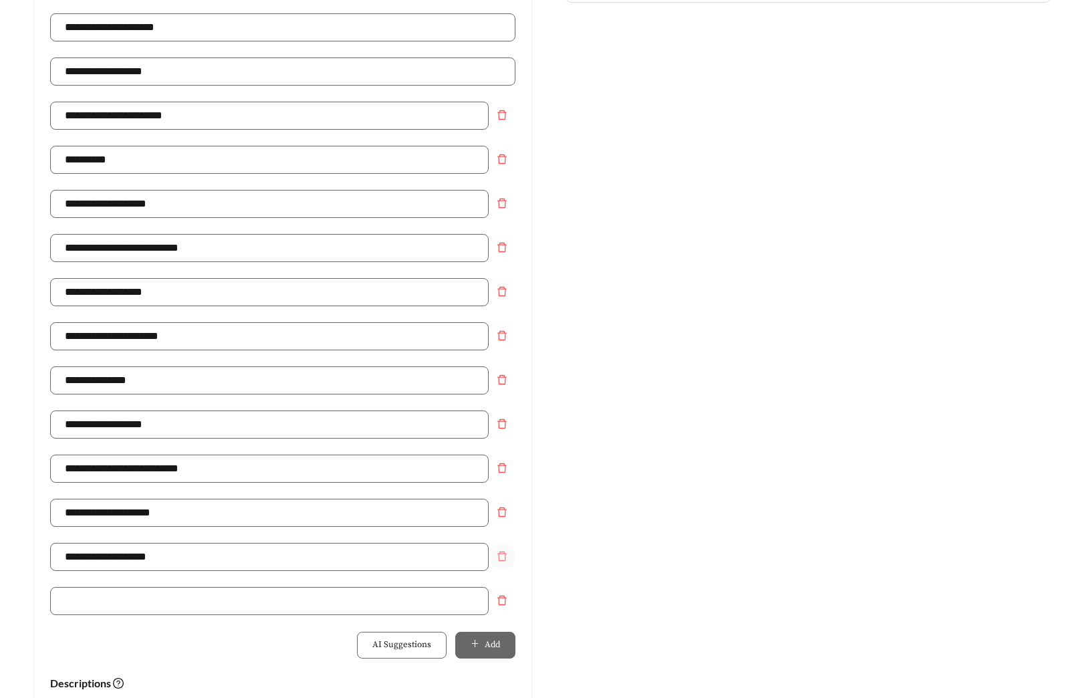
click at [495, 559] on span "delete" at bounding box center [501, 556] width 25 height 11
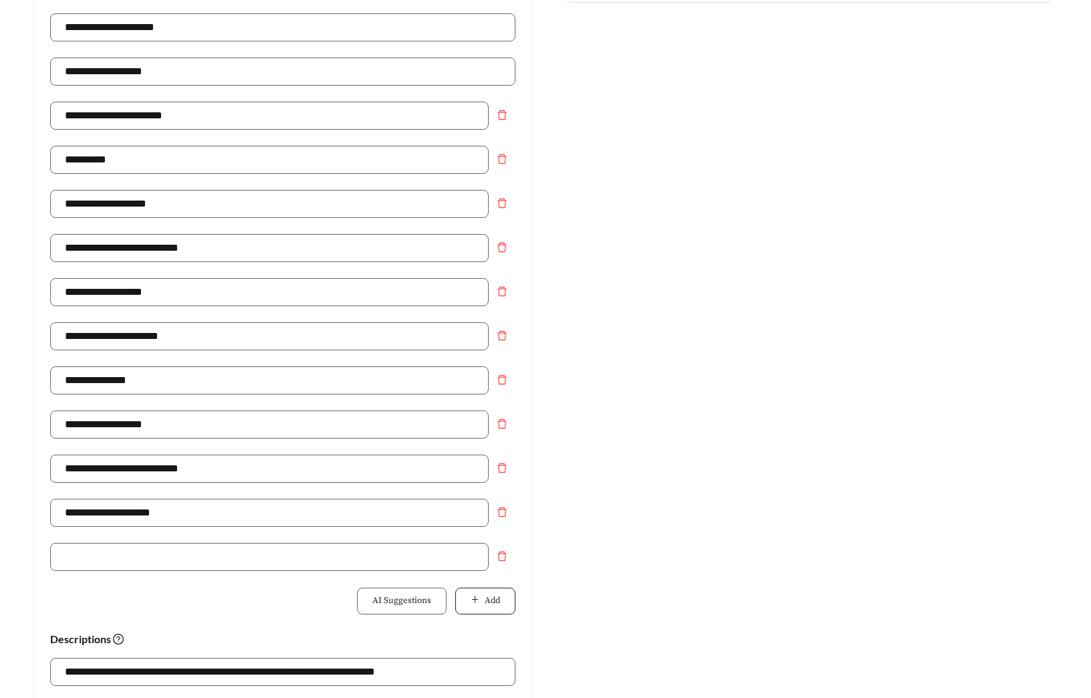
click at [485, 594] on span "Add" at bounding box center [492, 600] width 15 height 13
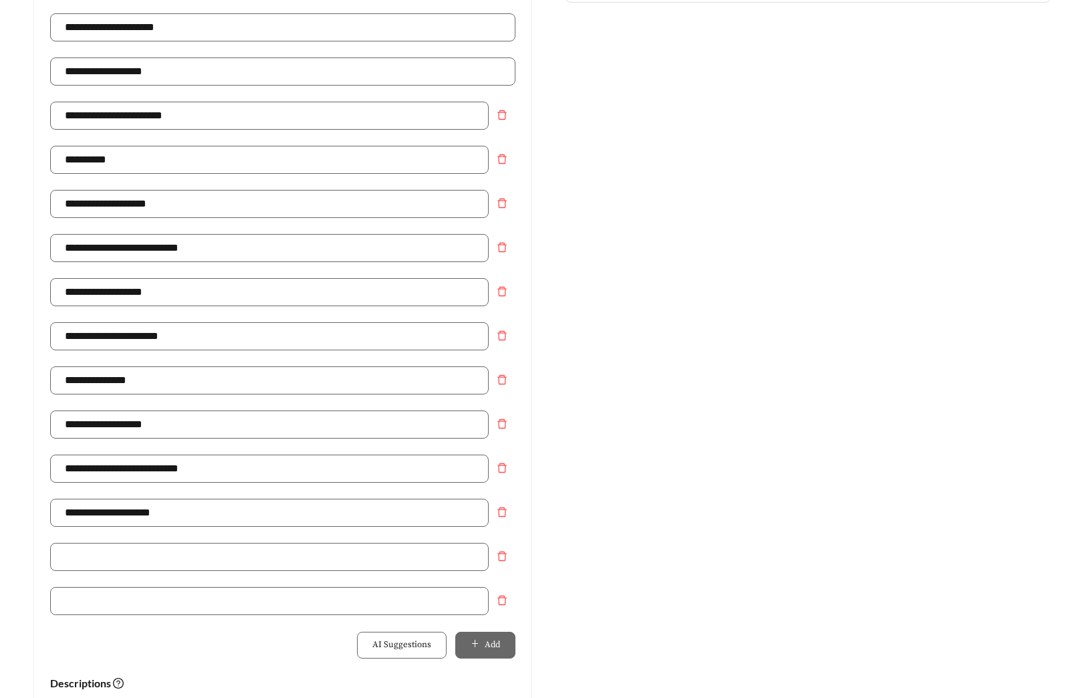
click at [223, 574] on div at bounding box center [282, 565] width 465 height 44
click at [229, 561] on input "text" at bounding box center [269, 557] width 439 height 28
type input "**********"
drag, startPoint x: 193, startPoint y: 555, endPoint x: 4, endPoint y: 559, distance: 188.5
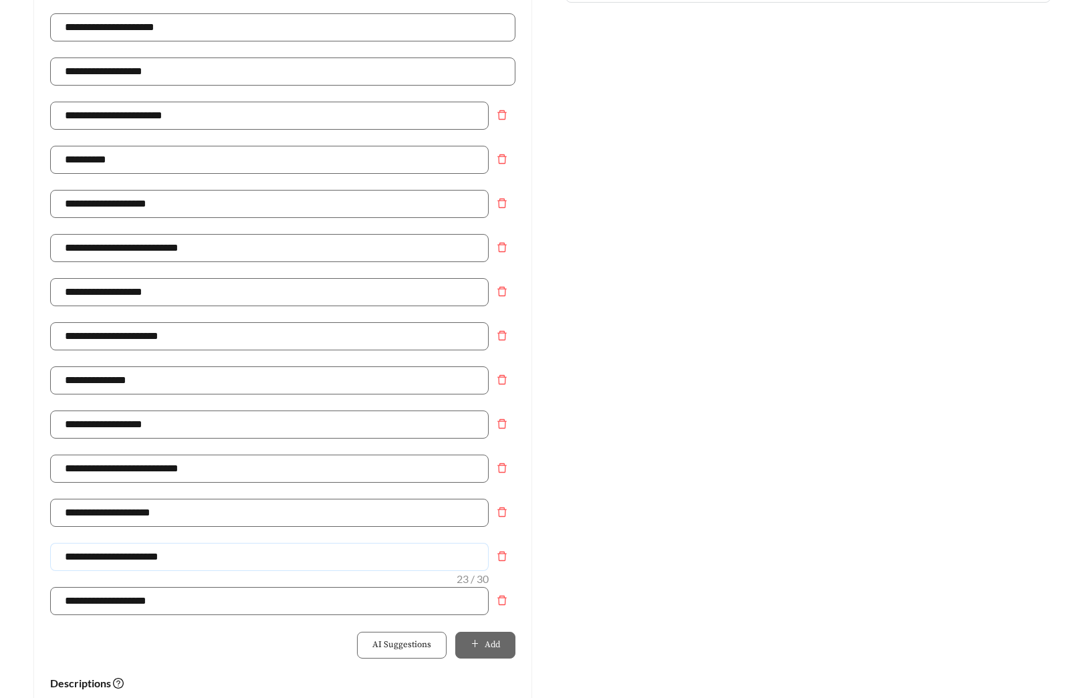
click at [4, 559] on main "**********" at bounding box center [545, 512] width 1091 height 1549
click at [730, 456] on div "Preview: Serenity at Briarcrest - One Bedroom Serenity At Briarcrest | Apartmen…" at bounding box center [807, 482] width 525 height 1307
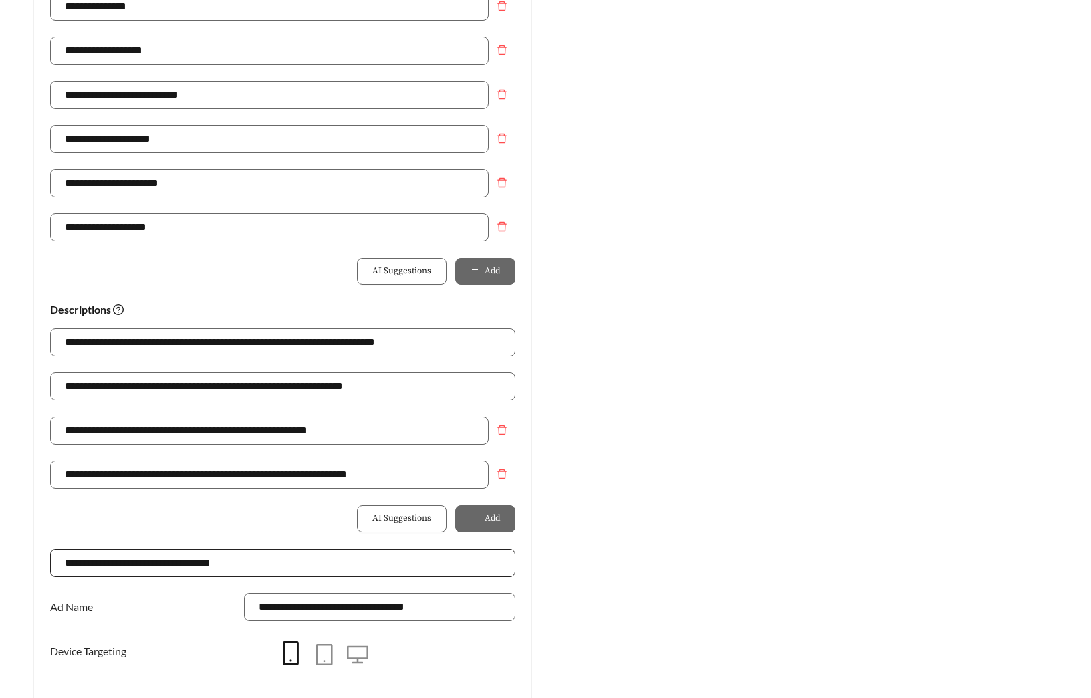
scroll to position [752, 0]
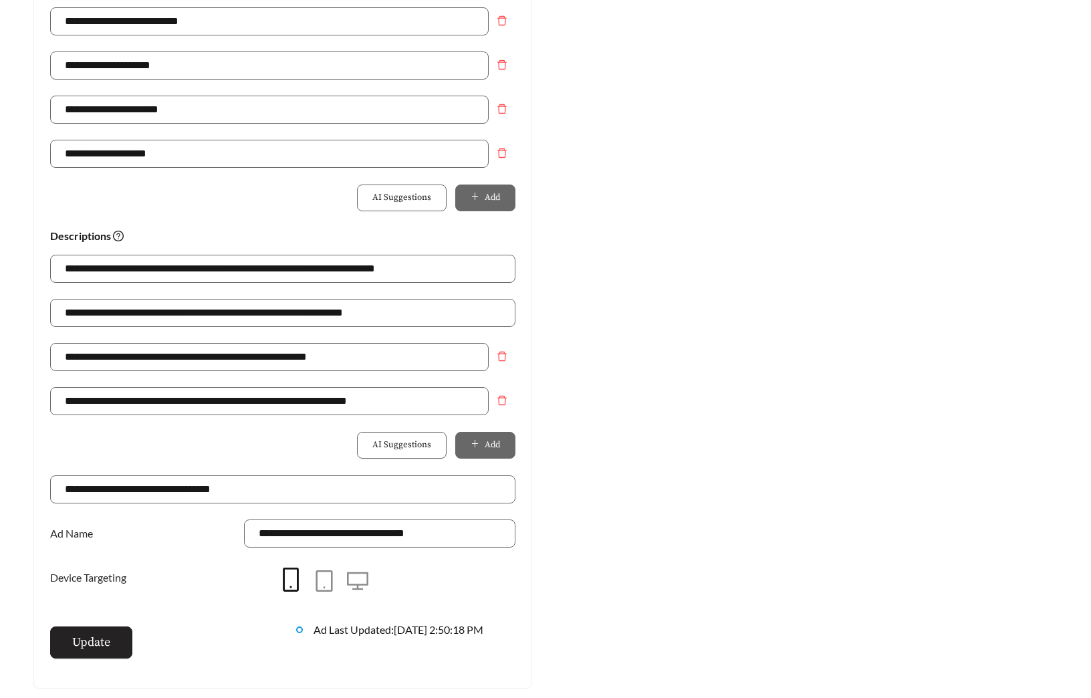
click at [98, 634] on span "Update" at bounding box center [91, 642] width 38 height 18
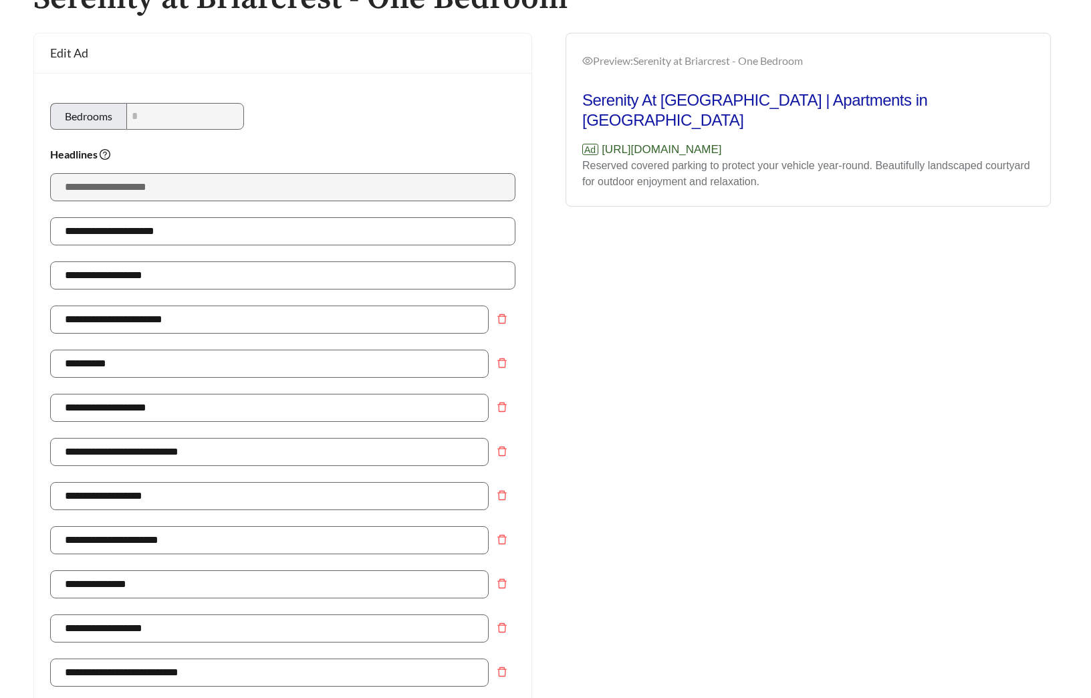
scroll to position [0, 0]
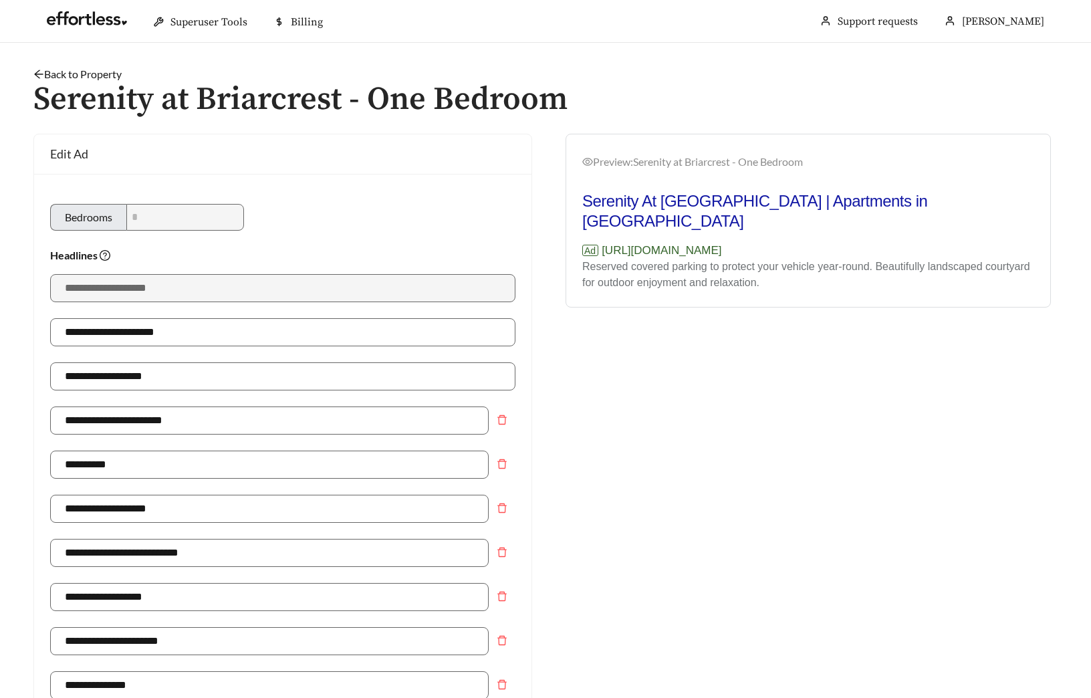
click at [87, 77] on link "Back to Property" at bounding box center [77, 74] width 88 height 13
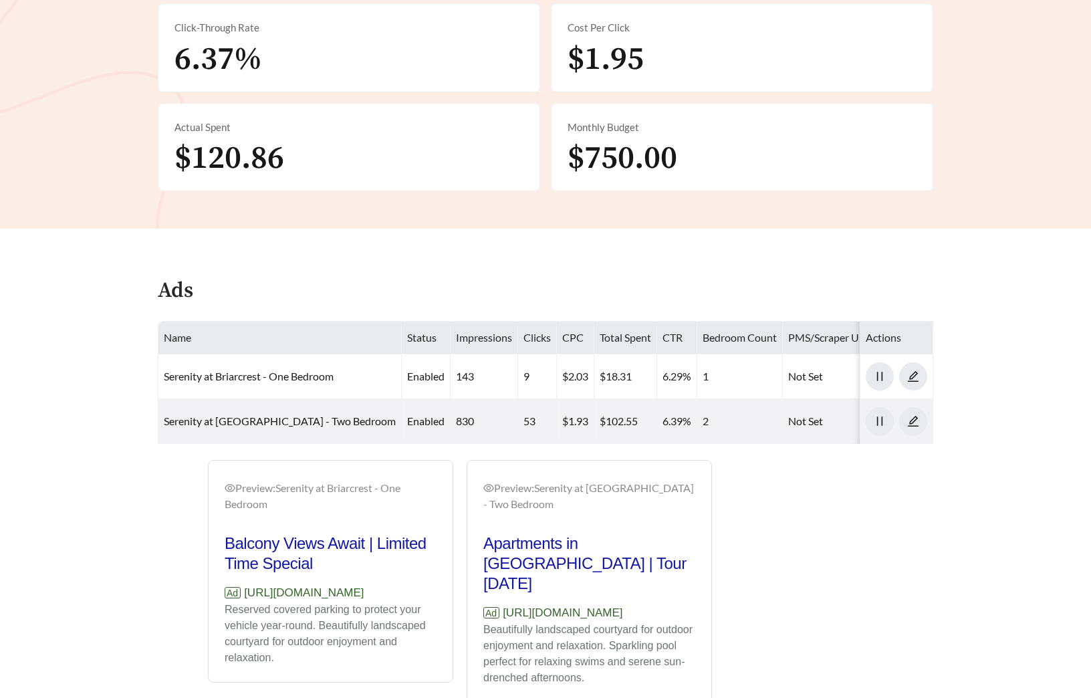
scroll to position [459, 0]
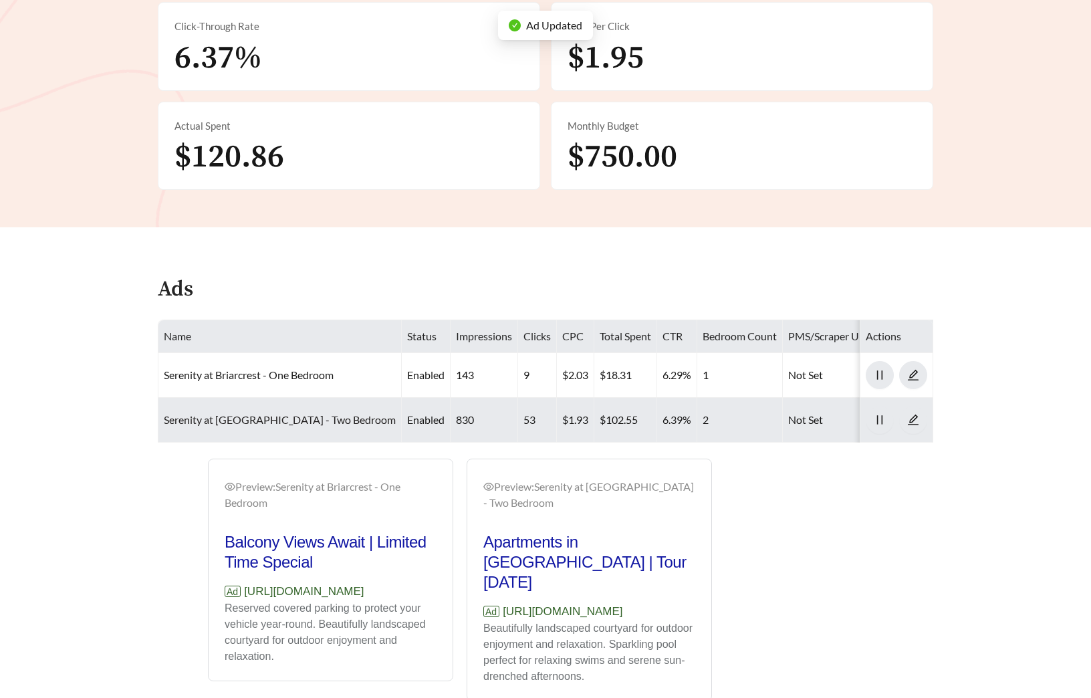
click at [225, 413] on link "Serenity at Briarcrest - Two Bedroom" at bounding box center [280, 419] width 232 height 13
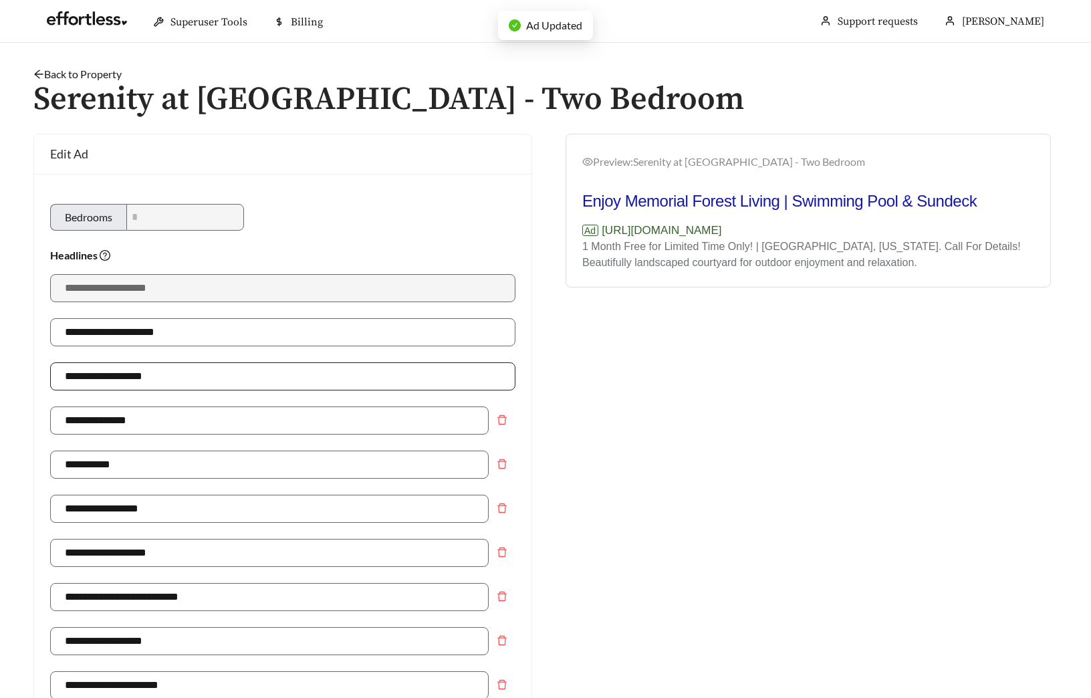
type input "**********"
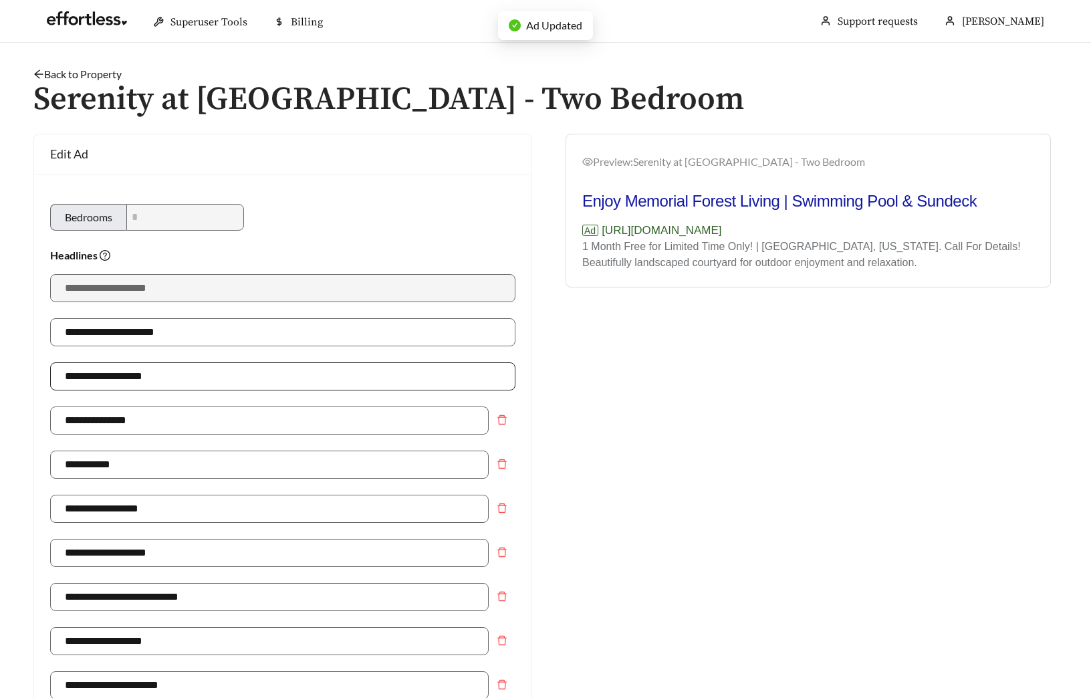
type input "**********"
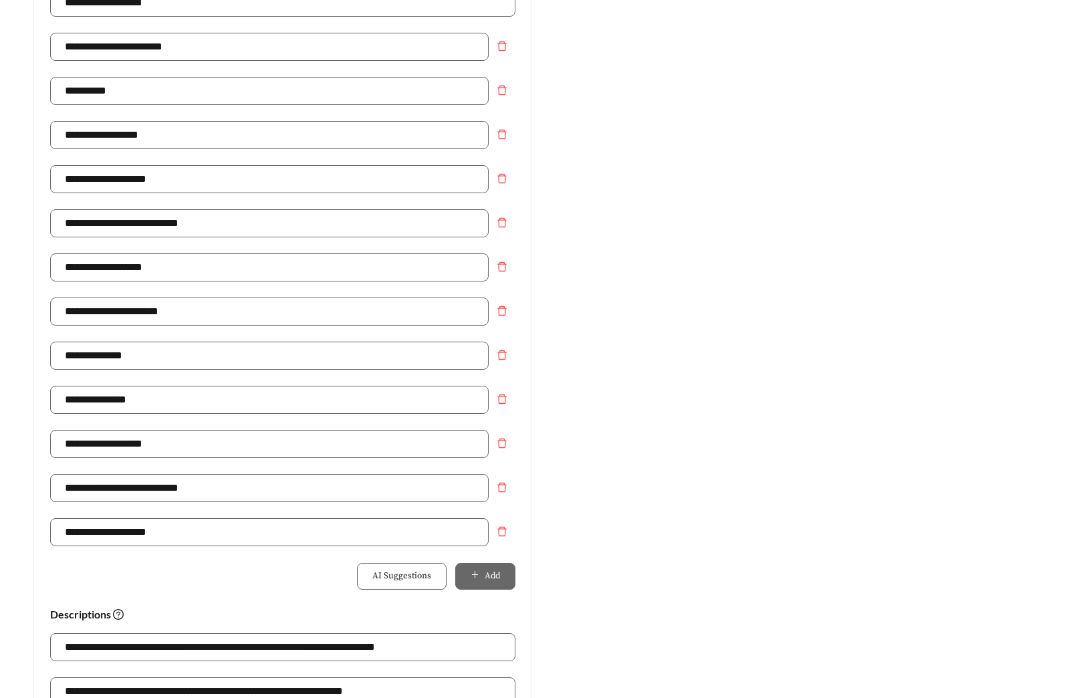
scroll to position [368, 0]
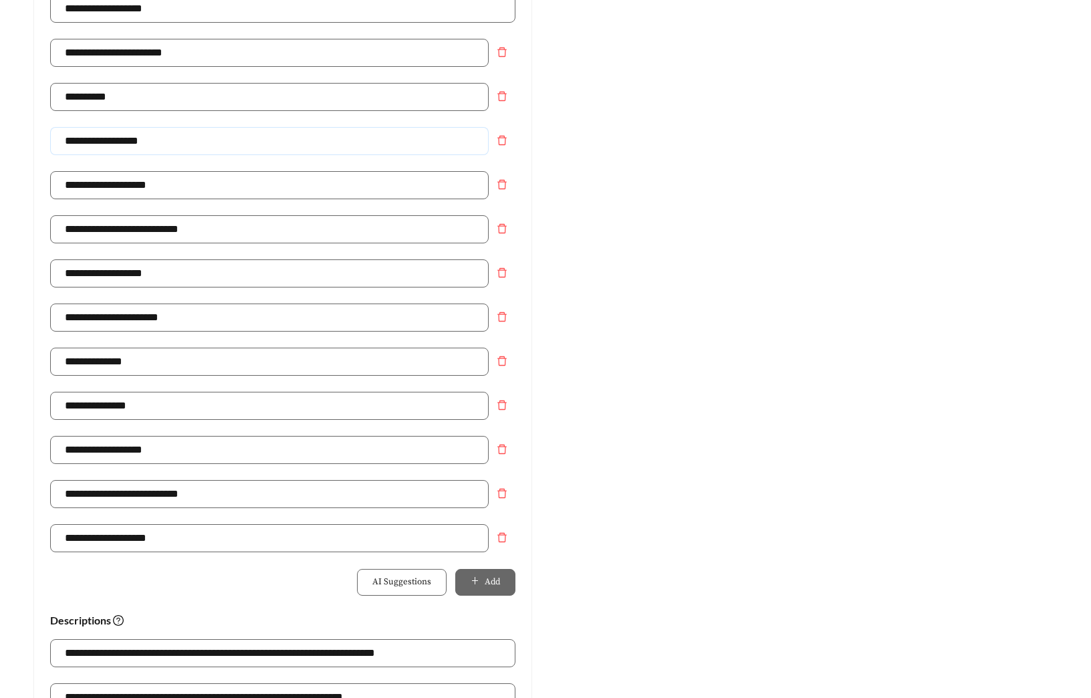
drag, startPoint x: 180, startPoint y: 148, endPoint x: -39, endPoint y: 140, distance: 219.4
paste input "*****"
type input "**********"
click at [675, 259] on div "Preview: Serenity at Briarcrest - Two Bedroom Enjoy Memorial Forest Living | Re…" at bounding box center [807, 419] width 525 height 1307
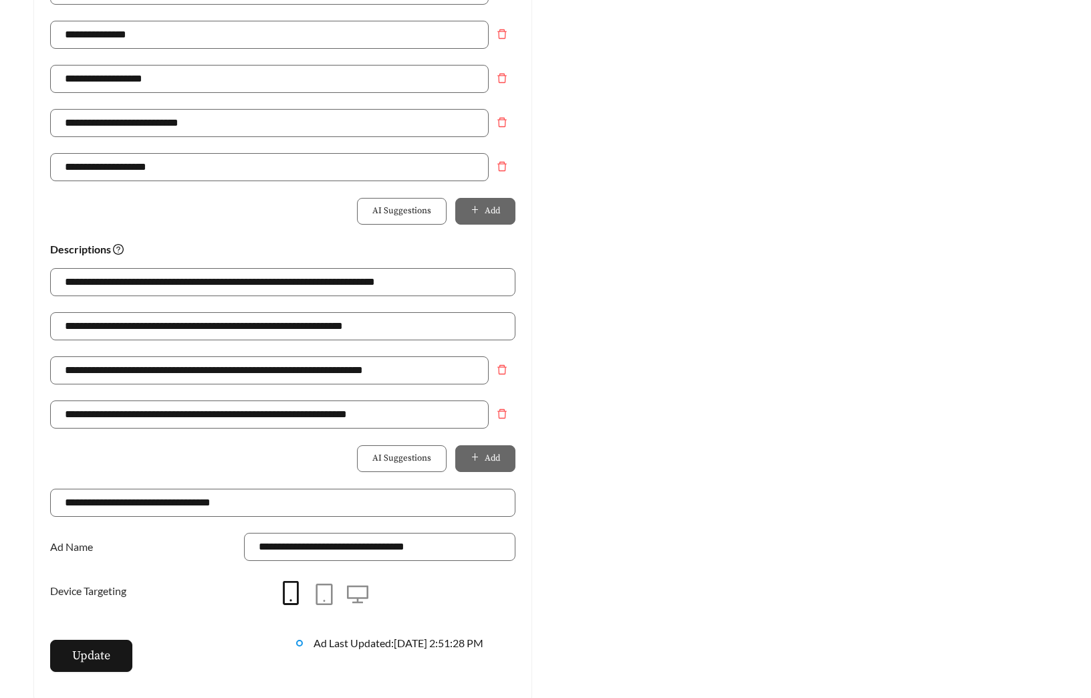
scroll to position [814, 0]
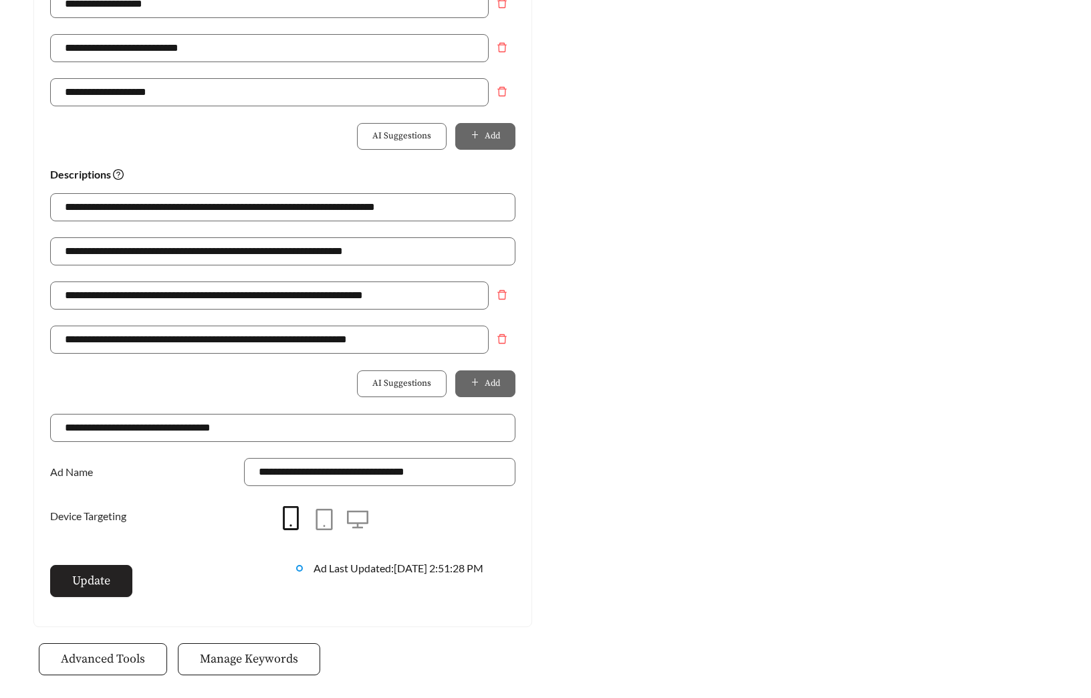
click at [103, 582] on span "Update" at bounding box center [91, 581] width 38 height 18
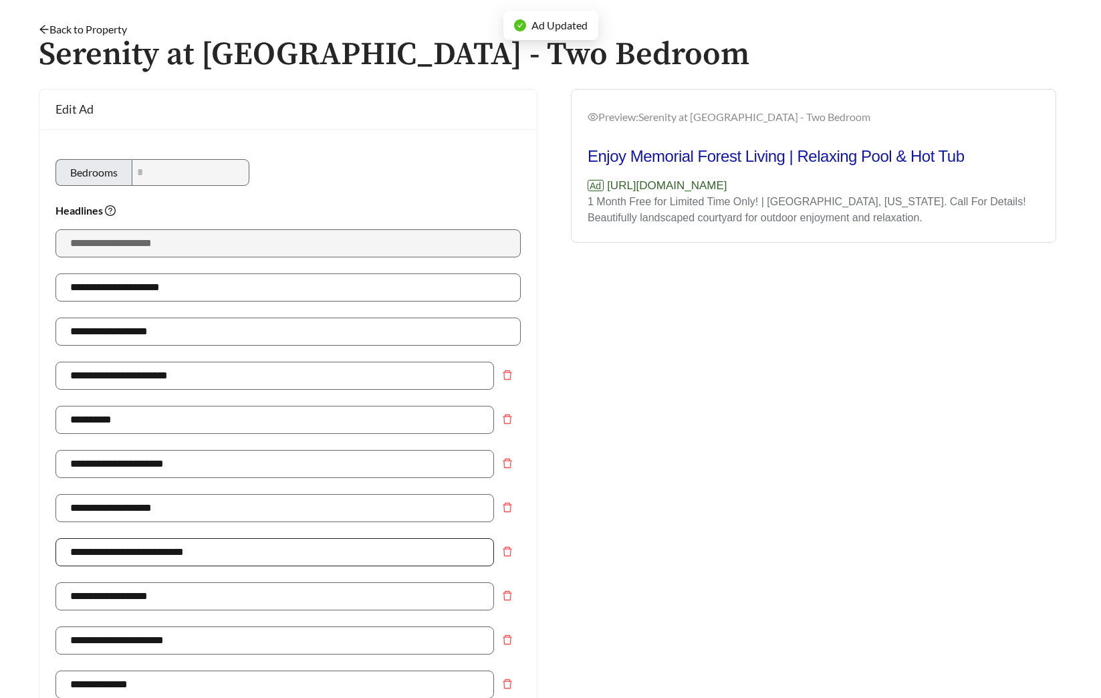
scroll to position [0, 0]
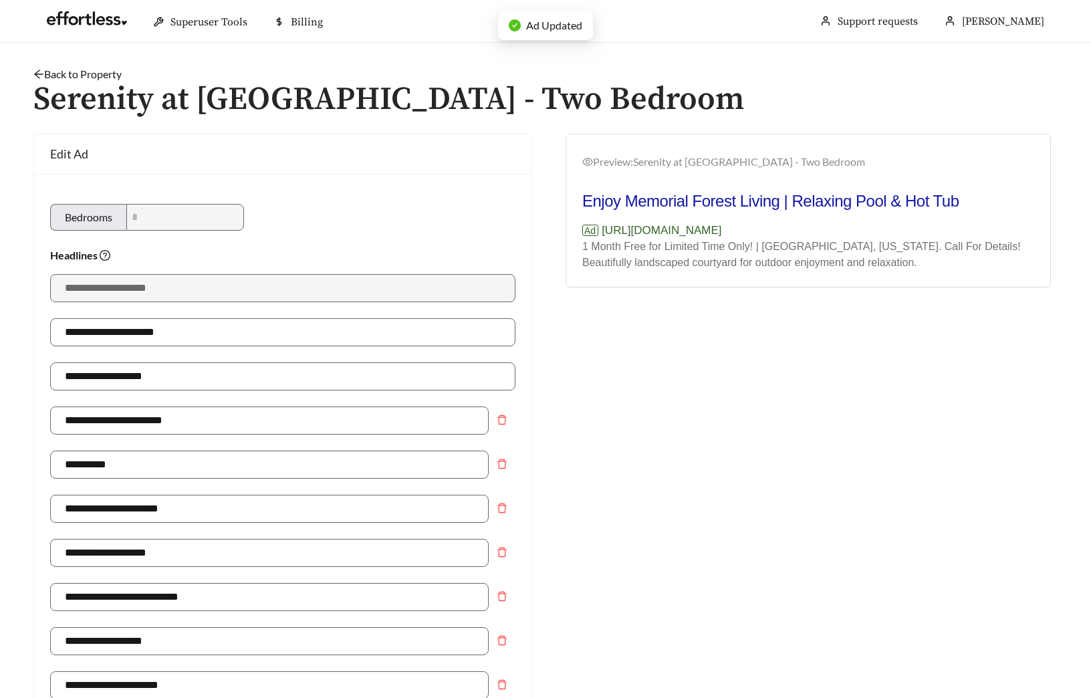
click at [90, 75] on link "Back to Property" at bounding box center [77, 74] width 88 height 13
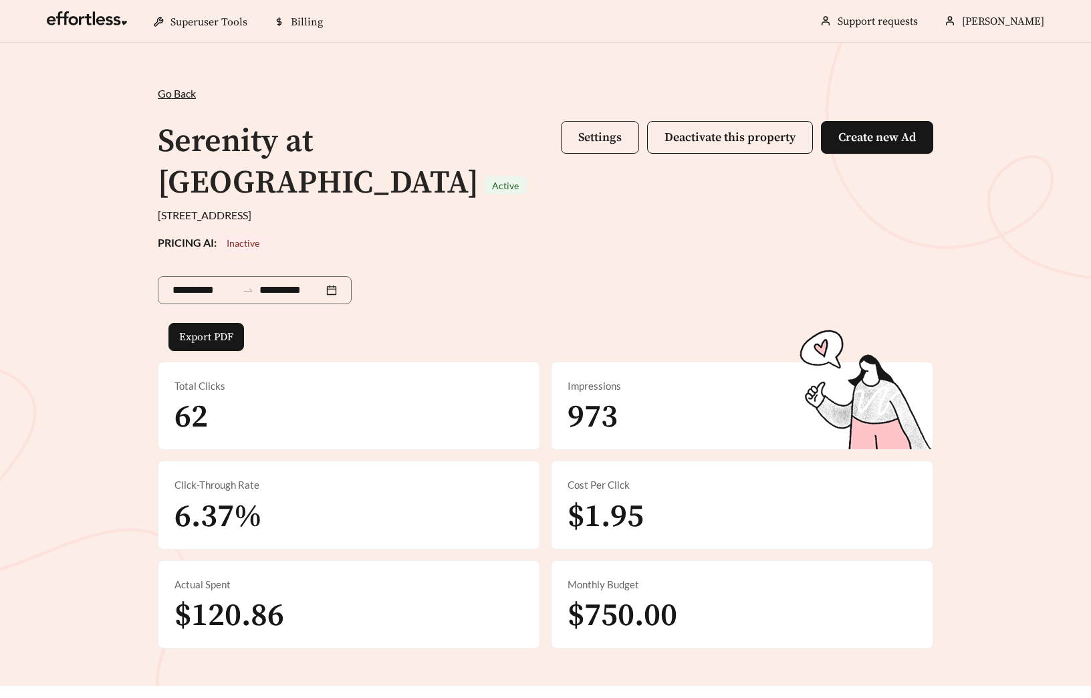
click at [599, 137] on span "Settings" at bounding box center [599, 137] width 43 height 15
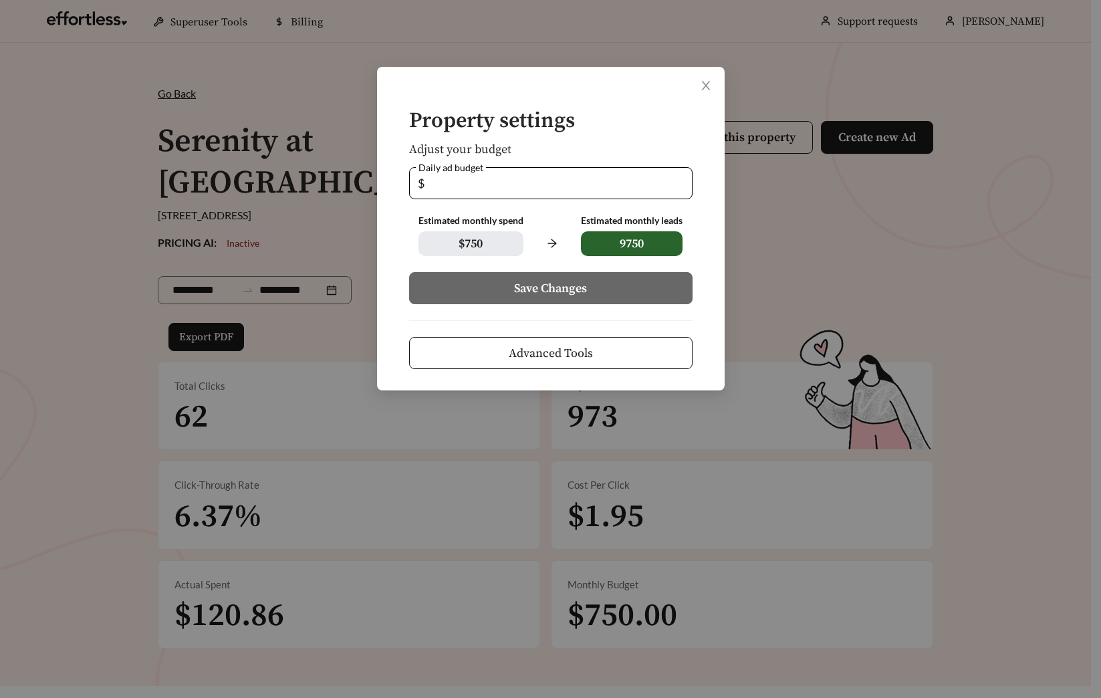
click at [525, 352] on span "Advanced Tools" at bounding box center [551, 353] width 84 height 18
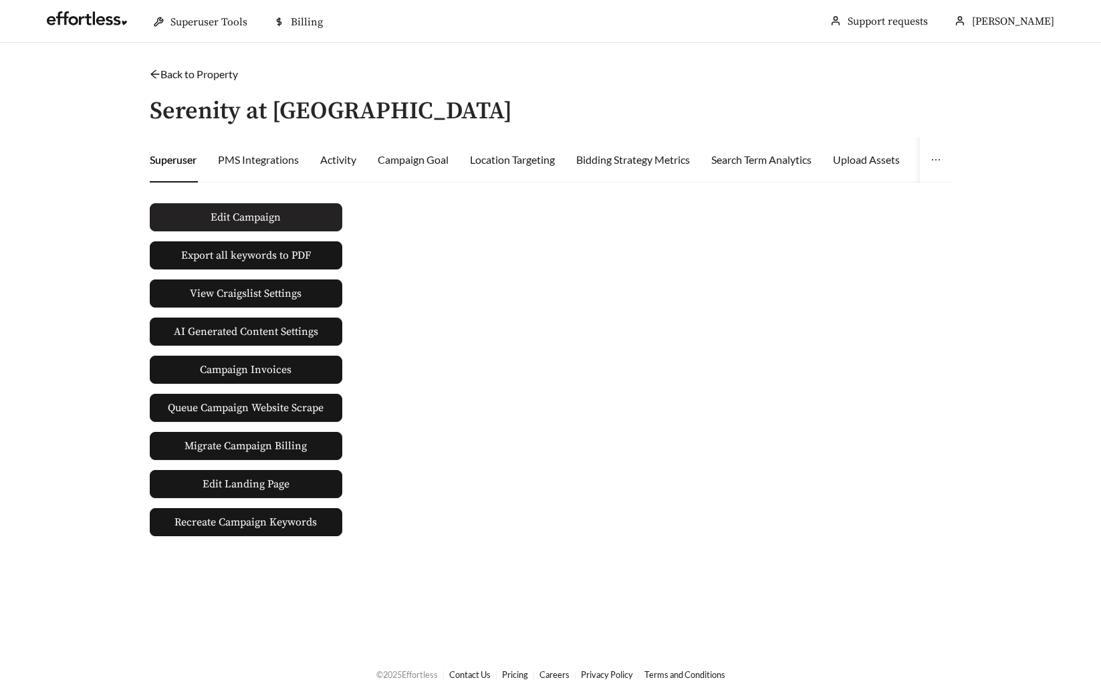
click at [254, 221] on span "Edit Campaign" at bounding box center [246, 217] width 70 height 16
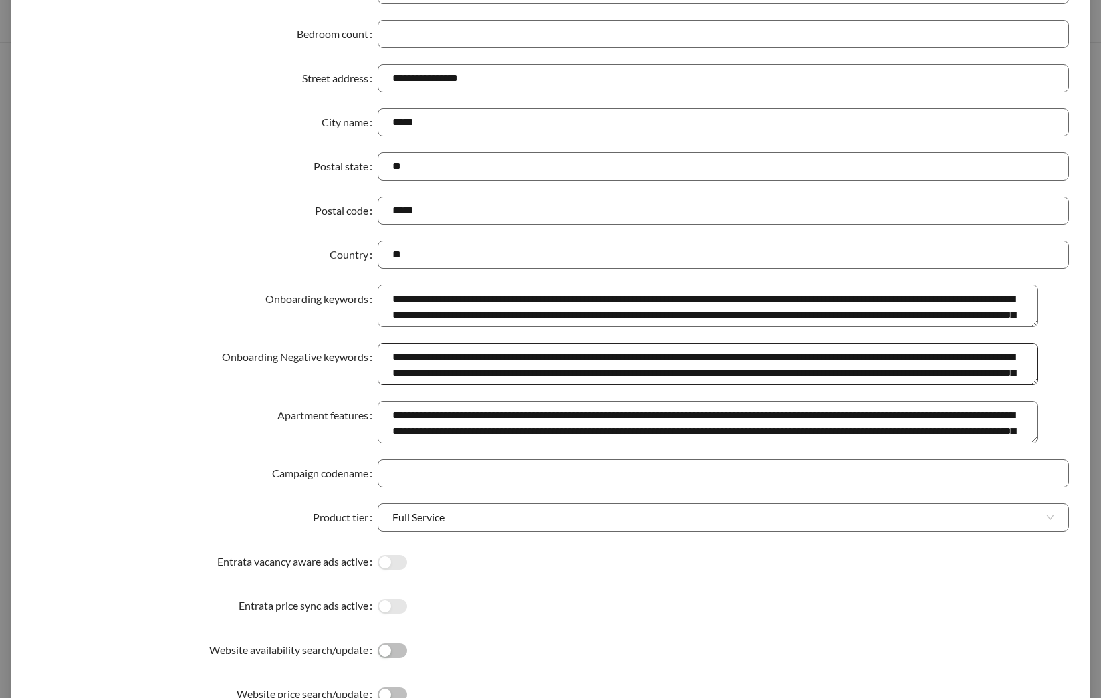
scroll to position [223, 0]
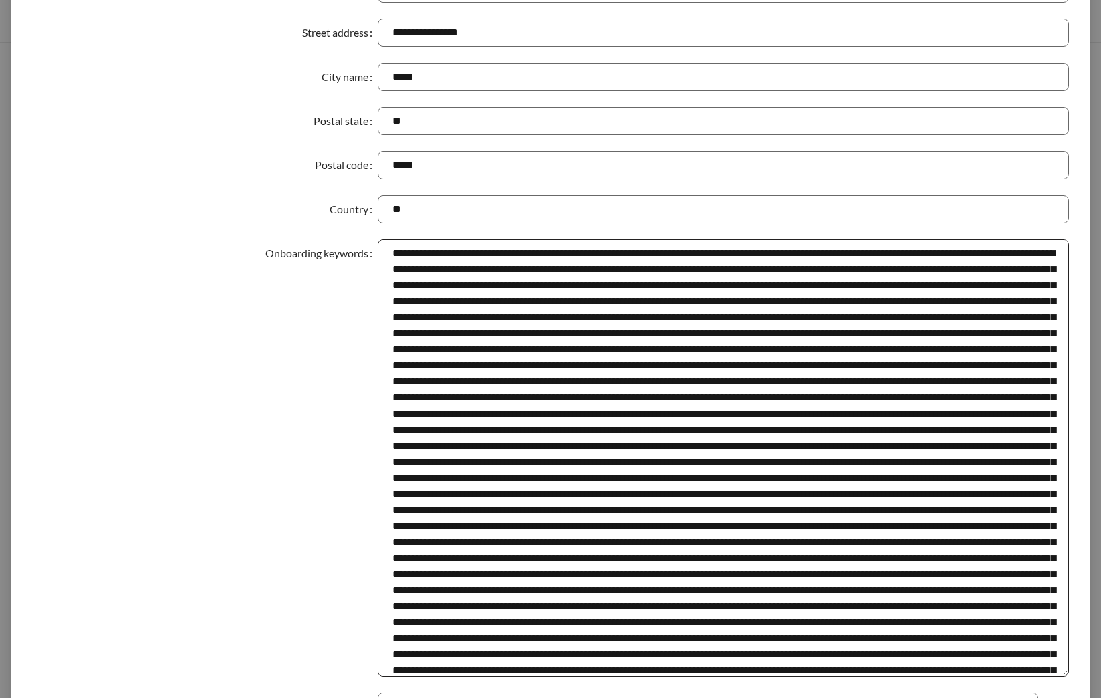
drag, startPoint x: 1055, startPoint y: 280, endPoint x: 991, endPoint y: 691, distance: 416.0
click at [991, 676] on textarea "Onboarding keywords" at bounding box center [723, 457] width 691 height 437
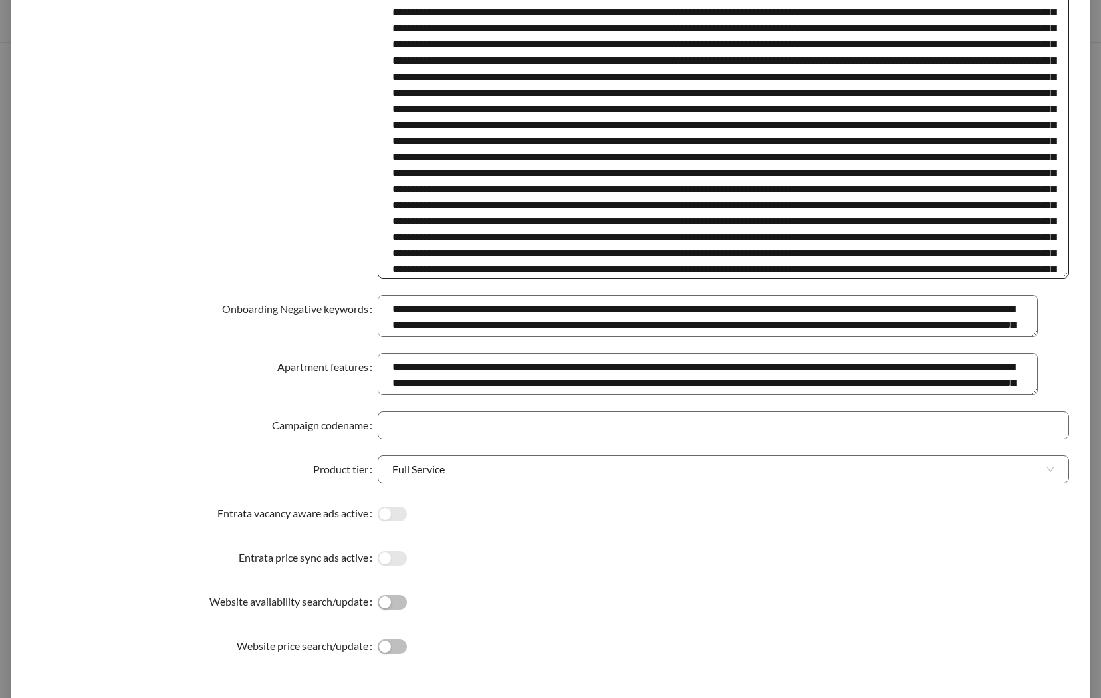
scroll to position [643, 0]
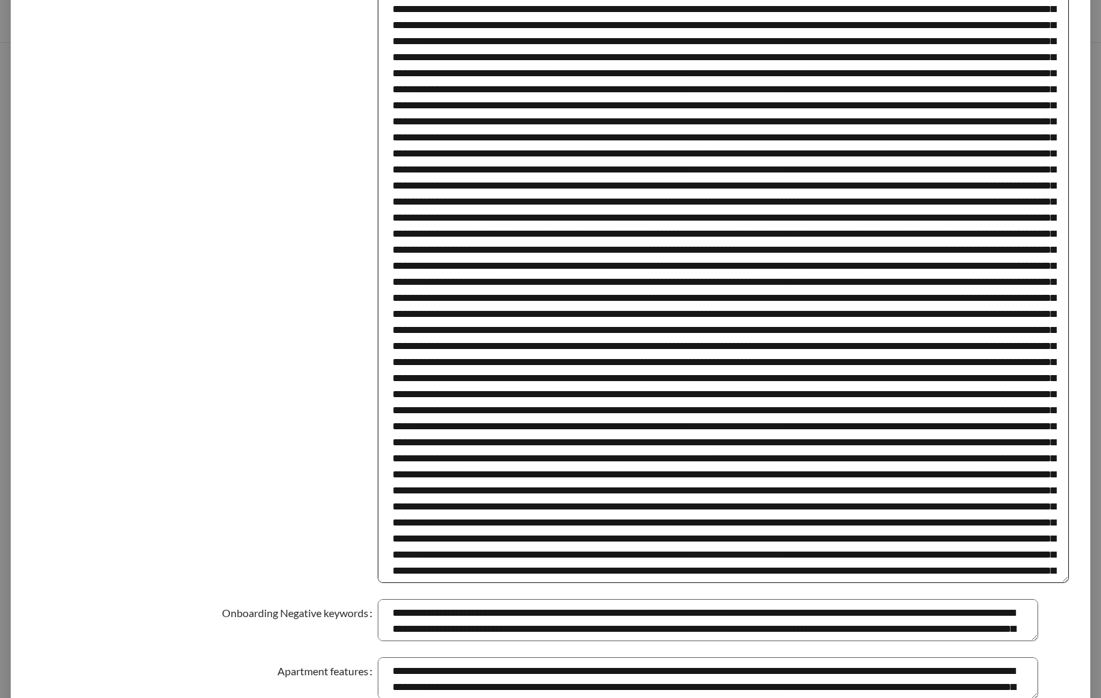
drag, startPoint x: 1057, startPoint y: 271, endPoint x: 1034, endPoint y: 582, distance: 311.7
click at [1034, 582] on textarea "Onboarding keywords" at bounding box center [723, 201] width 691 height 764
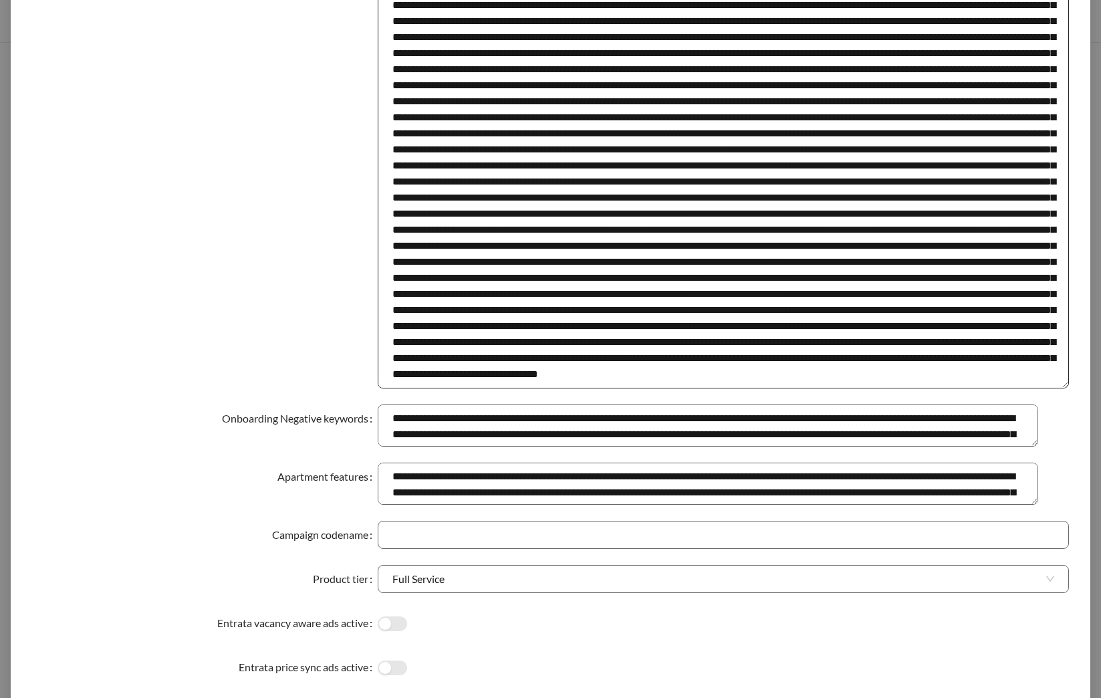
scroll to position [481, 0]
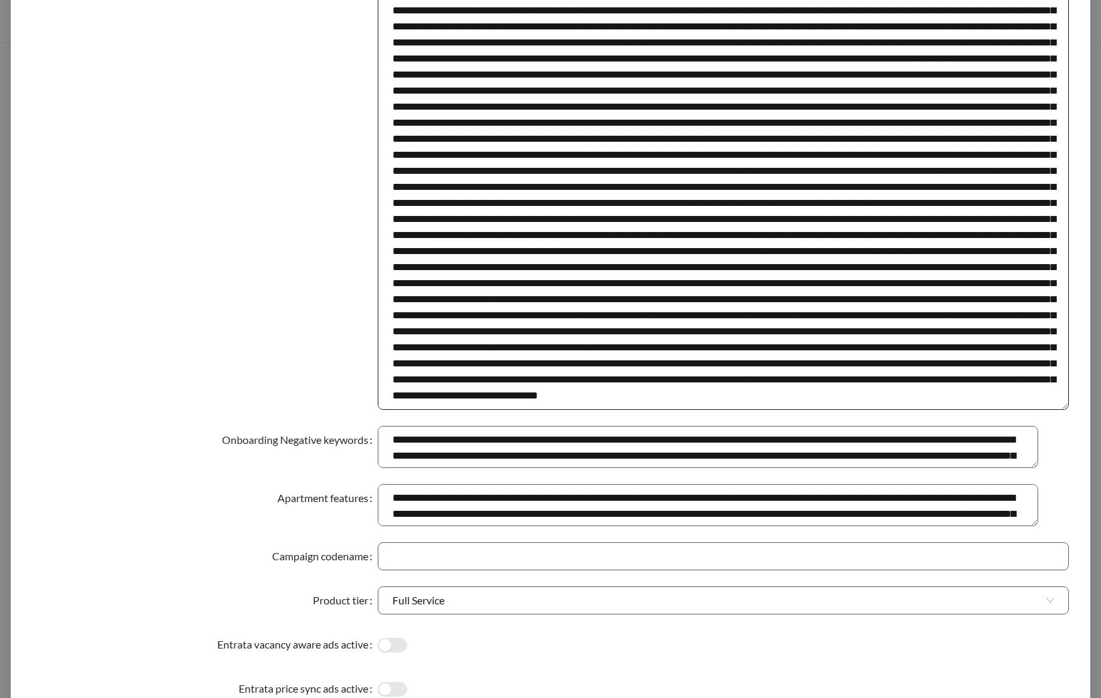
drag, startPoint x: 1060, startPoint y: 261, endPoint x: 1049, endPoint y: 406, distance: 144.8
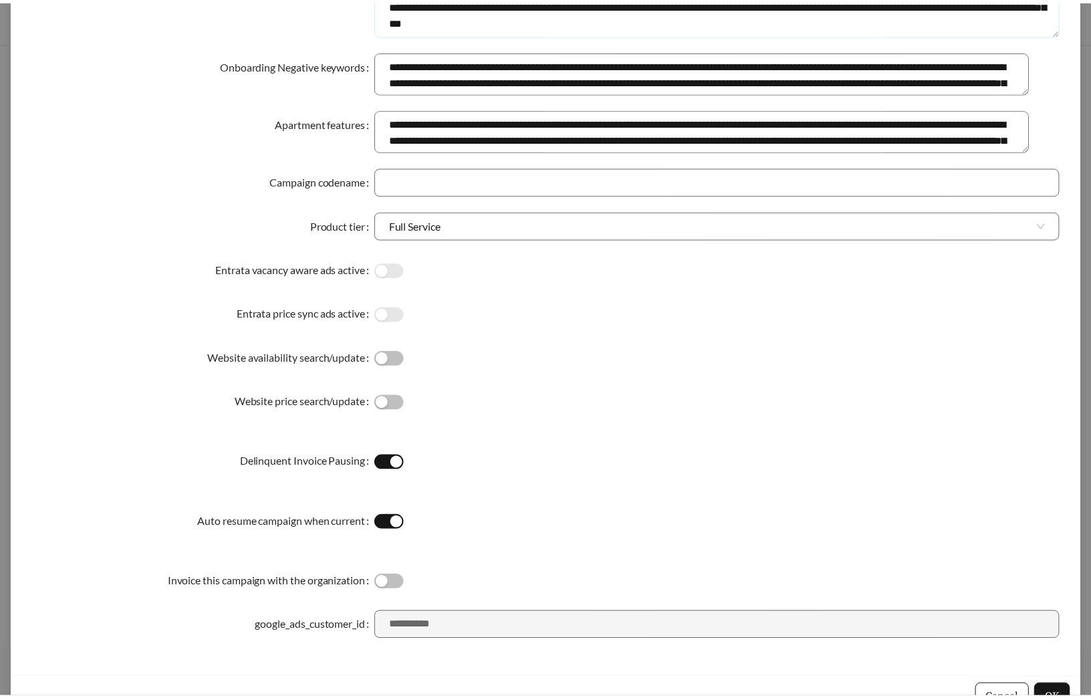
scroll to position [1370, 0]
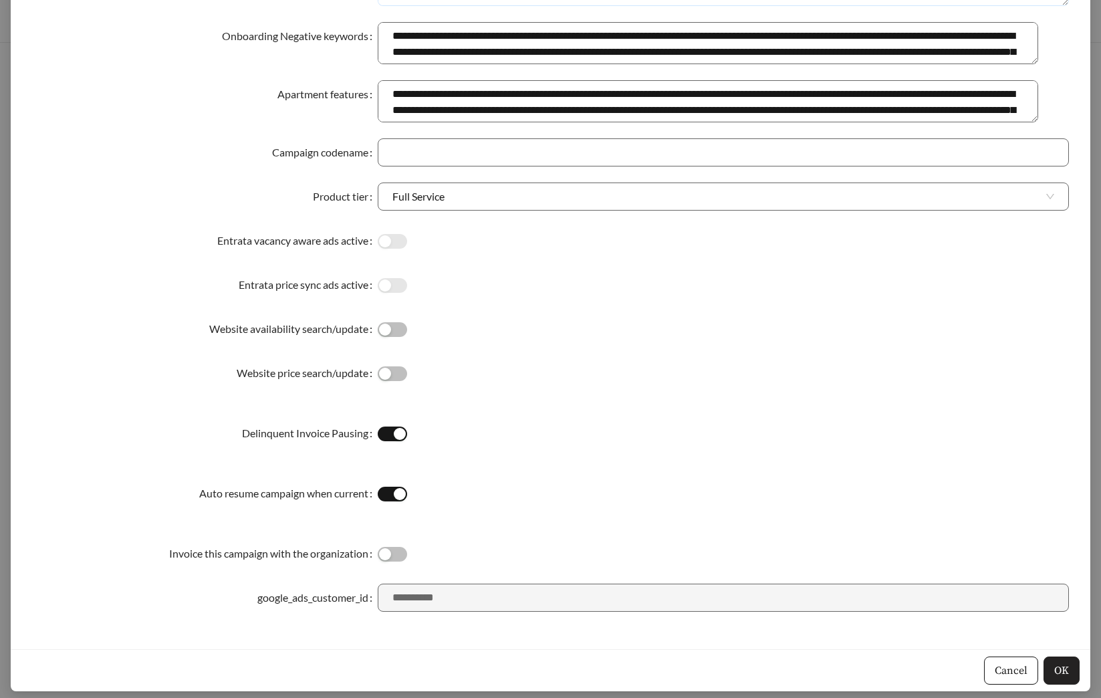
type textarea "**********"
click at [1059, 672] on span "OK" at bounding box center [1061, 670] width 15 height 16
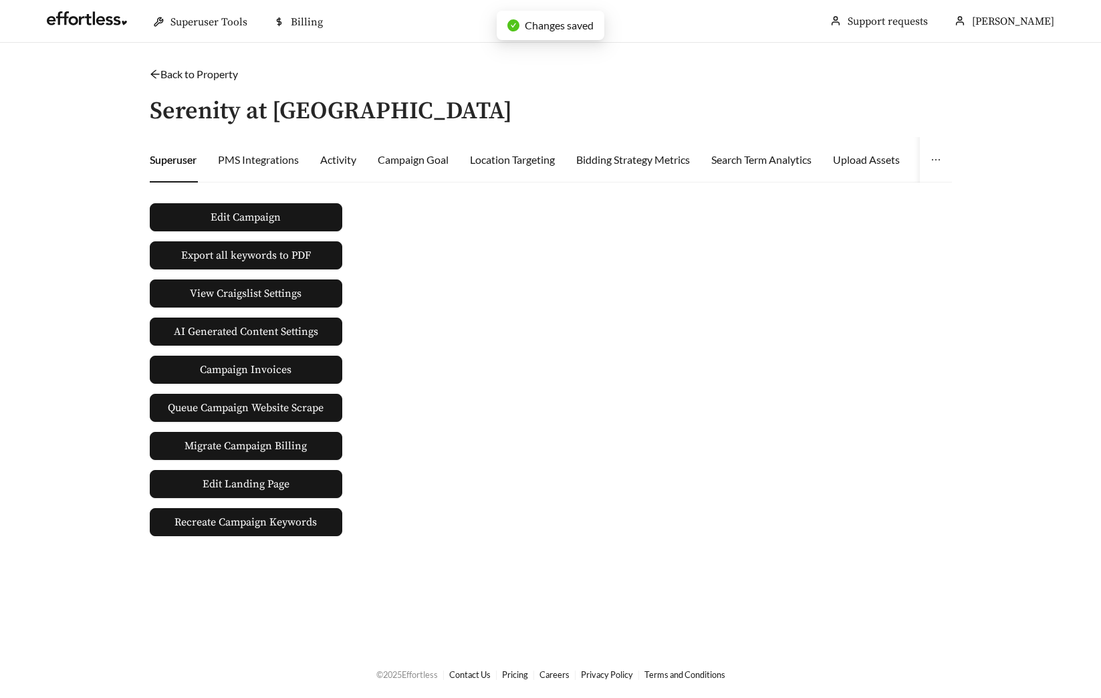
click at [186, 76] on link "Back to Property" at bounding box center [194, 74] width 88 height 13
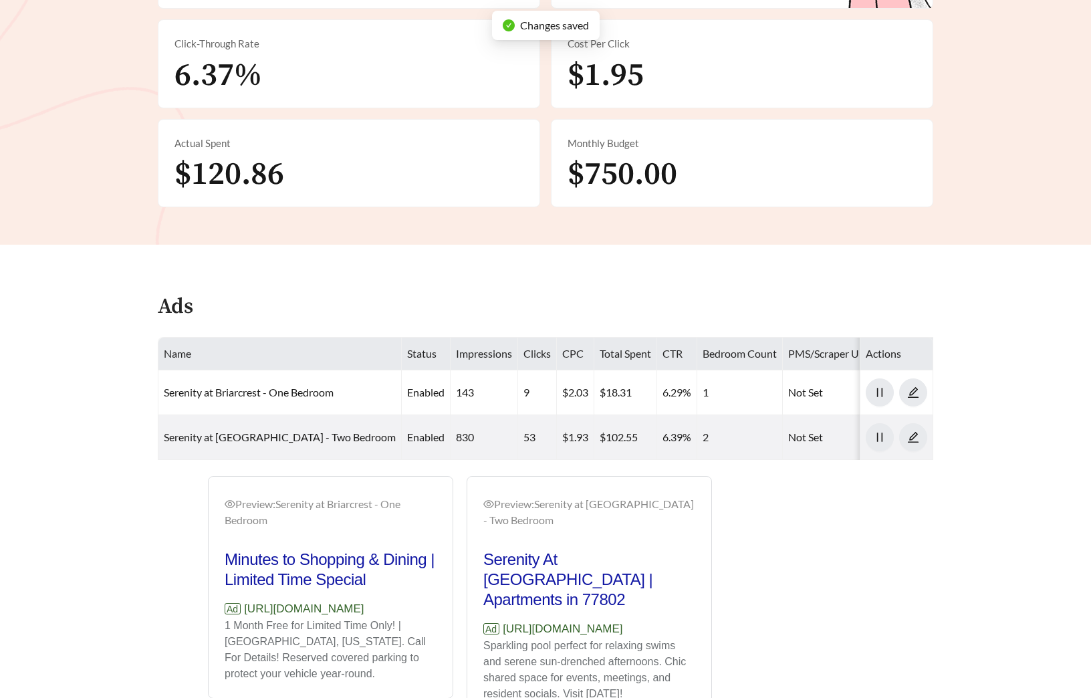
scroll to position [459, 0]
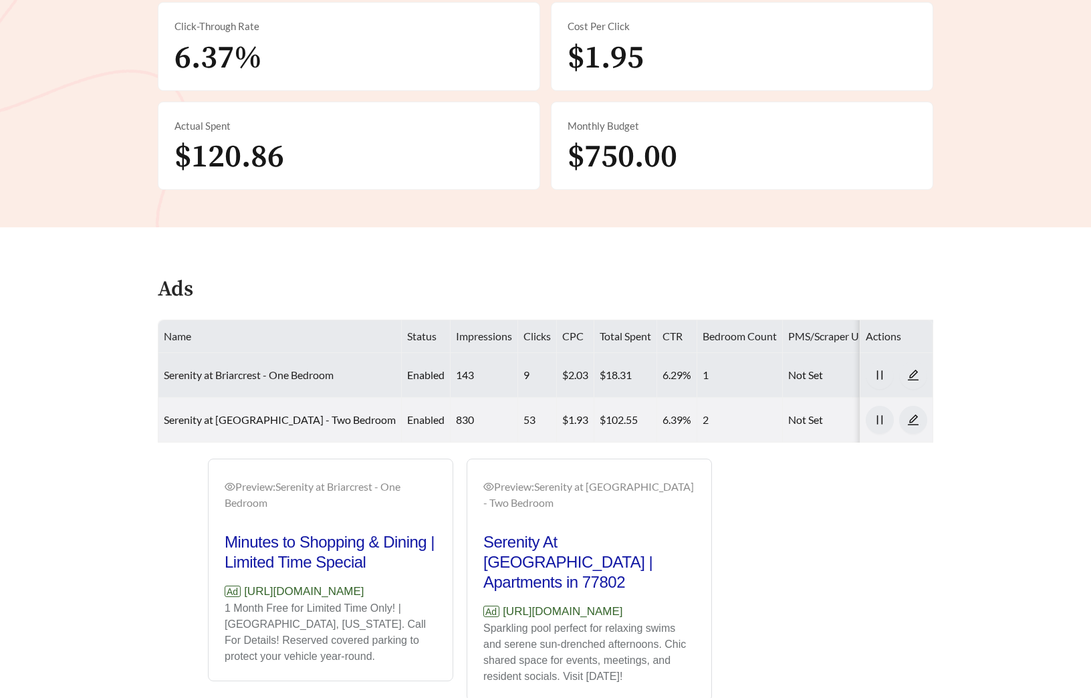
click at [268, 368] on link "Serenity at Briarcrest - One Bedroom" at bounding box center [249, 374] width 170 height 13
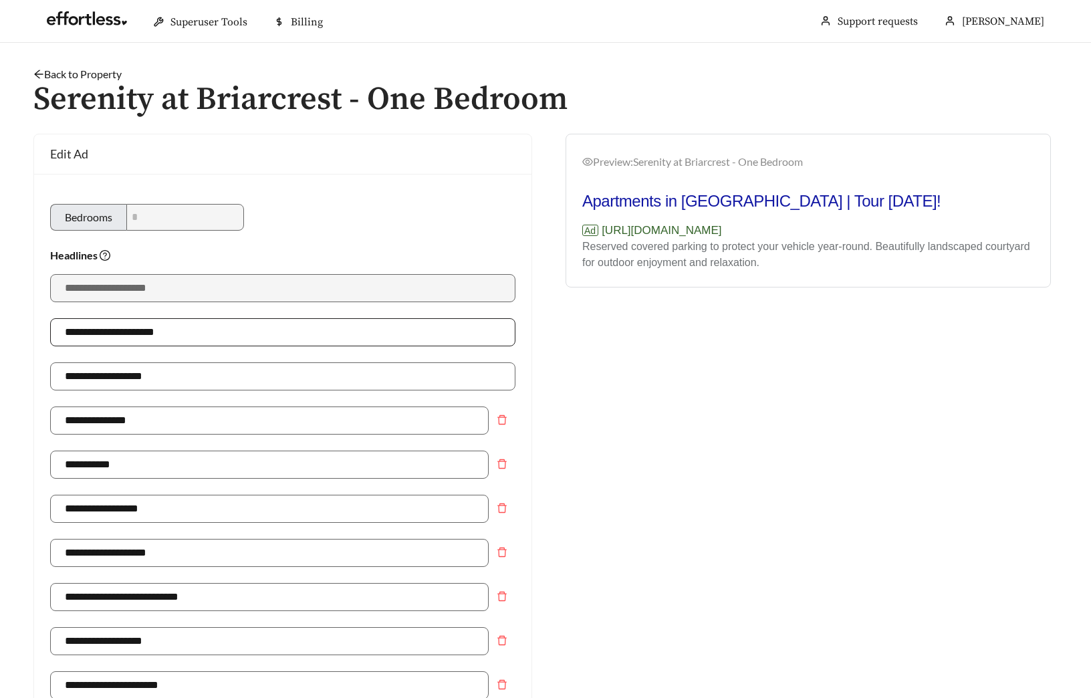
type input "**********"
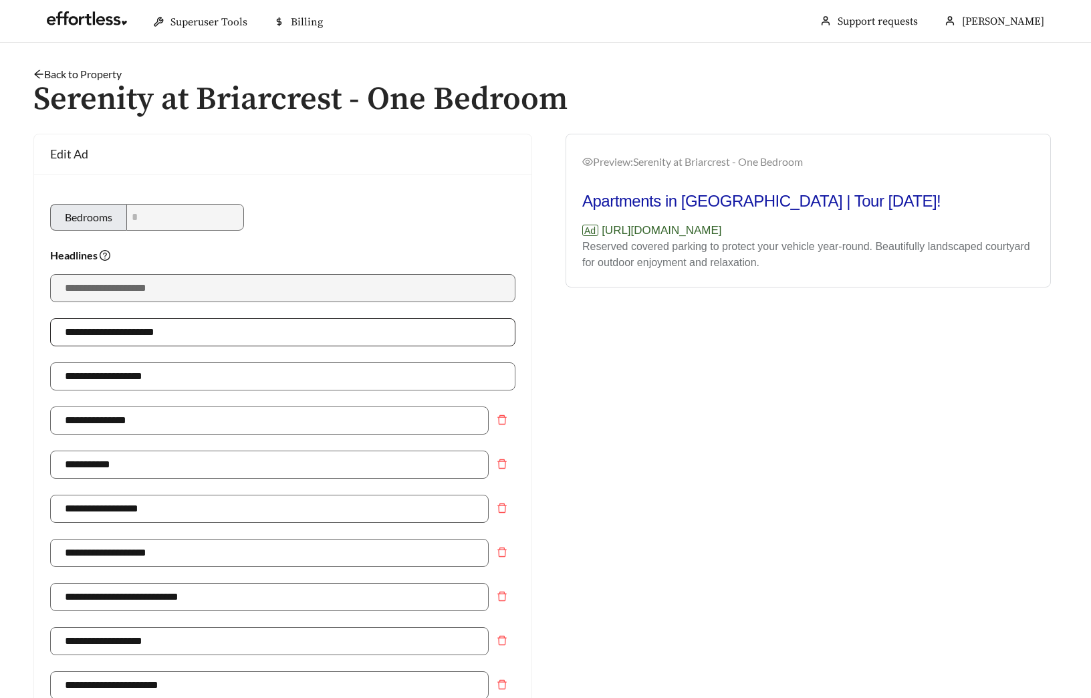
type input "**********"
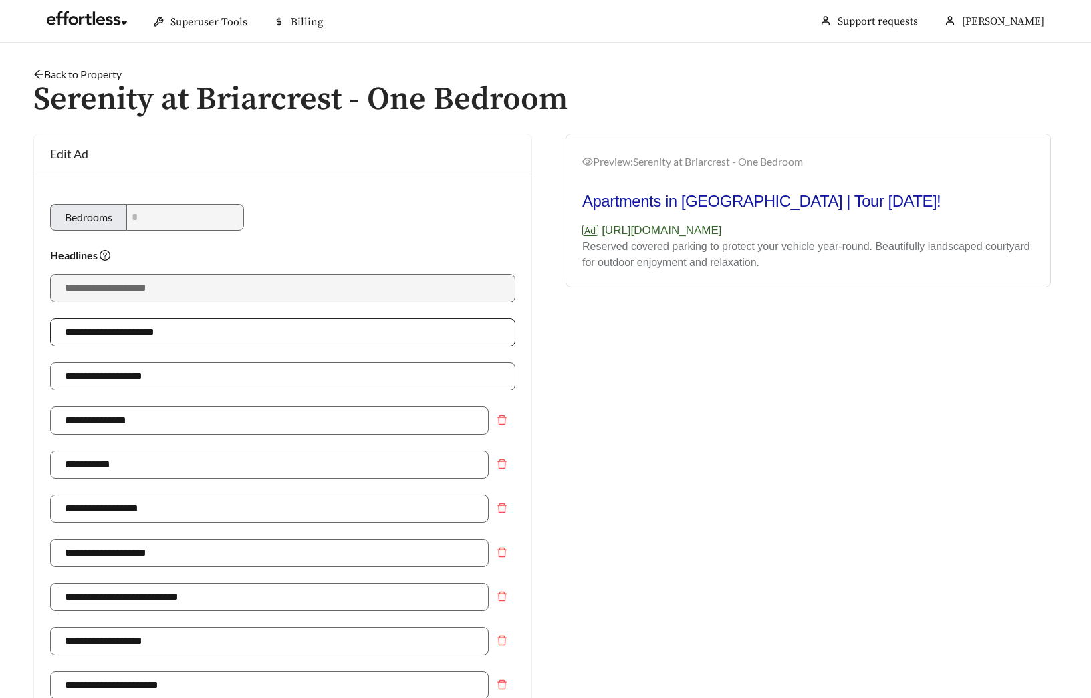
type input "**********"
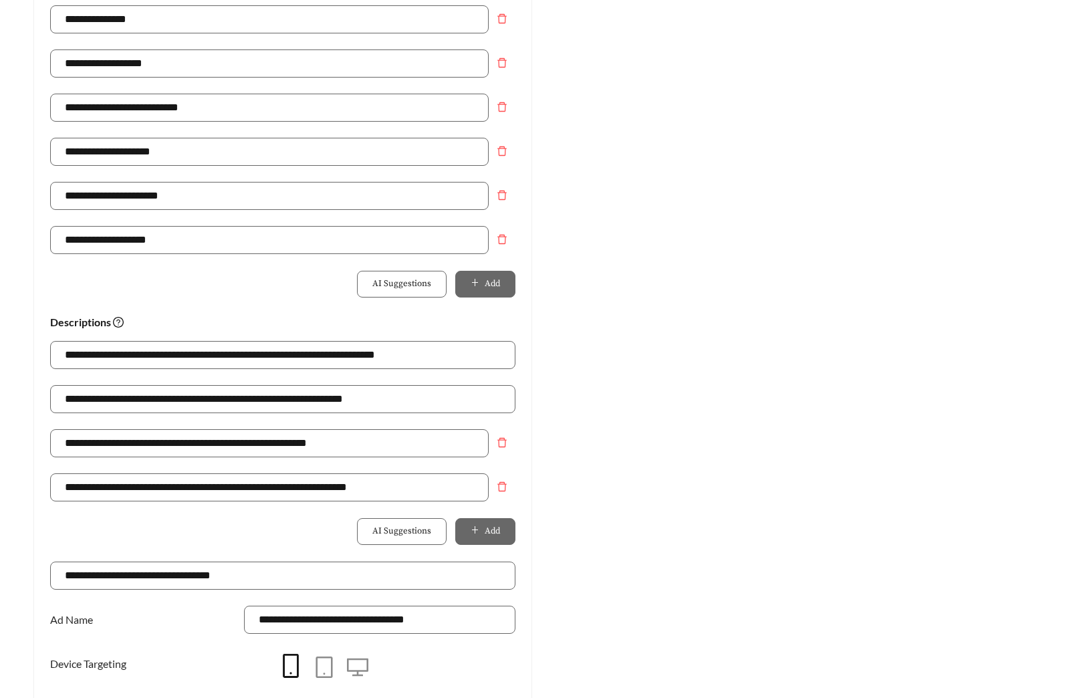
scroll to position [943, 0]
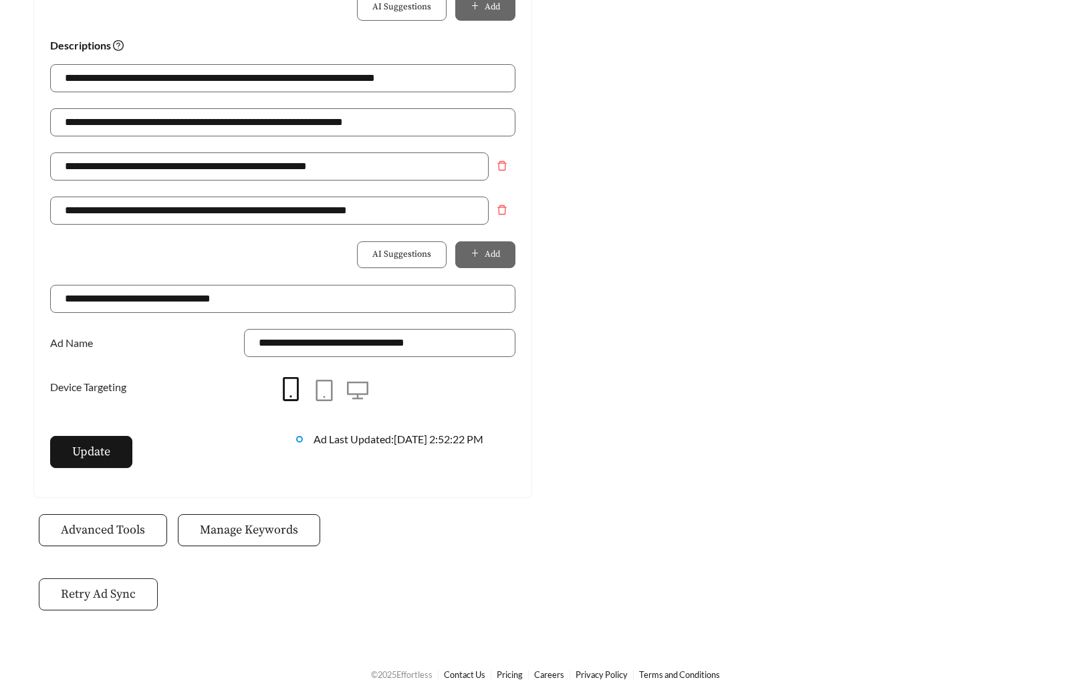
click at [94, 600] on span "Retry Ad Sync" at bounding box center [98, 594] width 75 height 18
click at [263, 530] on span "Manage Keywords" at bounding box center [249, 530] width 98 height 18
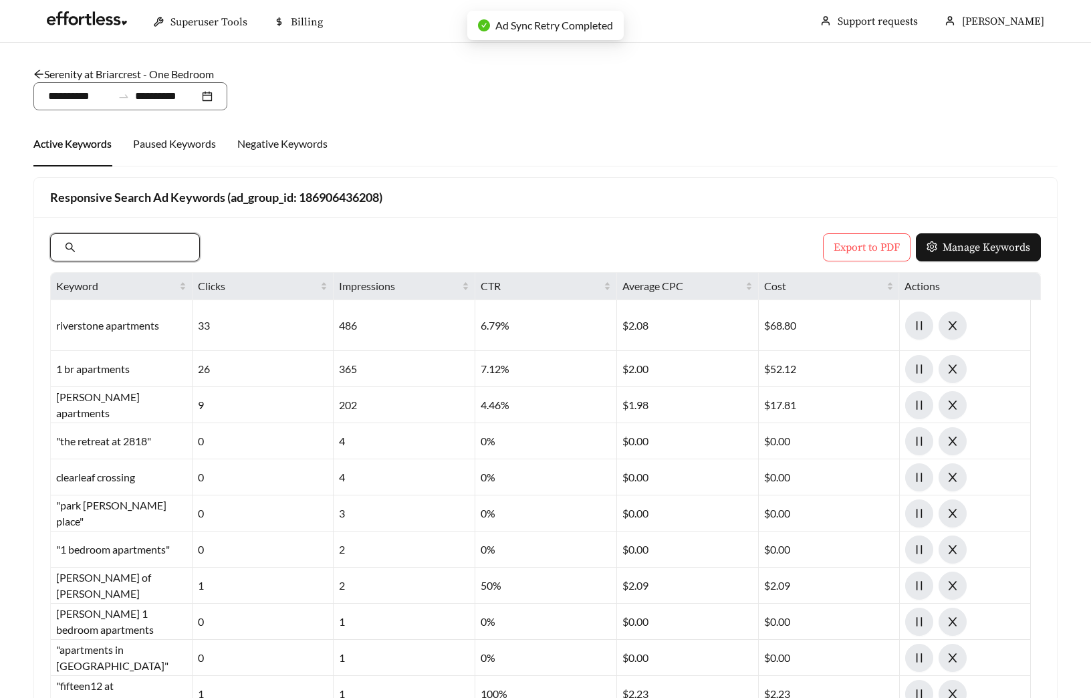
click at [140, 245] on input "text" at bounding box center [131, 247] width 107 height 16
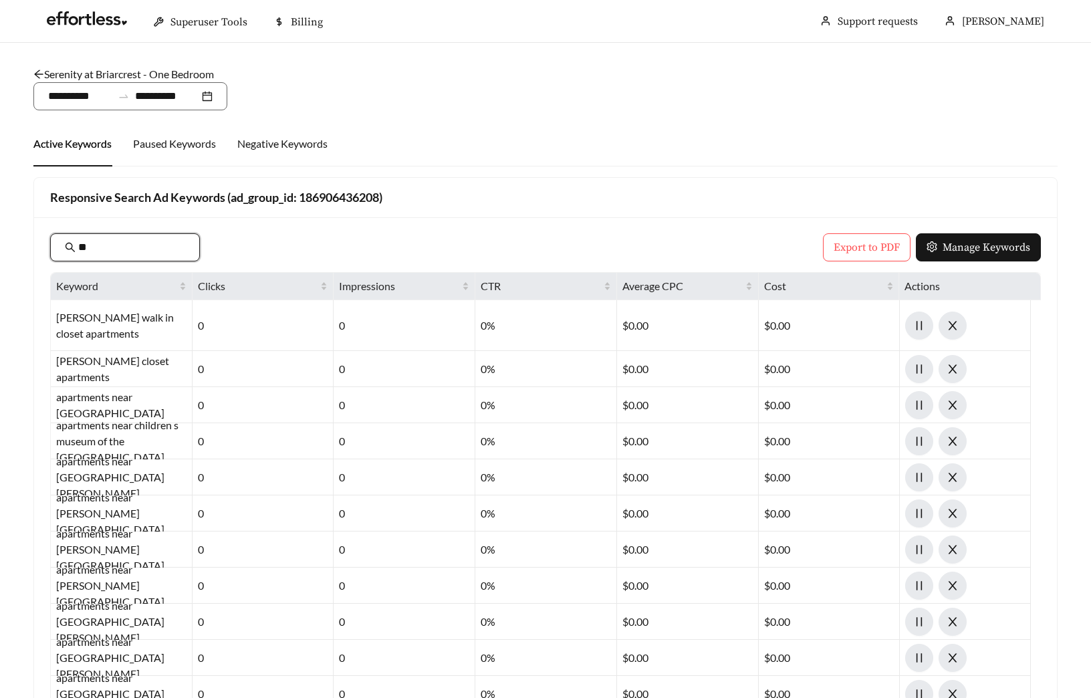
type input "*"
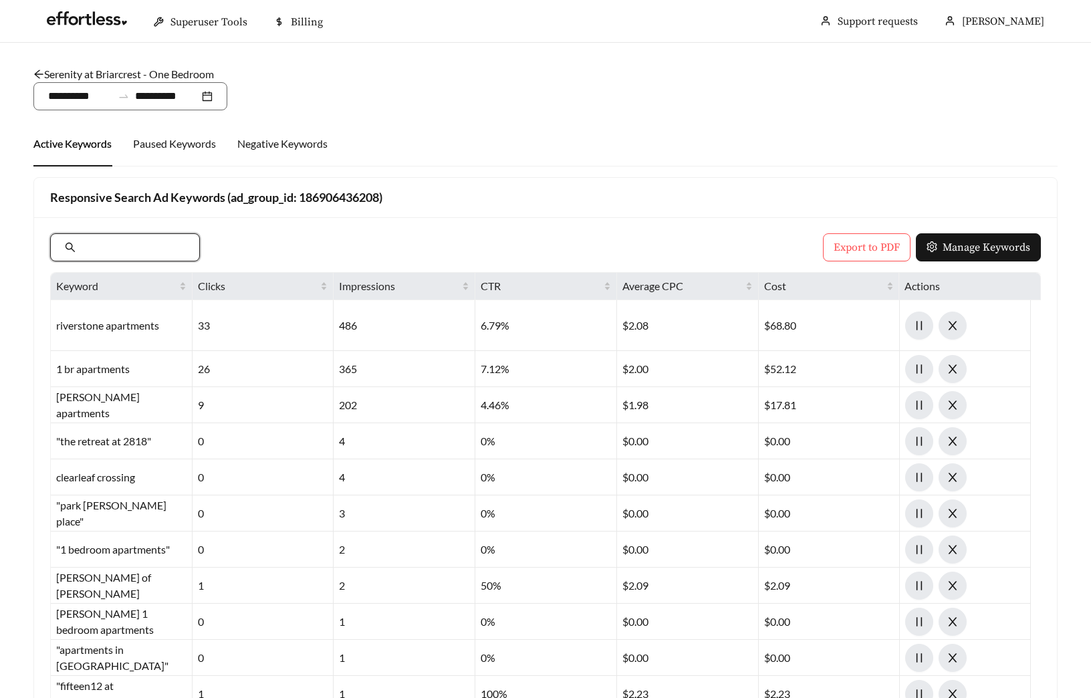
click at [126, 72] on link "Serenity at Briarcrest - One Bedroom" at bounding box center [123, 74] width 180 height 13
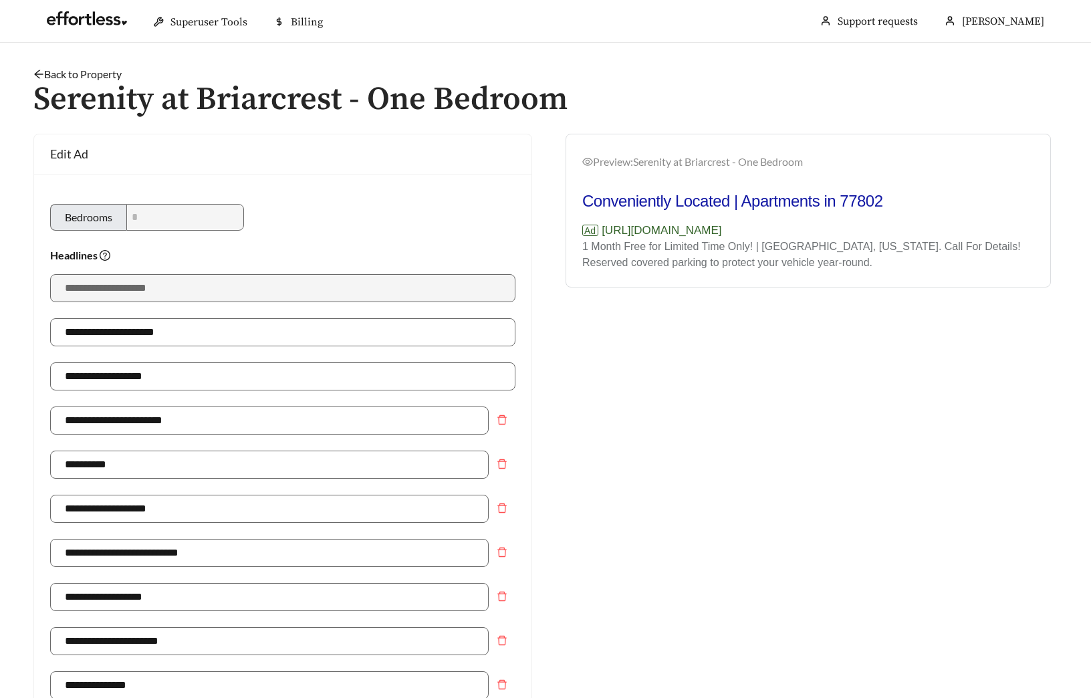
click at [88, 73] on link "Back to Property" at bounding box center [77, 74] width 88 height 13
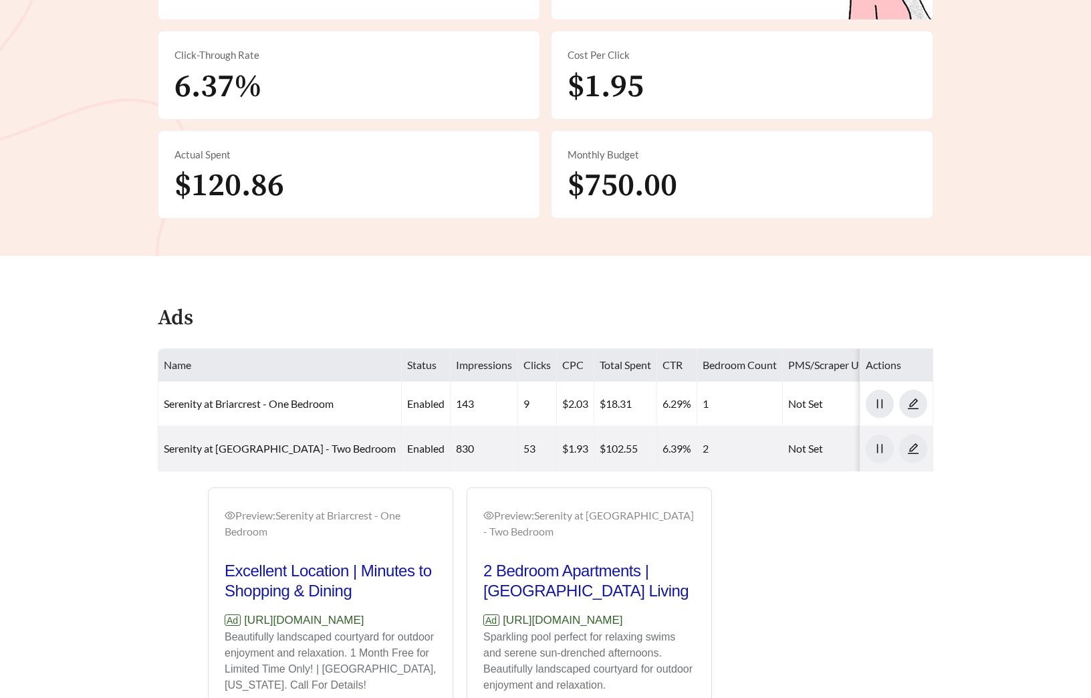
scroll to position [459, 0]
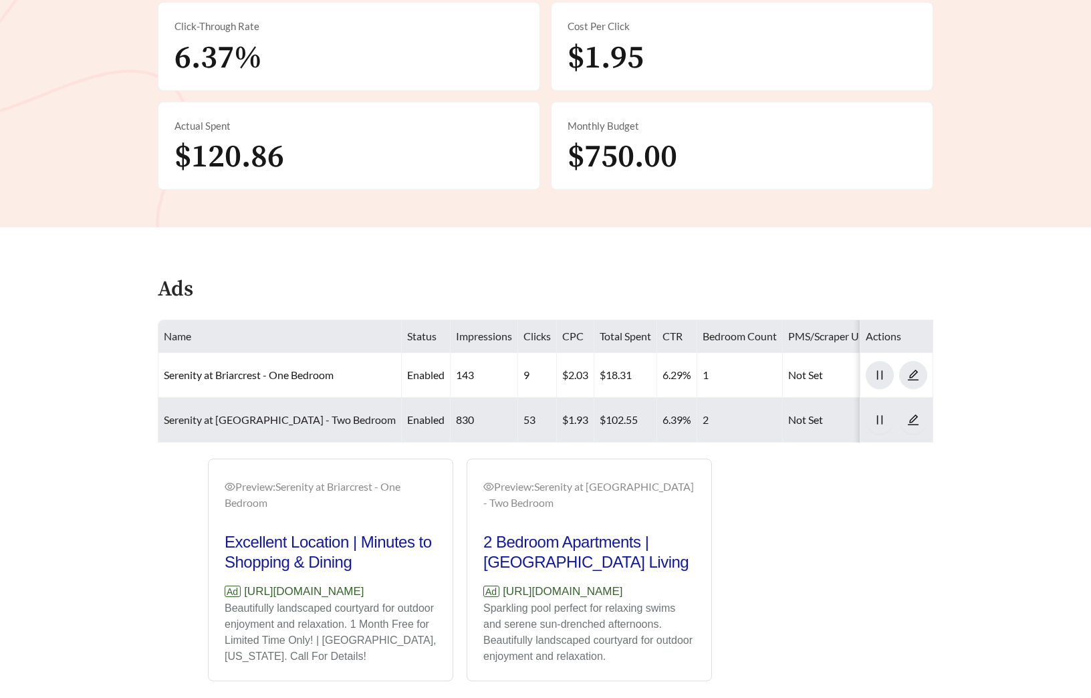
click at [279, 413] on link "Serenity at Briarcrest - Two Bedroom" at bounding box center [280, 419] width 232 height 13
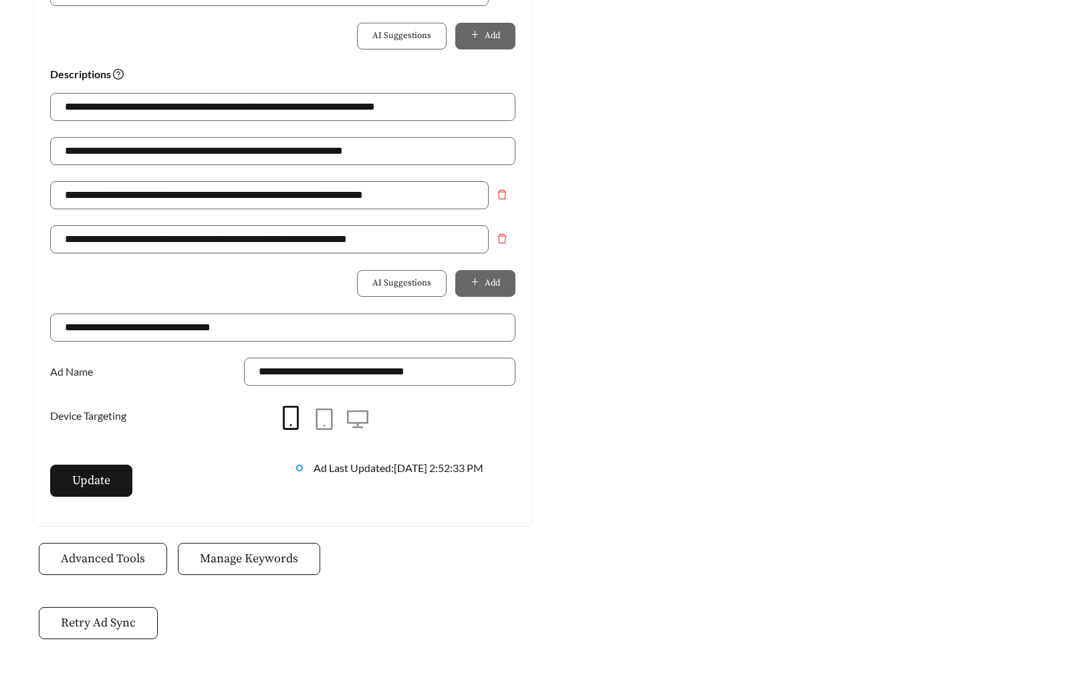
scroll to position [943, 0]
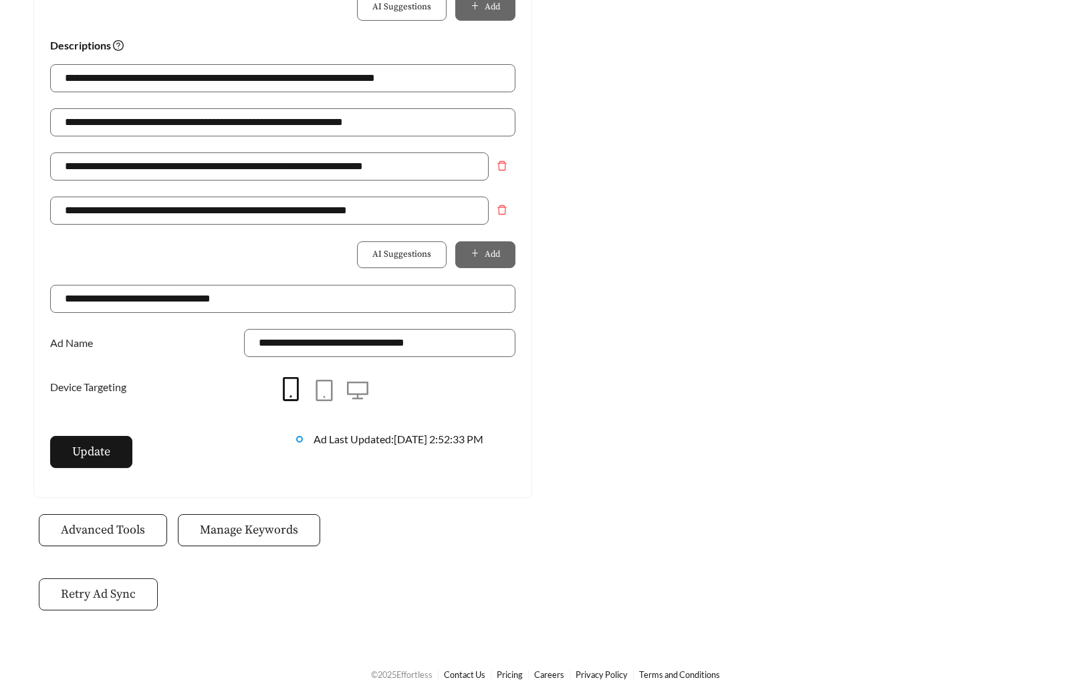
click at [81, 601] on span "Retry Ad Sync" at bounding box center [98, 594] width 75 height 18
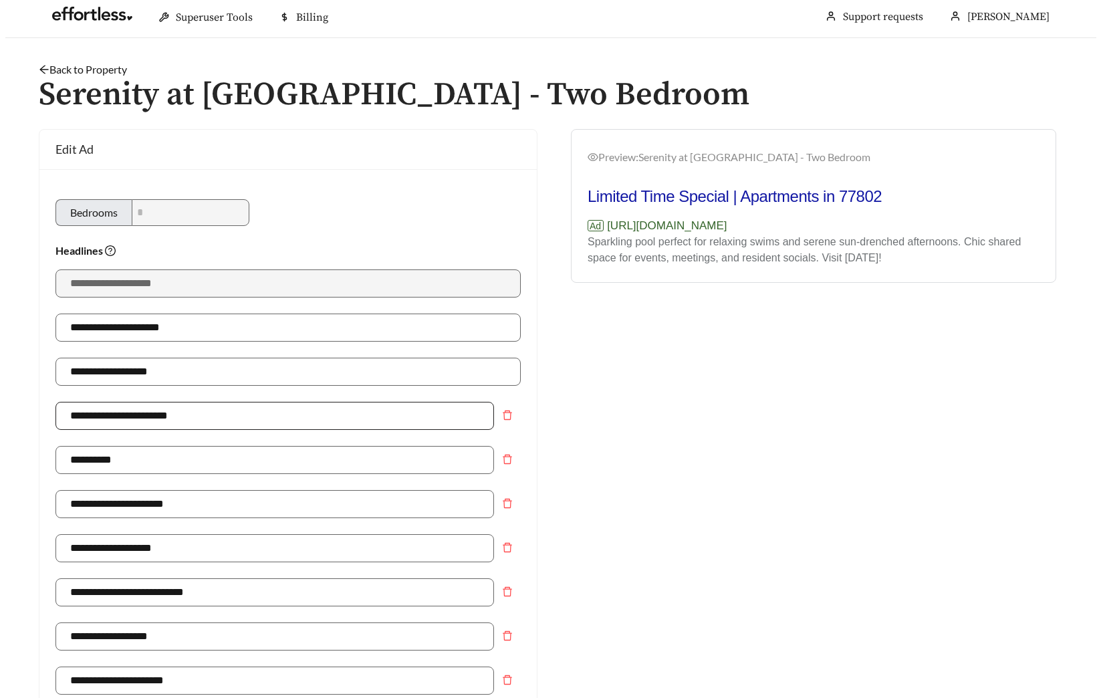
scroll to position [0, 0]
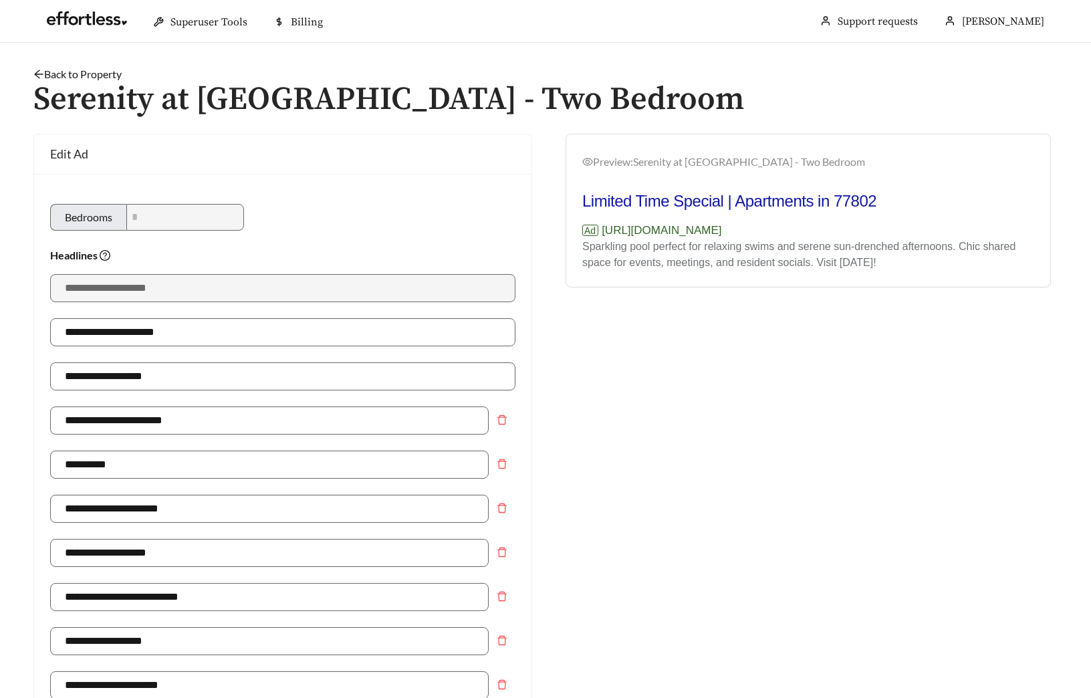
click at [110, 71] on link "Back to Property" at bounding box center [77, 74] width 88 height 13
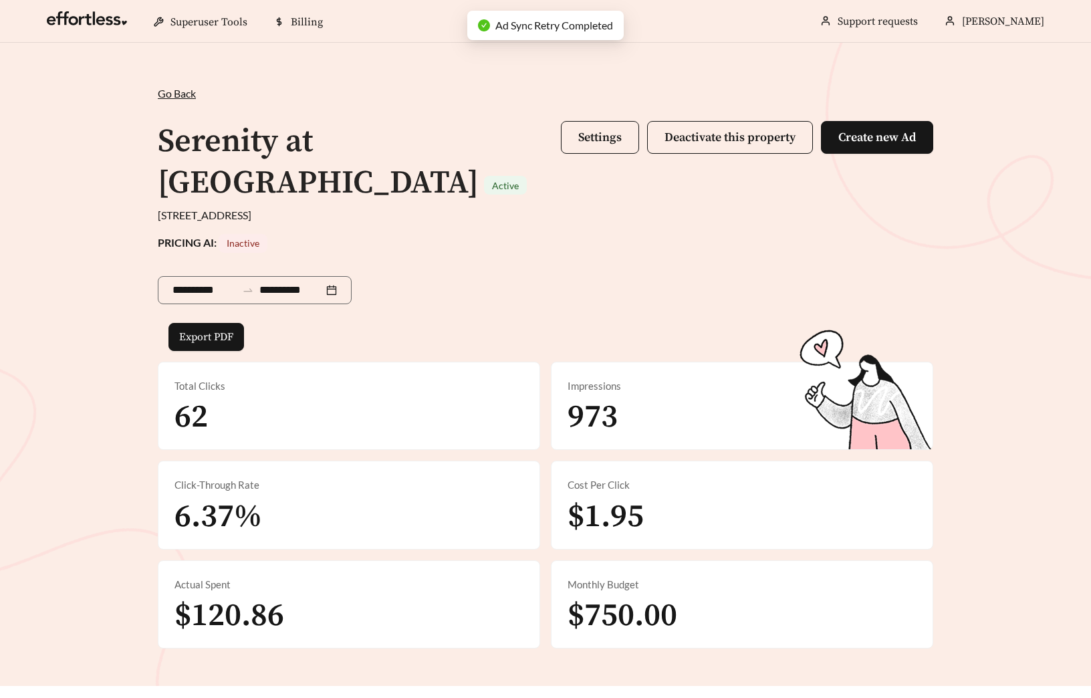
click at [344, 111] on div "**********" at bounding box center [545, 367] width 802 height 563
click at [582, 139] on span "Settings" at bounding box center [599, 137] width 43 height 15
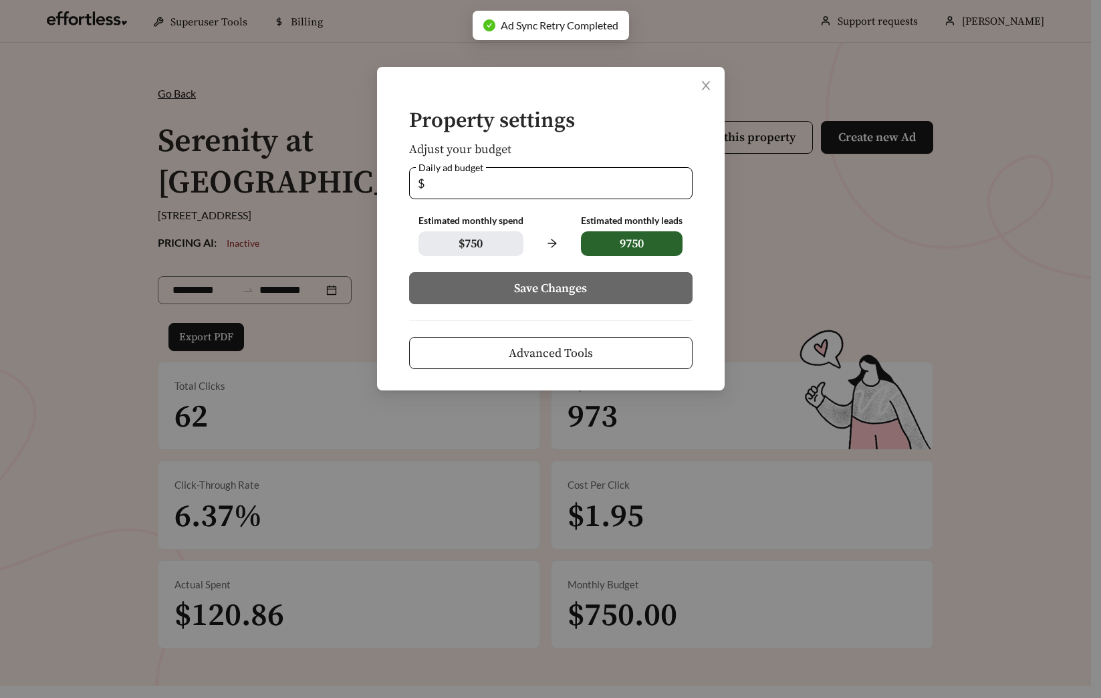
click at [523, 357] on span "Advanced Tools" at bounding box center [551, 353] width 84 height 18
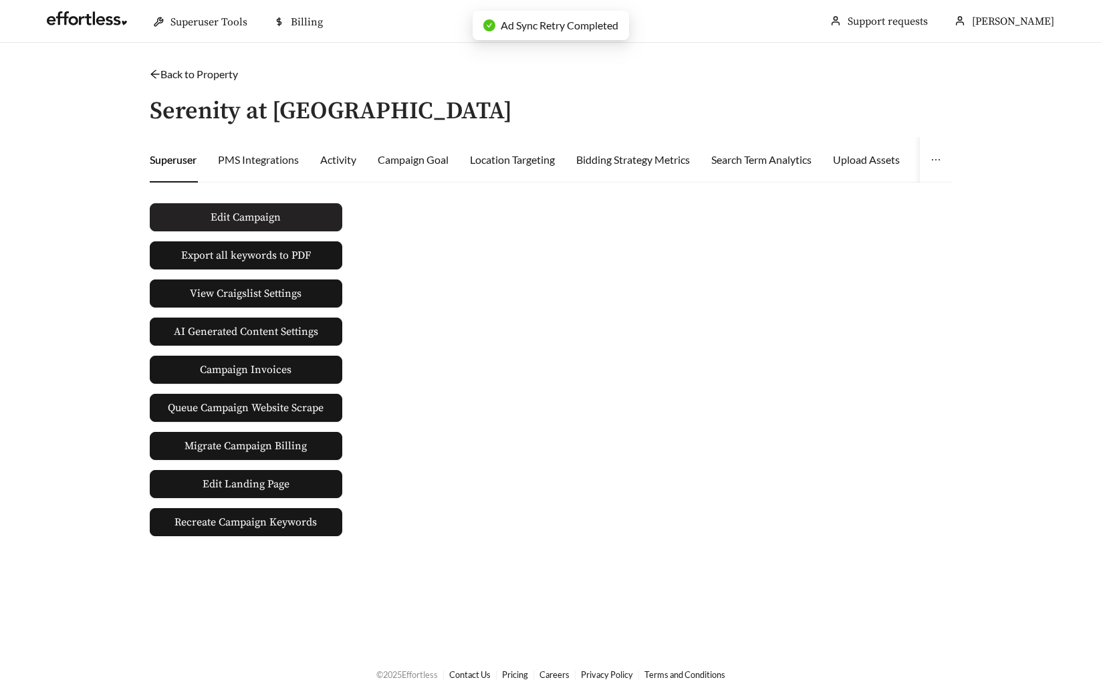
click at [259, 207] on button "Edit Campaign" at bounding box center [246, 217] width 193 height 28
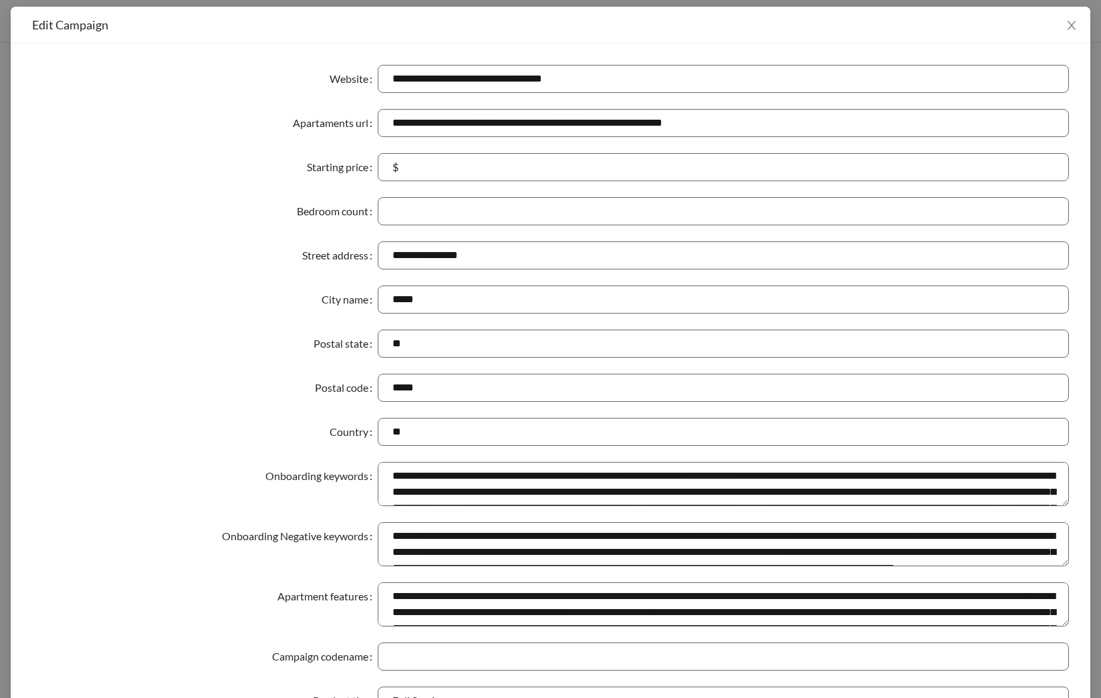
scroll to position [504, 0]
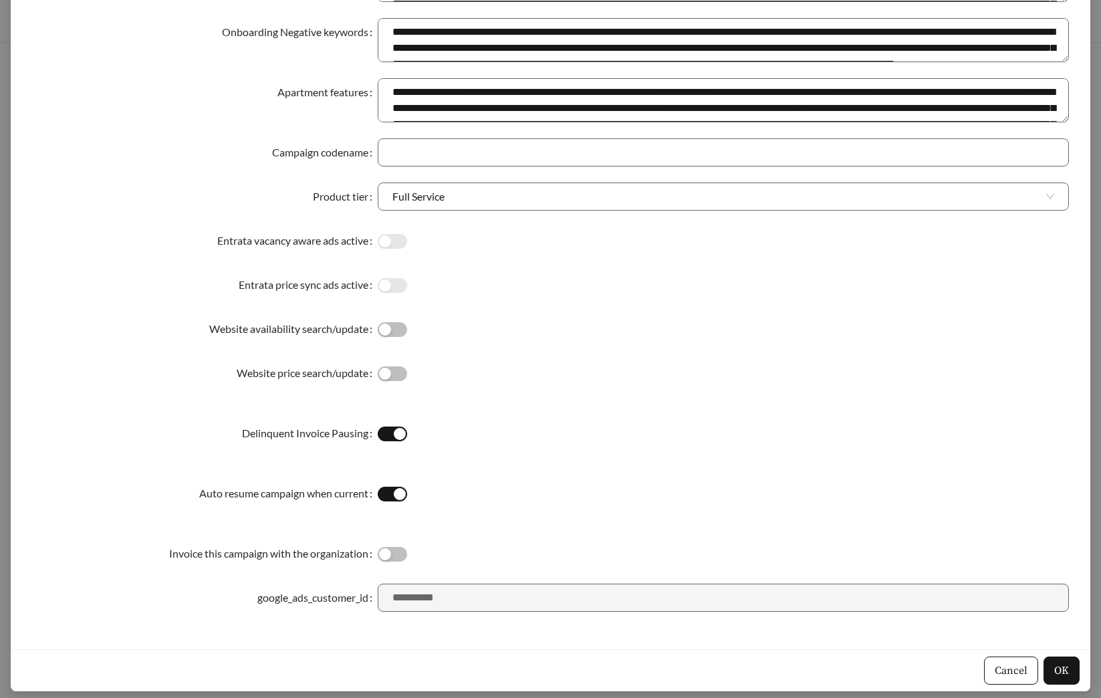
click at [378, 370] on button "Website price search/update" at bounding box center [392, 373] width 29 height 15
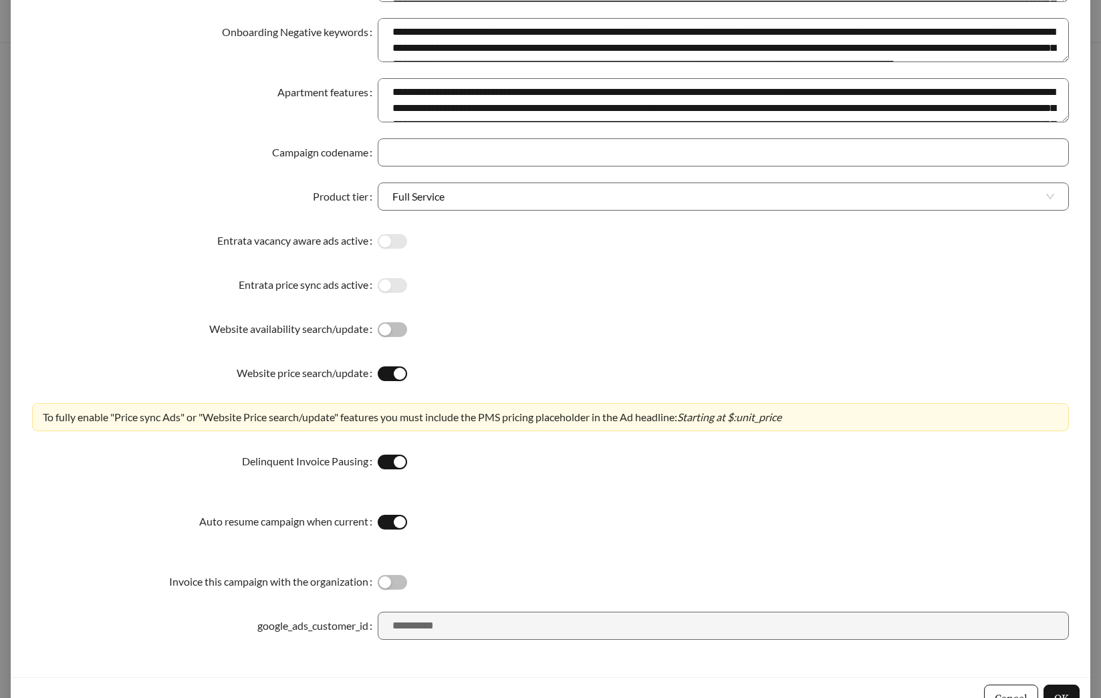
click at [1051, 683] on div "Cancel OK" at bounding box center [551, 698] width 1080 height 42
click at [1050, 686] on button "OK" at bounding box center [1061, 698] width 36 height 28
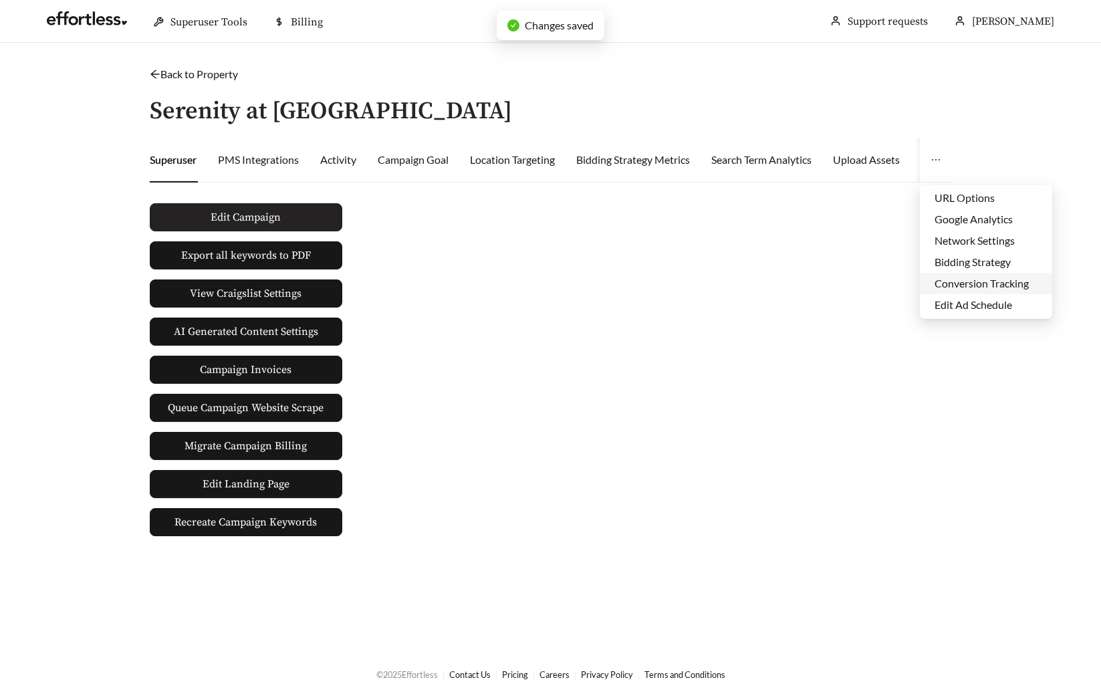
scroll to position [64, 0]
click at [967, 281] on li "Edit Ad Schedule" at bounding box center [986, 283] width 132 height 21
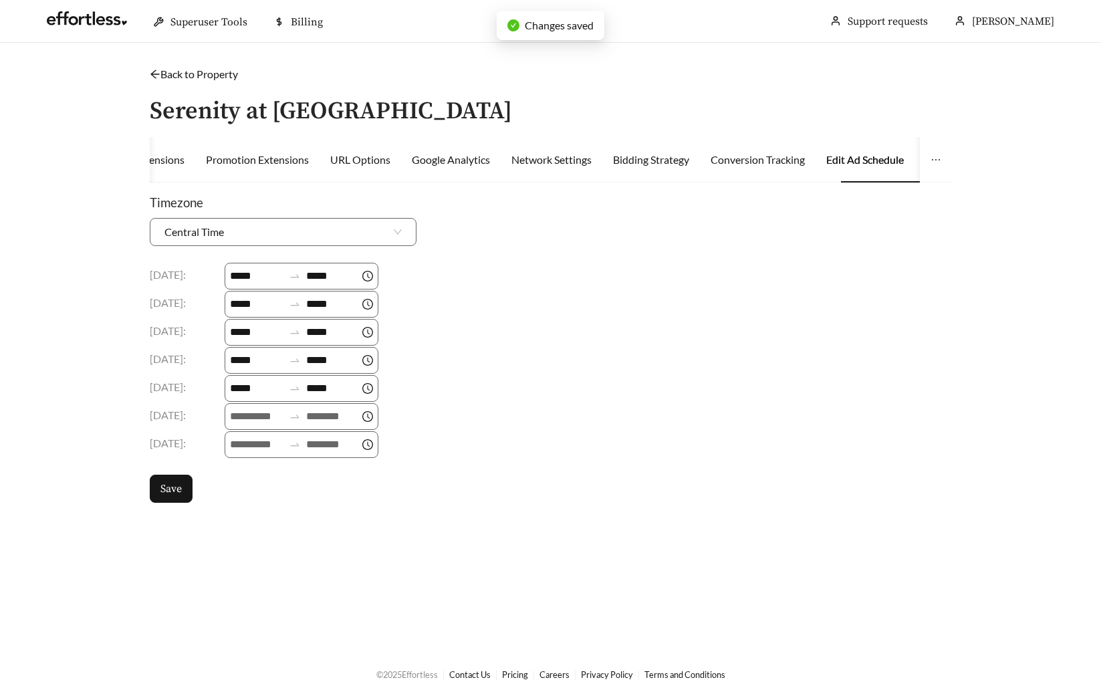
click at [222, 419] on span "Saturday :" at bounding box center [187, 415] width 75 height 16
click at [241, 418] on input at bounding box center [256, 416] width 53 height 16
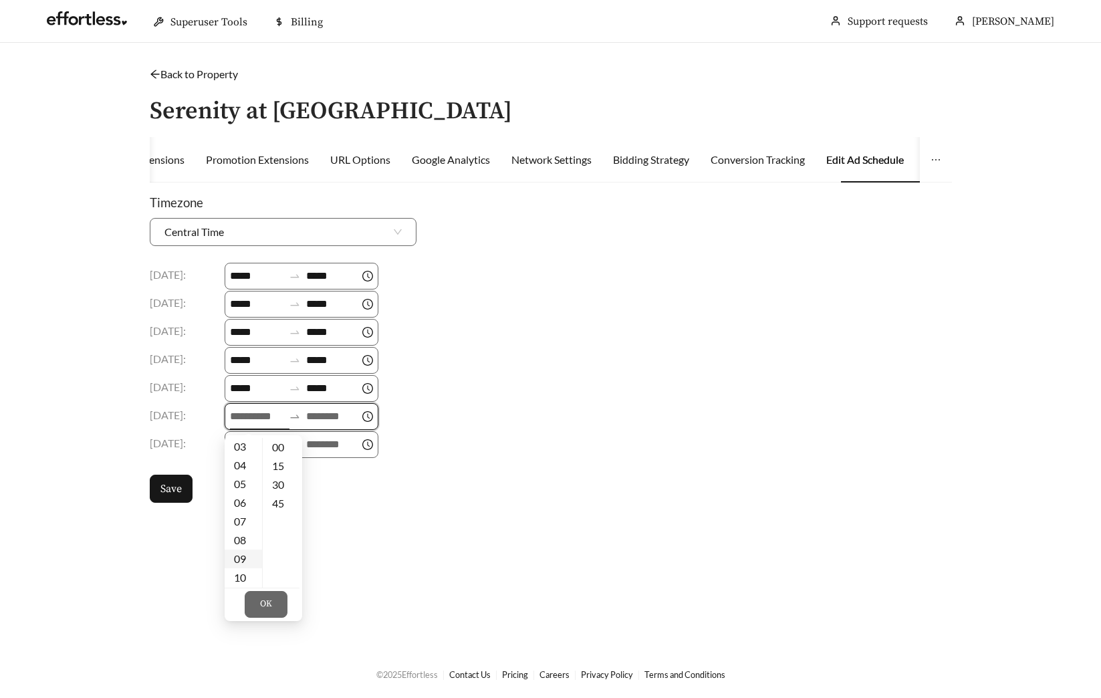
click at [240, 553] on div "09" at bounding box center [243, 558] width 37 height 19
type input "*****"
click at [264, 603] on span "OK" at bounding box center [266, 604] width 12 height 13
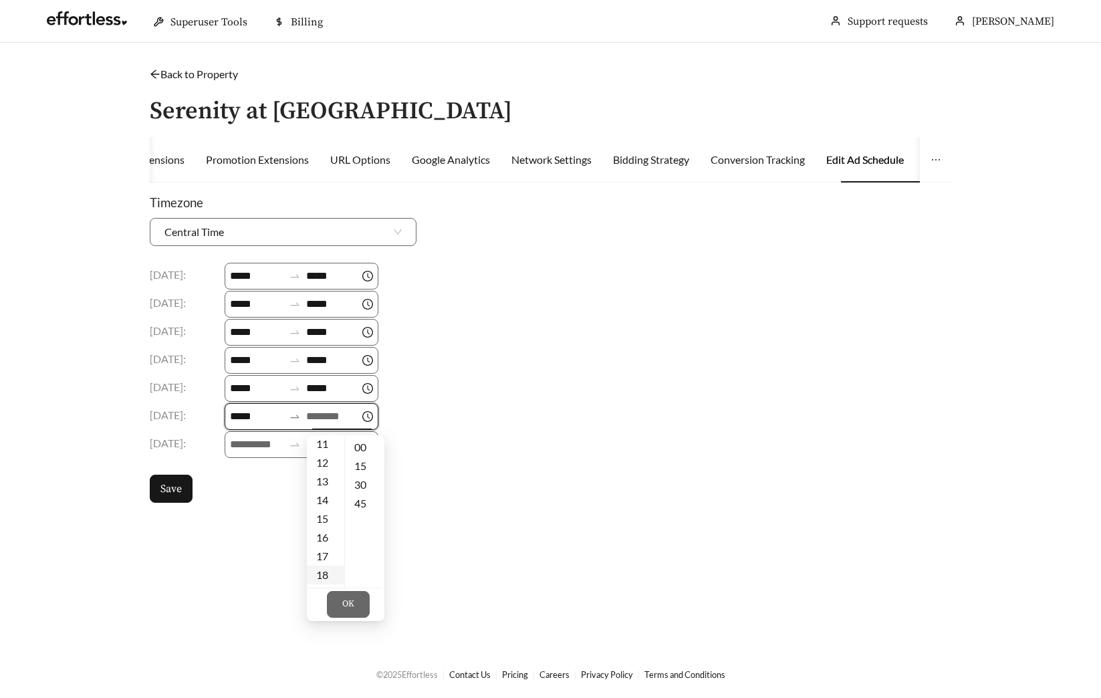
click at [323, 574] on div "18" at bounding box center [325, 575] width 37 height 19
type input "*****"
click at [344, 608] on span "OK" at bounding box center [348, 604] width 12 height 13
drag, startPoint x: 243, startPoint y: 440, endPoint x: 243, endPoint y: 459, distance: 19.4
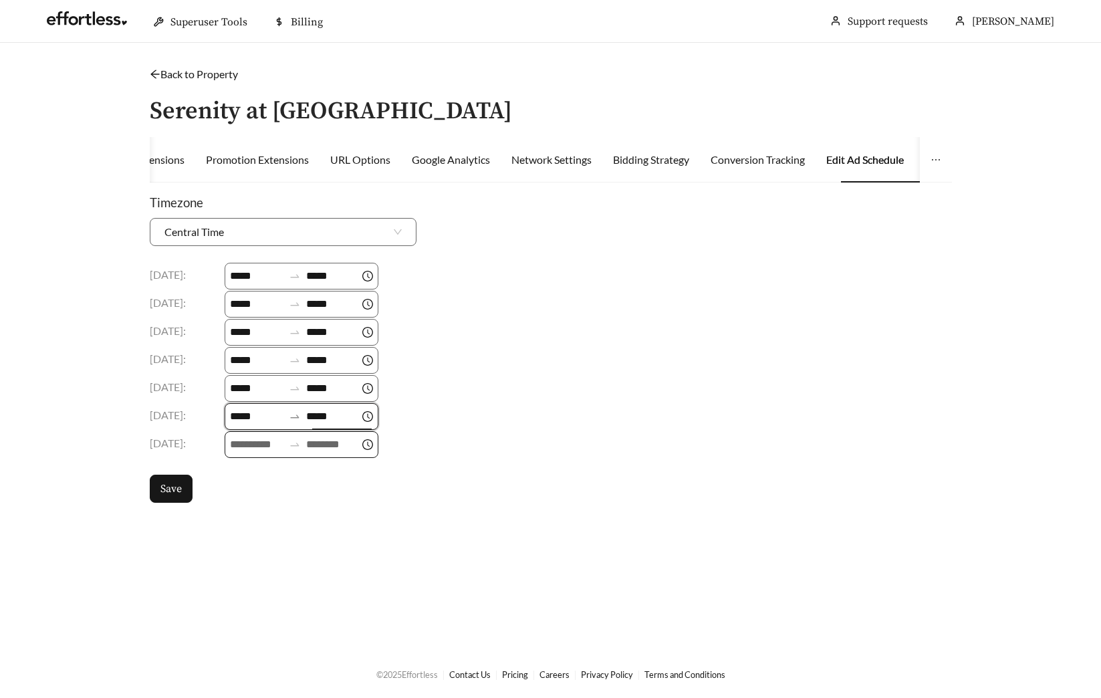
click at [242, 440] on input at bounding box center [256, 444] width 53 height 16
click at [241, 563] on div "09" at bounding box center [243, 560] width 37 height 19
type input "*****"
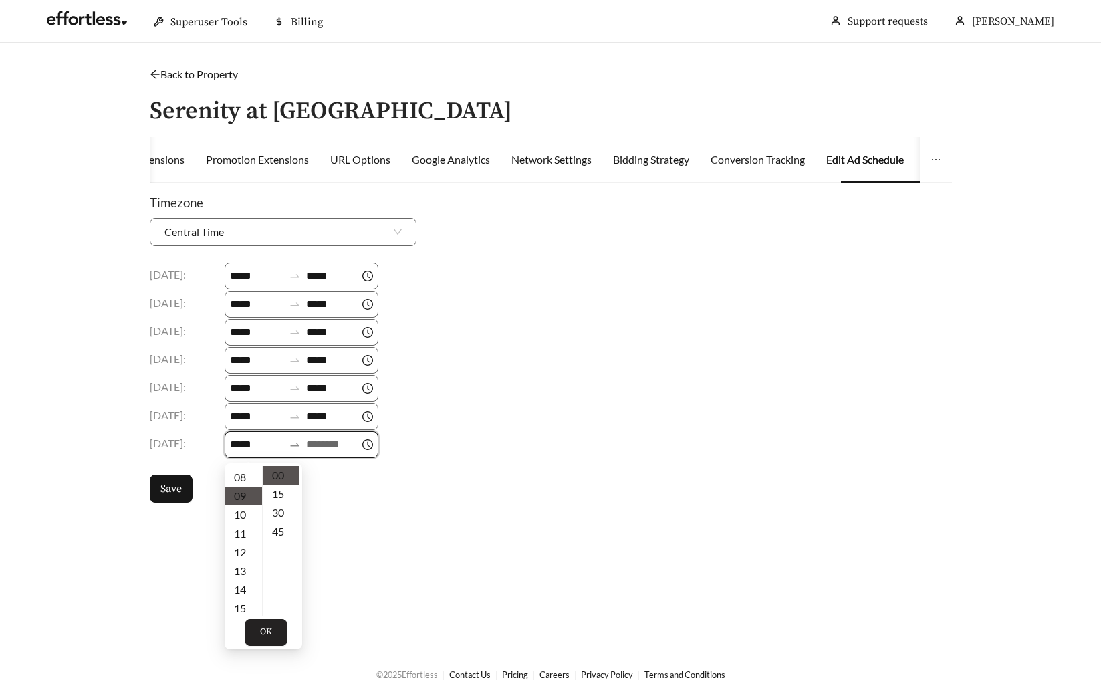
scroll to position [168, 0]
click at [269, 629] on span "OK" at bounding box center [266, 632] width 12 height 13
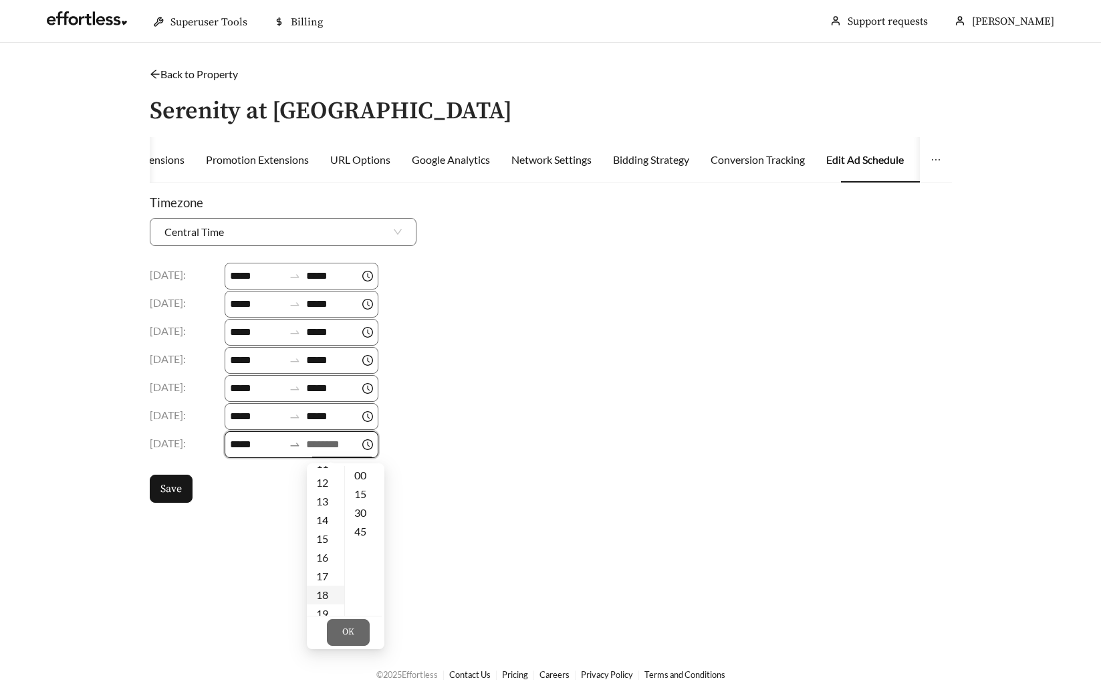
click at [325, 596] on div "18" at bounding box center [325, 595] width 37 height 19
type input "*****"
click at [346, 629] on span "OK" at bounding box center [348, 632] width 12 height 13
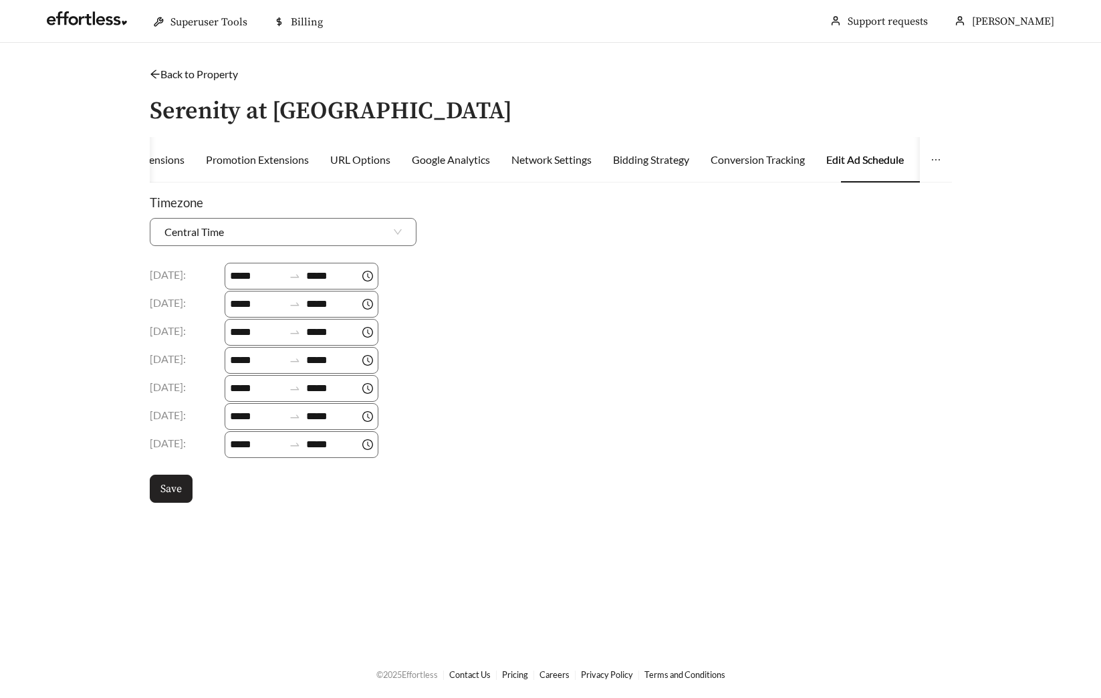
click at [170, 483] on span "Save" at bounding box center [170, 489] width 21 height 16
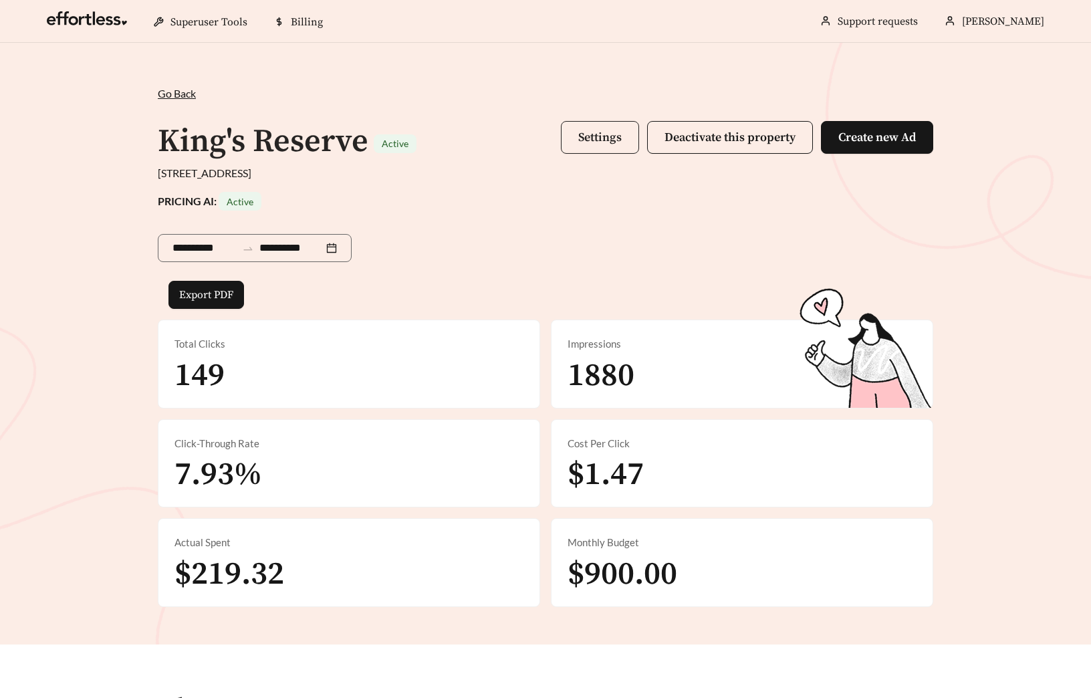
click at [576, 140] on button "Settings" at bounding box center [600, 137] width 78 height 33
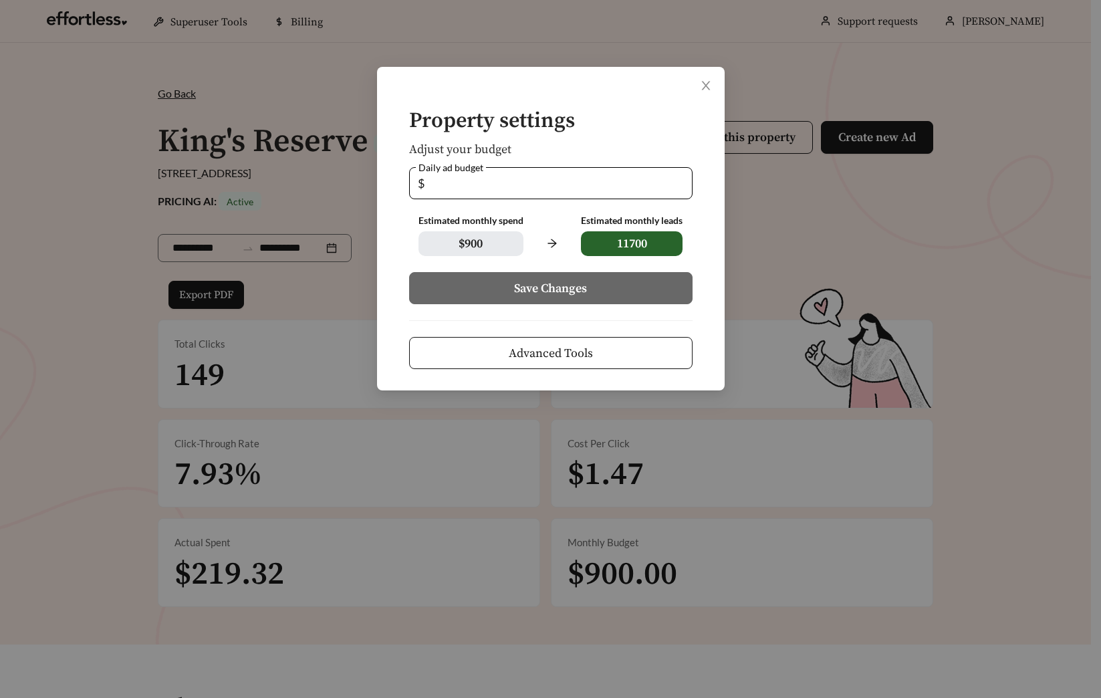
click at [559, 342] on button "Advanced Tools" at bounding box center [550, 353] width 283 height 32
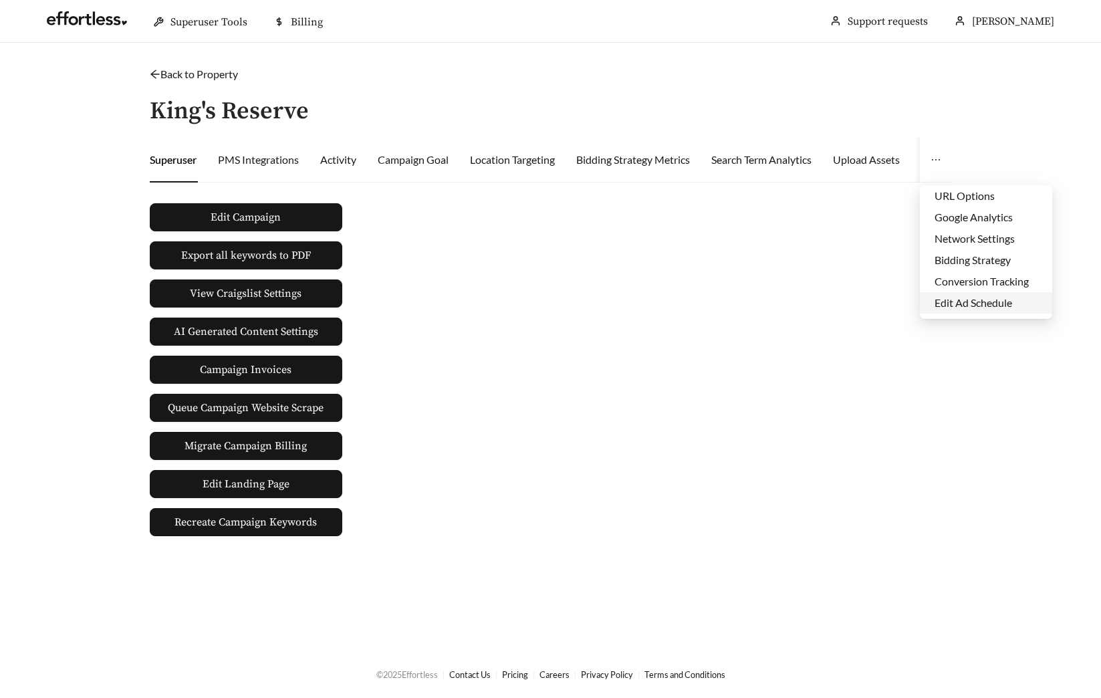
scroll to position [64, 0]
click at [969, 280] on li "Edit Ad Schedule" at bounding box center [986, 283] width 132 height 21
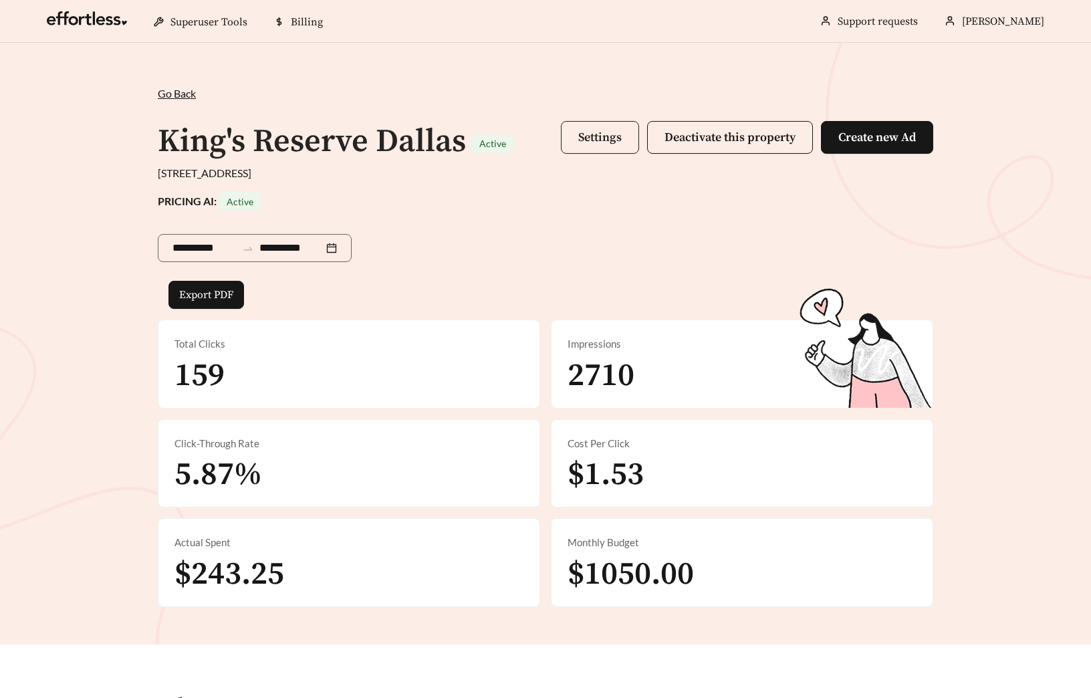
click at [582, 136] on span "Settings" at bounding box center [599, 137] width 43 height 15
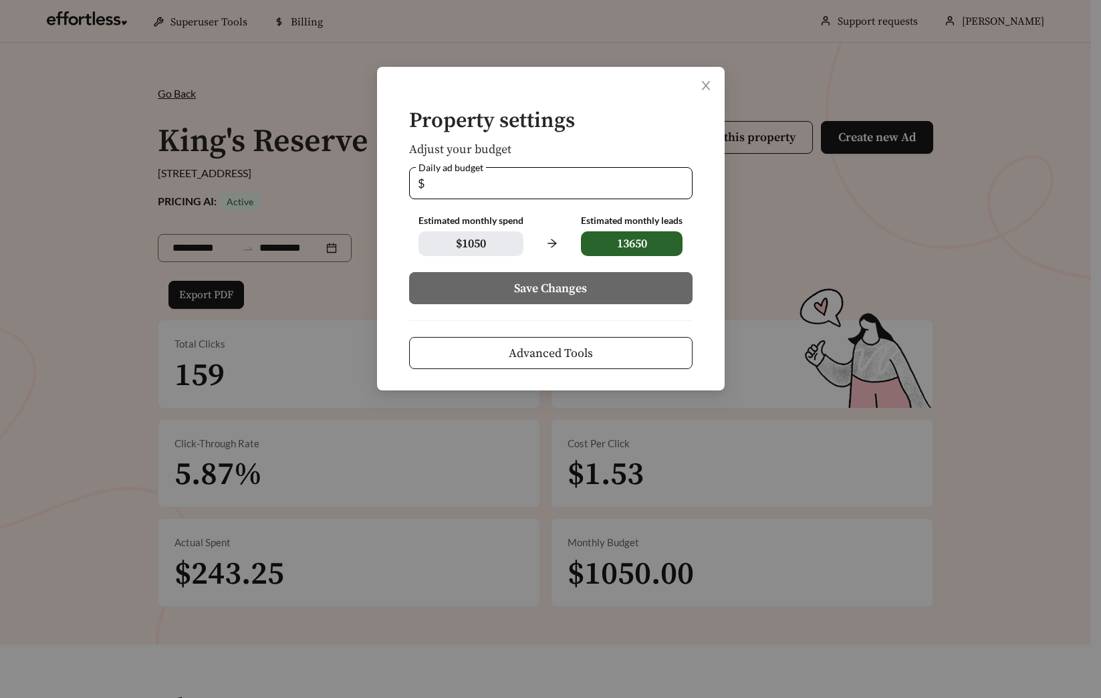
click at [582, 346] on span "Advanced Tools" at bounding box center [551, 353] width 84 height 18
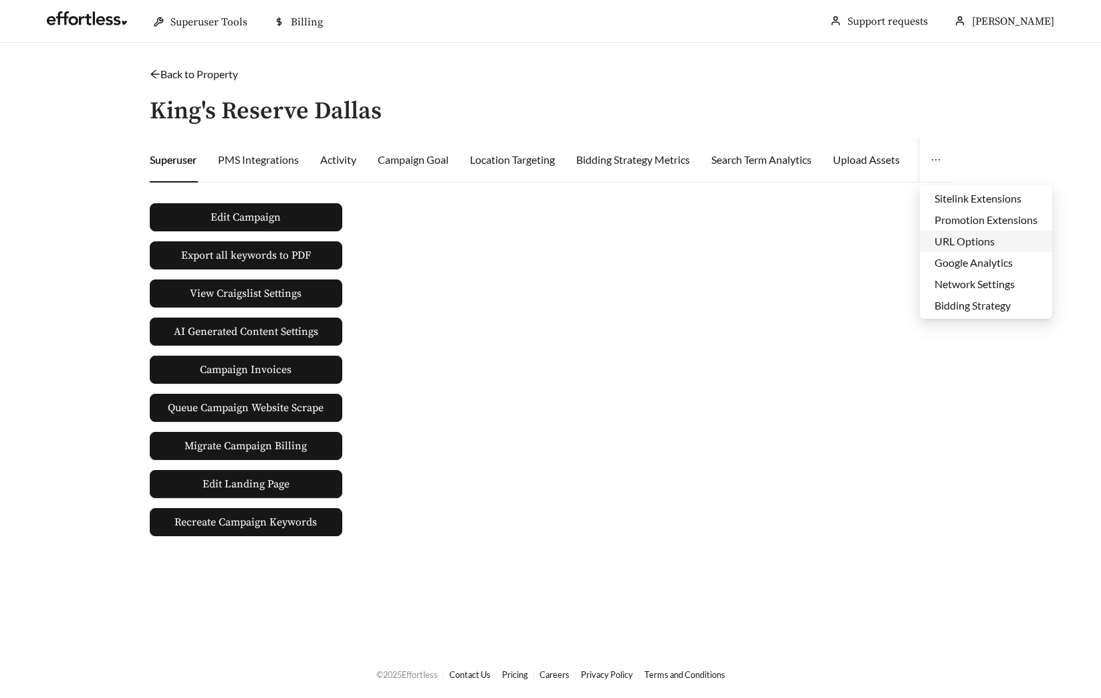
scroll to position [64, 0]
click at [961, 284] on li "Edit Ad Schedule" at bounding box center [986, 283] width 132 height 21
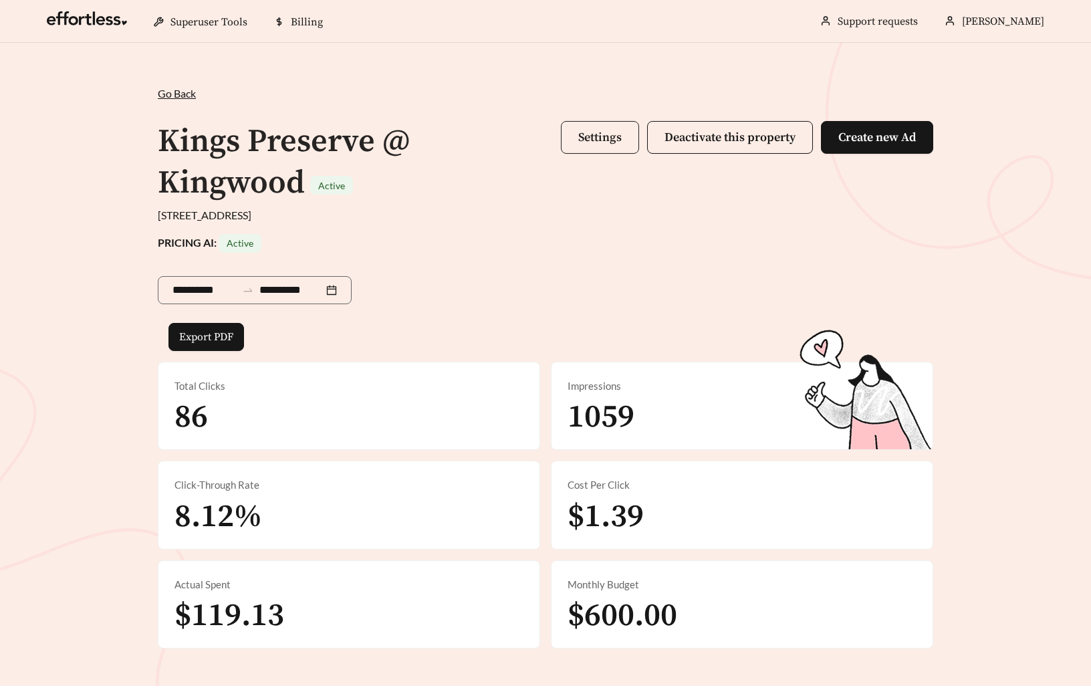
click at [586, 122] on button "Settings" at bounding box center [600, 137] width 78 height 33
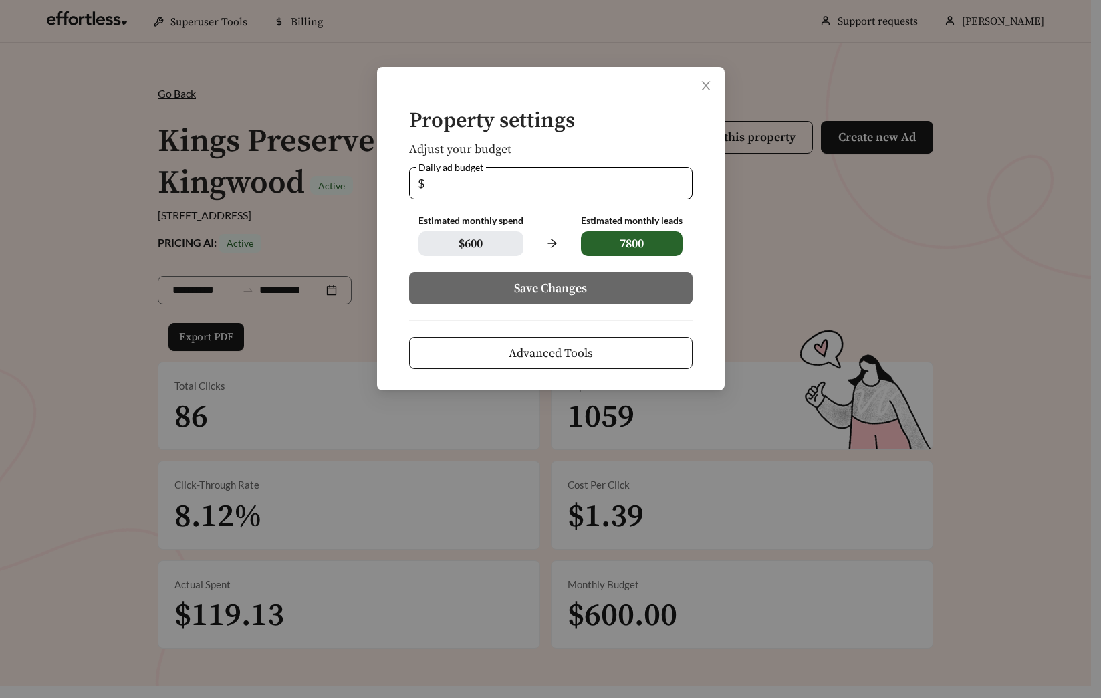
click at [604, 342] on button "Advanced Tools" at bounding box center [550, 353] width 283 height 32
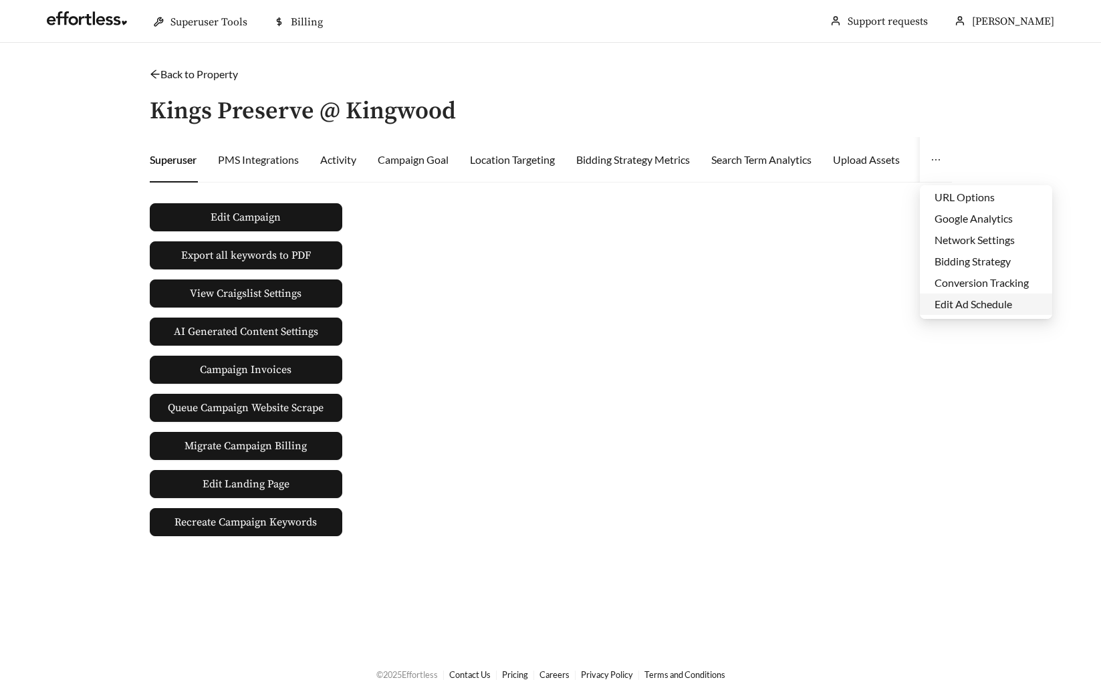
scroll to position [64, 0]
click at [967, 288] on li "Edit Ad Schedule" at bounding box center [986, 283] width 132 height 21
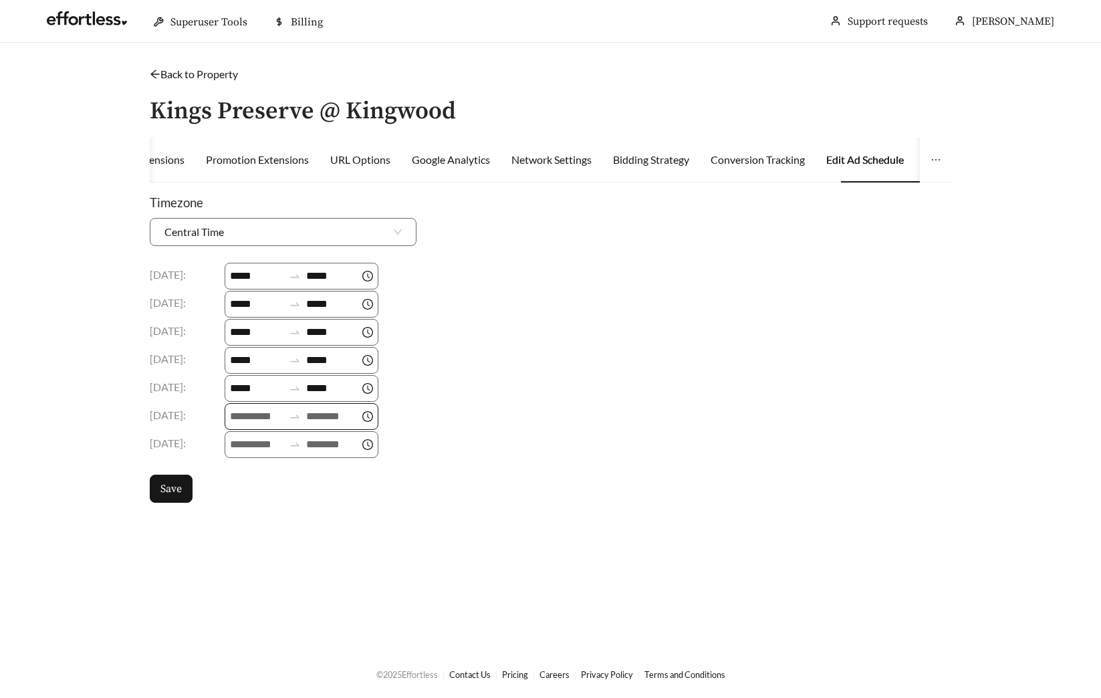
click at [233, 417] on input at bounding box center [256, 416] width 53 height 16
click at [239, 576] on div "09" at bounding box center [243, 572] width 37 height 19
type input "*****"
click at [260, 598] on span "OK" at bounding box center [266, 604] width 12 height 13
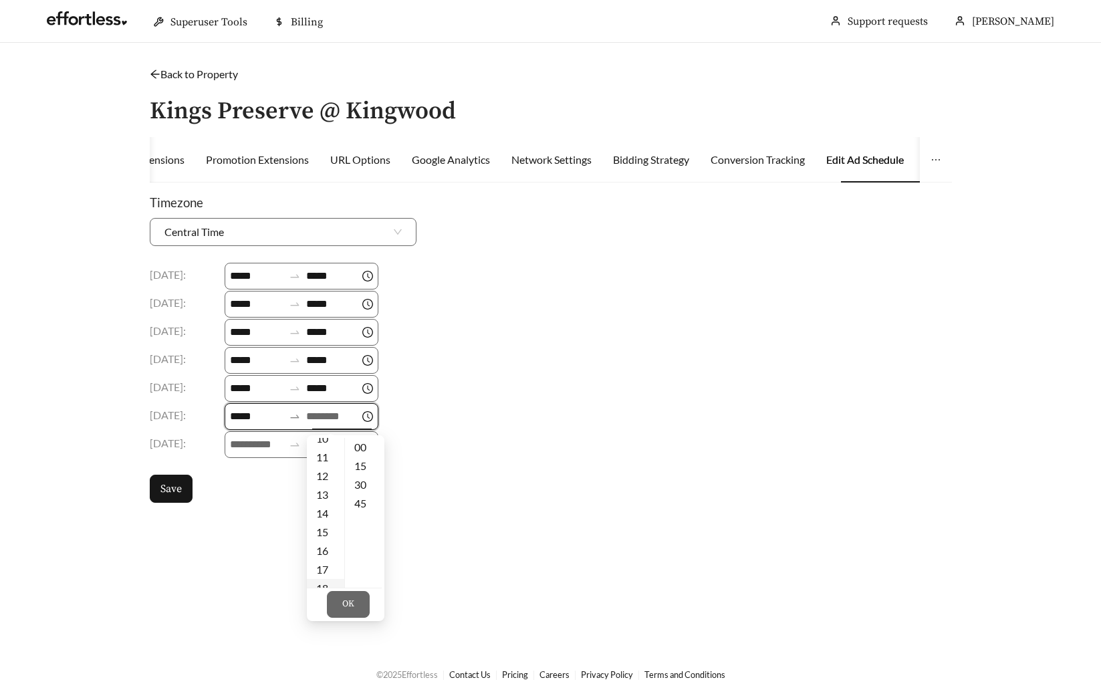
click at [325, 585] on div "18" at bounding box center [325, 588] width 37 height 19
type input "*****"
click at [344, 605] on span "OK" at bounding box center [348, 604] width 12 height 13
click at [245, 439] on input at bounding box center [256, 444] width 53 height 16
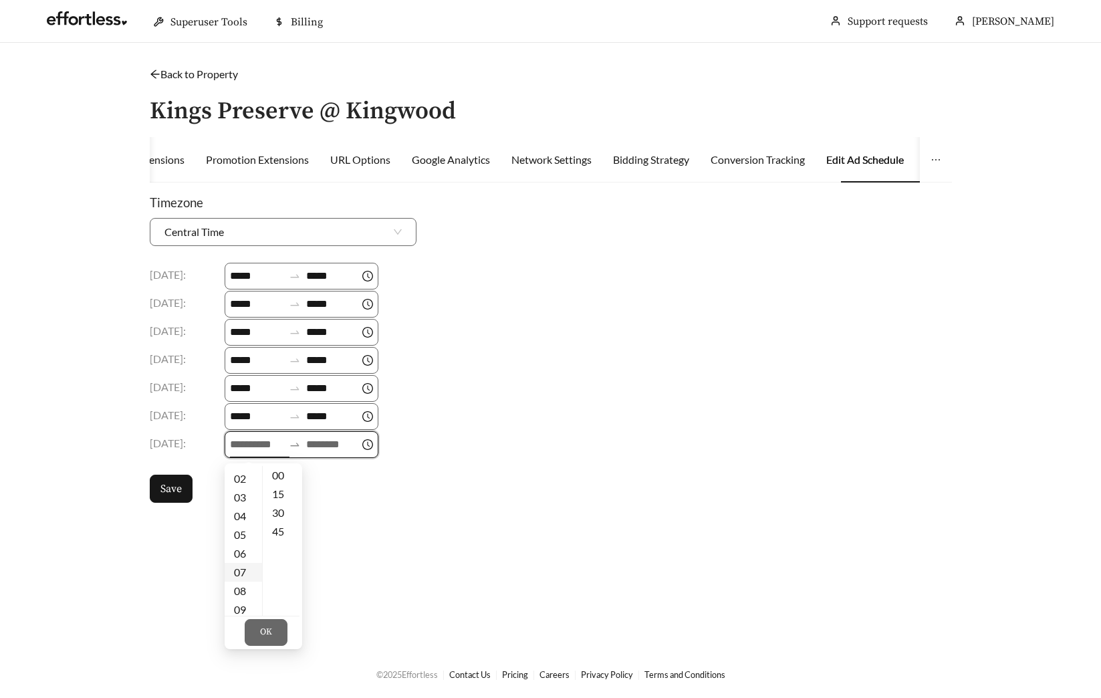
scroll to position [37, 0]
click at [241, 605] on div "09" at bounding box center [243, 607] width 37 height 19
type input "*****"
click at [280, 633] on button "OK" at bounding box center [266, 632] width 43 height 27
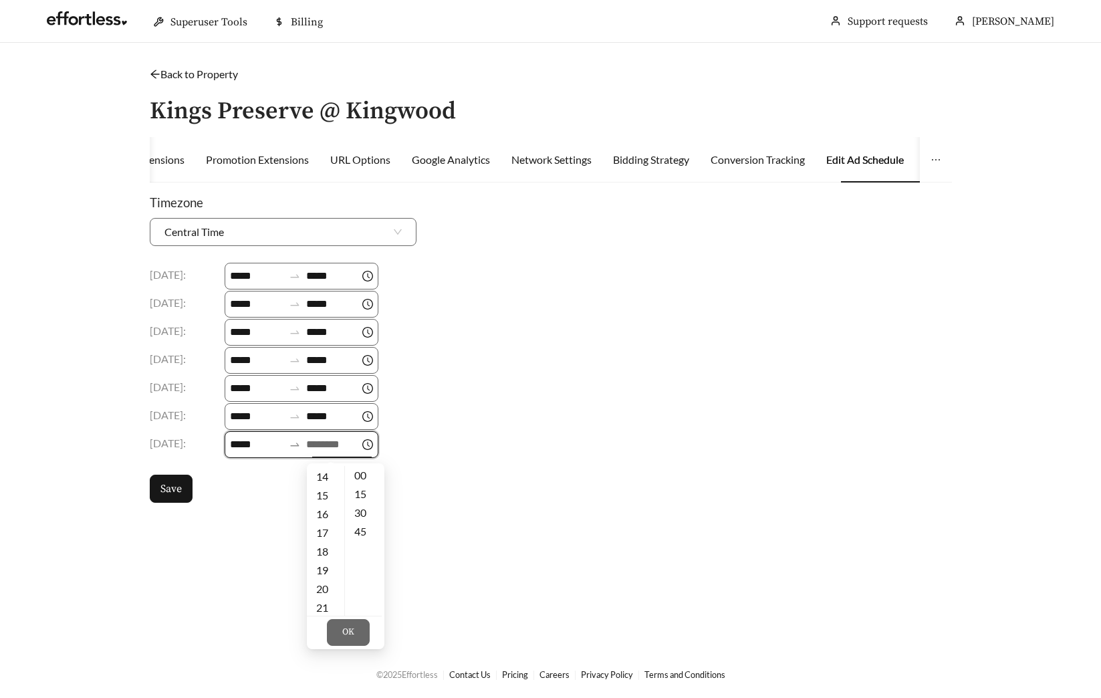
scroll to position [295, 0]
click at [322, 518] on div "18" at bounding box center [325, 516] width 37 height 19
type input "*****"
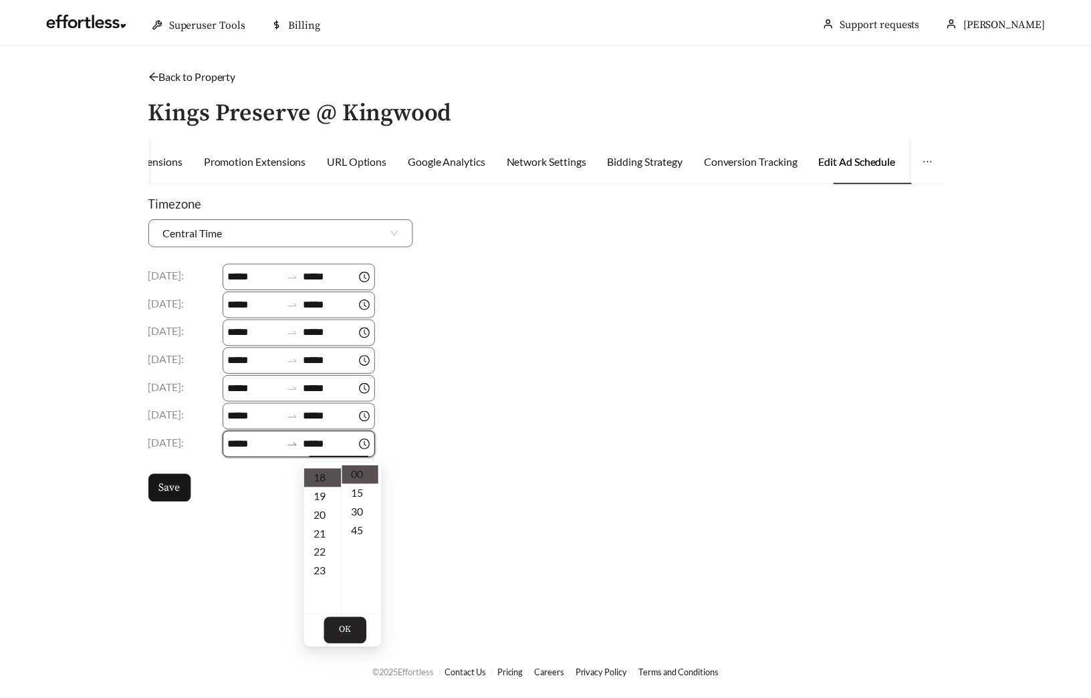
scroll to position [337, 0]
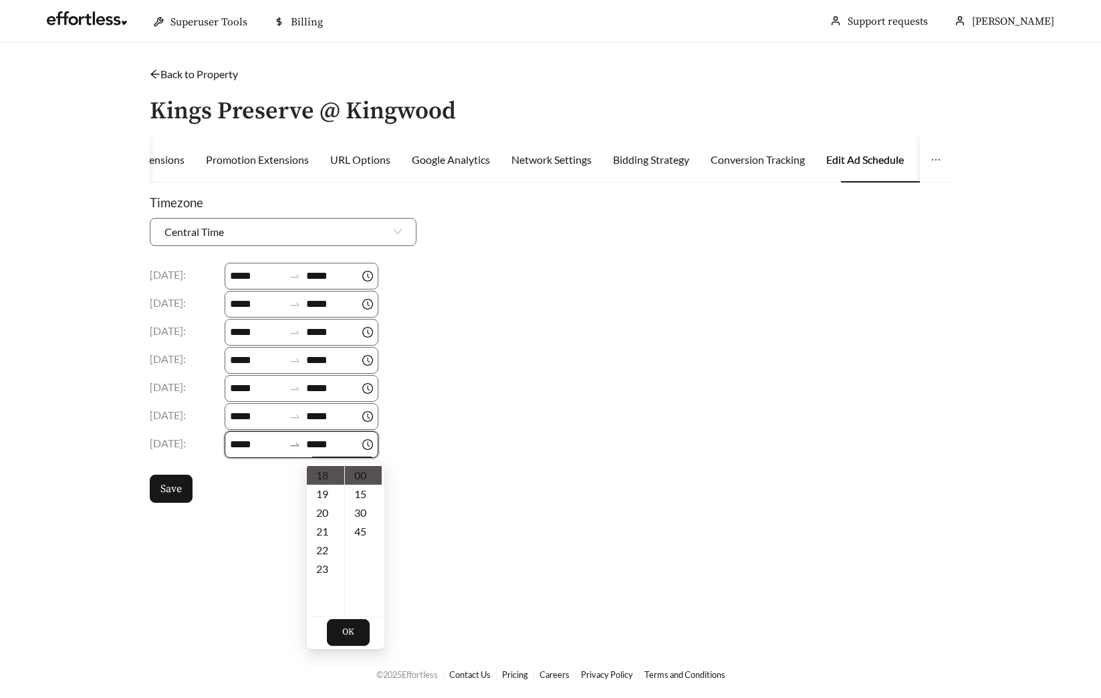
click at [340, 634] on button "OK" at bounding box center [348, 632] width 43 height 27
click at [172, 493] on span "Save" at bounding box center [170, 489] width 21 height 16
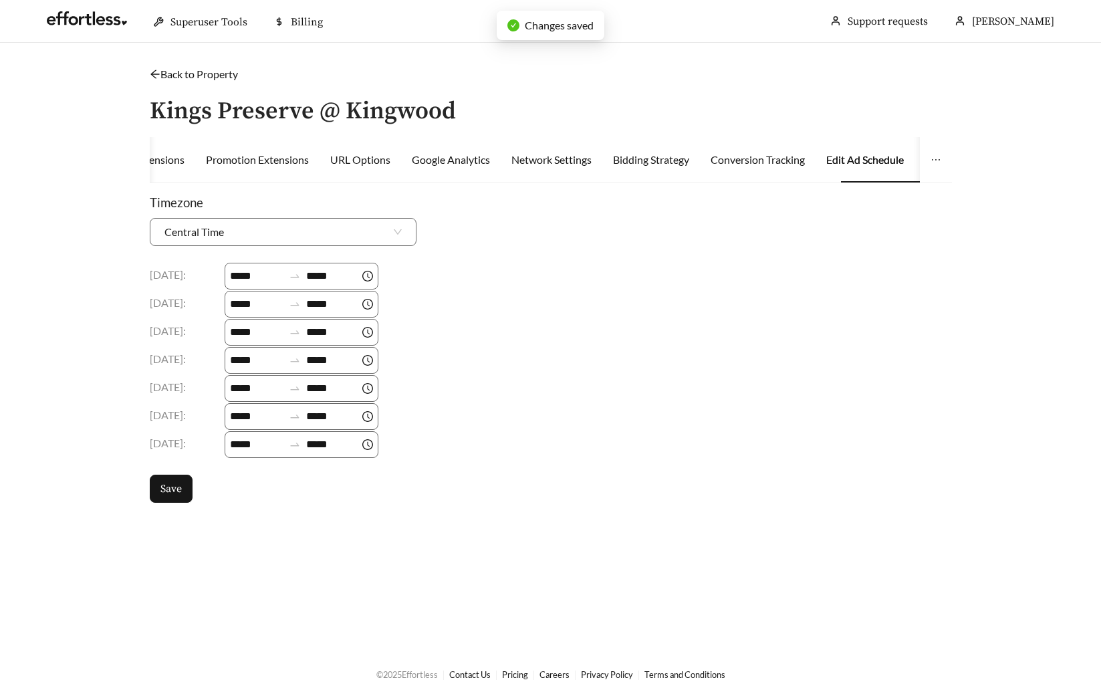
click at [207, 75] on link "Back to Property" at bounding box center [194, 74] width 88 height 13
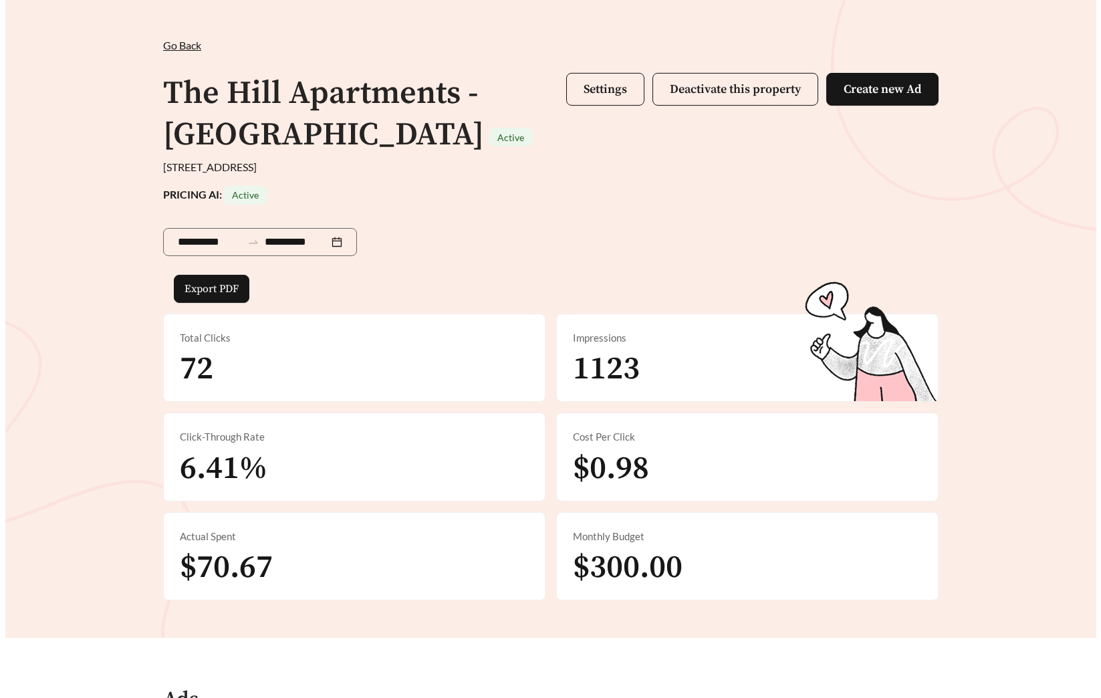
scroll to position [21, 0]
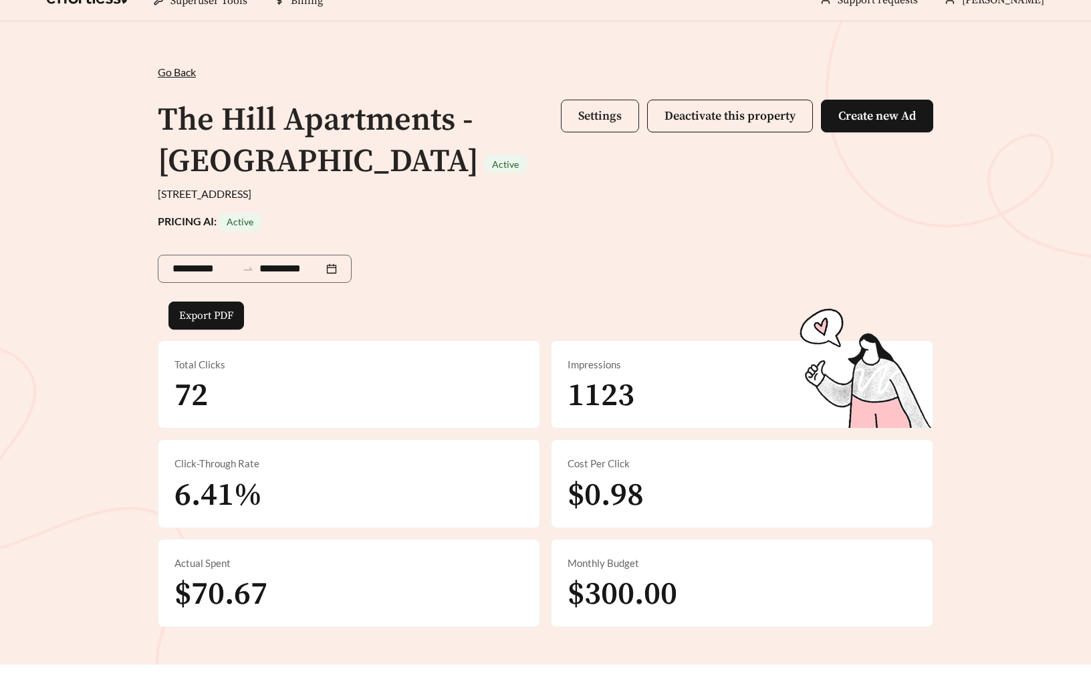
click at [592, 116] on span "Settings" at bounding box center [599, 115] width 43 height 15
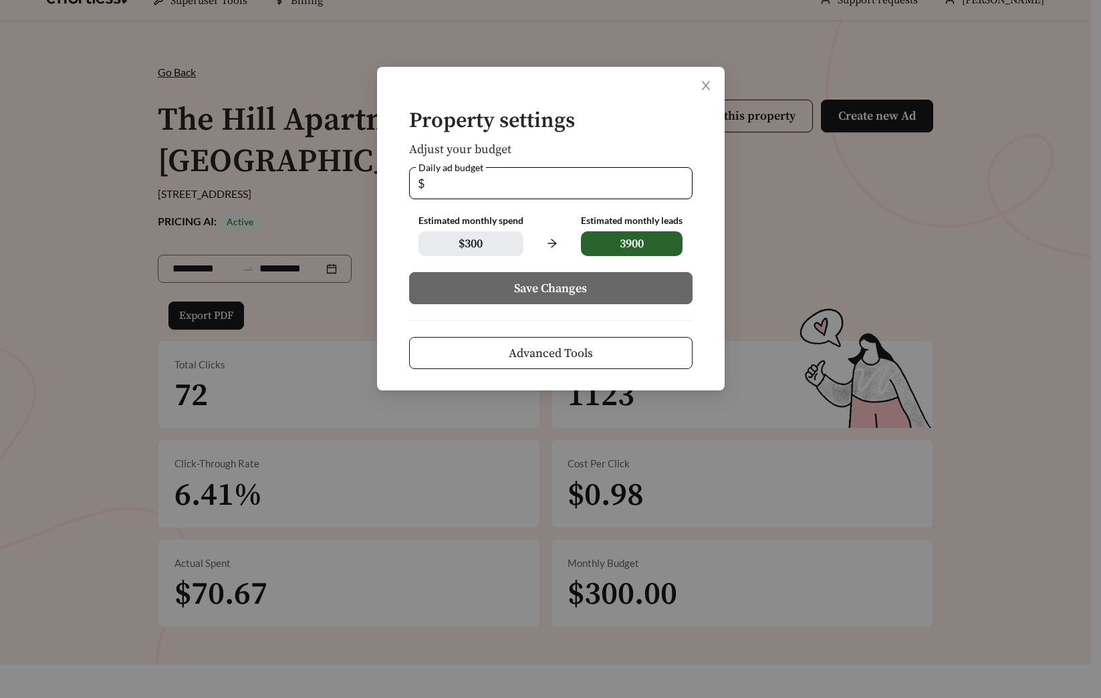
click at [569, 345] on span "Advanced Tools" at bounding box center [551, 353] width 84 height 18
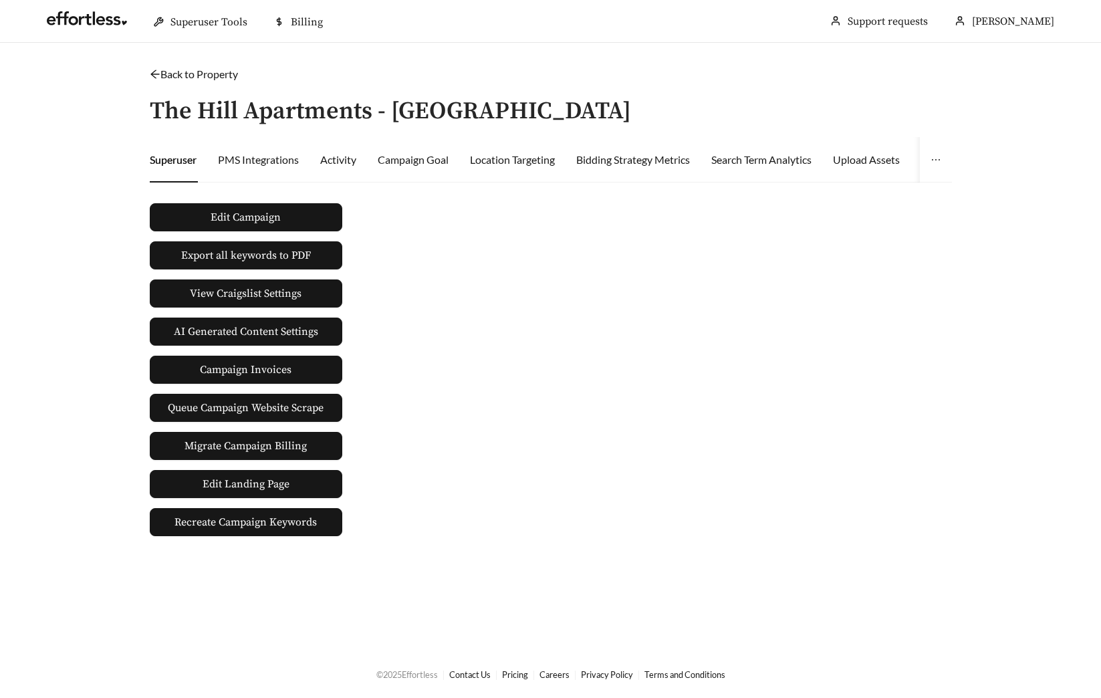
click at [836, 160] on div "Superuser PMS Integrations Activity Campaign Goal Location Targeting Bidding St…" at bounding box center [989, 159] width 1678 height 45
click at [850, 163] on div "Upload Assets" at bounding box center [866, 160] width 67 height 16
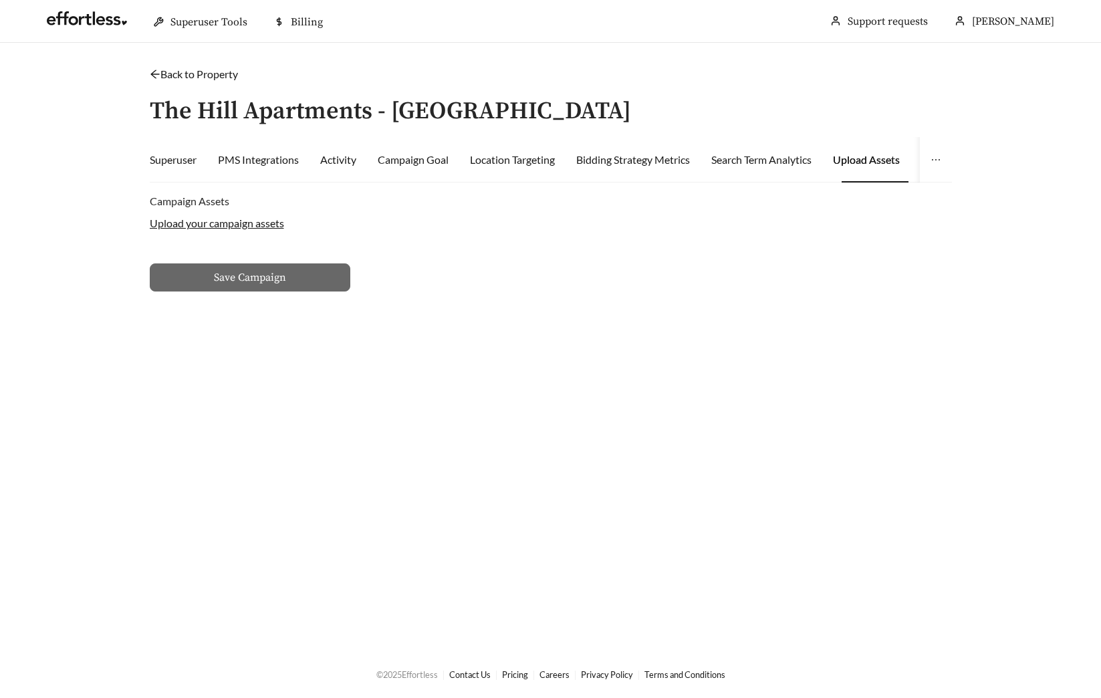
click at [228, 217] on label "Upload your campaign assets" at bounding box center [217, 223] width 134 height 13
click at [0, 0] on input "Upload your campaign assets" at bounding box center [0, 0] width 0 height 0
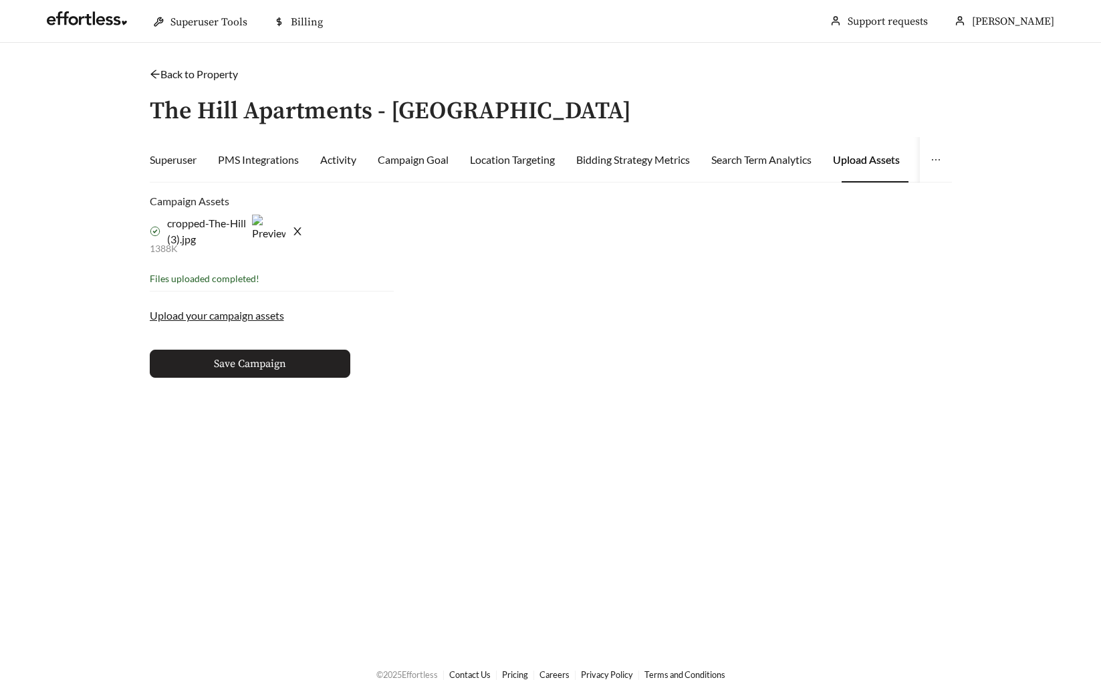
click at [286, 362] on button "Save Campaign" at bounding box center [250, 364] width 201 height 28
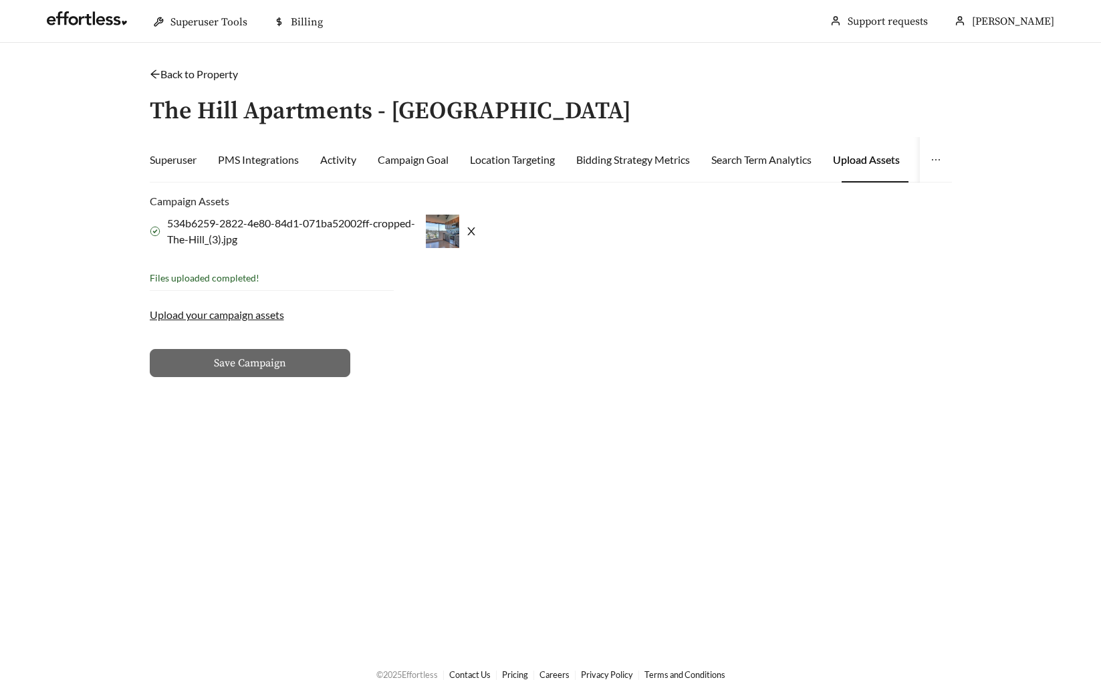
click at [215, 314] on label "Upload your campaign assets" at bounding box center [217, 315] width 134 height 16
click at [0, 0] on input "Upload your campaign assets" at bounding box center [0, 0] width 0 height 0
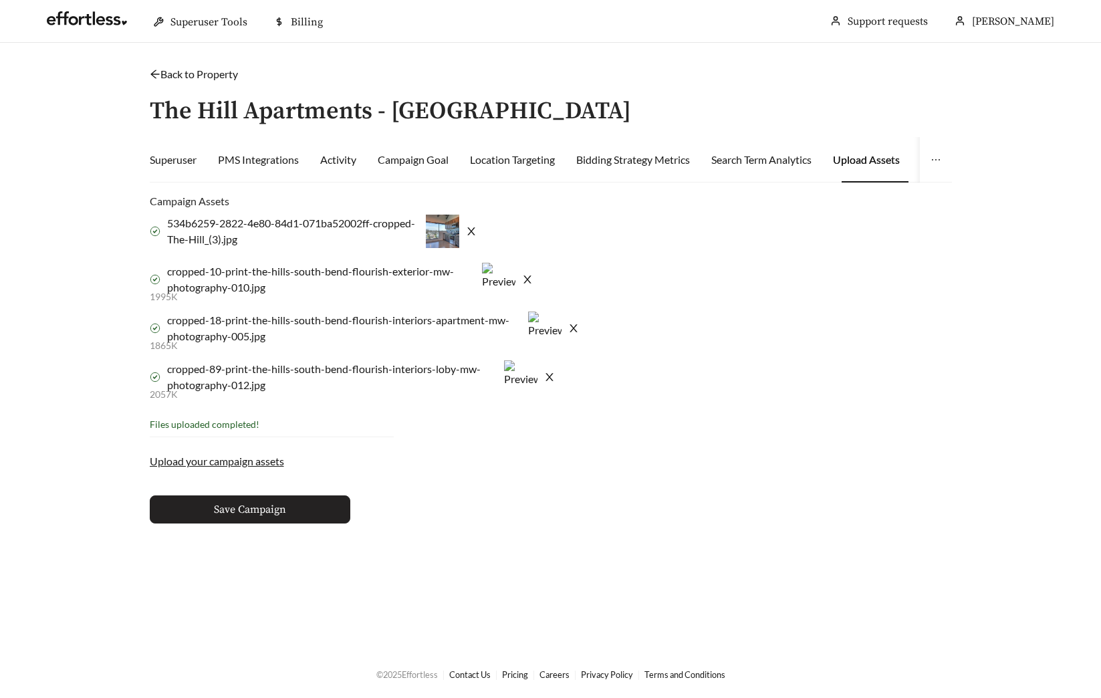
click at [261, 507] on span "Save Campaign" at bounding box center [250, 509] width 72 height 16
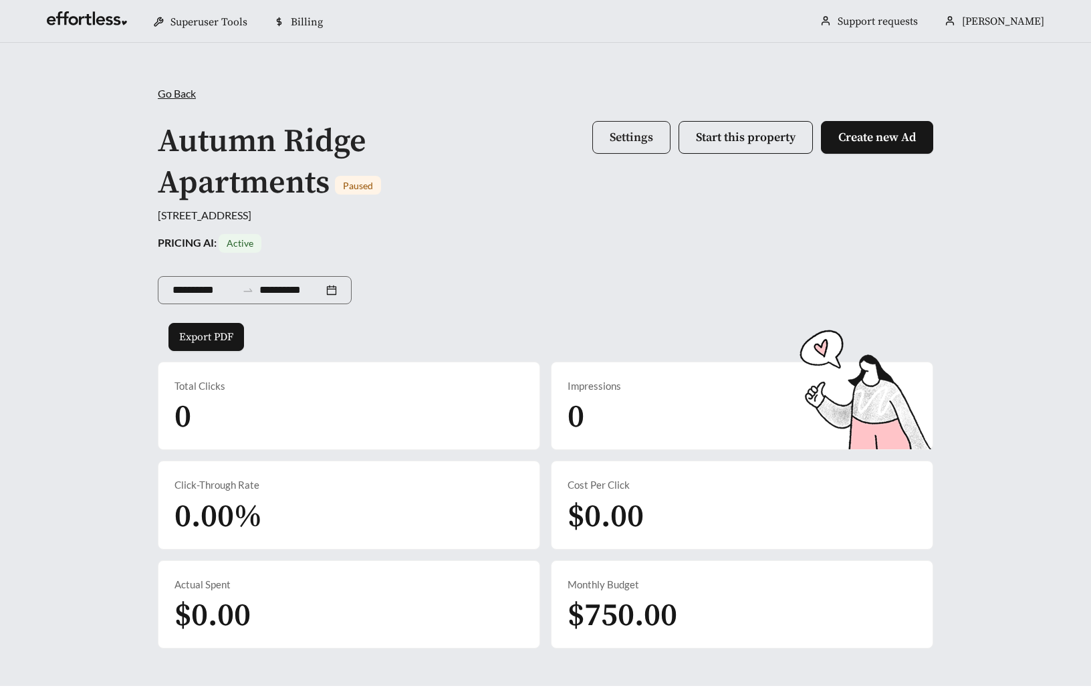
click at [610, 144] on span "Settings" at bounding box center [631, 137] width 43 height 15
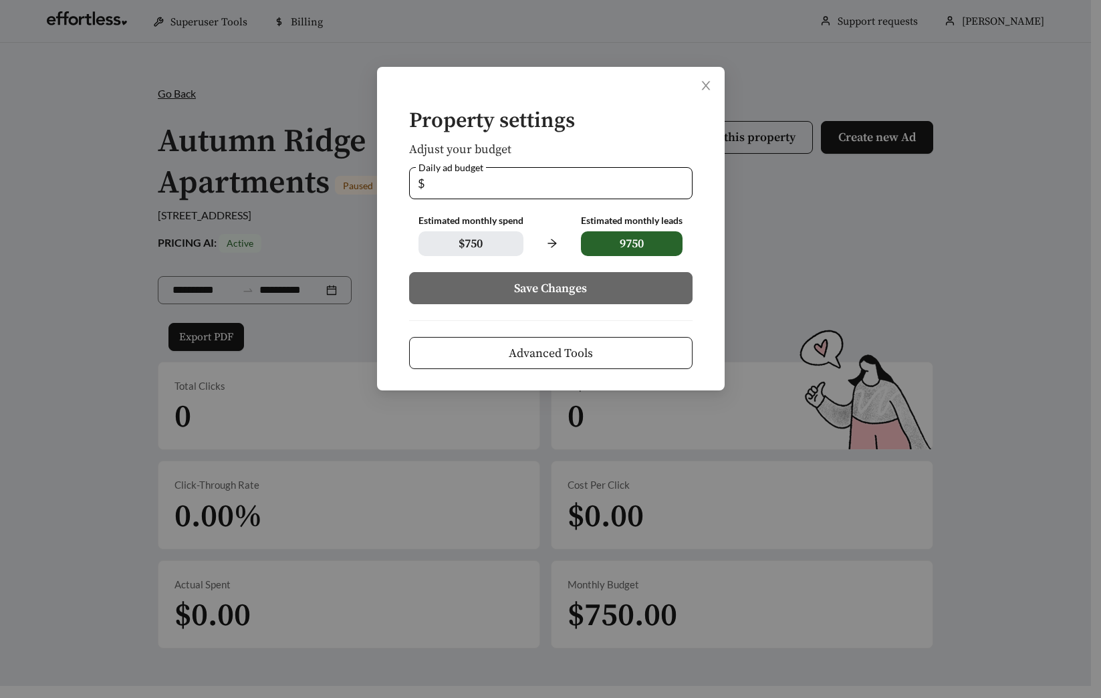
click at [550, 347] on span "Advanced Tools" at bounding box center [551, 353] width 84 height 18
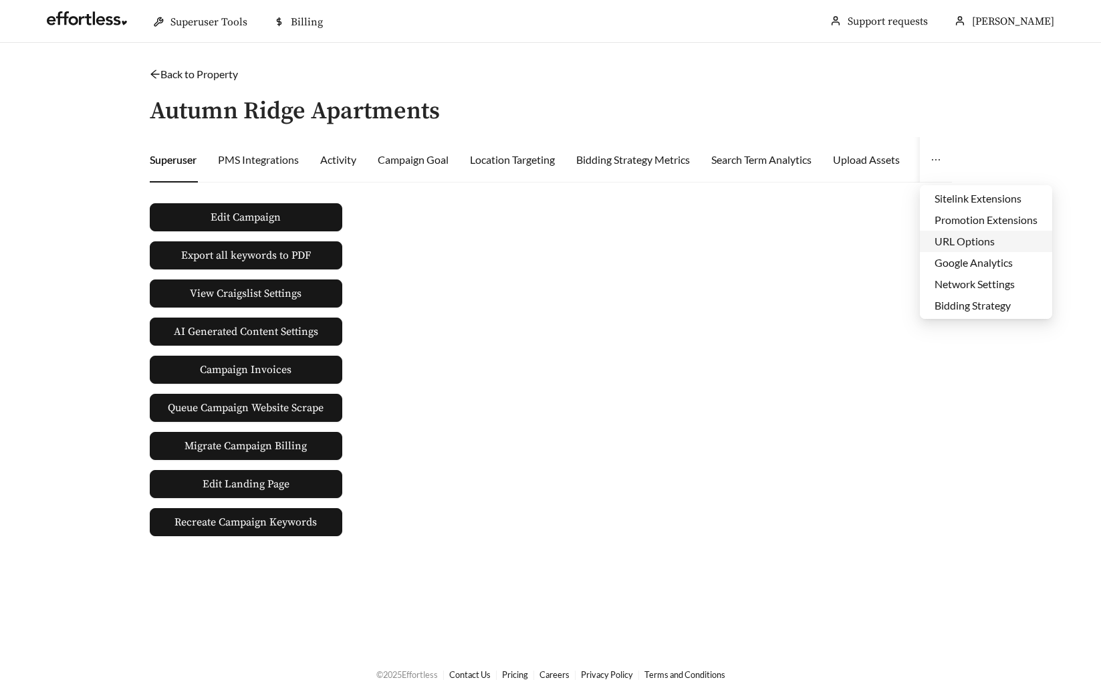
click at [940, 249] on li "URL Options" at bounding box center [986, 241] width 132 height 21
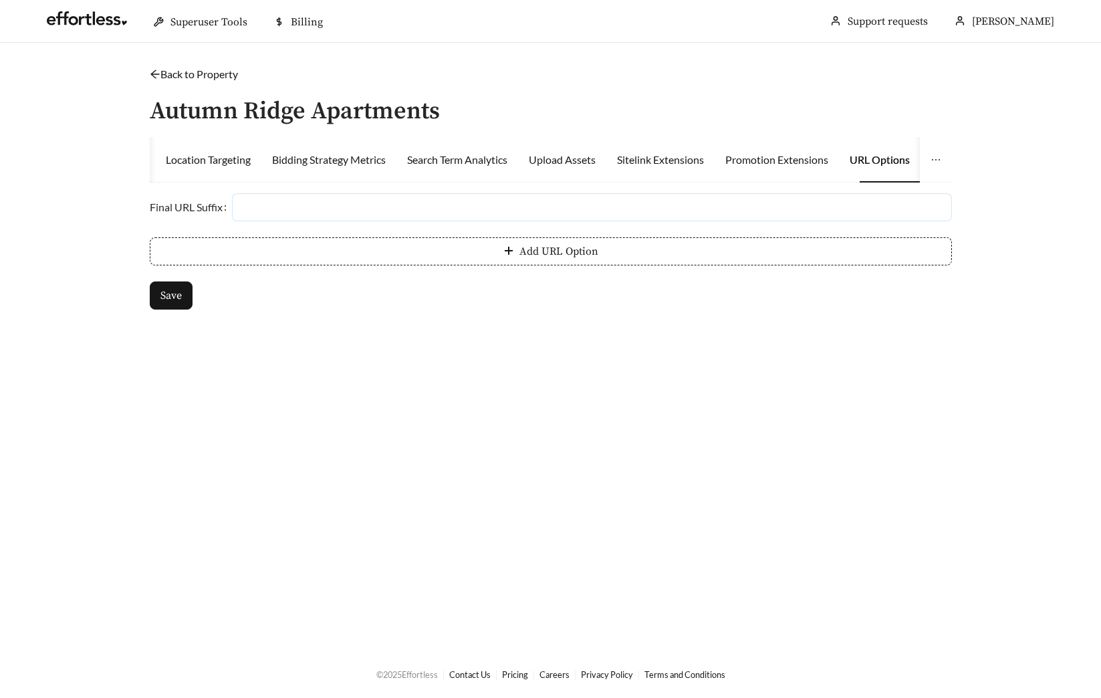
click at [357, 208] on input "Final URL Suffix" at bounding box center [592, 207] width 720 height 28
paste input "**********"
type input "**********"
click at [174, 298] on span "Save" at bounding box center [170, 295] width 21 height 16
click at [199, 73] on link "Back to Property" at bounding box center [194, 74] width 88 height 13
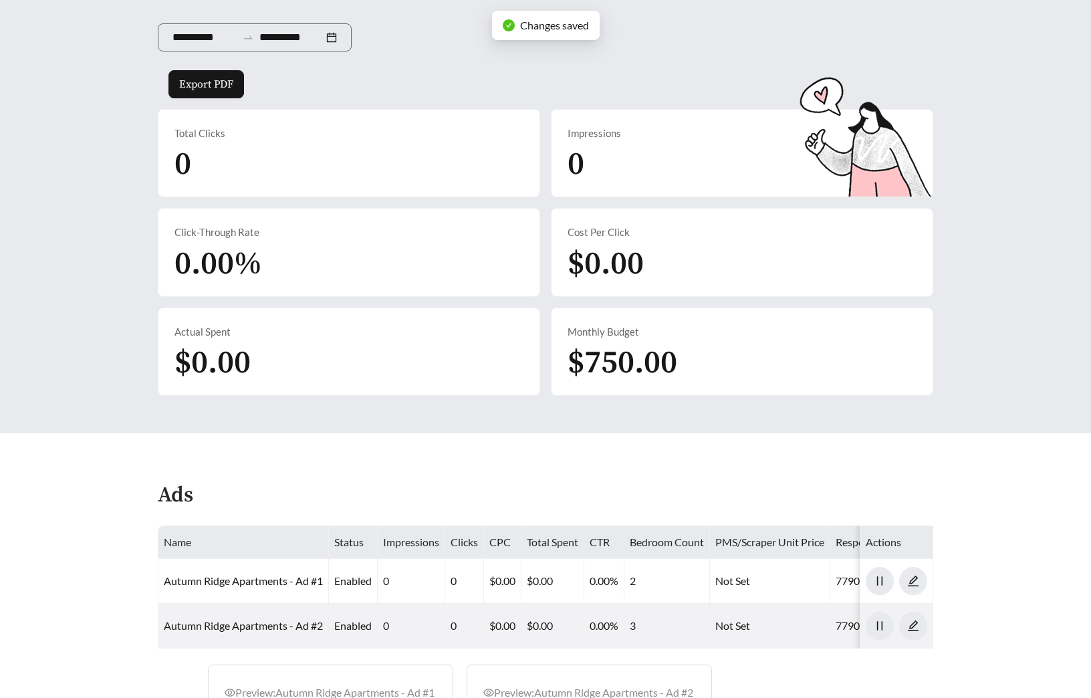
scroll to position [517, 0]
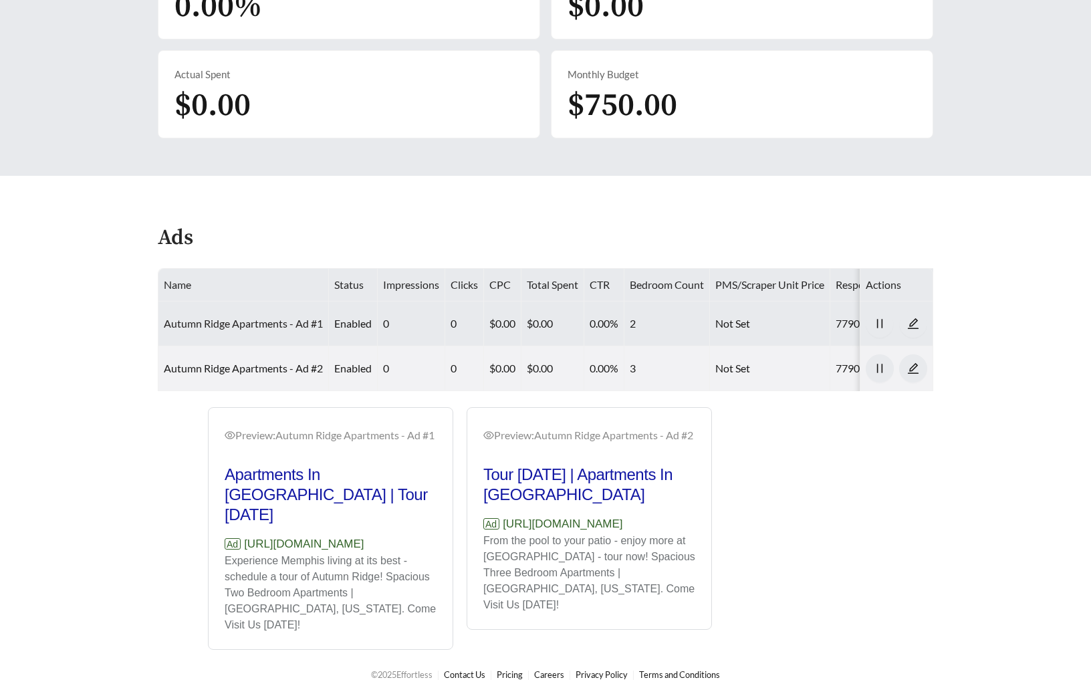
click at [265, 320] on link "Autumn Ridge Apartments - Ad #1" at bounding box center [243, 323] width 159 height 13
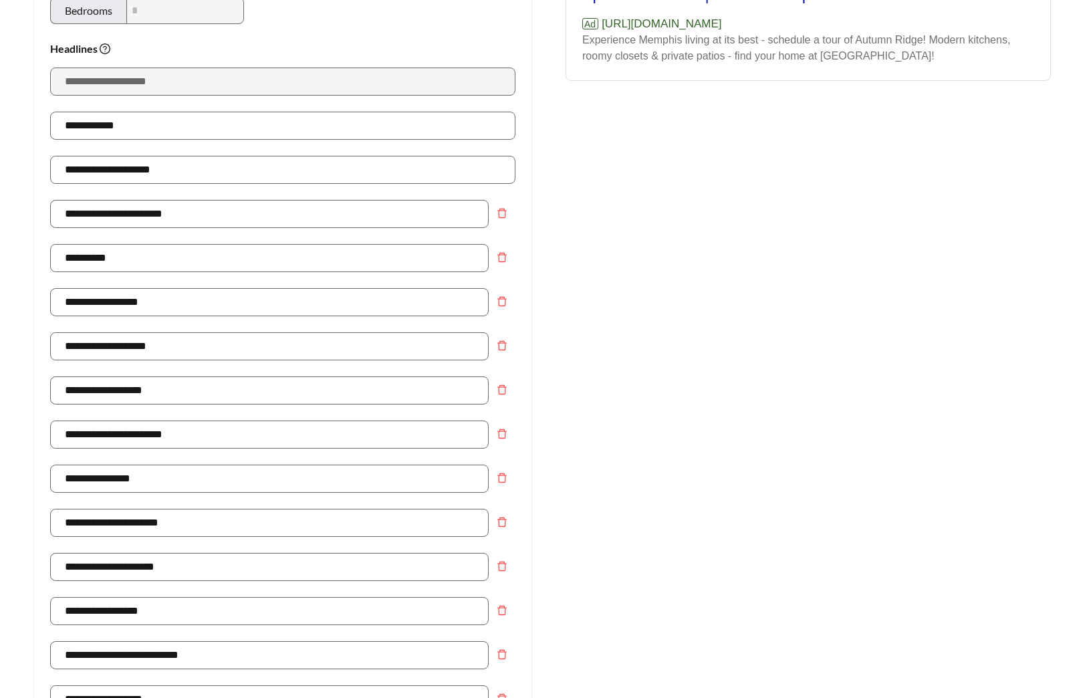
scroll to position [832, 0]
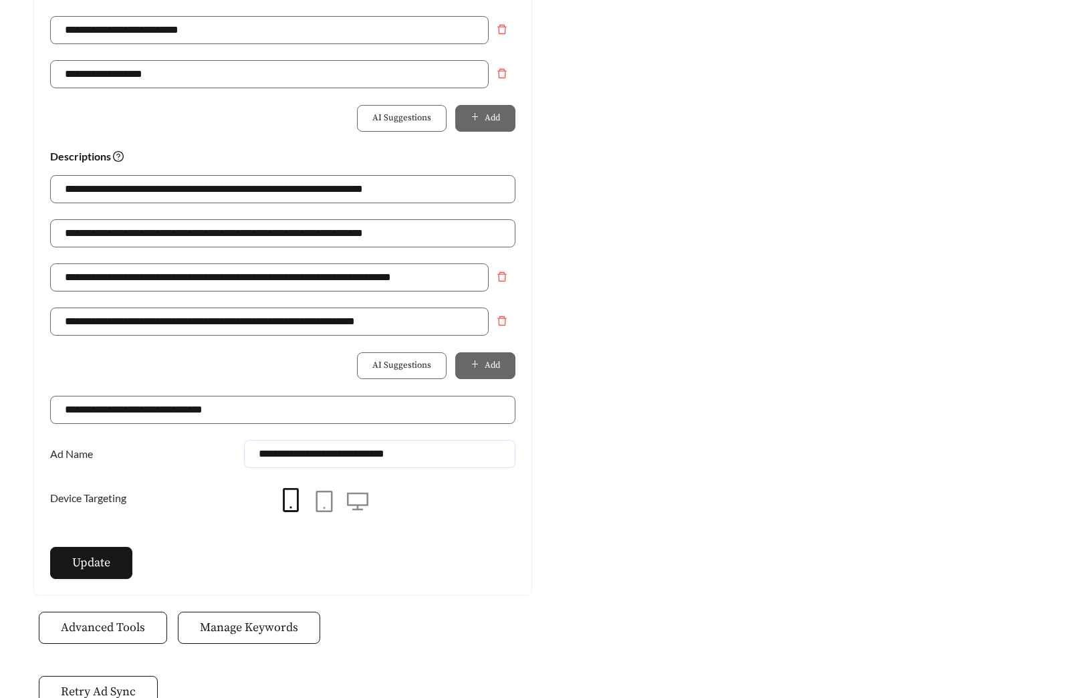
drag, startPoint x: 394, startPoint y: 453, endPoint x: 463, endPoint y: 453, distance: 68.9
click at [460, 453] on input "**********" at bounding box center [379, 454] width 271 height 28
type input "**********"
click at [90, 553] on span "Update" at bounding box center [91, 562] width 38 height 18
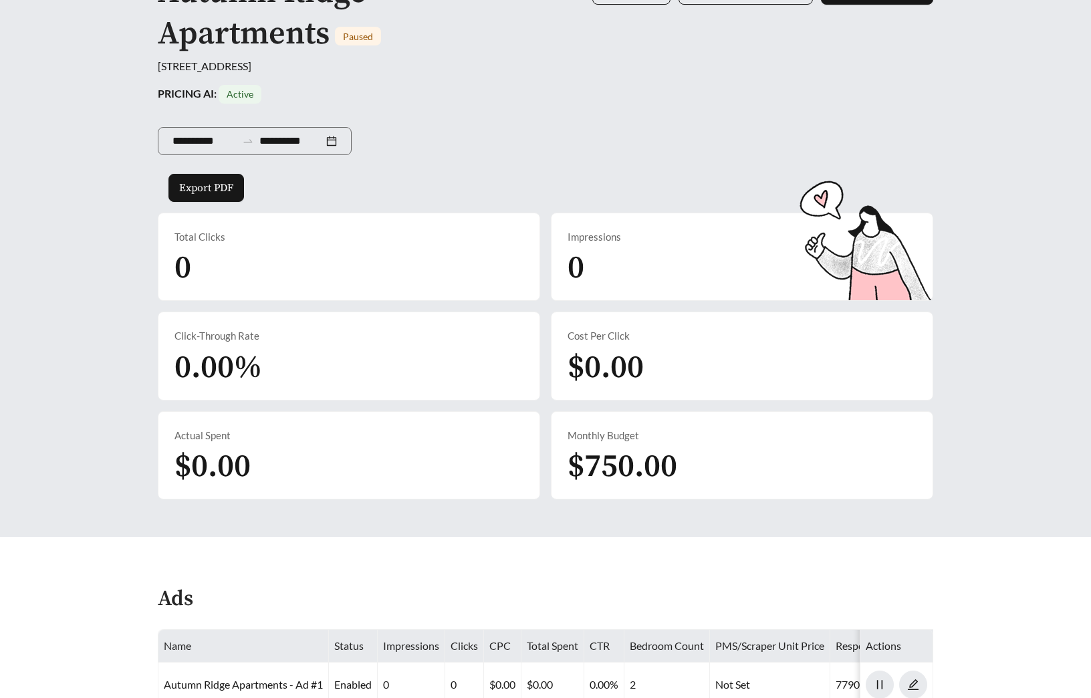
scroll to position [447, 0]
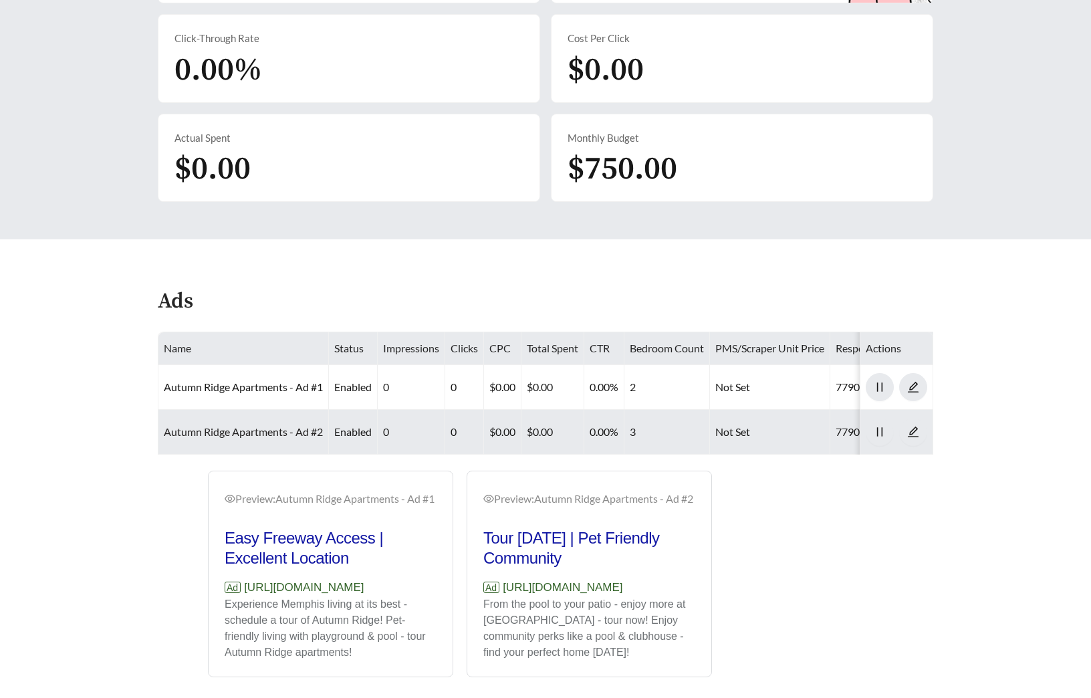
click at [219, 437] on link "Autumn Ridge Apartments - Ad #2" at bounding box center [243, 431] width 159 height 13
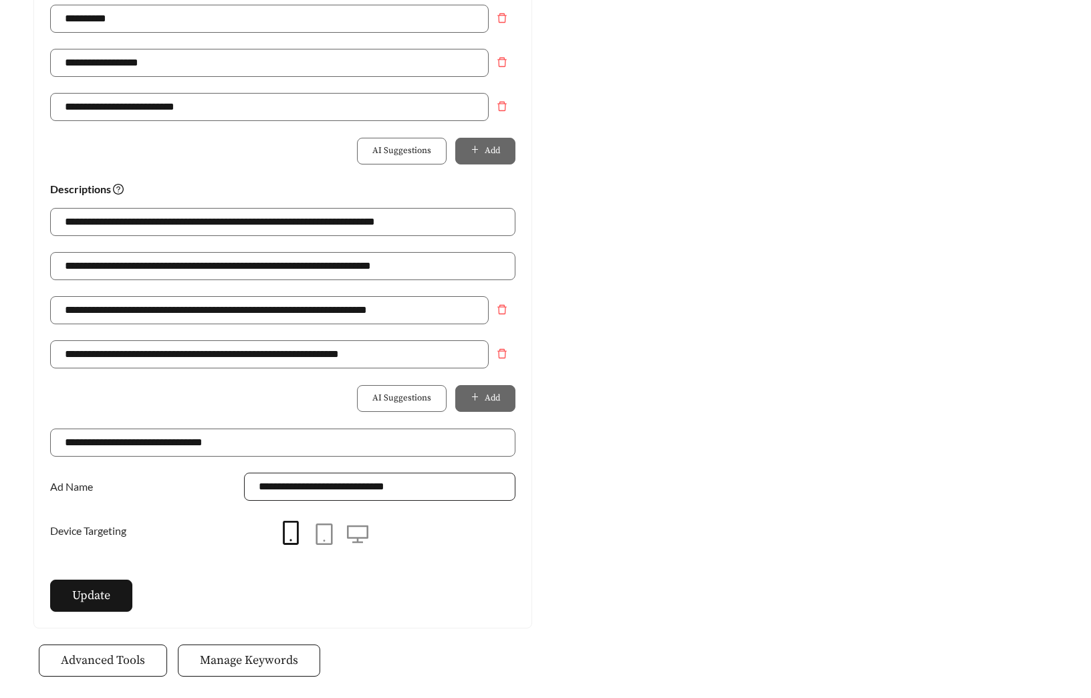
scroll to position [818, 0]
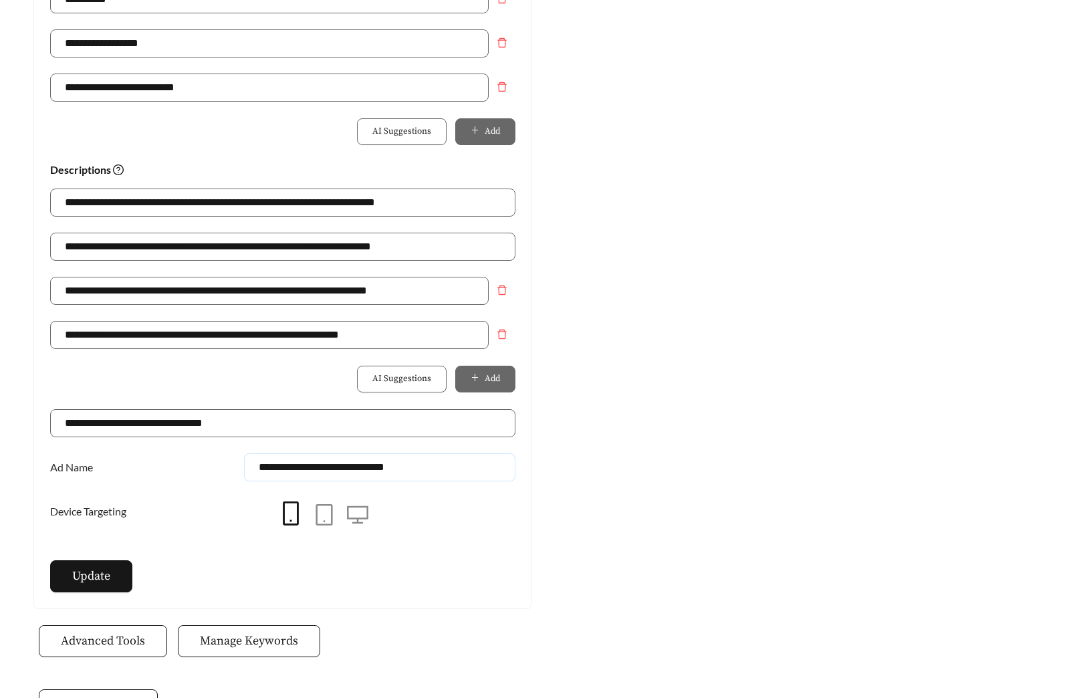
drag, startPoint x: 392, startPoint y: 466, endPoint x: 472, endPoint y: 471, distance: 79.7
click at [439, 471] on input "**********" at bounding box center [379, 467] width 271 height 28
type input "**********"
click at [78, 578] on span "Update" at bounding box center [91, 576] width 38 height 18
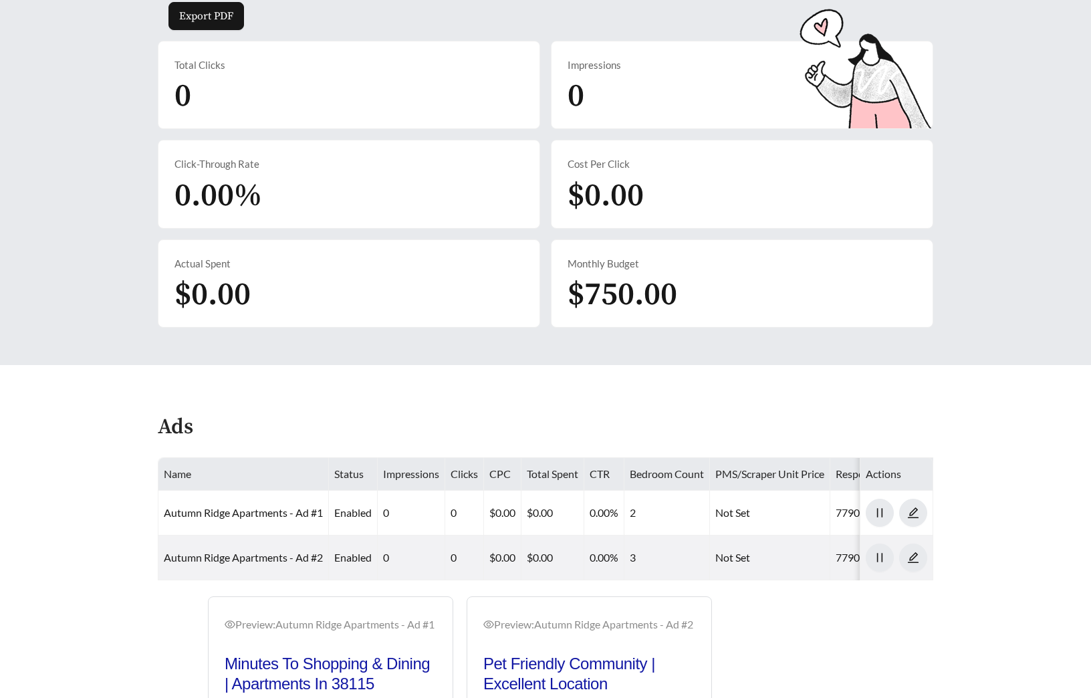
scroll to position [394, 0]
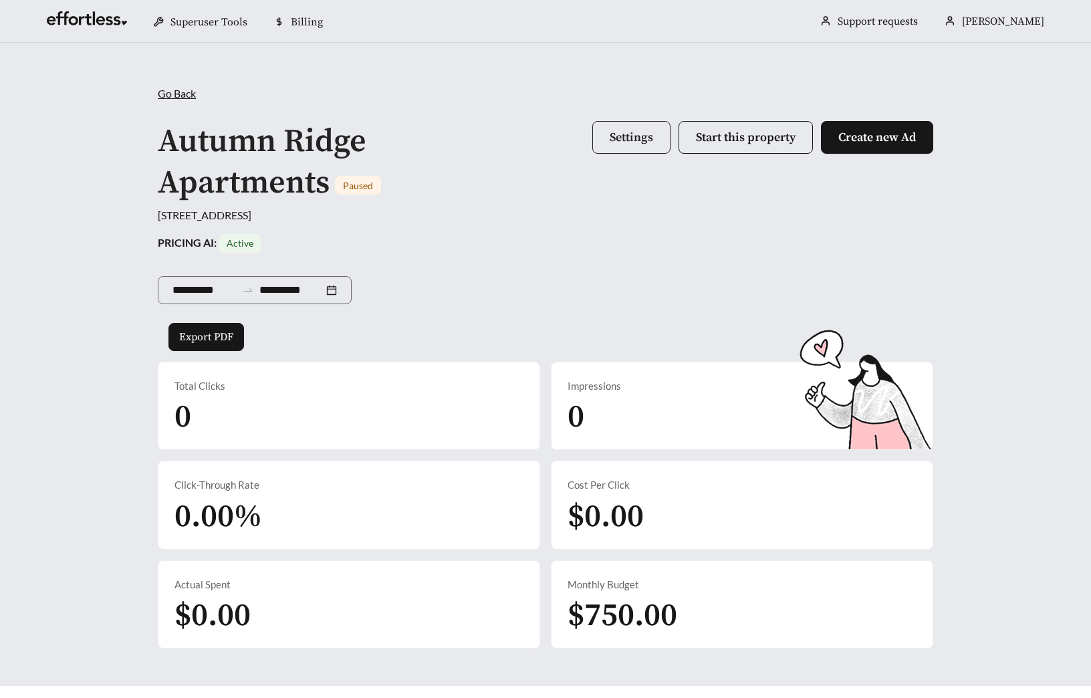
click at [604, 146] on button "Settings" at bounding box center [631, 137] width 78 height 33
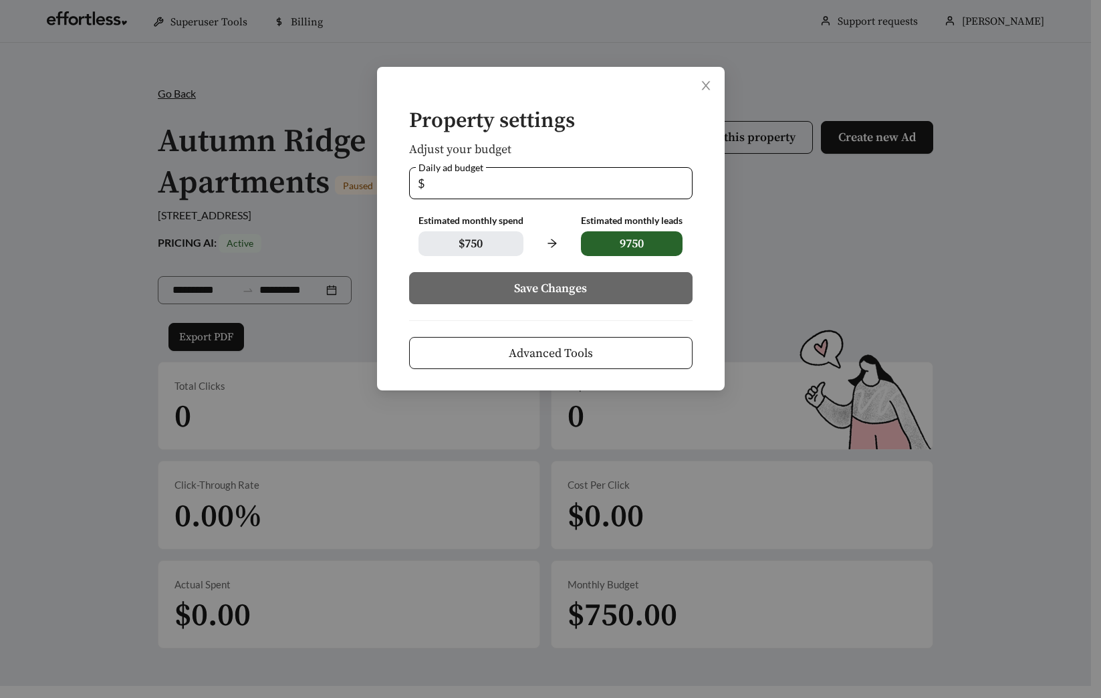
click at [582, 362] on button "Advanced Tools" at bounding box center [550, 353] width 283 height 32
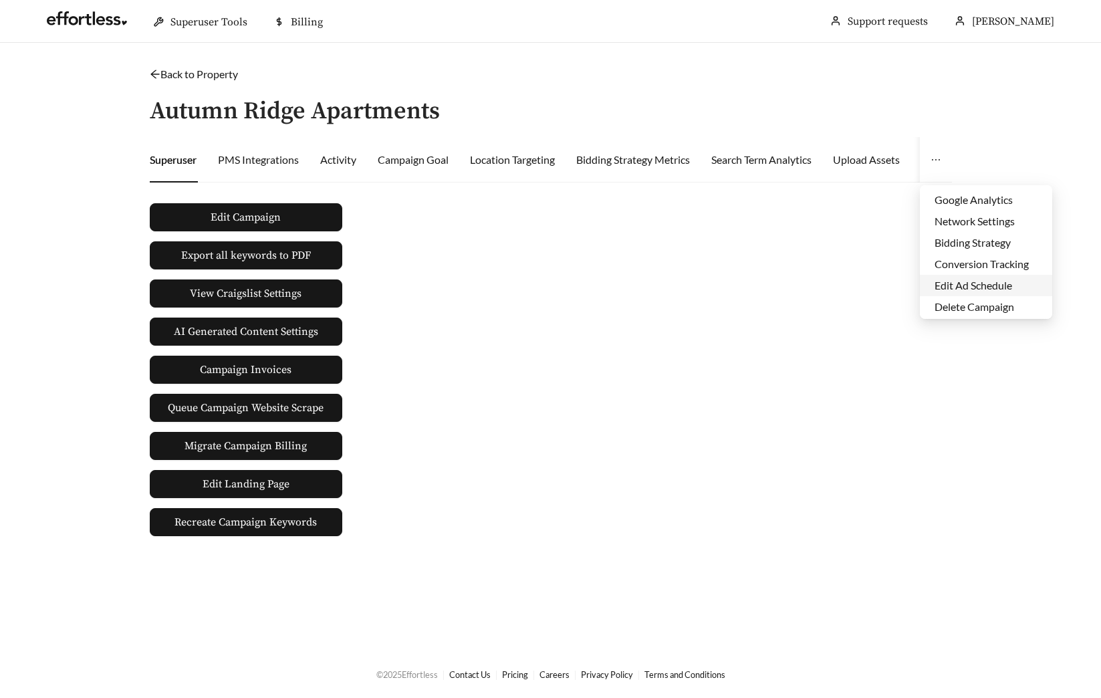
scroll to position [64, 0]
click at [959, 277] on li "Edit Ad Schedule" at bounding box center [986, 283] width 132 height 21
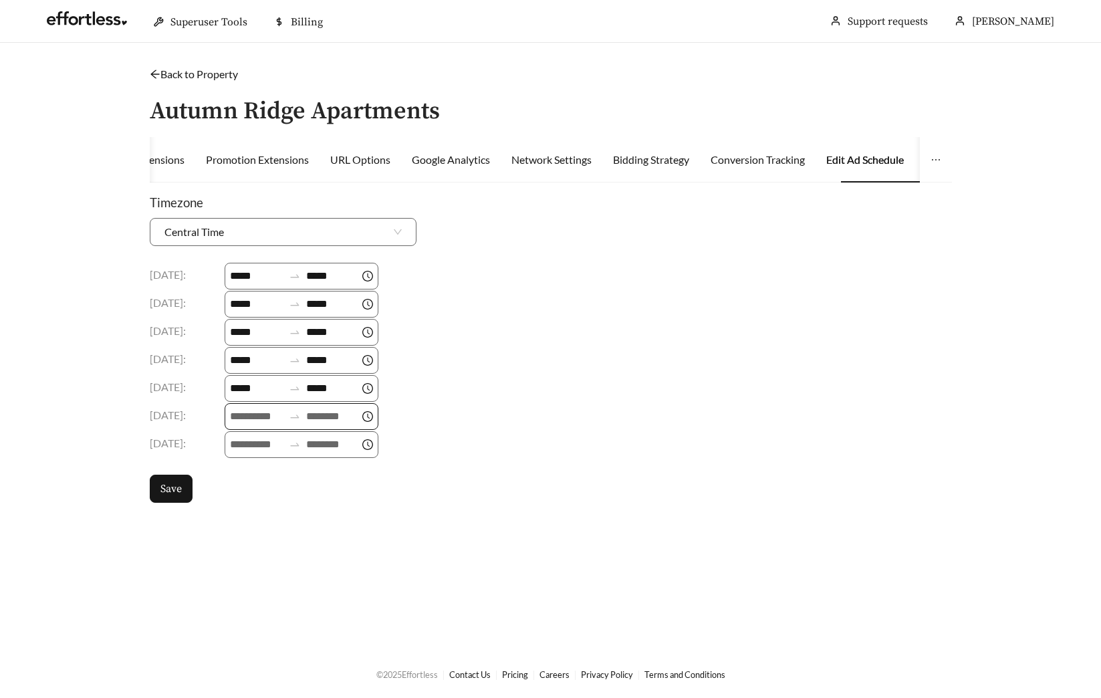
click at [228, 414] on div at bounding box center [302, 416] width 154 height 27
click at [245, 572] on div "09" at bounding box center [243, 575] width 37 height 19
type input "*****"
click at [260, 595] on button "OK" at bounding box center [266, 604] width 43 height 27
click at [324, 574] on div "18" at bounding box center [325, 574] width 37 height 19
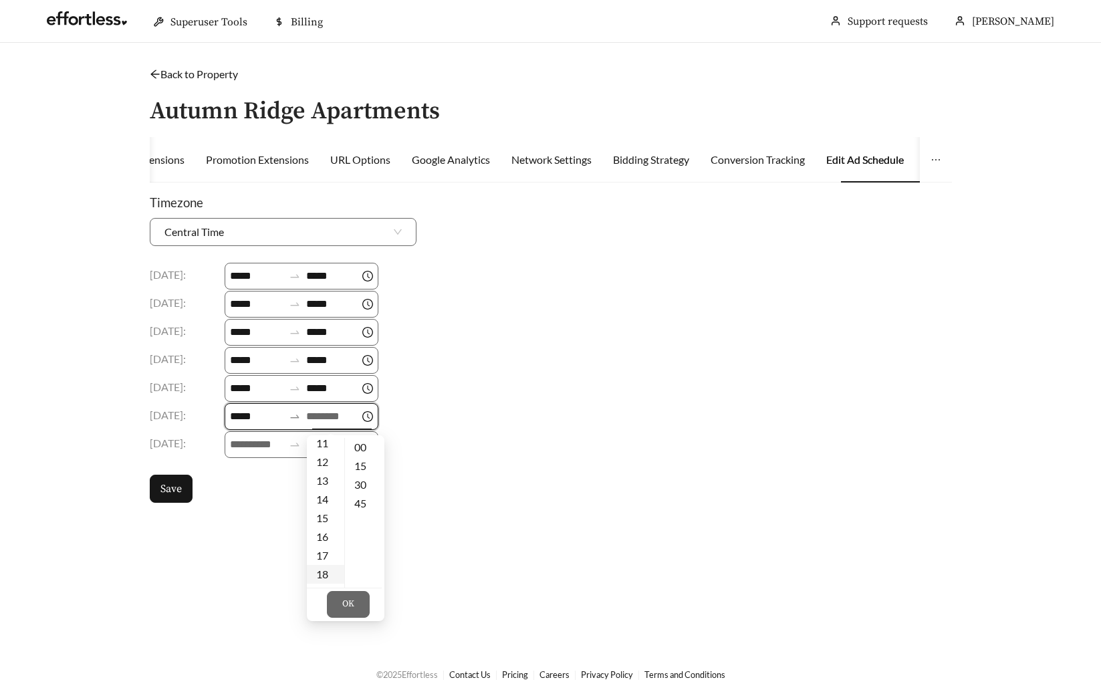
type input "*****"
click at [347, 609] on span "OK" at bounding box center [348, 604] width 12 height 13
click at [245, 450] on input at bounding box center [256, 444] width 53 height 16
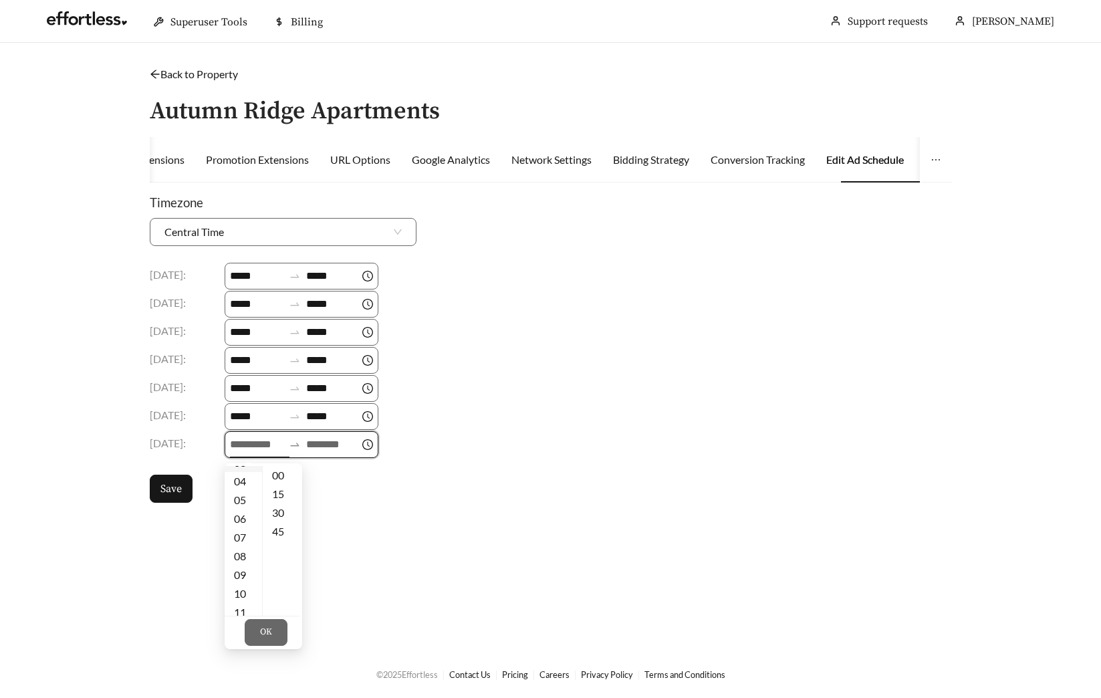
scroll to position [88, 0]
click at [243, 555] on div "09" at bounding box center [243, 555] width 37 height 19
type input "*****"
click at [277, 632] on button "OK" at bounding box center [266, 632] width 43 height 27
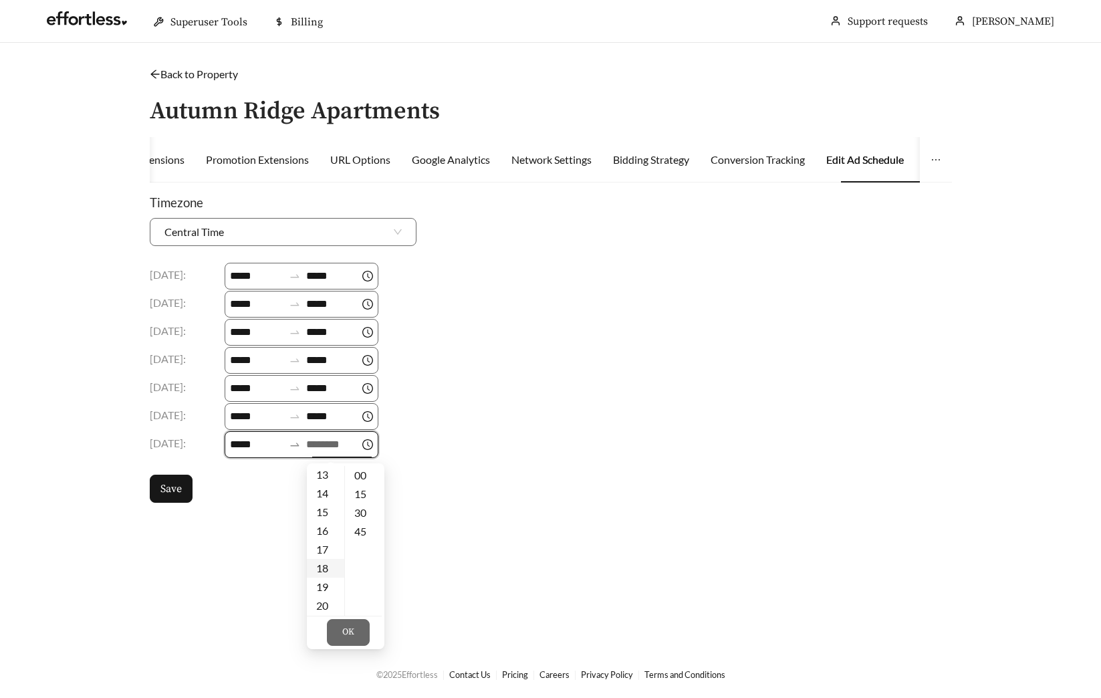
click at [322, 568] on div "18" at bounding box center [325, 568] width 37 height 19
type input "*****"
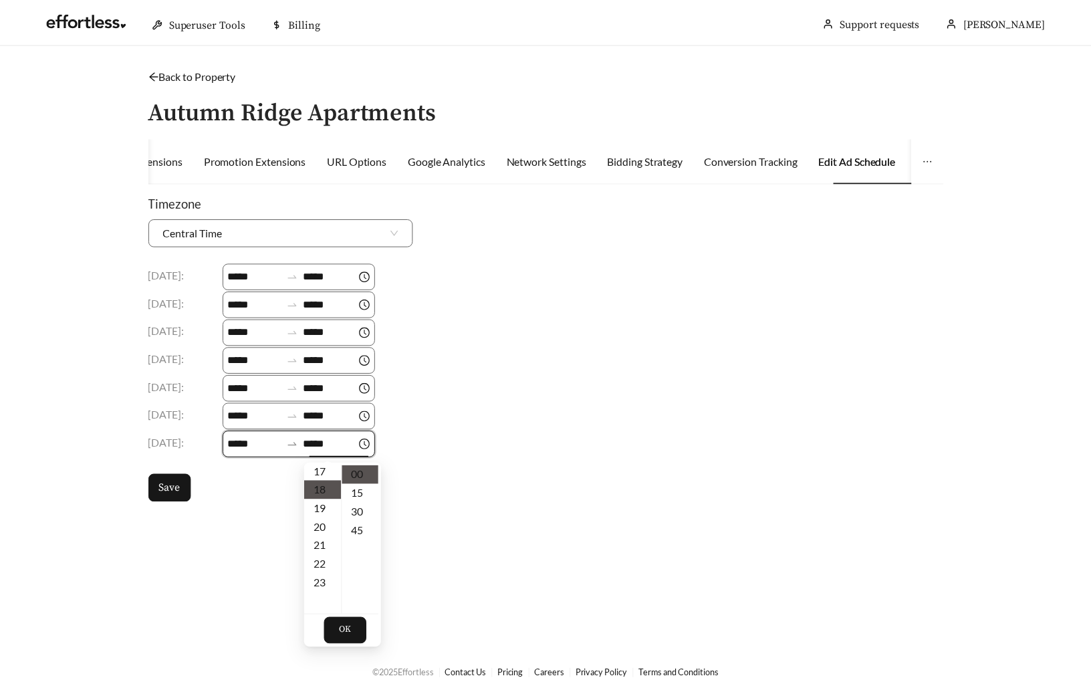
scroll to position [337, 0]
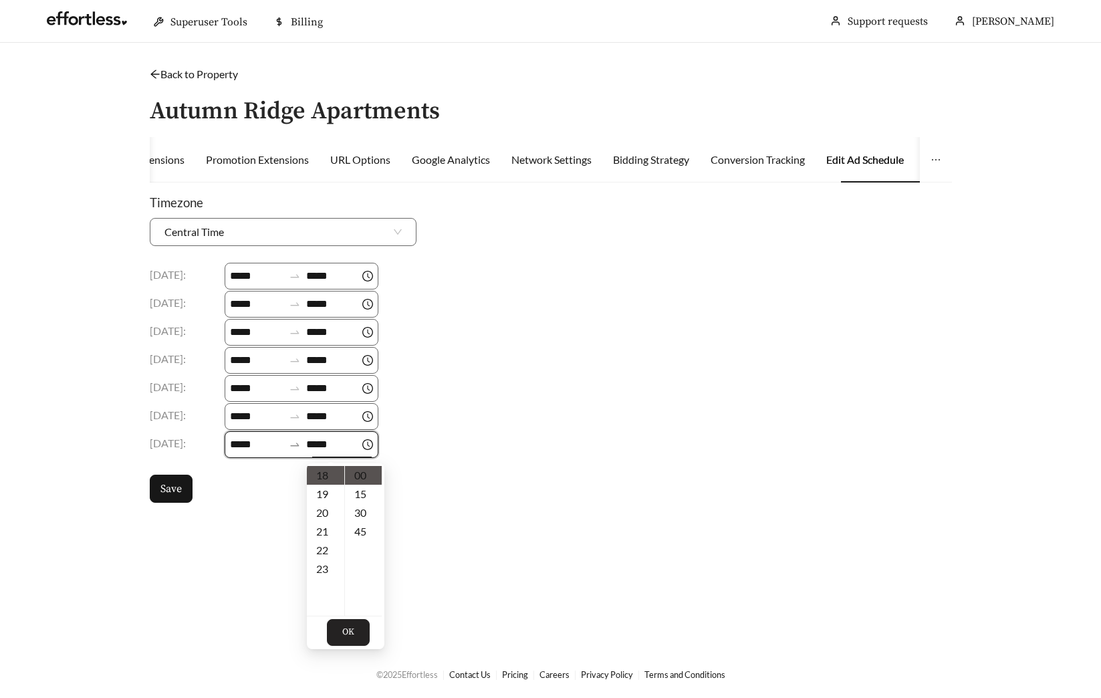
click at [346, 624] on button "OK" at bounding box center [348, 632] width 43 height 27
click at [168, 496] on span "Save" at bounding box center [170, 489] width 21 height 16
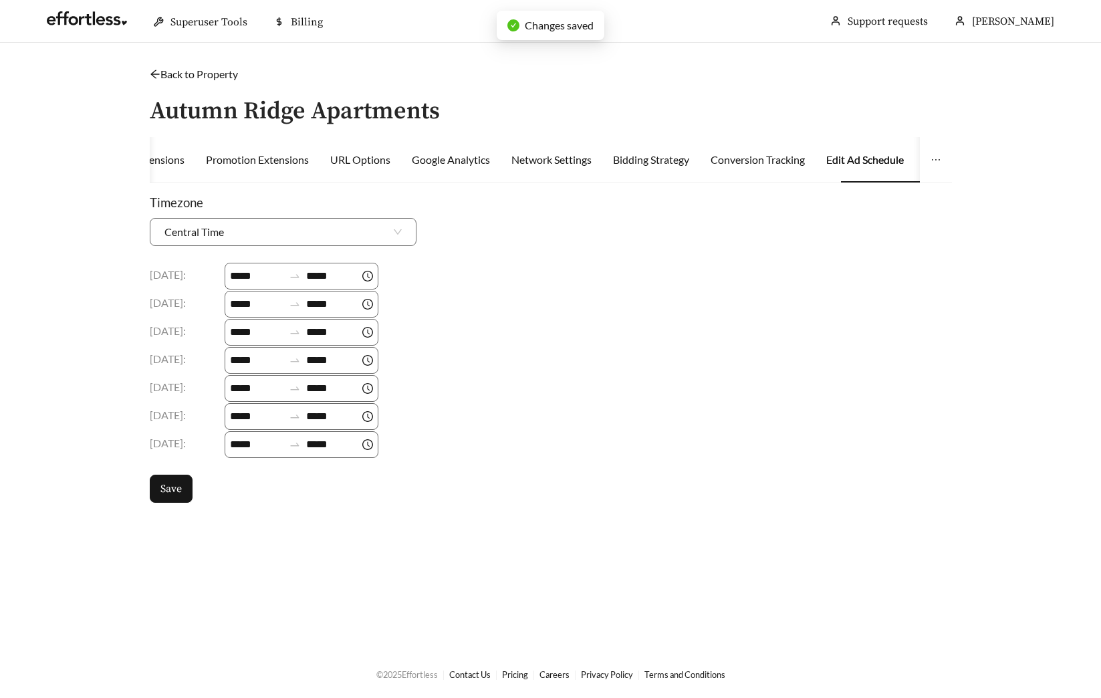
click at [199, 79] on link "Back to Property" at bounding box center [194, 74] width 88 height 13
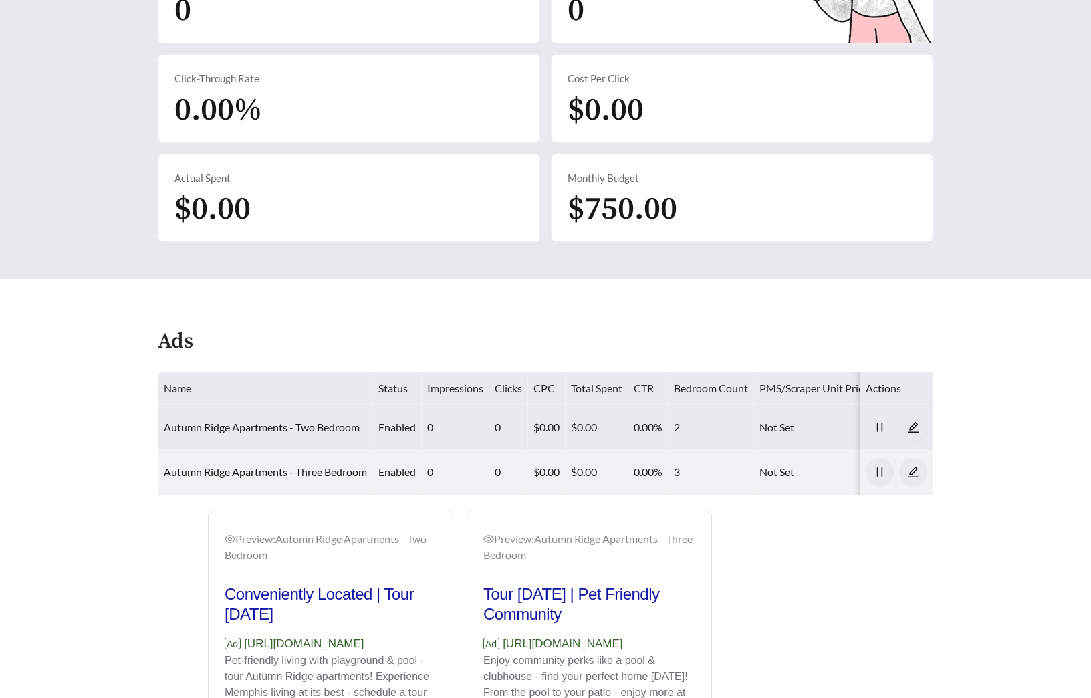
scroll to position [517, 0]
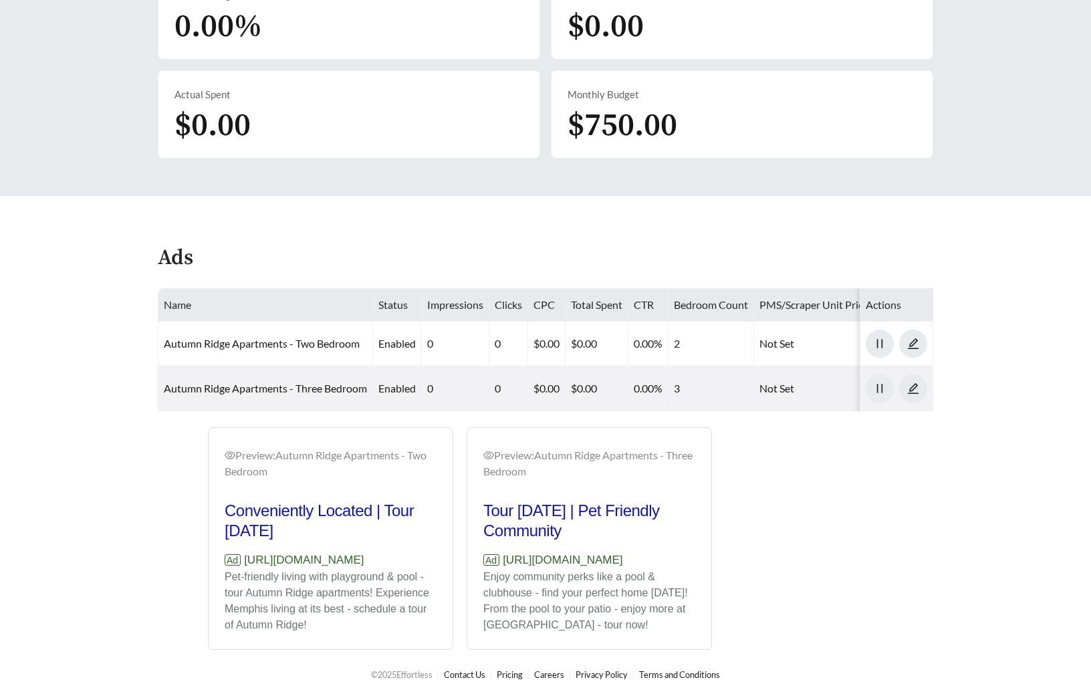
drag, startPoint x: 432, startPoint y: 558, endPoint x: 224, endPoint y: 557, distance: 208.6
click at [224, 557] on div "Preview: Autumn Ridge Apartments - Two Bedroom Conveniently Located | Tour Toda…" at bounding box center [459, 538] width 517 height 223
copy p "[URL][DOMAIN_NAME]"
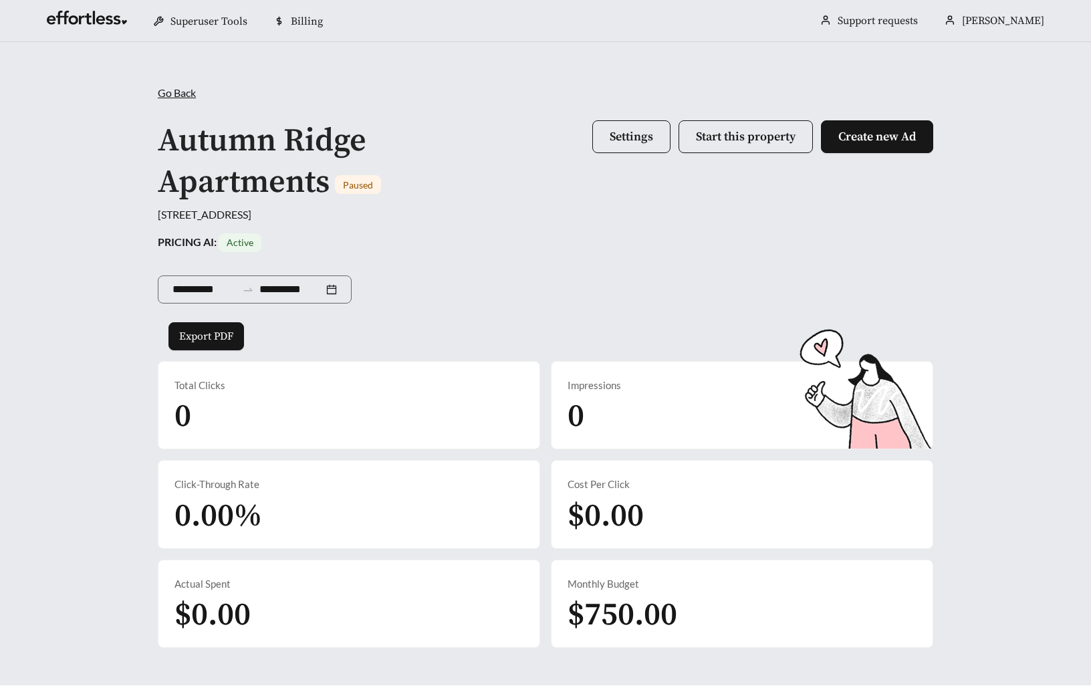
scroll to position [0, 0]
click at [622, 135] on span "Settings" at bounding box center [631, 137] width 43 height 15
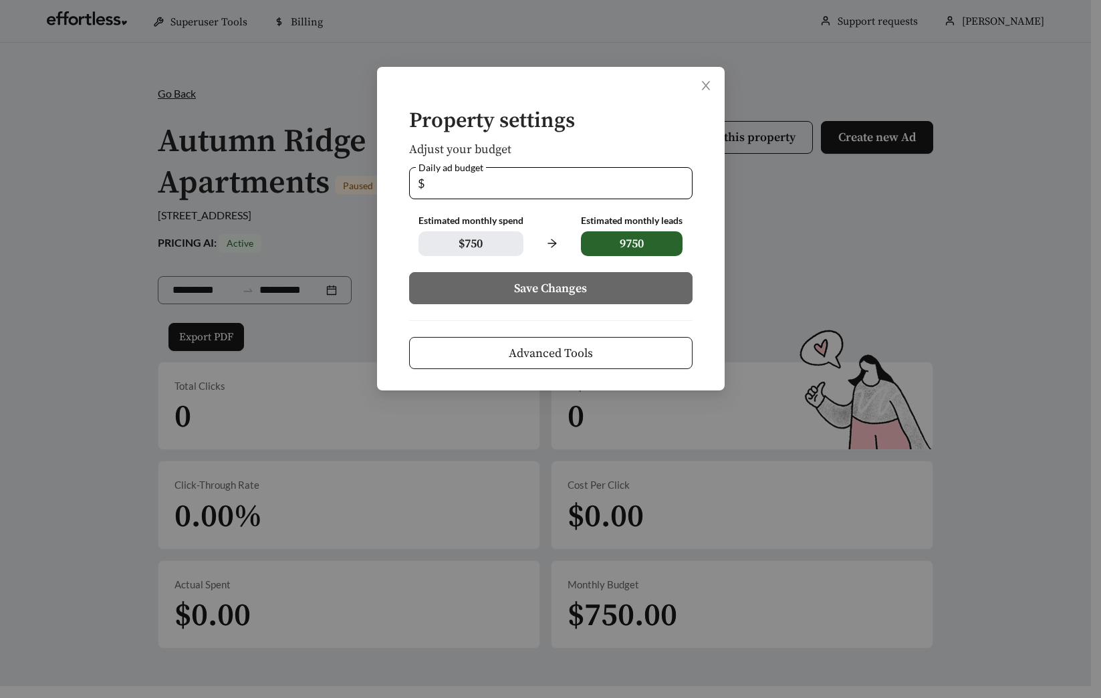
click at [549, 347] on span "Advanced Tools" at bounding box center [551, 353] width 84 height 18
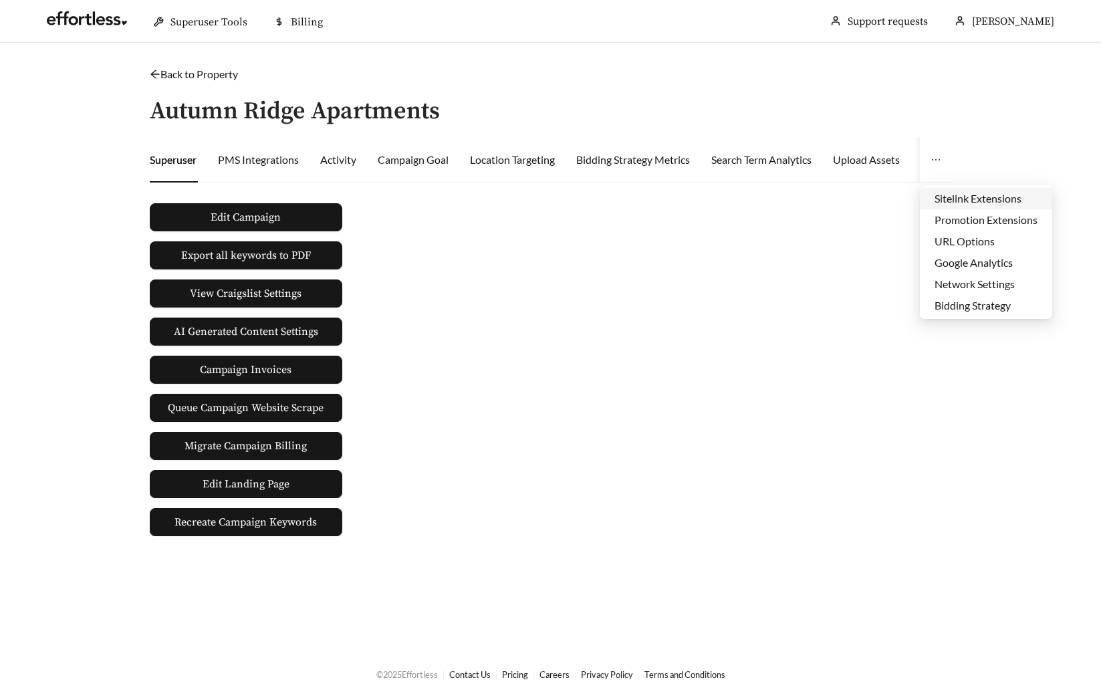
click at [970, 190] on li "Sitelink Extensions" at bounding box center [986, 198] width 132 height 21
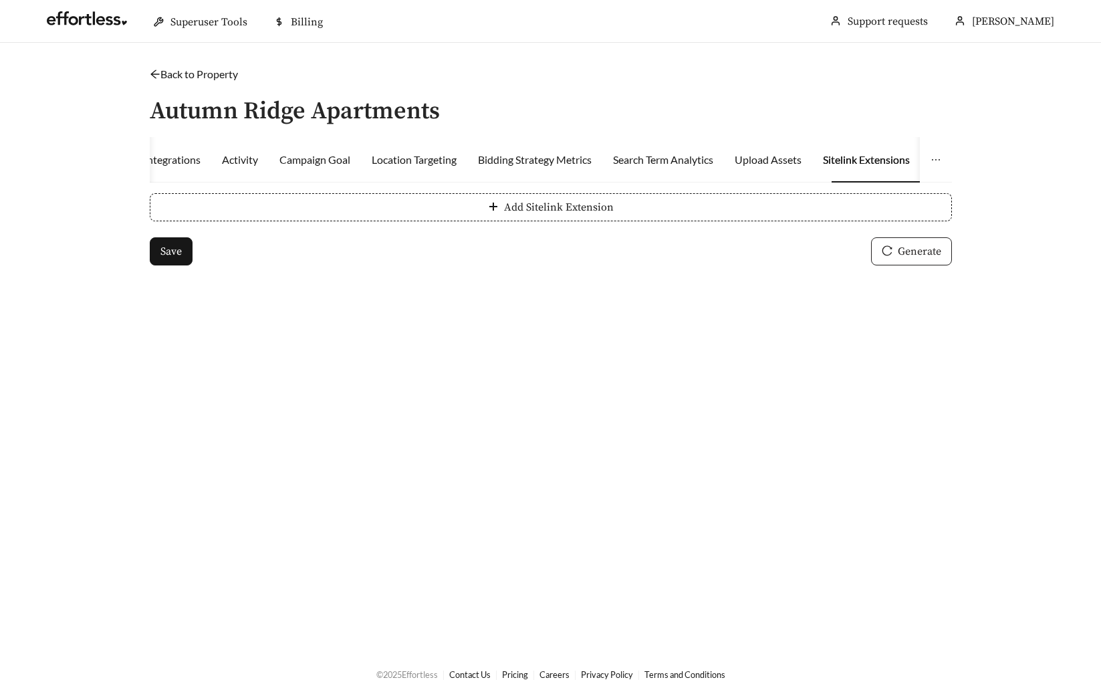
click at [930, 247] on span "Generate" at bounding box center [919, 251] width 43 height 16
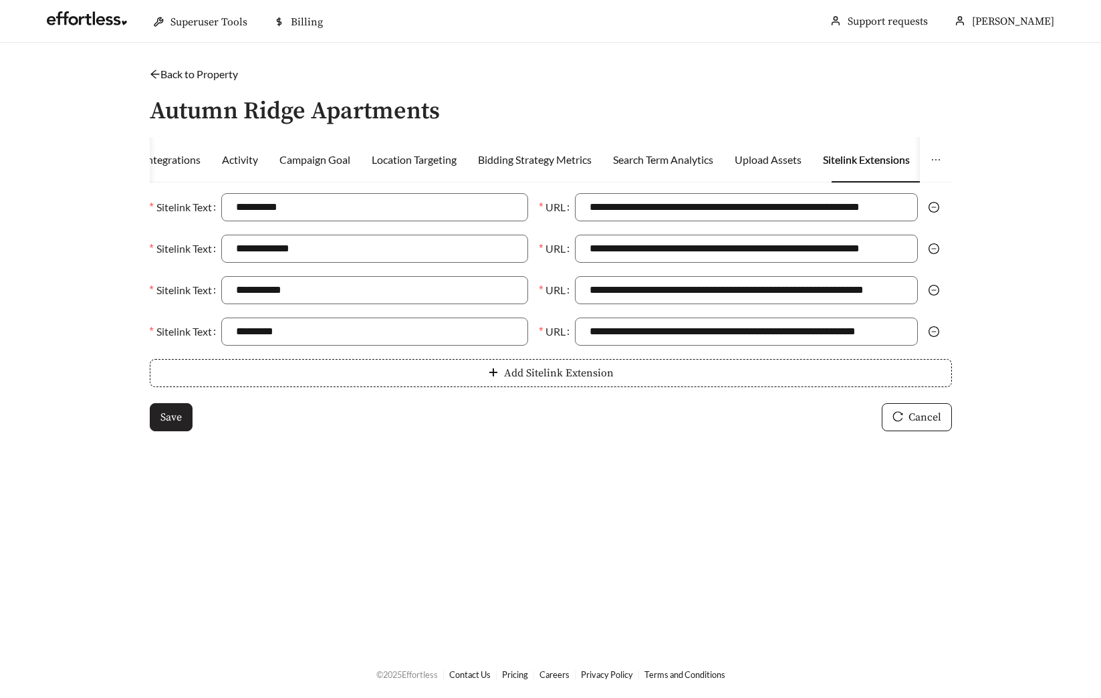
click at [186, 406] on button "Save" at bounding box center [171, 417] width 43 height 28
click at [201, 84] on div "**********" at bounding box center [550, 256] width 829 height 381
click at [202, 78] on link "Back to Property" at bounding box center [194, 74] width 88 height 13
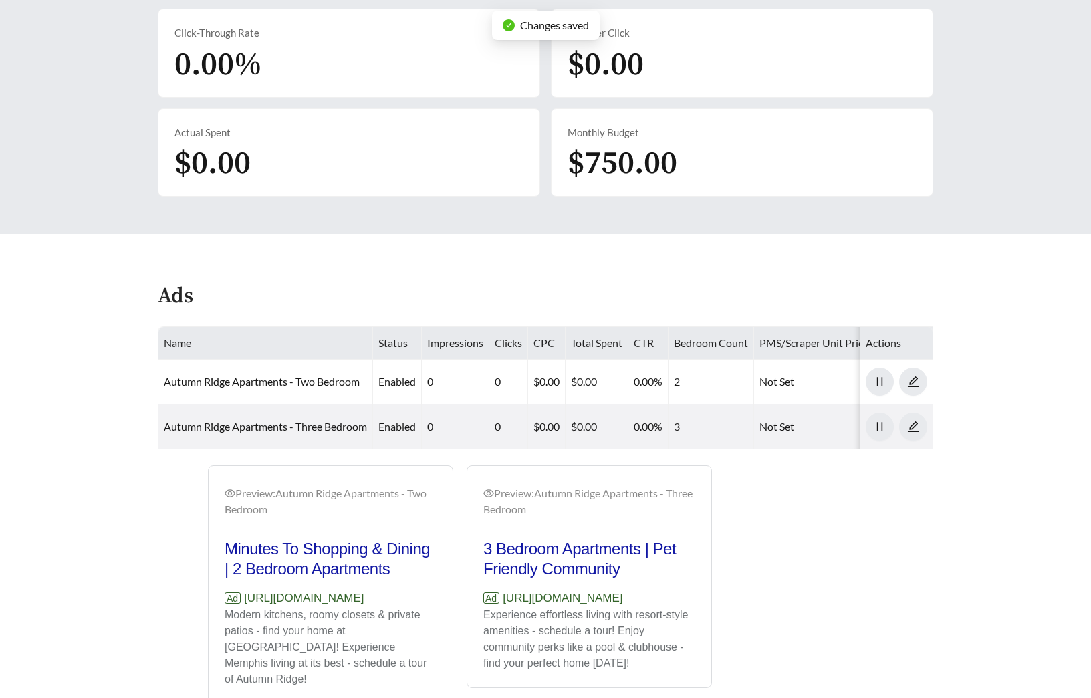
scroll to position [517, 0]
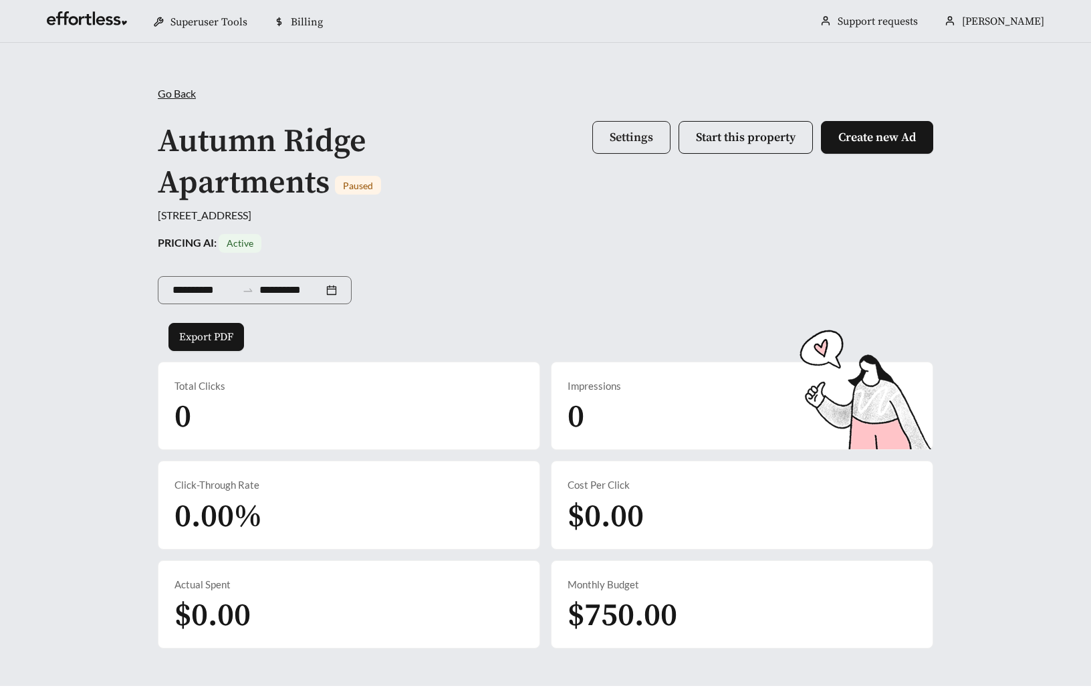
click at [622, 136] on span "Settings" at bounding box center [631, 137] width 43 height 15
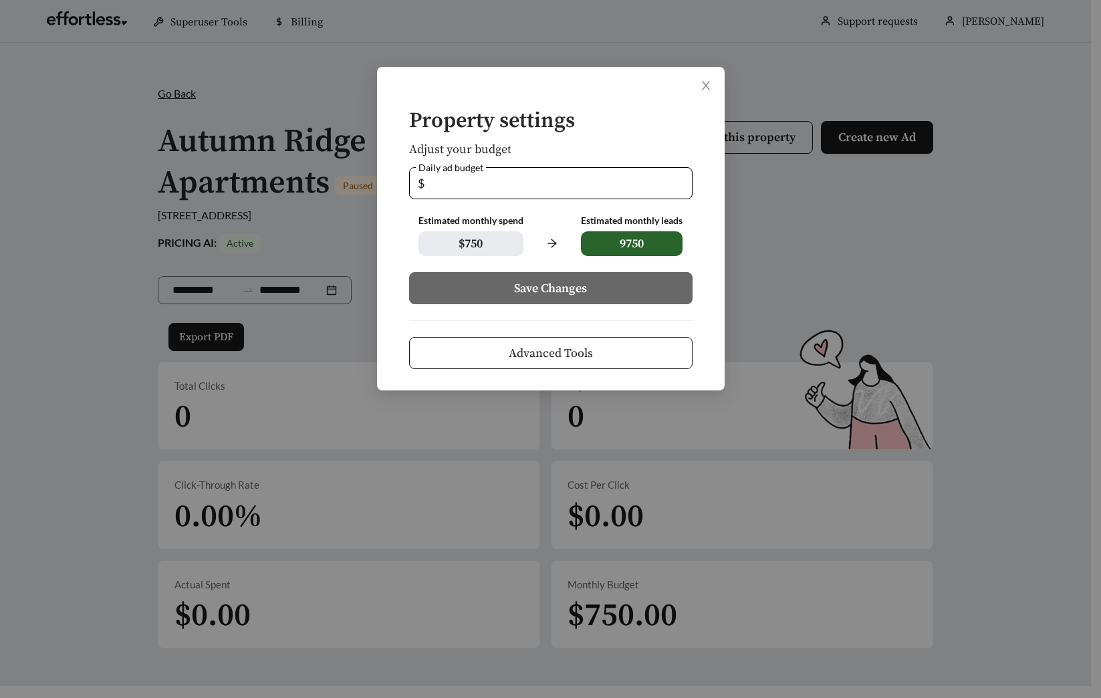
click at [593, 344] on button "Advanced Tools" at bounding box center [550, 353] width 283 height 32
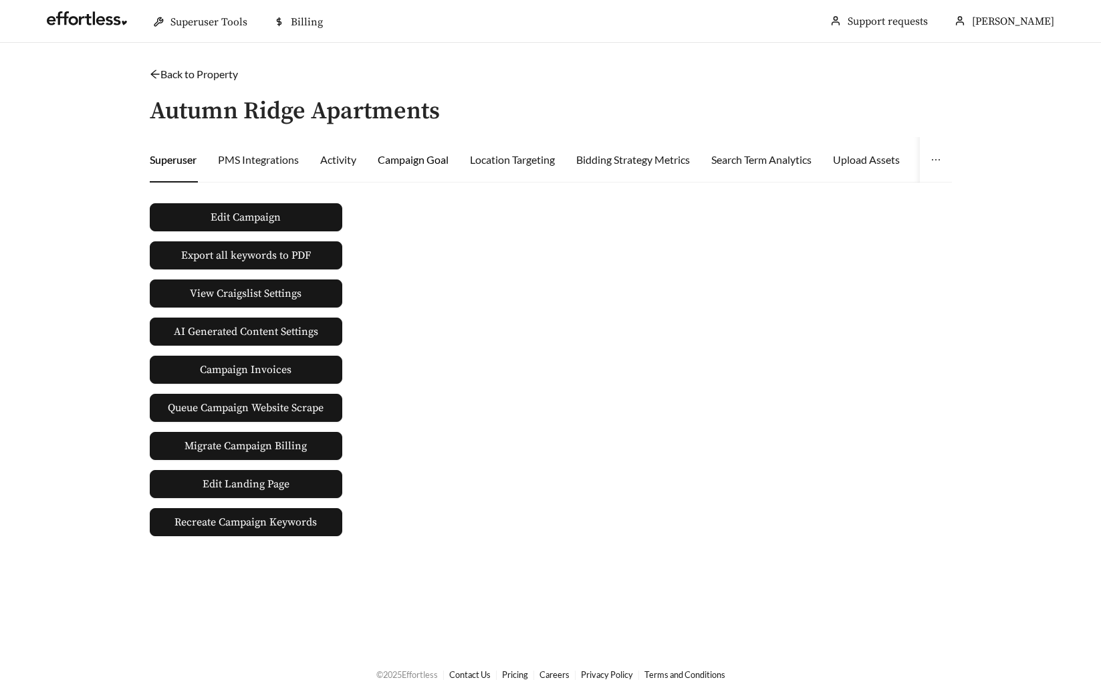
click at [414, 166] on div "Campaign Goal" at bounding box center [413, 160] width 71 height 16
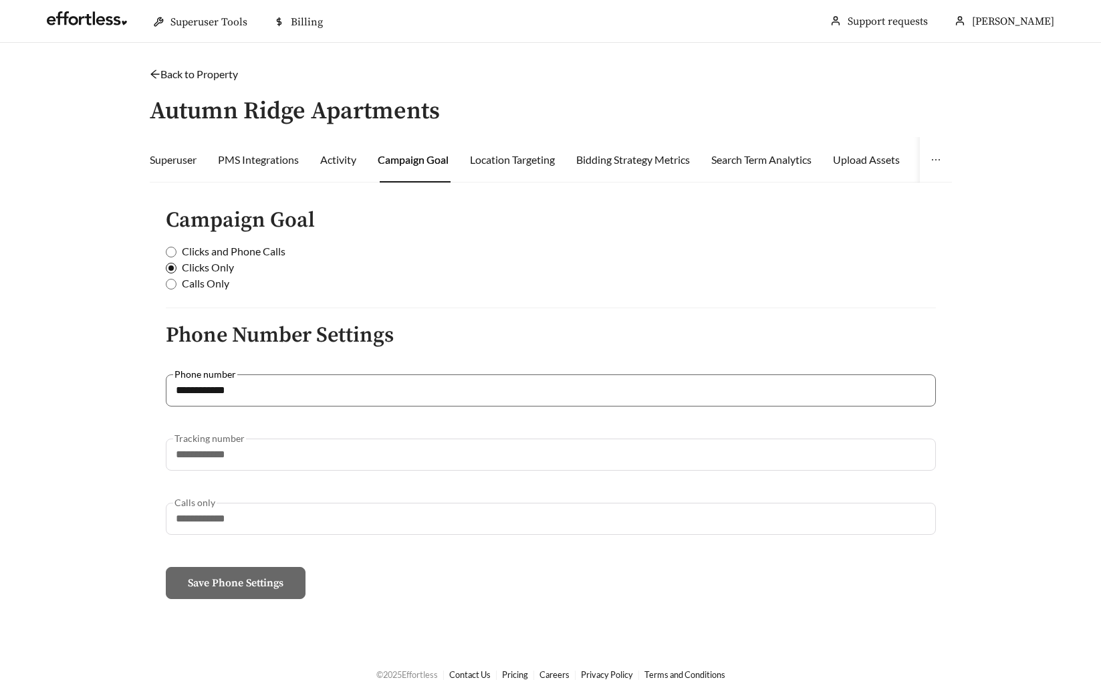
click at [228, 253] on span "Clicks and Phone Calls" at bounding box center [233, 251] width 114 height 16
click at [250, 449] on input "**********" at bounding box center [551, 455] width 770 height 32
paste input "text"
type input "**********"
click at [217, 269] on span "Clicks Only" at bounding box center [207, 267] width 63 height 16
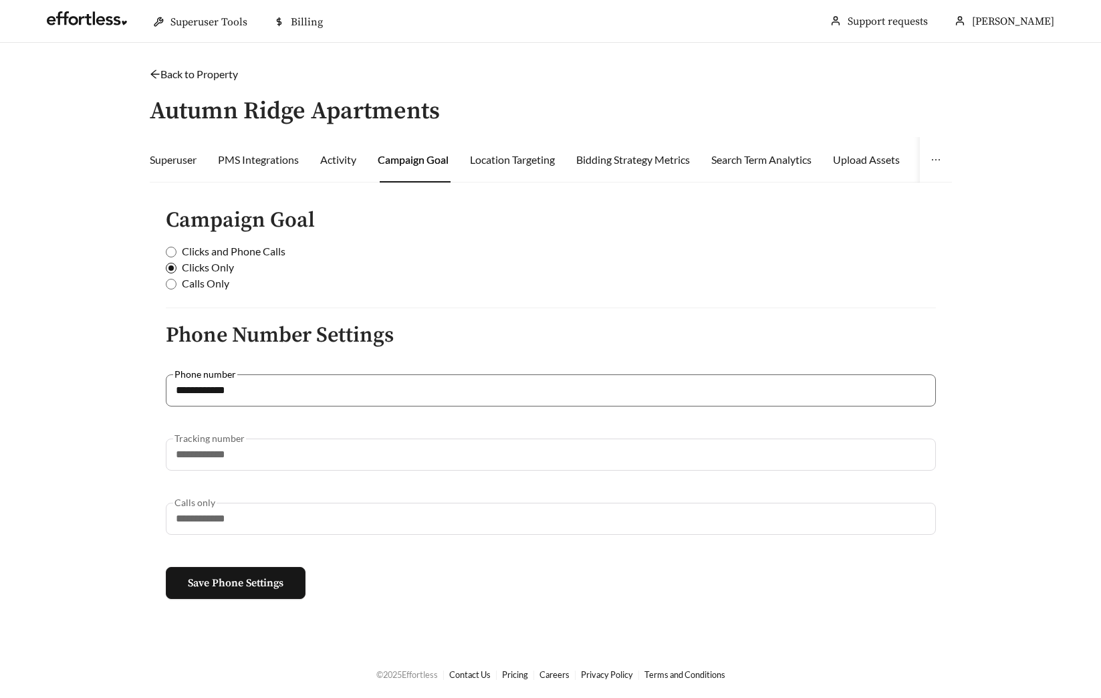
click at [272, 575] on span "Save Phone Settings" at bounding box center [236, 583] width 96 height 16
click at [184, 76] on link "Back to Property" at bounding box center [194, 74] width 88 height 13
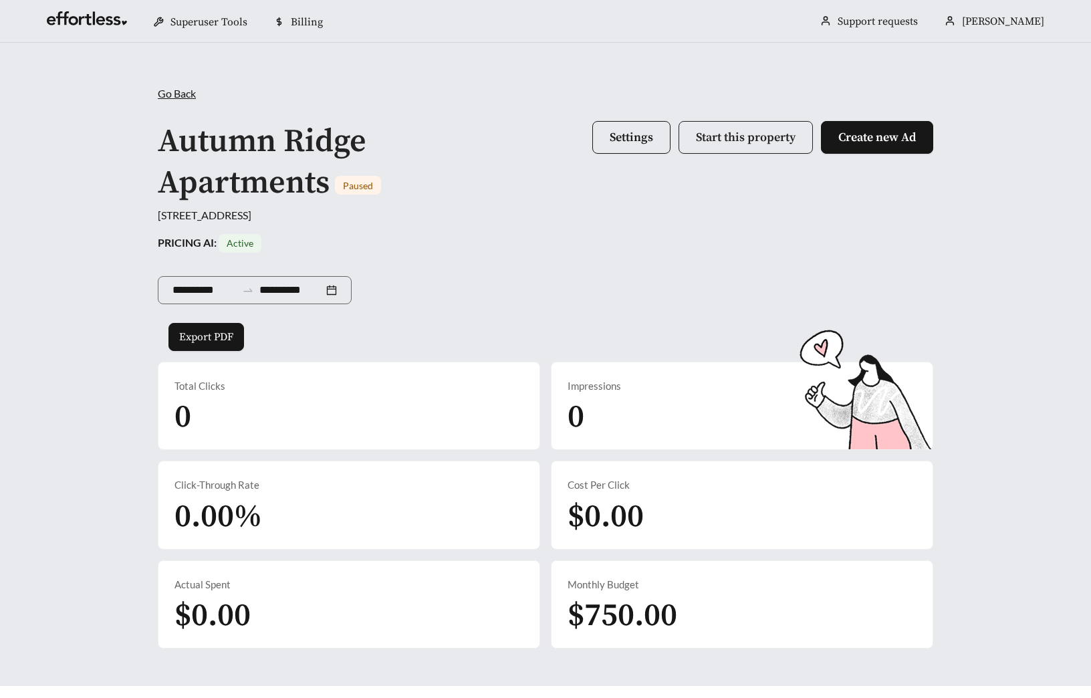
click at [706, 136] on span "Start this property" at bounding box center [746, 137] width 100 height 15
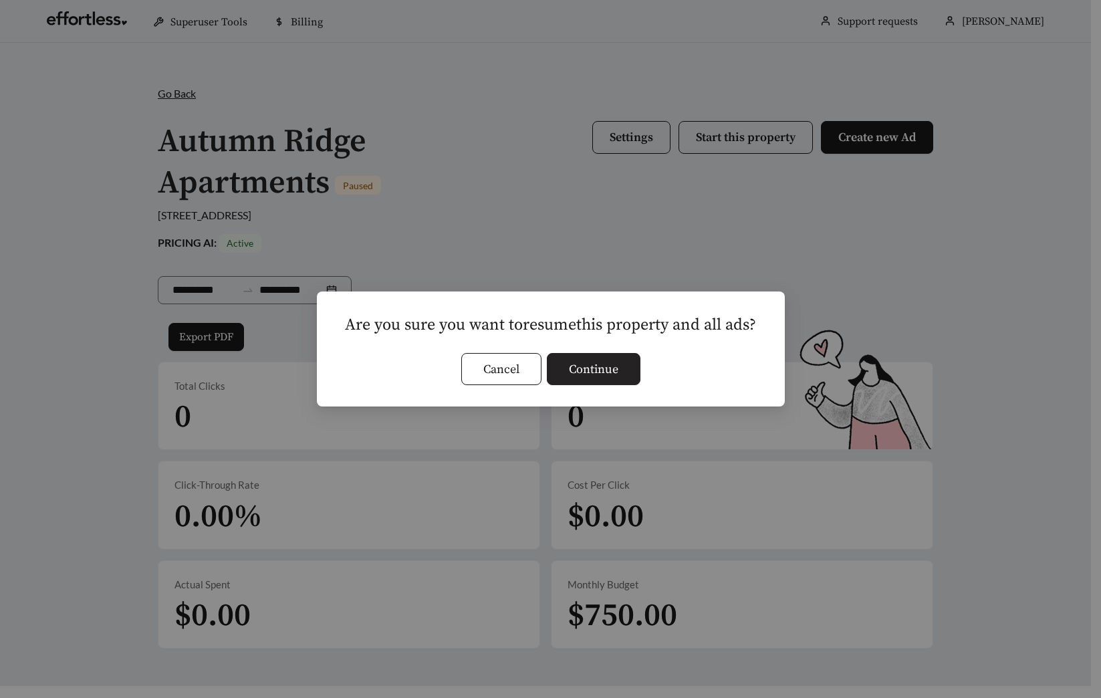
click at [604, 364] on span "Continue" at bounding box center [593, 369] width 49 height 18
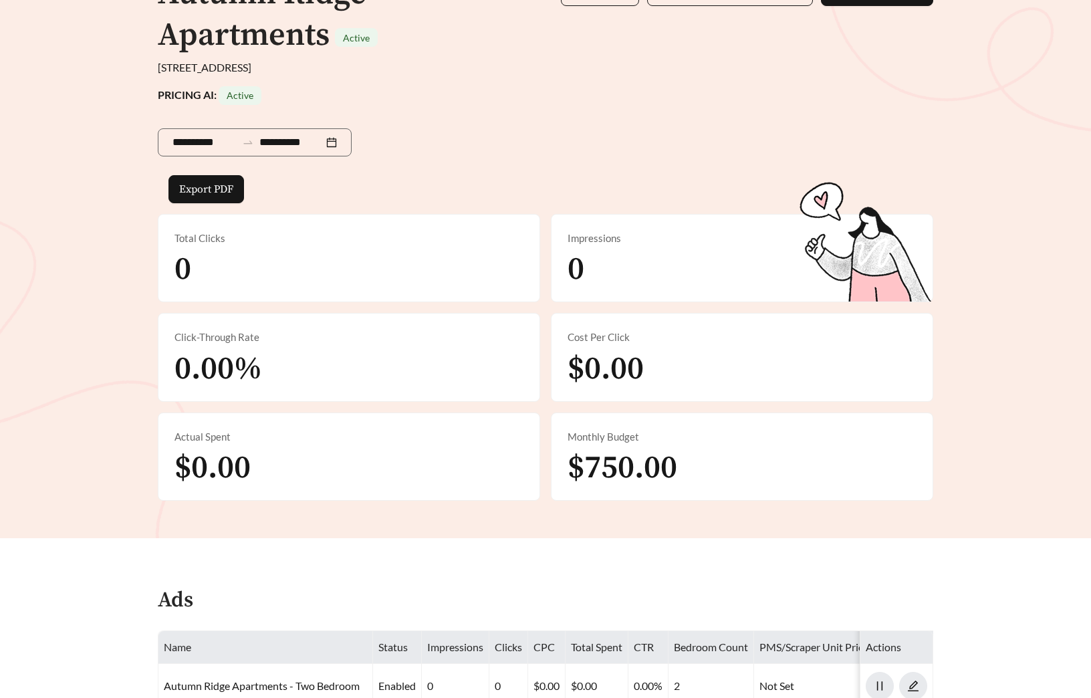
scroll to position [427, 0]
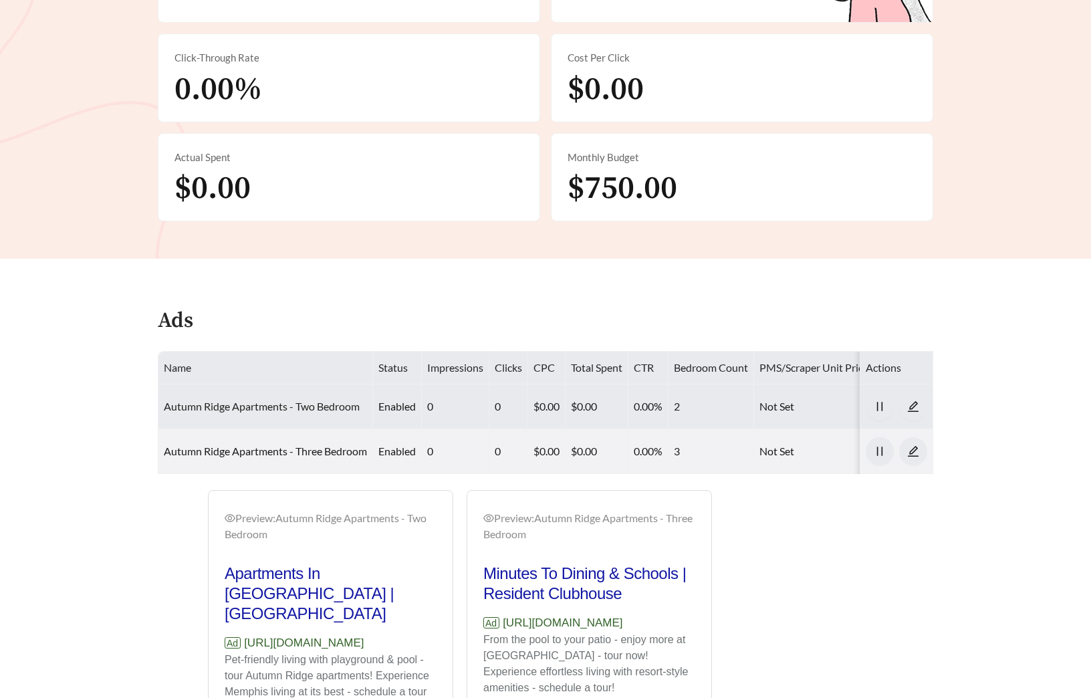
click at [308, 410] on link "Autumn Ridge Apartments - Two Bedroom" at bounding box center [262, 406] width 196 height 13
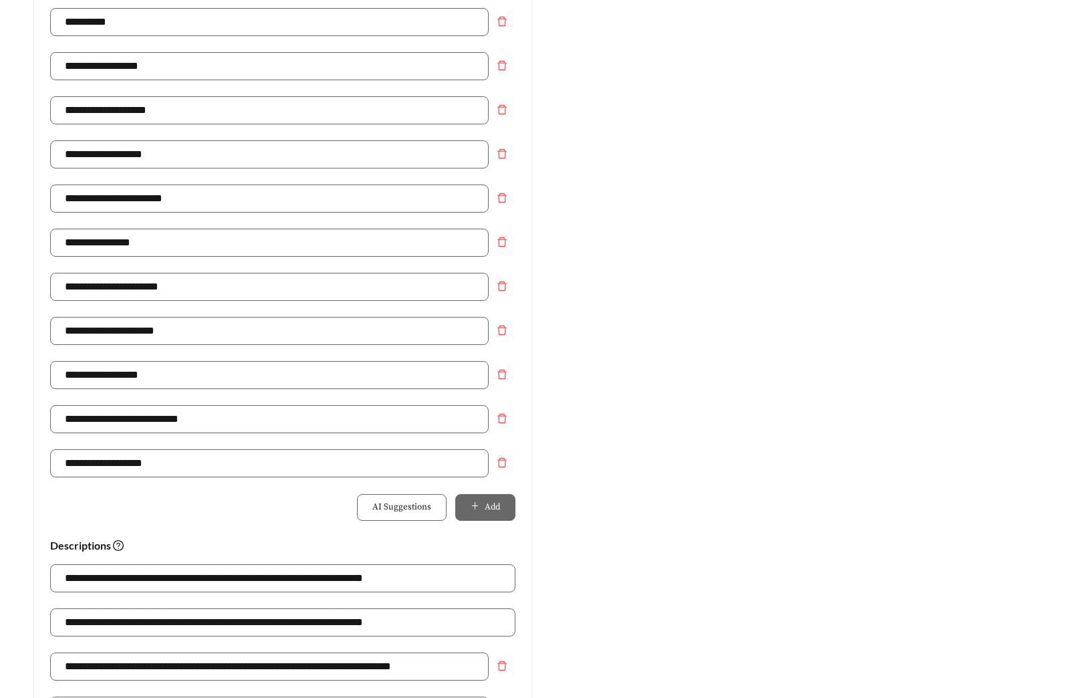
scroll to position [851, 0]
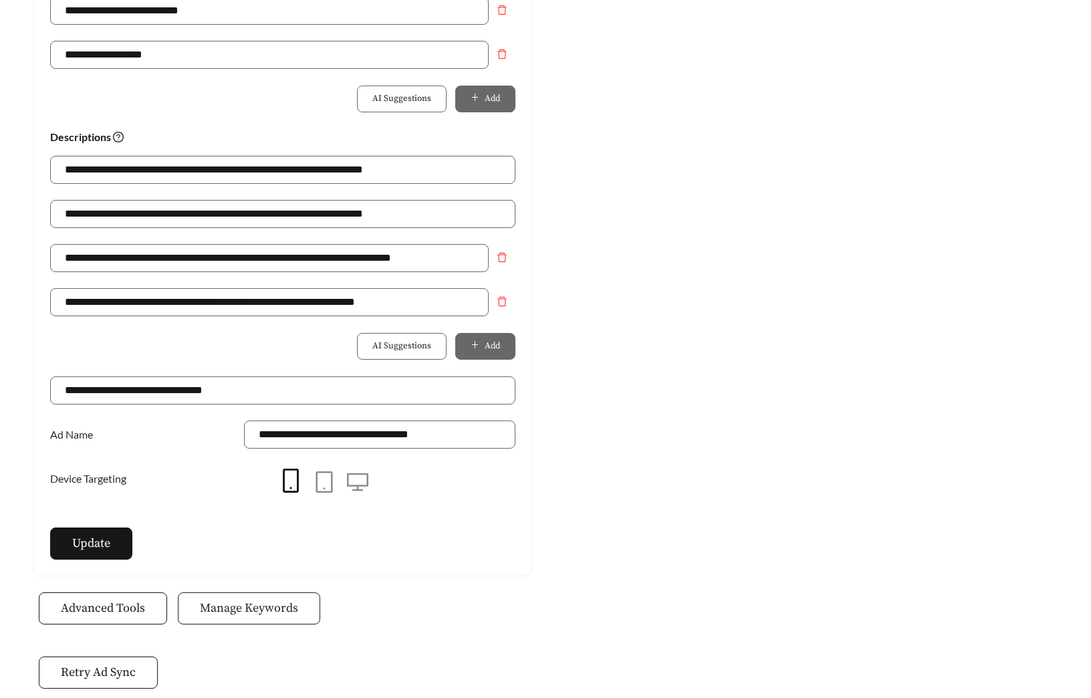
click at [251, 616] on span "Manage Keywords" at bounding box center [249, 608] width 98 height 18
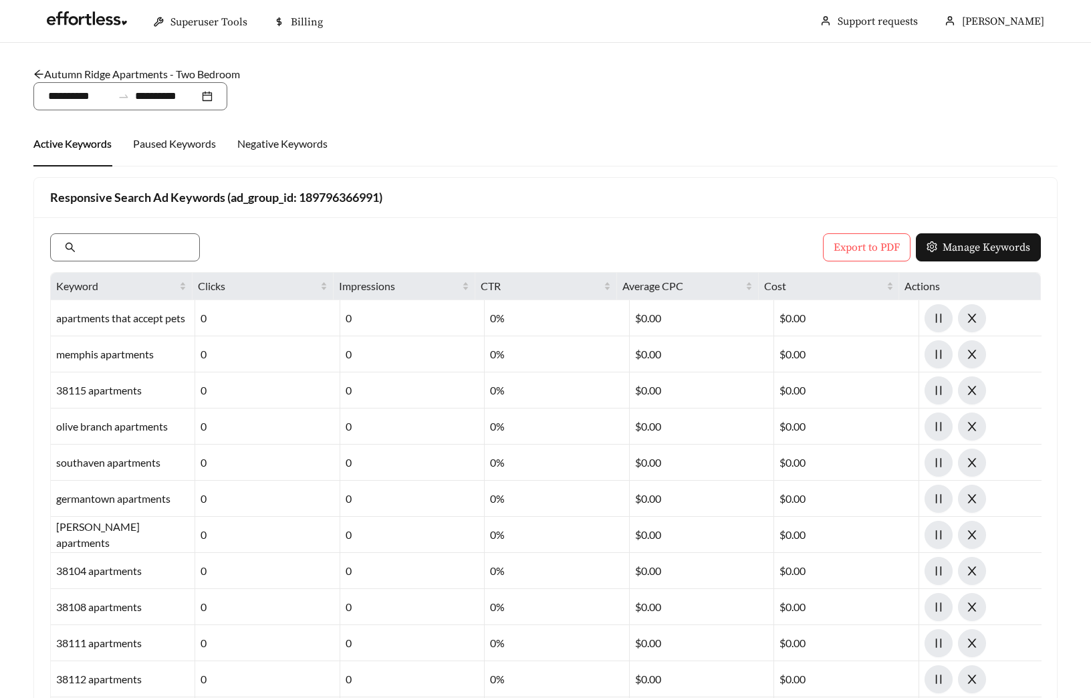
click at [71, 76] on link "Autumn Ridge Apartments - Two Bedroom" at bounding box center [136, 74] width 207 height 13
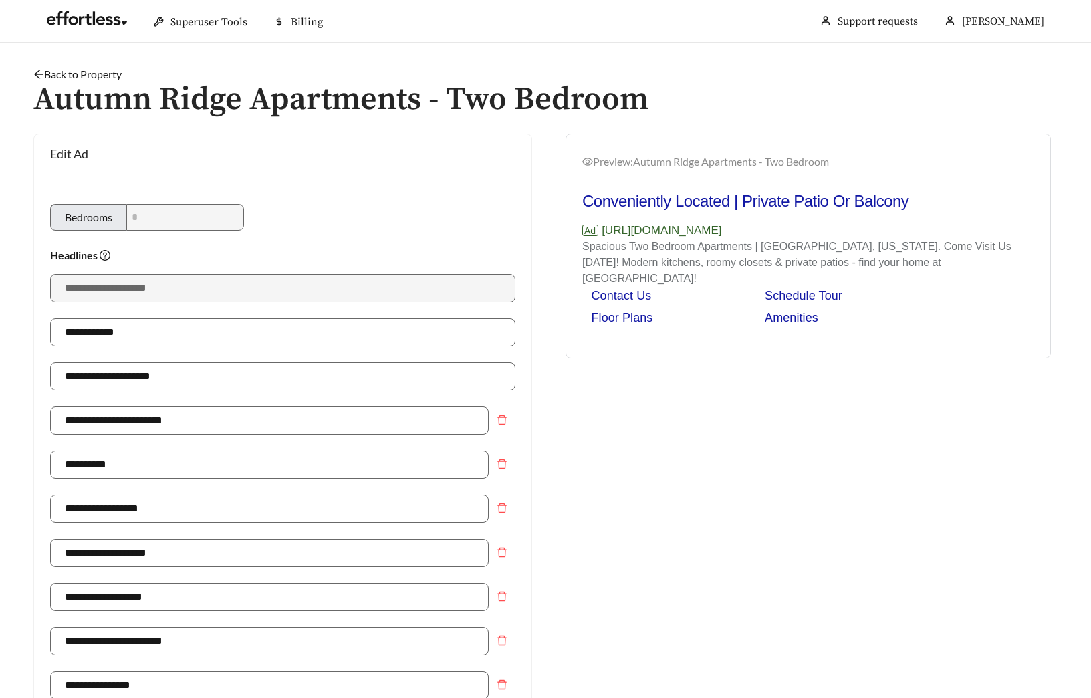
click at [64, 76] on link "Back to Property" at bounding box center [77, 74] width 88 height 13
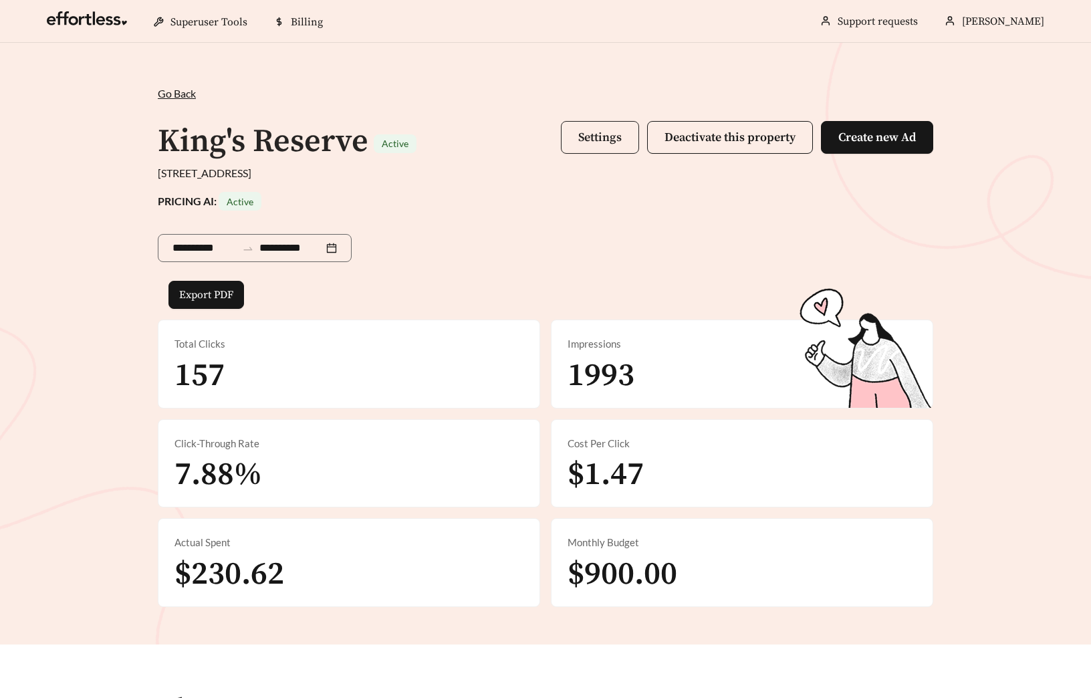
click at [615, 136] on span "Settings" at bounding box center [599, 137] width 43 height 15
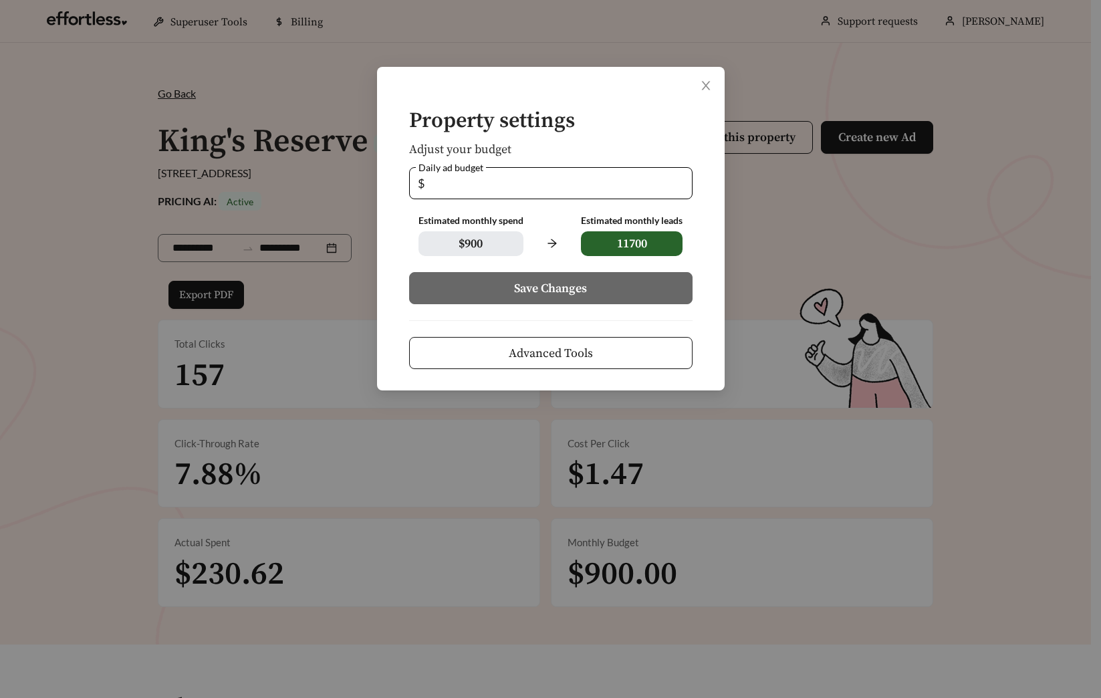
click at [606, 334] on form "Property settings Adjust your budget Daily ad budget $ ** Estimated monthly spe…" at bounding box center [550, 239] width 305 height 259
click at [610, 344] on button "Advanced Tools" at bounding box center [550, 353] width 283 height 32
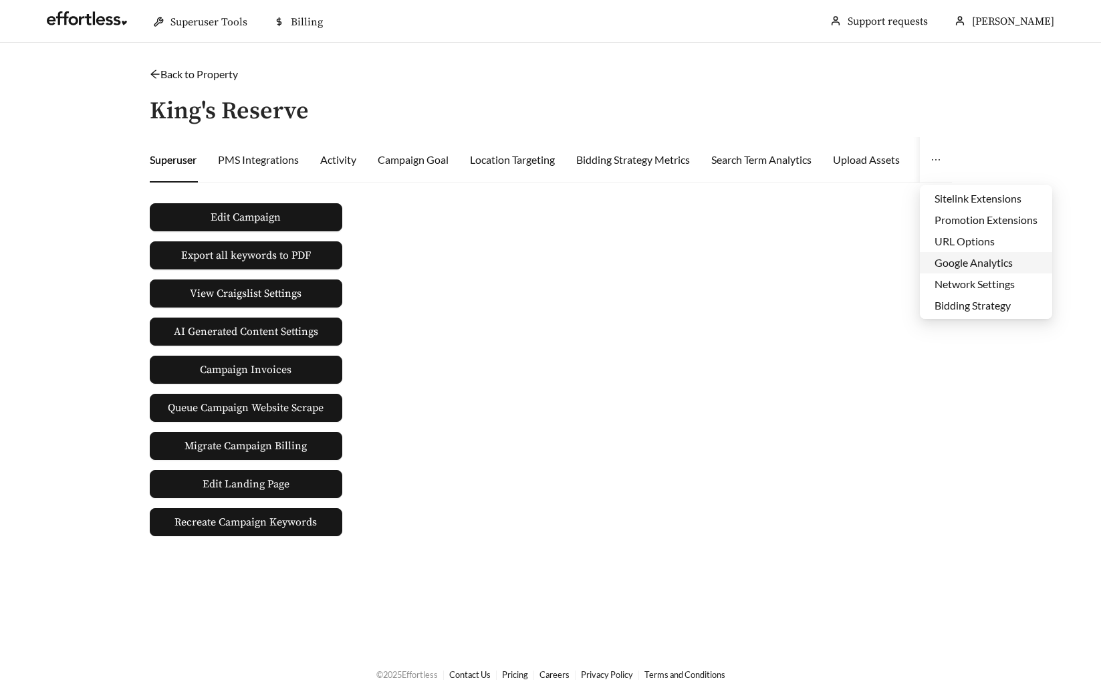
click at [969, 264] on li "Google Analytics" at bounding box center [986, 262] width 132 height 21
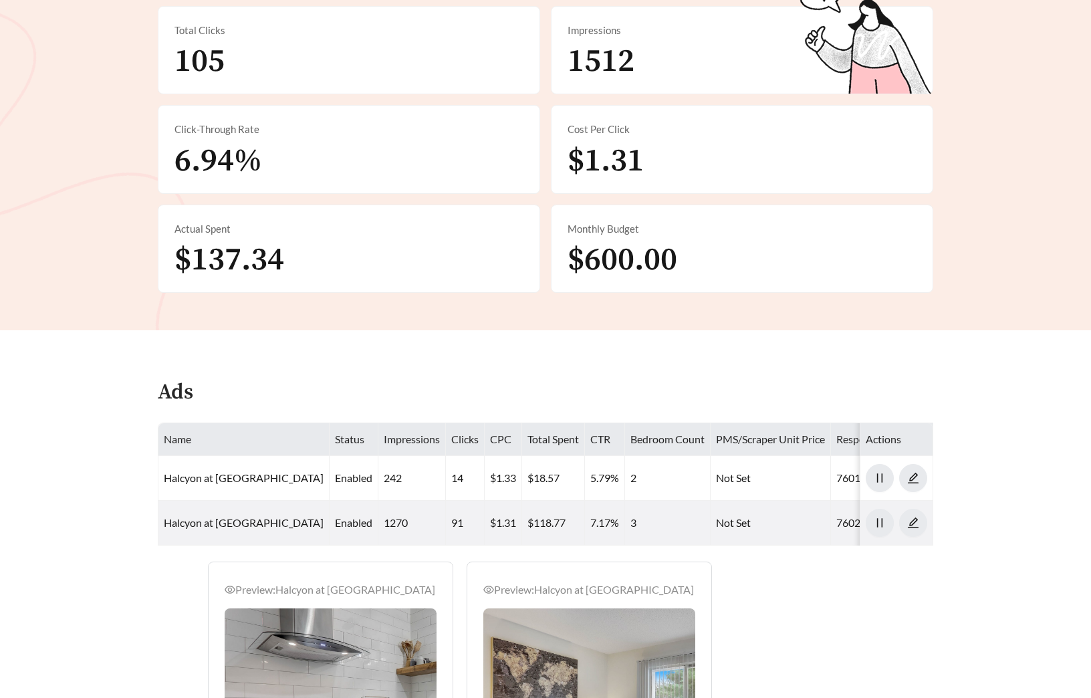
scroll to position [358, 0]
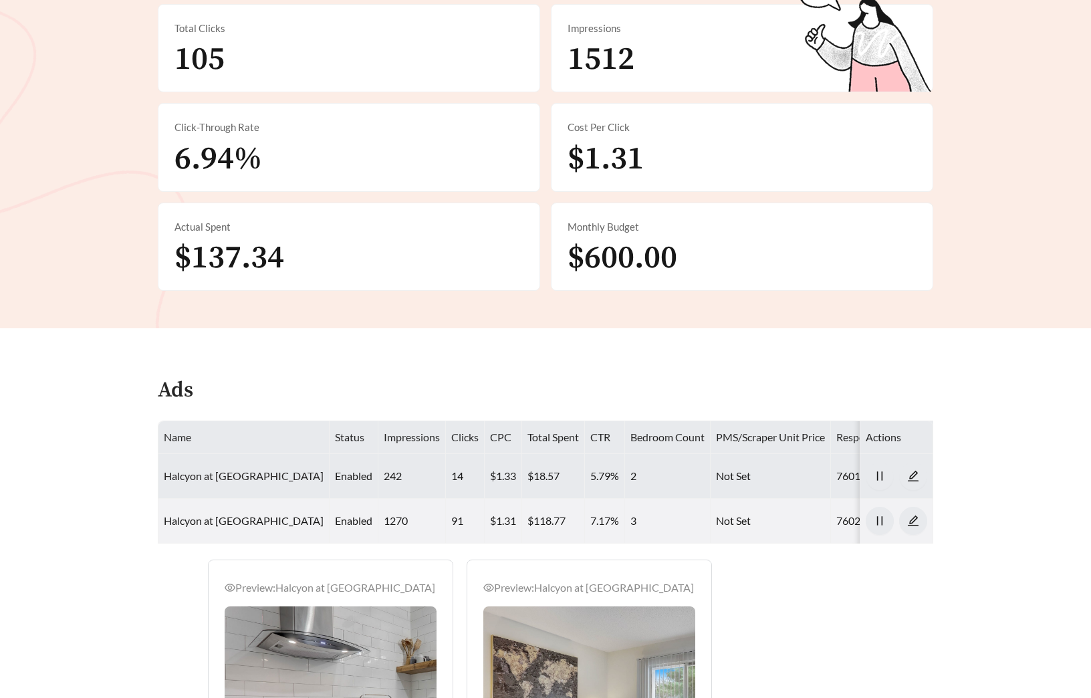
click at [273, 469] on link "Halcyon at [GEOGRAPHIC_DATA]" at bounding box center [244, 475] width 160 height 13
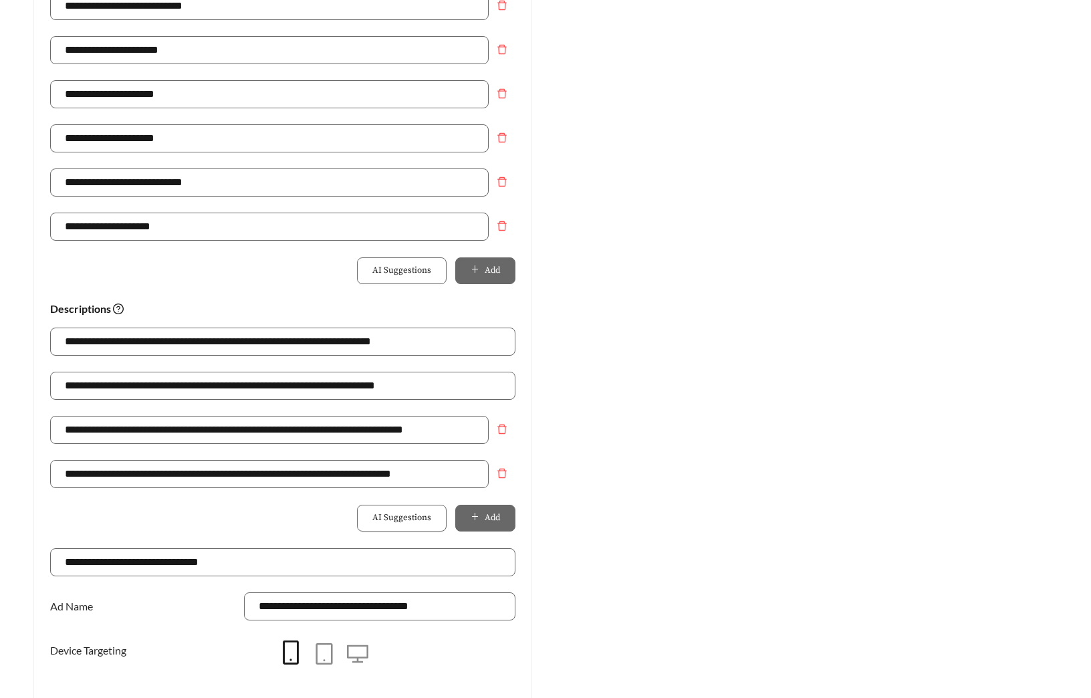
scroll to position [900, 0]
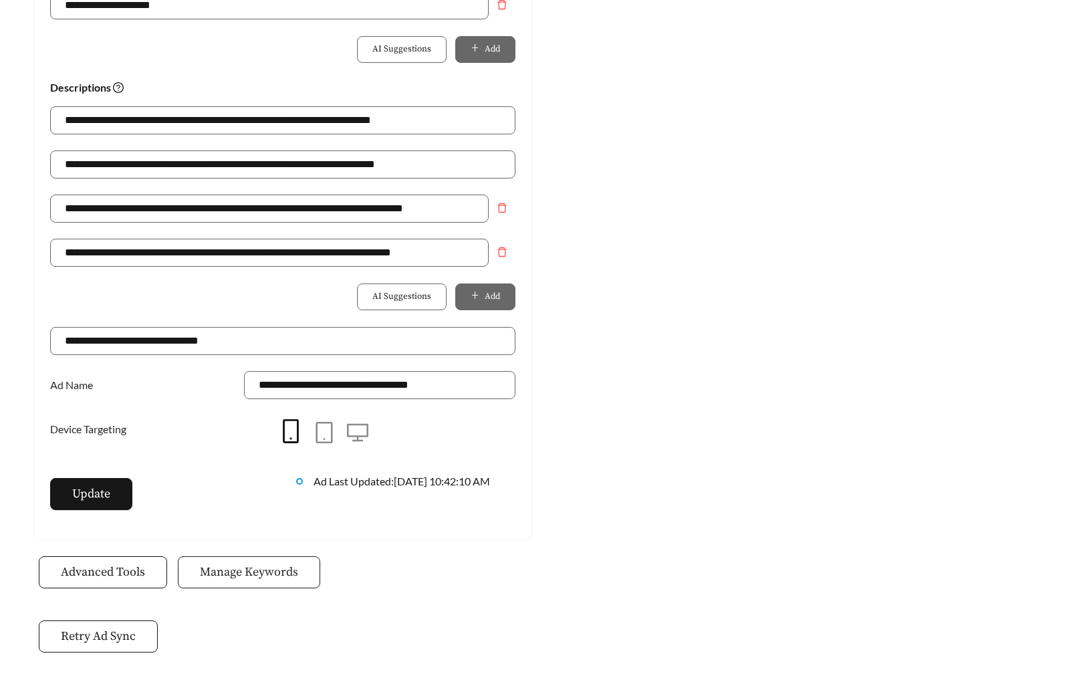
click at [263, 585] on button "Manage Keywords" at bounding box center [249, 572] width 142 height 32
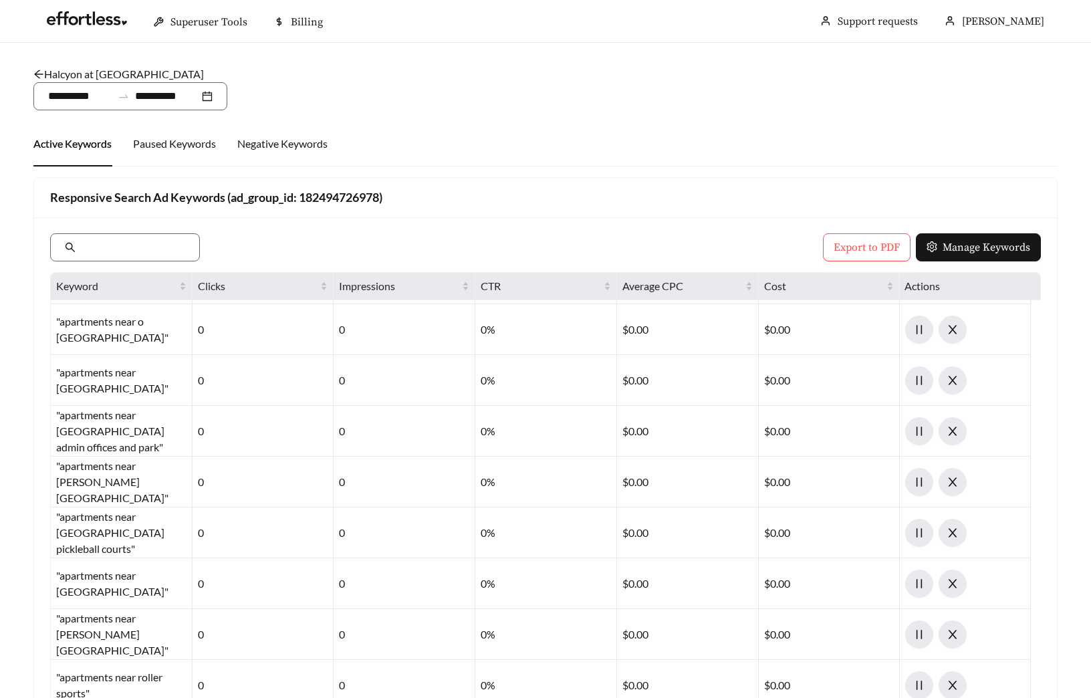
scroll to position [8586, 0]
